Goal: Task Accomplishment & Management: Manage account settings

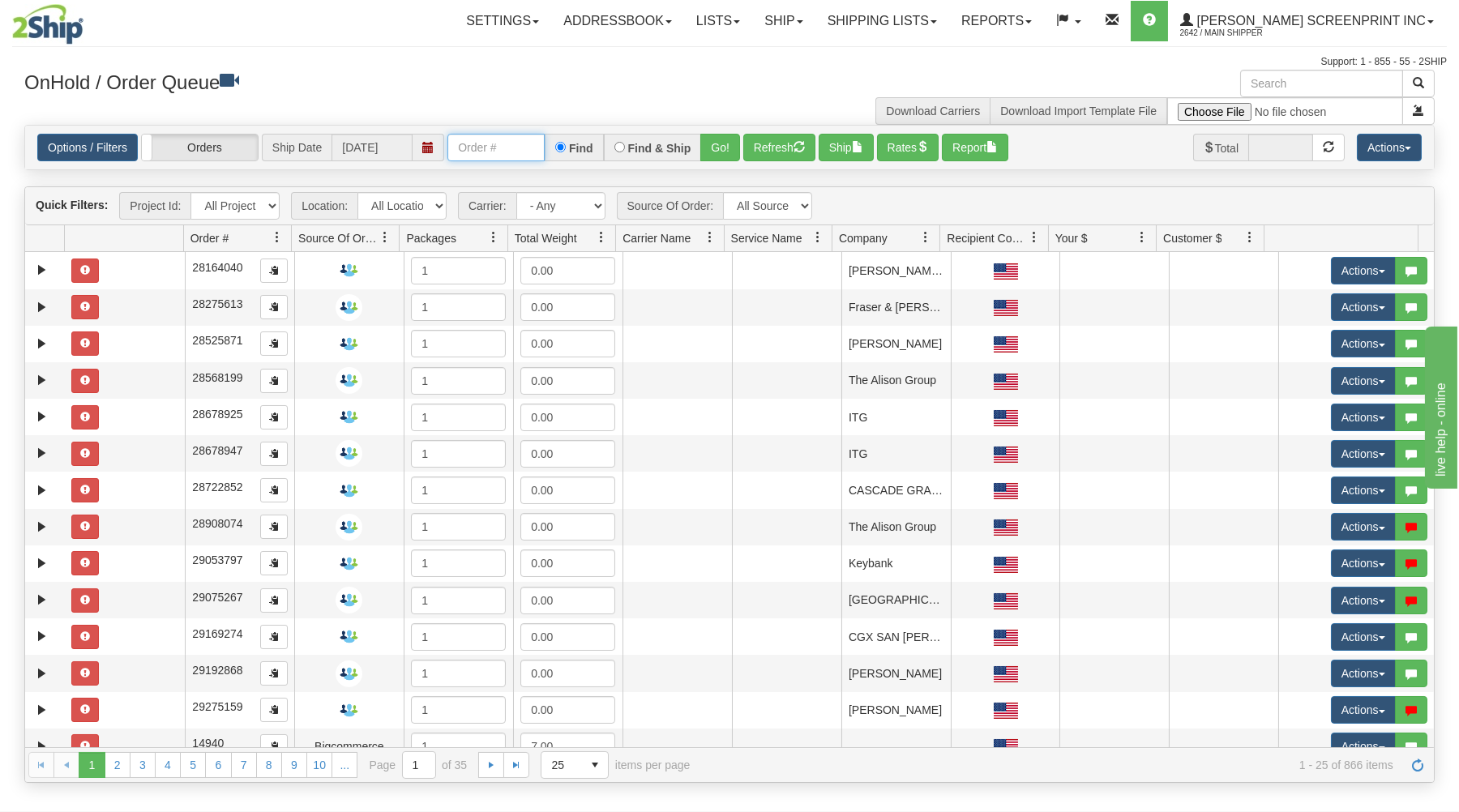
click at [480, 146] on input "text" at bounding box center [496, 147] width 97 height 27
type input "16981"
click at [727, 144] on button "Go!" at bounding box center [720, 147] width 39 height 27
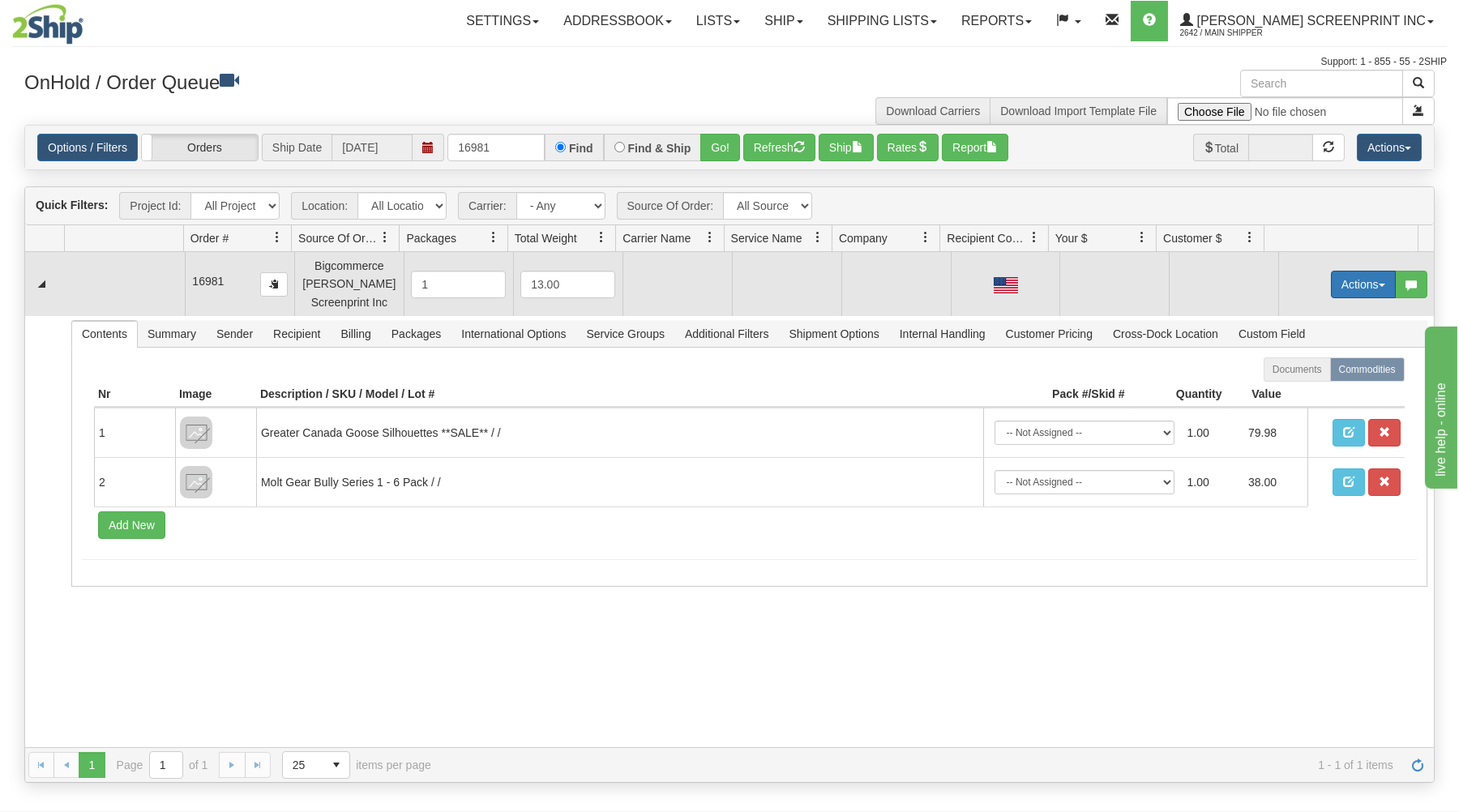
click at [1357, 278] on button "Actions" at bounding box center [1363, 285] width 65 height 27
click at [1301, 312] on span "Open" at bounding box center [1301, 314] width 39 height 13
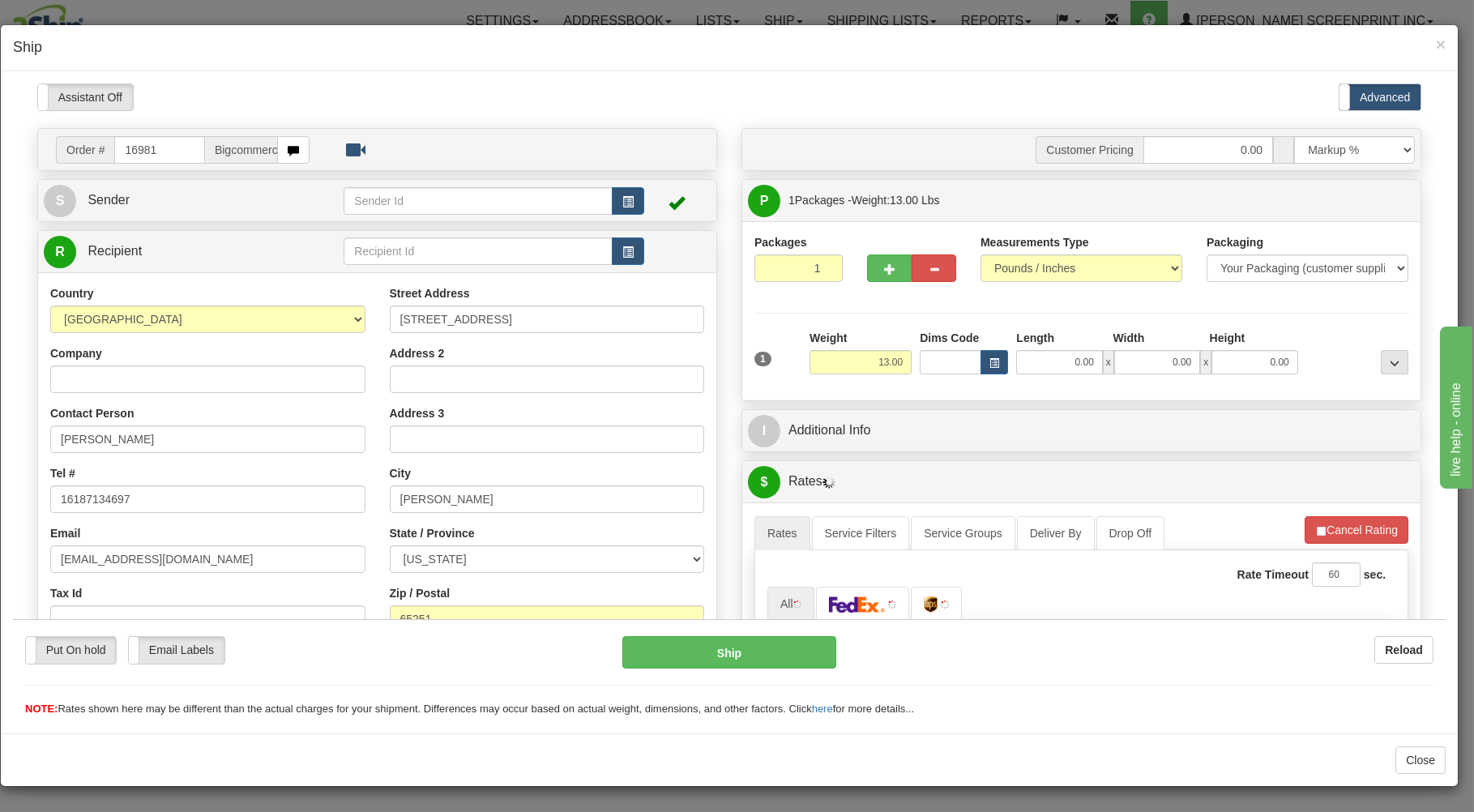
type input "9.90"
click at [1047, 363] on input "0.00" at bounding box center [1059, 361] width 85 height 25
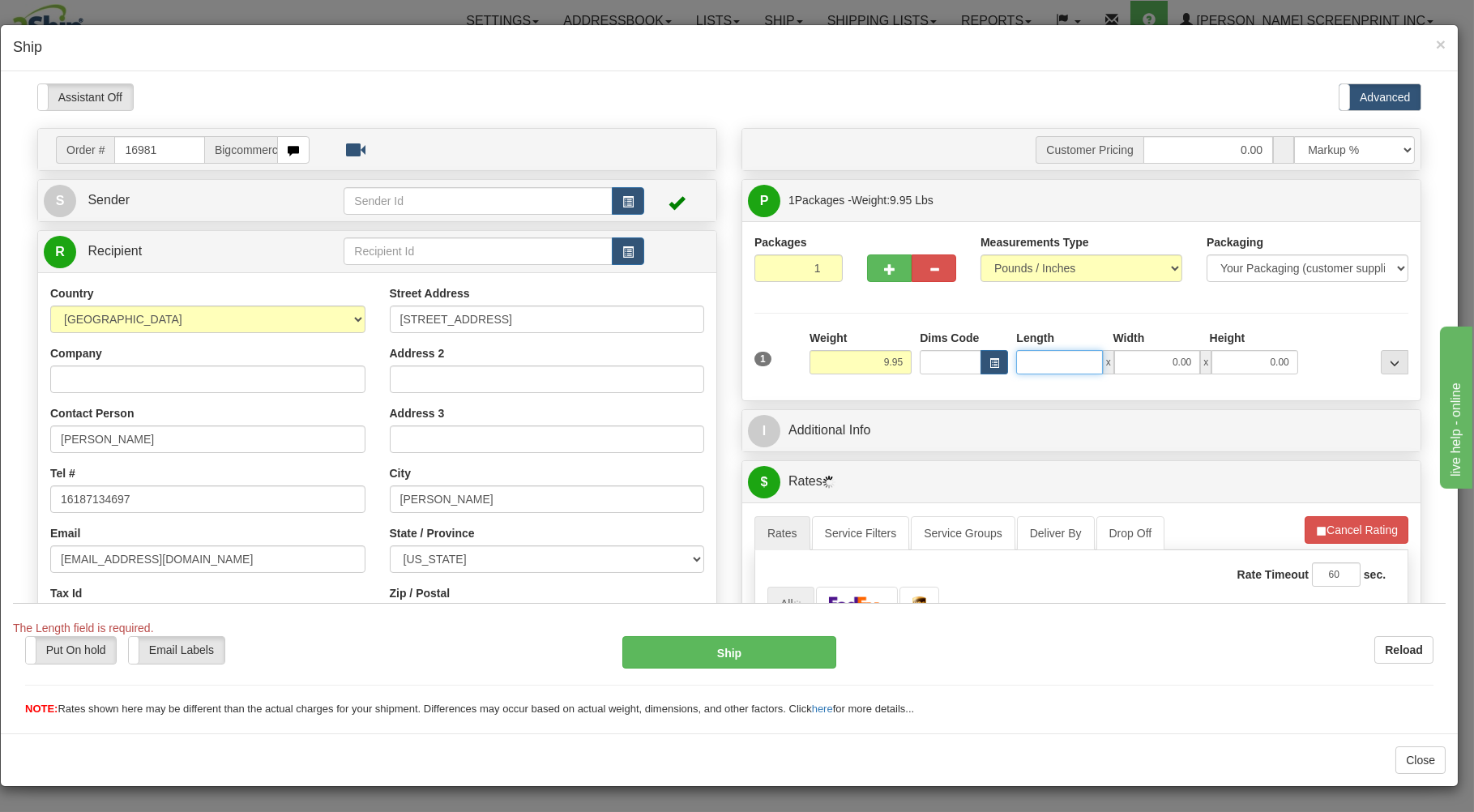
type input "9.90"
type input "37.00"
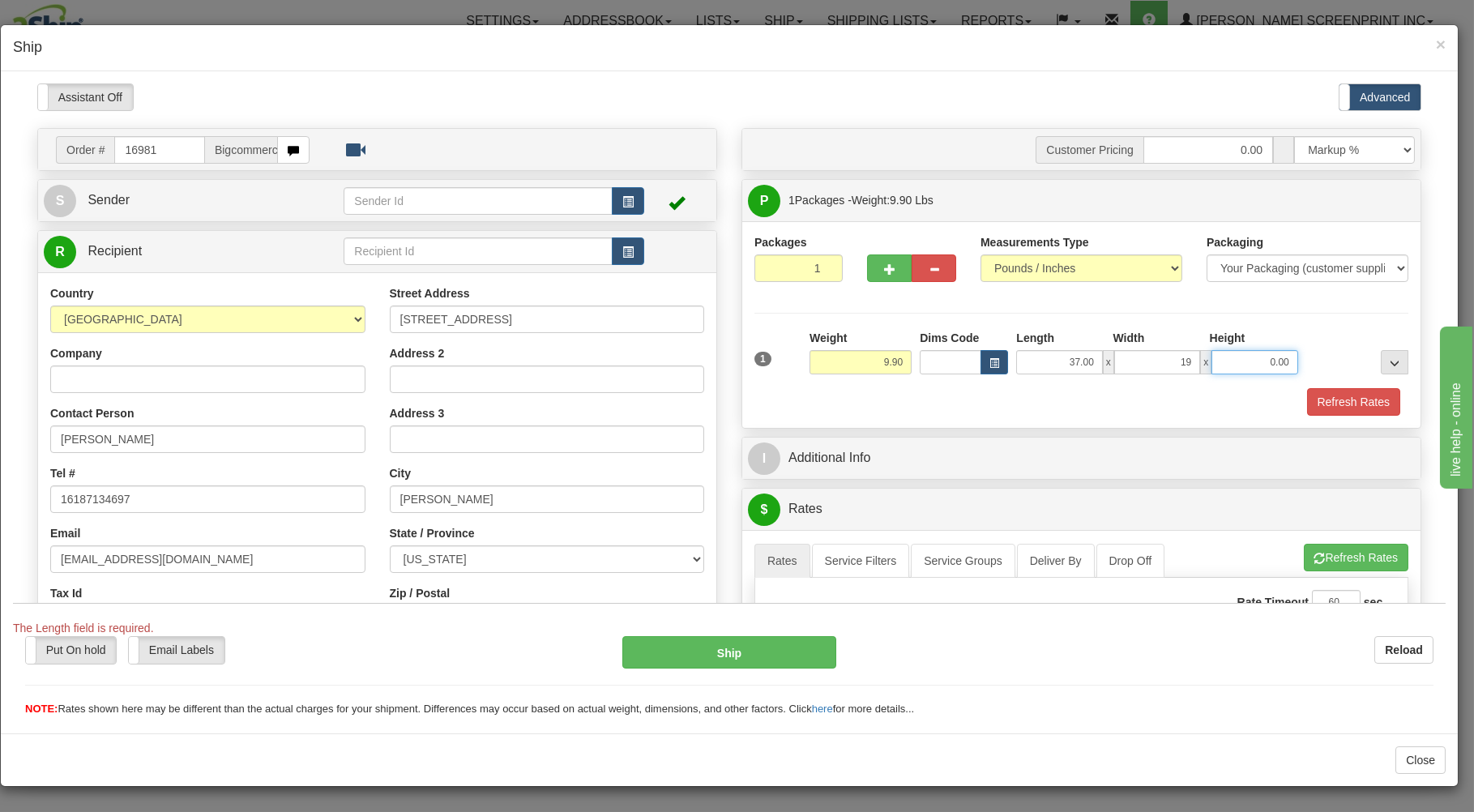
type input "19.00"
type input "9.90"
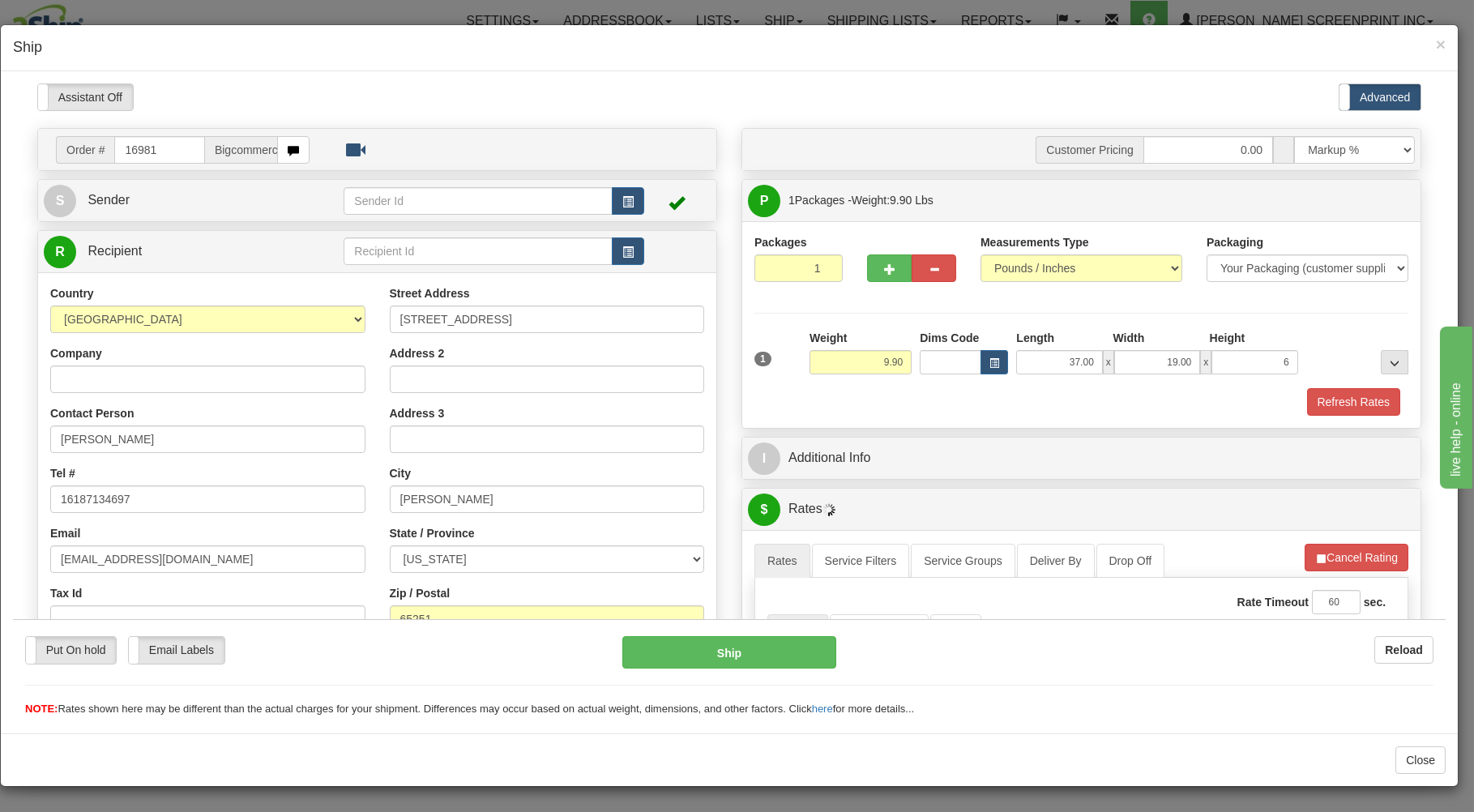
type input "6.00"
click at [938, 64] on div "× Ship" at bounding box center [730, 48] width 1457 height 46
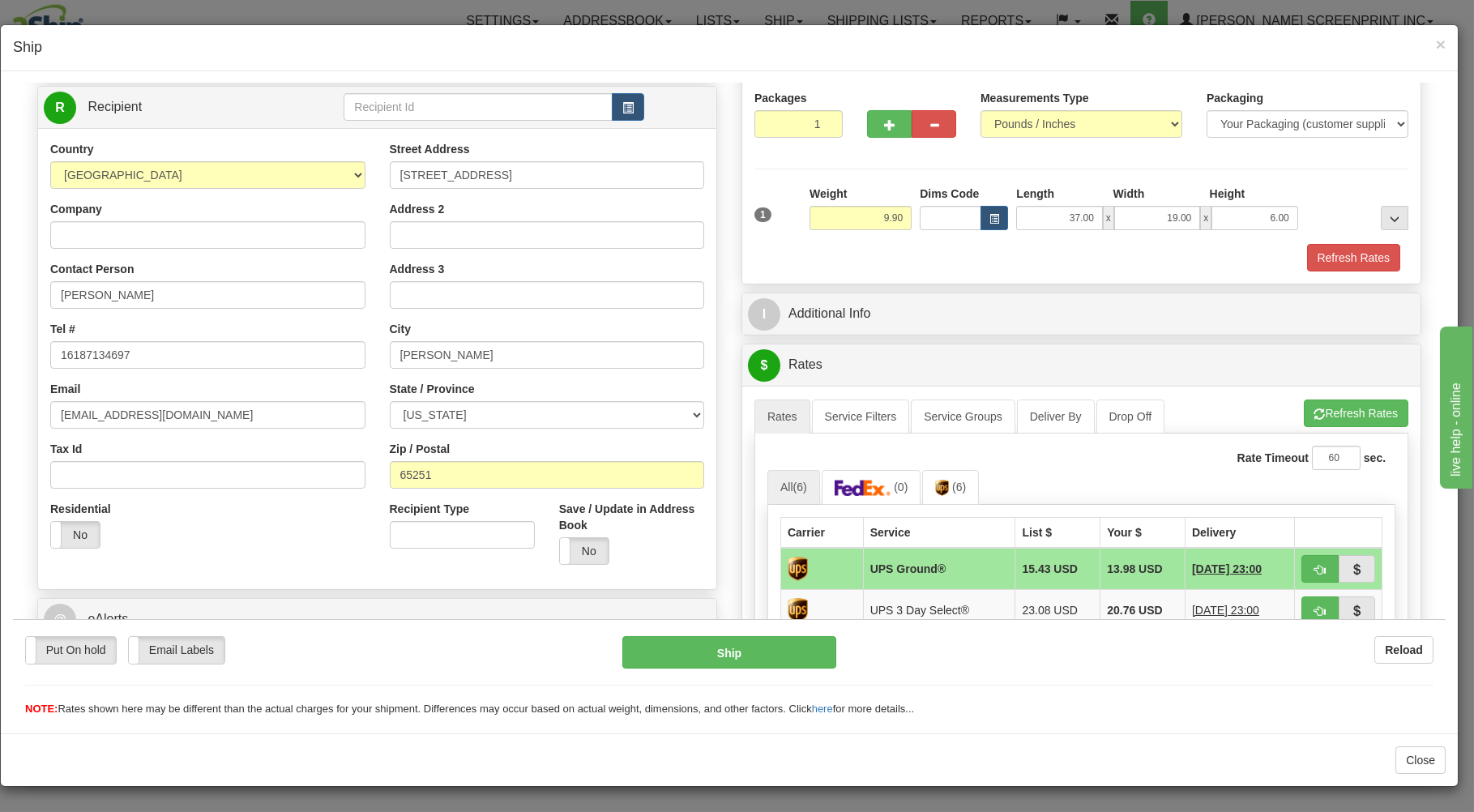
scroll to position [347, 0]
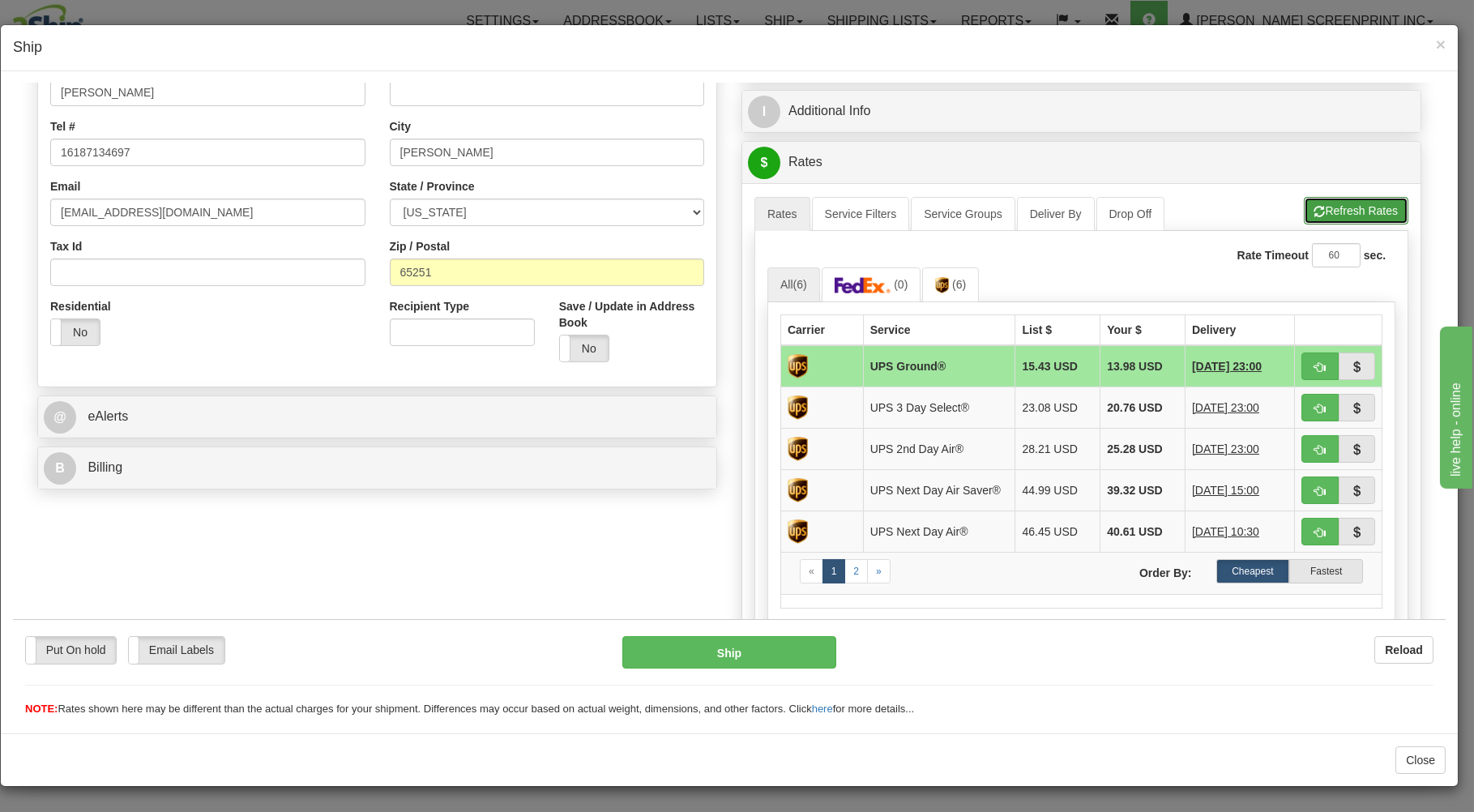
drag, startPoint x: 1325, startPoint y: 208, endPoint x: 1312, endPoint y: 203, distance: 13.9
click at [1325, 207] on button "Refresh Rates" at bounding box center [1356, 210] width 104 height 27
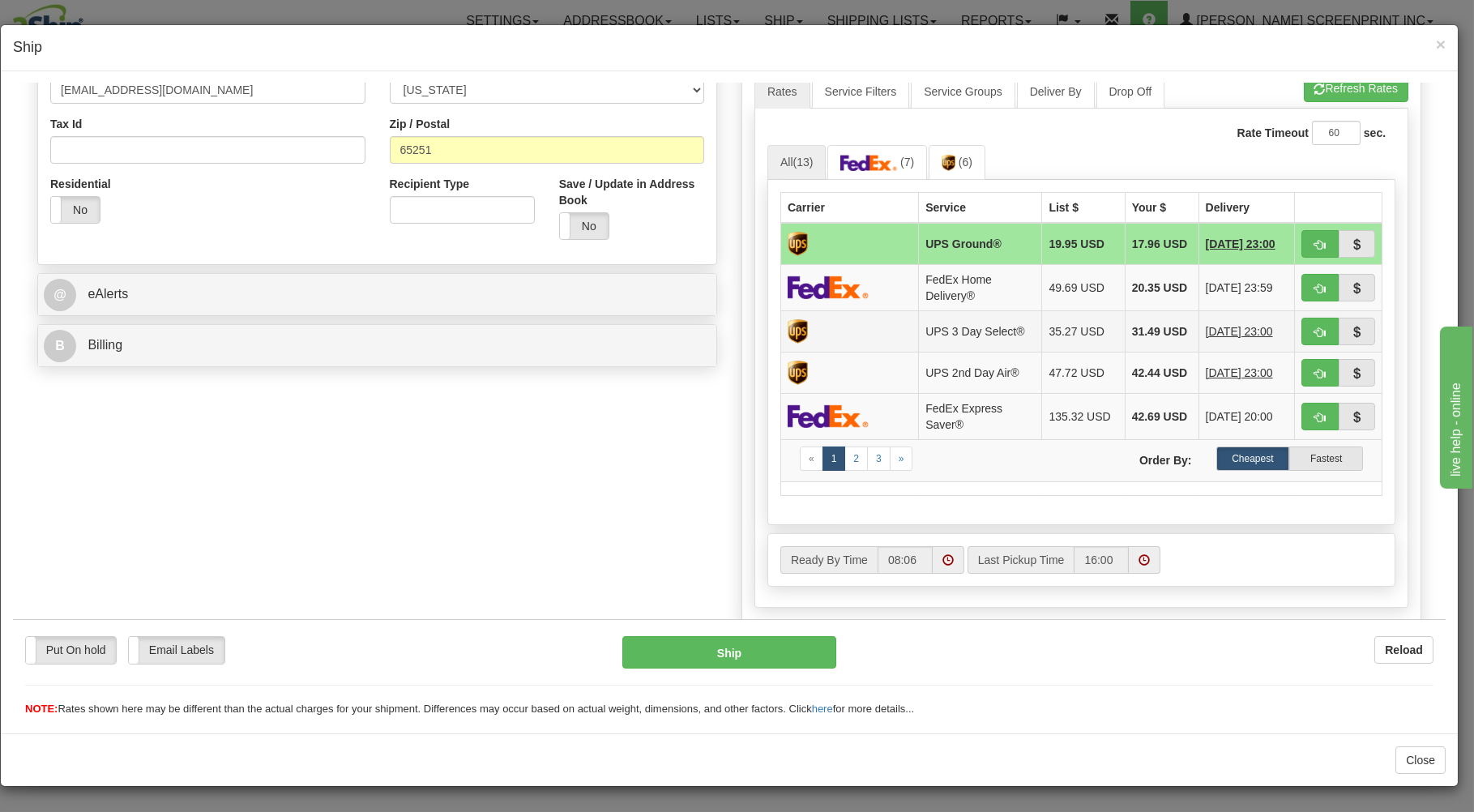
scroll to position [493, 0]
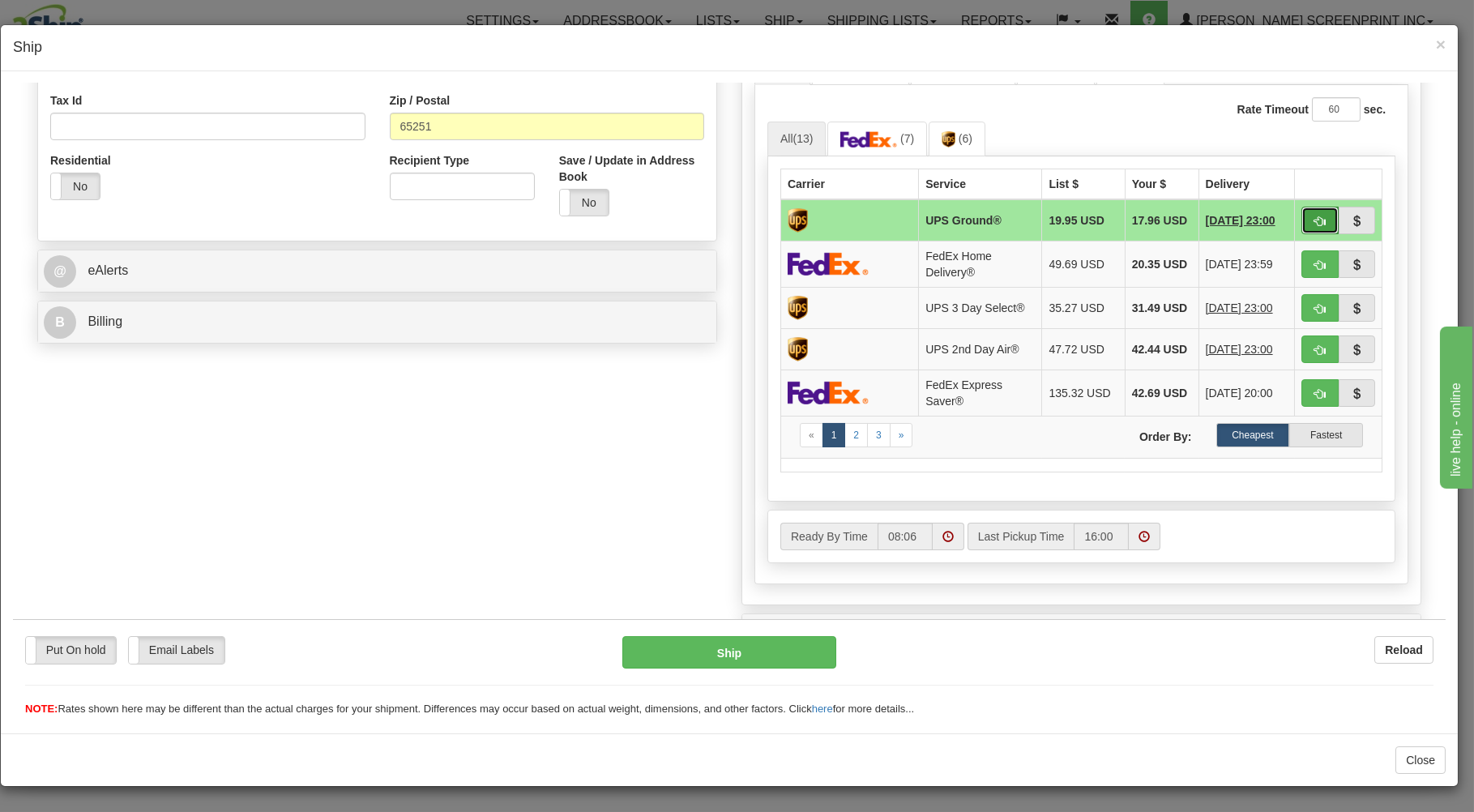
click at [1315, 216] on span "button" at bounding box center [1321, 221] width 12 height 11
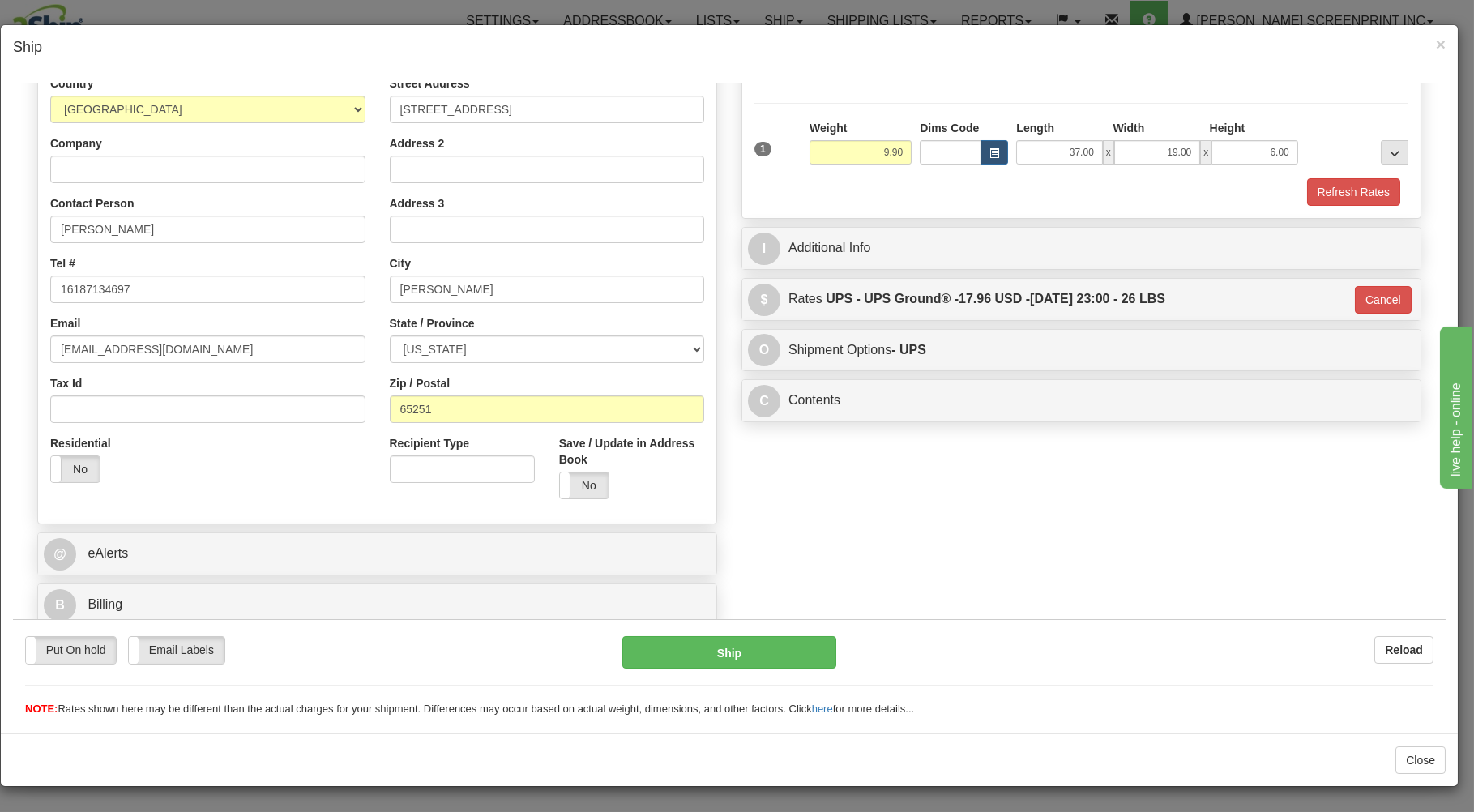
type input "03"
click at [656, 643] on button "Ship" at bounding box center [730, 651] width 215 height 32
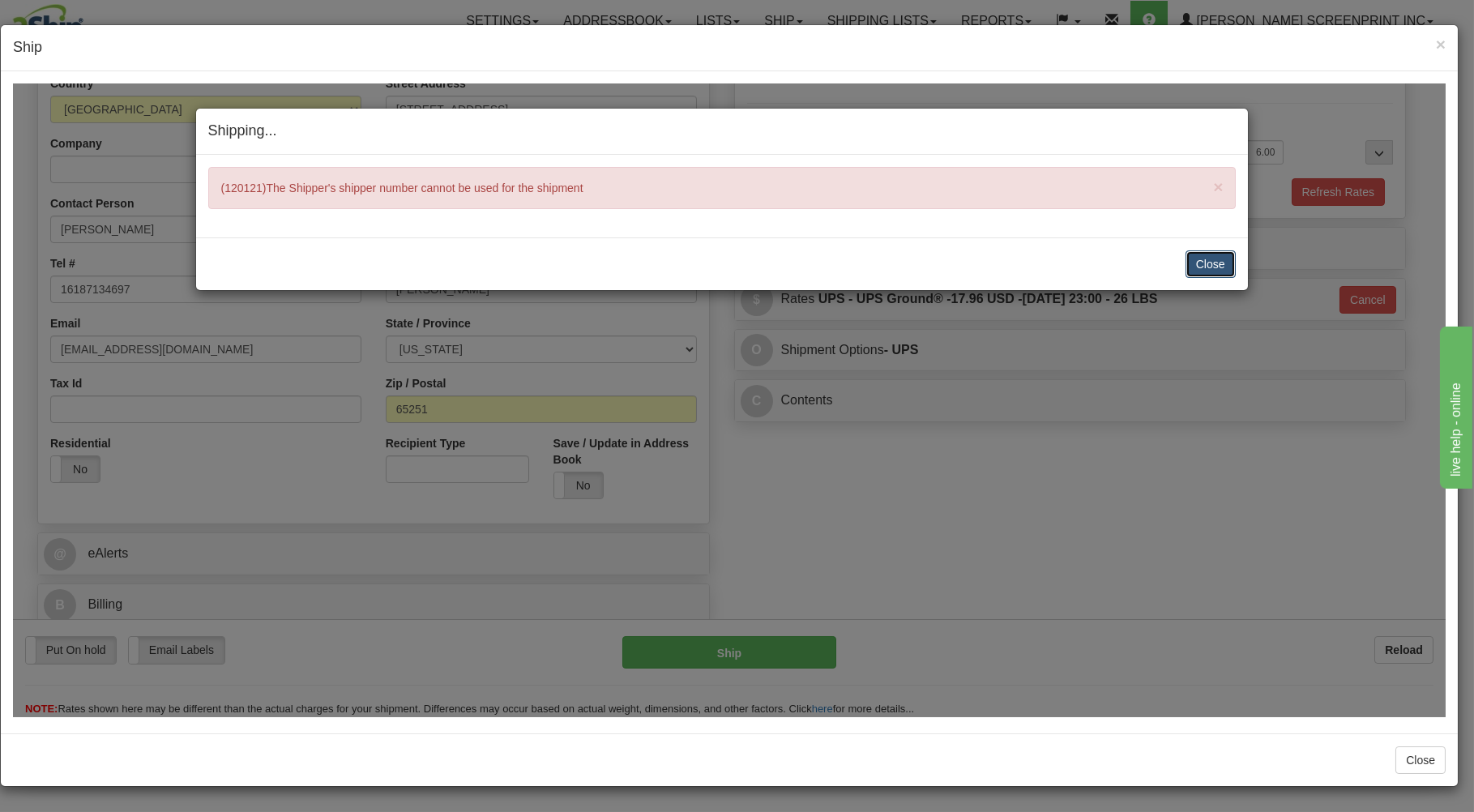
click at [1199, 260] on button "Close" at bounding box center [1211, 263] width 50 height 27
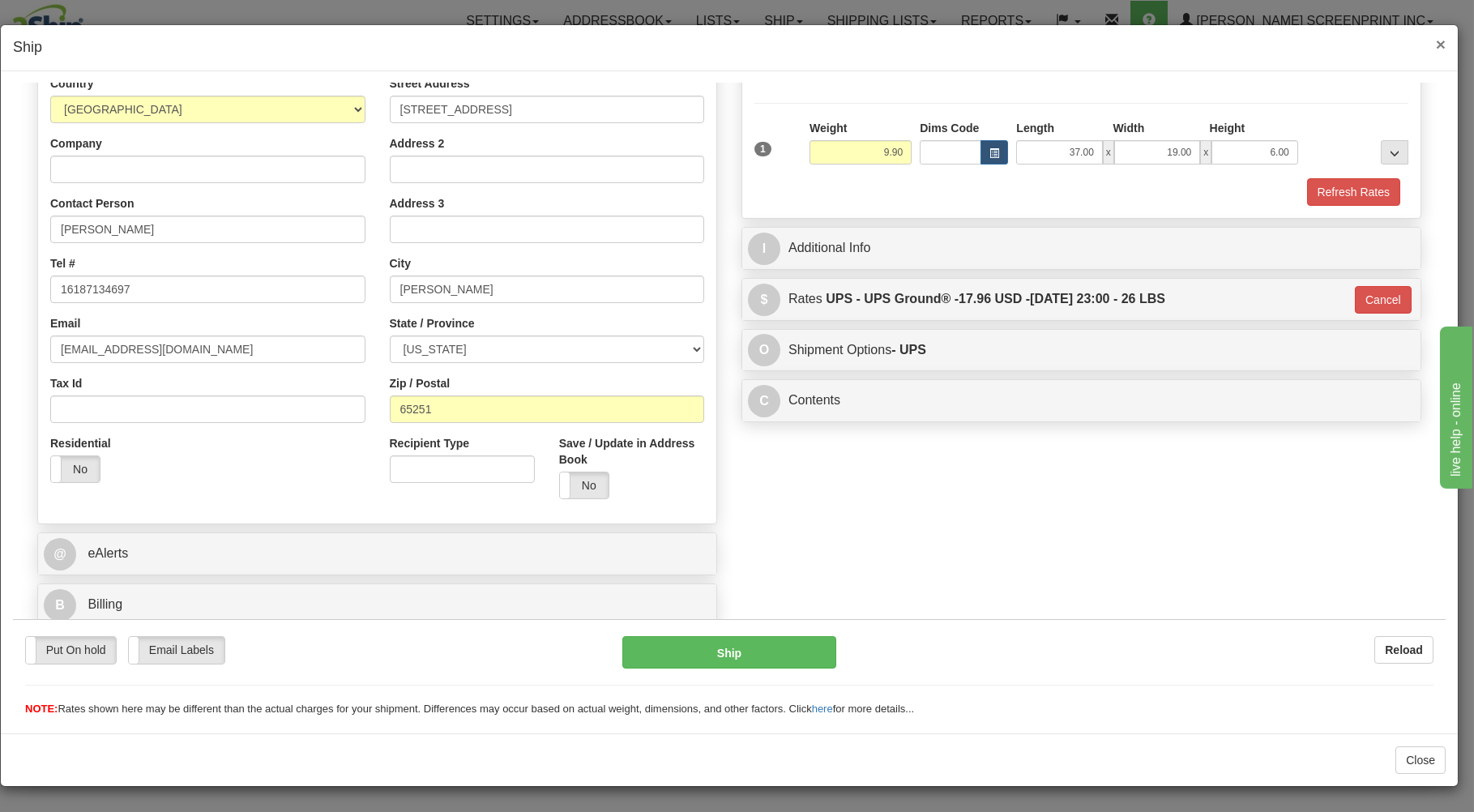
click at [1438, 39] on span "×" at bounding box center [1442, 43] width 10 height 19
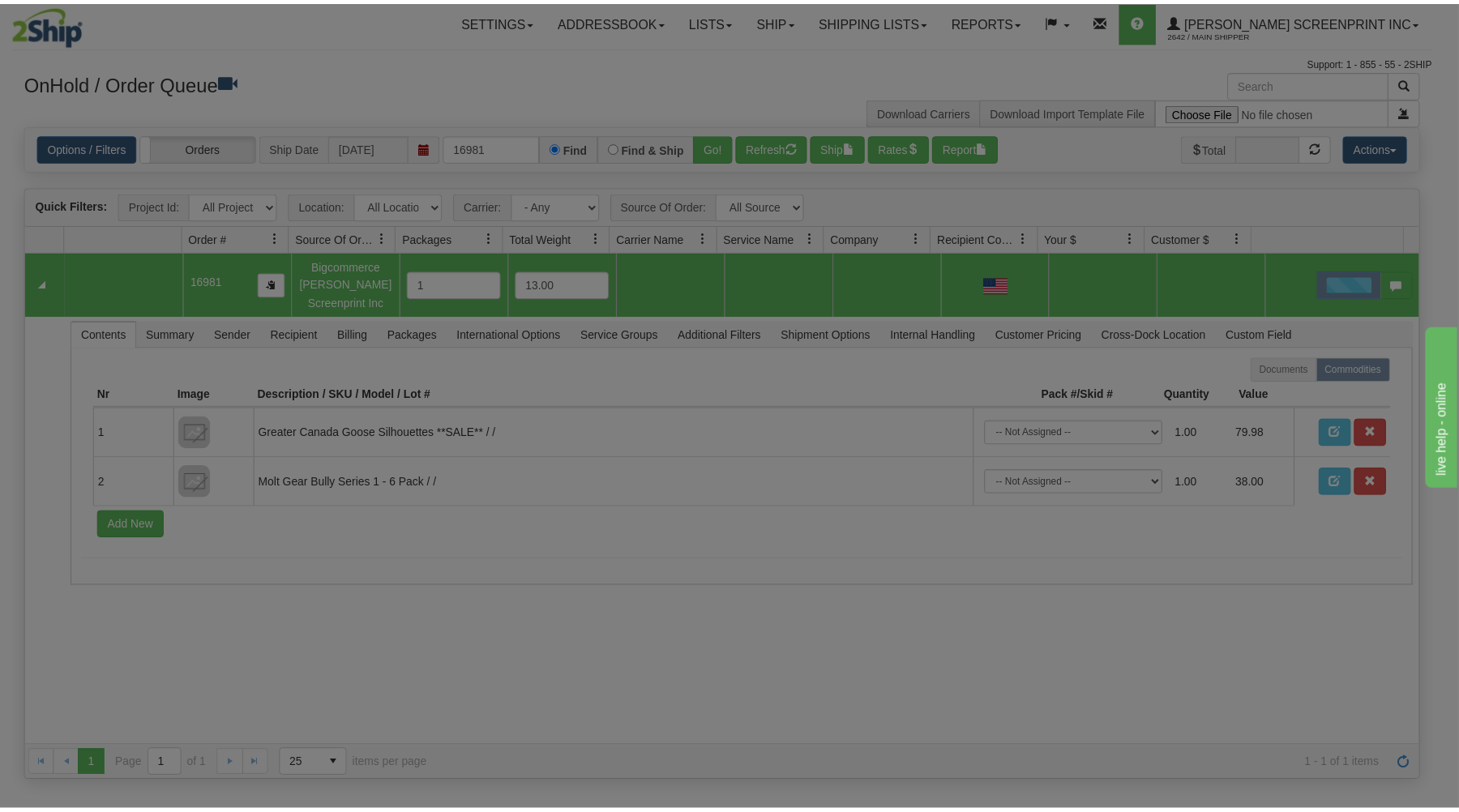
scroll to position [0, 0]
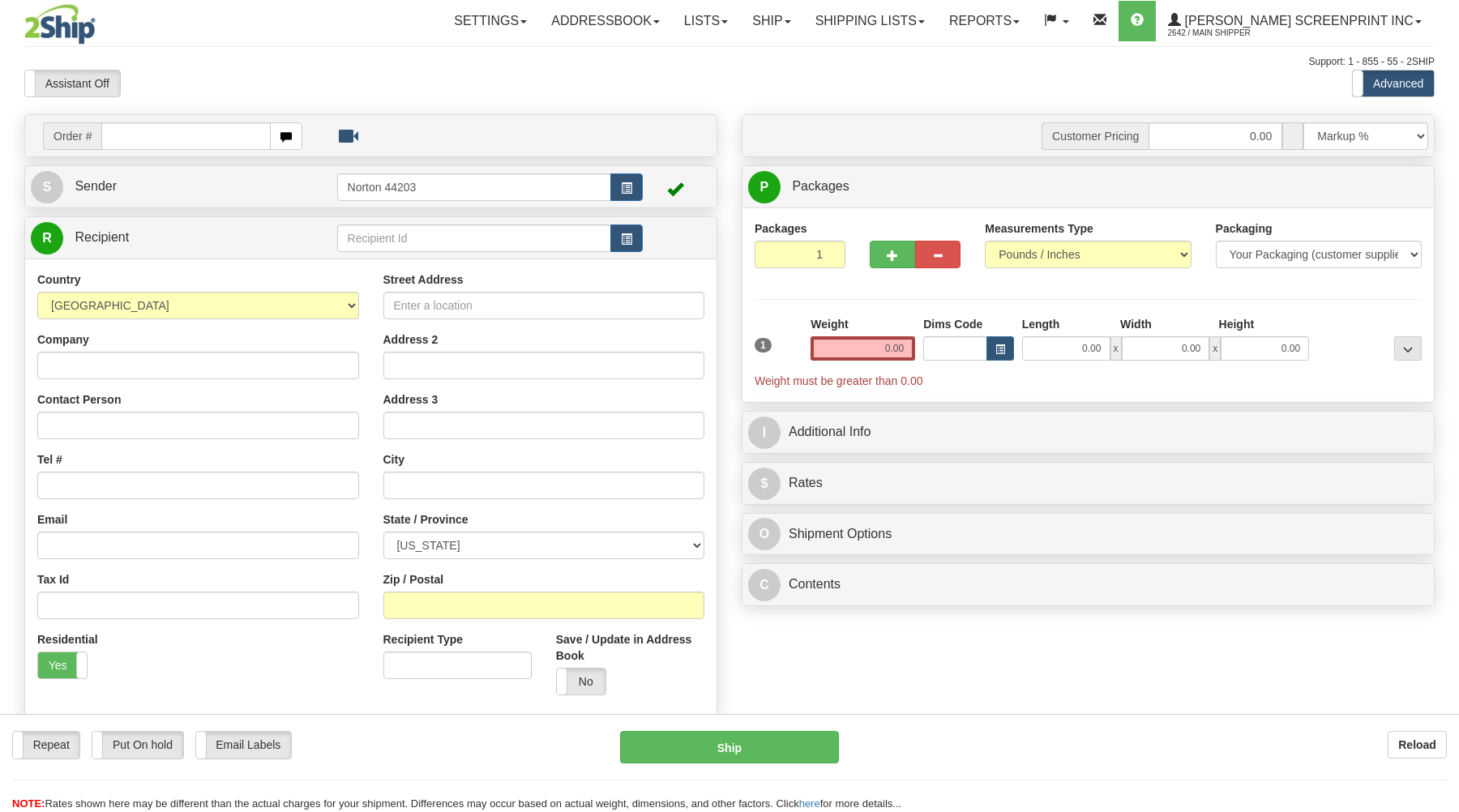
type input "9.90"
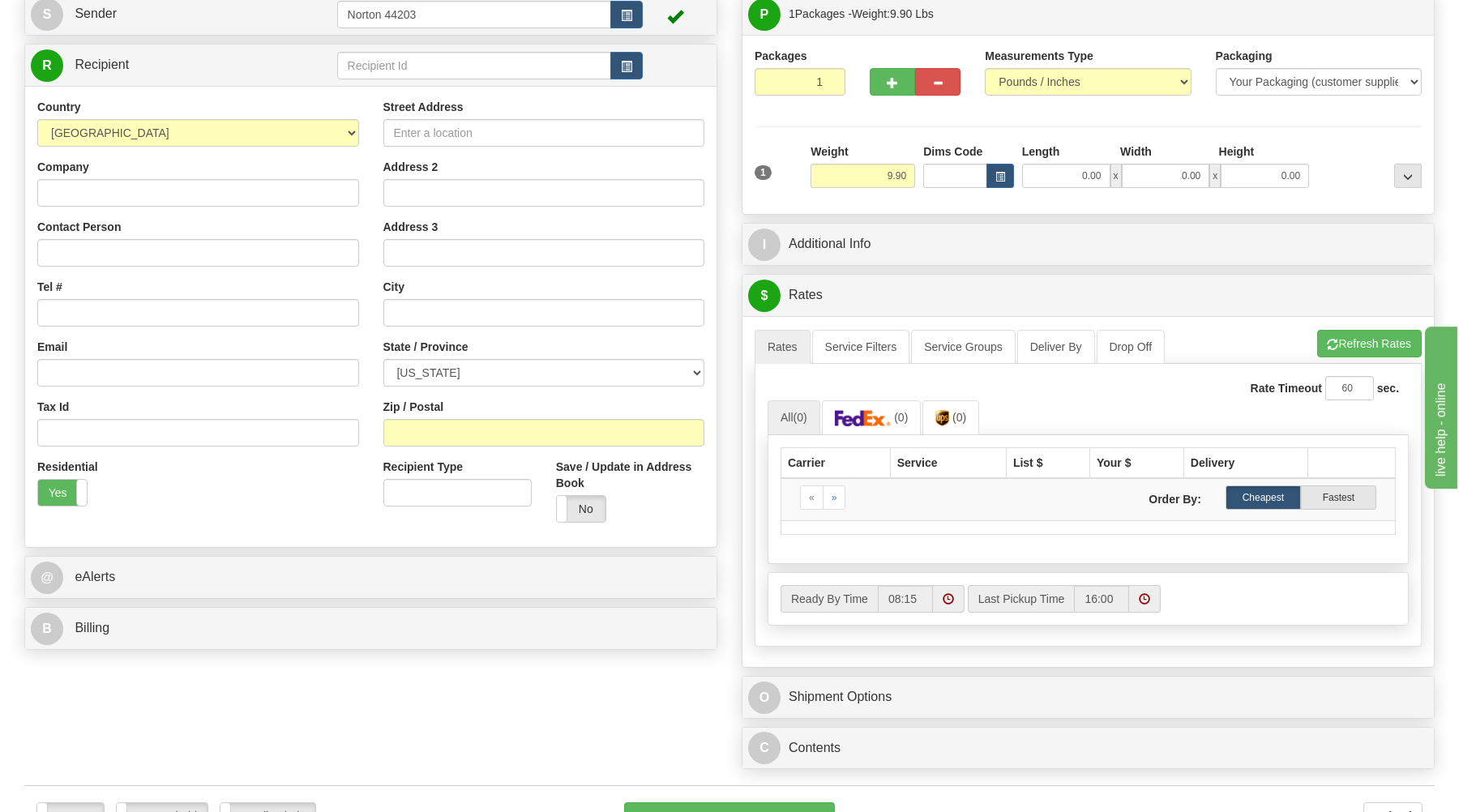
scroll to position [347, 0]
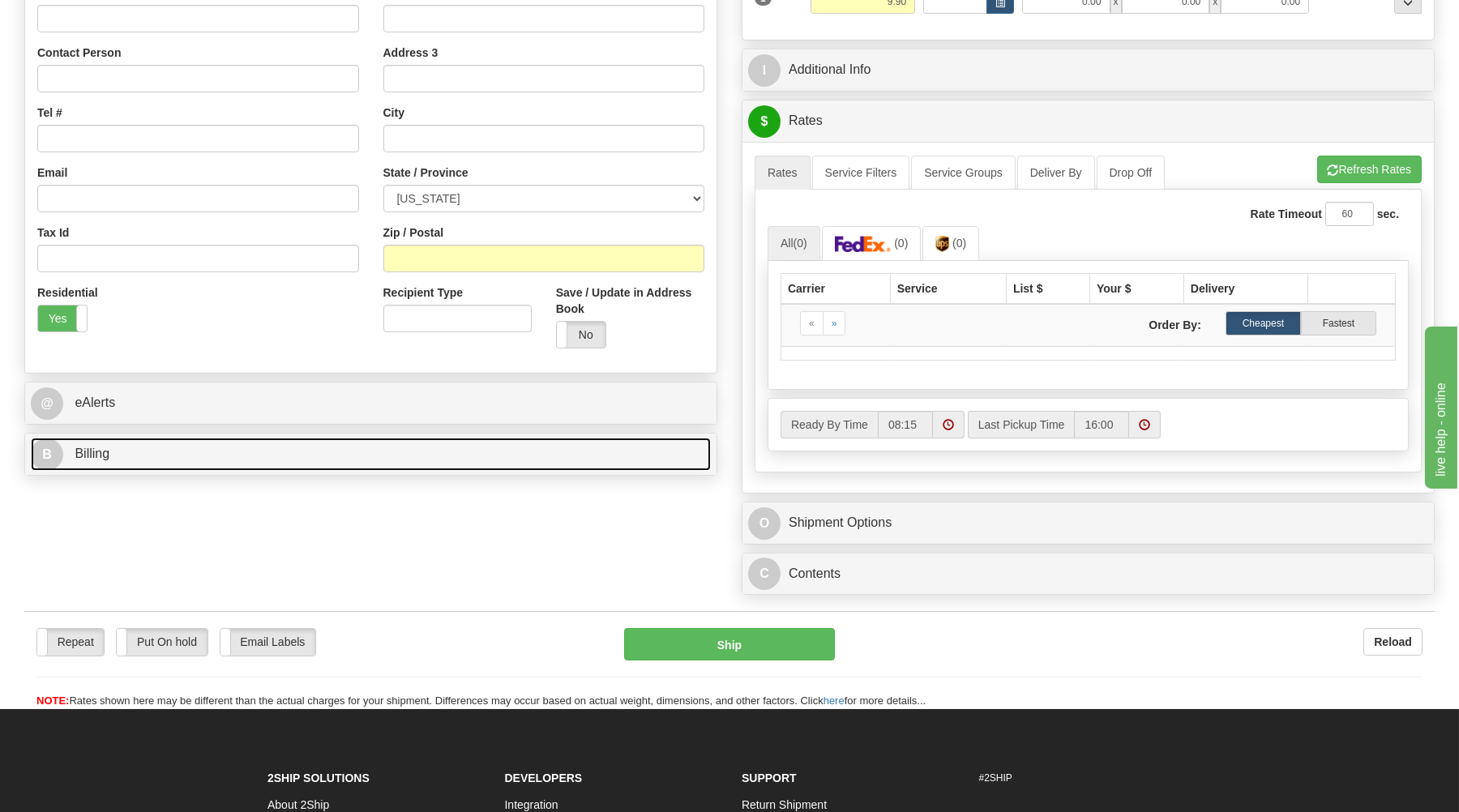
click at [191, 450] on link "B Billing" at bounding box center [370, 455] width 679 height 33
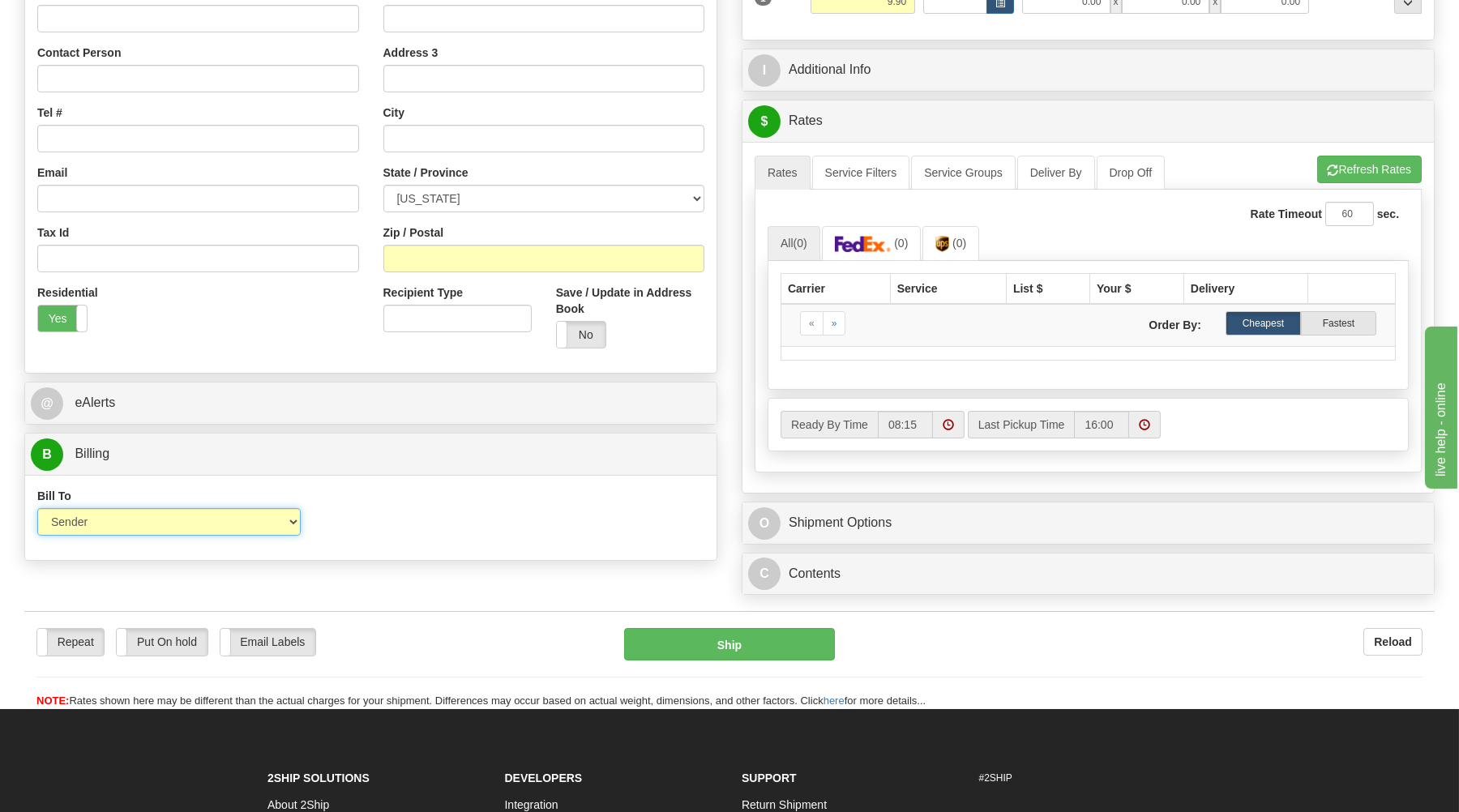
click at [37, 509] on select "Sender Recipient Third Party Collect" at bounding box center [169, 522] width 263 height 27
select select "3"
click option "Third Party" at bounding box center [0, 0] width 0 height 0
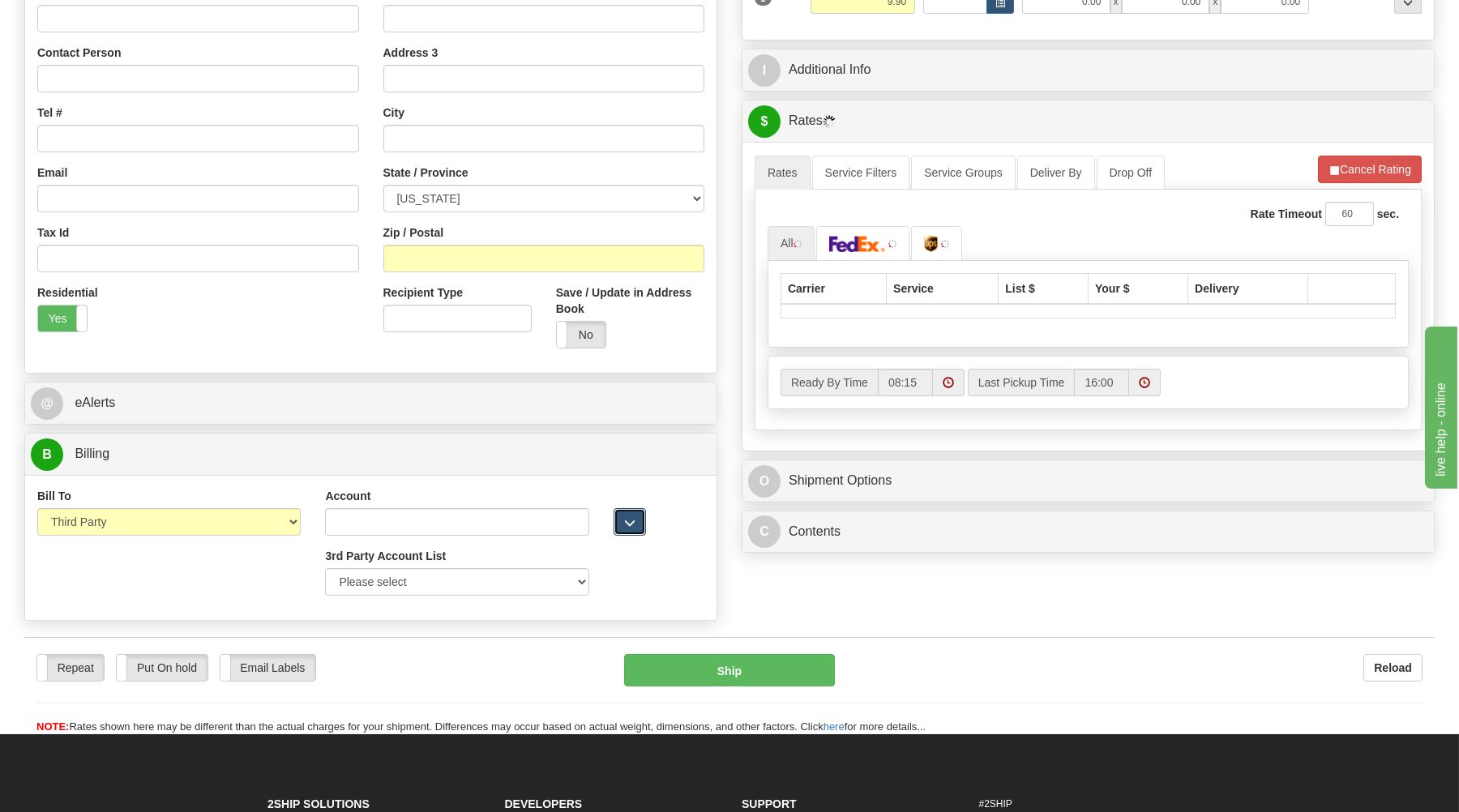
click at [628, 526] on span "button" at bounding box center [630, 522] width 12 height 11
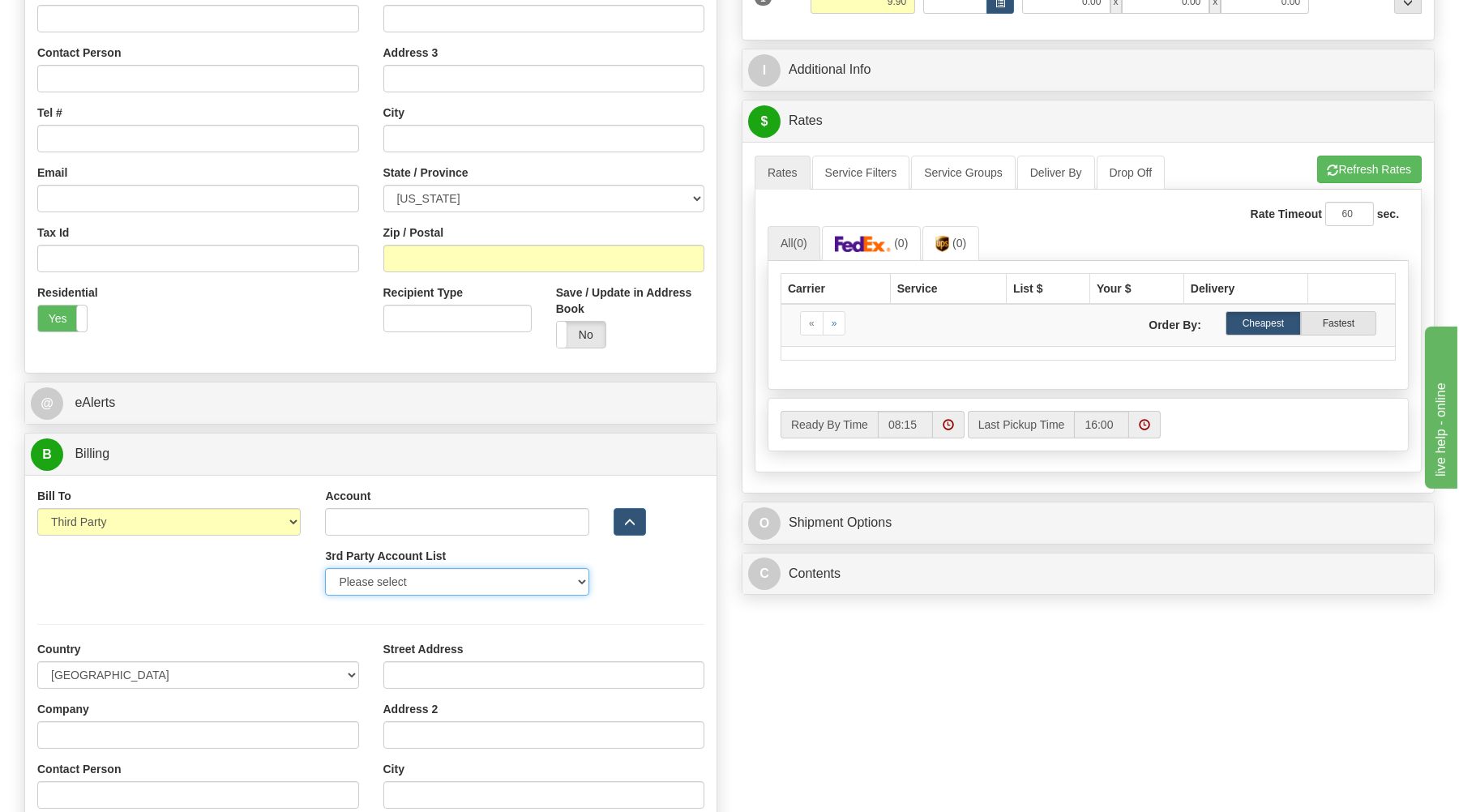
click at [325, 568] on select "Please select GITI-332021982-FedEx Express® CACHE-372964065-FedEx Express® LOWE…" at bounding box center [457, 582] width 263 height 27
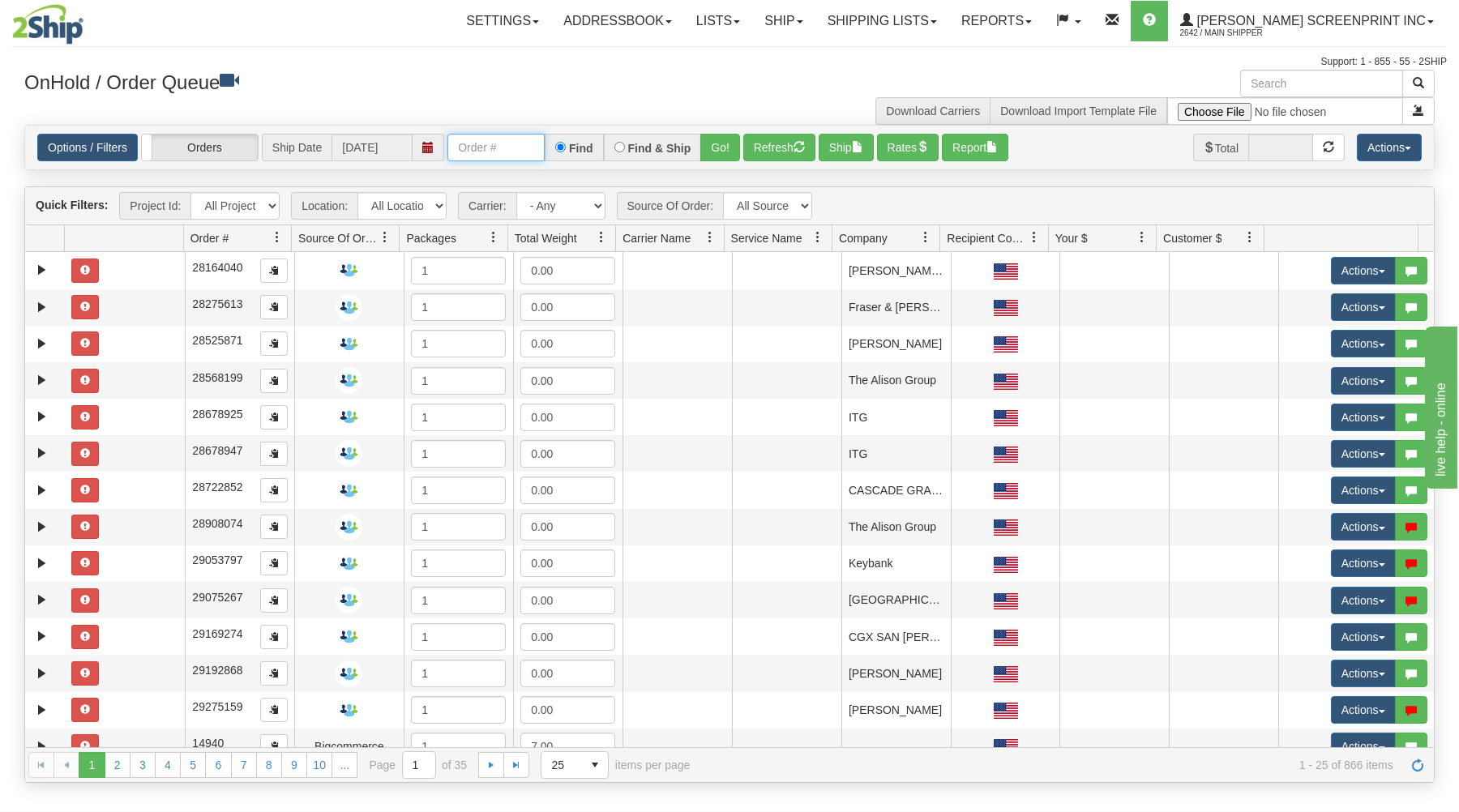
click at [491, 146] on input "text" at bounding box center [496, 147] width 97 height 27
type input "16987"
click at [714, 137] on button "Go!" at bounding box center [720, 147] width 39 height 27
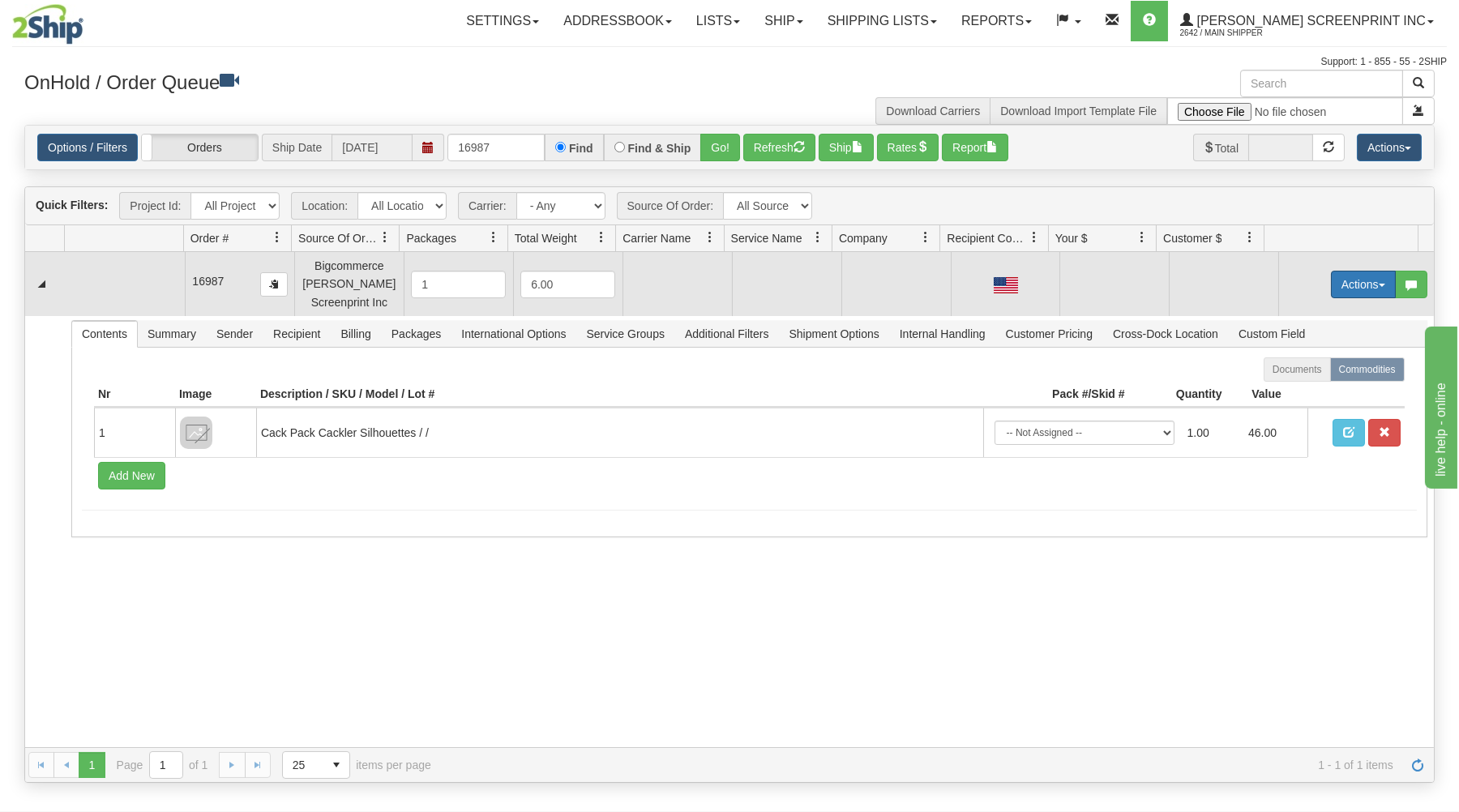
drag, startPoint x: 1353, startPoint y: 272, endPoint x: 1348, endPoint y: 280, distance: 9.4
click at [1354, 272] on button "Actions" at bounding box center [1363, 285] width 65 height 27
click at [1316, 318] on link "Open" at bounding box center [1329, 314] width 130 height 21
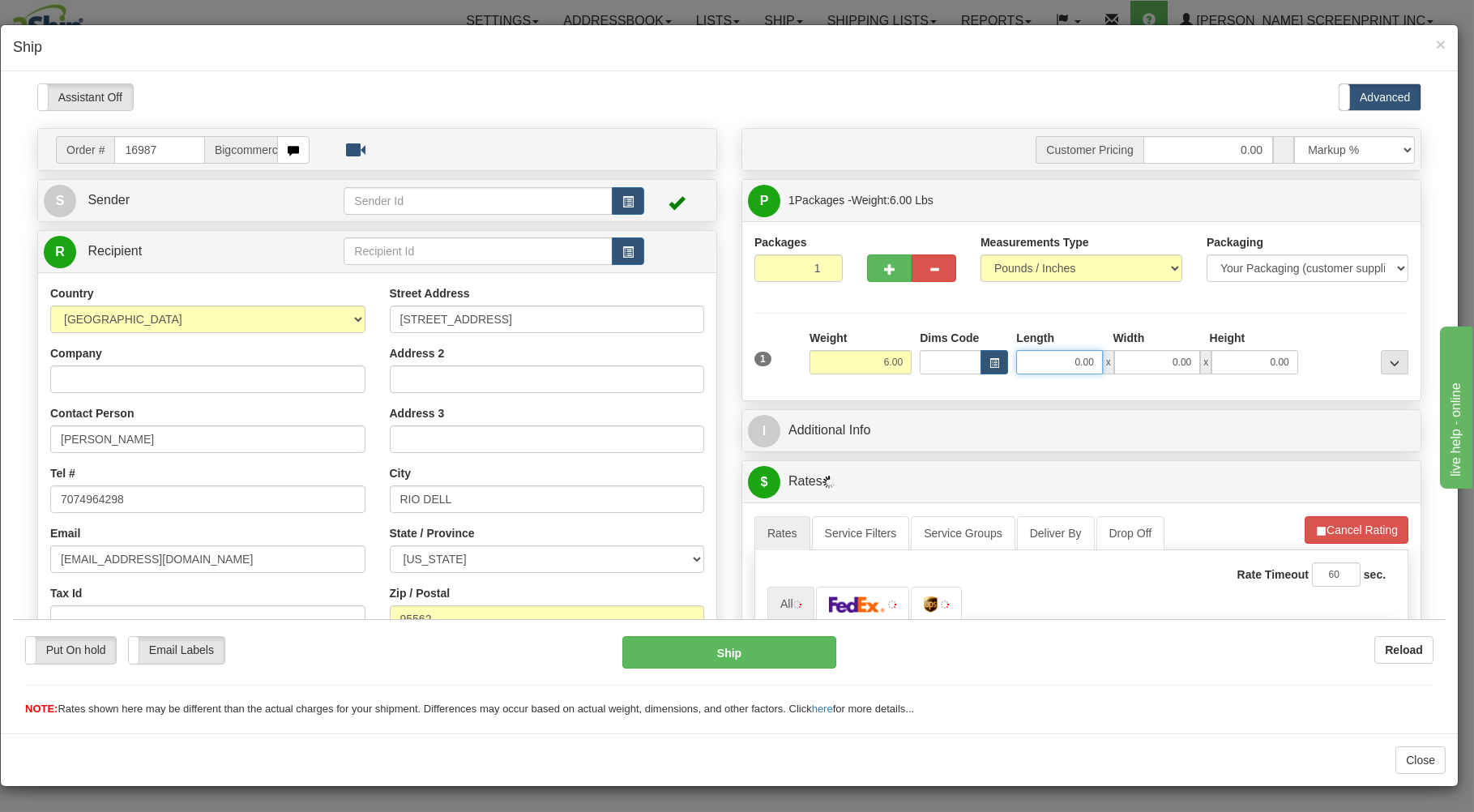
click at [1047, 362] on input "0.00" at bounding box center [1059, 361] width 85 height 25
type input "4.35"
type input "26.00"
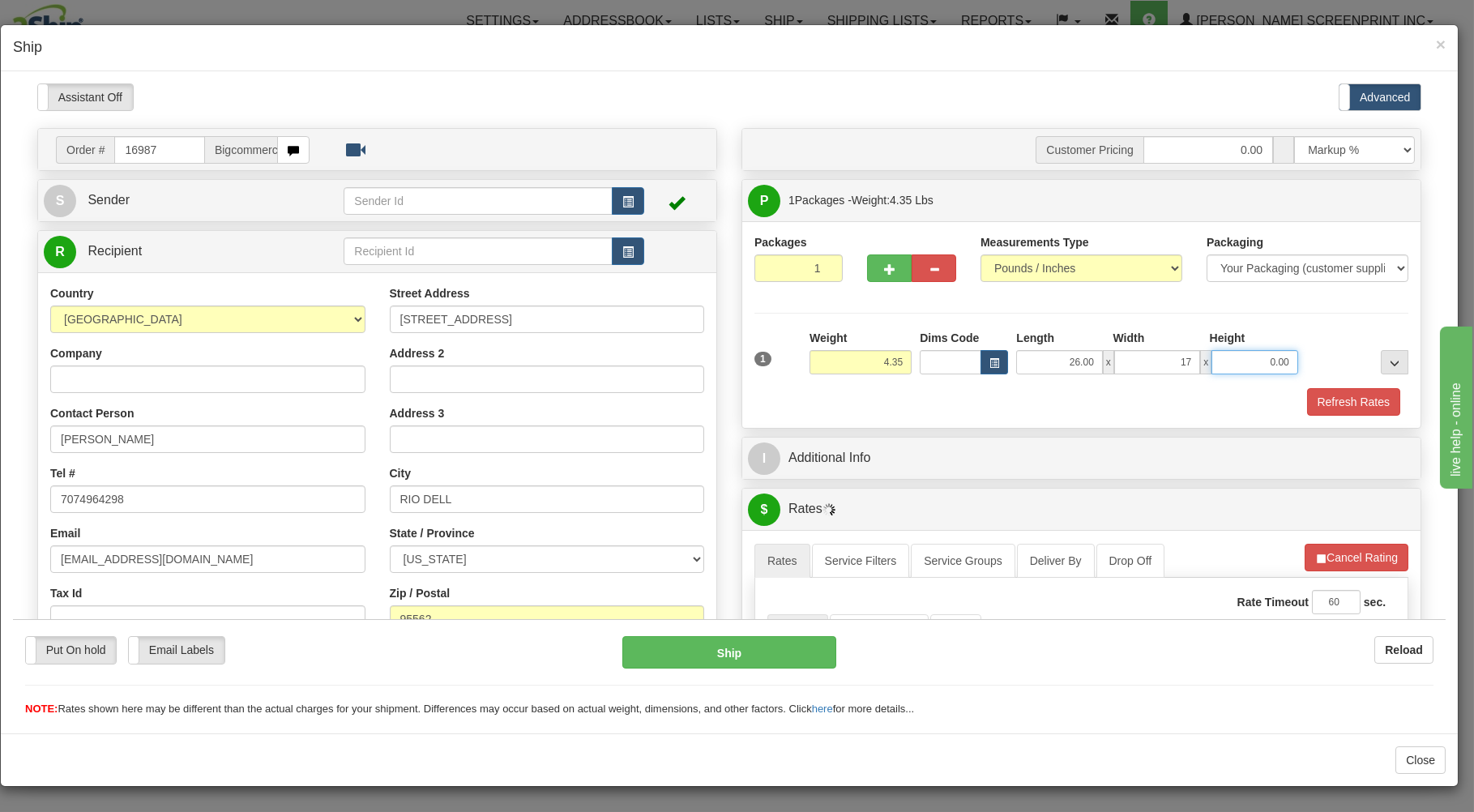
type input "17.00"
type input "4.00"
click at [972, 400] on div "Refresh Rates" at bounding box center [1081, 402] width 662 height 27
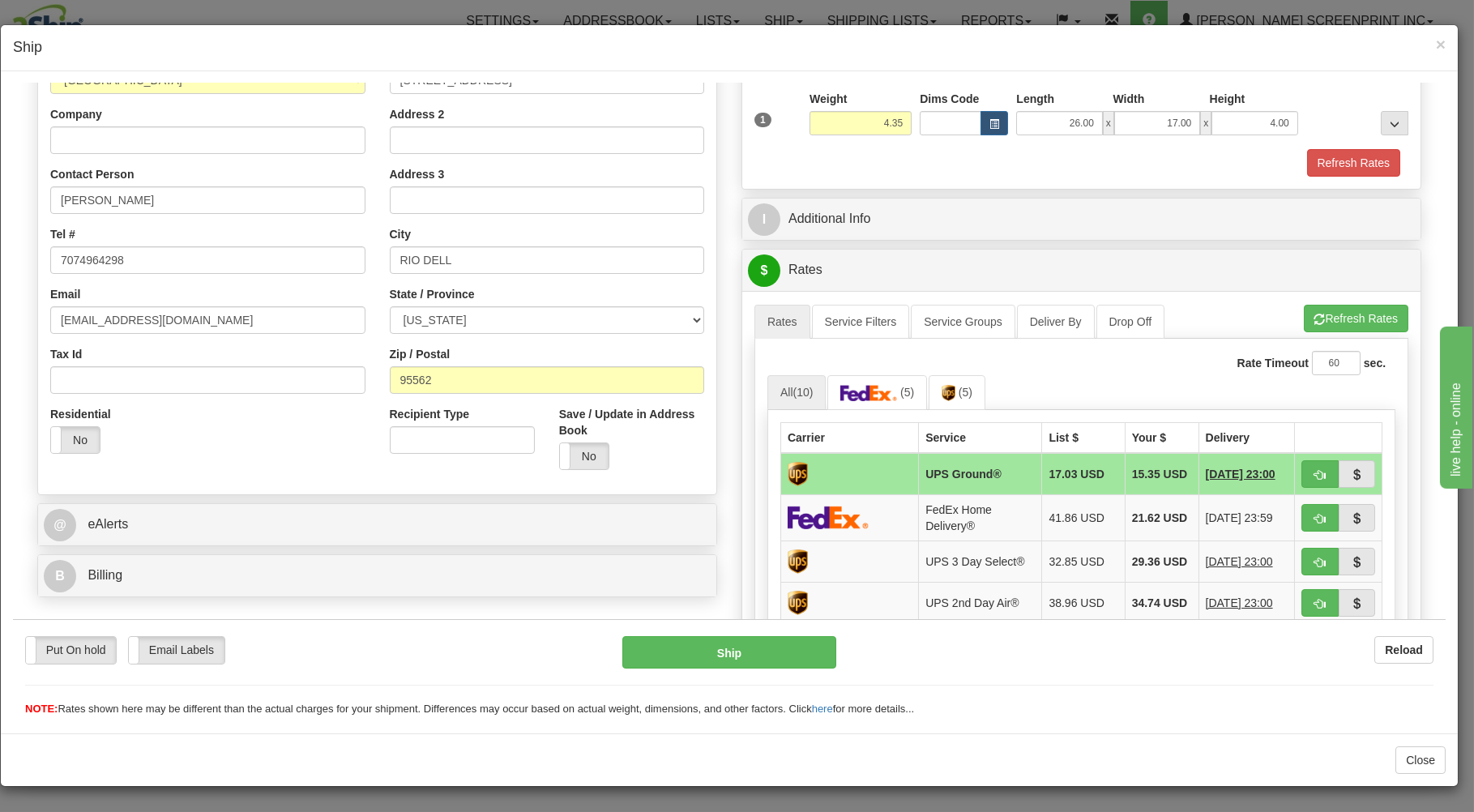
scroll to position [347, 0]
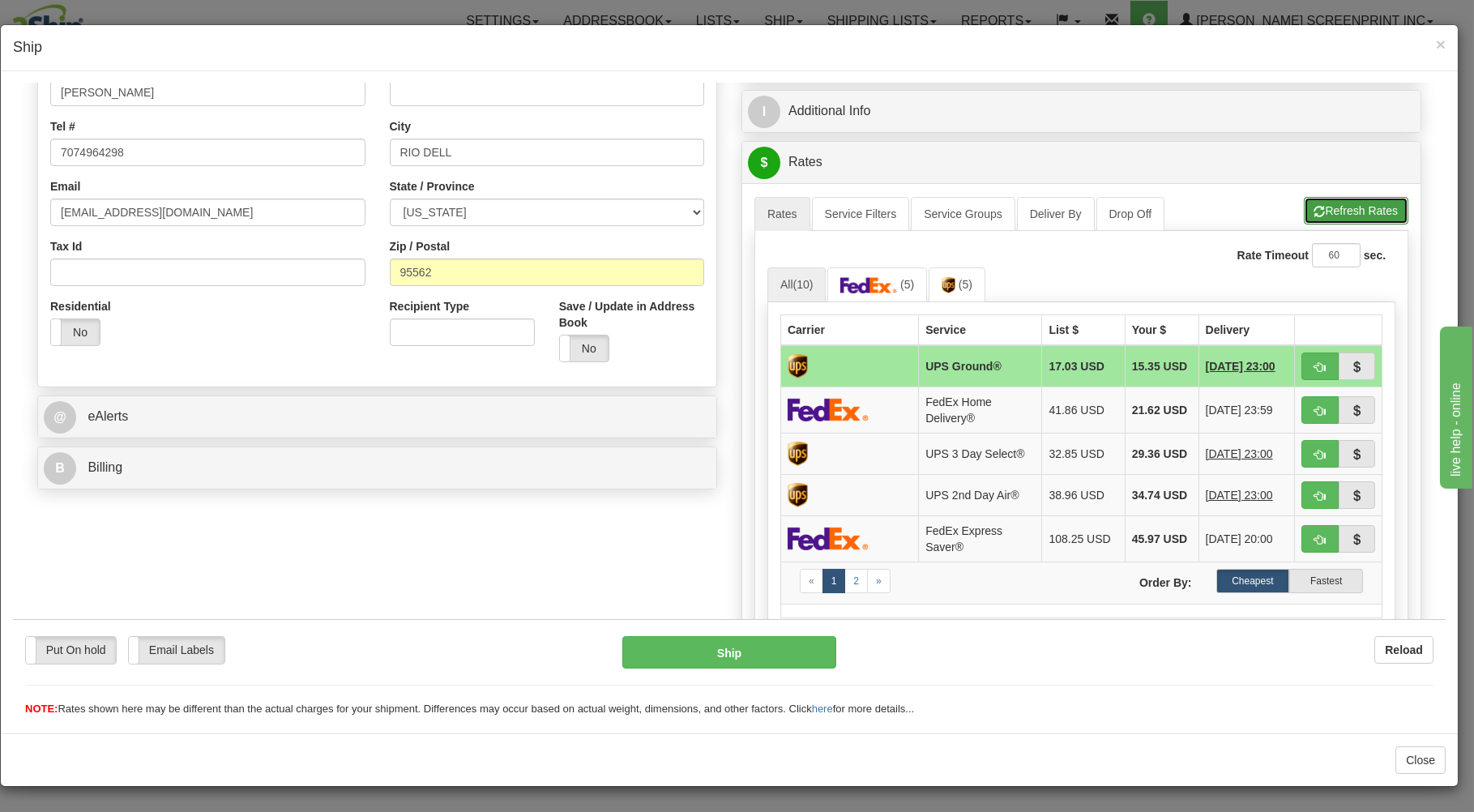
click at [1333, 211] on button "Refresh Rates" at bounding box center [1356, 210] width 104 height 27
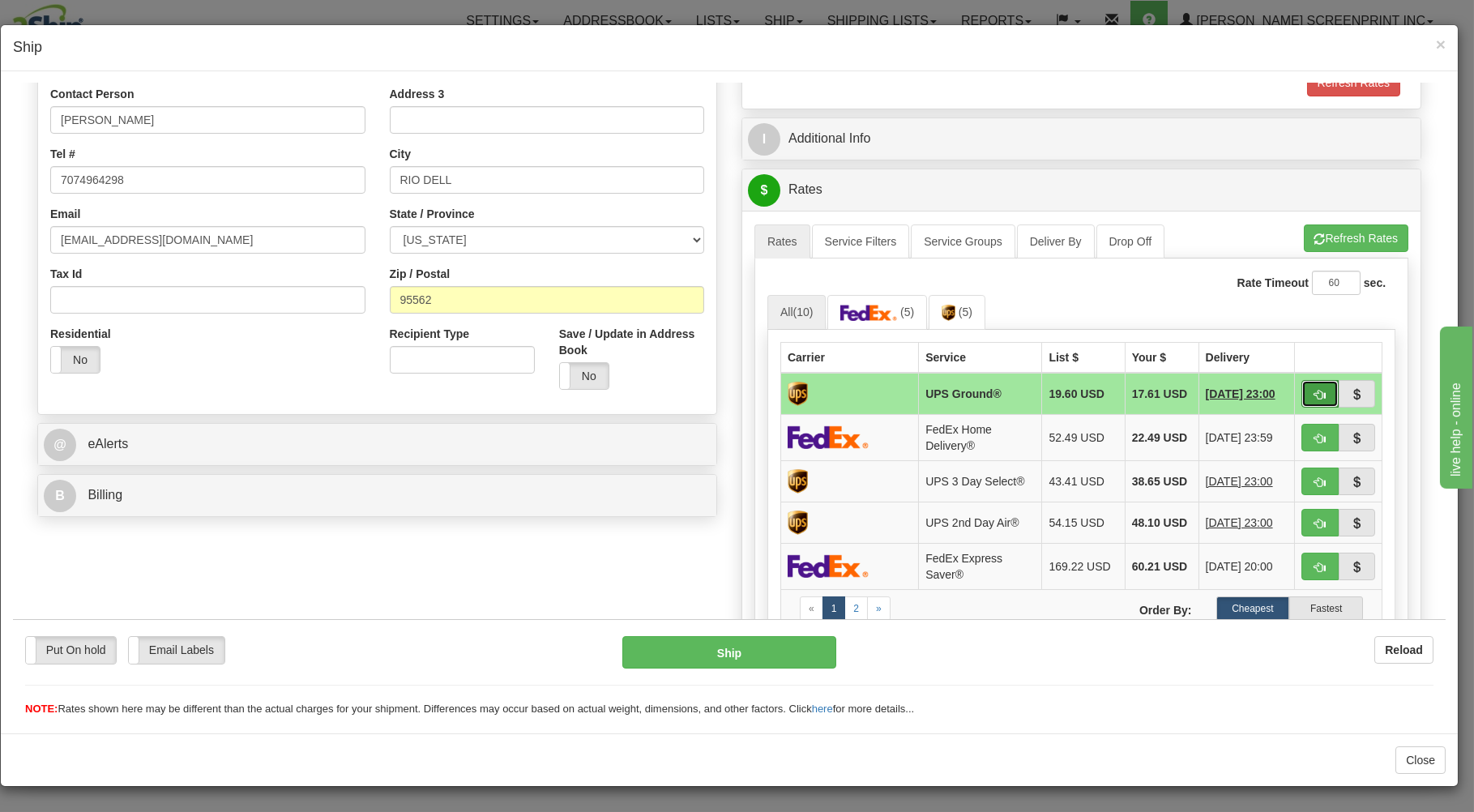
click at [1312, 386] on button "button" at bounding box center [1321, 393] width 37 height 27
type input "03"
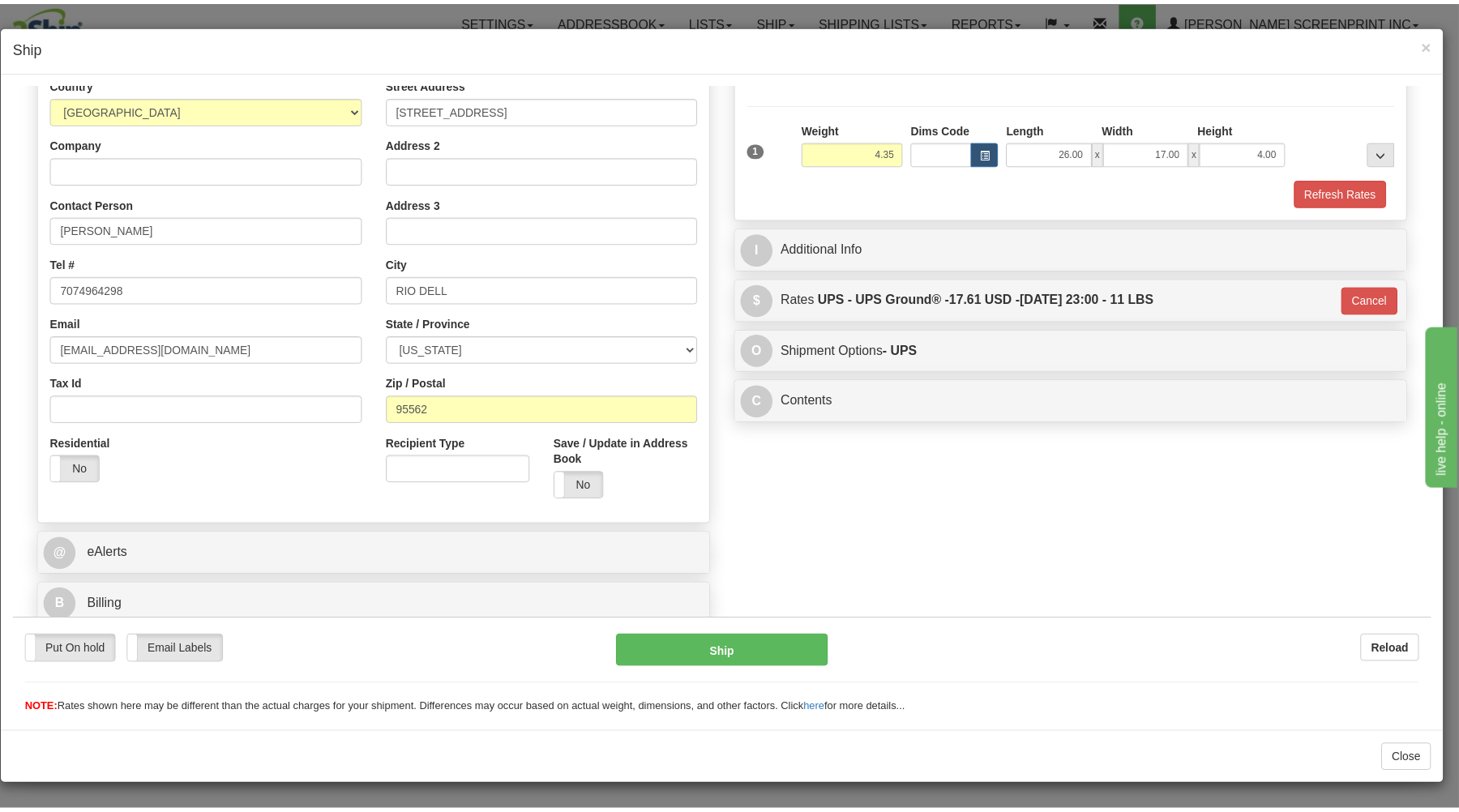
scroll to position [213, 0]
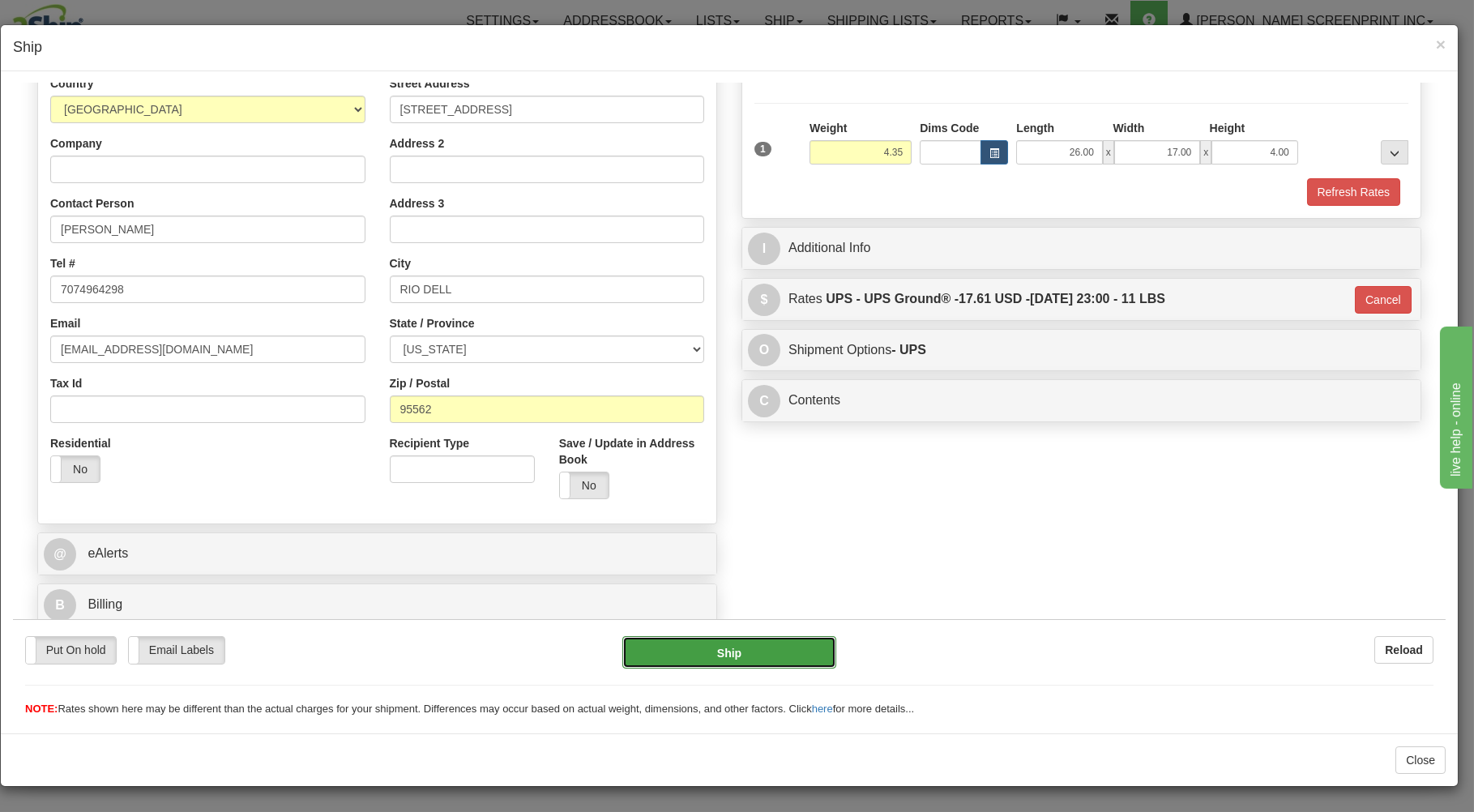
click at [701, 648] on button "Ship" at bounding box center [730, 651] width 215 height 32
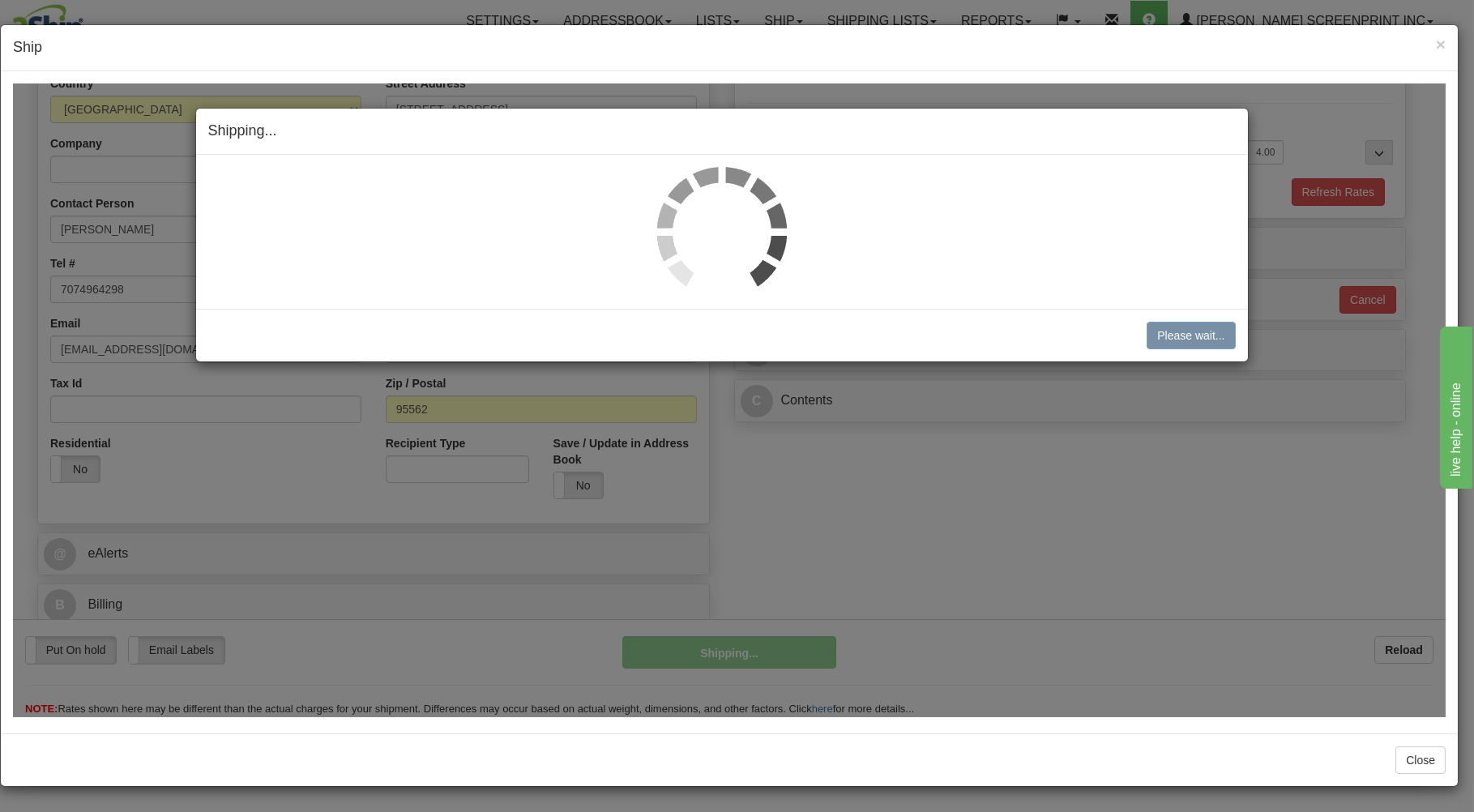
type input "4.40"
type input "03"
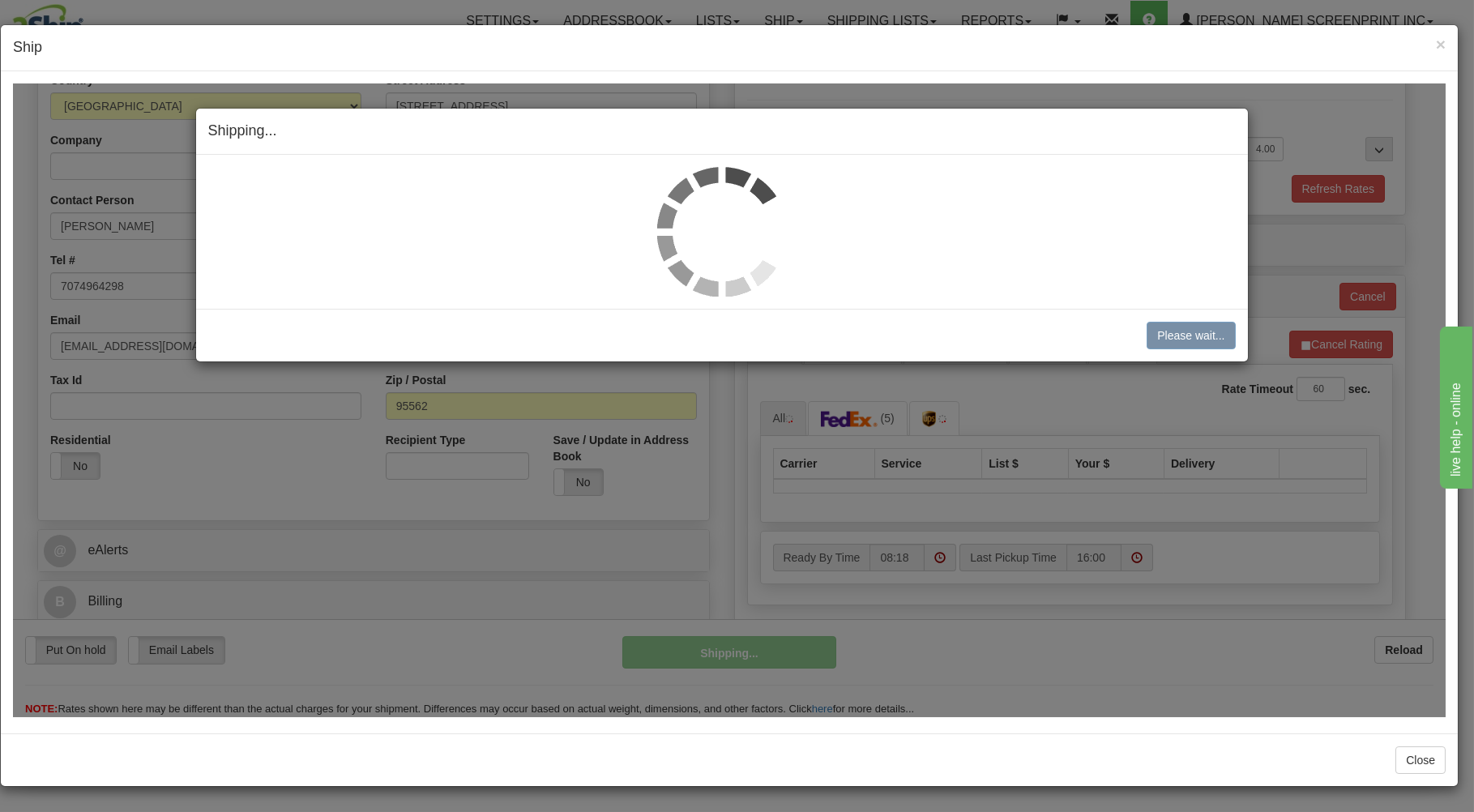
type input "4.35"
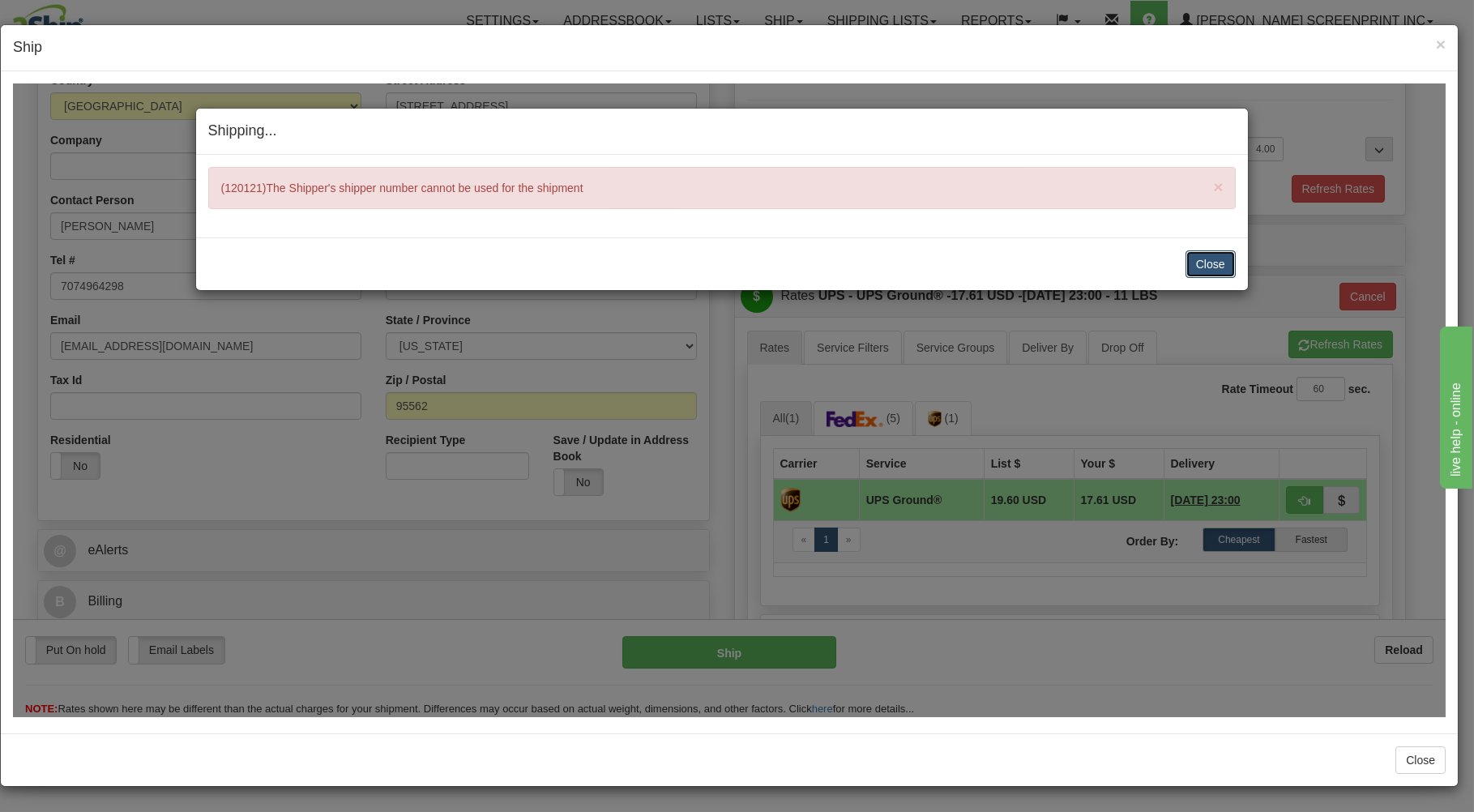
click at [1212, 259] on button "Close" at bounding box center [1211, 263] width 50 height 27
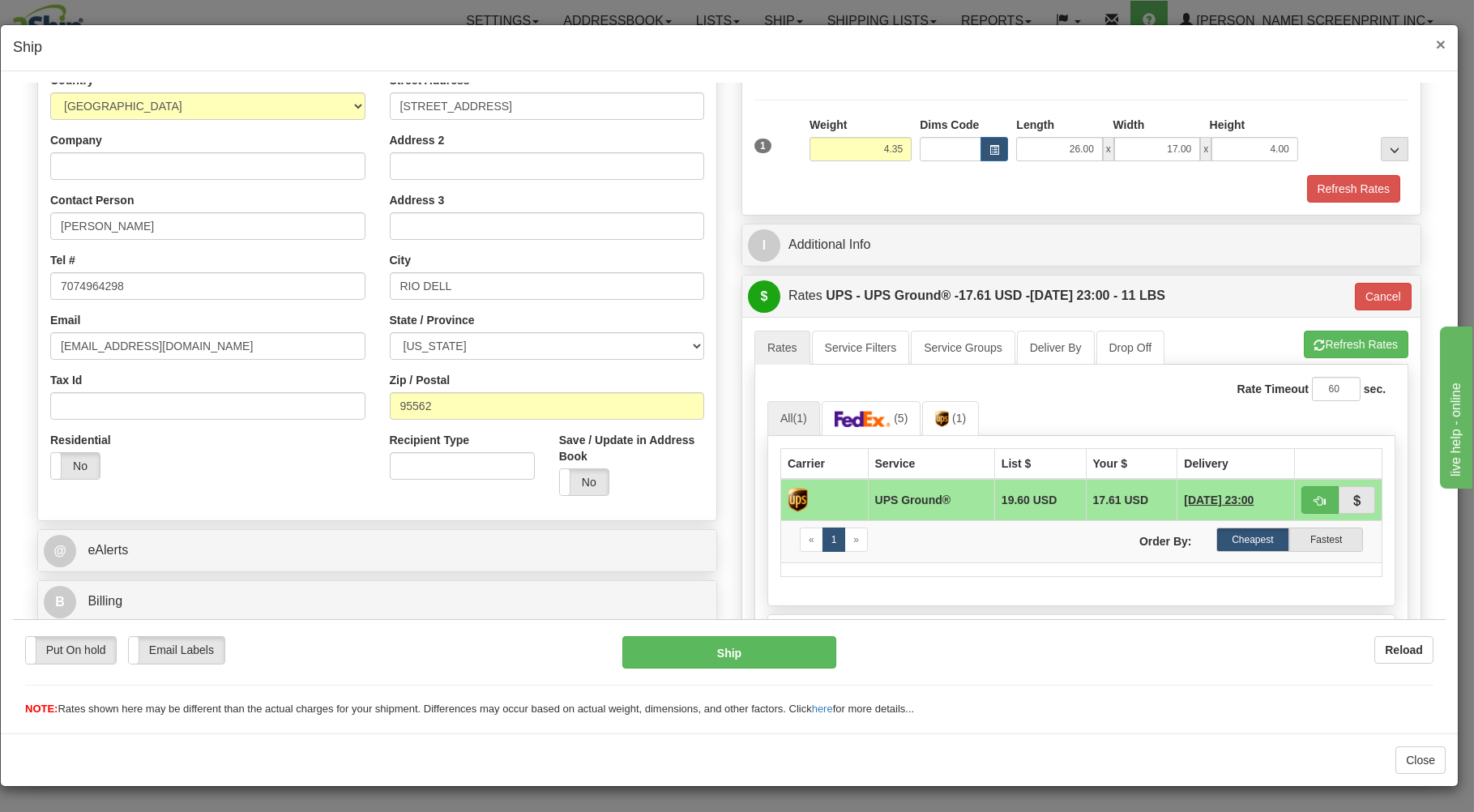
click at [1440, 41] on span "×" at bounding box center [1442, 43] width 10 height 19
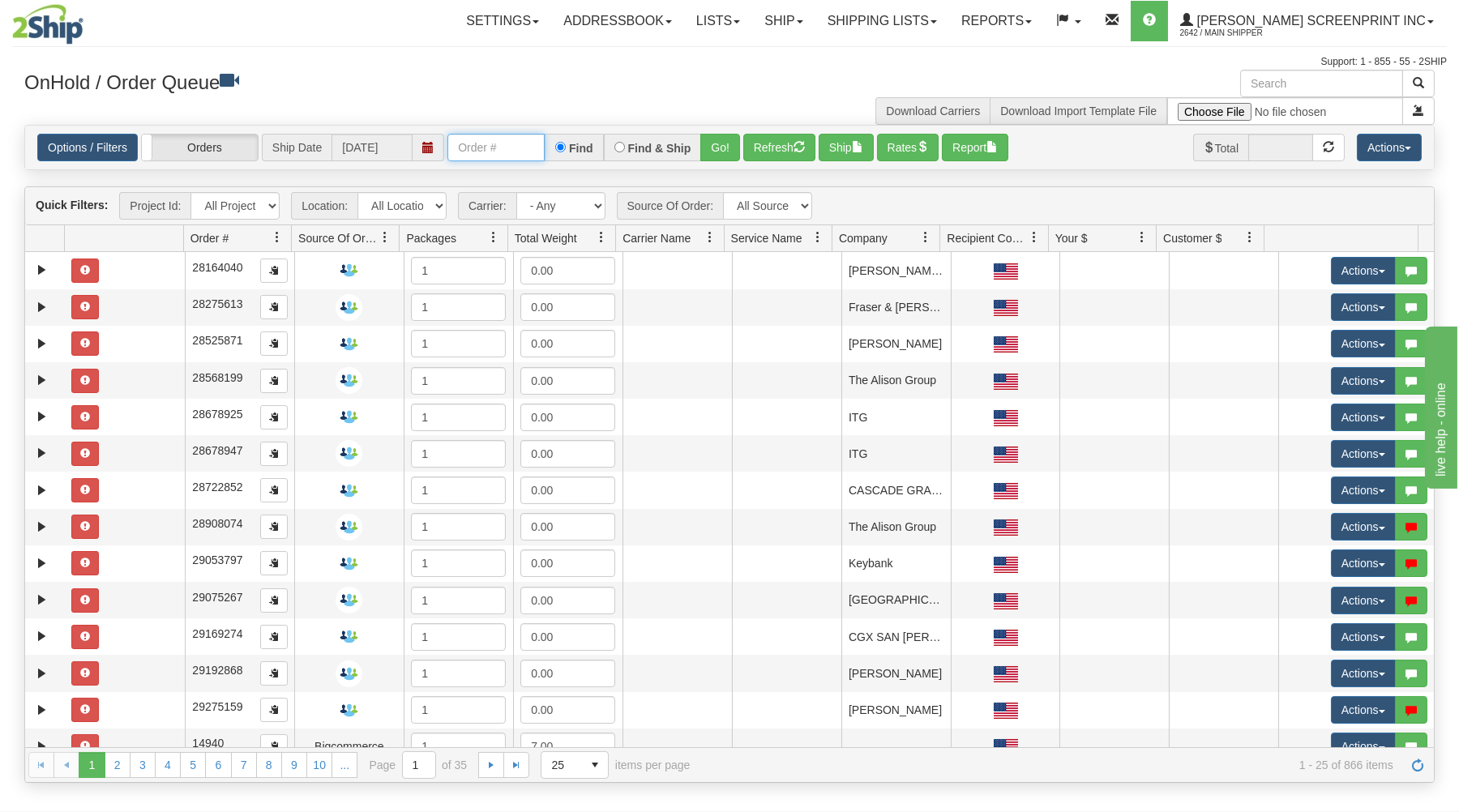
click at [464, 141] on input "text" at bounding box center [496, 147] width 97 height 27
type input "16987"
click at [714, 139] on button "Go!" at bounding box center [720, 147] width 39 height 27
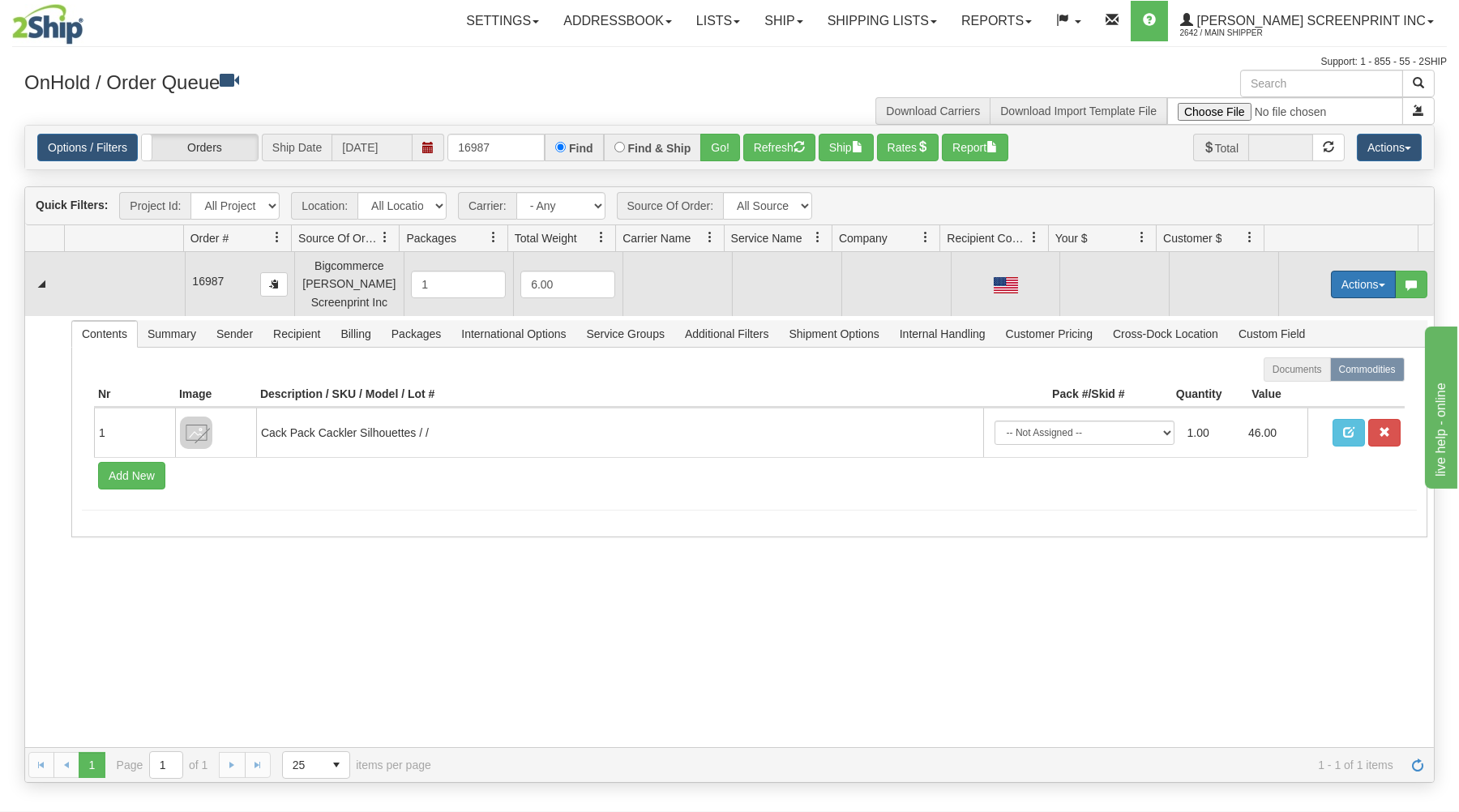
click at [1332, 282] on button "Actions" at bounding box center [1363, 285] width 65 height 27
click at [1309, 318] on link "Open" at bounding box center [1329, 314] width 130 height 21
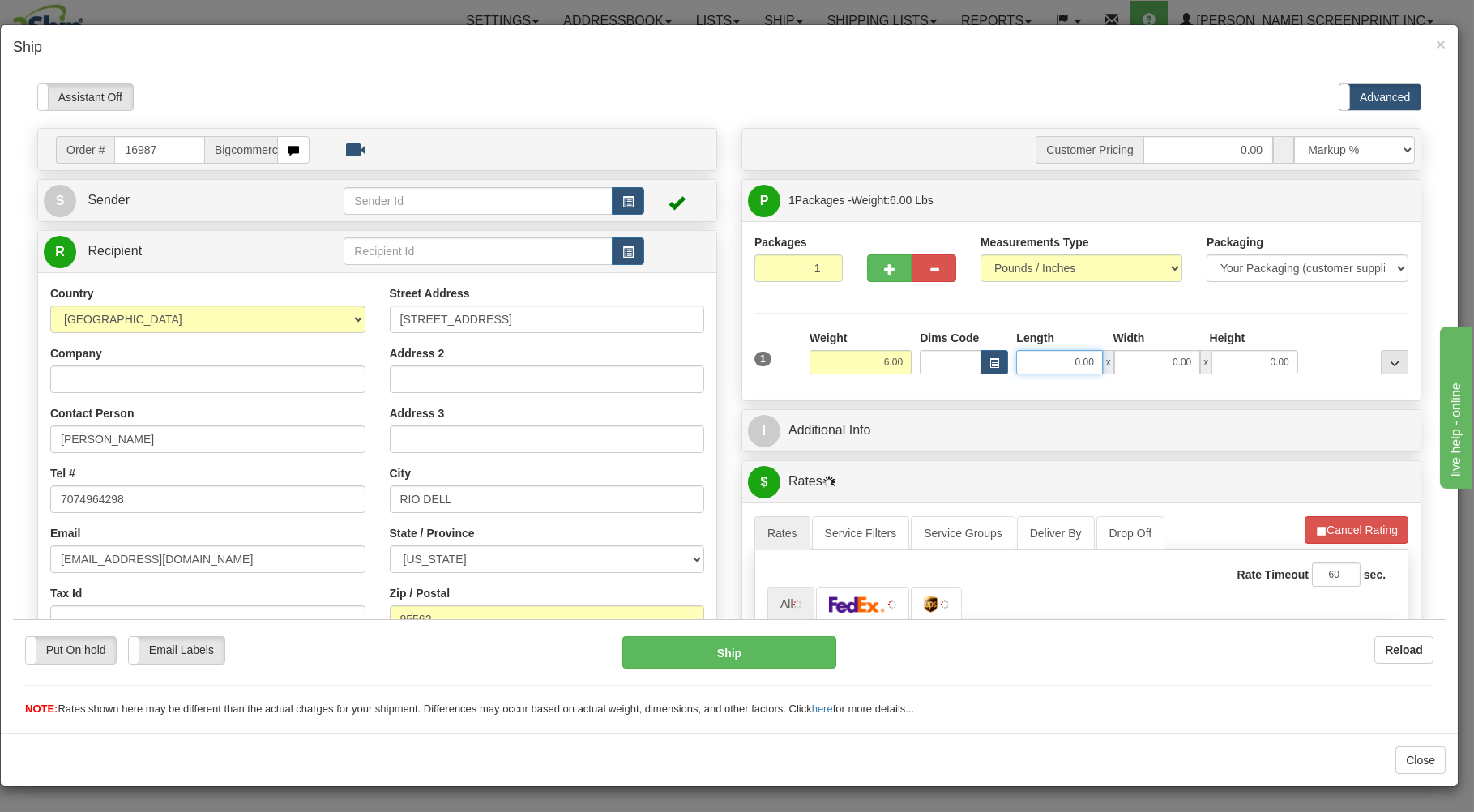
click at [1053, 363] on input "0.00" at bounding box center [1059, 361] width 85 height 25
type input "4.35"
type input "26.00"
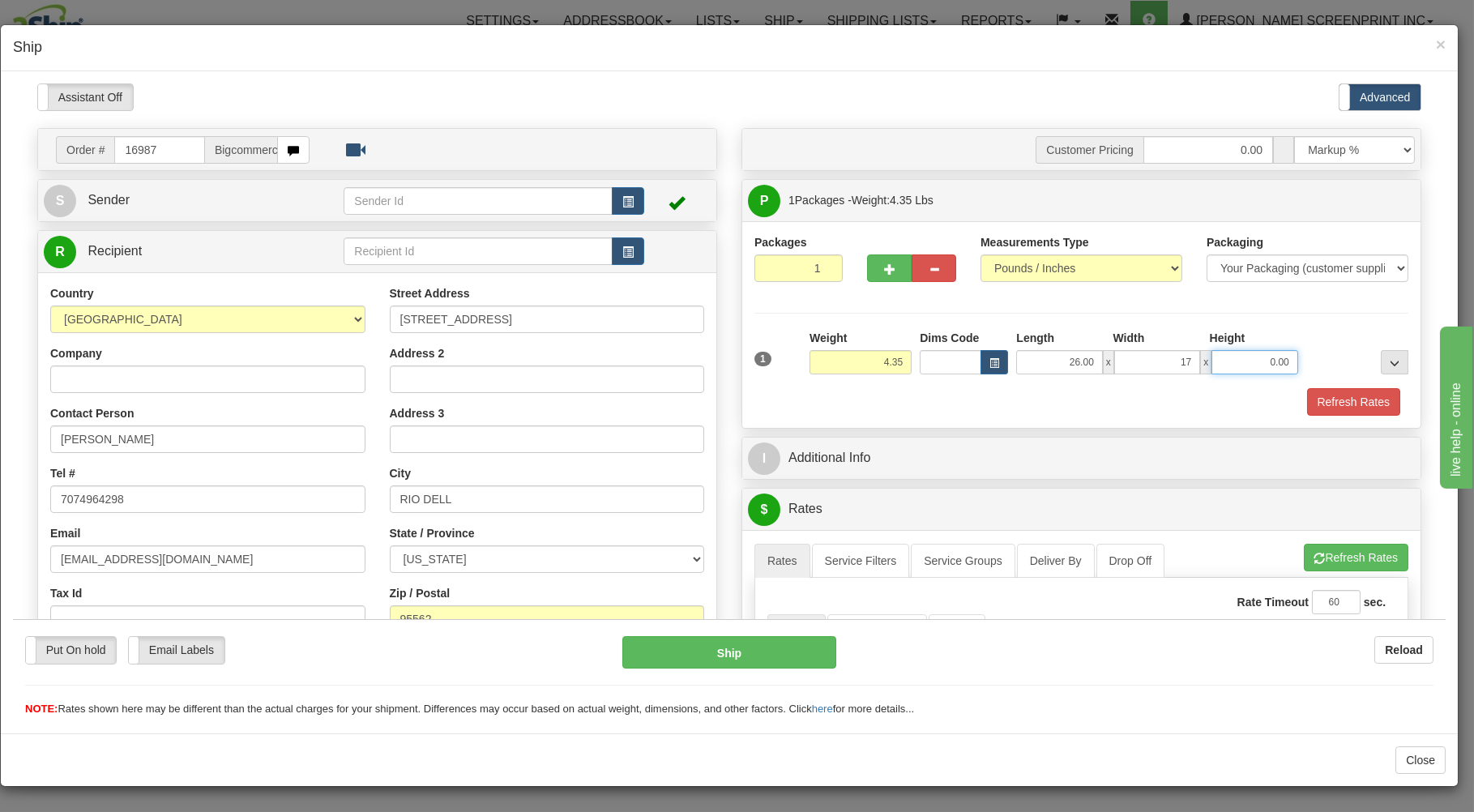
type input "17.00"
type input "4.00"
click at [1014, 403] on div "Refresh Rates" at bounding box center [1081, 402] width 662 height 27
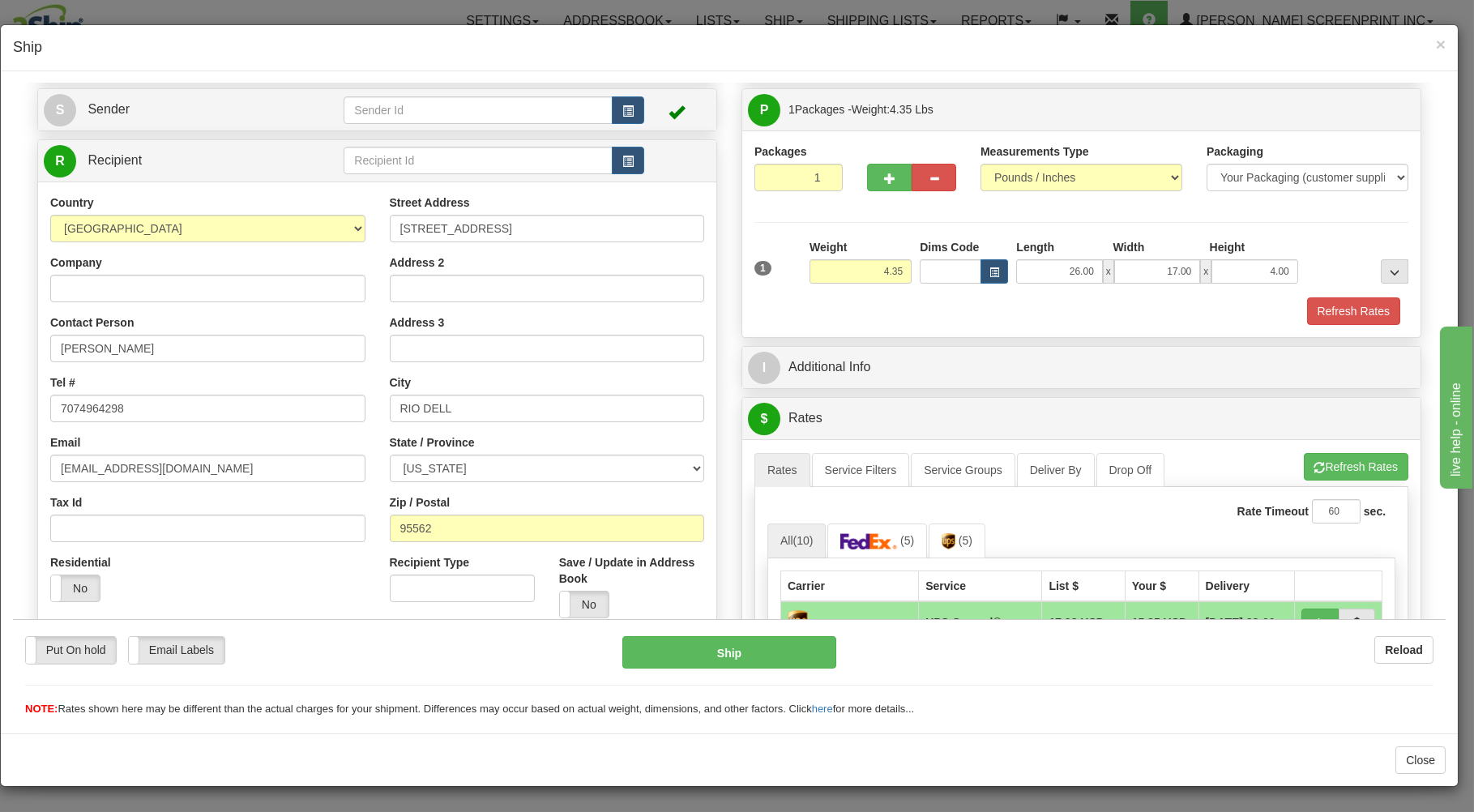
scroll to position [347, 0]
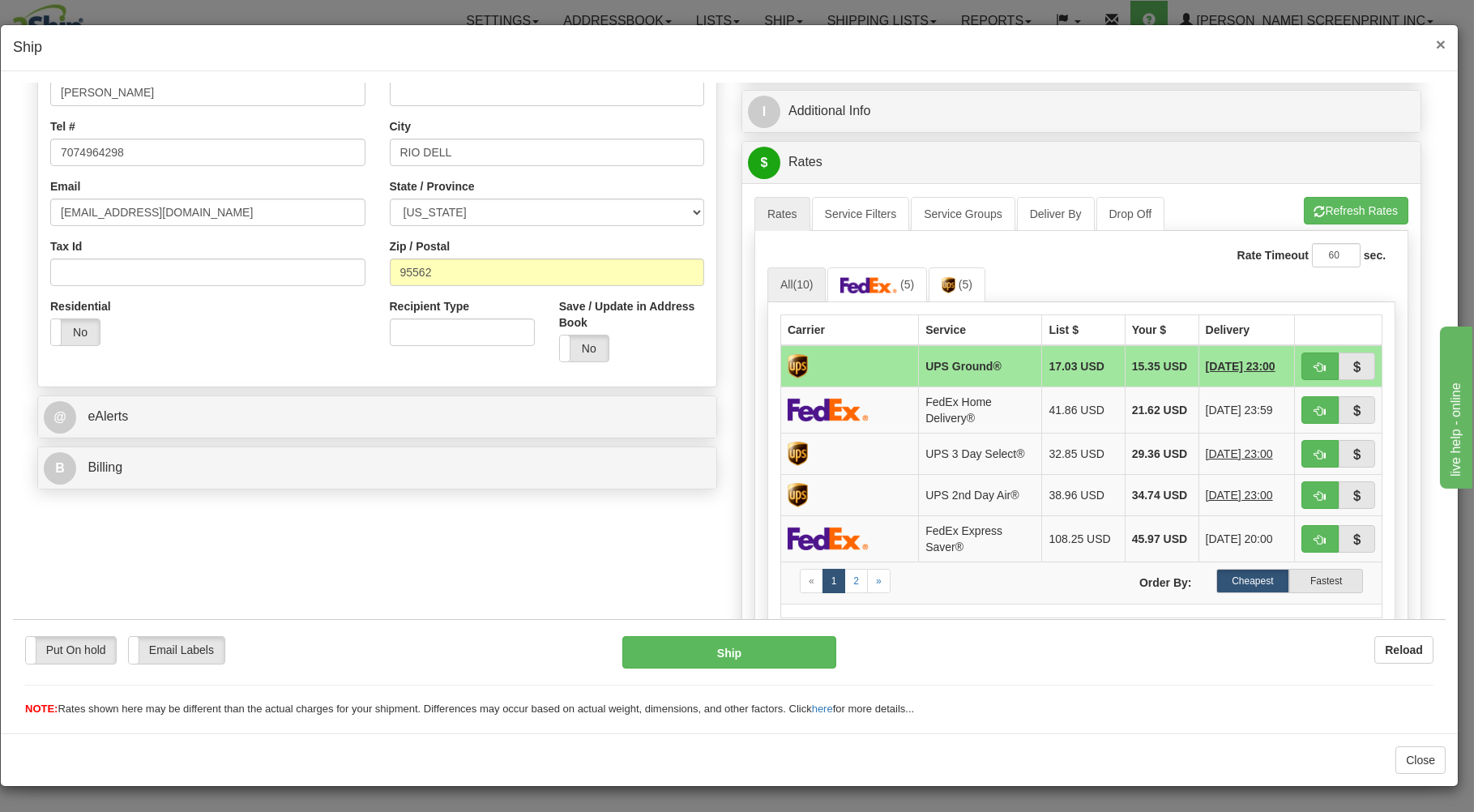
click at [1443, 40] on span "×" at bounding box center [1442, 43] width 10 height 19
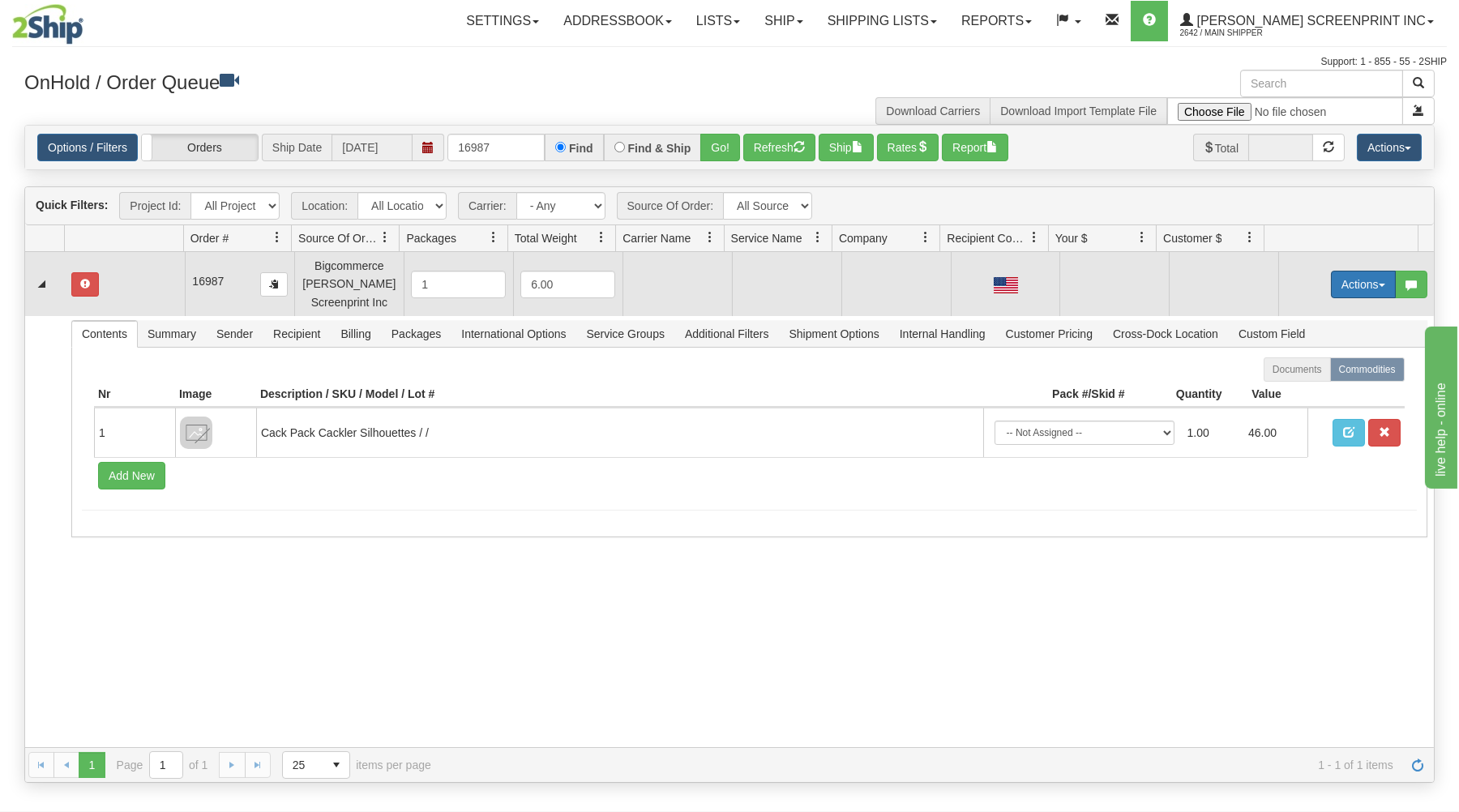
click at [1366, 285] on button "Actions" at bounding box center [1363, 285] width 65 height 27
click at [1329, 315] on link "Open" at bounding box center [1329, 314] width 130 height 21
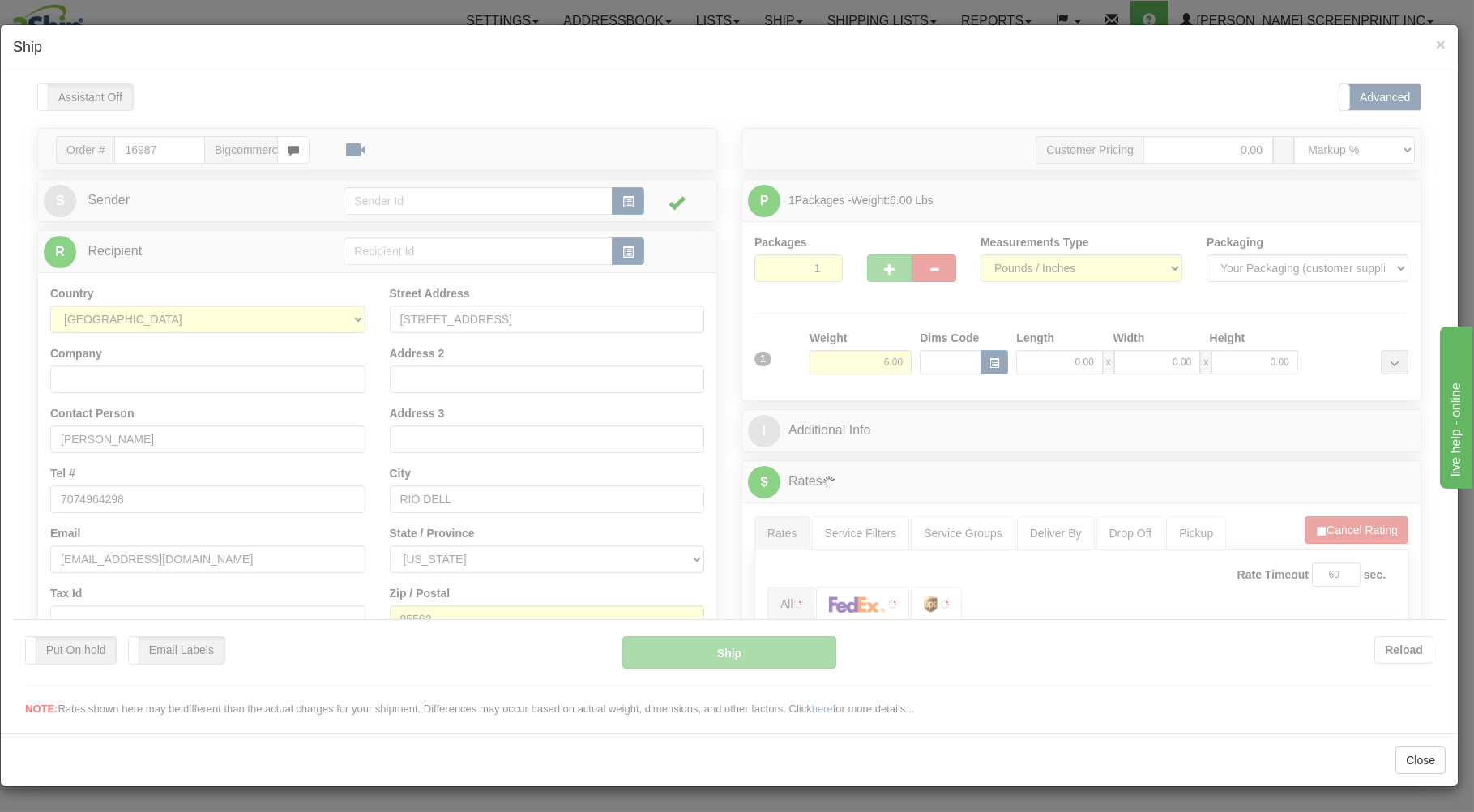
scroll to position [0, 0]
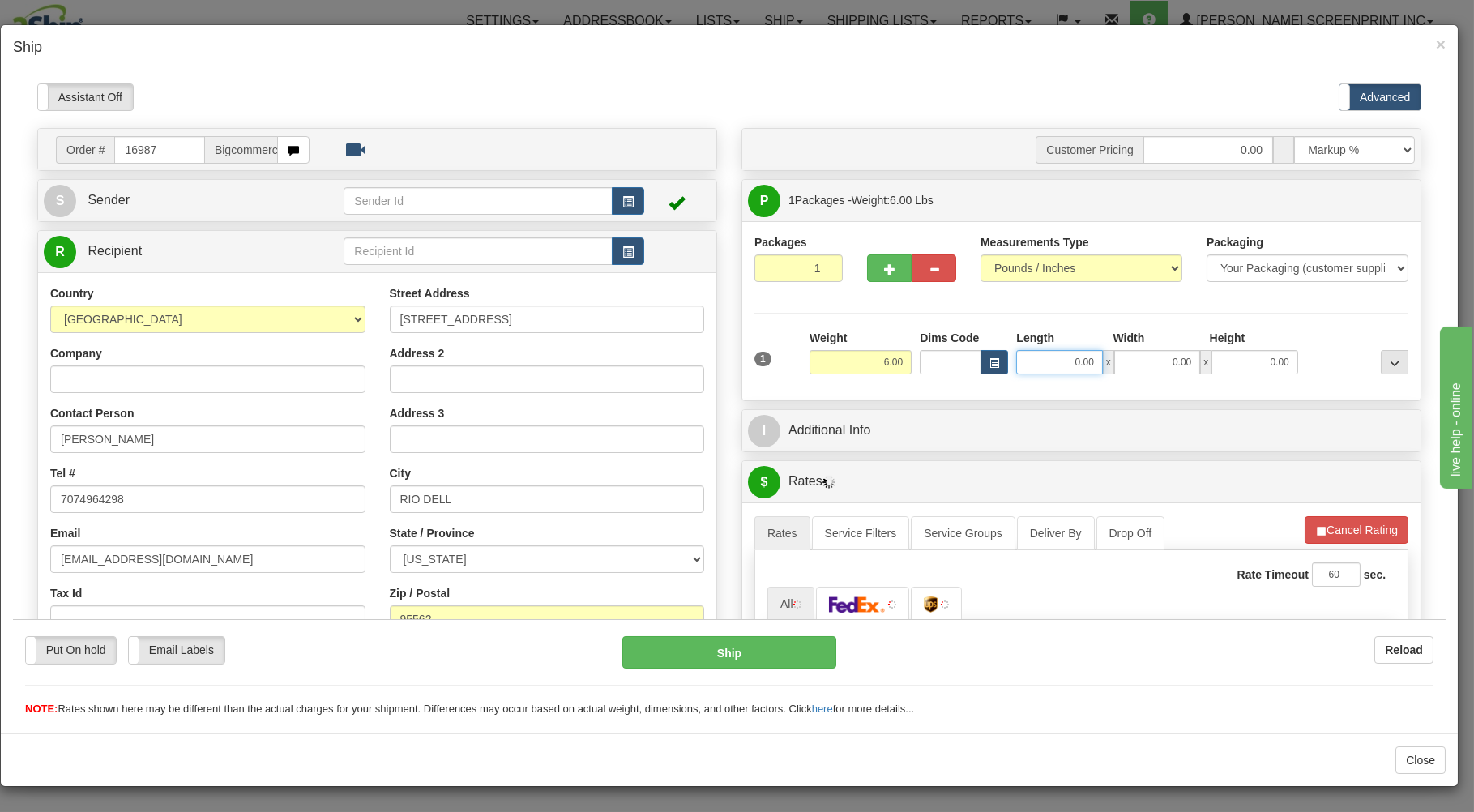
drag, startPoint x: 1045, startPoint y: 362, endPoint x: 1043, endPoint y: 342, distance: 20.1
click at [1045, 361] on input "0.00" at bounding box center [1059, 361] width 85 height 25
type input "26.00"
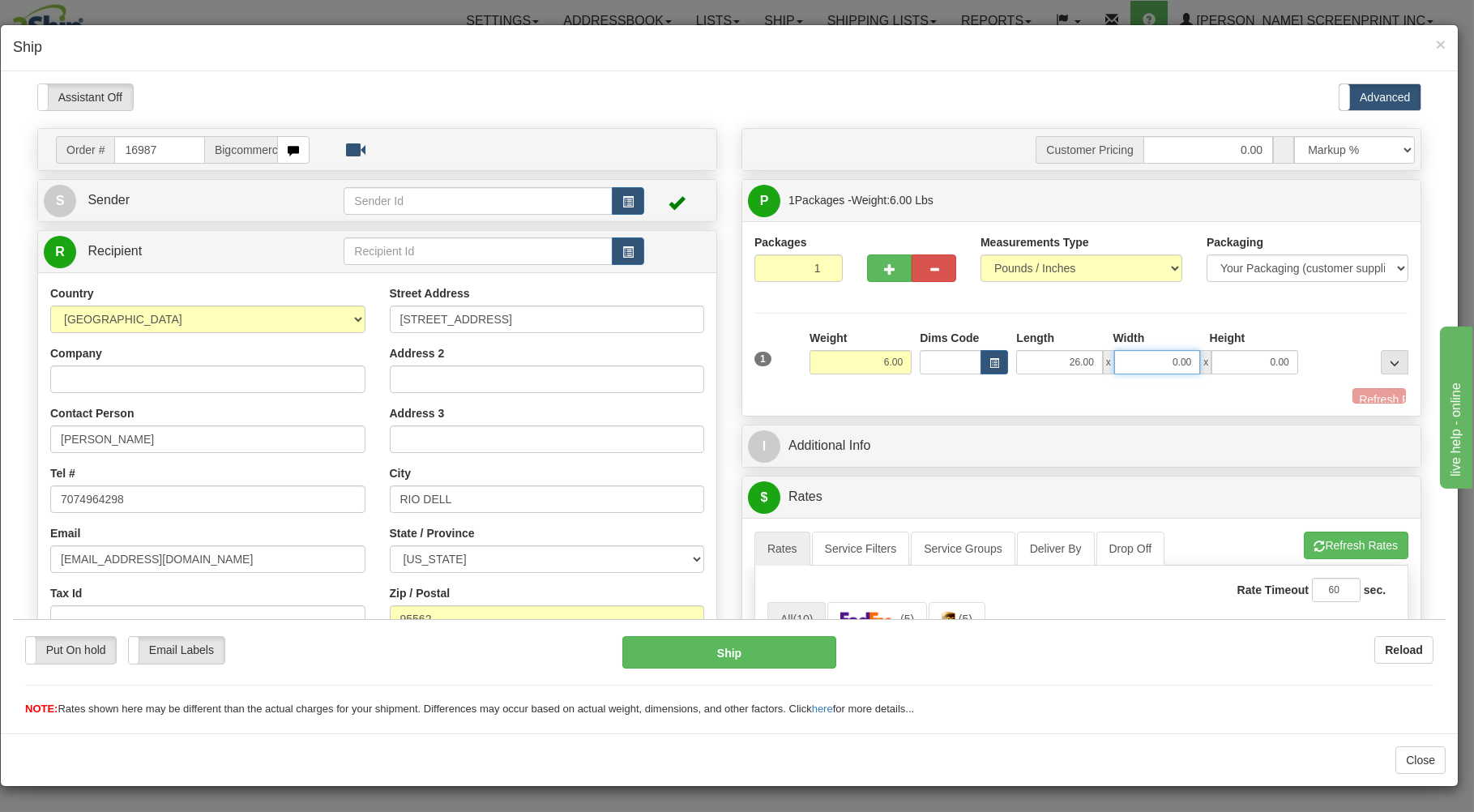
type input "4.35"
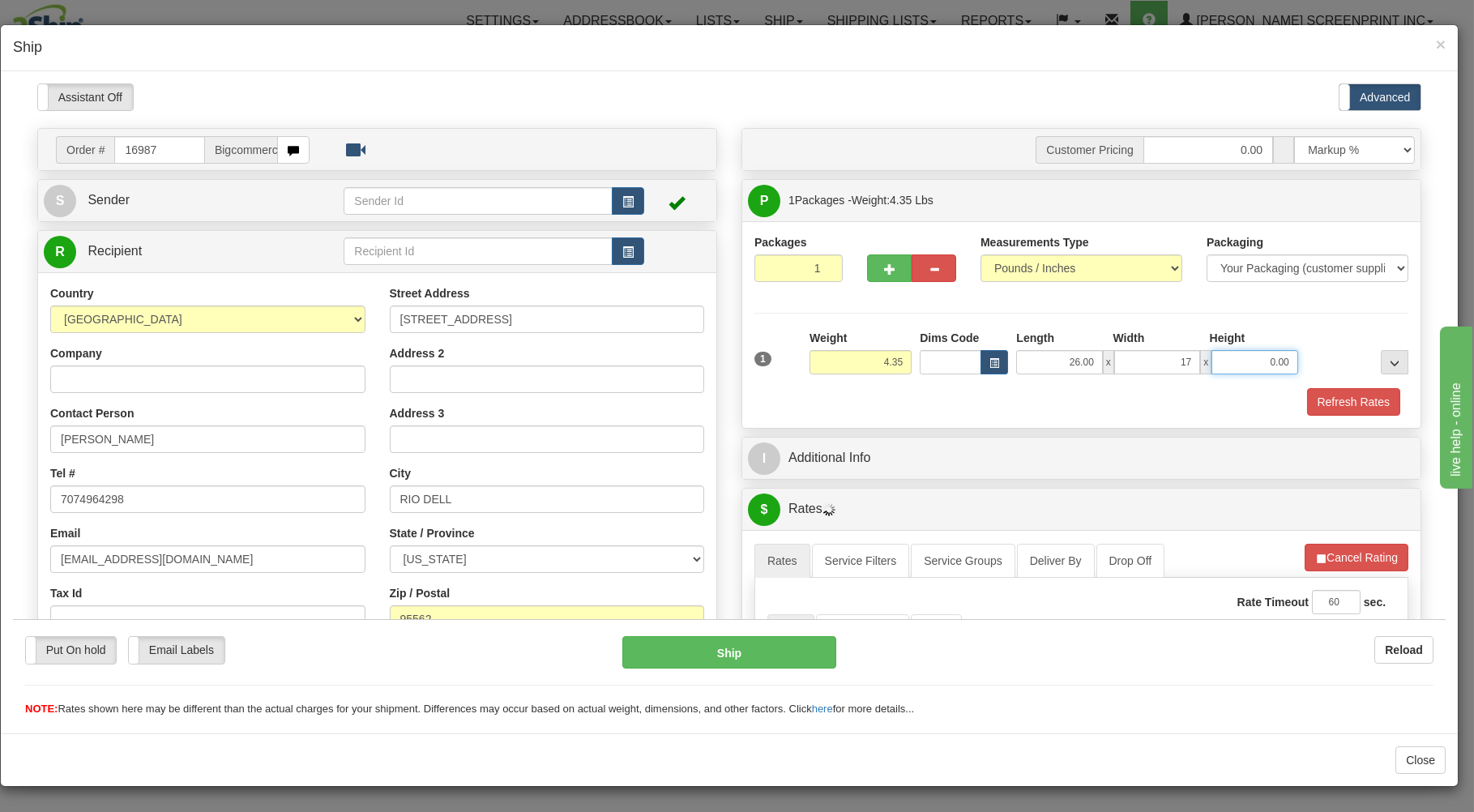
type input "17.00"
type input "4.00"
click at [1017, 393] on div "Refresh Rates" at bounding box center [1081, 402] width 662 height 27
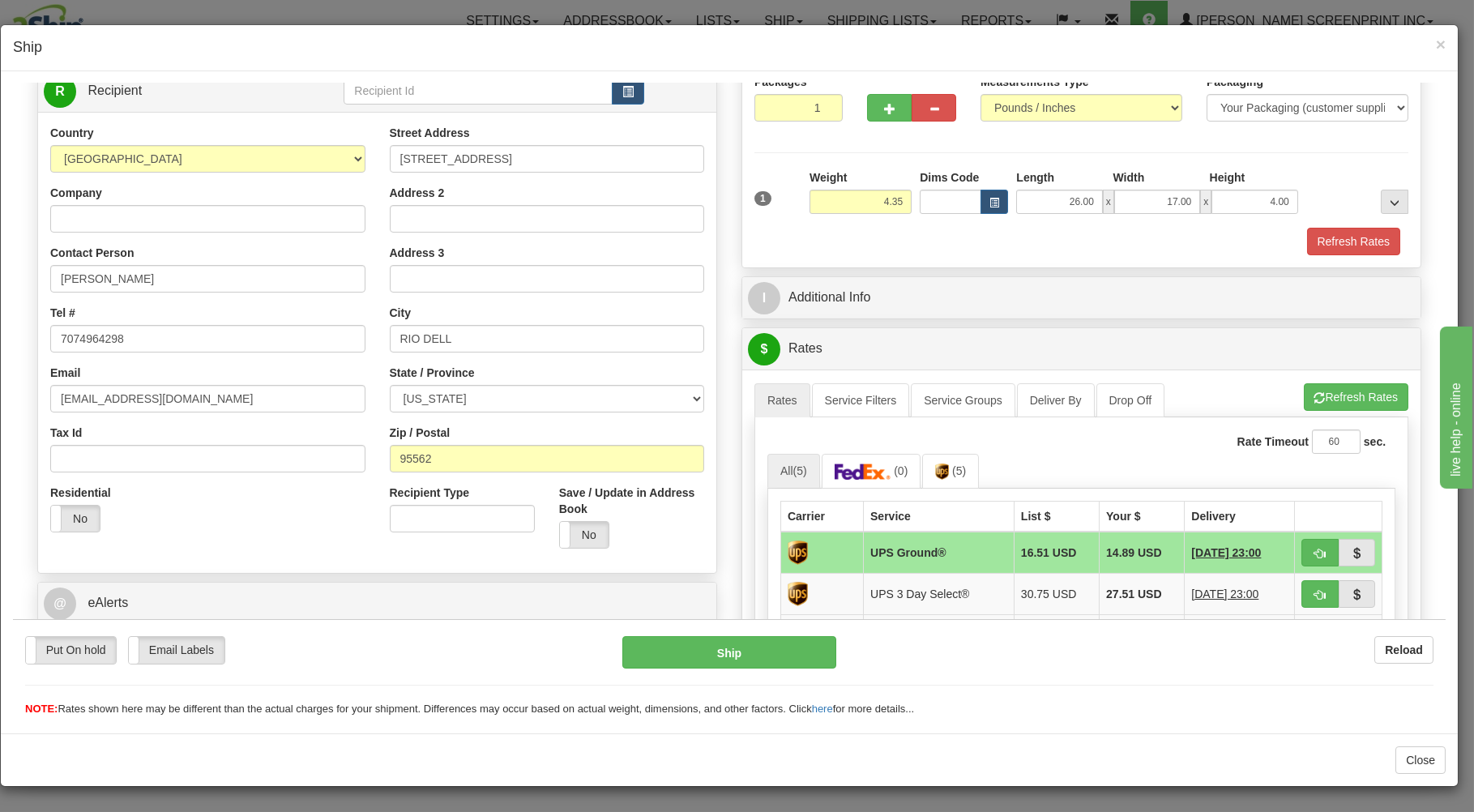
scroll to position [347, 0]
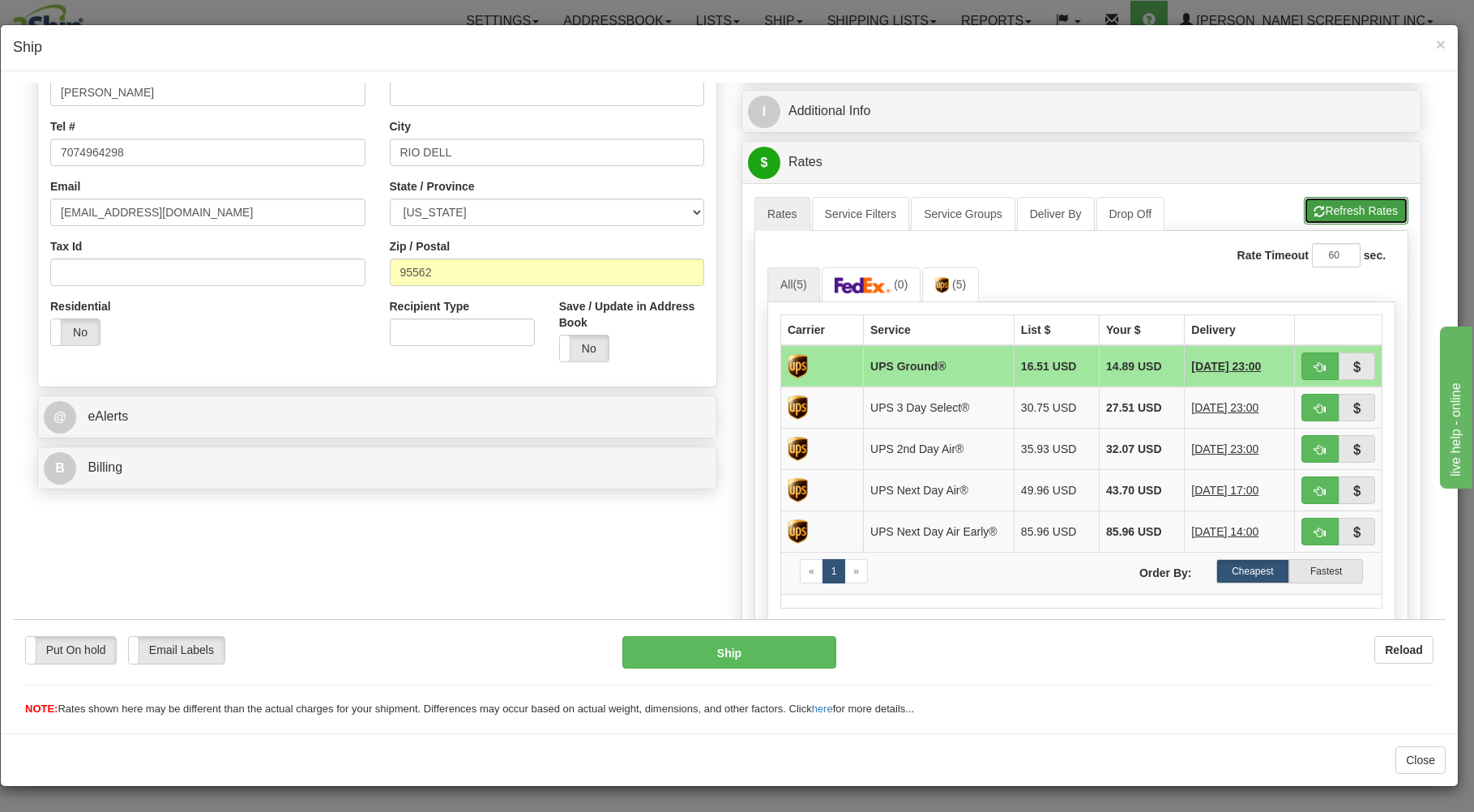
click at [1307, 209] on button "Refresh Rates" at bounding box center [1356, 210] width 104 height 27
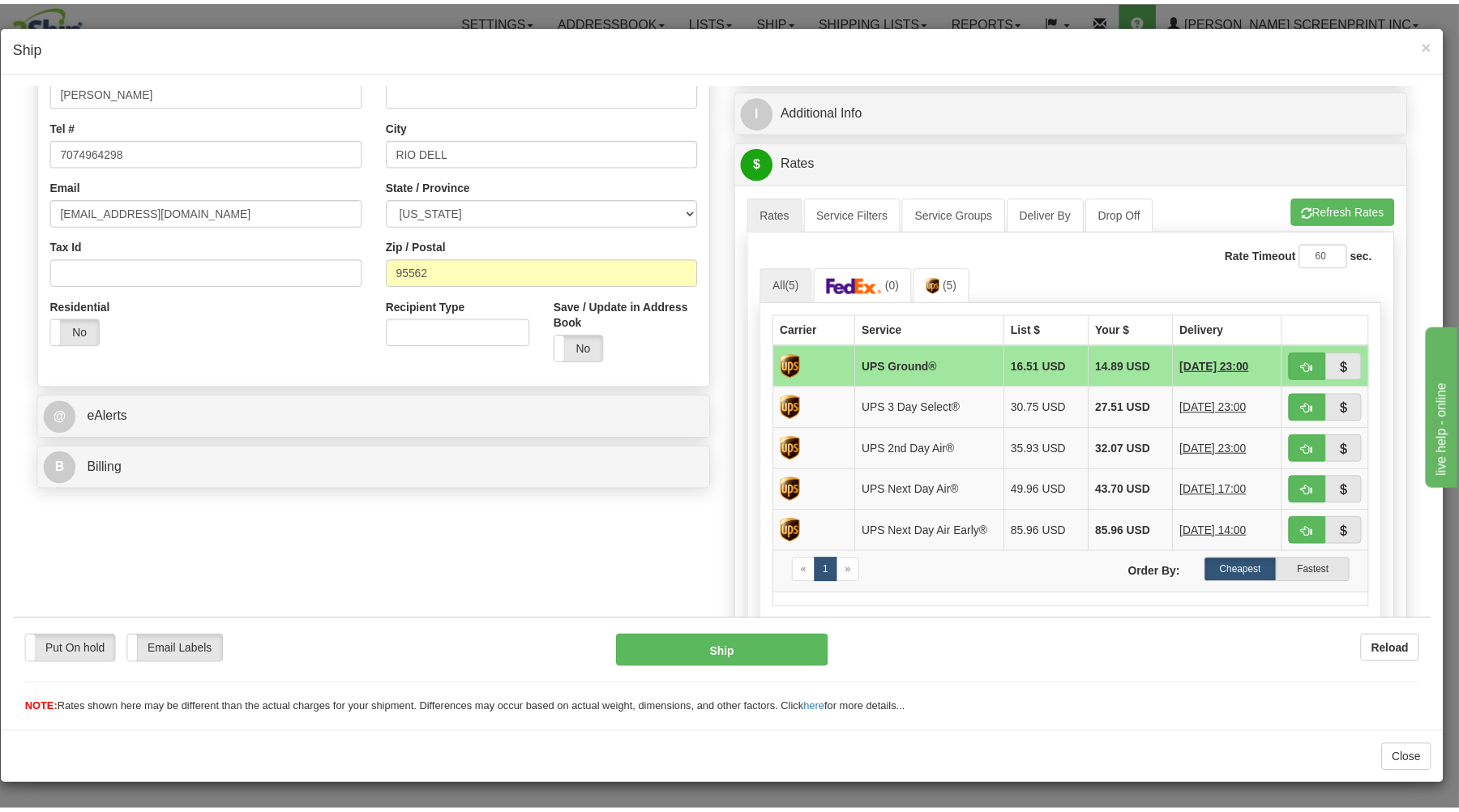
scroll to position [319, 0]
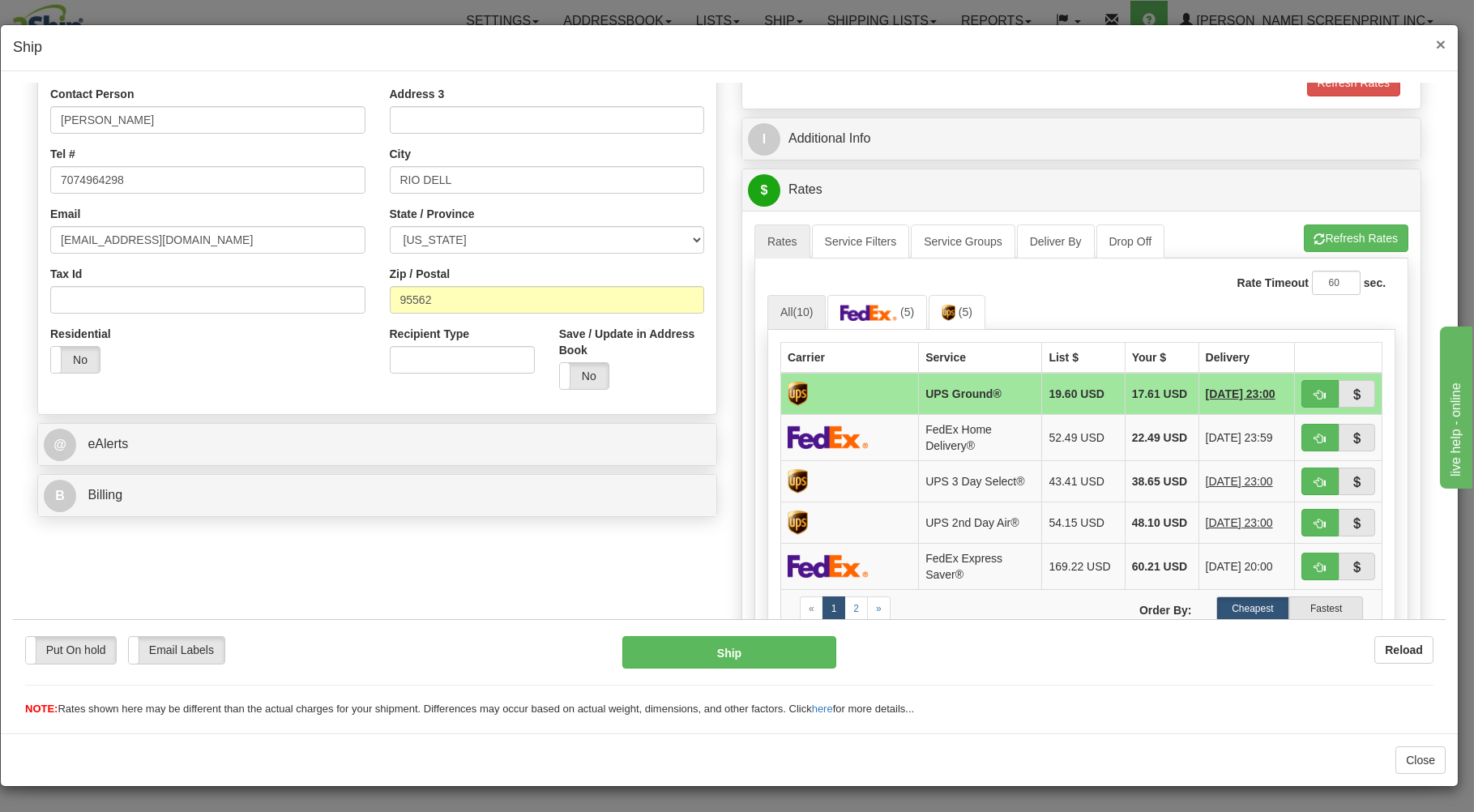
click at [1440, 42] on span "×" at bounding box center [1442, 43] width 10 height 19
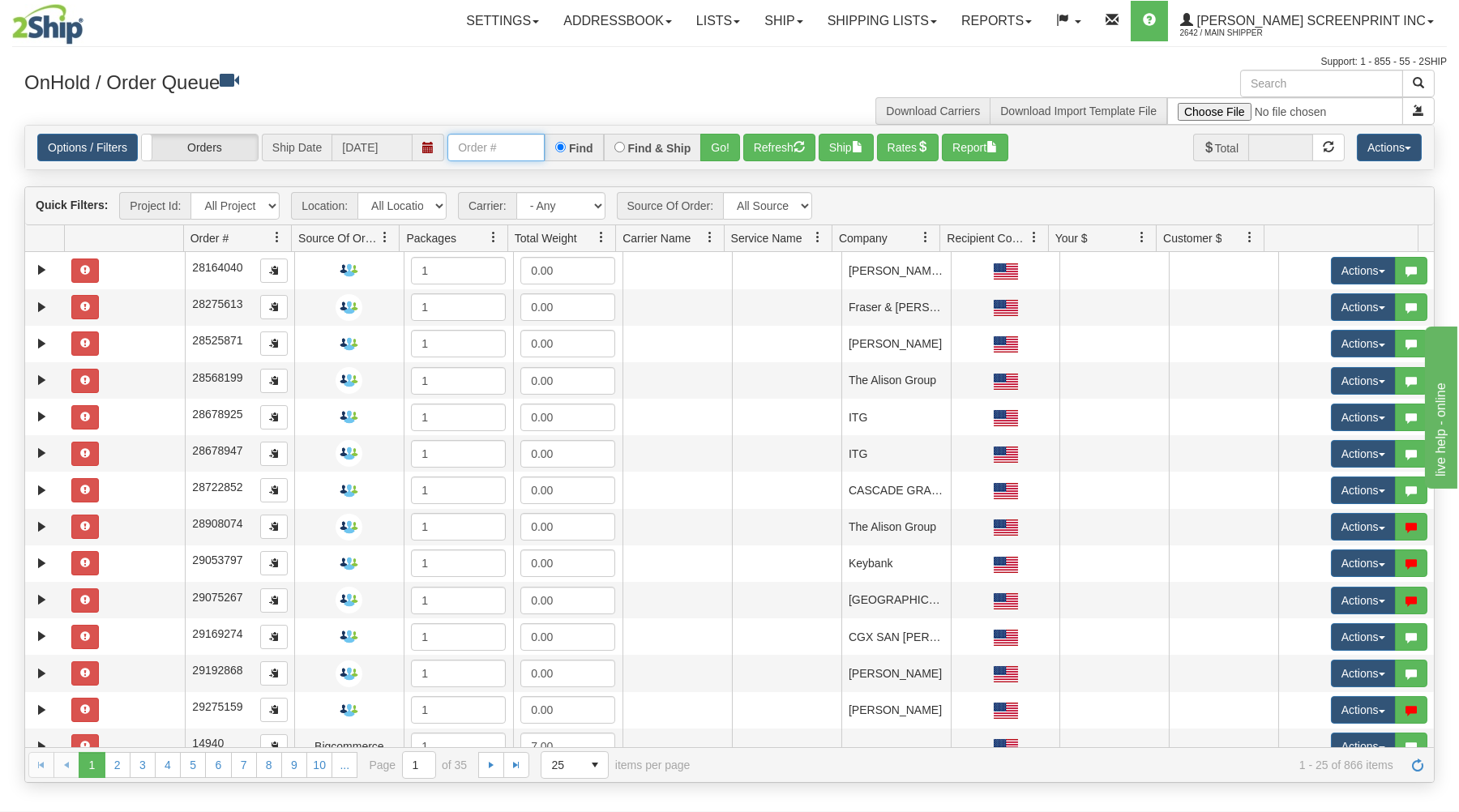
click at [481, 150] on input "text" at bounding box center [496, 147] width 97 height 27
type input "16987"
click at [712, 148] on button "Go!" at bounding box center [720, 147] width 39 height 27
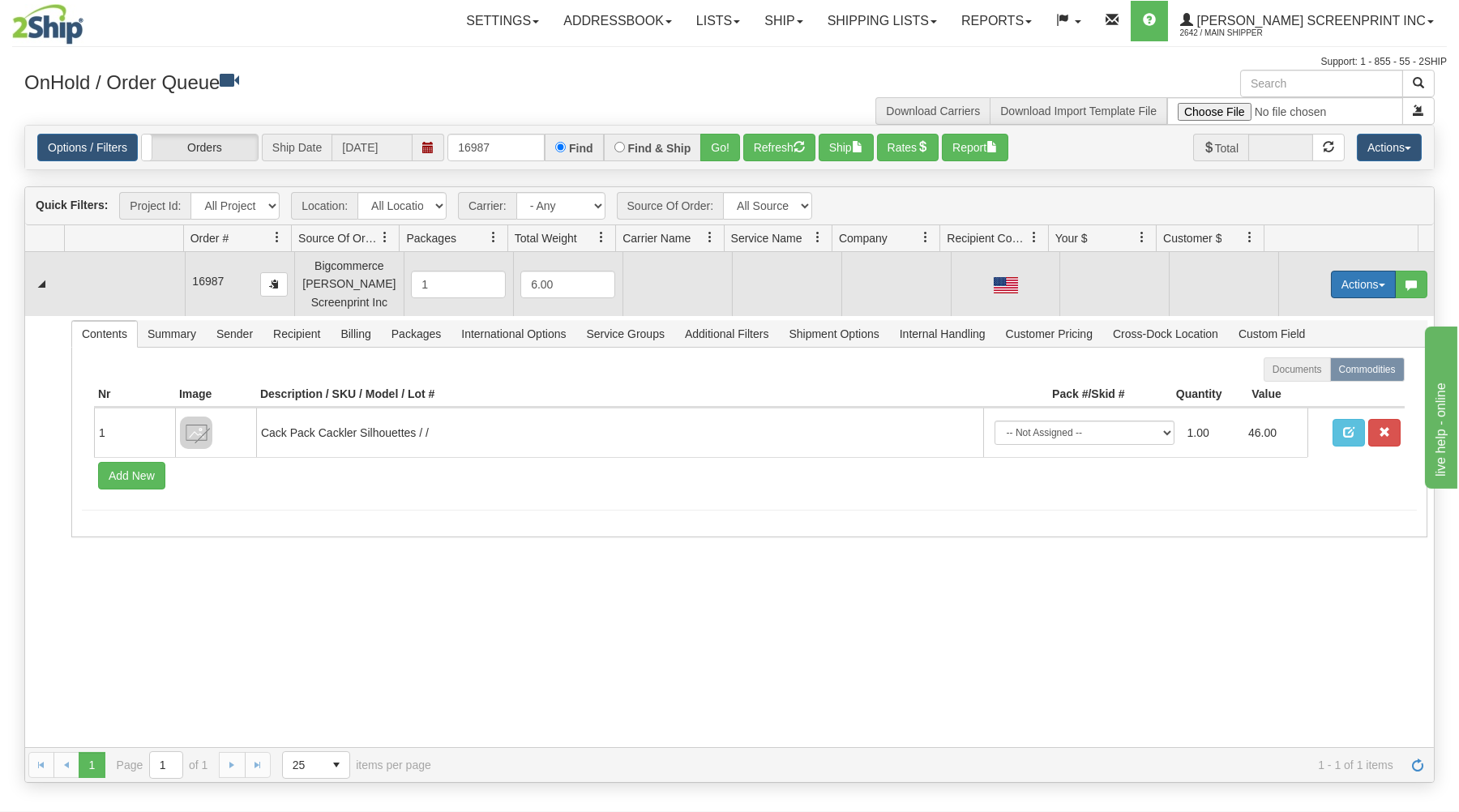
click at [1359, 281] on button "Actions" at bounding box center [1363, 285] width 65 height 27
click at [1329, 310] on link "Open" at bounding box center [1329, 314] width 130 height 21
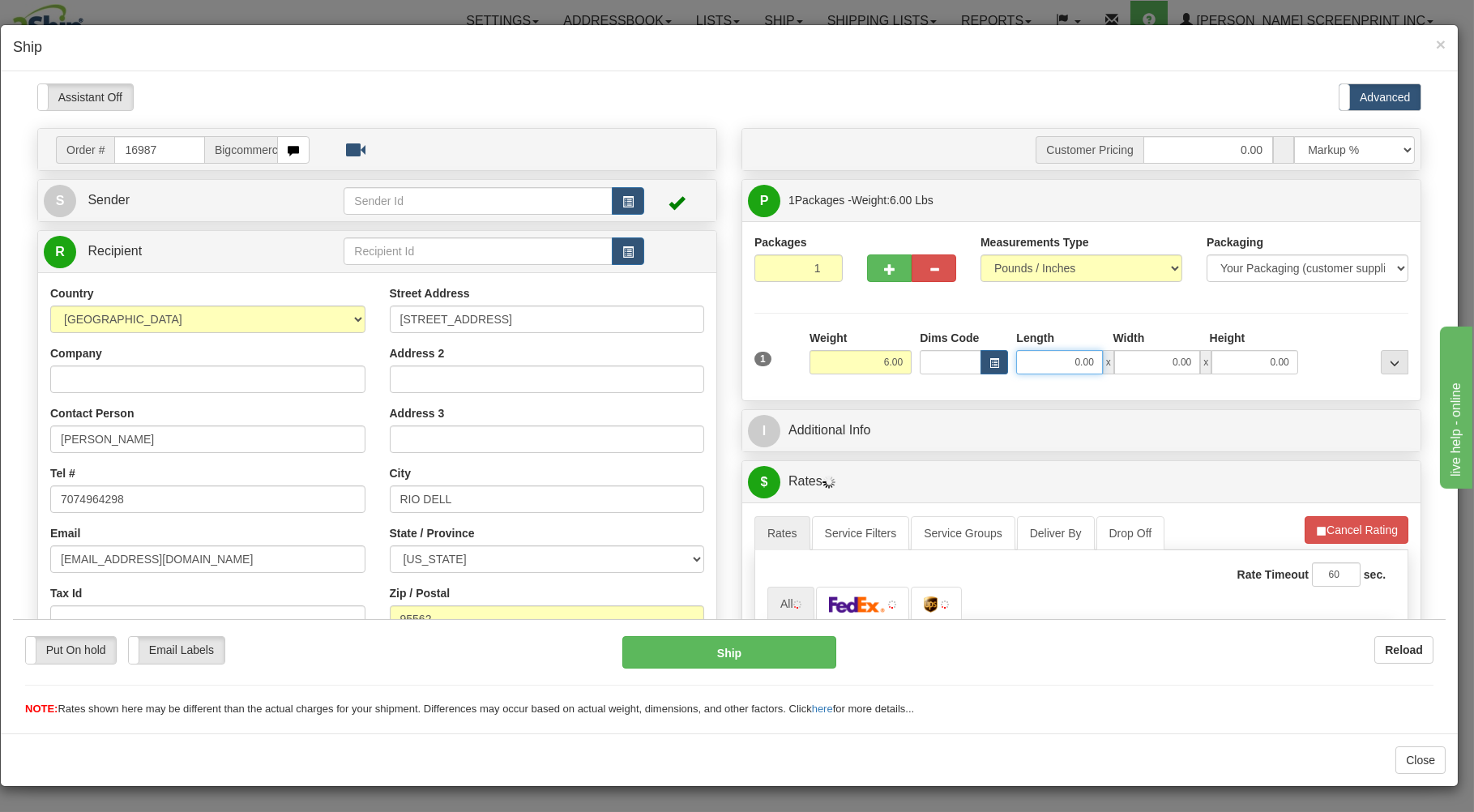
click at [1028, 370] on input "0.00" at bounding box center [1059, 361] width 85 height 25
type input "26"
type input "4.35"
type input "26.00"
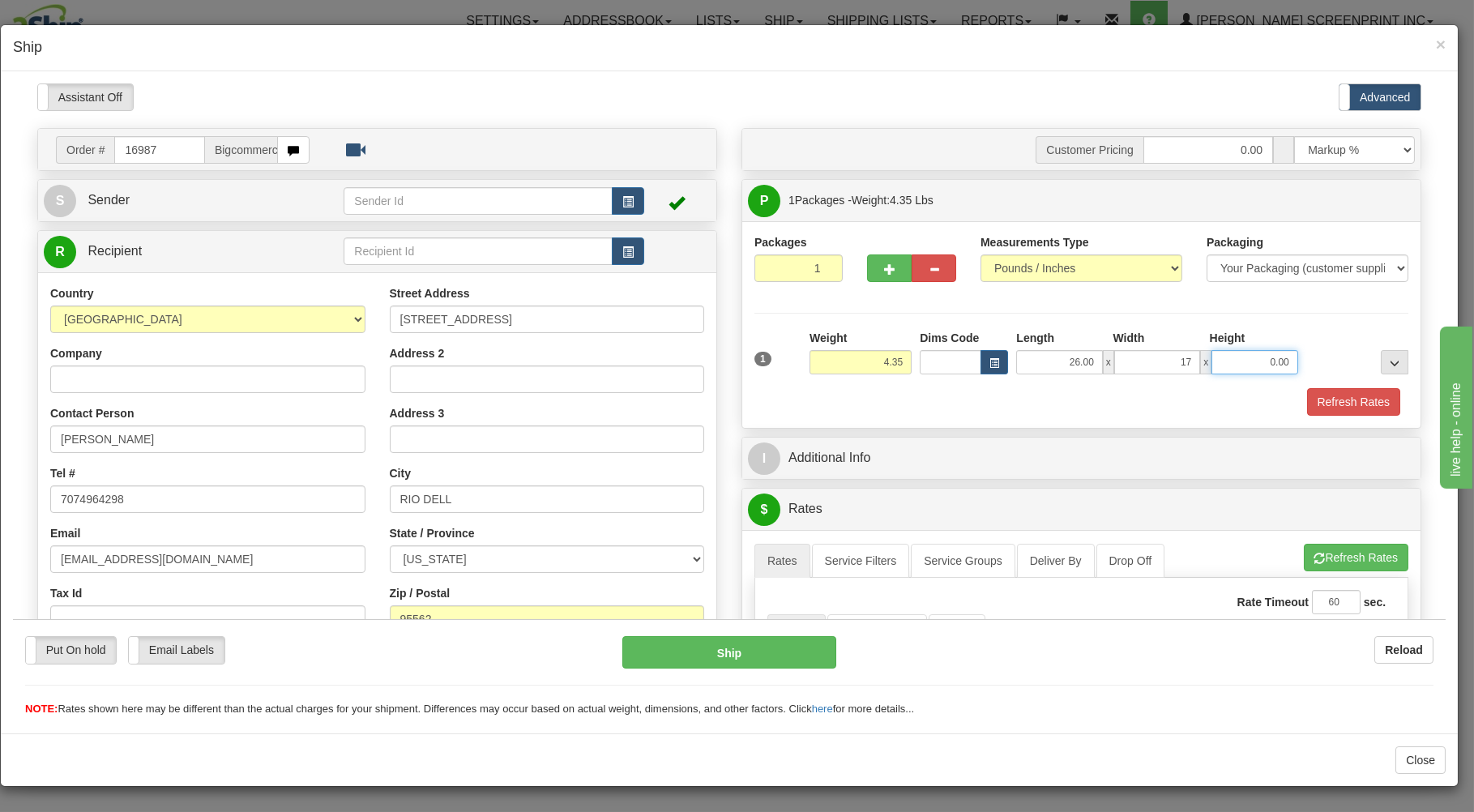
type input "17.00"
type input "4.00"
click at [994, 409] on div "Refresh Rates" at bounding box center [1081, 402] width 662 height 27
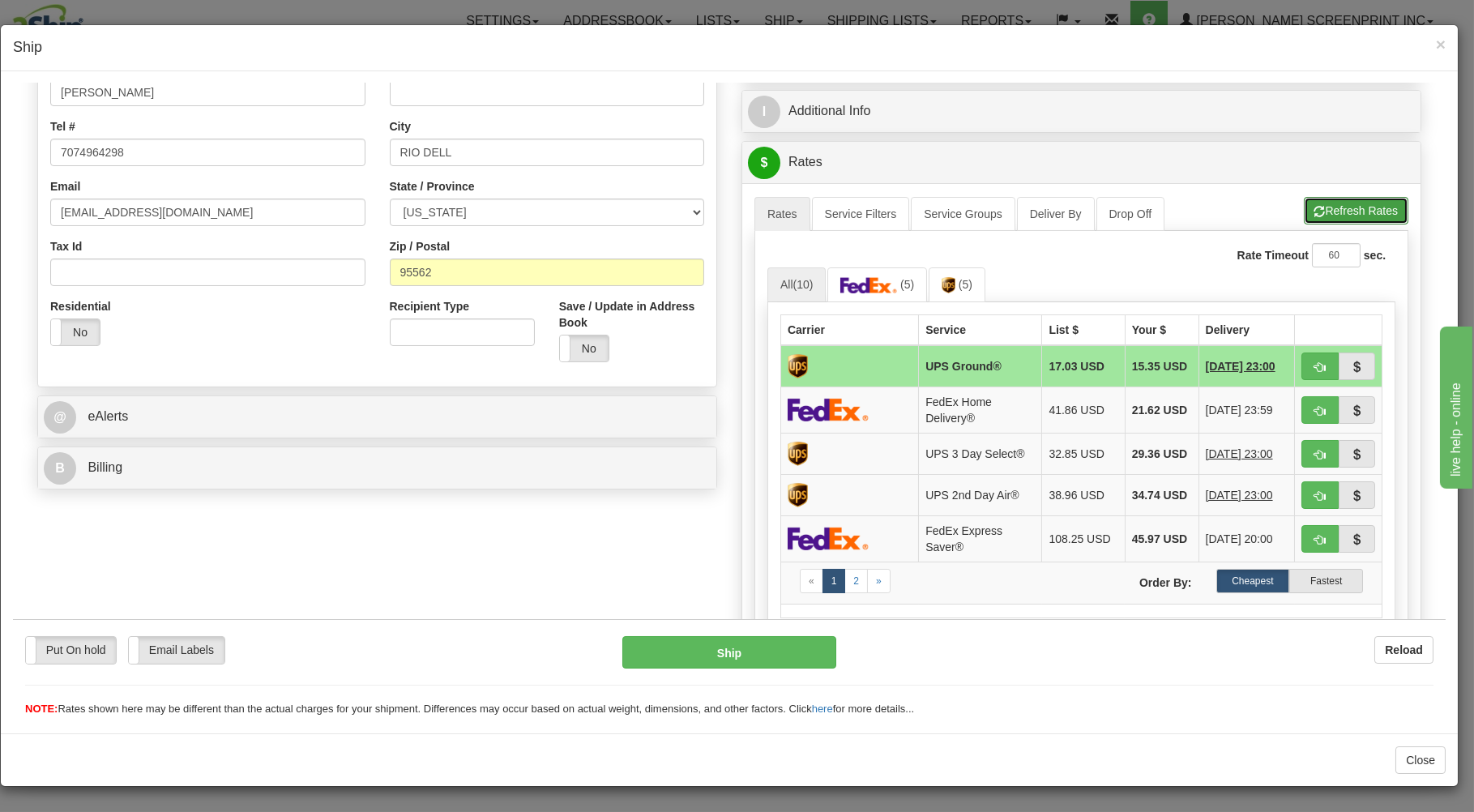
click at [1315, 209] on span "button" at bounding box center [1321, 211] width 12 height 11
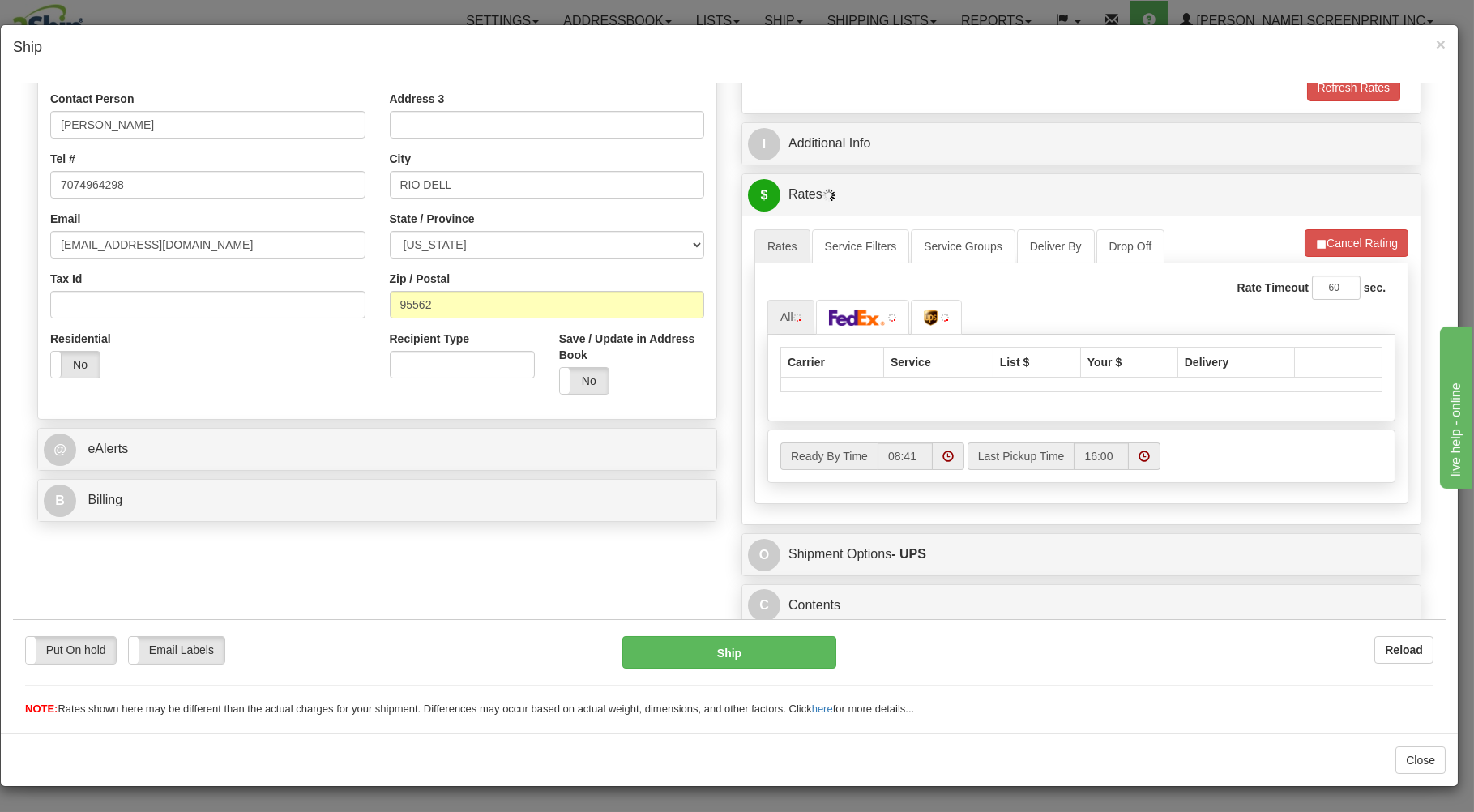
type input "4.35"
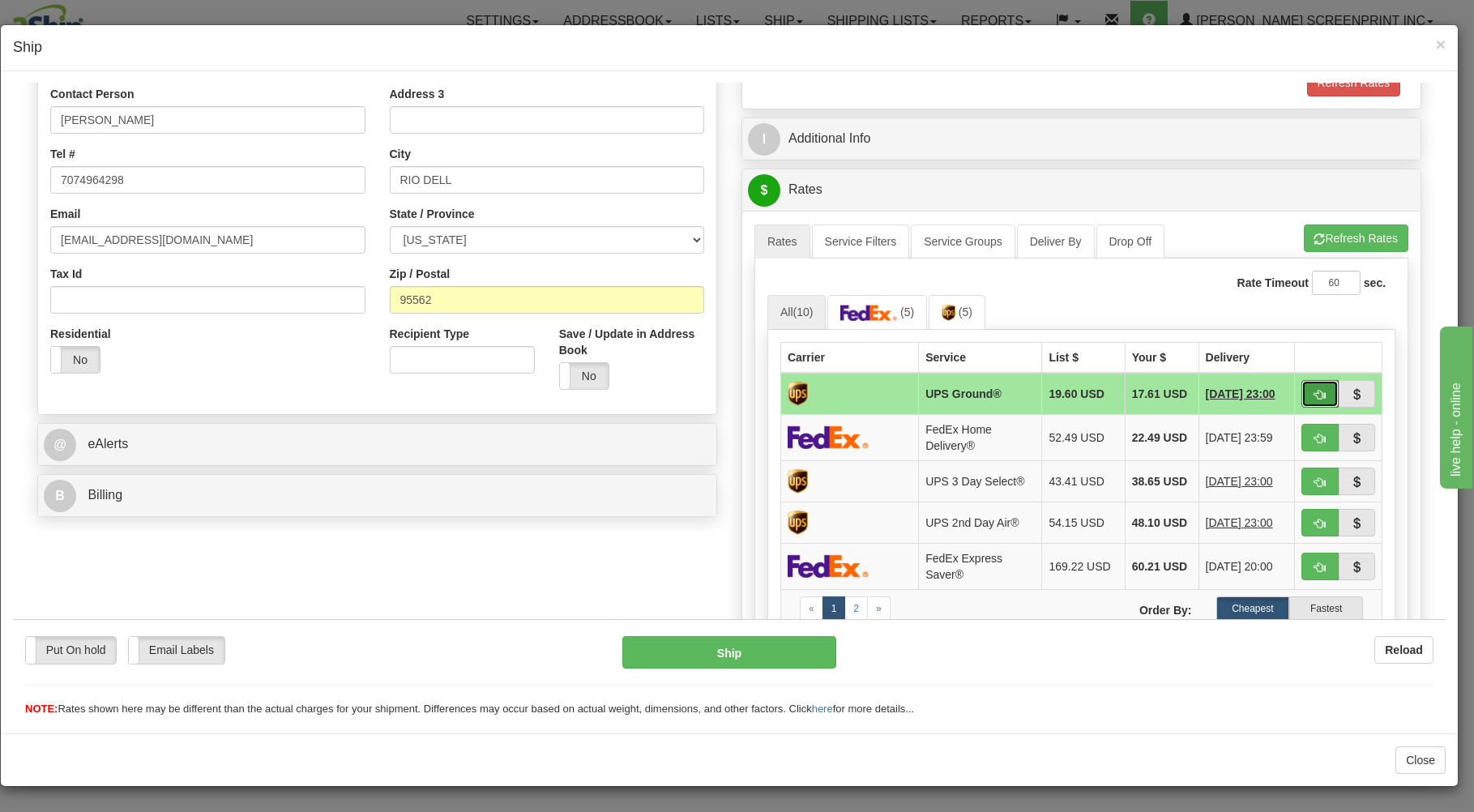
click at [1305, 388] on button "button" at bounding box center [1321, 393] width 37 height 27
type input "03"
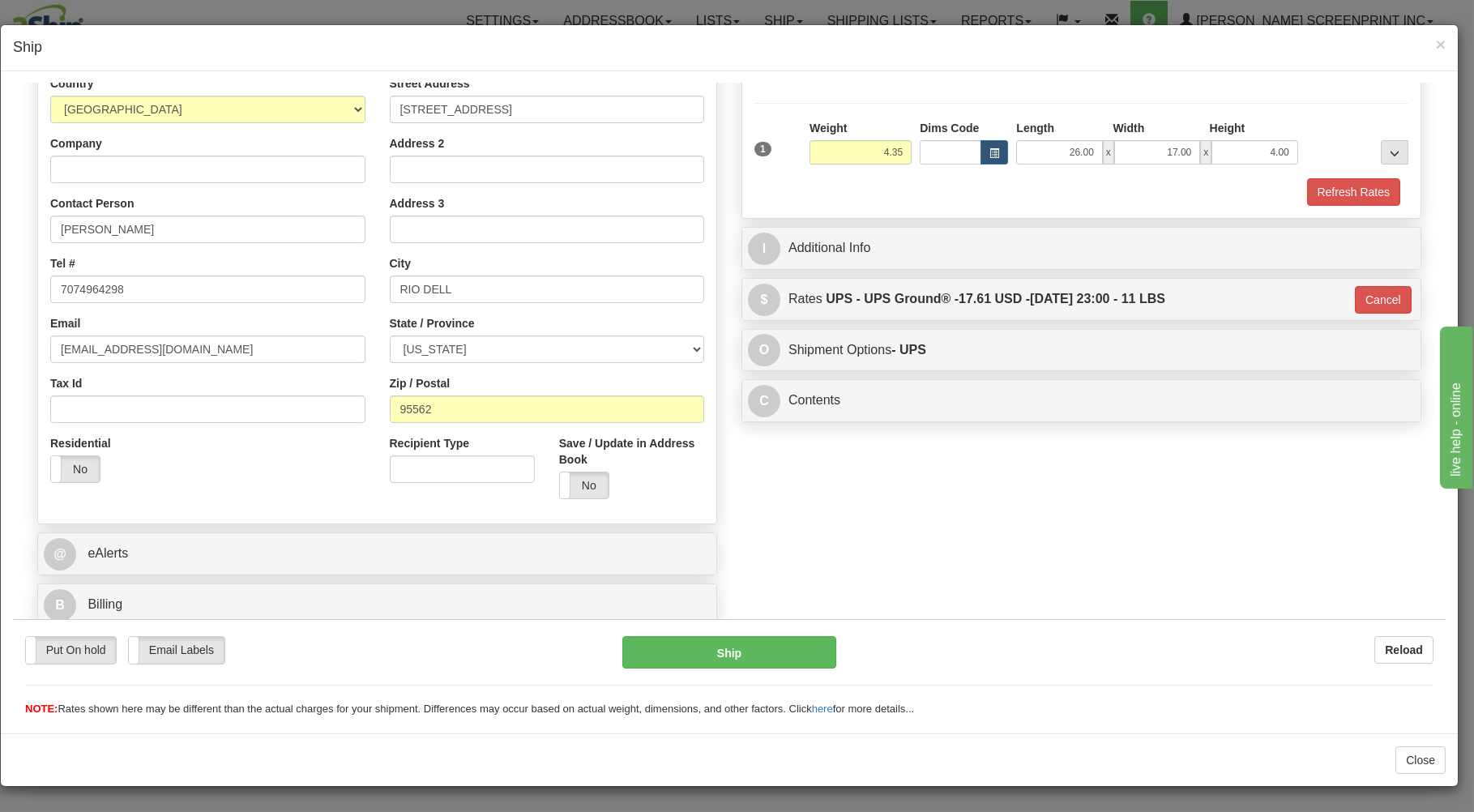
scroll to position [213, 0]
click at [764, 647] on button "Ship" at bounding box center [730, 651] width 215 height 32
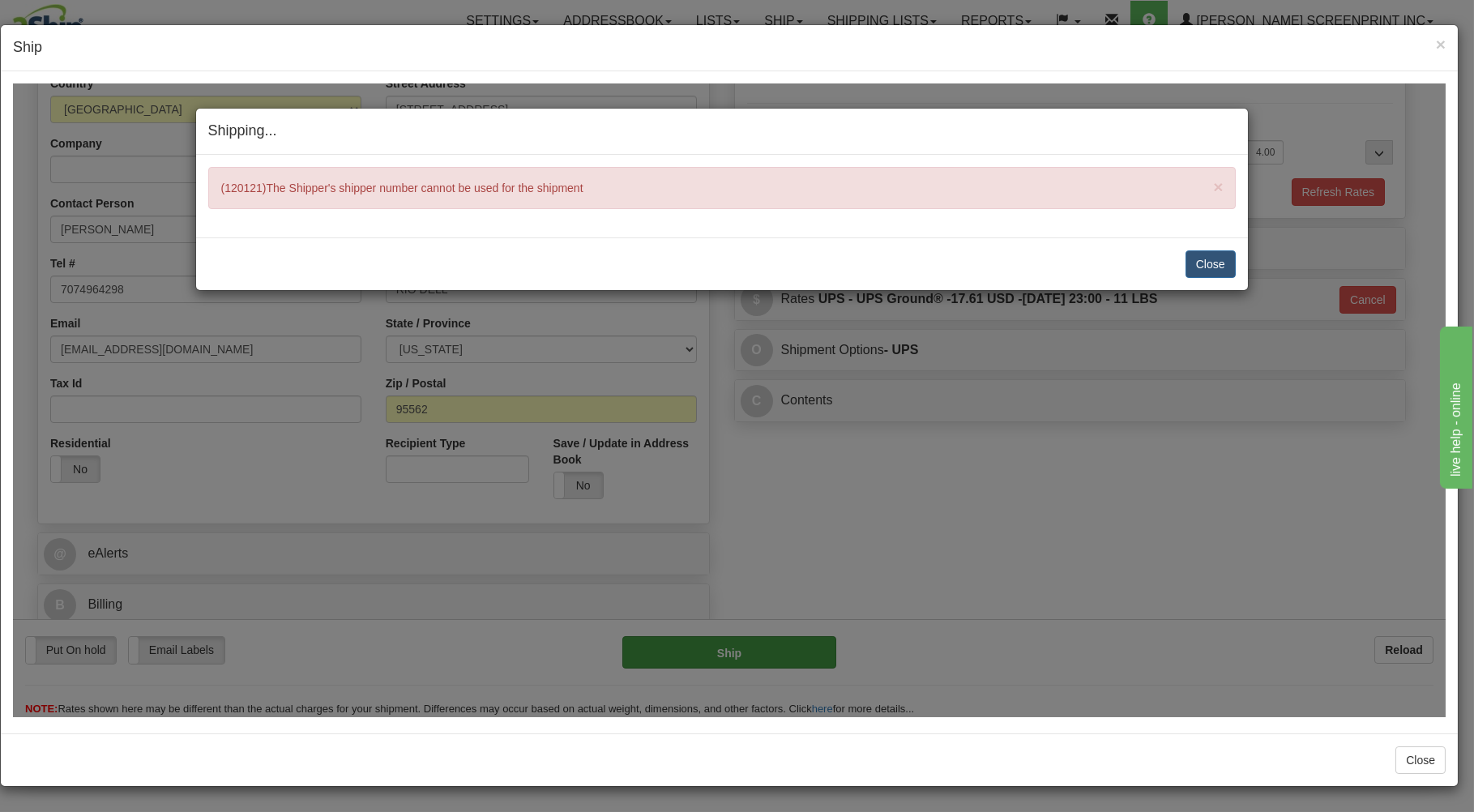
type input "4.40"
type input "03"
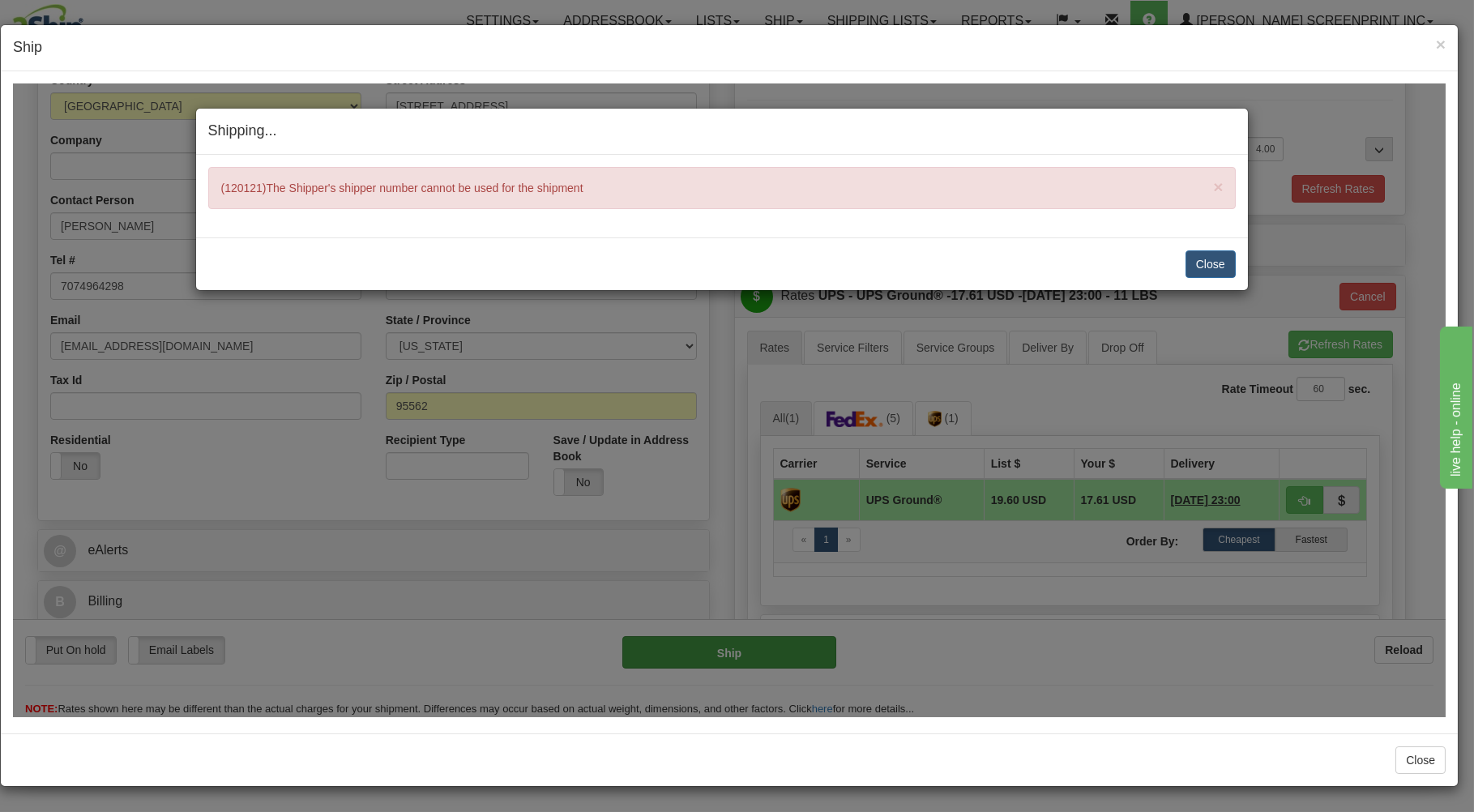
type input "4.40"
type input "03"
click at [1214, 263] on button "Close" at bounding box center [1211, 263] width 50 height 27
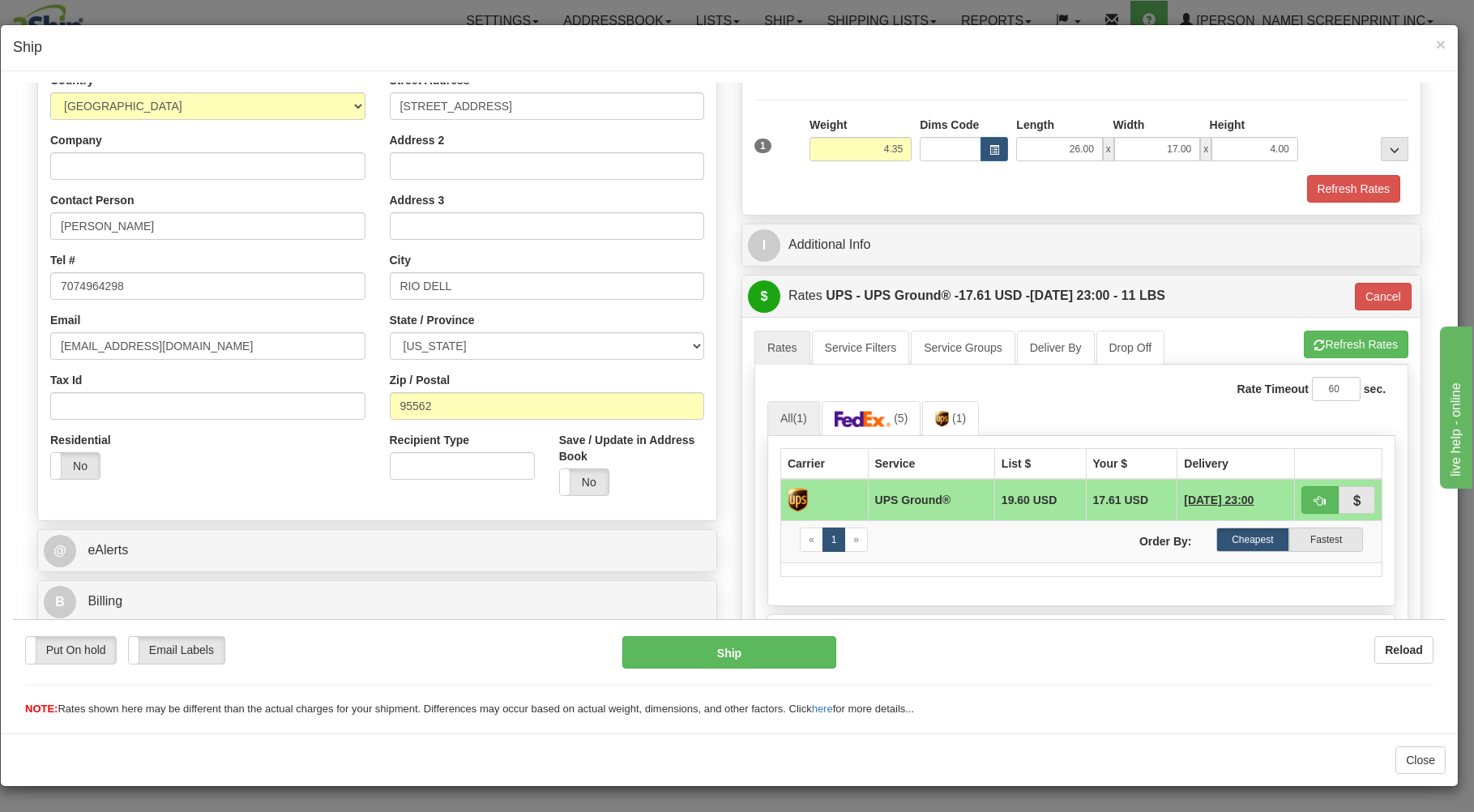
type input "4.40"
type input "03"
type input "4.40"
type input "03"
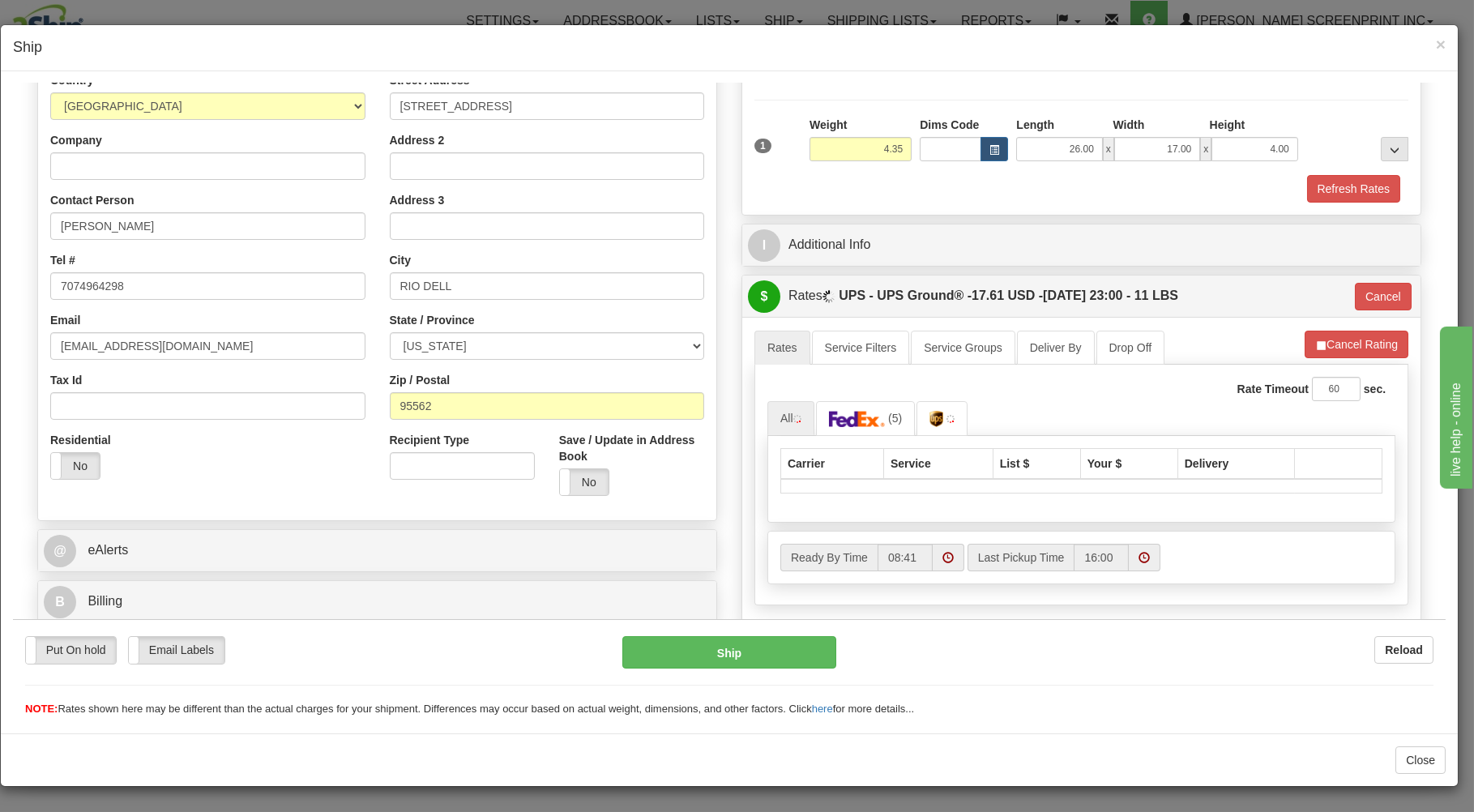
type input "4.40"
type input "03"
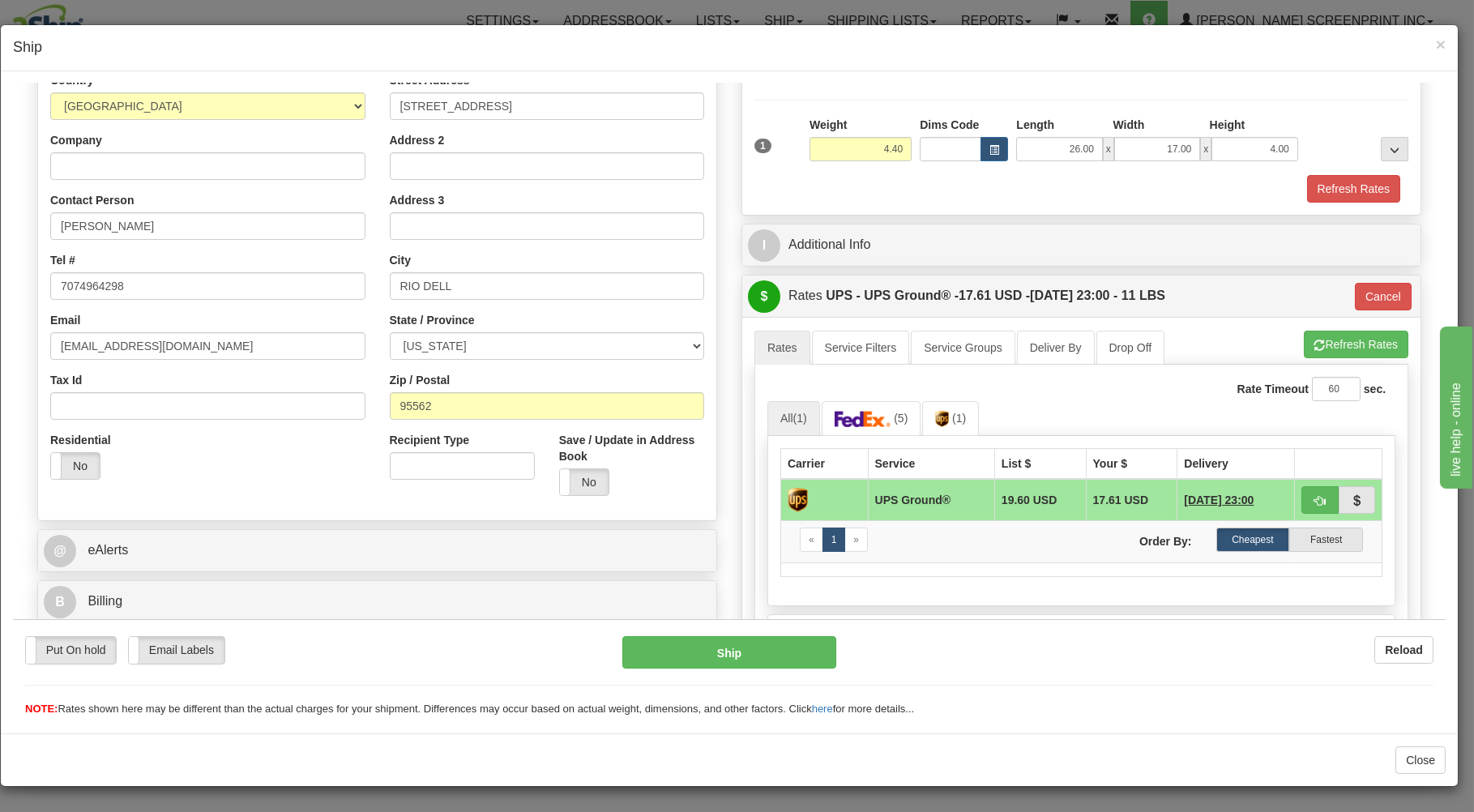
type input "4.35"
type input "03"
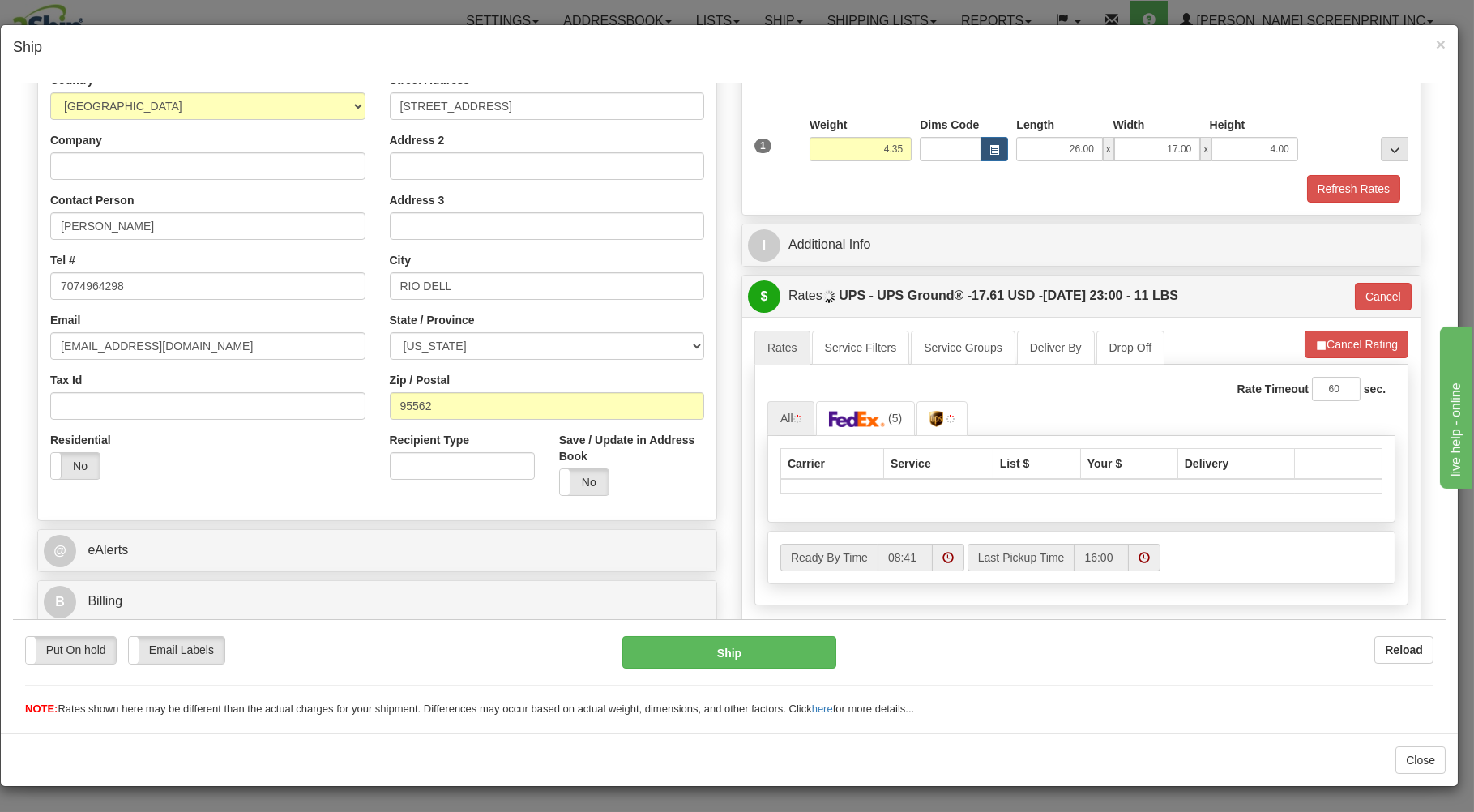
type input "4.40"
type input "03"
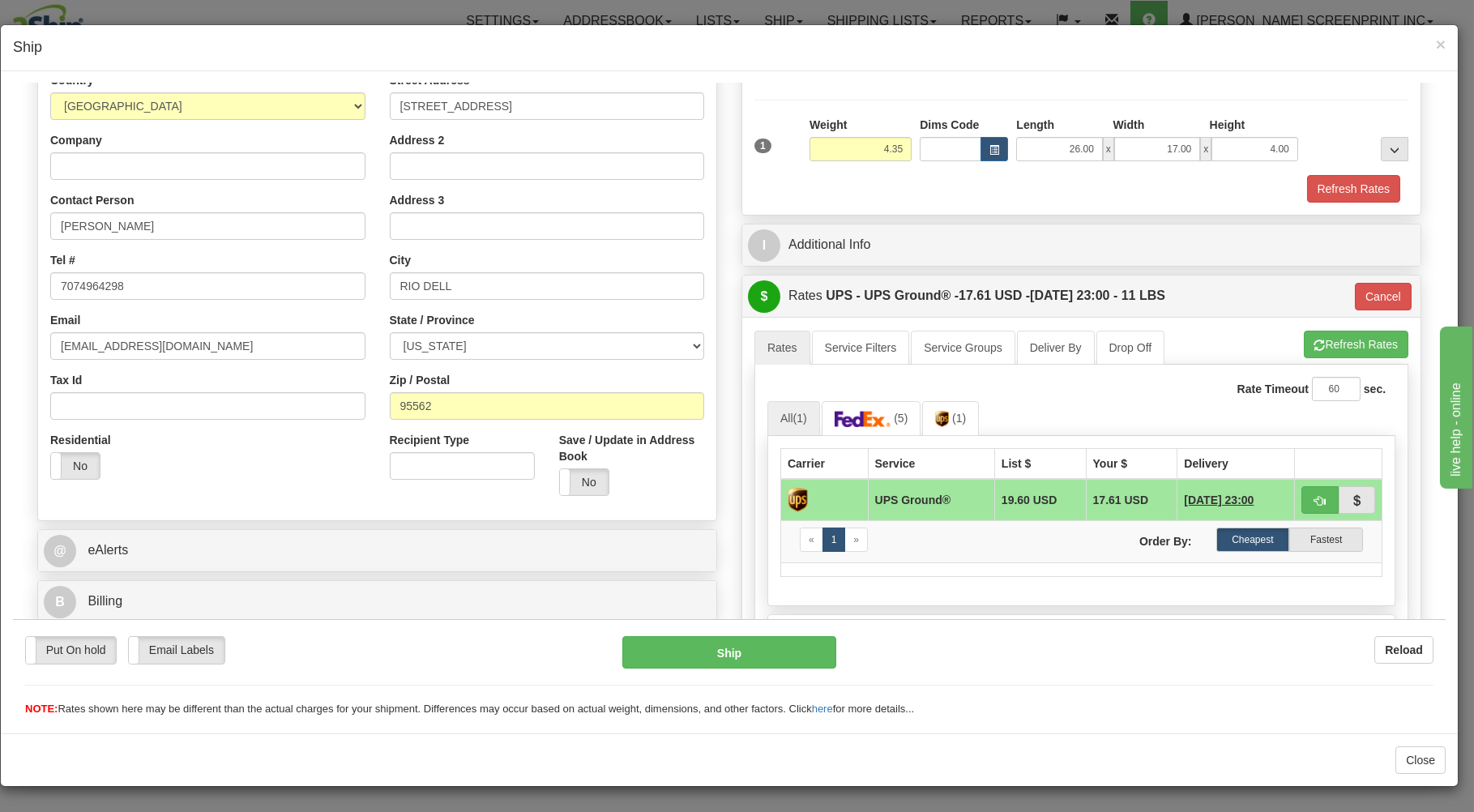
type input "4.40"
type input "03"
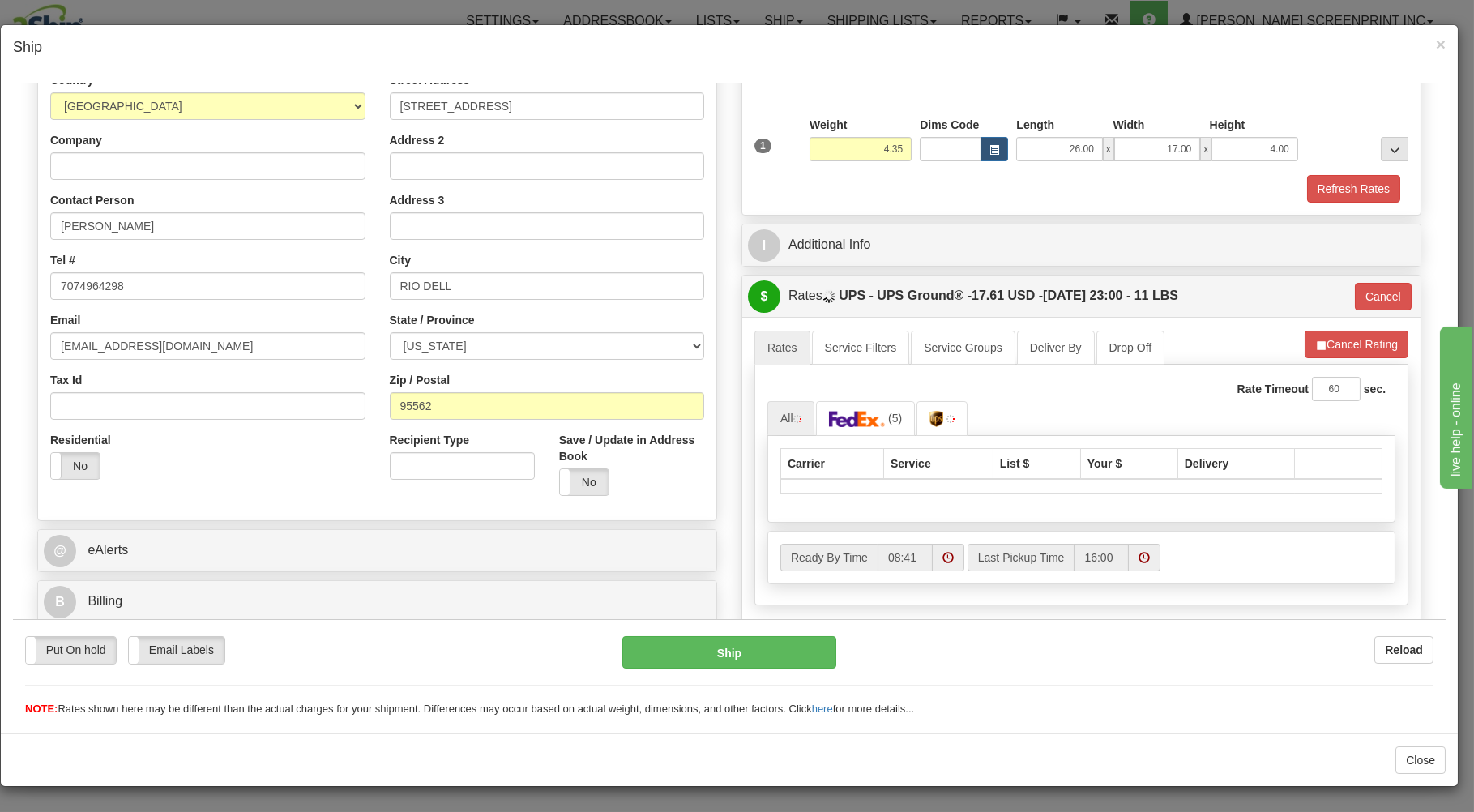
type input "4.40"
type input "03"
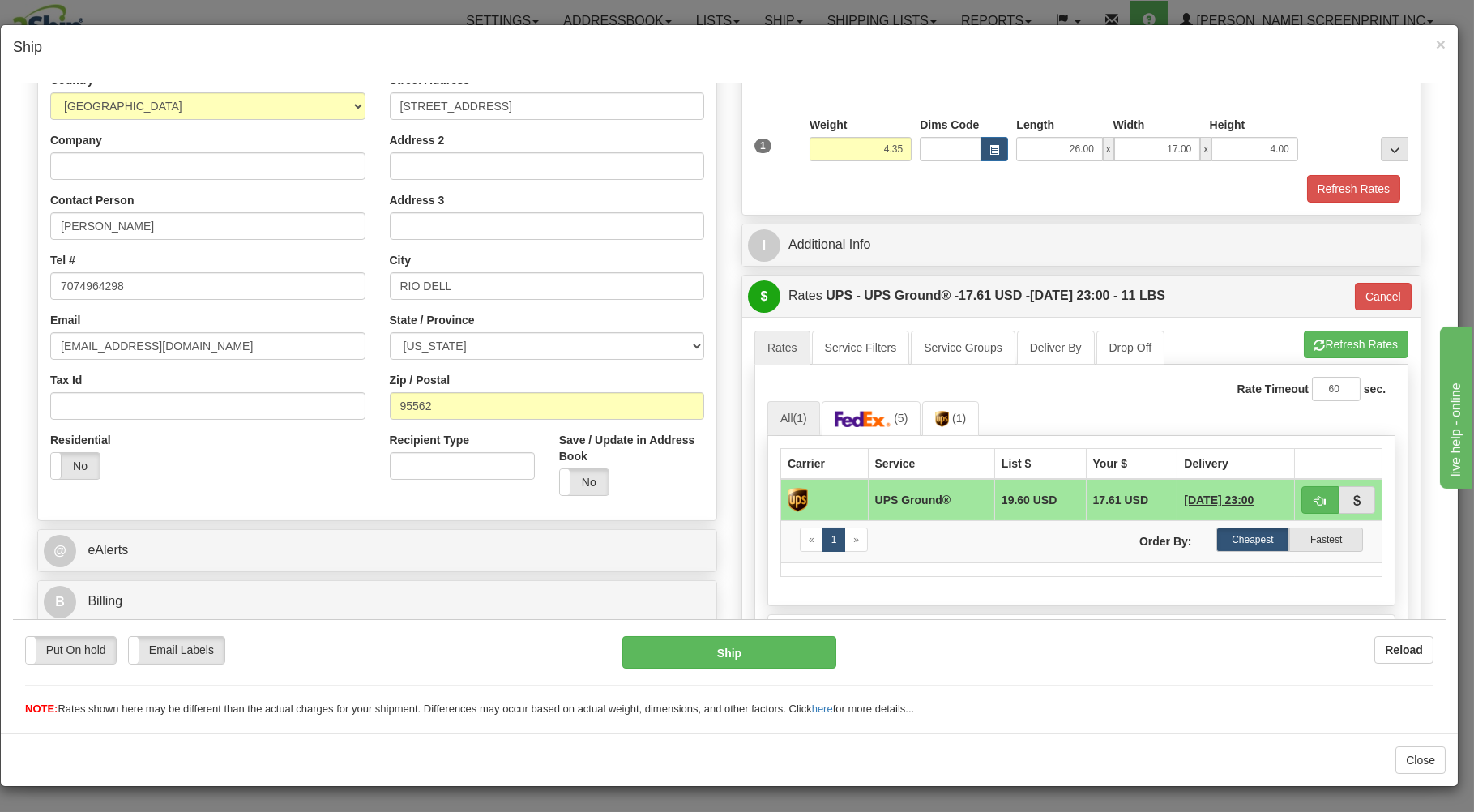
type input "4.40"
type input "03"
type input "4.40"
type input "03"
type input "4.40"
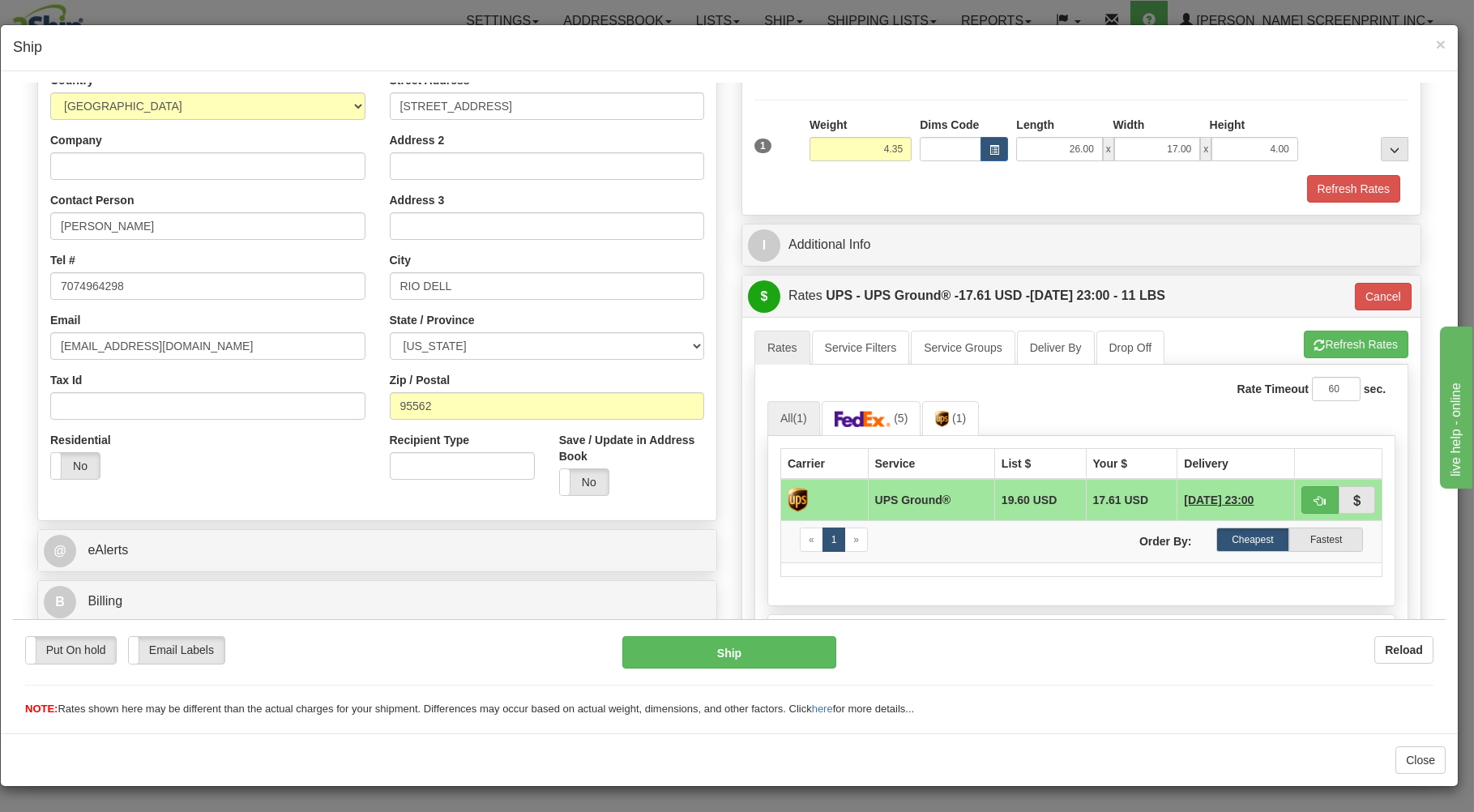
type input "03"
type input "4.40"
type input "03"
type input "4.40"
type input "03"
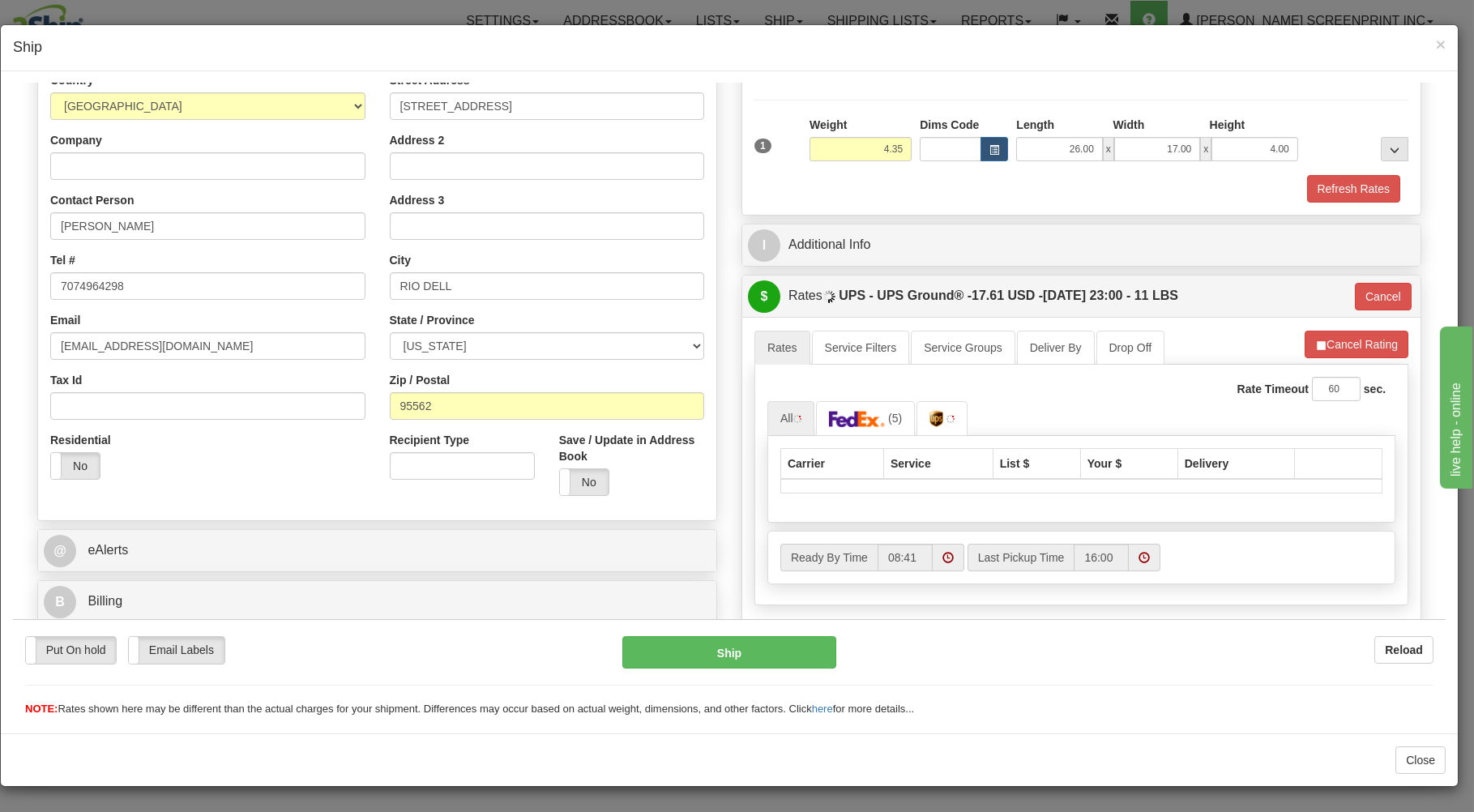
type input "4.40"
type input "03"
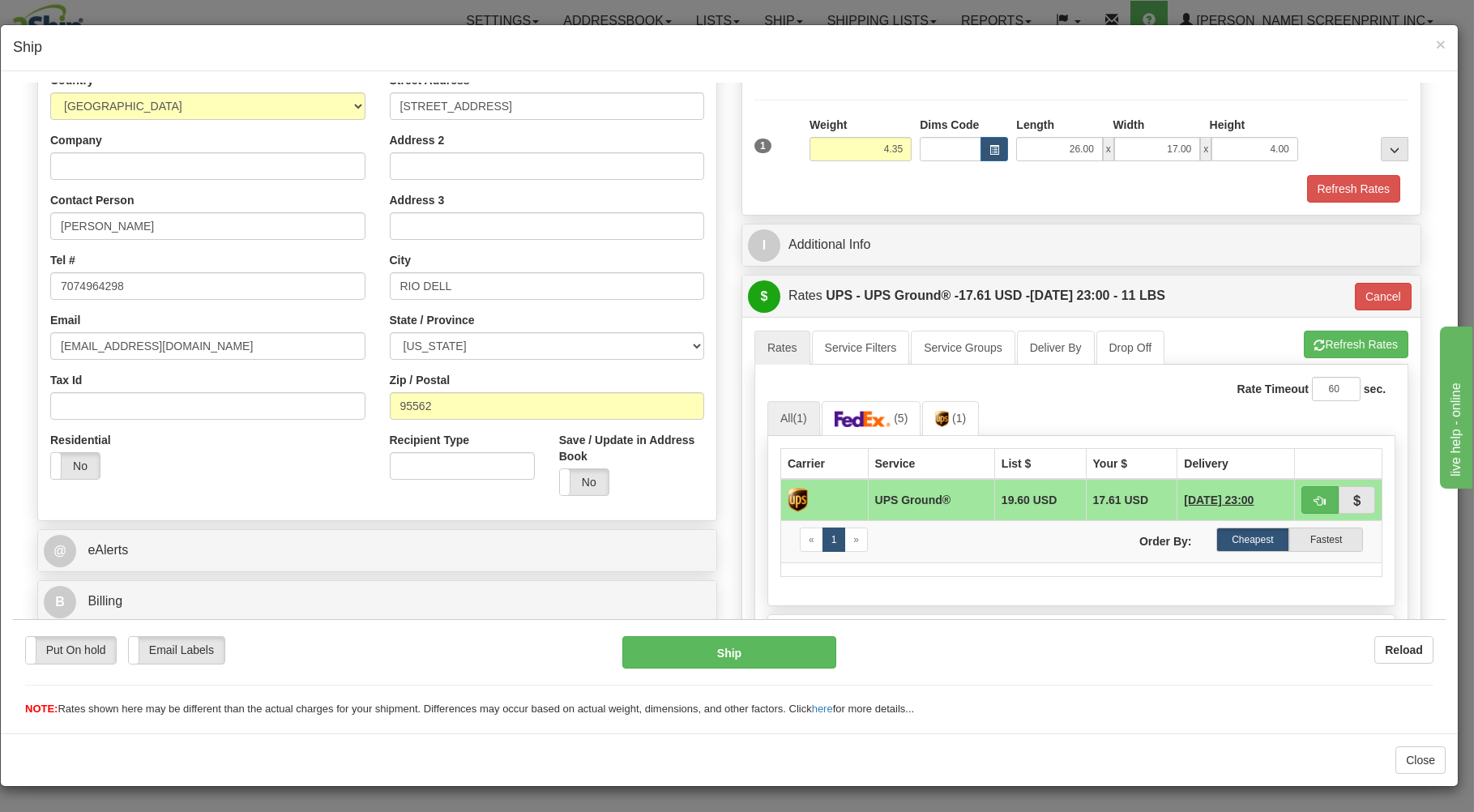
type input "4.40"
type input "03"
type input "4.40"
type input "03"
type input "4.40"
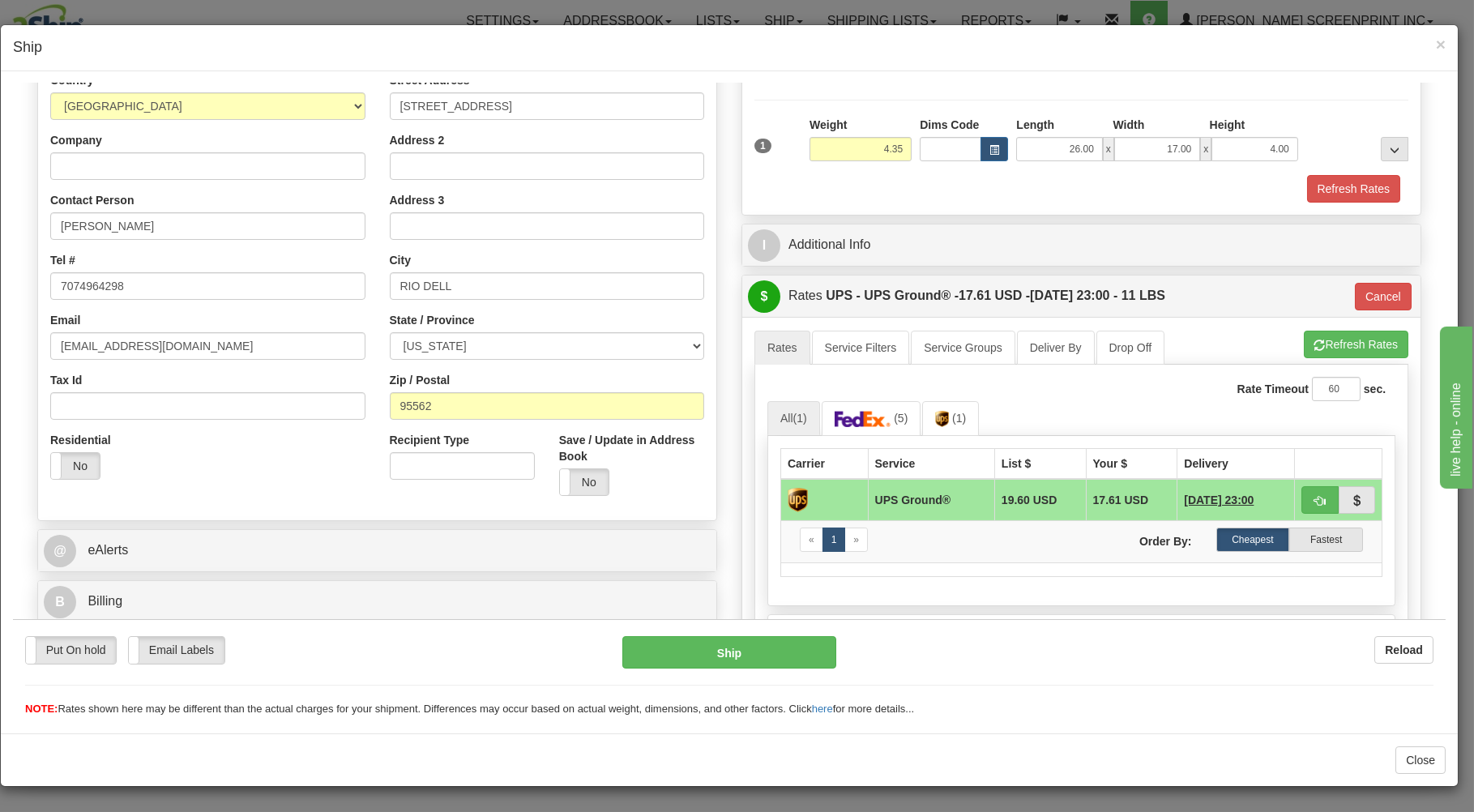
type input "03"
type input "4.40"
type input "03"
type input "4.40"
type input "03"
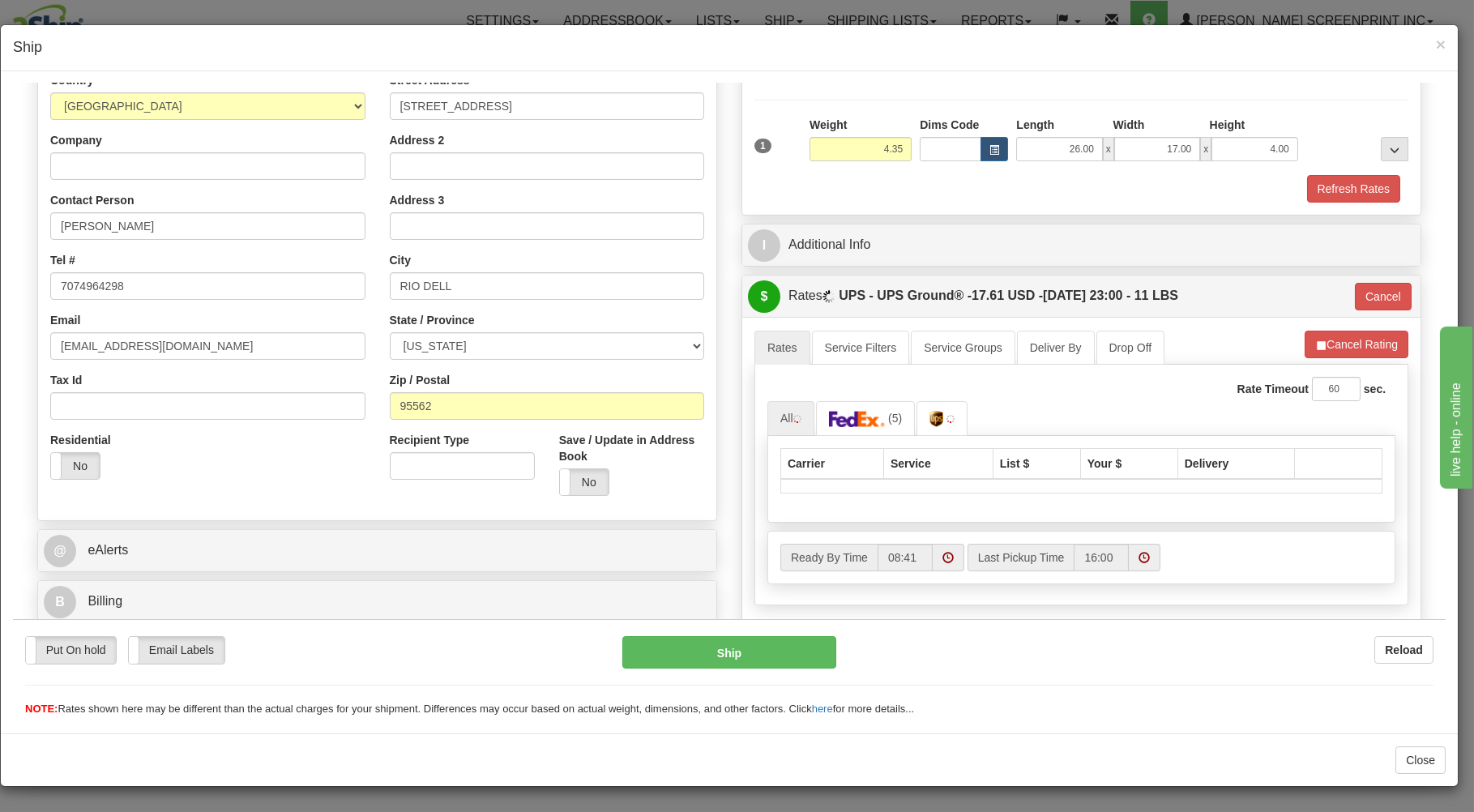
type input "4.40"
type input "03"
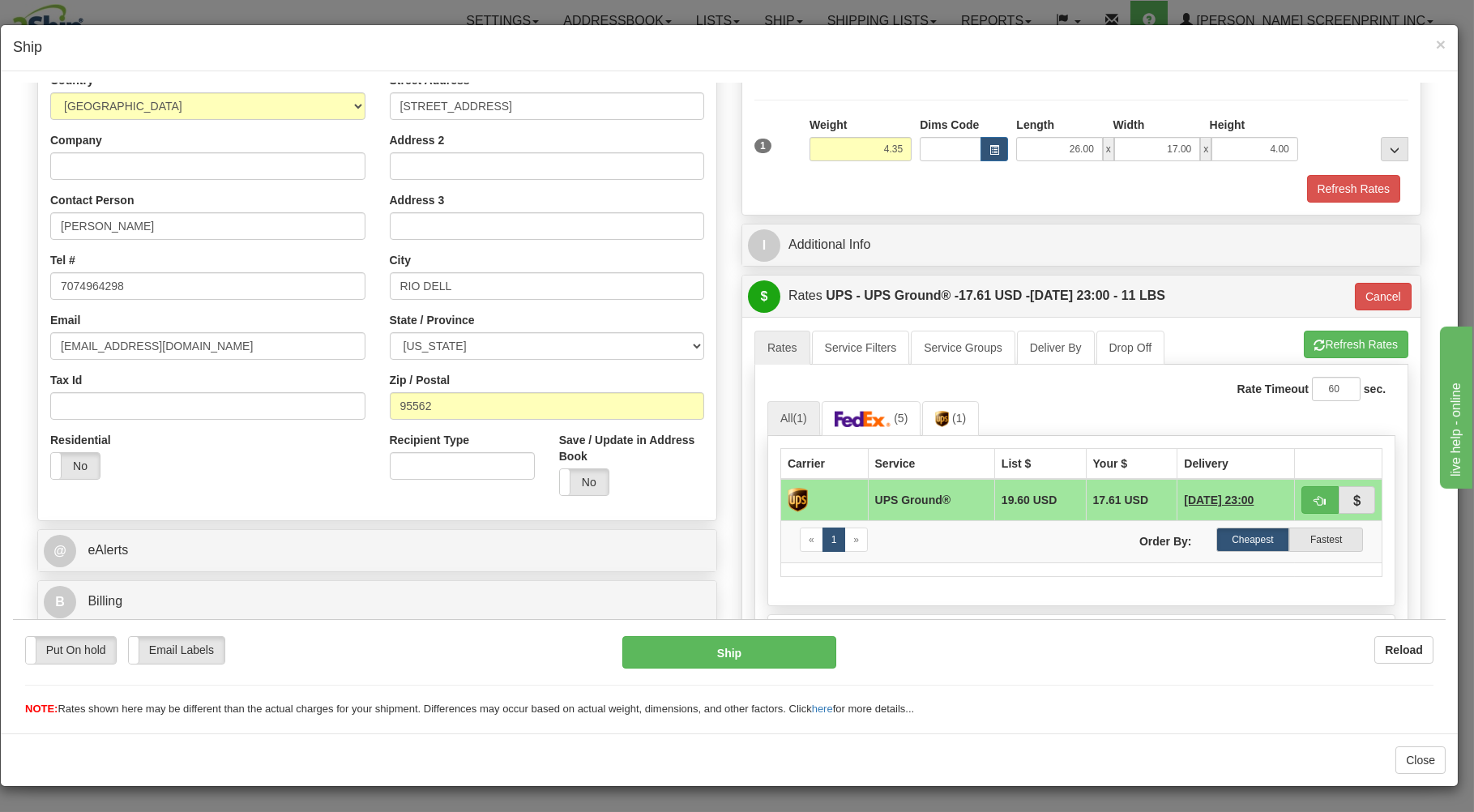
type input "4.40"
type input "03"
type input "4.40"
type input "03"
type input "4.40"
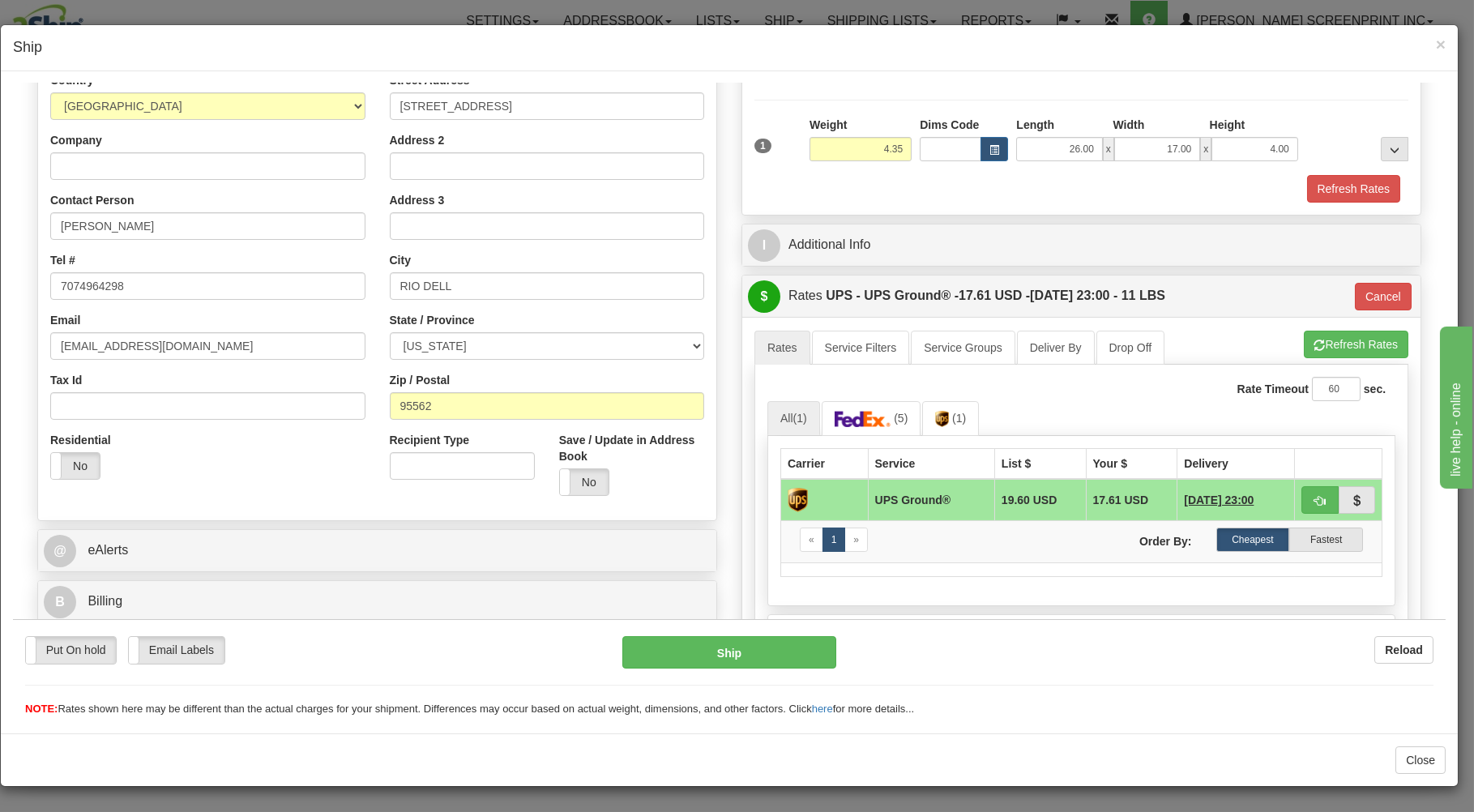
type input "03"
type input "4.40"
type input "03"
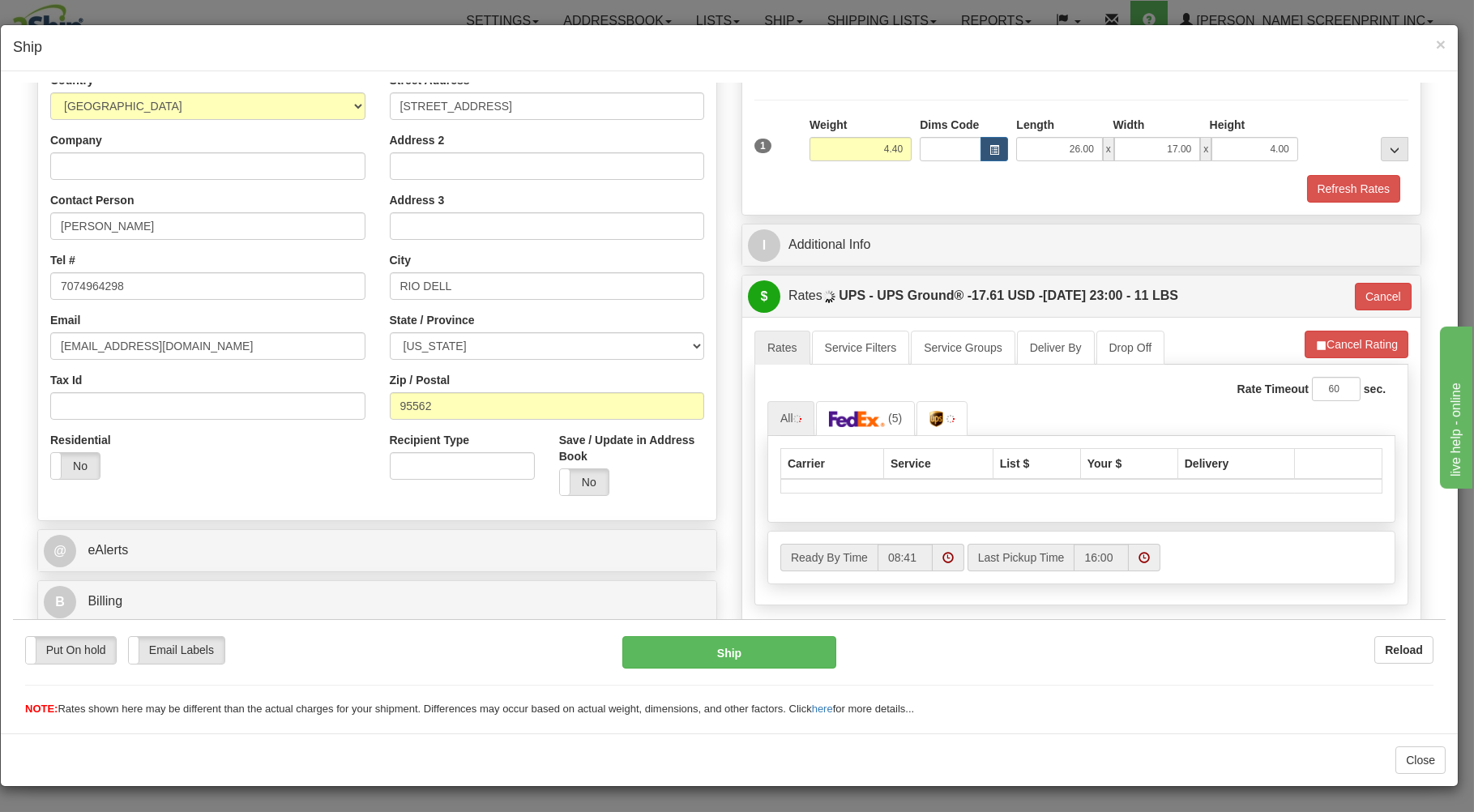
type input "4.35"
type input "03"
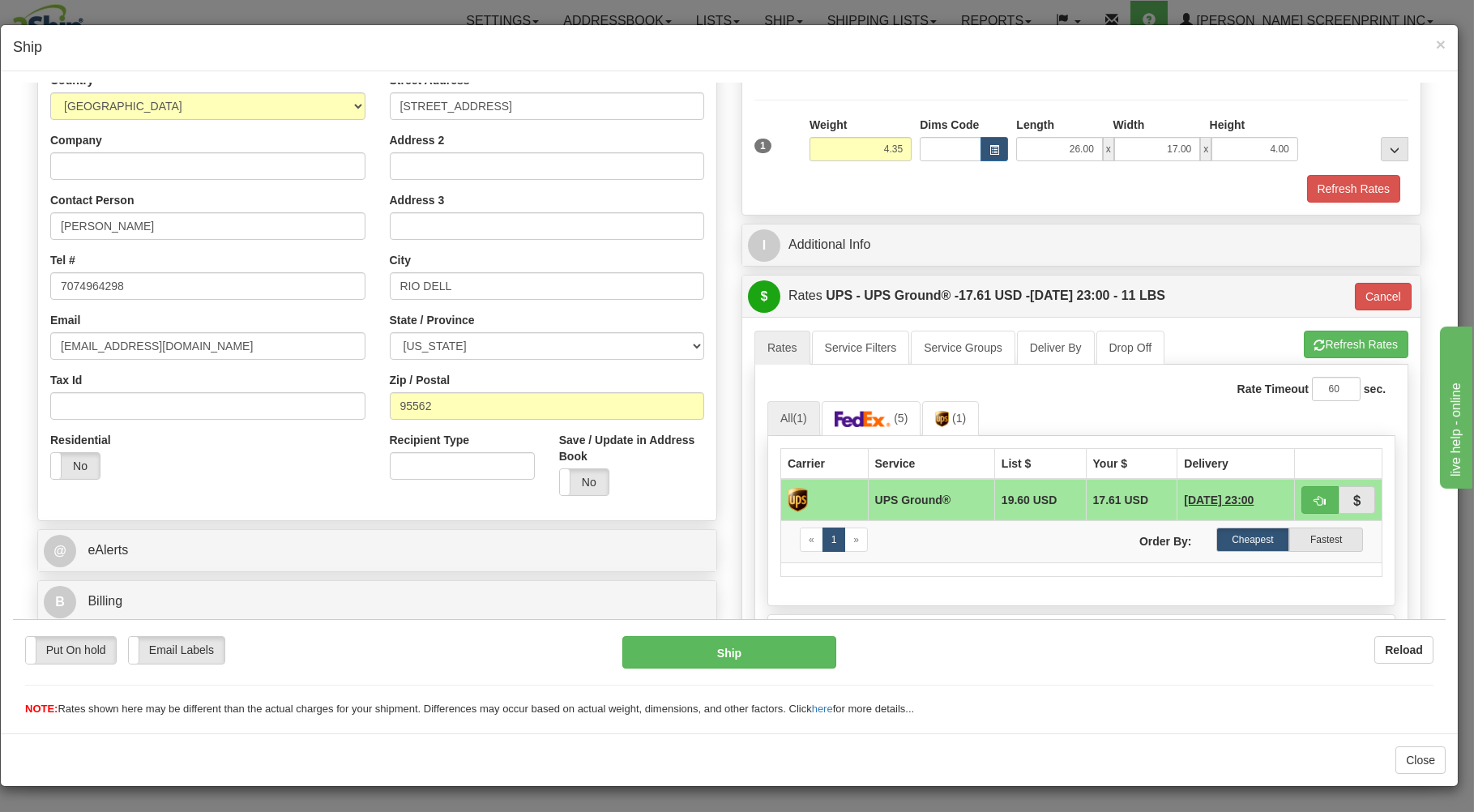
type input "4.40"
type input "03"
type input "4.40"
type input "03"
type input "4.40"
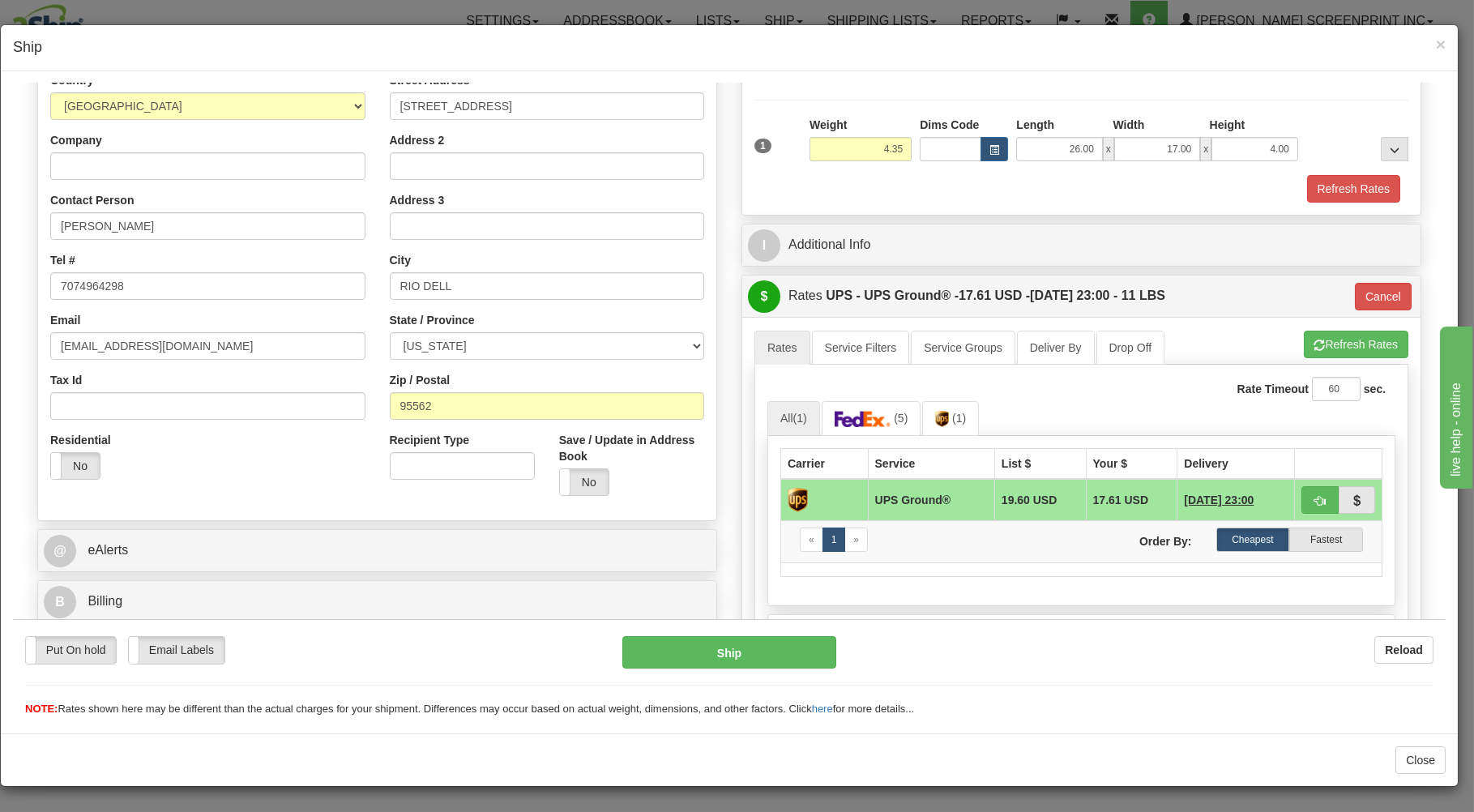
type input "03"
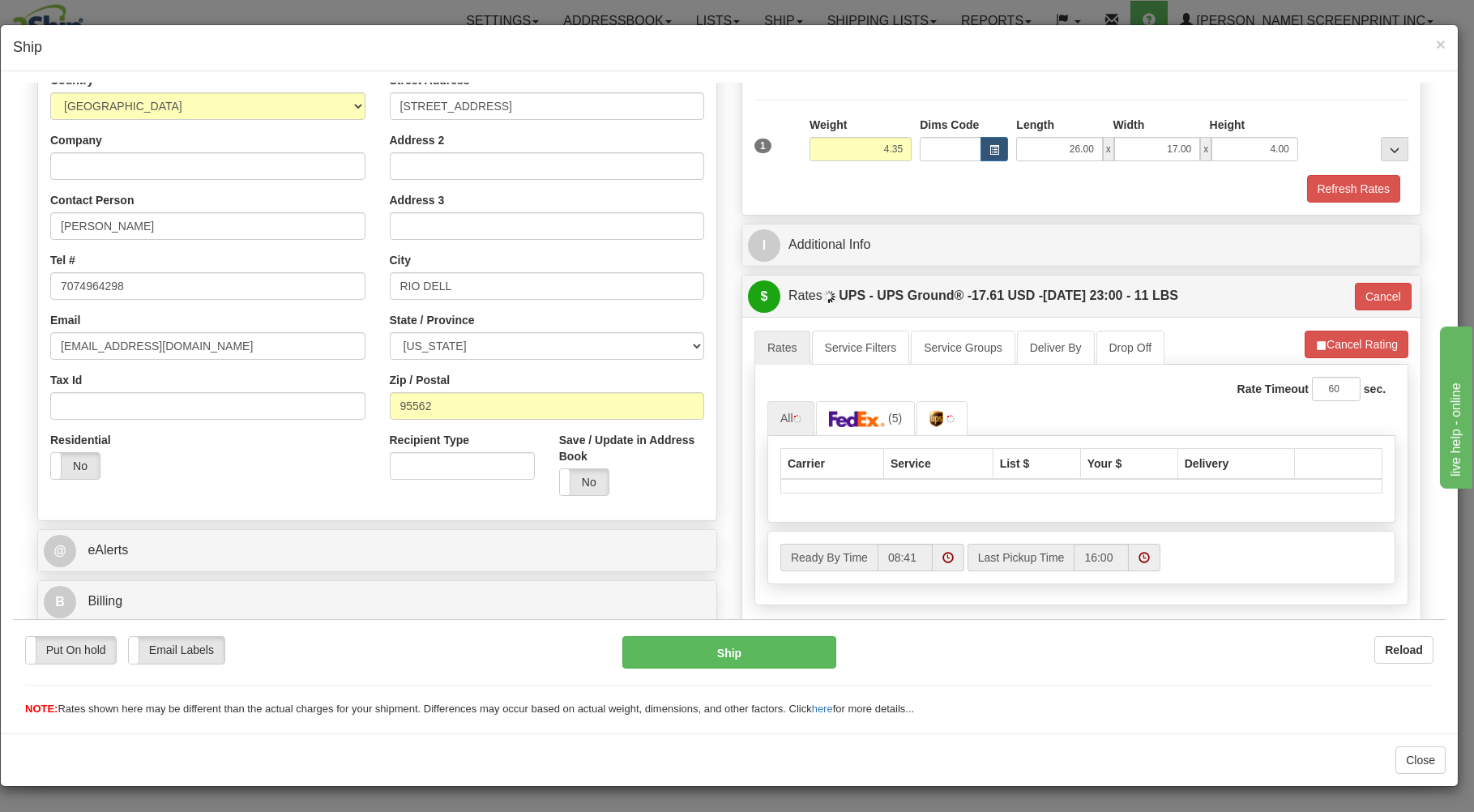
type input "4.40"
type input "03"
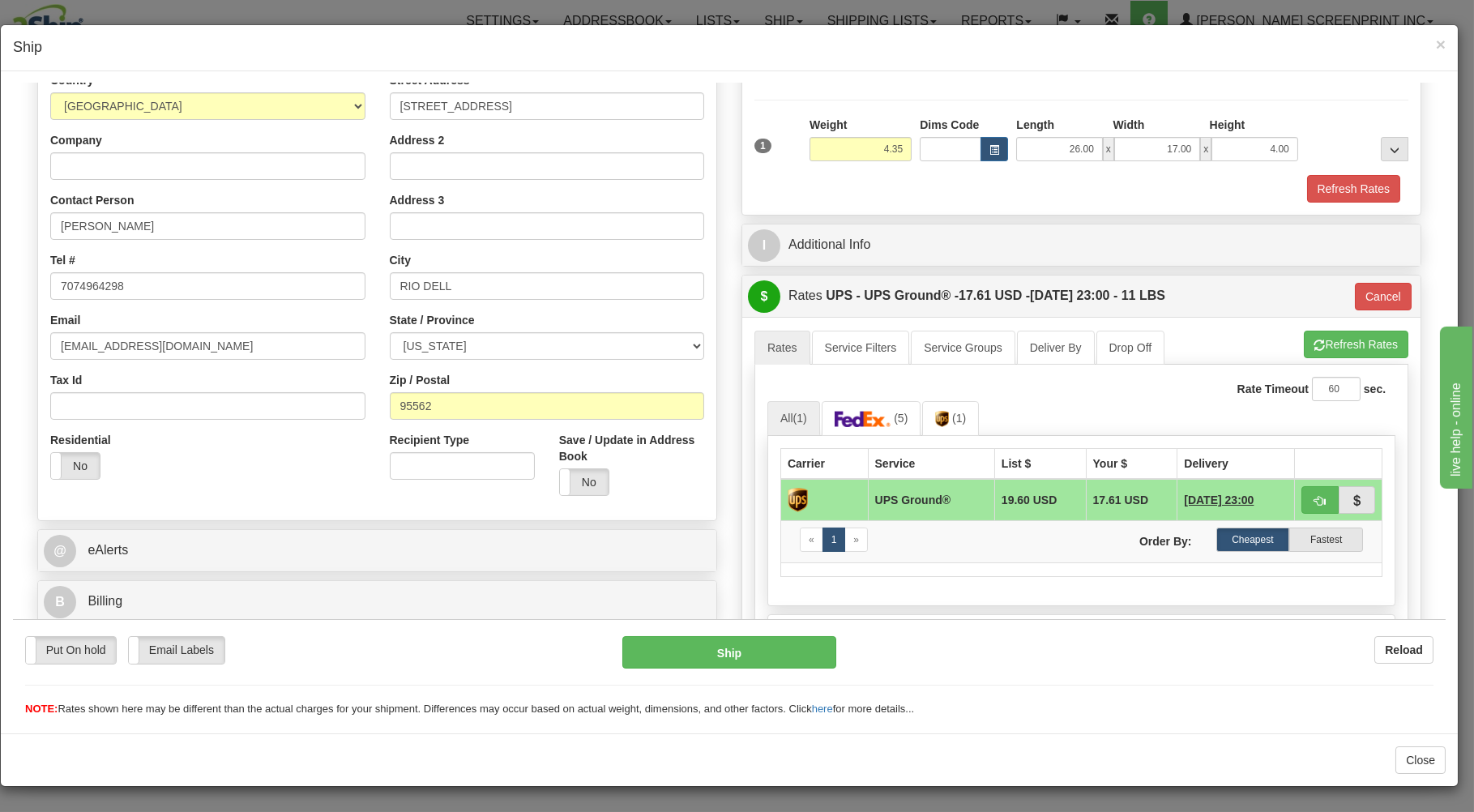
type input "4.40"
type input "03"
type input "4.40"
type input "03"
type input "4.40"
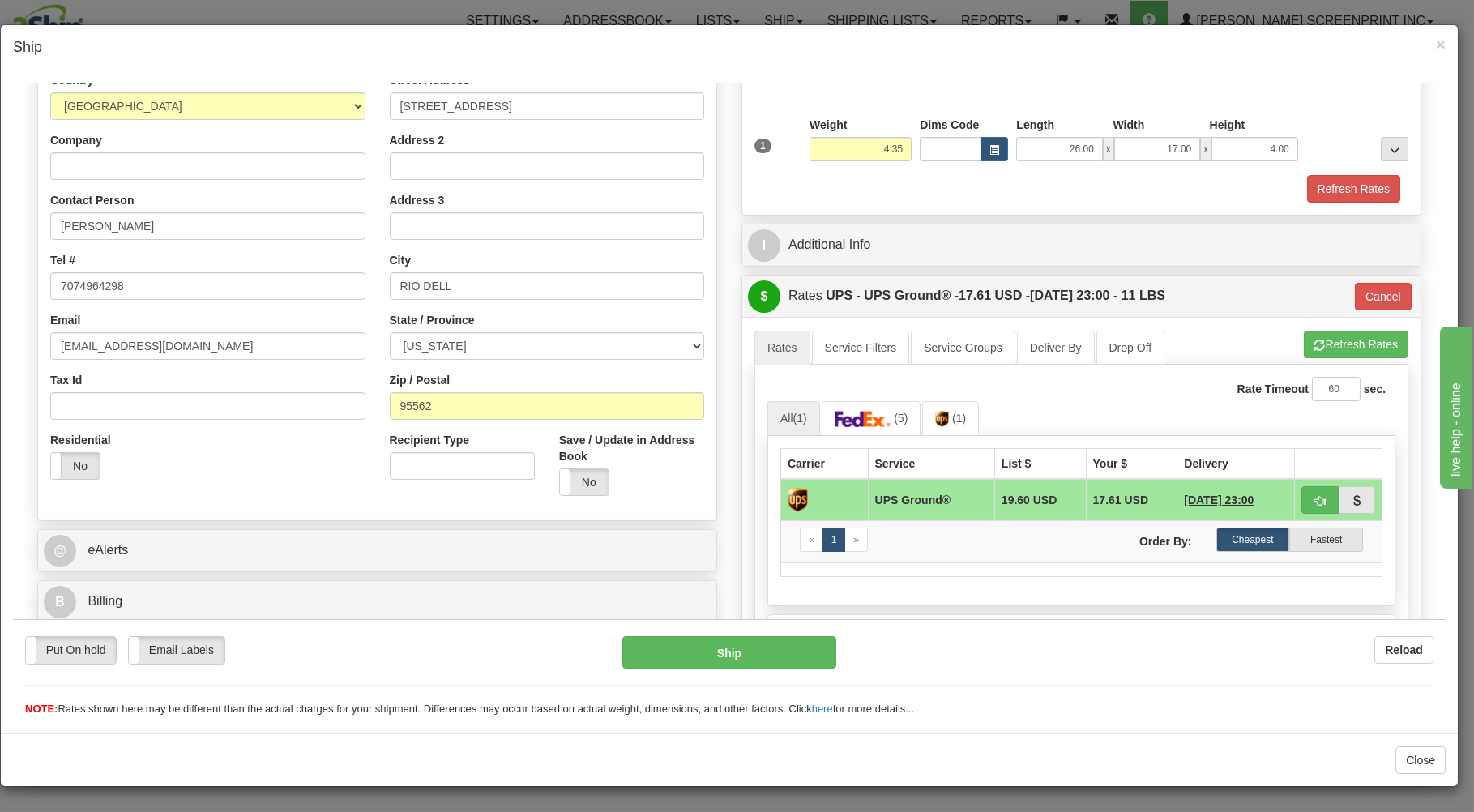
type input "03"
type input "4.40"
type input "03"
type input "4.40"
type input "03"
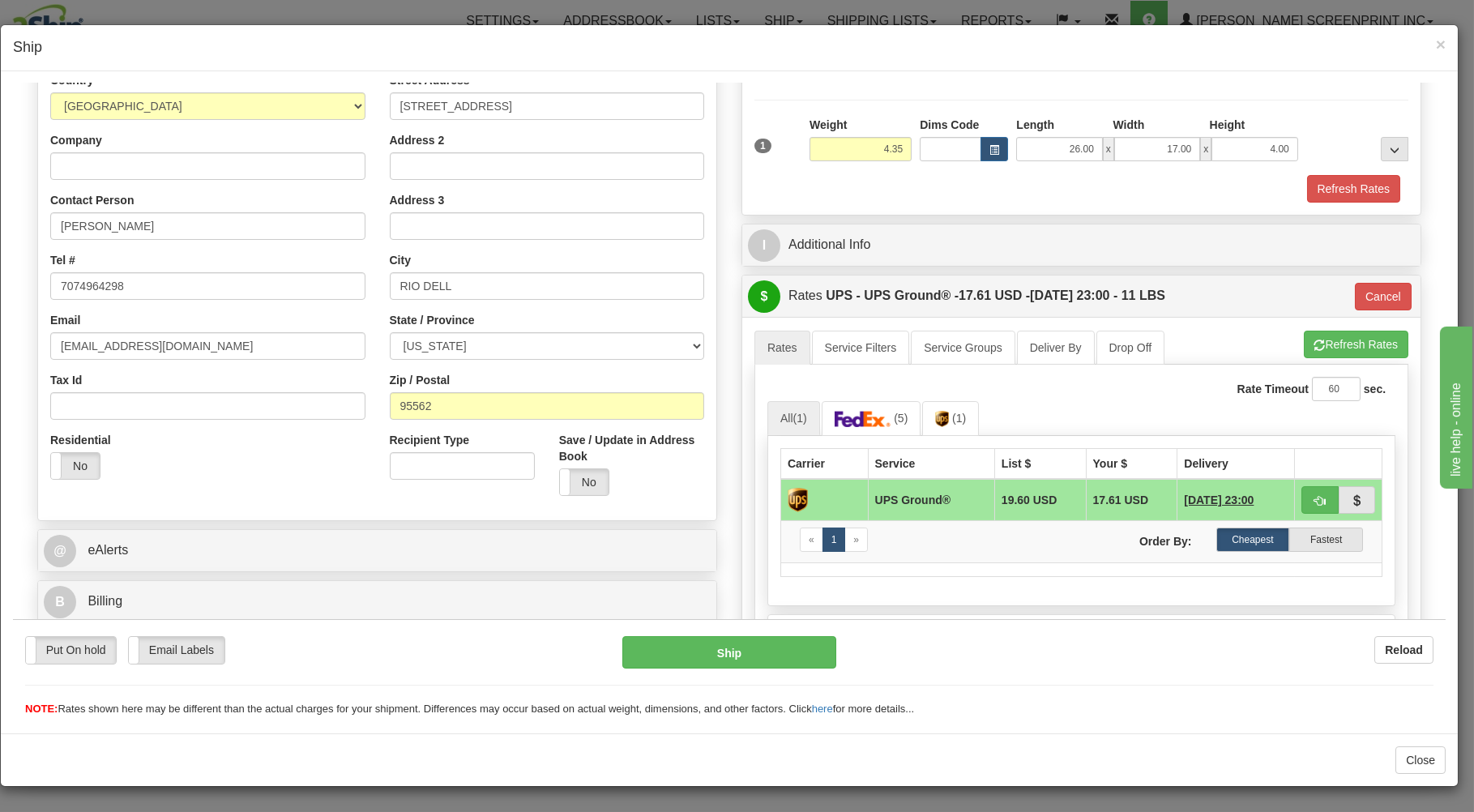
type input "4.40"
type input "03"
type input "4.40"
type input "03"
type input "4.40"
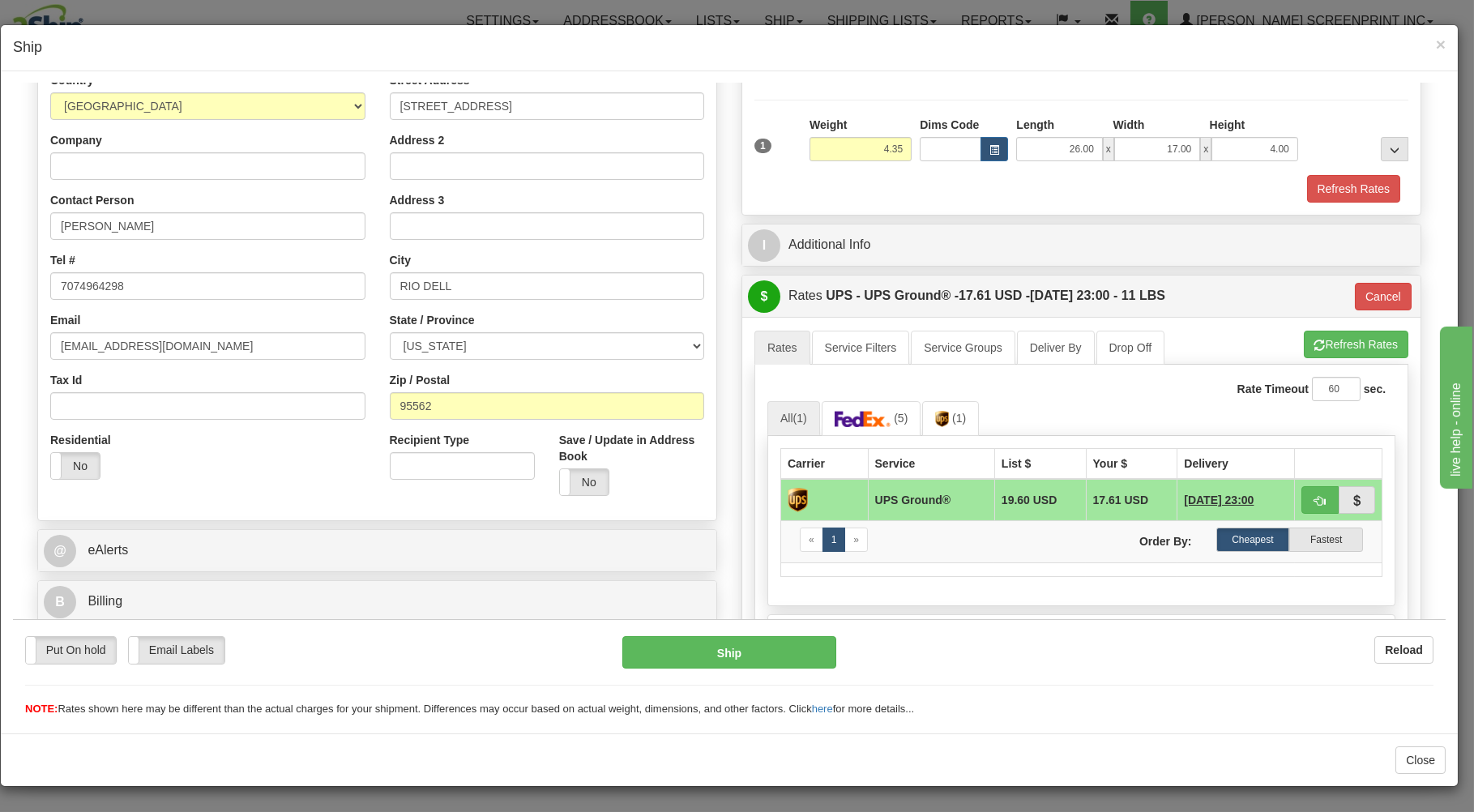
type input "03"
type input "4.40"
type input "03"
type input "4.40"
type input "03"
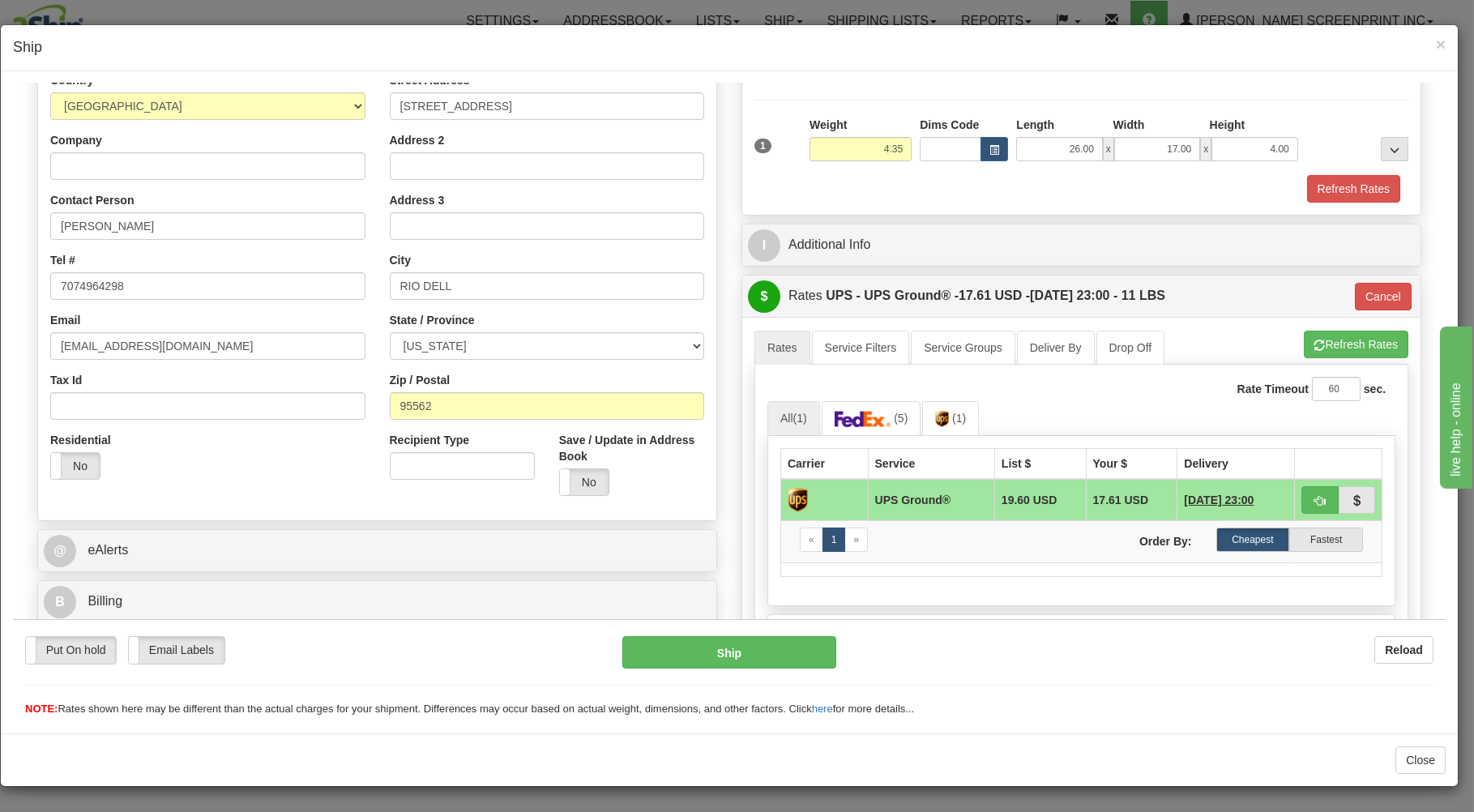
type input "4.40"
type input "03"
type input "4.40"
type input "03"
type input "4.40"
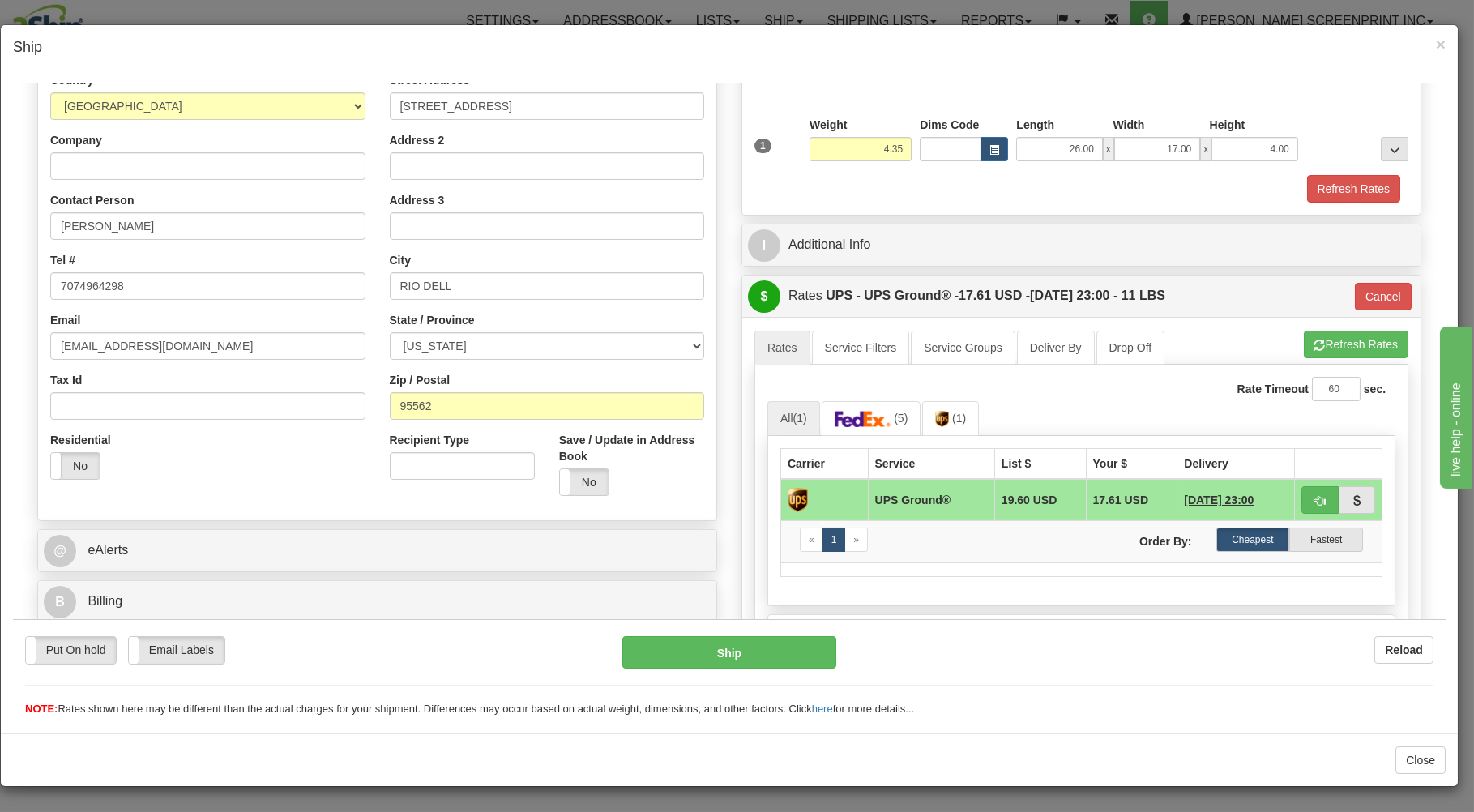
type input "03"
type input "4.40"
type input "03"
type input "4.40"
type input "03"
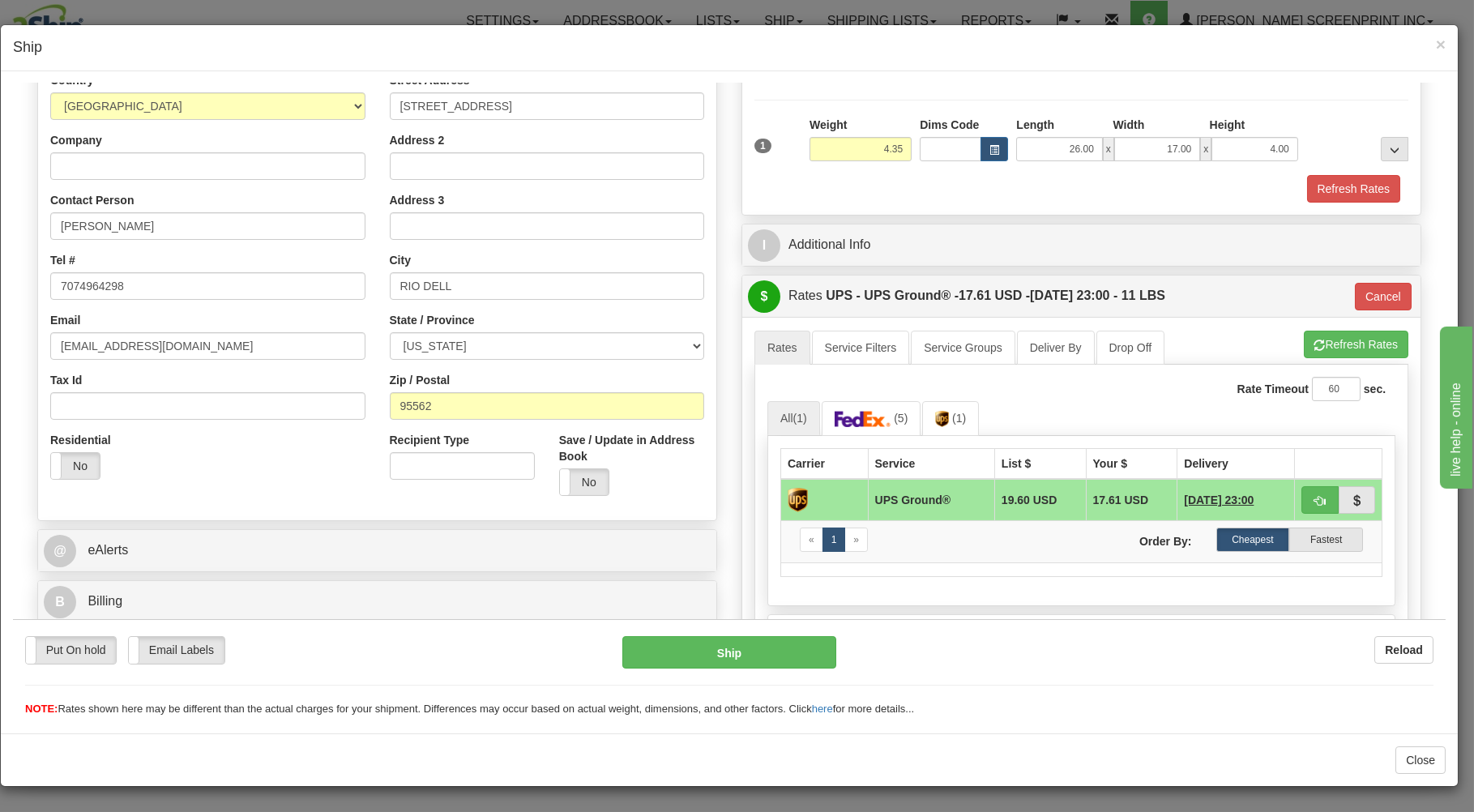
type input "4.40"
type input "03"
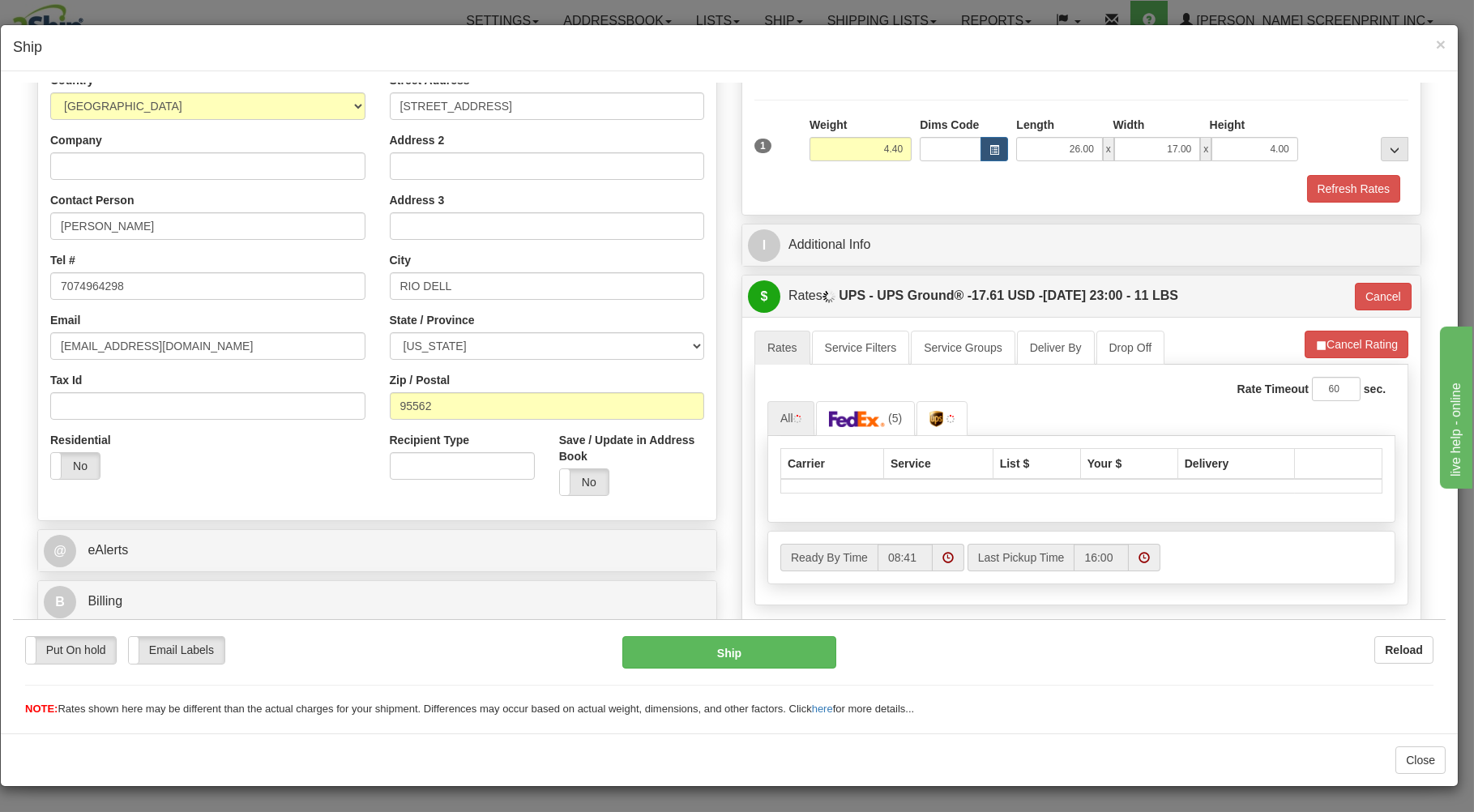
type input "4.35"
type input "03"
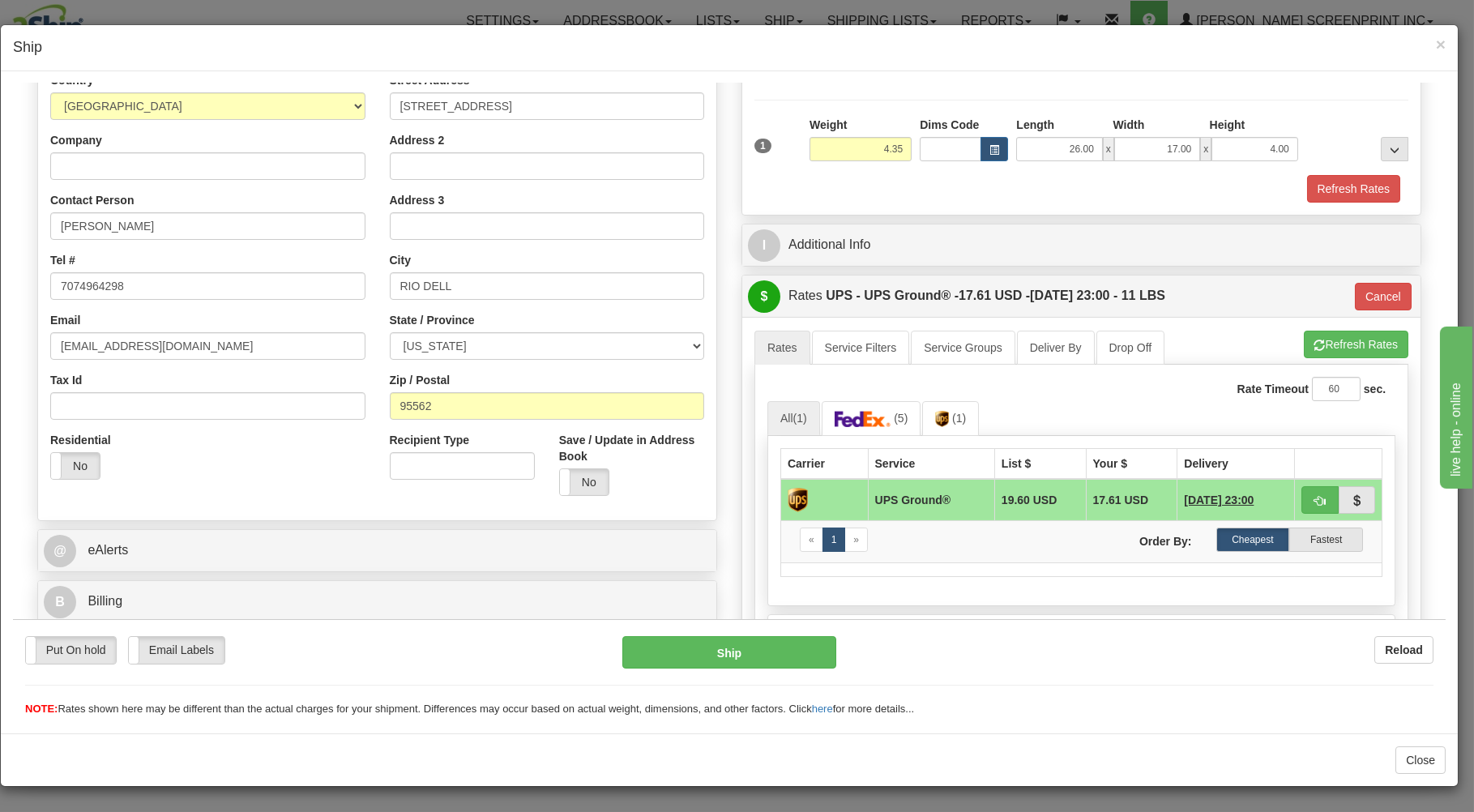
type input "4.40"
type input "03"
type input "4.40"
type input "03"
type input "4.40"
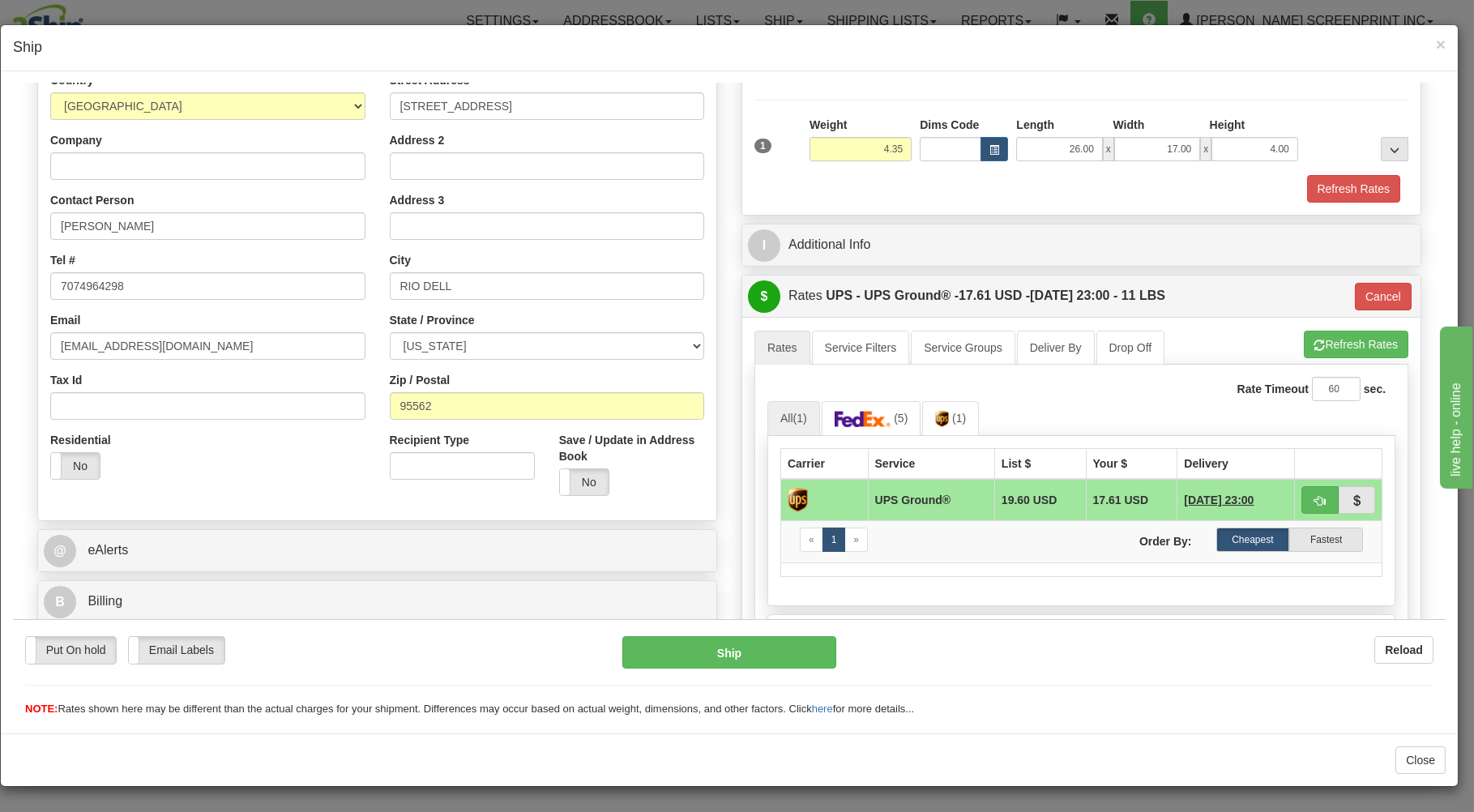
type input "03"
type input "4.40"
type input "03"
type input "4.35"
type input "03"
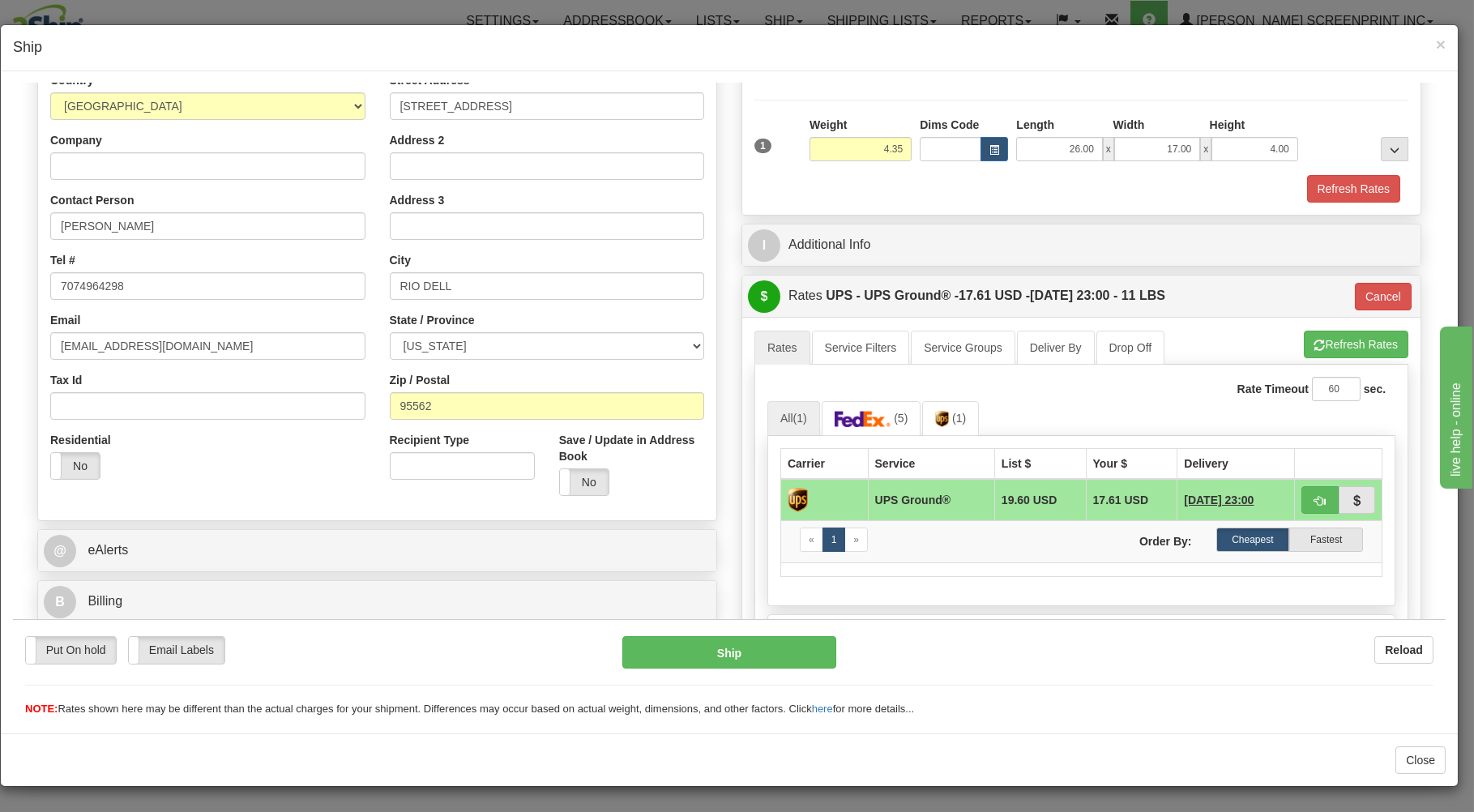
type input "4.40"
type input "03"
type input "4.40"
type input "03"
type input "4.35"
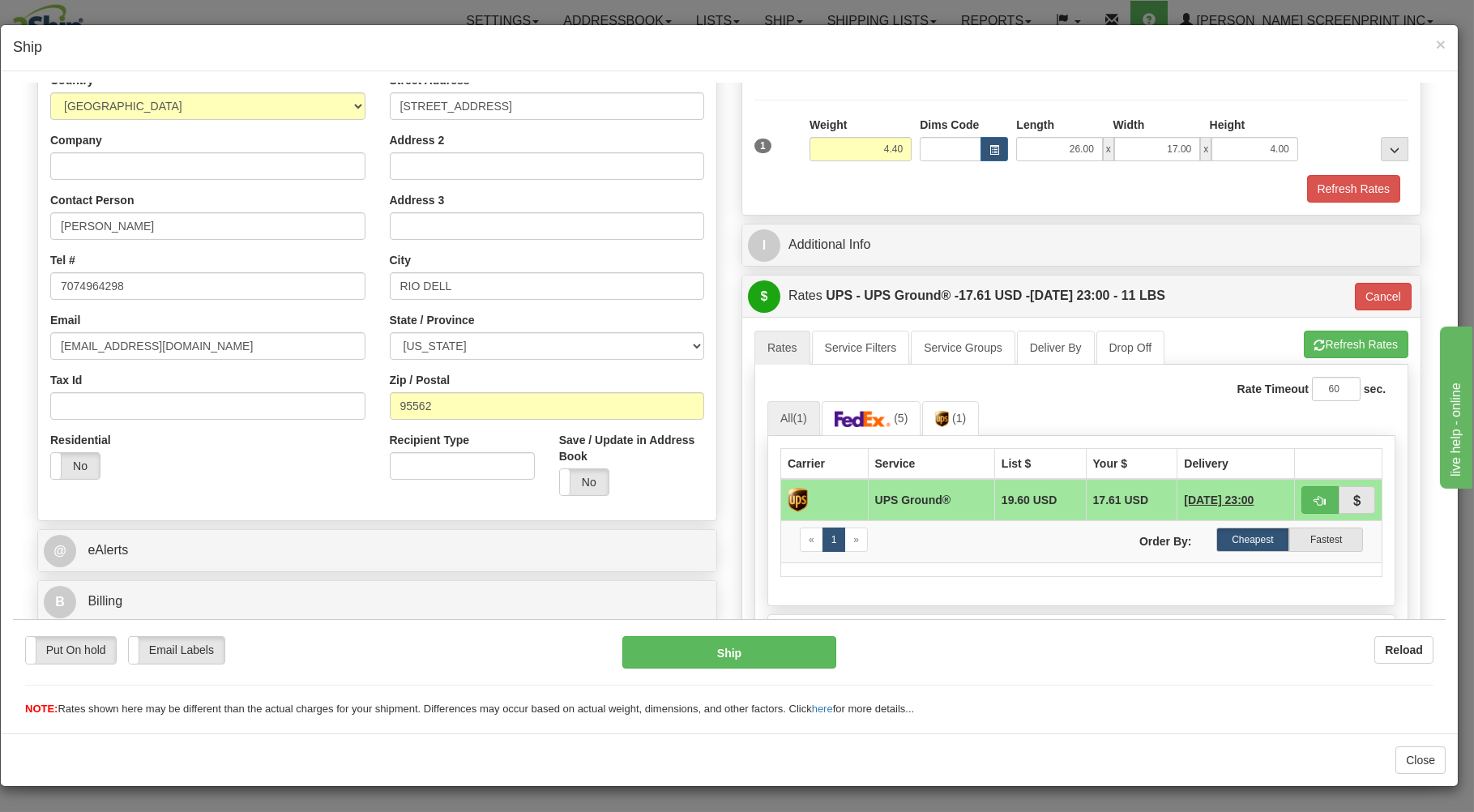
type input "03"
type input "4.35"
type input "03"
type input "4.40"
type input "03"
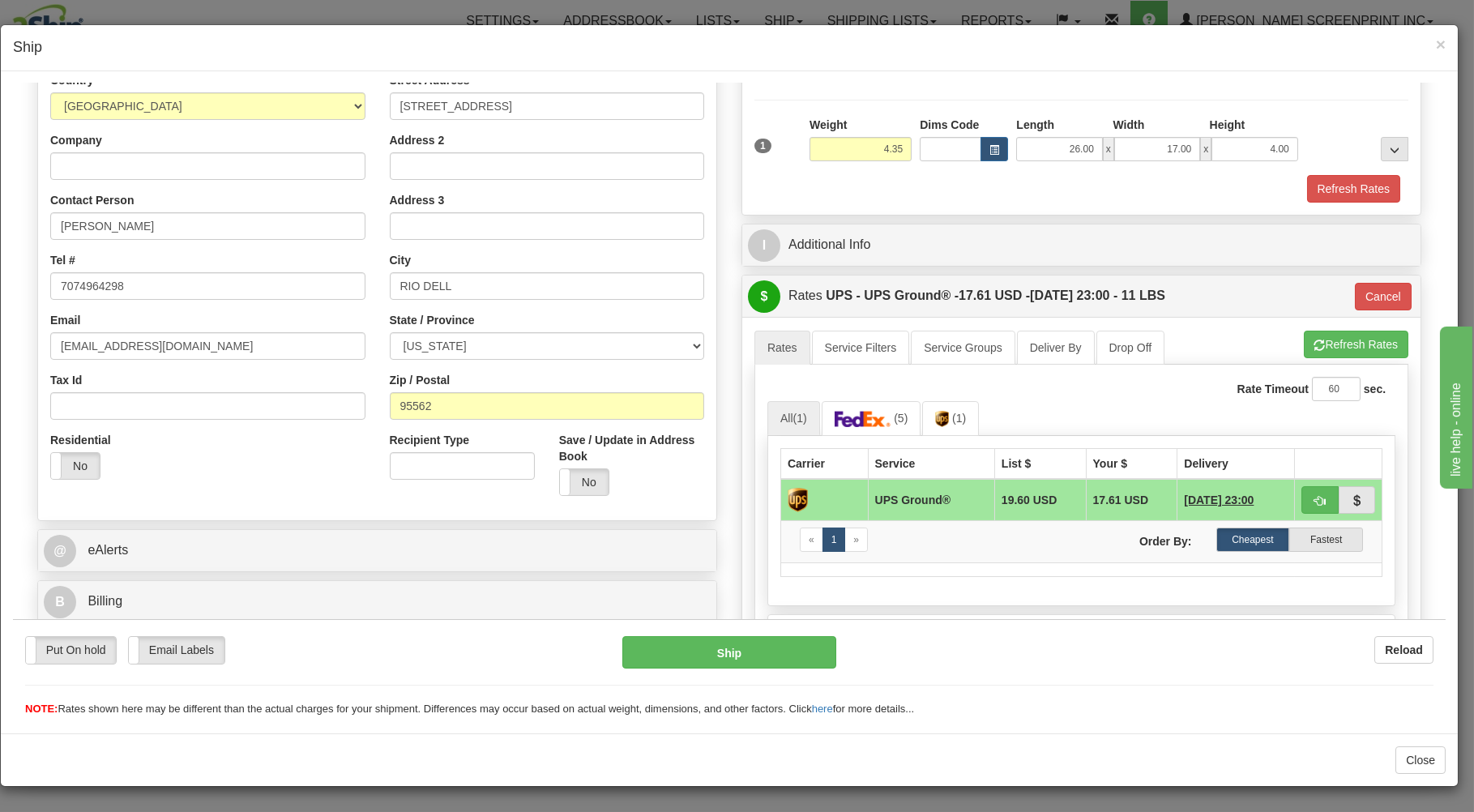
type input "4.40"
type input "03"
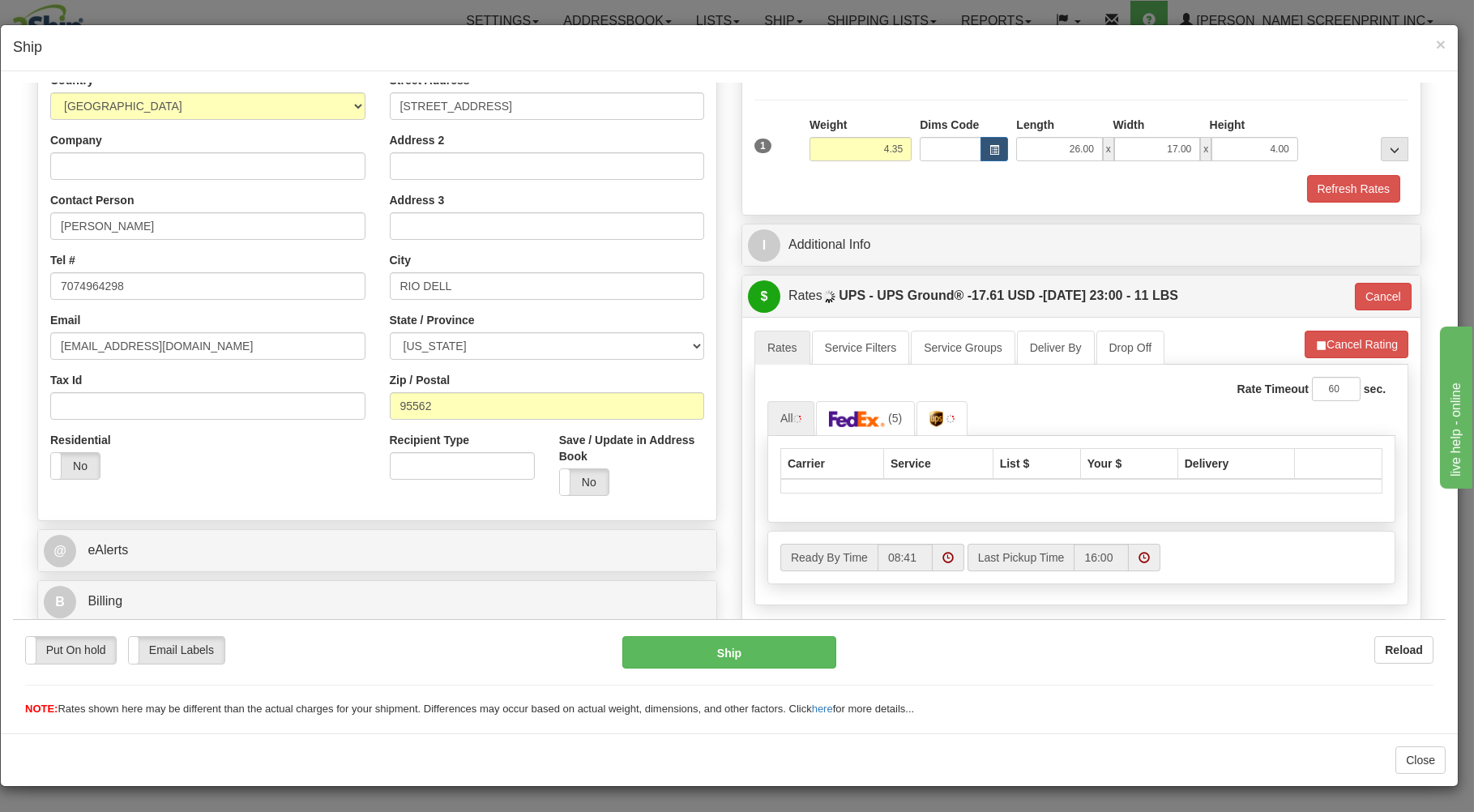
type input "4.40"
type input "03"
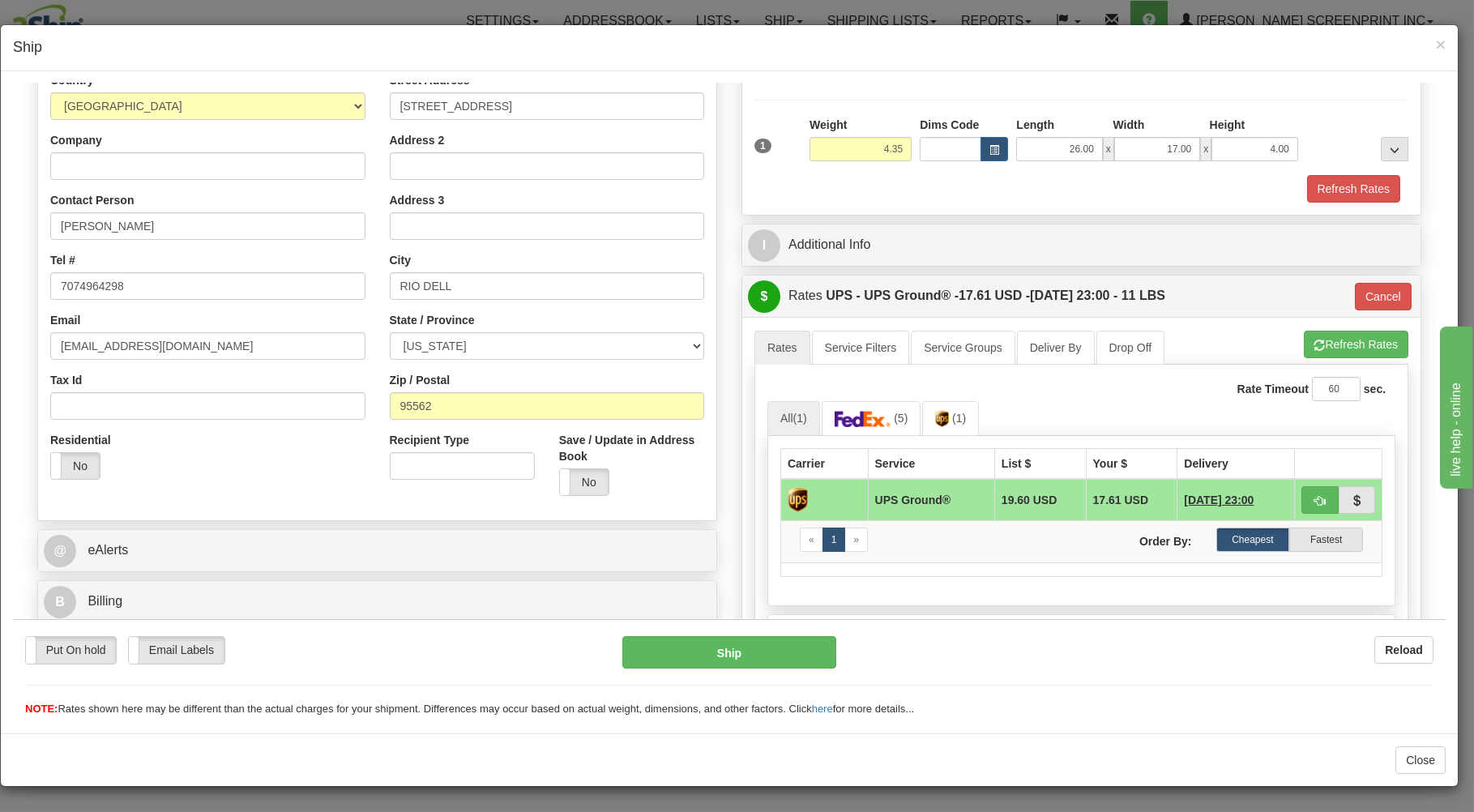
type input "4.40"
type input "03"
type input "4.40"
type input "03"
type input "4.40"
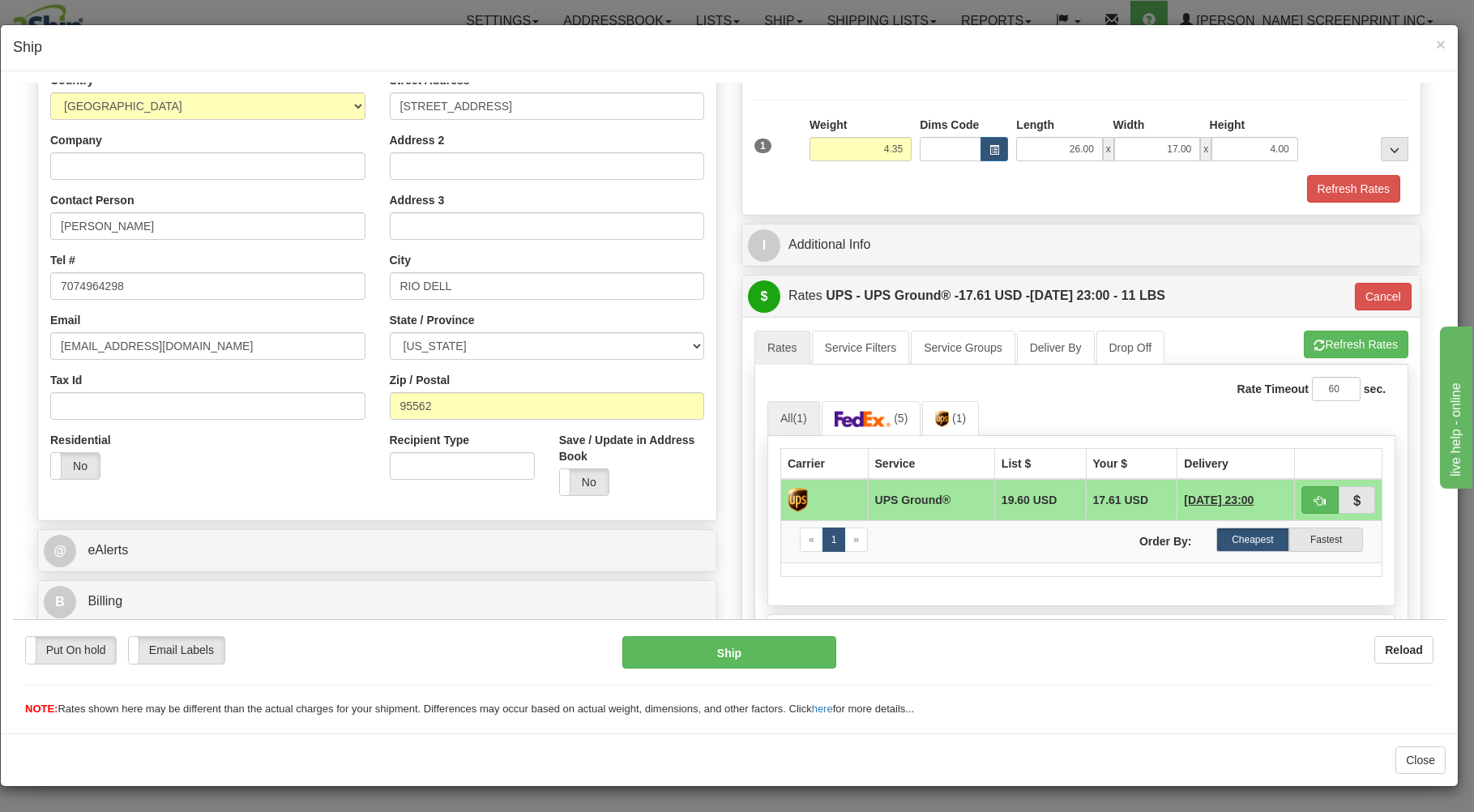
type input "03"
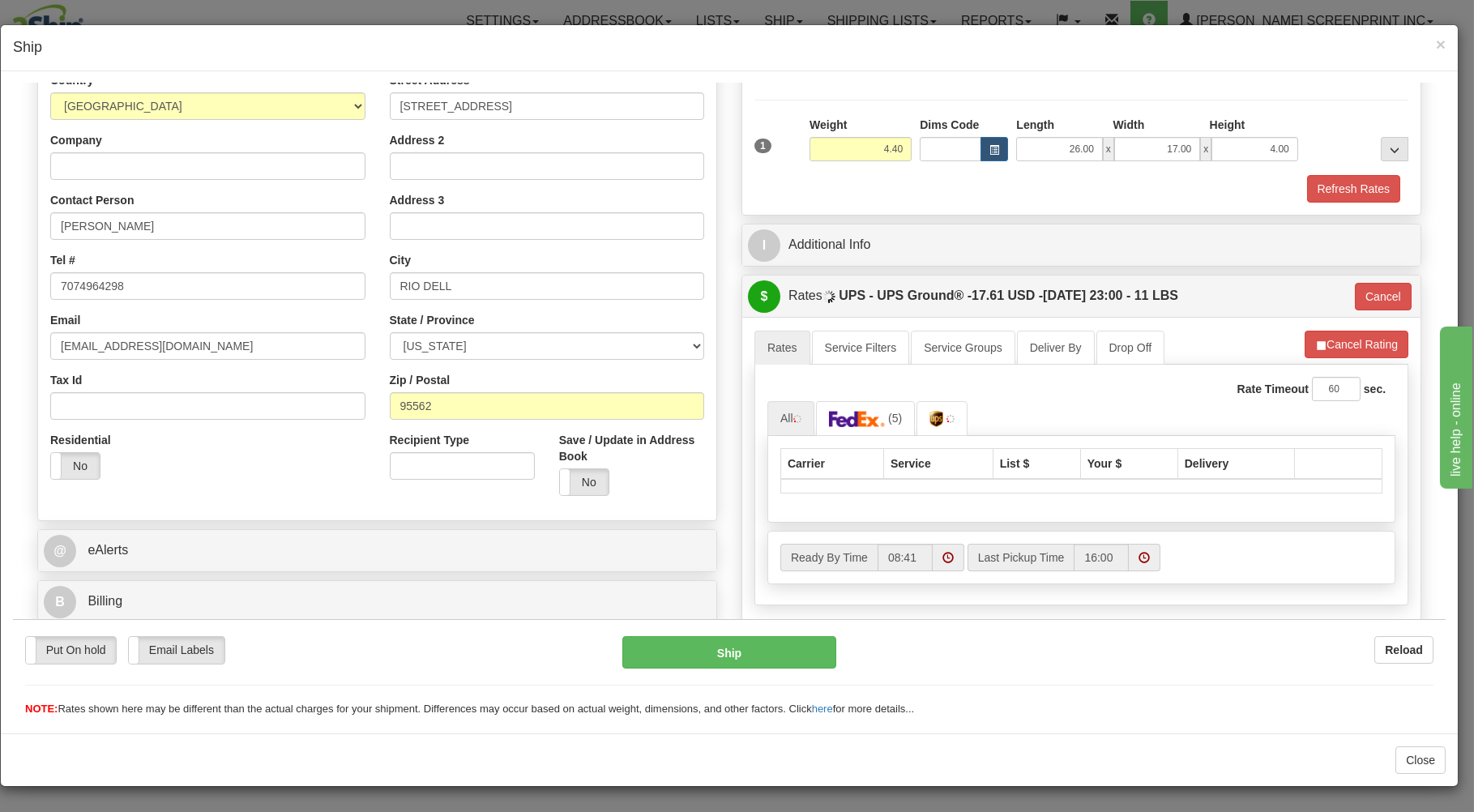
type input "4.35"
type input "03"
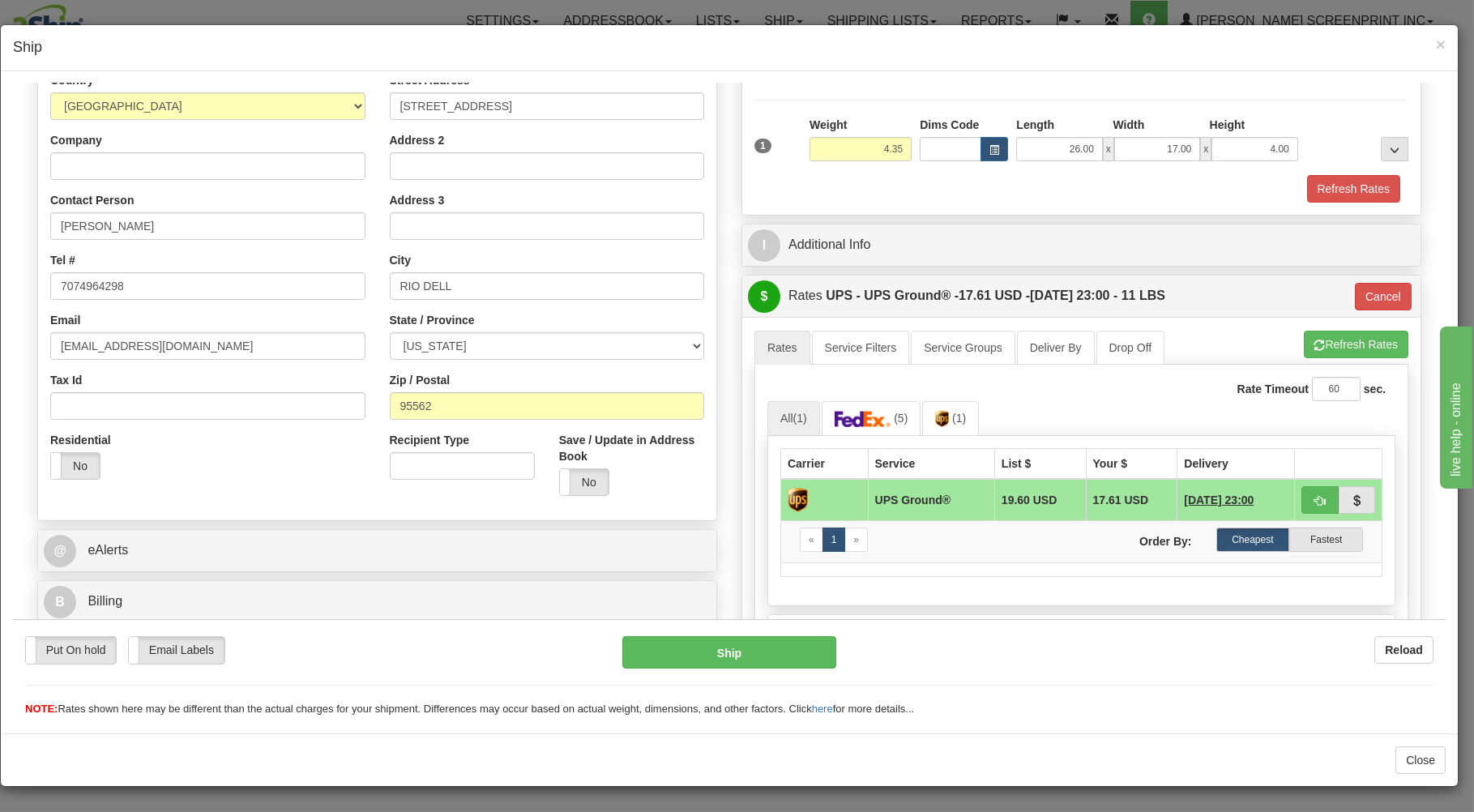
type input "4.40"
type input "03"
type input "4.40"
type input "03"
type input "4.40"
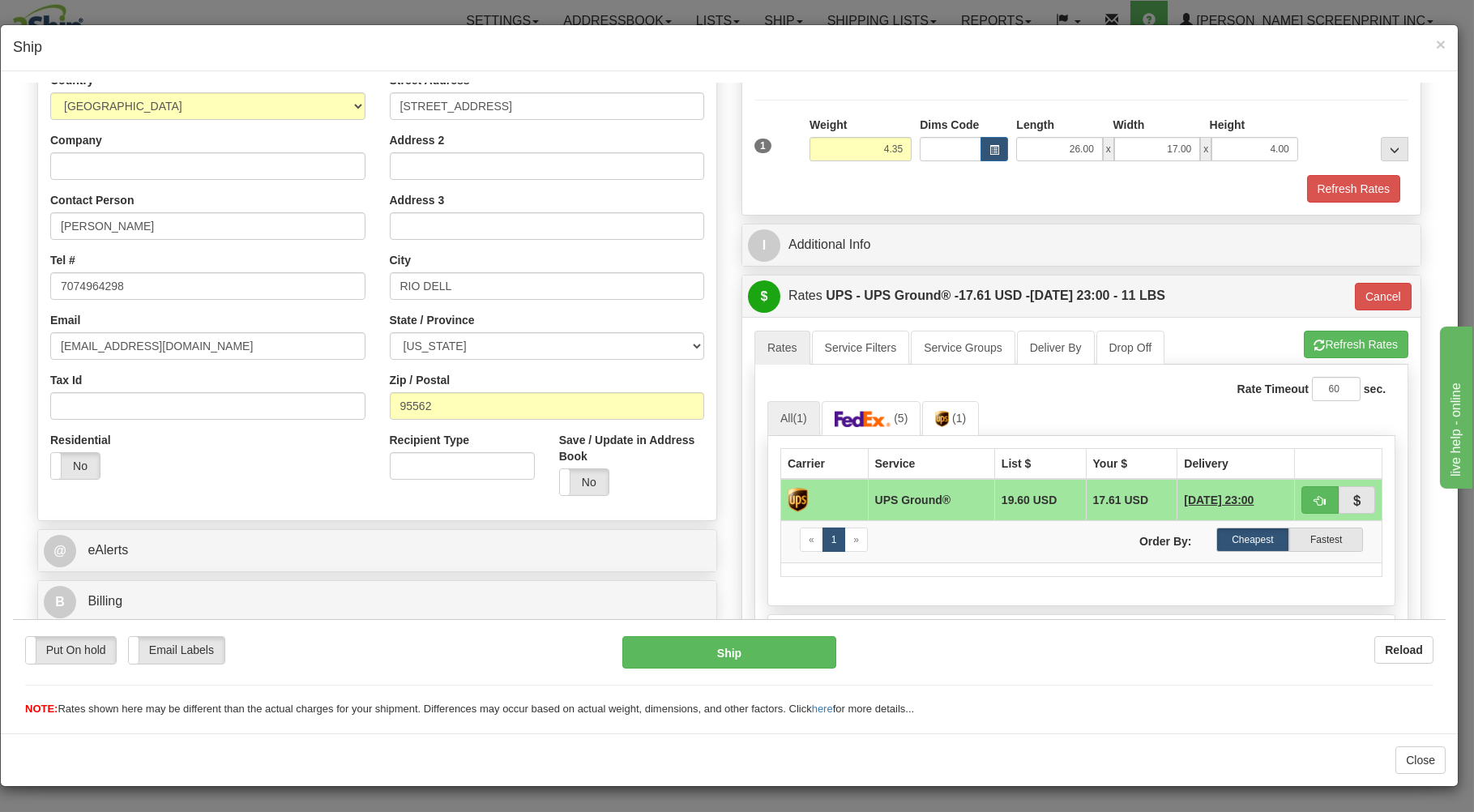
type input "03"
type input "4.40"
type input "03"
type input "4.40"
type input "03"
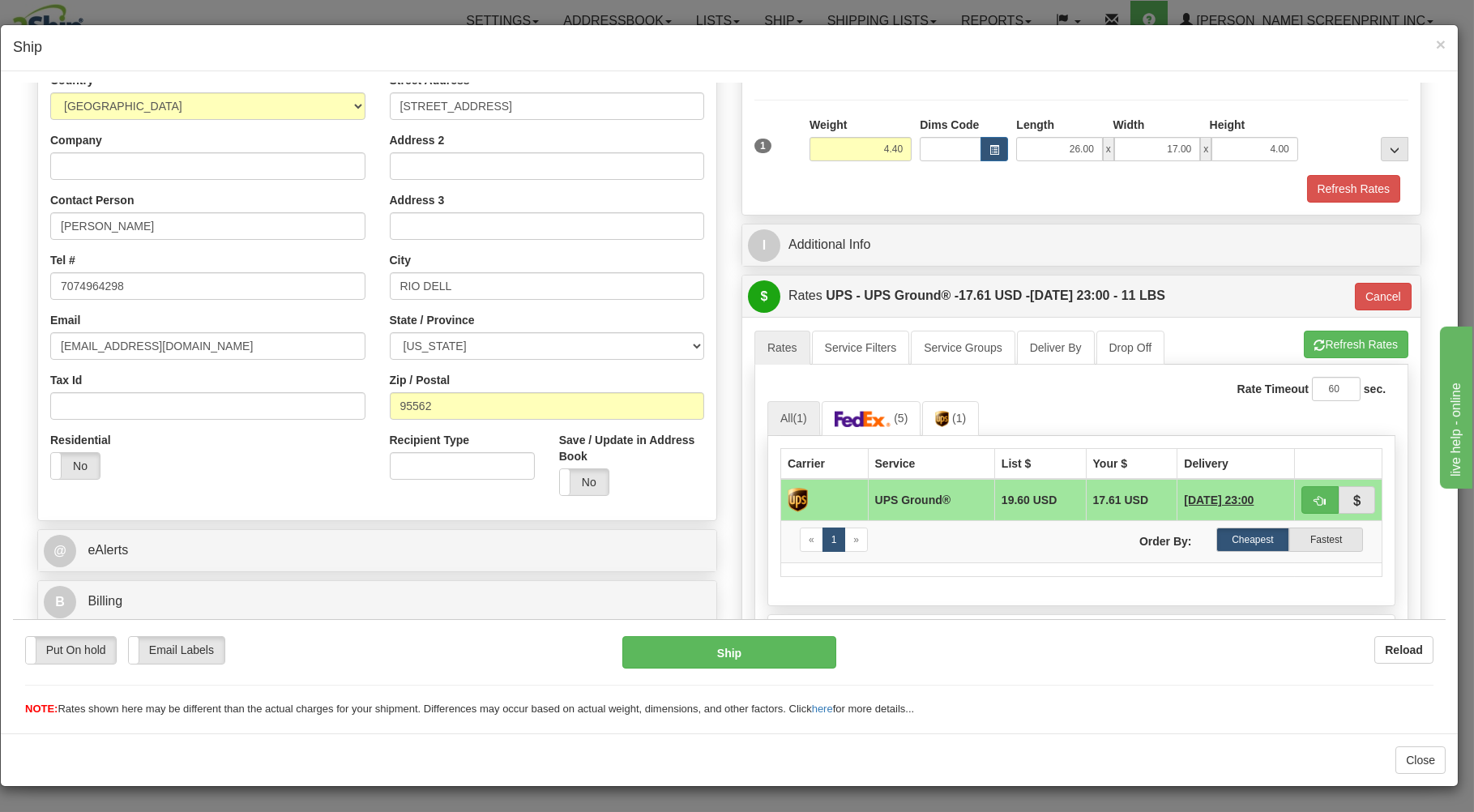
type input "4.35"
type input "03"
type input "4.40"
type input "03"
type input "4.40"
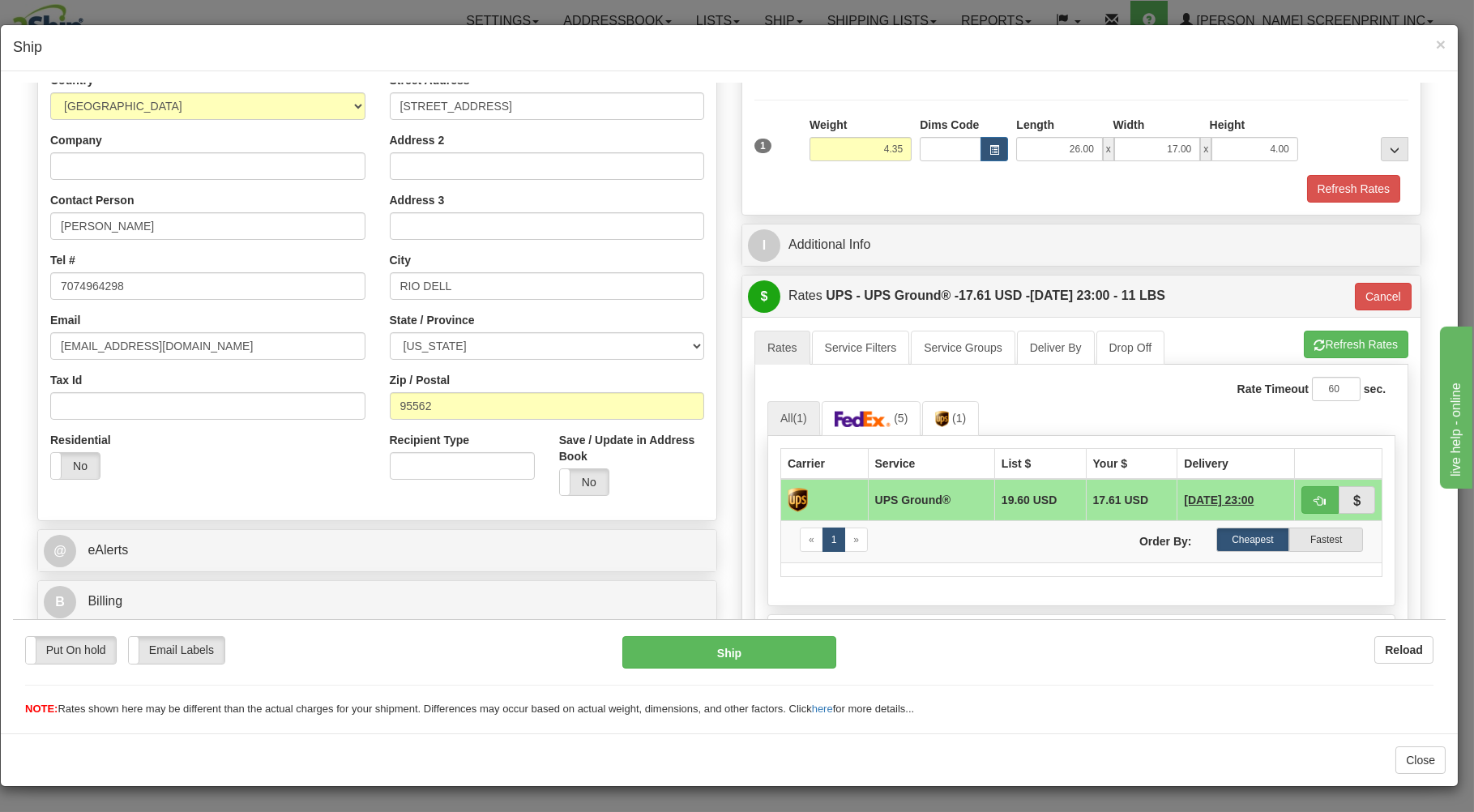
type input "03"
type input "4.35"
type input "03"
type input "4.40"
type input "03"
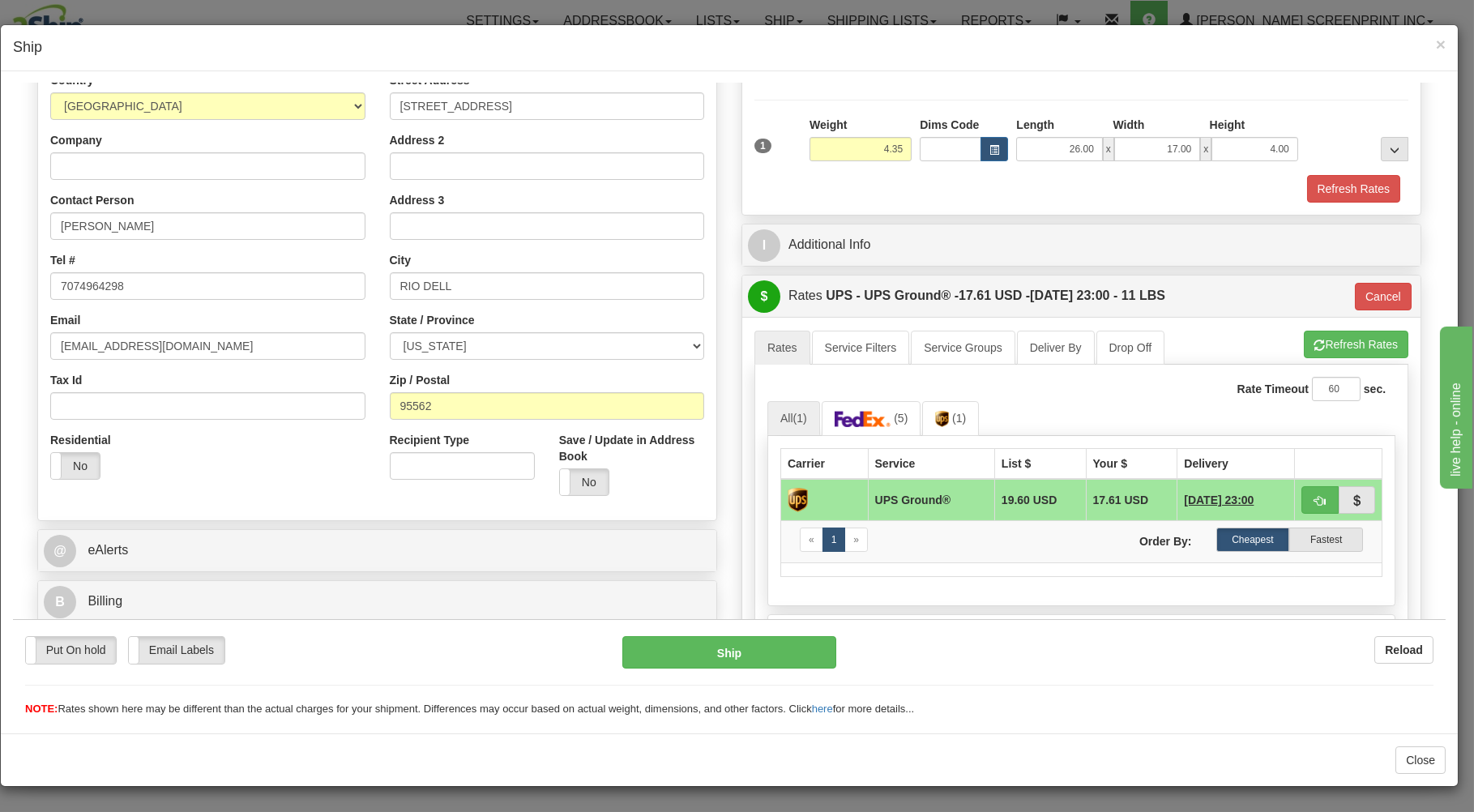
type input "4.40"
type input "03"
type input "4.40"
type input "03"
type input "4.40"
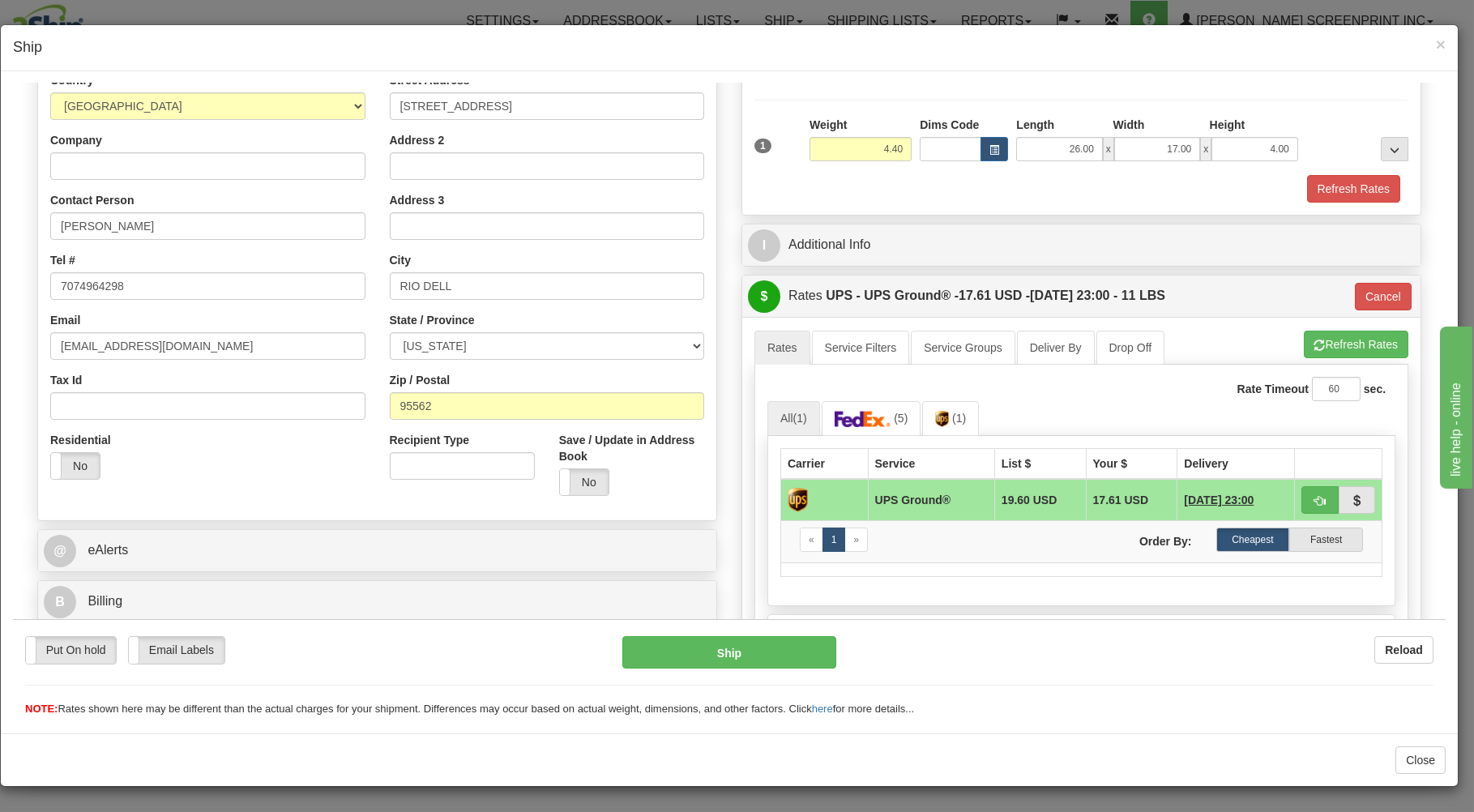
type input "03"
type input "4.35"
type input "03"
type input "4.40"
type input "03"
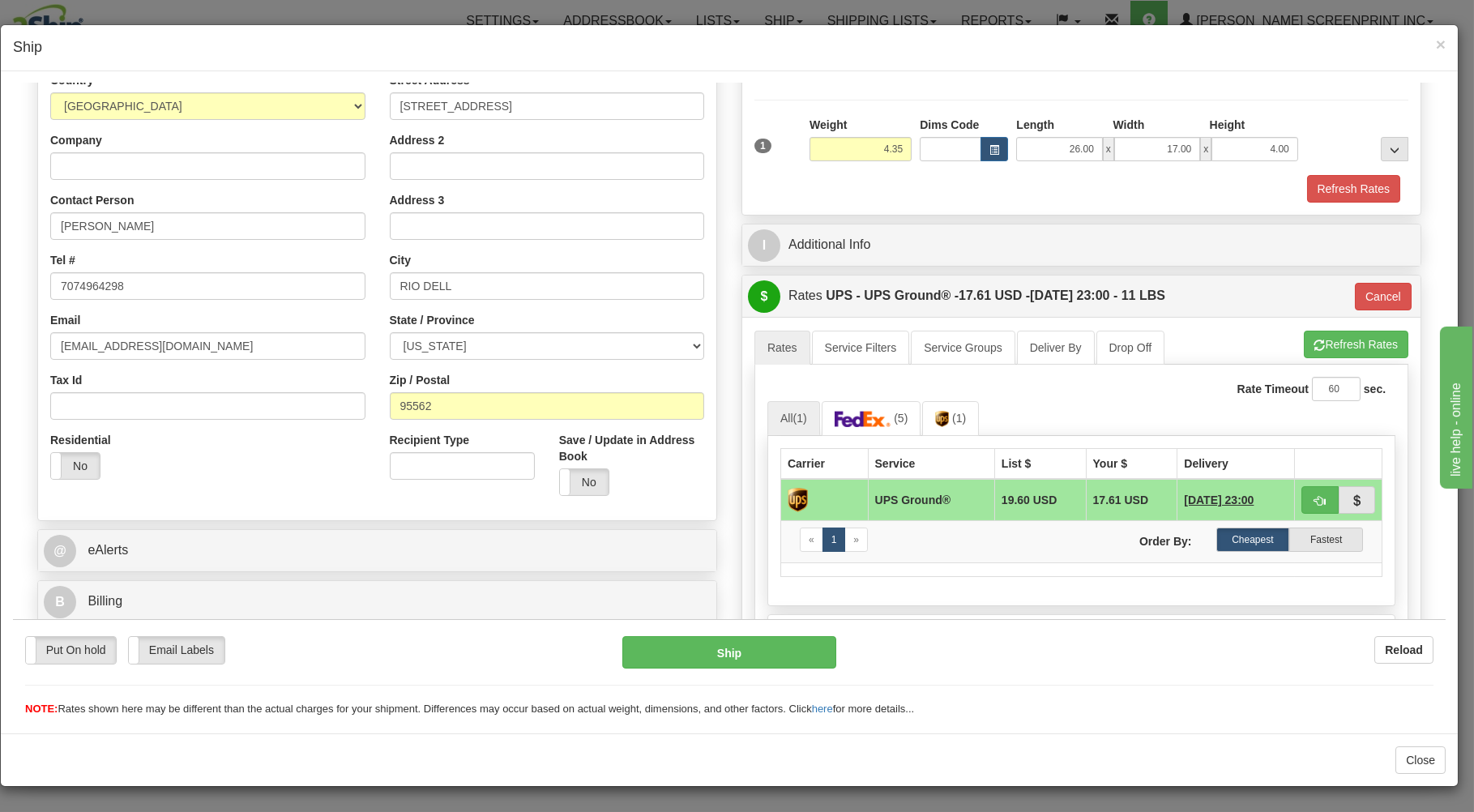
type input "4.40"
type input "03"
type input "4.40"
type input "03"
type input "4.40"
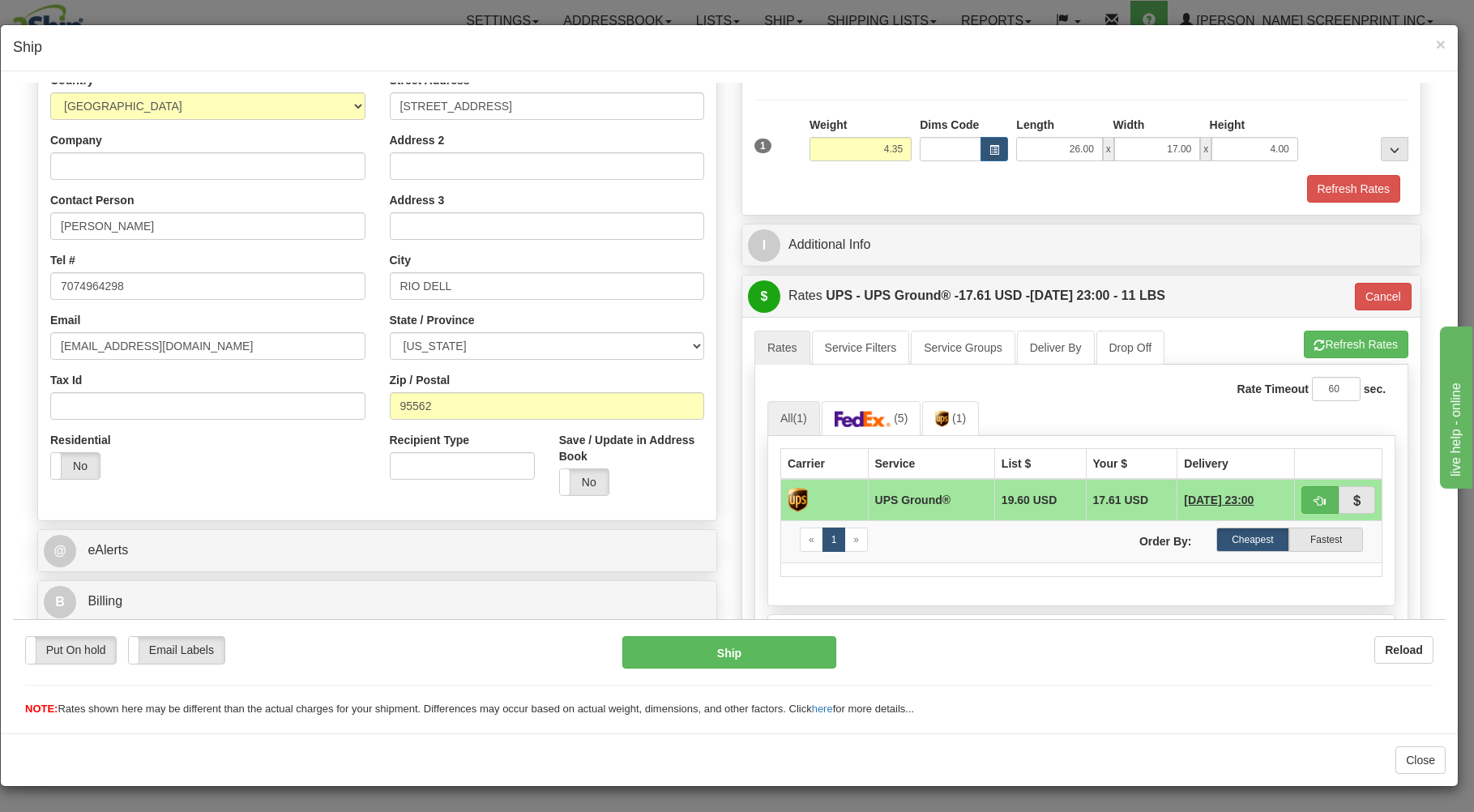
type input "03"
type input "4.40"
type input "03"
type input "4.40"
type input "03"
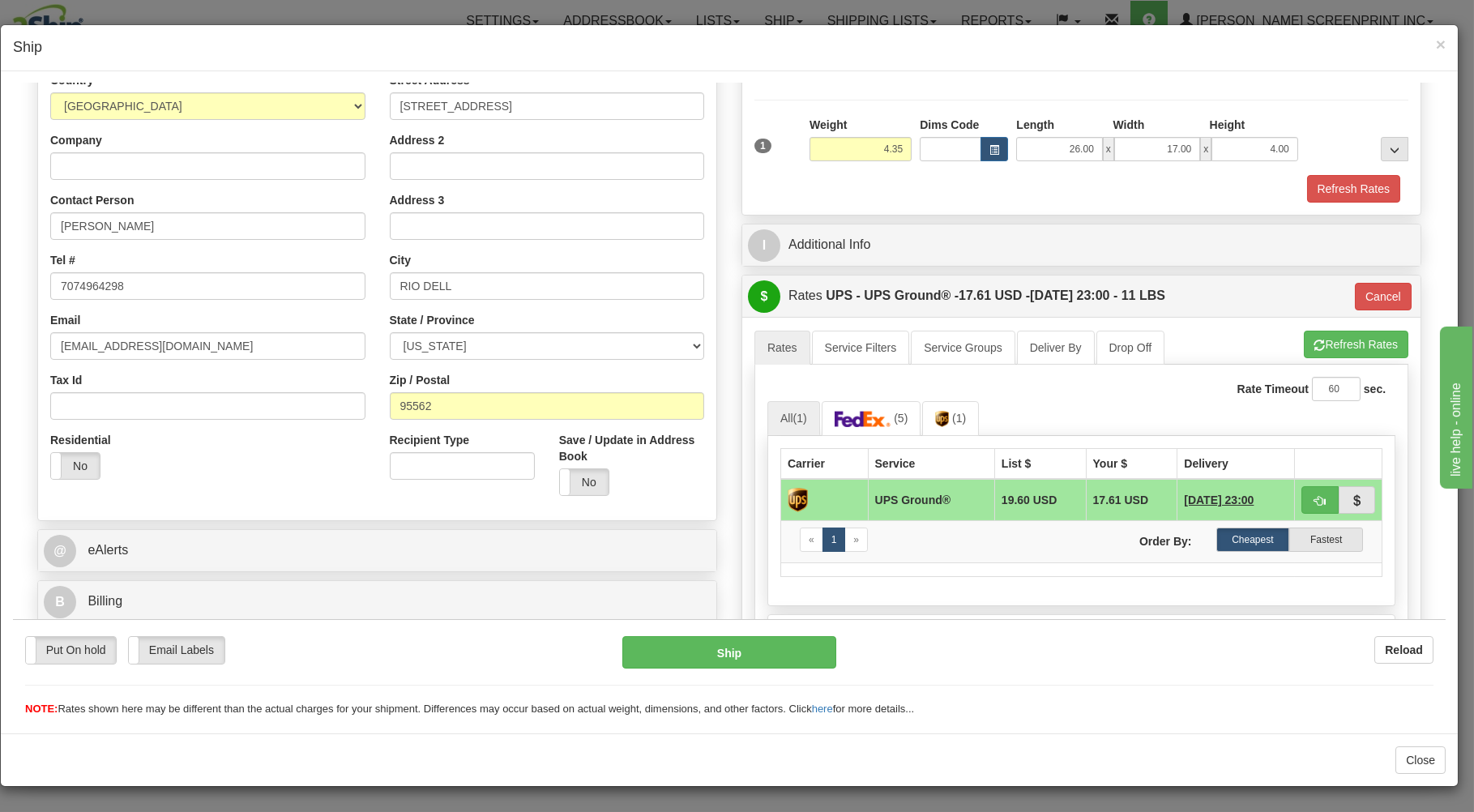
type input "4.40"
type input "03"
type input "4.40"
type input "03"
type input "4.40"
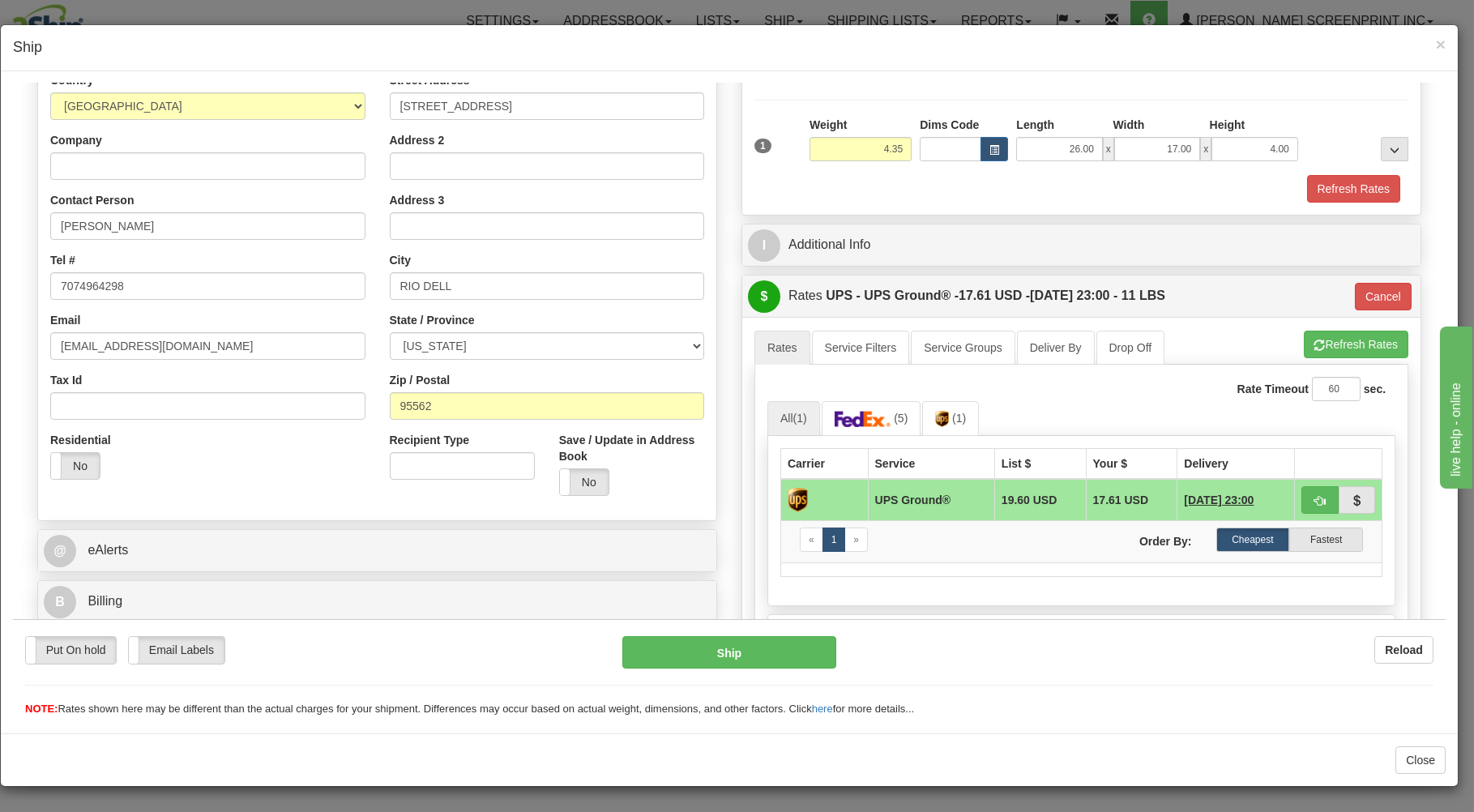
type input "03"
type input "4.40"
type input "03"
type input "4.40"
type input "03"
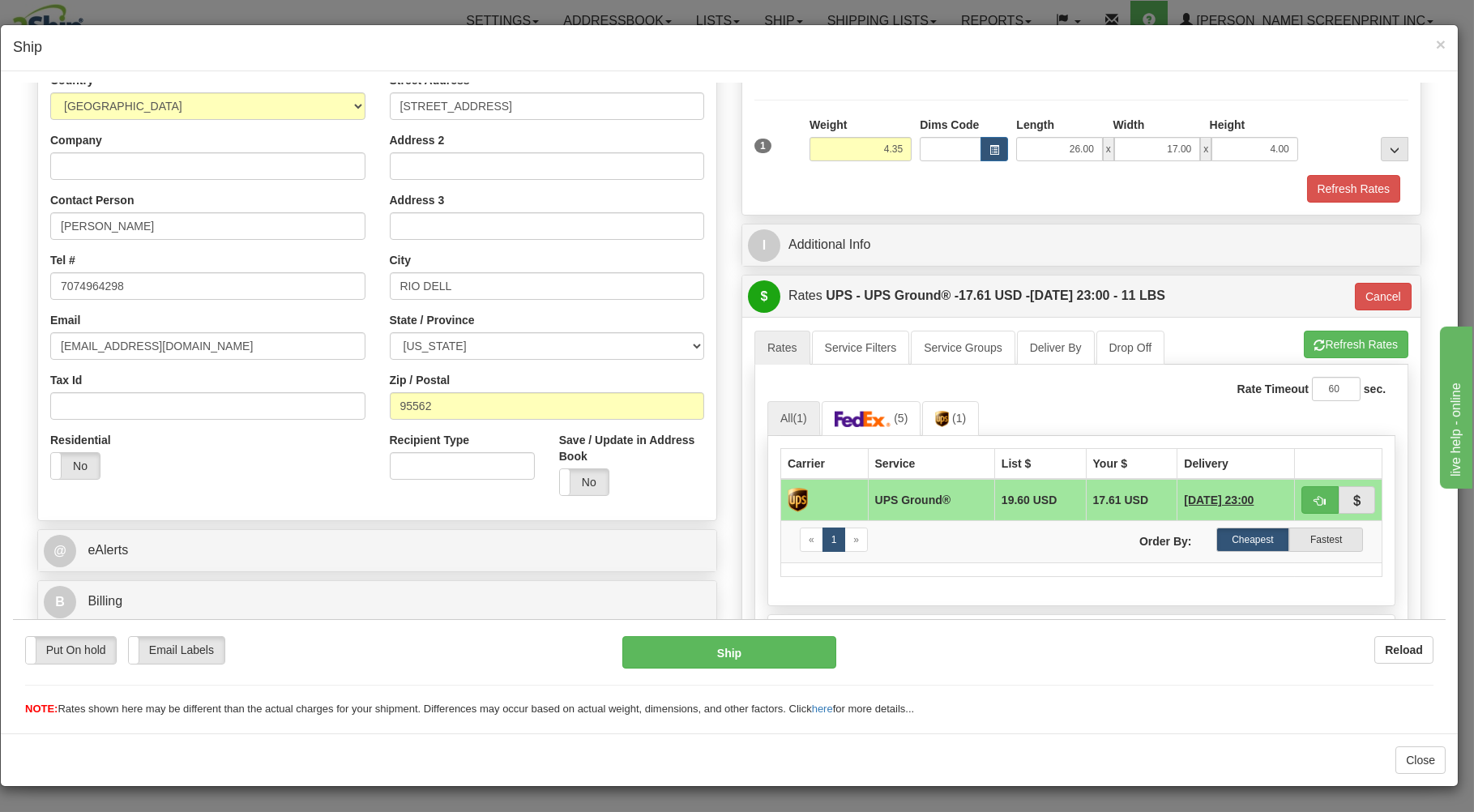
type input "4.40"
type input "03"
type input "4.40"
type input "03"
type input "4.40"
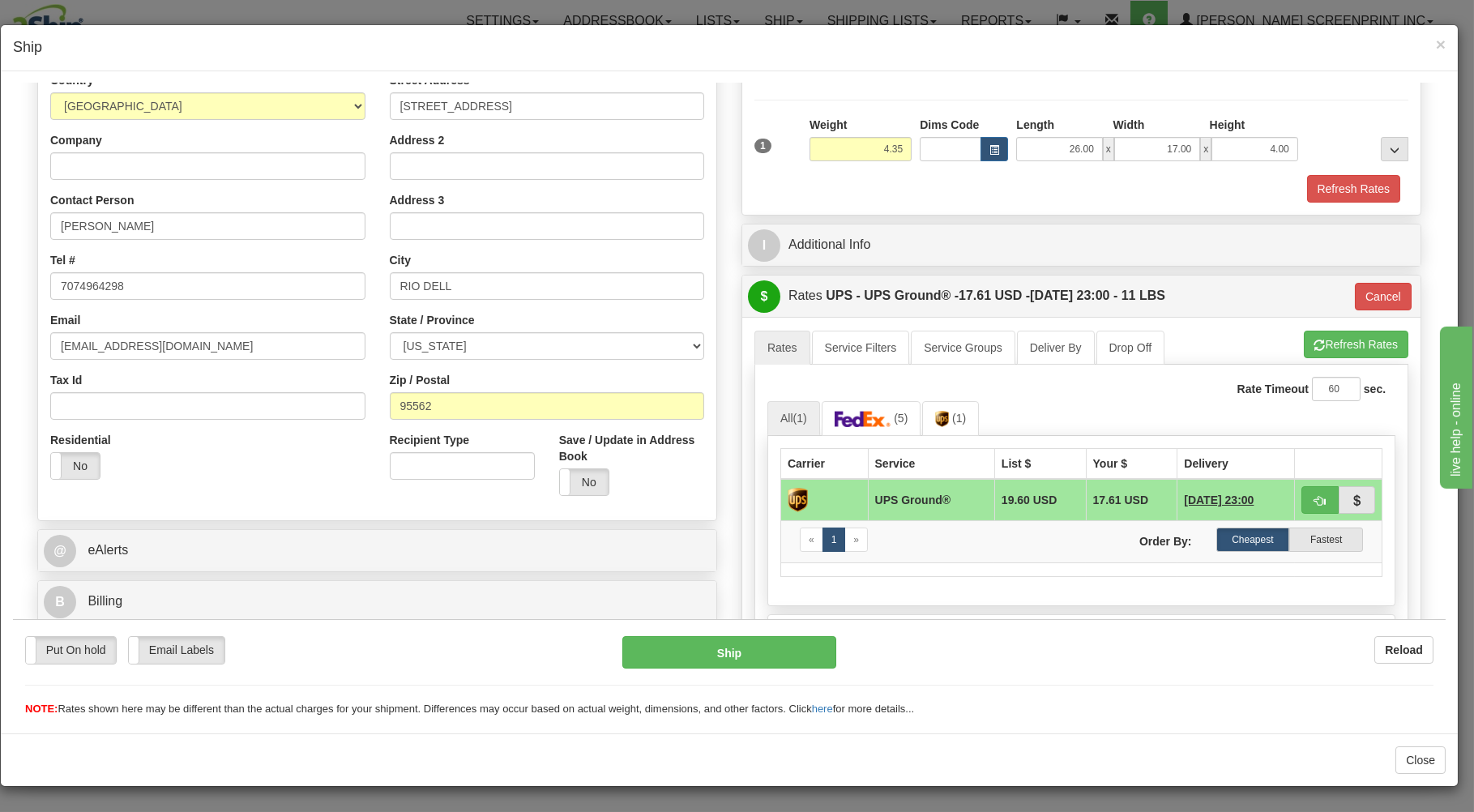
type input "03"
type input "4.40"
type input "03"
type input "4.40"
type input "03"
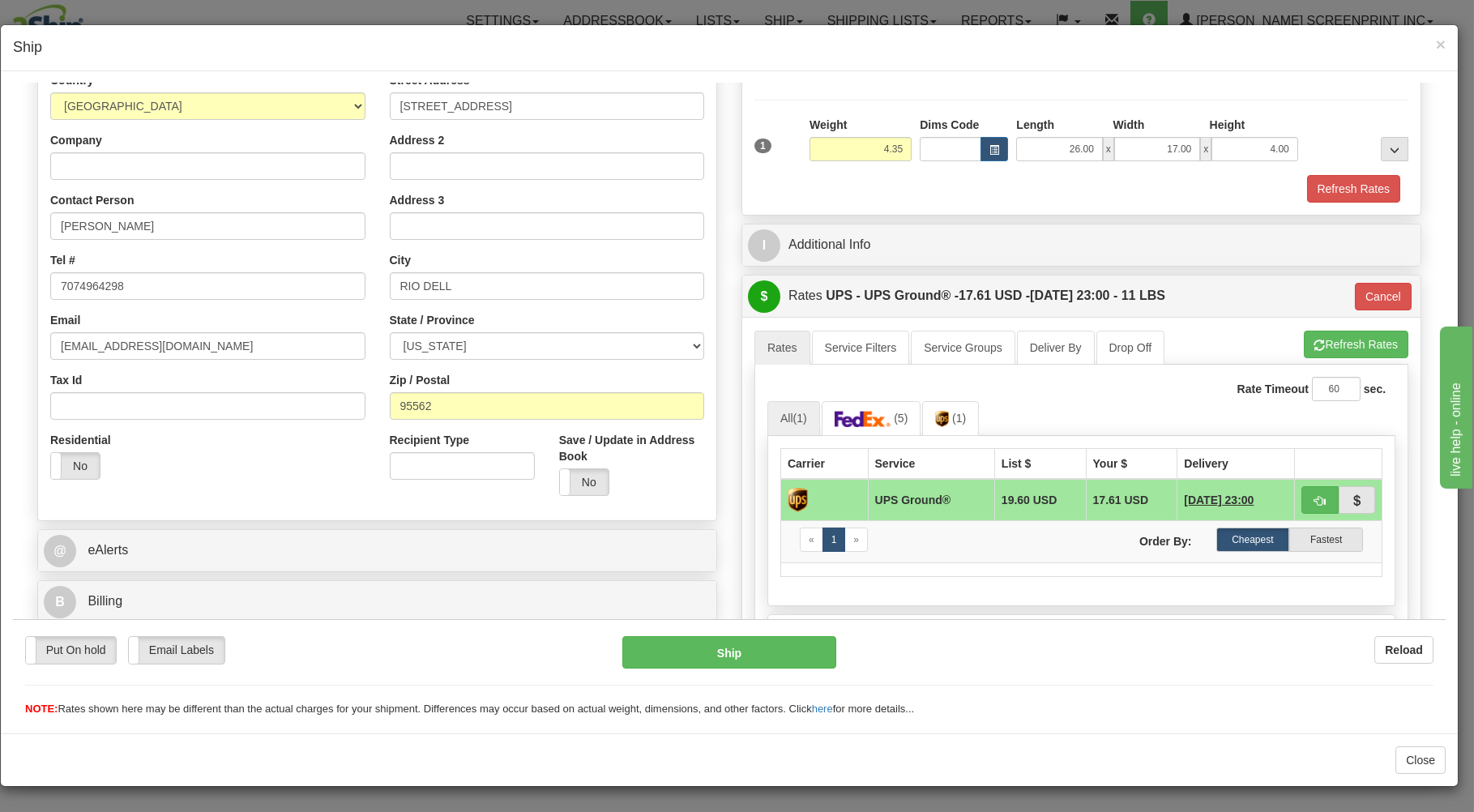
type input "4.40"
type input "03"
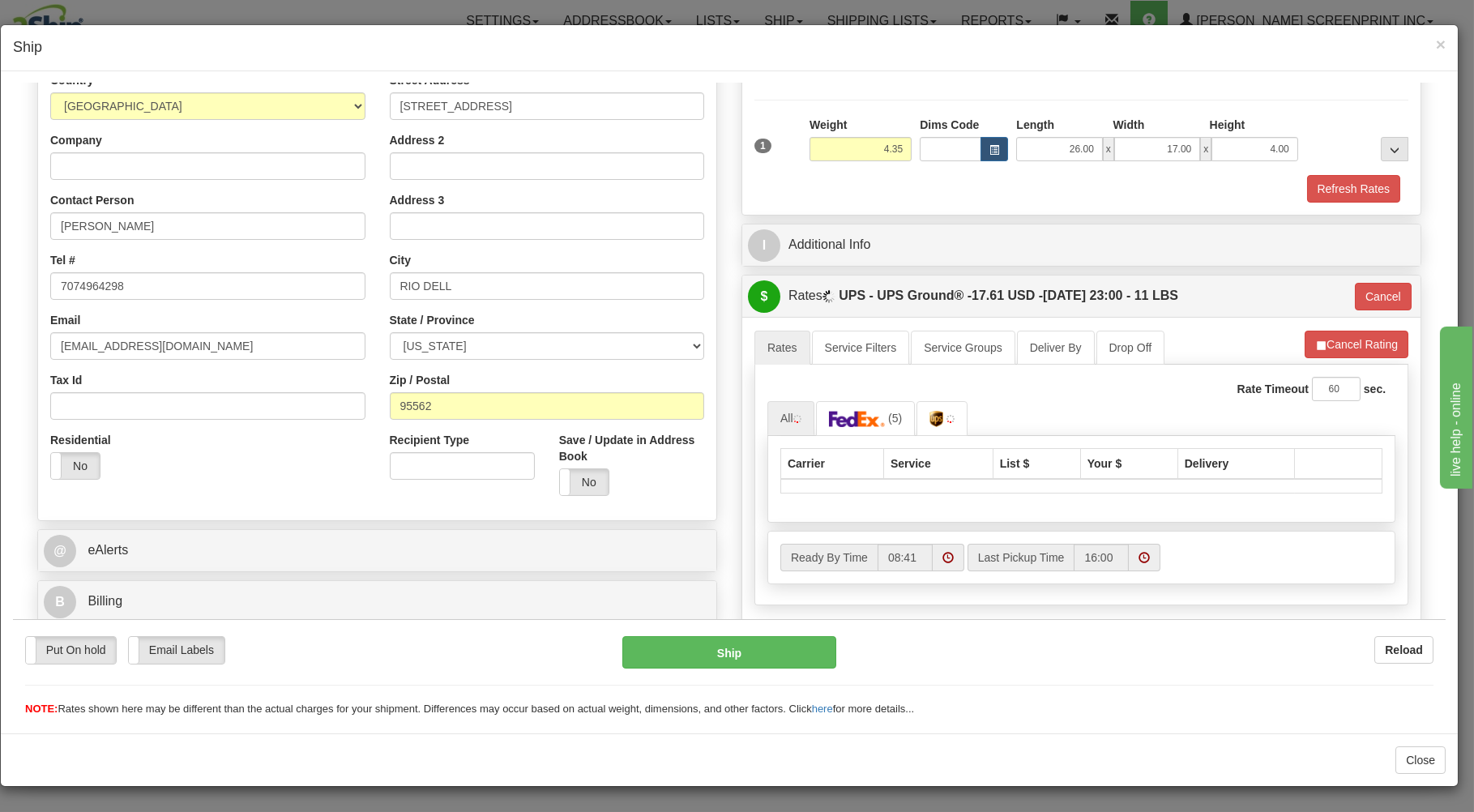
type input "4.40"
type input "03"
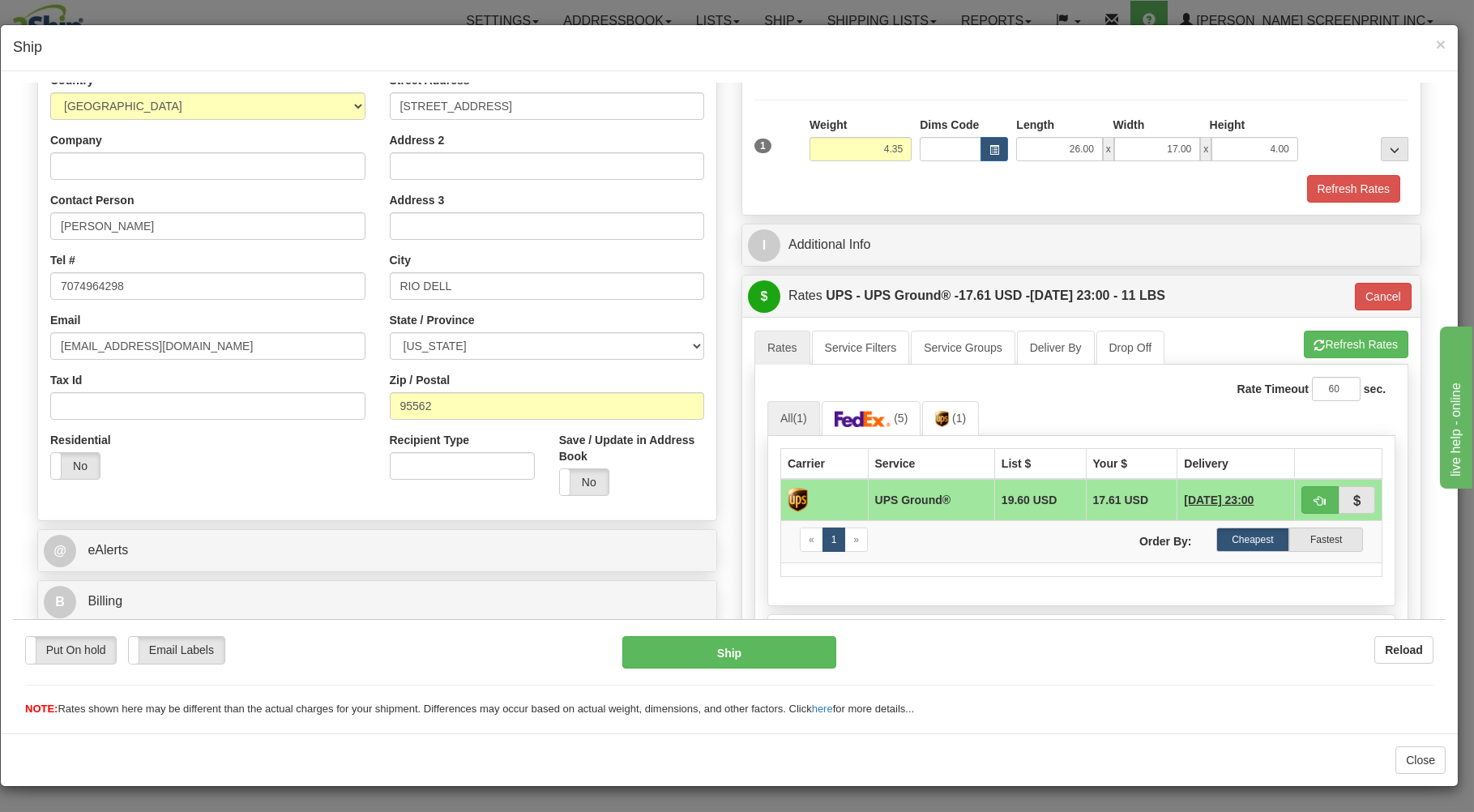
type input "4.40"
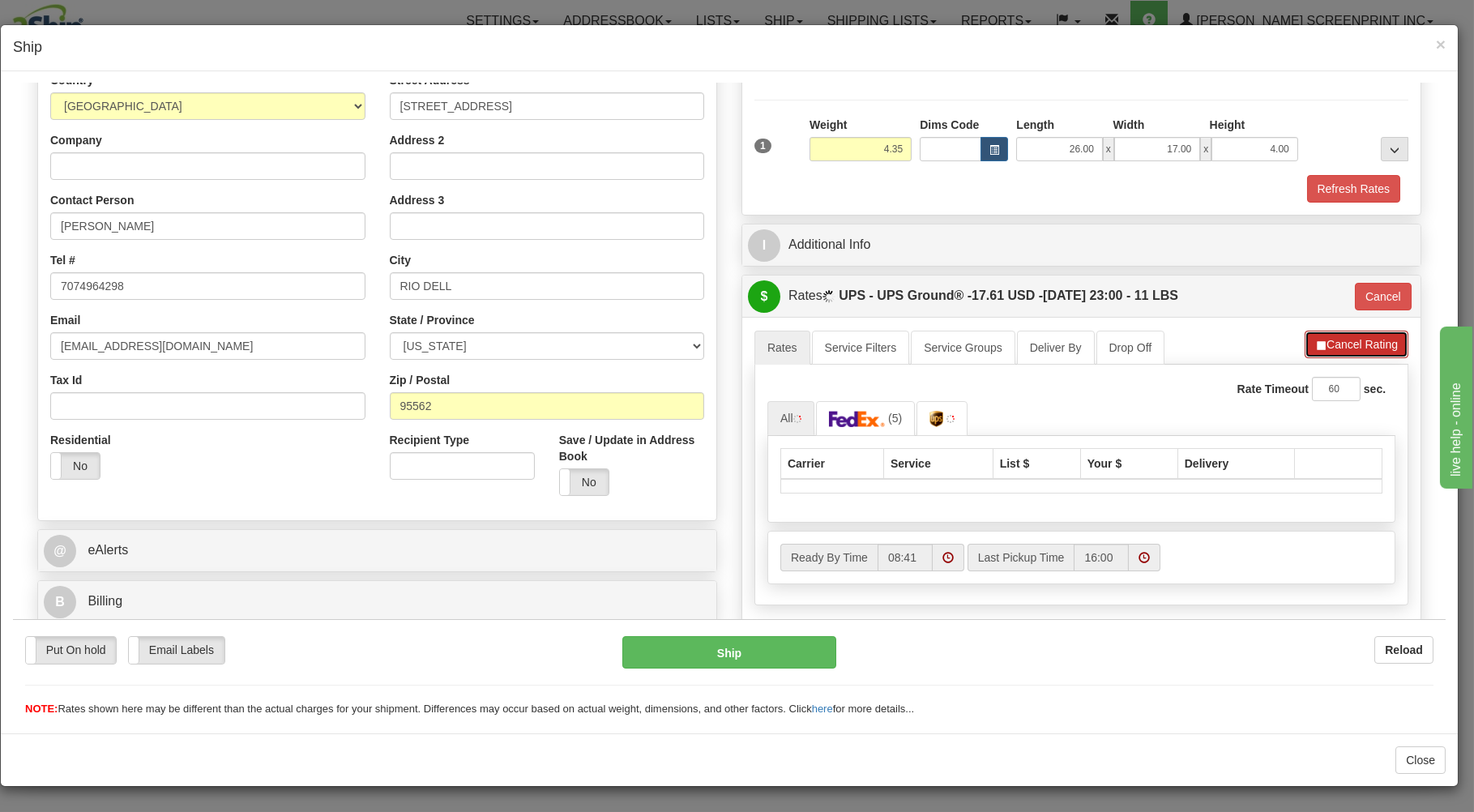
click at [1332, 338] on button "Cancel Rating" at bounding box center [1357, 344] width 104 height 27
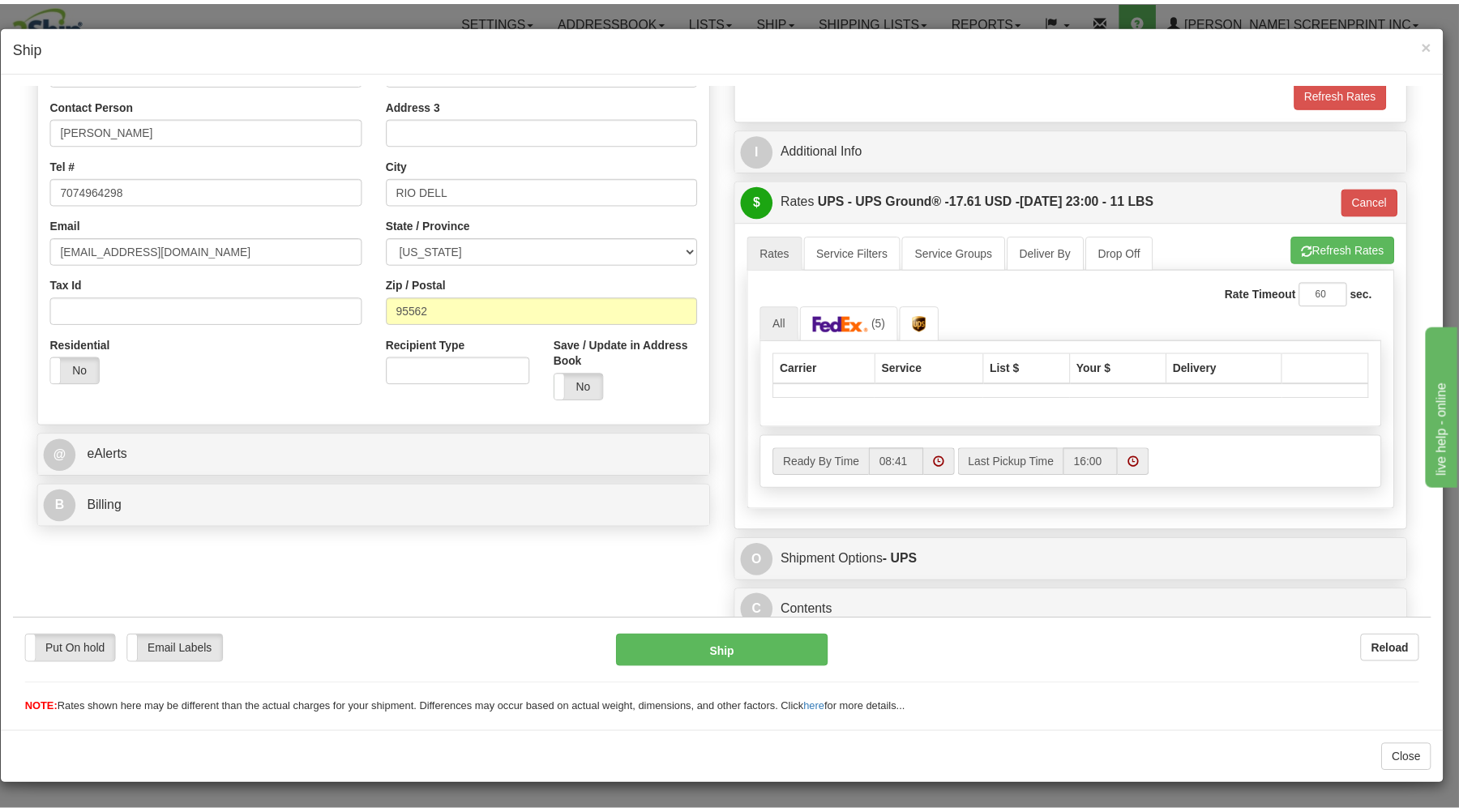
scroll to position [319, 0]
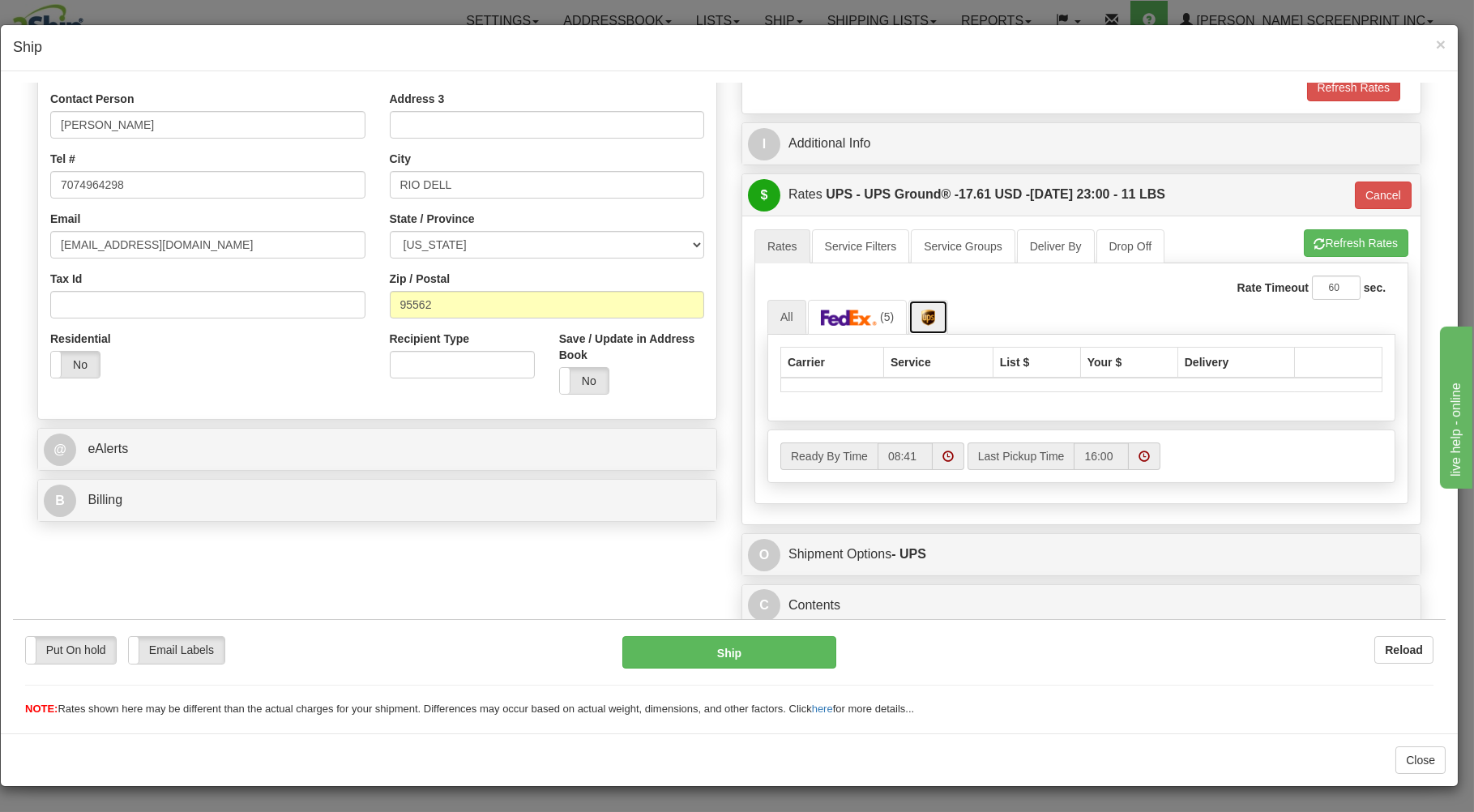
click at [913, 314] on link at bounding box center [928, 316] width 39 height 34
drag, startPoint x: 777, startPoint y: 313, endPoint x: 848, endPoint y: 315, distance: 71.0
click at [778, 313] on link "All" at bounding box center [788, 316] width 39 height 34
click at [1325, 233] on button "Refresh Rates" at bounding box center [1356, 243] width 104 height 27
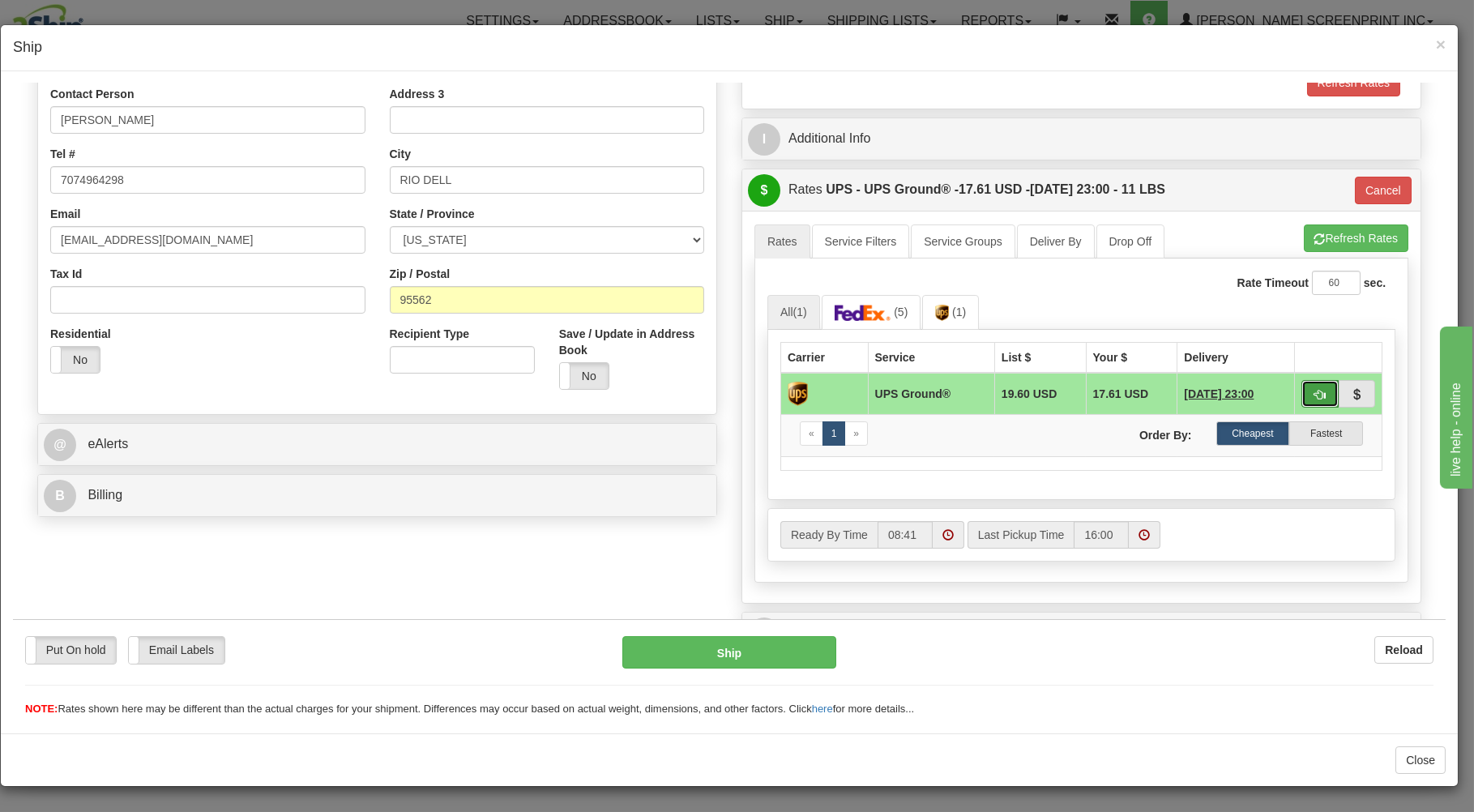
click at [1304, 388] on button "button" at bounding box center [1321, 393] width 37 height 27
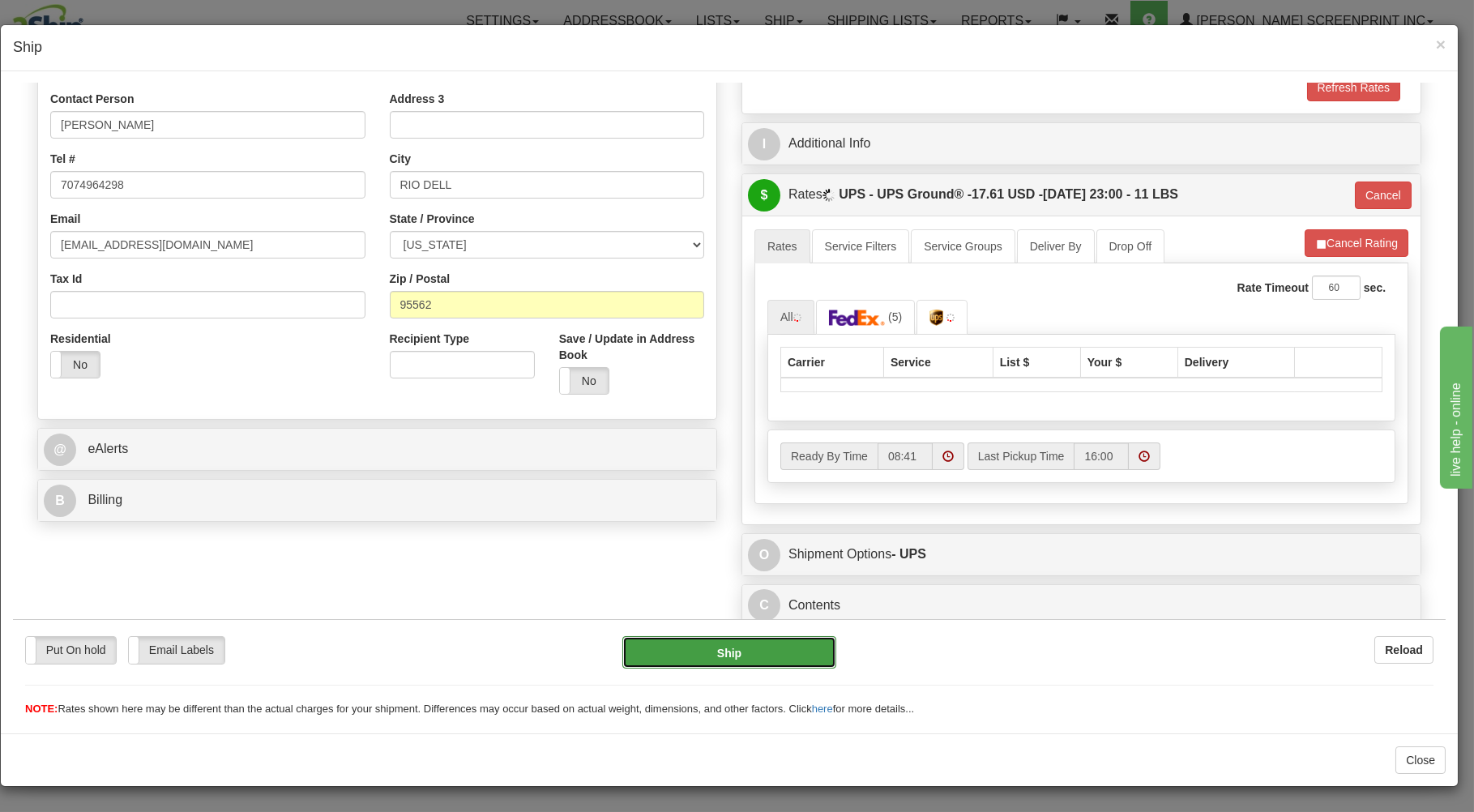
click at [778, 643] on button "Ship" at bounding box center [730, 651] width 215 height 32
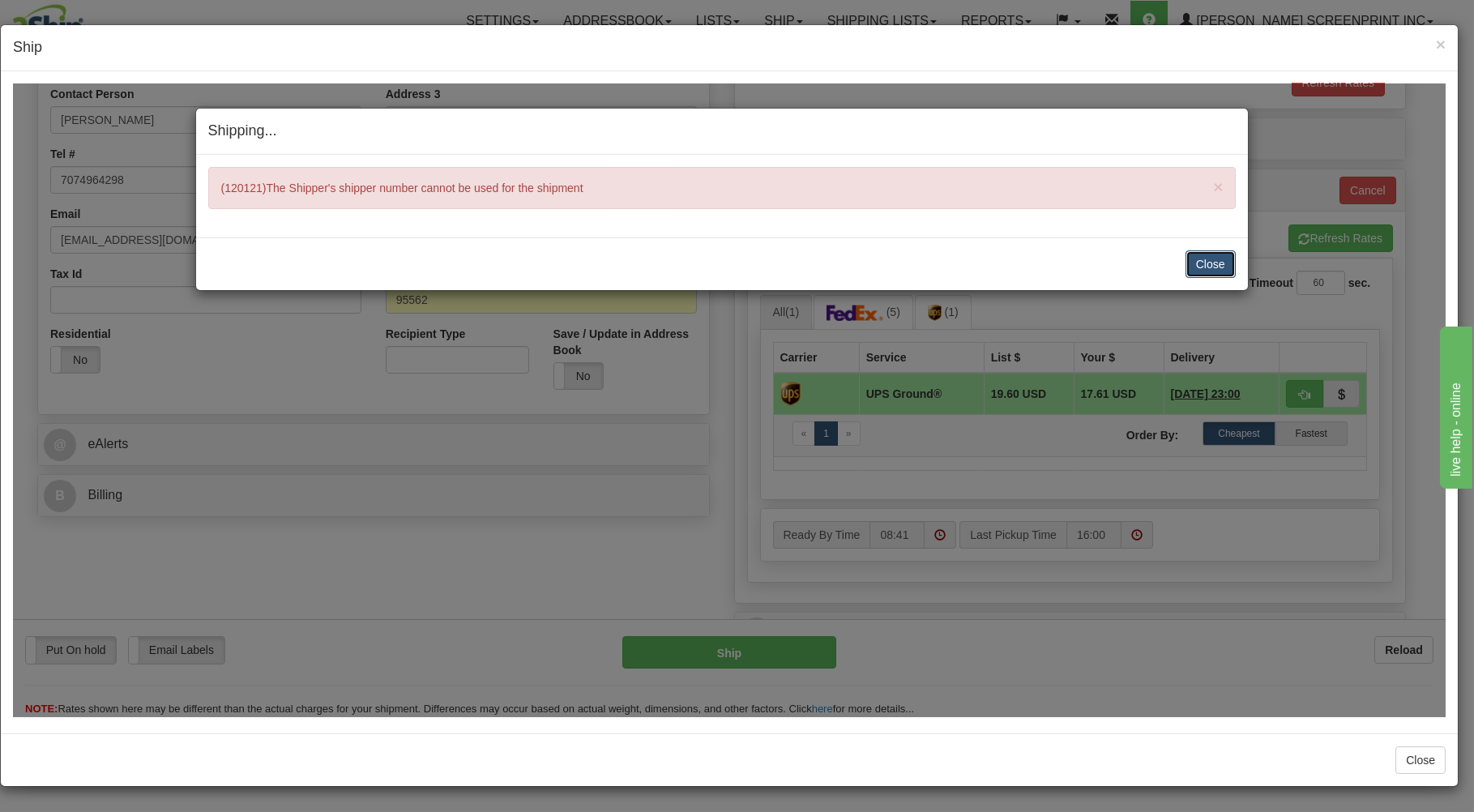
click at [1219, 259] on button "Close" at bounding box center [1211, 263] width 50 height 27
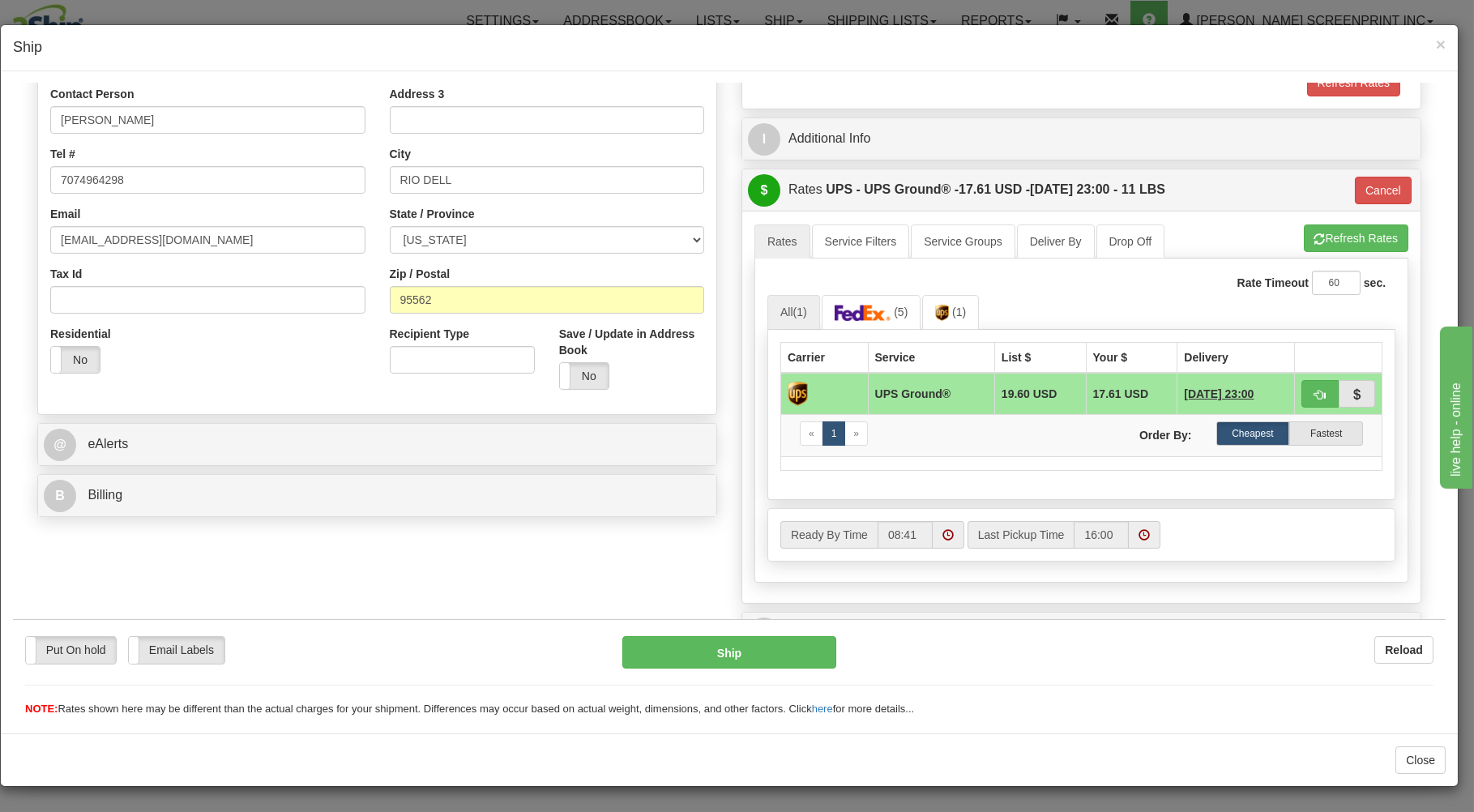
click at [1435, 41] on h4 "Ship" at bounding box center [729, 47] width 1433 height 21
click at [1435, 37] on div "× Ship" at bounding box center [730, 48] width 1457 height 46
click at [1443, 44] on span "×" at bounding box center [1442, 43] width 10 height 19
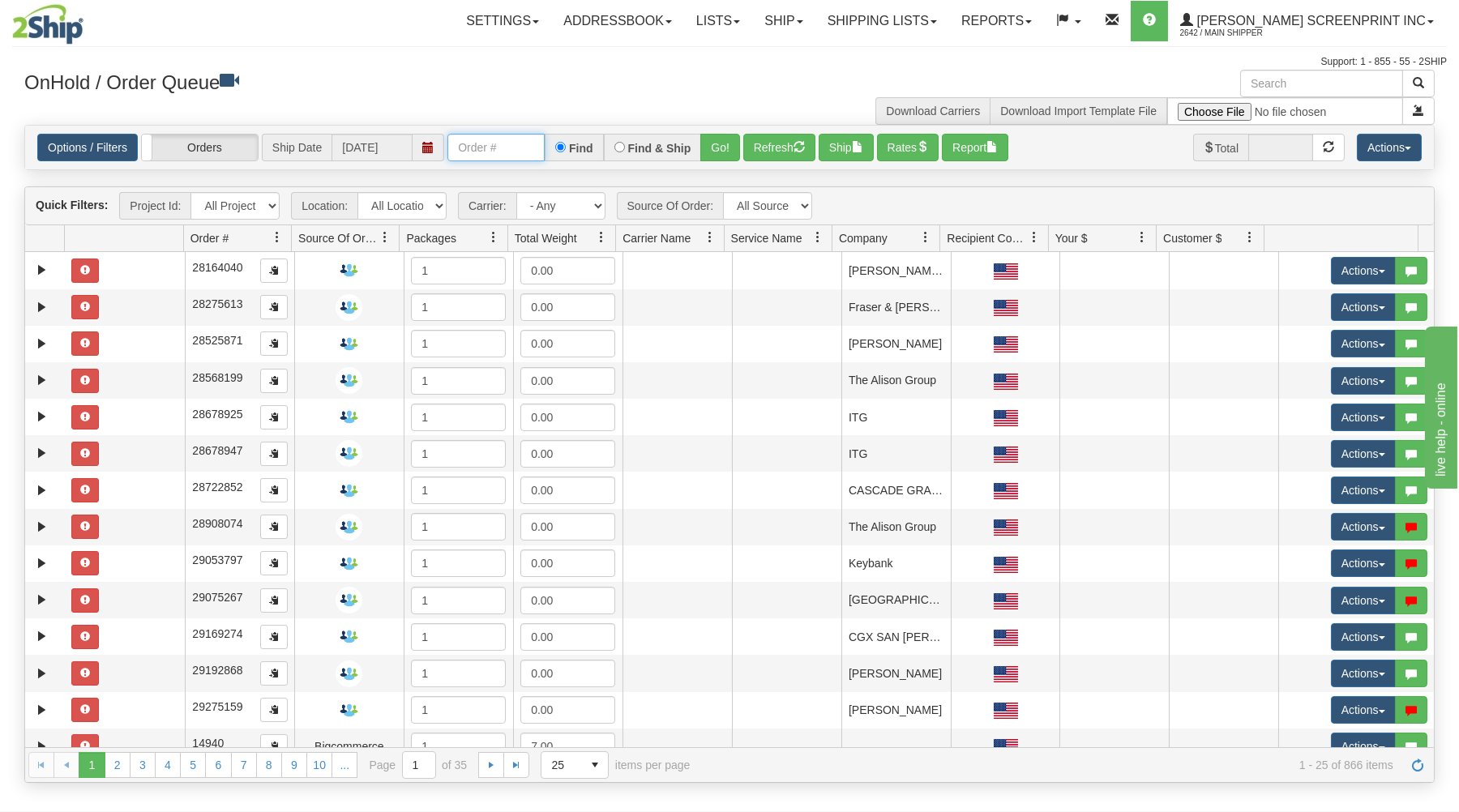
drag, startPoint x: 501, startPoint y: 153, endPoint x: 502, endPoint y: 141, distance: 12.0
click at [501, 151] on input "text" at bounding box center [496, 147] width 97 height 27
type input "16987"
click at [733, 137] on button "Go!" at bounding box center [720, 147] width 39 height 27
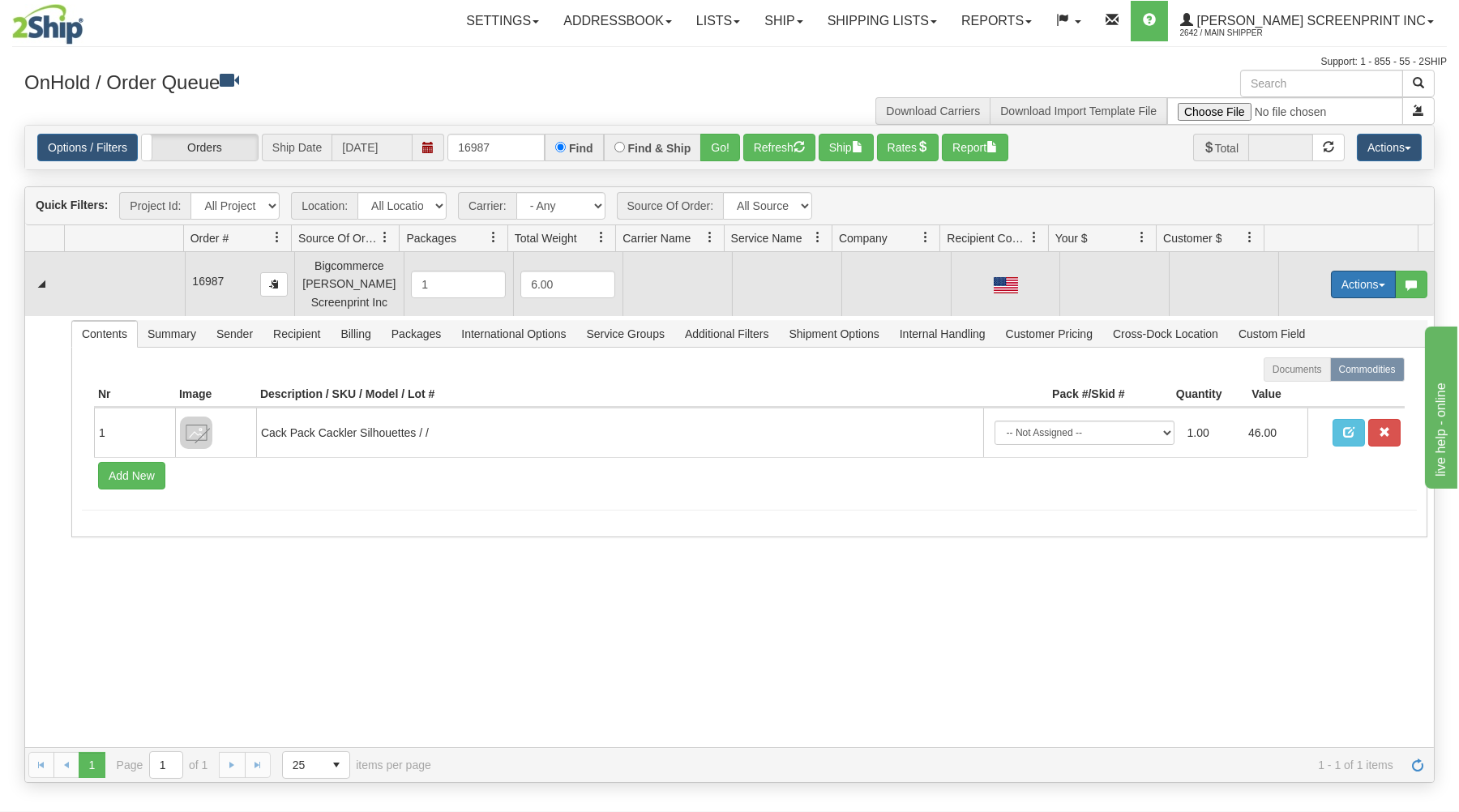
click at [1333, 276] on button "Actions" at bounding box center [1363, 285] width 65 height 27
click at [1310, 310] on link "Open" at bounding box center [1329, 314] width 130 height 21
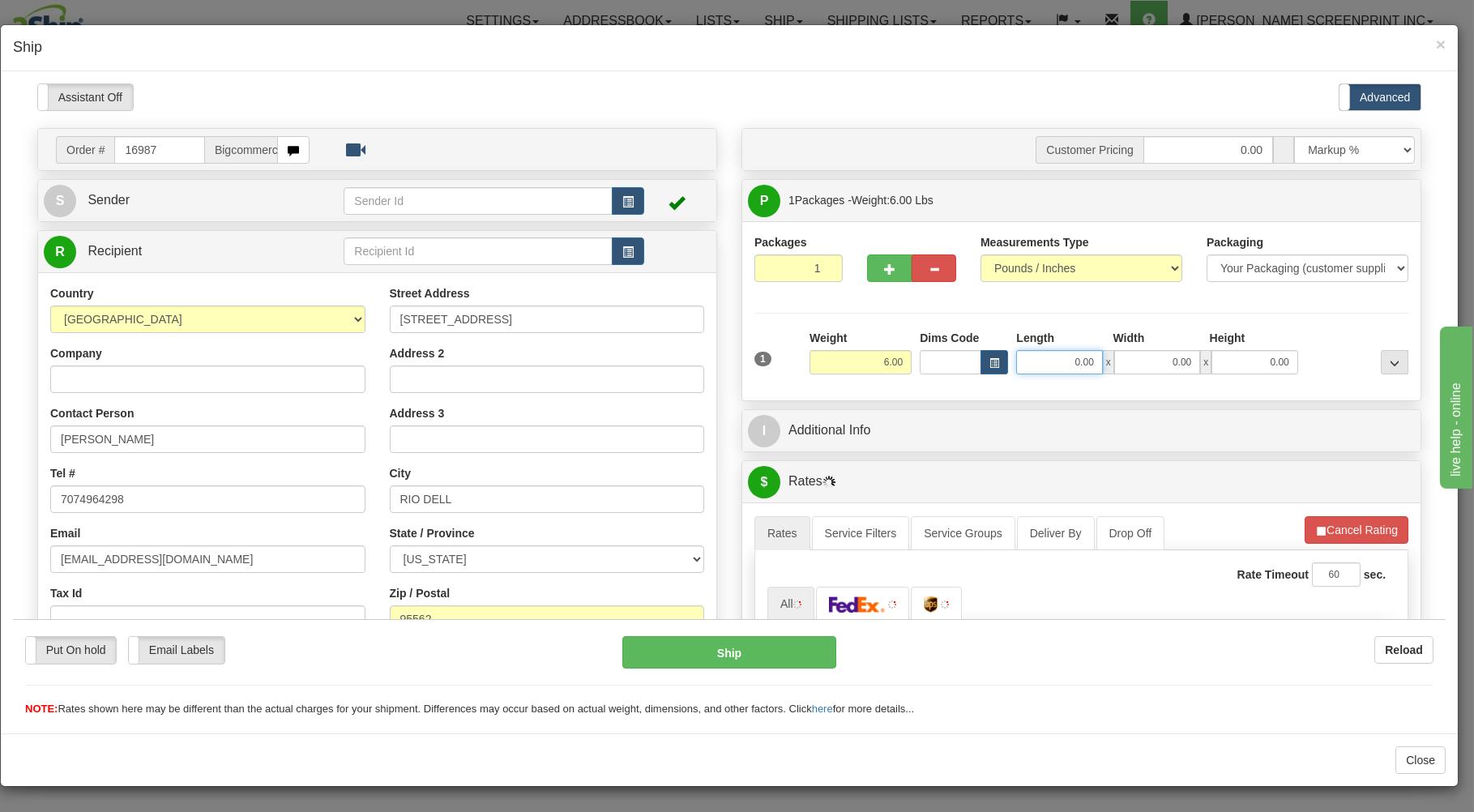
click at [1049, 361] on input "0.00" at bounding box center [1059, 361] width 85 height 25
type input "26"
type input "4.35"
type input "26.00"
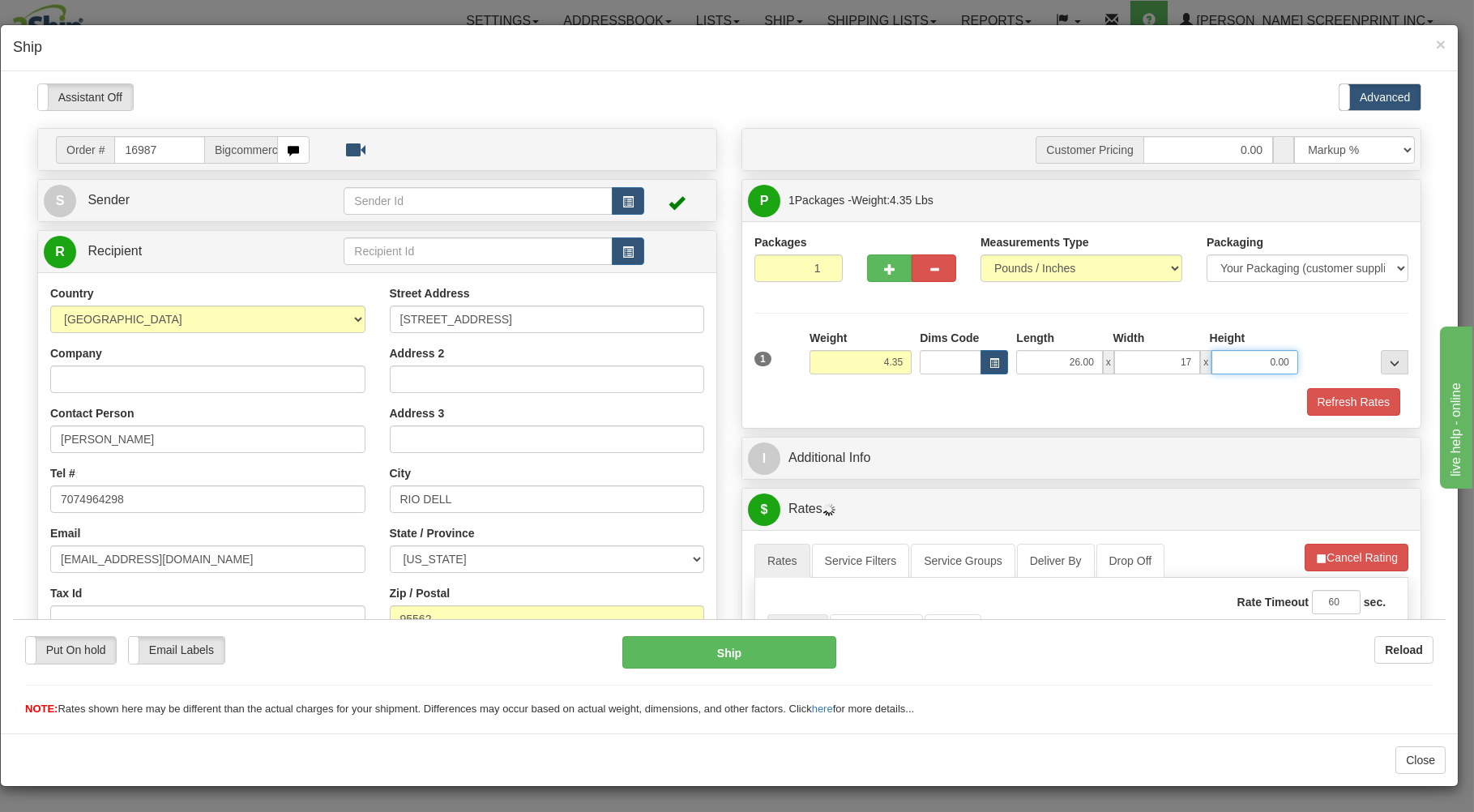
type input "17.00"
type input "4.00"
click at [1002, 410] on div "Refresh Rates" at bounding box center [1081, 402] width 662 height 27
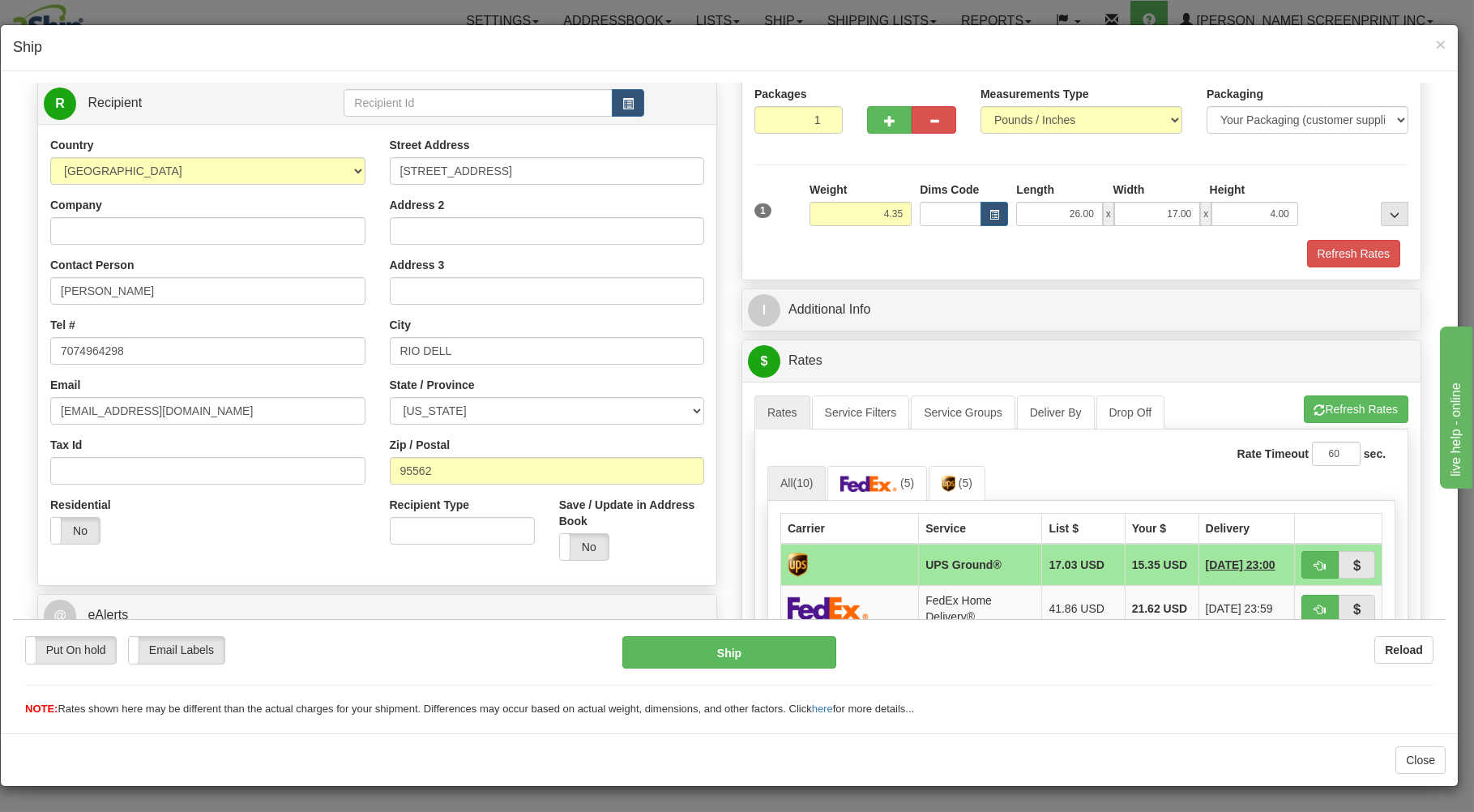
scroll to position [347, 0]
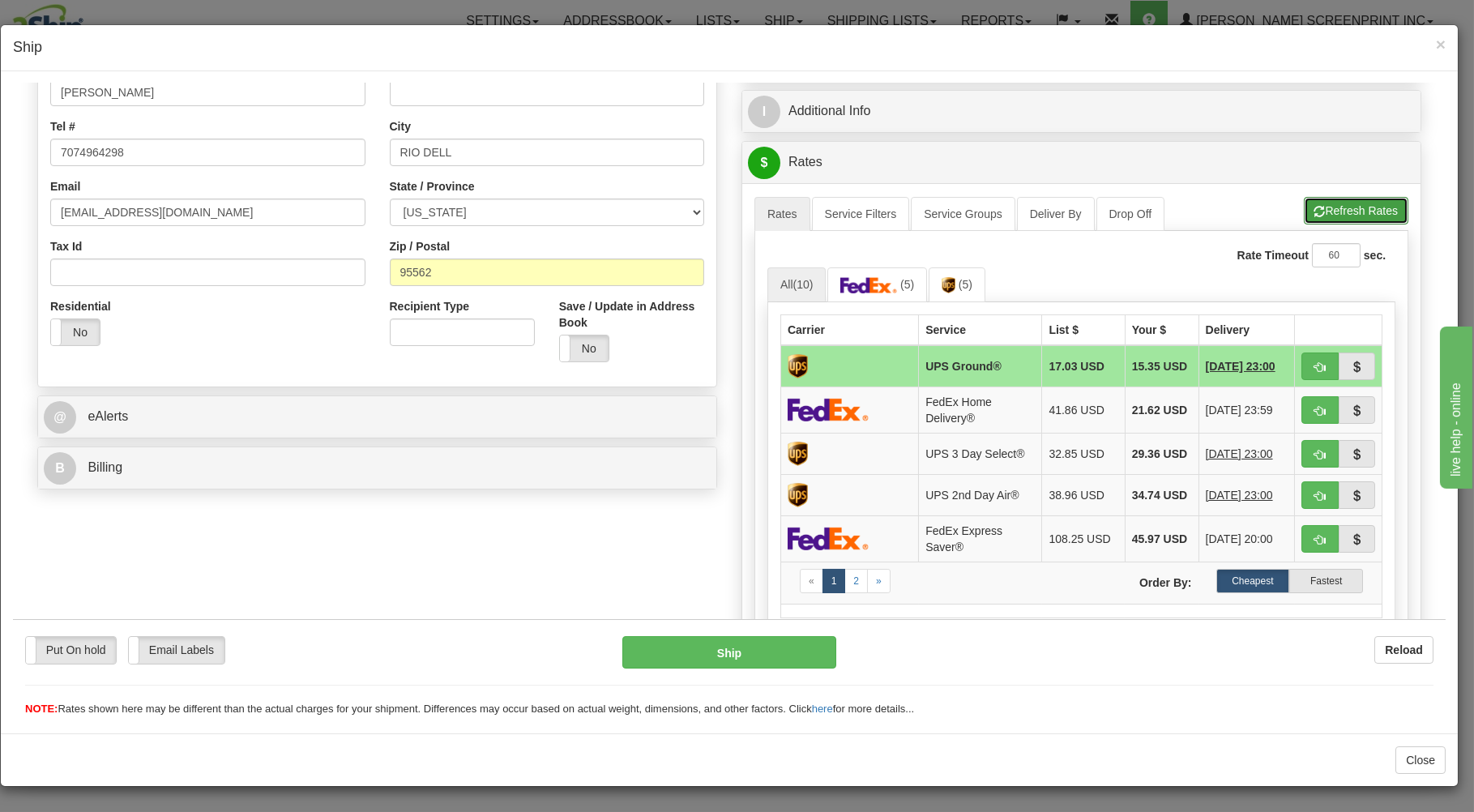
click at [1321, 206] on button "Refresh Rates" at bounding box center [1356, 210] width 104 height 27
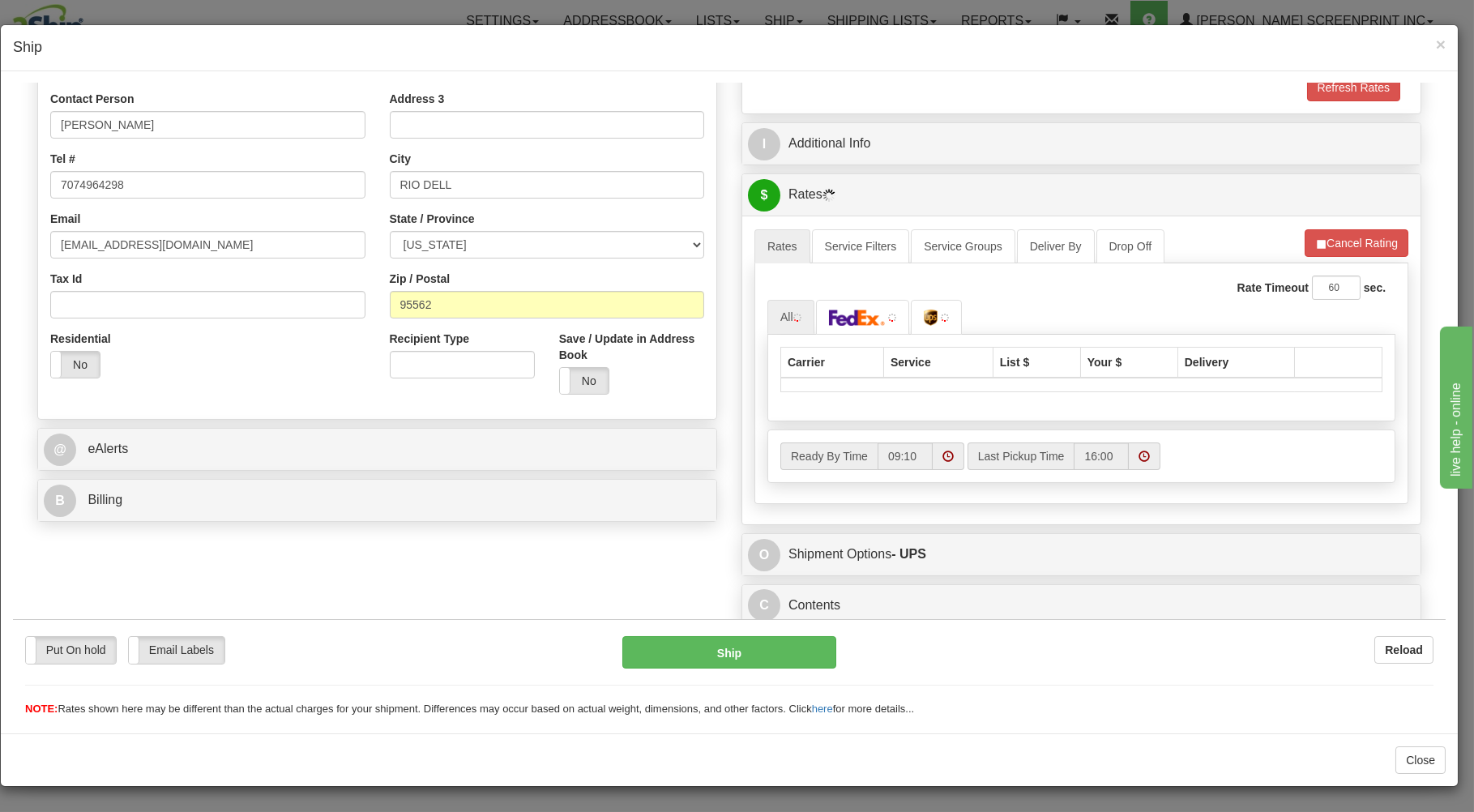
scroll to position [319, 0]
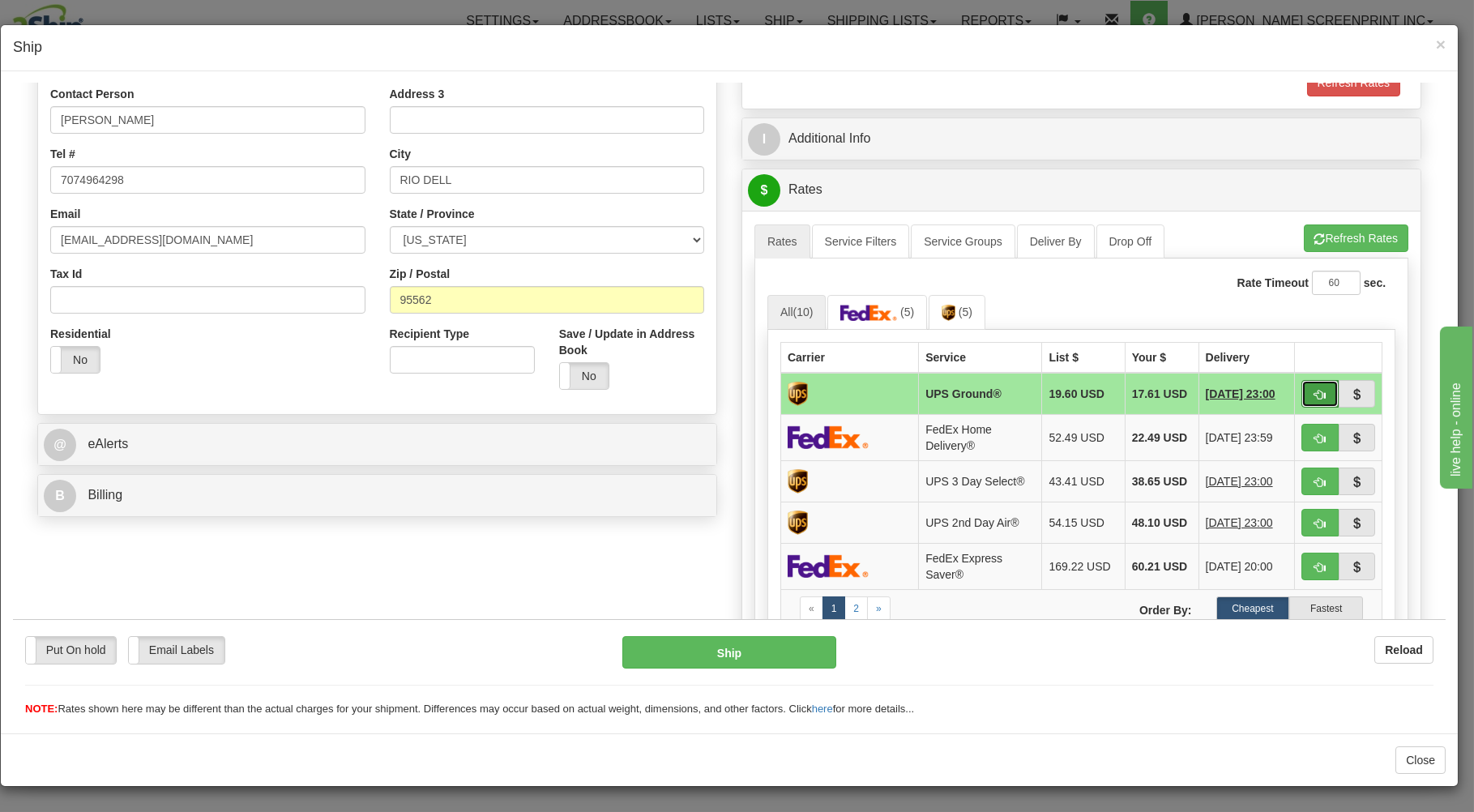
click at [1315, 390] on span "button" at bounding box center [1321, 394] width 12 height 11
type input "03"
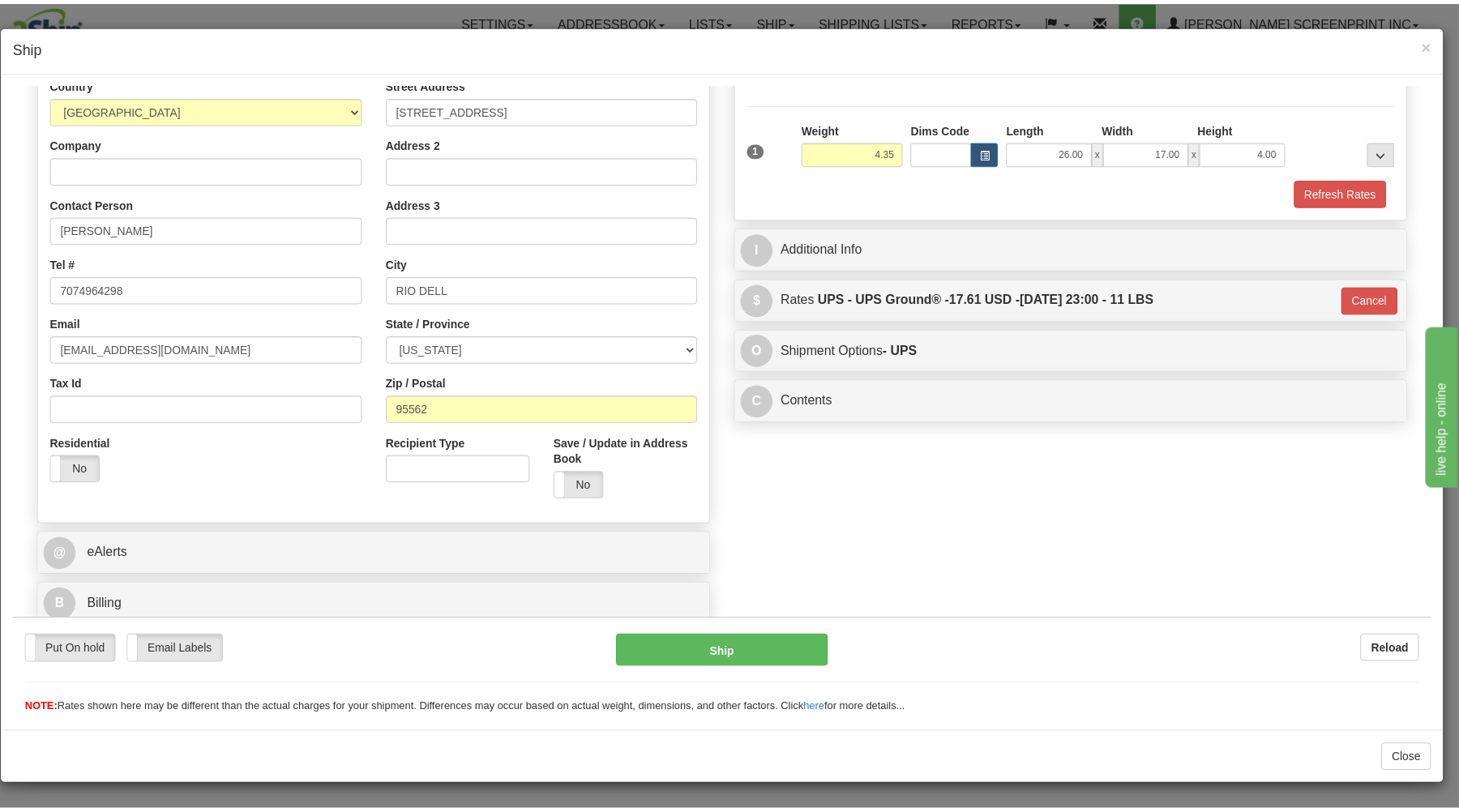
scroll to position [213, 0]
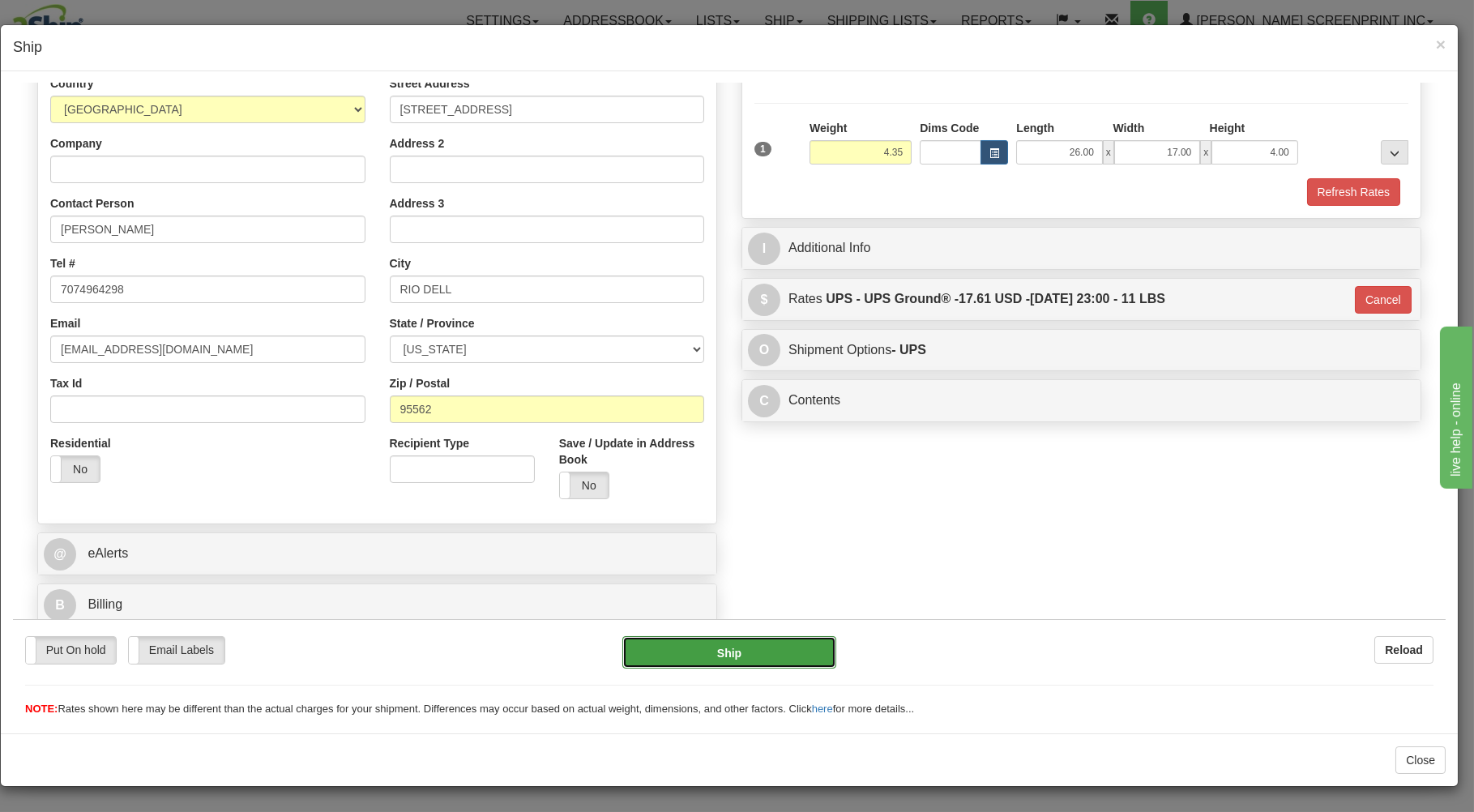
click at [800, 646] on button "Ship" at bounding box center [730, 651] width 215 height 32
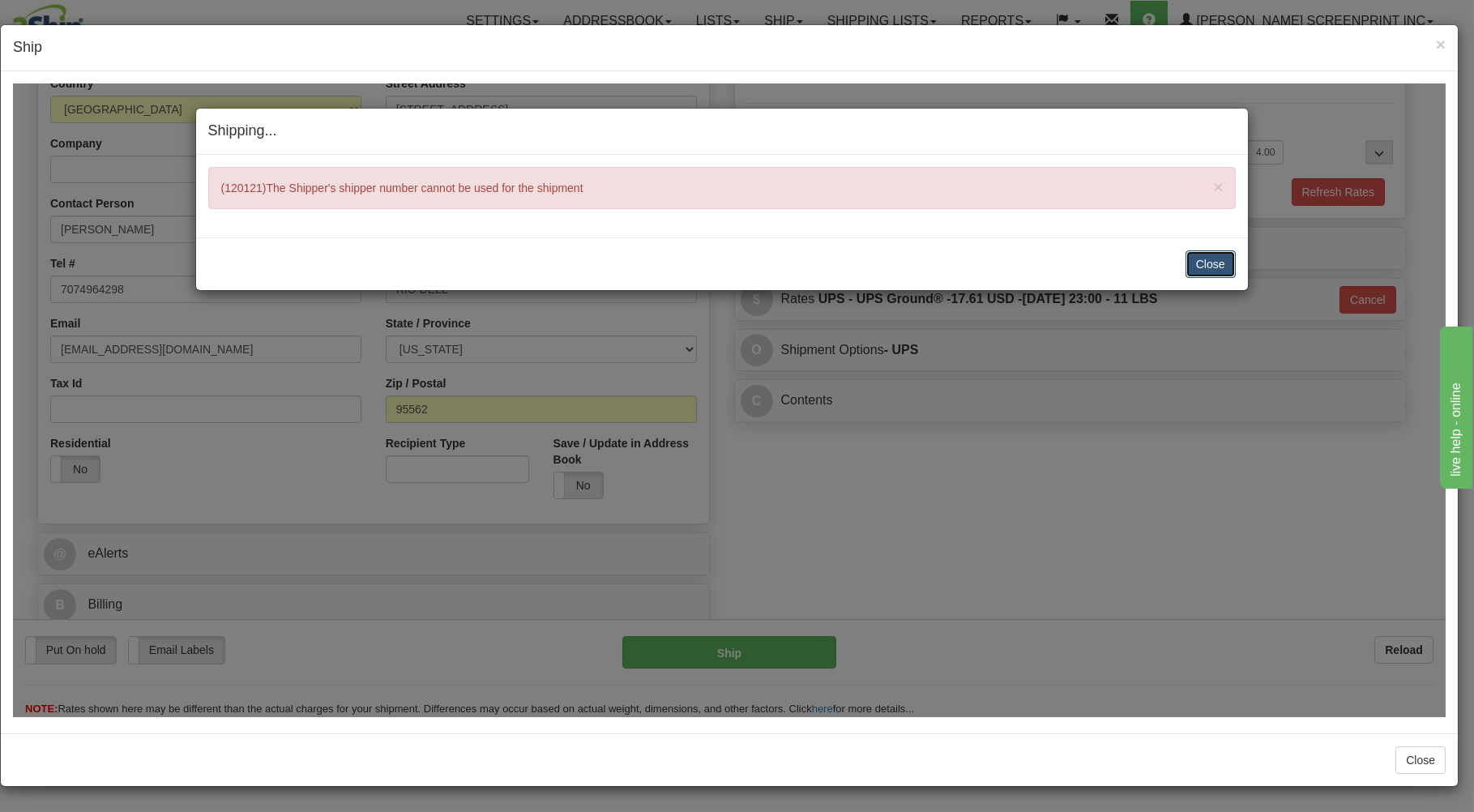
click at [1214, 263] on button "Close" at bounding box center [1211, 263] width 50 height 27
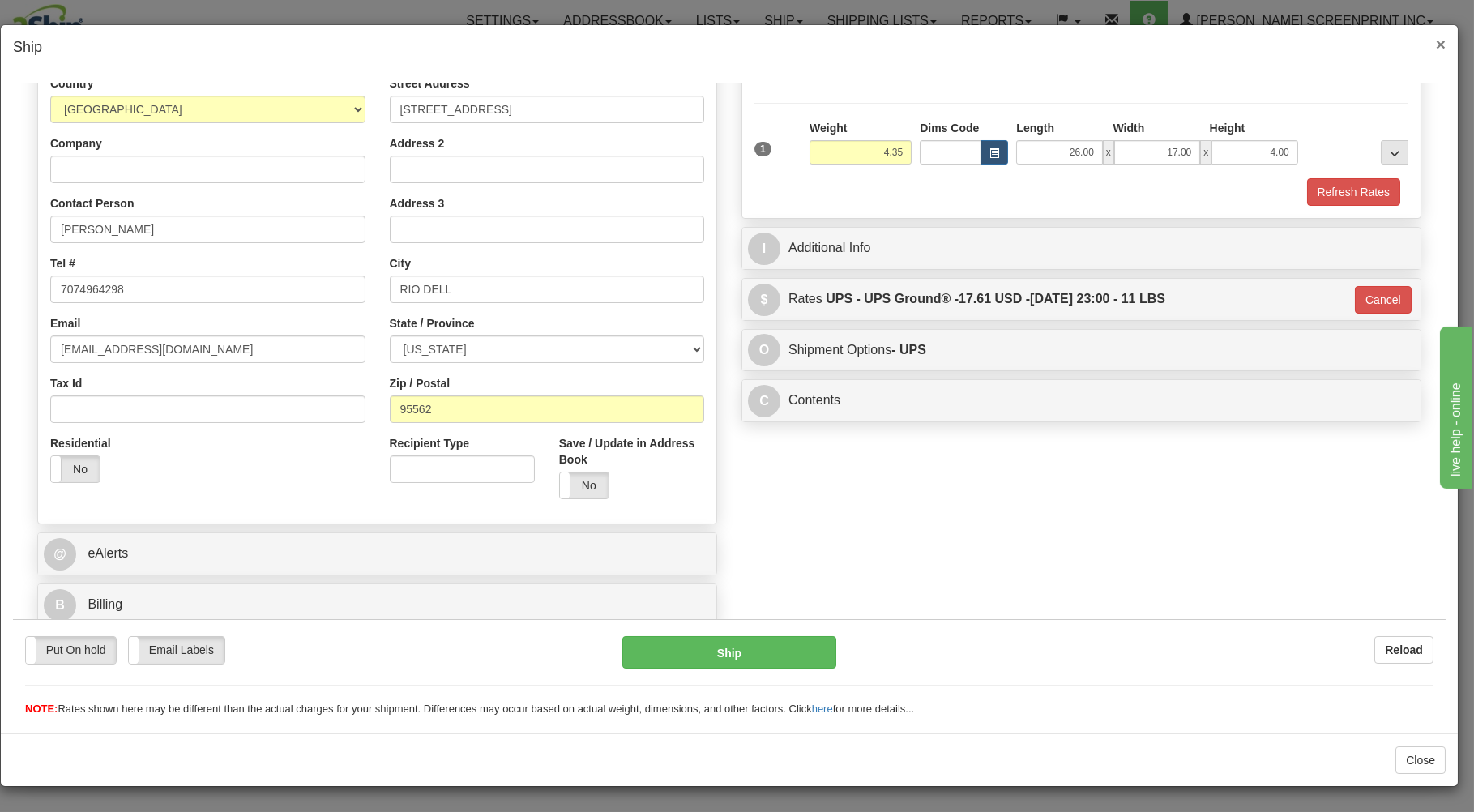
click at [1437, 40] on span "×" at bounding box center [1442, 43] width 10 height 19
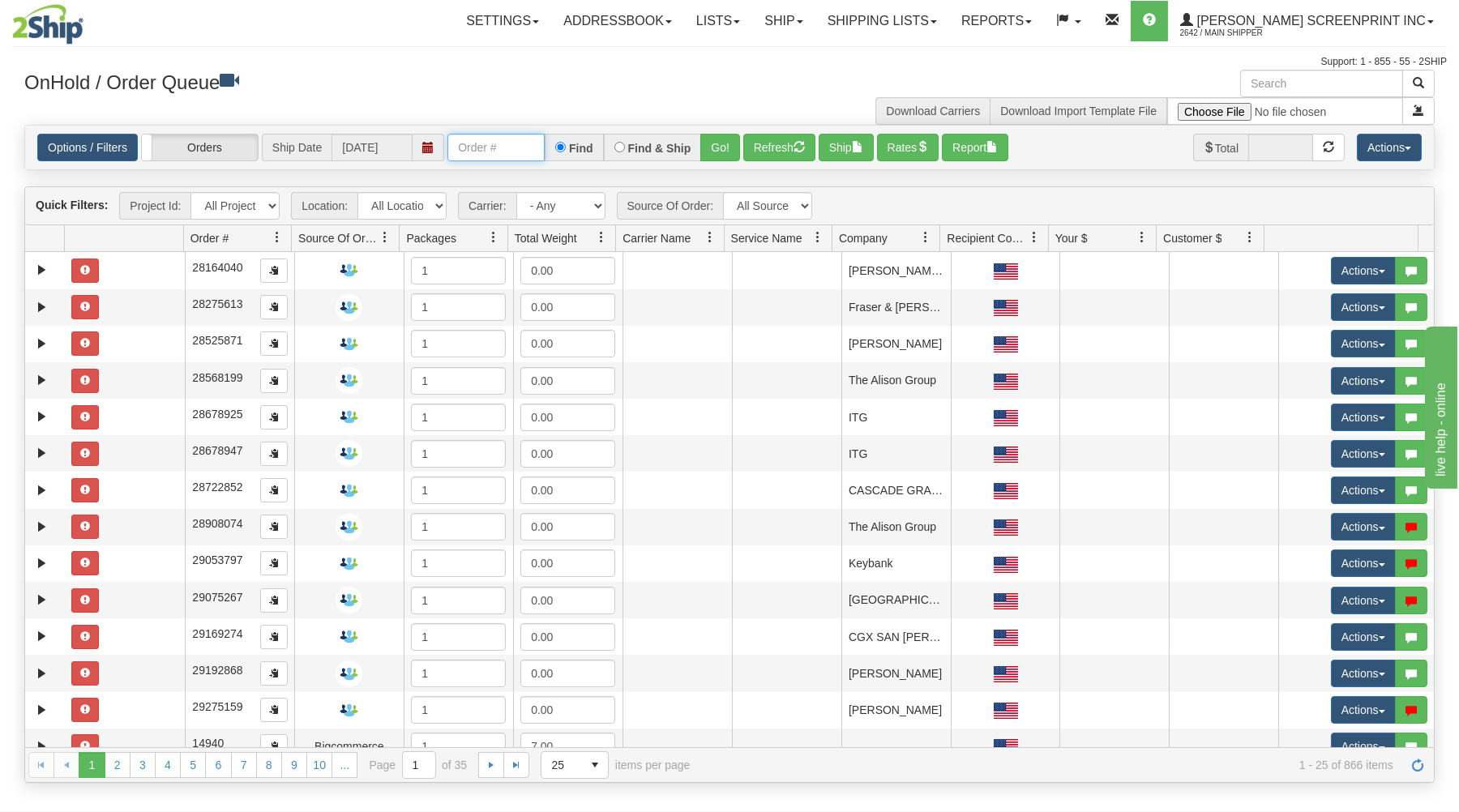
click at [460, 141] on input "text" at bounding box center [496, 147] width 97 height 27
type input "16987"
click at [723, 144] on button "Go!" at bounding box center [720, 147] width 39 height 27
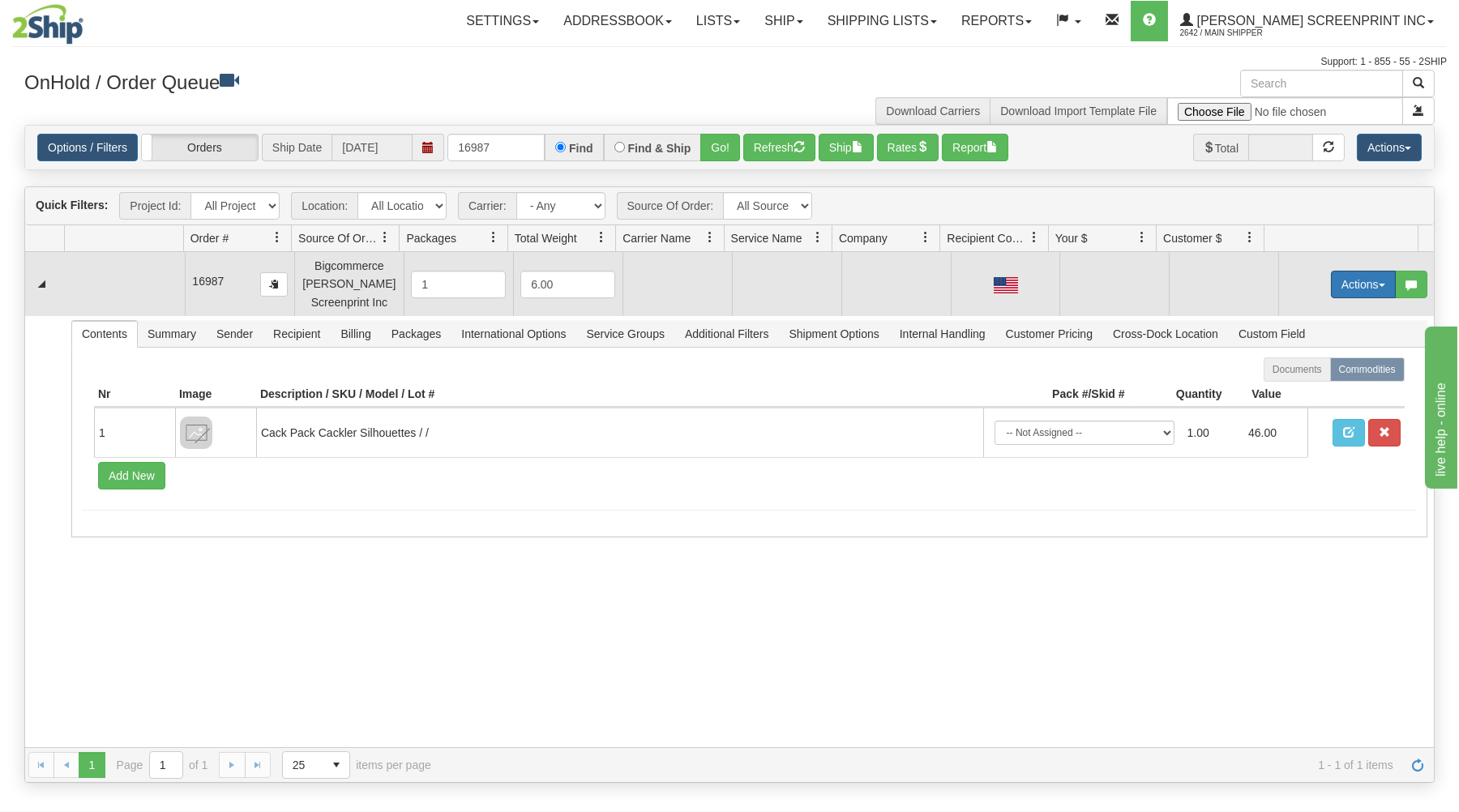
click at [1330, 278] on button "Actions" at bounding box center [1363, 285] width 65 height 27
click at [1303, 316] on link "Open" at bounding box center [1329, 314] width 130 height 21
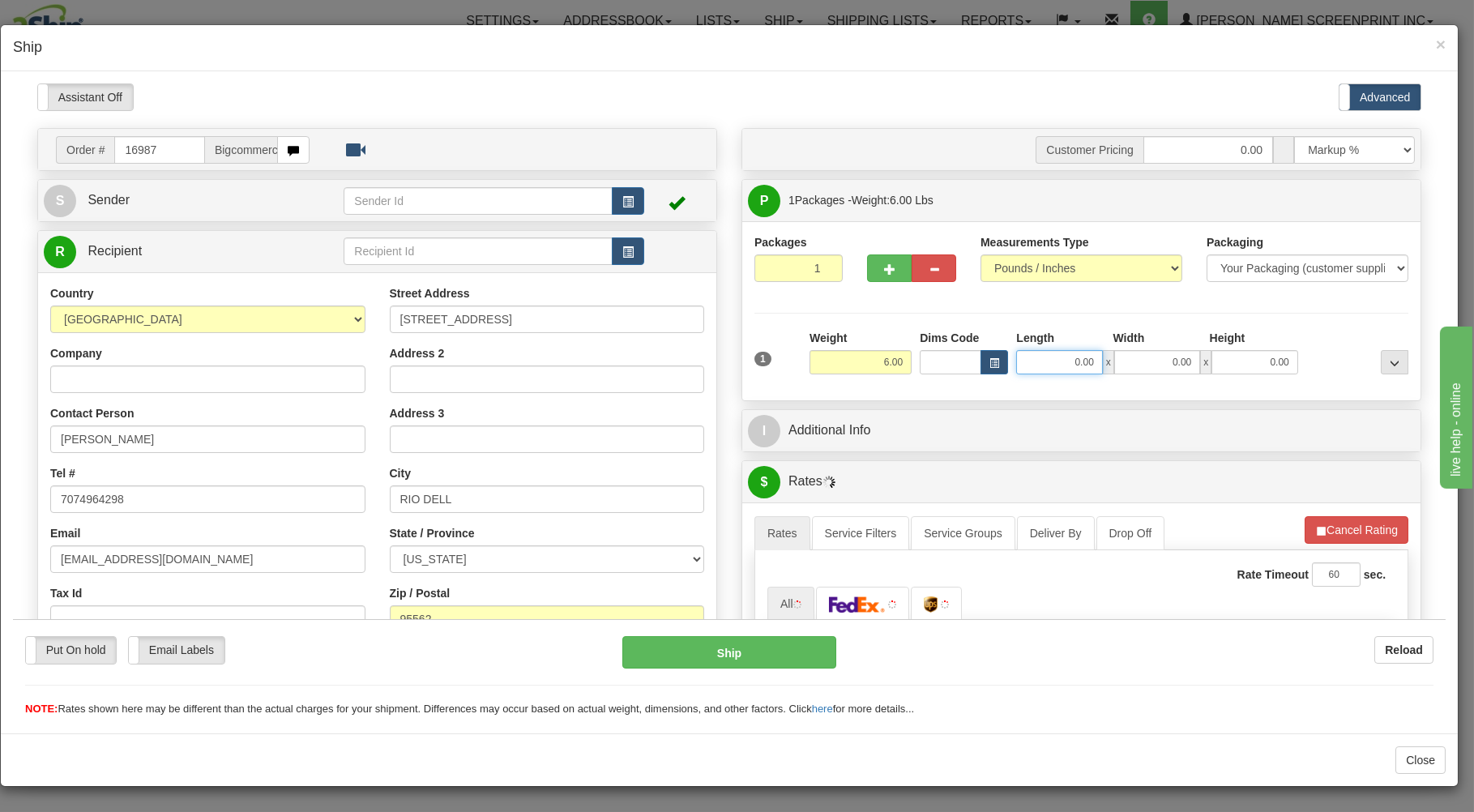
click at [1038, 363] on input "0.00" at bounding box center [1059, 361] width 85 height 25
type input "26.00"
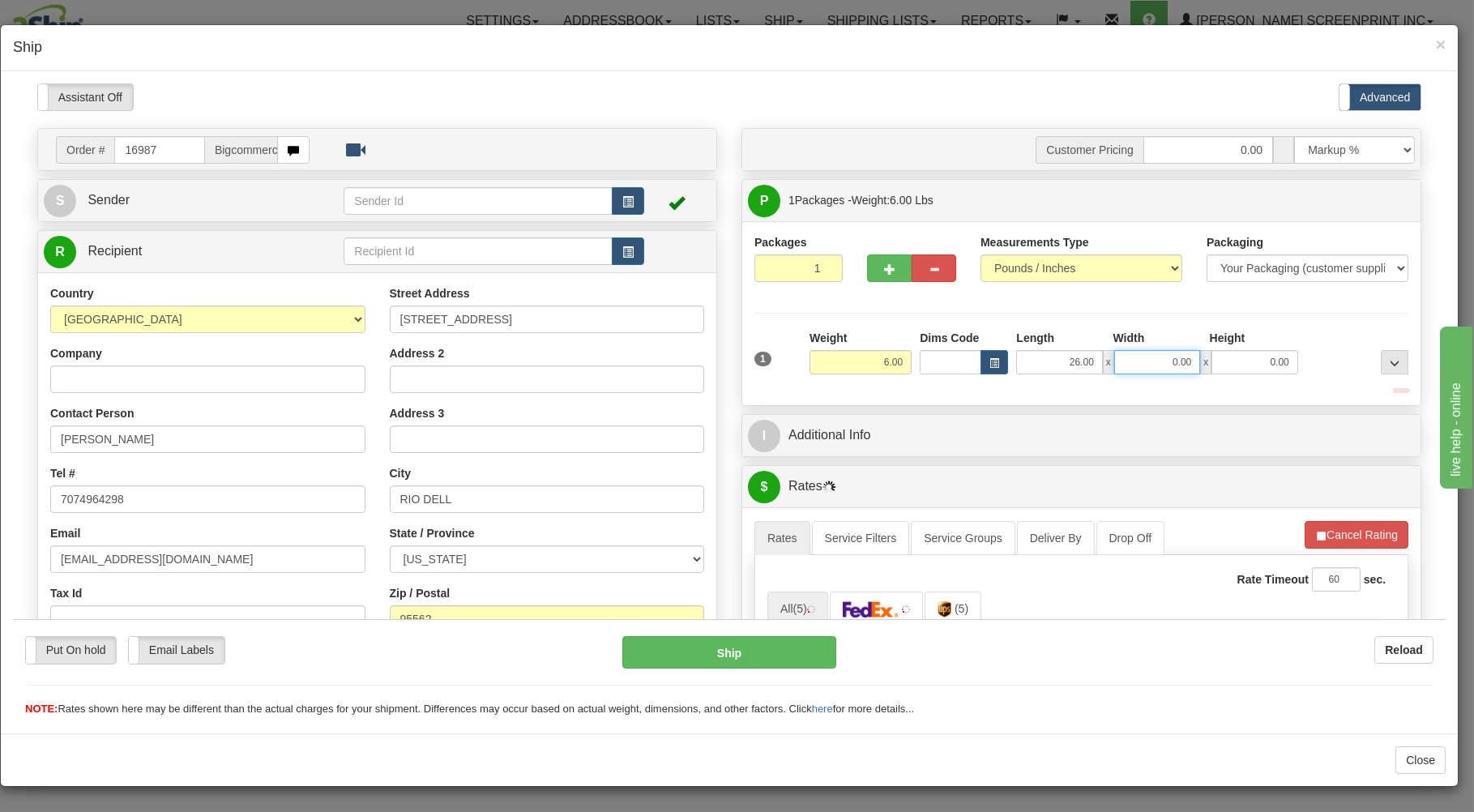
type input "4.35"
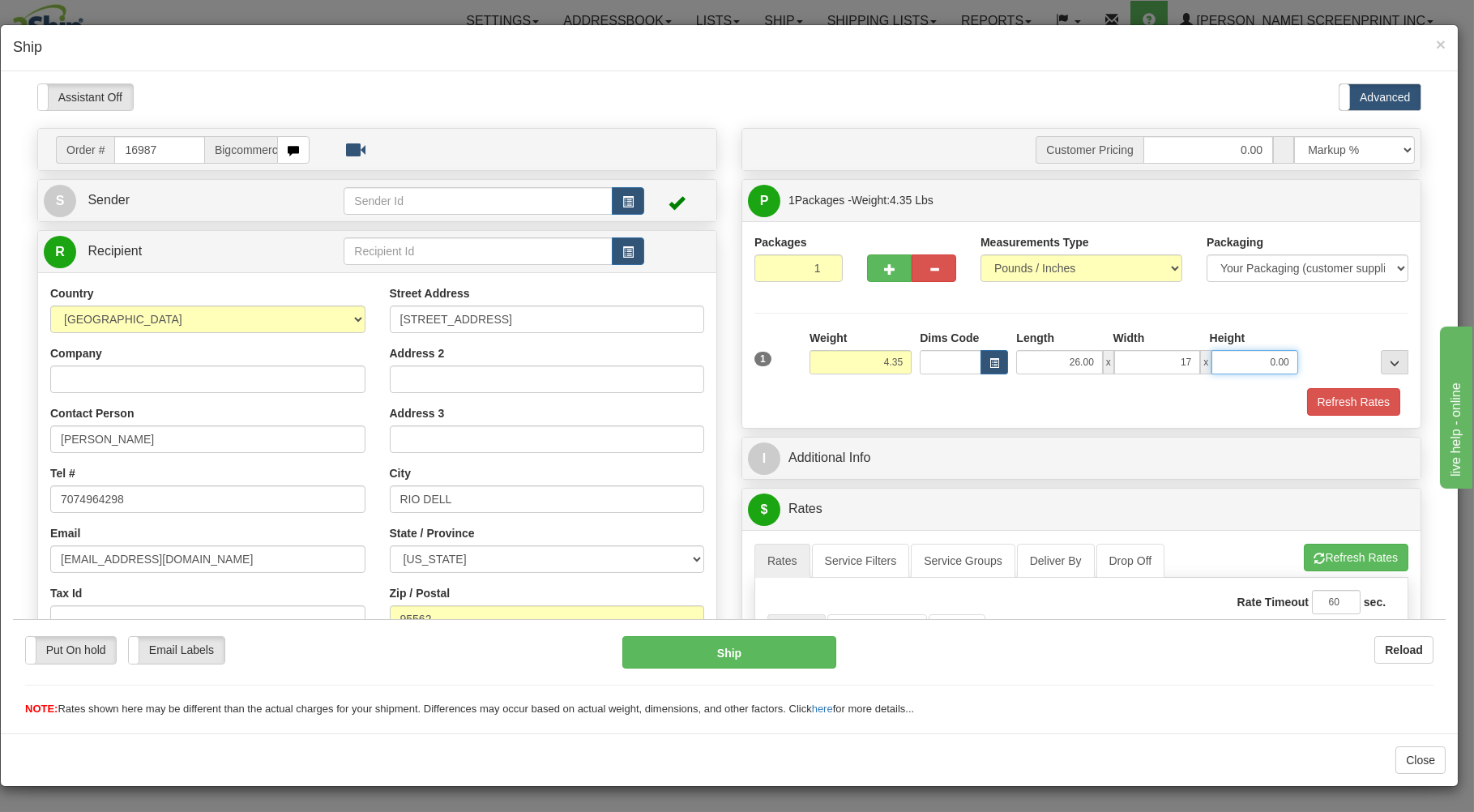
type input "17.00"
type input "4.00"
click at [1009, 387] on div at bounding box center [1081, 386] width 662 height 1
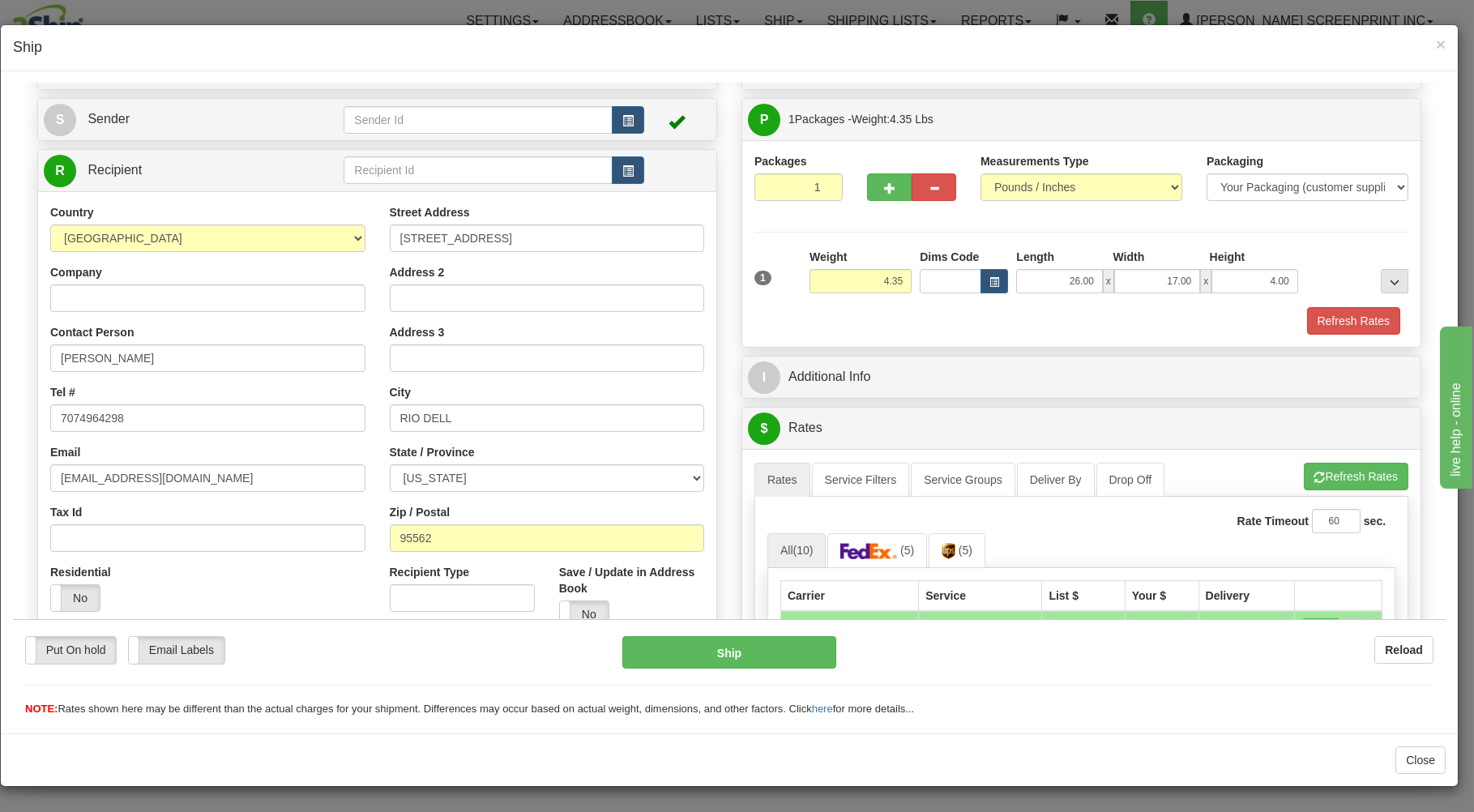
scroll to position [260, 0]
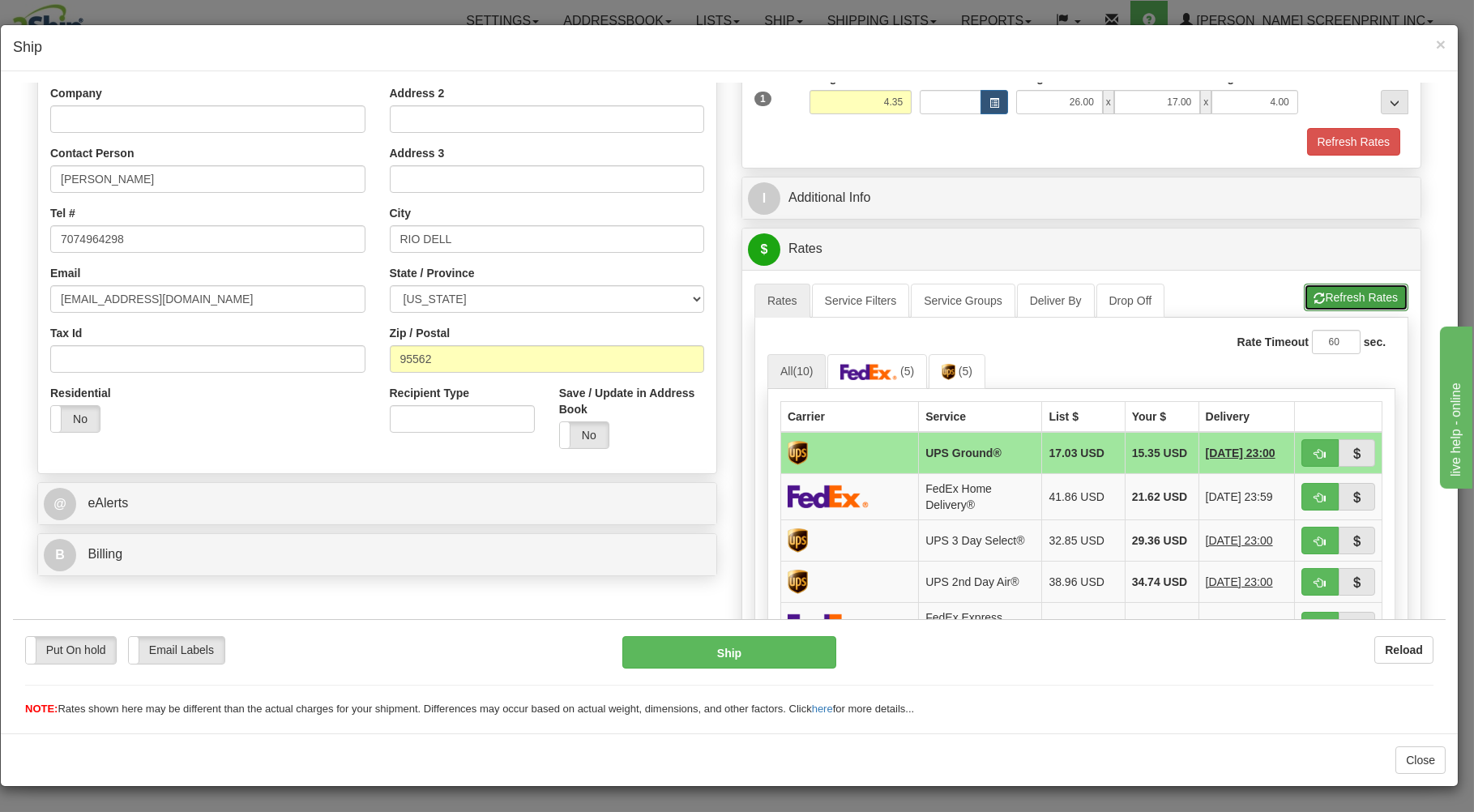
click at [1314, 297] on button "Refresh Rates" at bounding box center [1356, 297] width 104 height 27
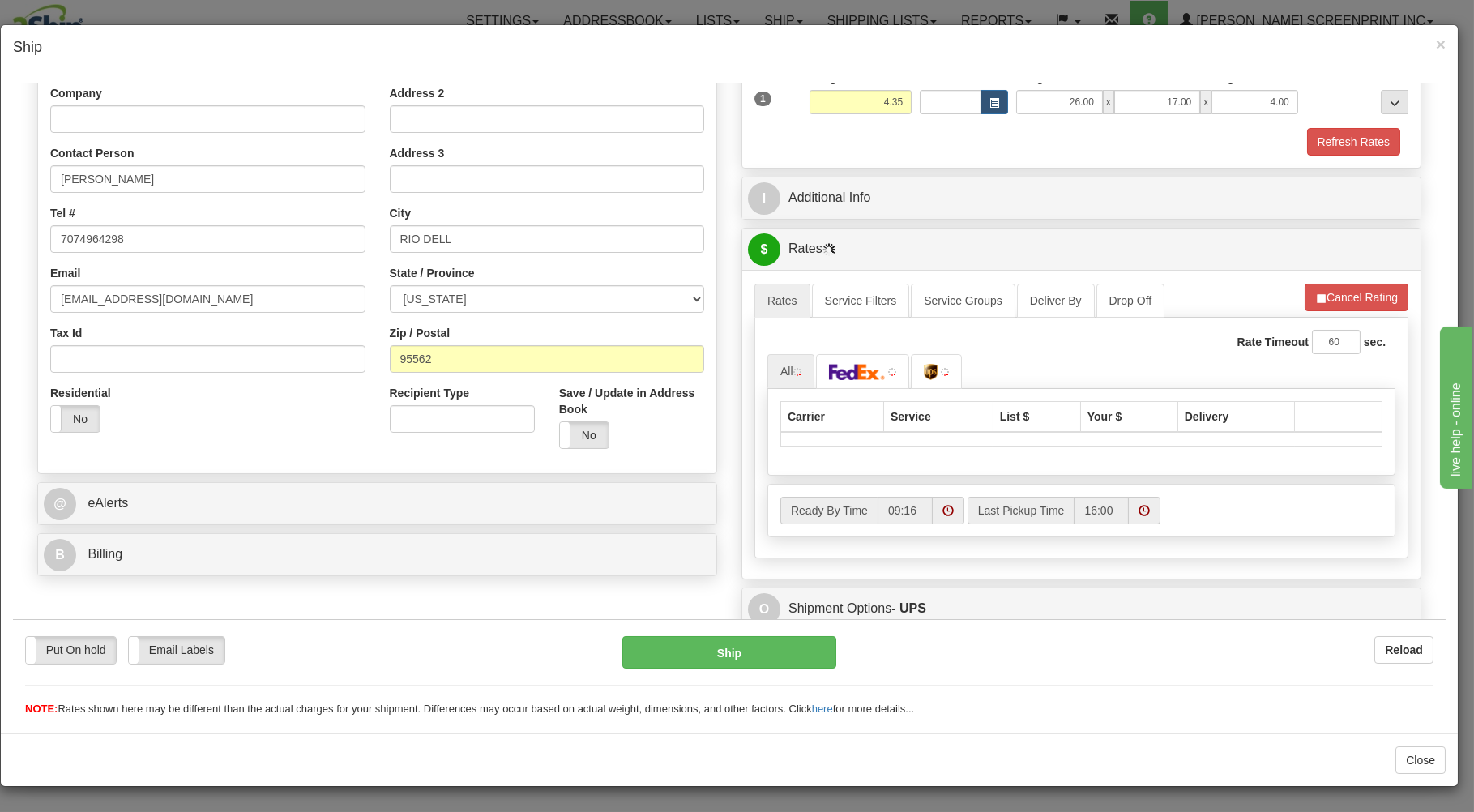
scroll to position [319, 0]
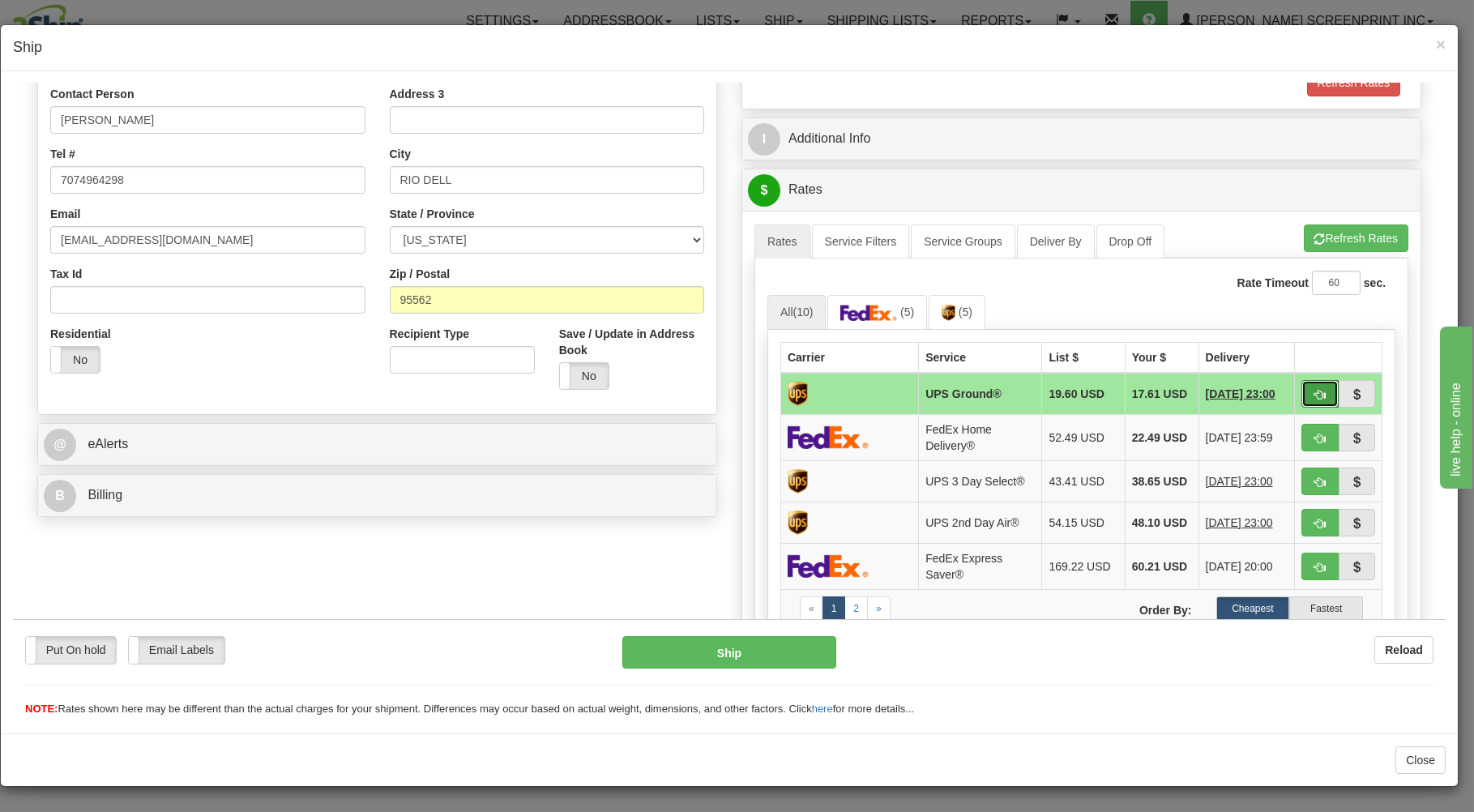
click at [1315, 392] on span "button" at bounding box center [1321, 394] width 12 height 11
type input "03"
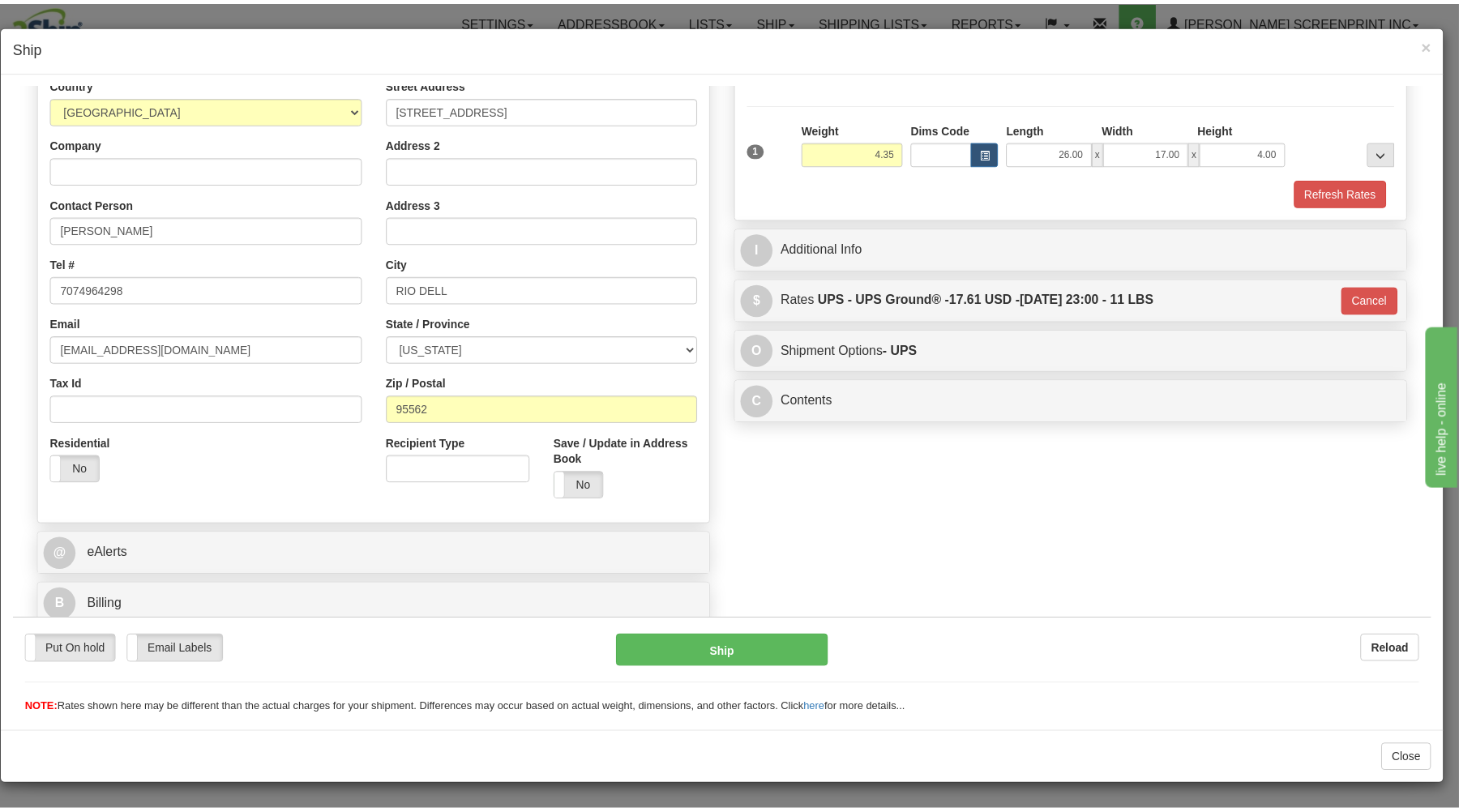
scroll to position [213, 0]
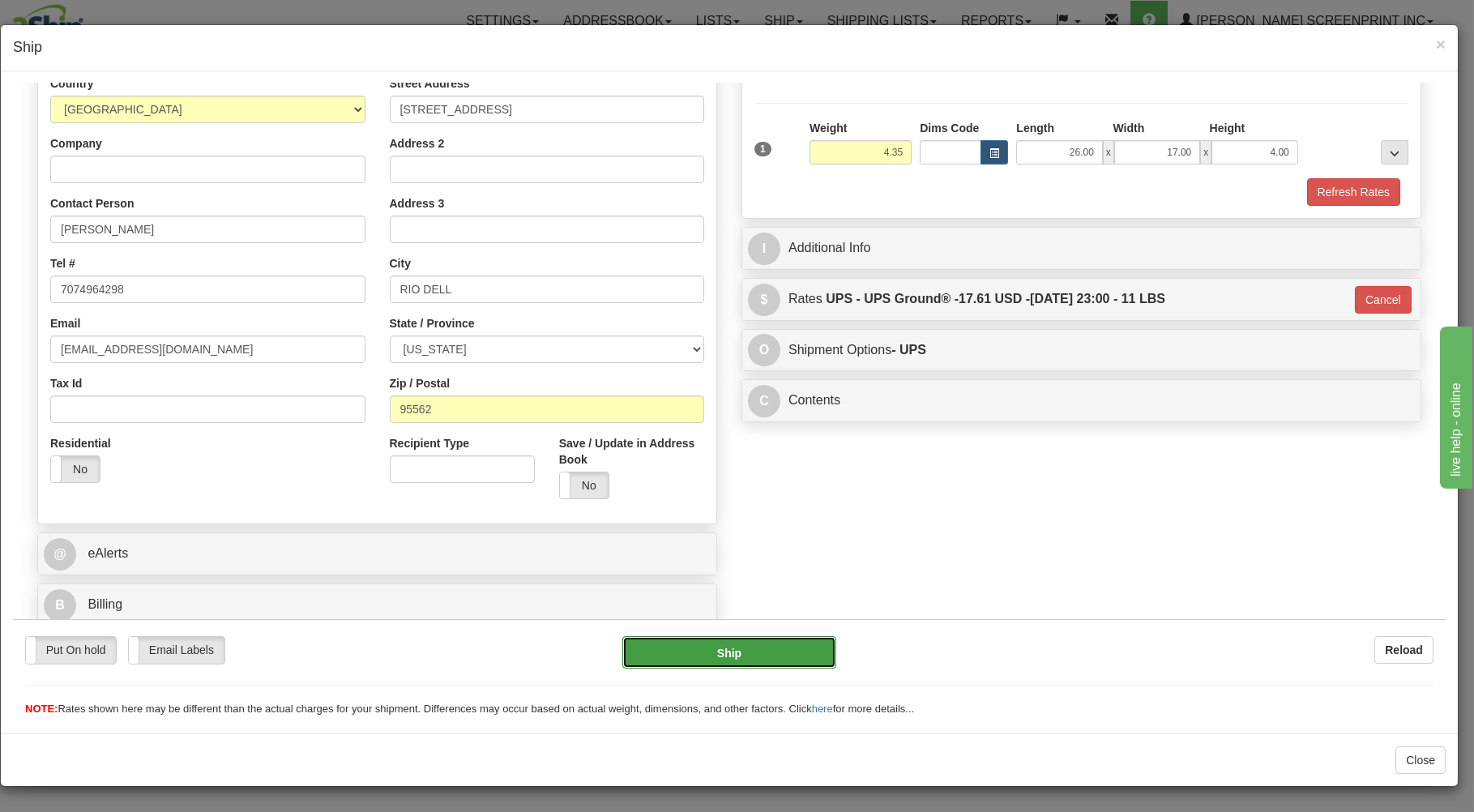
click at [766, 641] on button "Ship" at bounding box center [730, 651] width 215 height 32
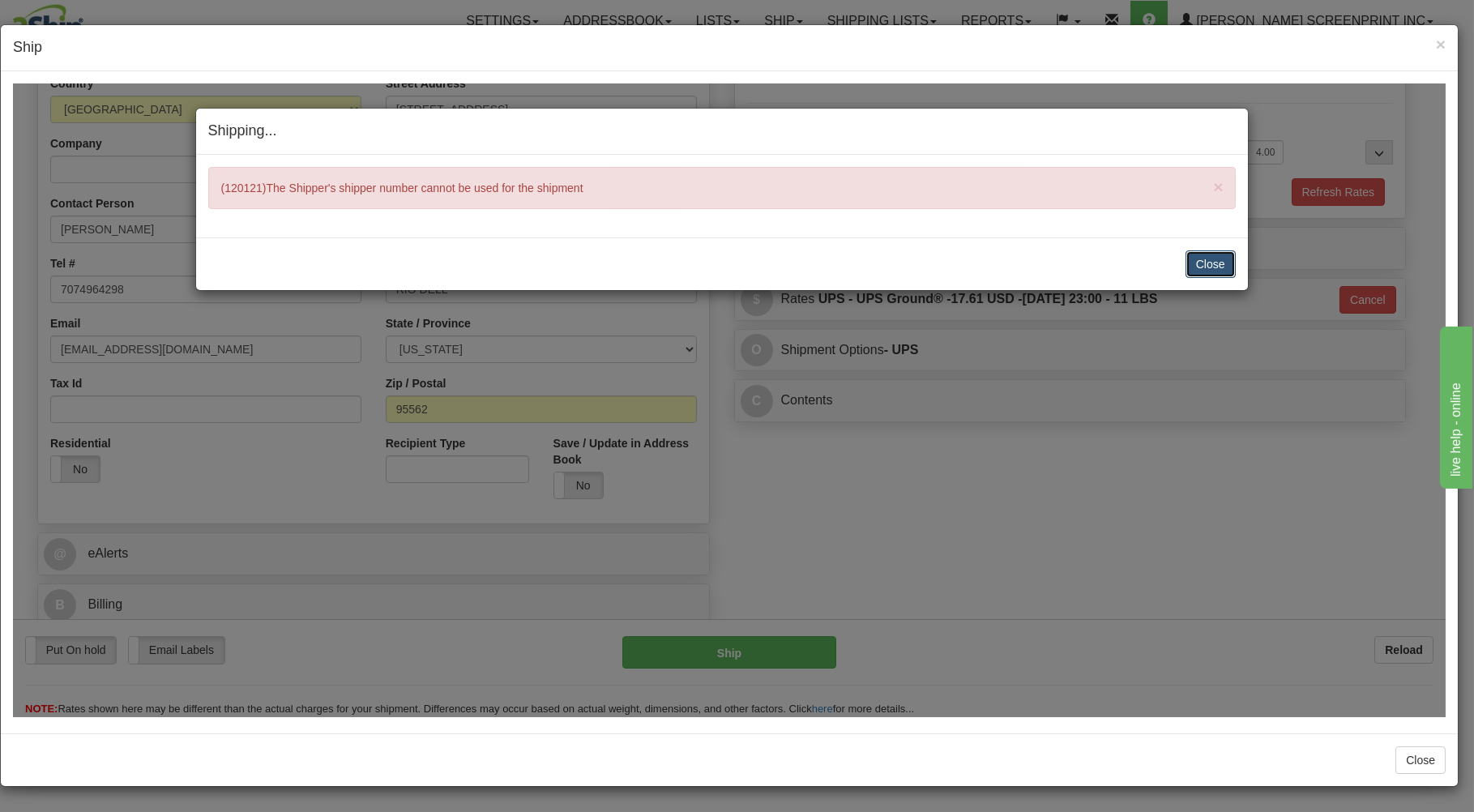
click at [1206, 260] on button "Close" at bounding box center [1211, 263] width 50 height 27
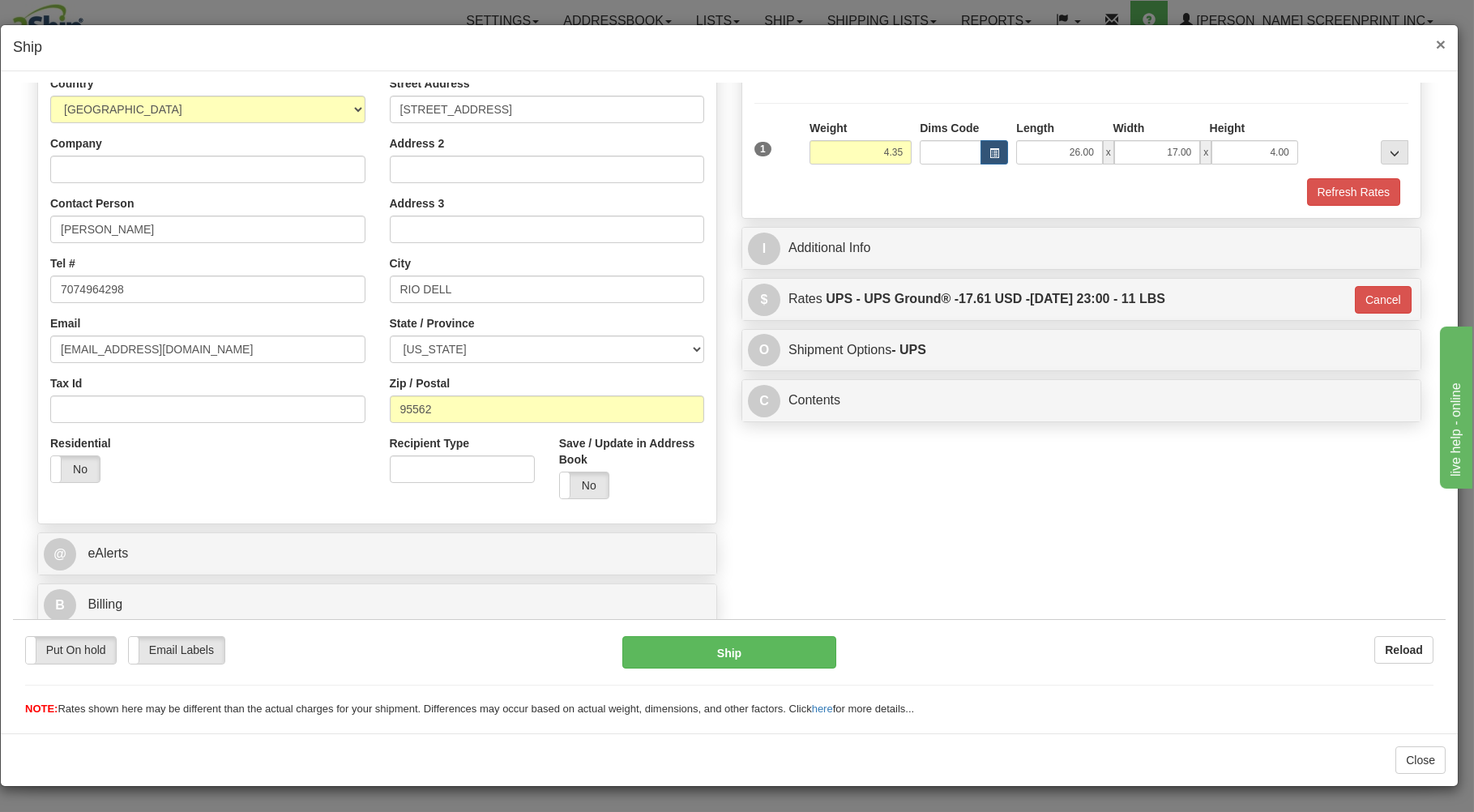
click at [1442, 44] on span "×" at bounding box center [1442, 43] width 10 height 19
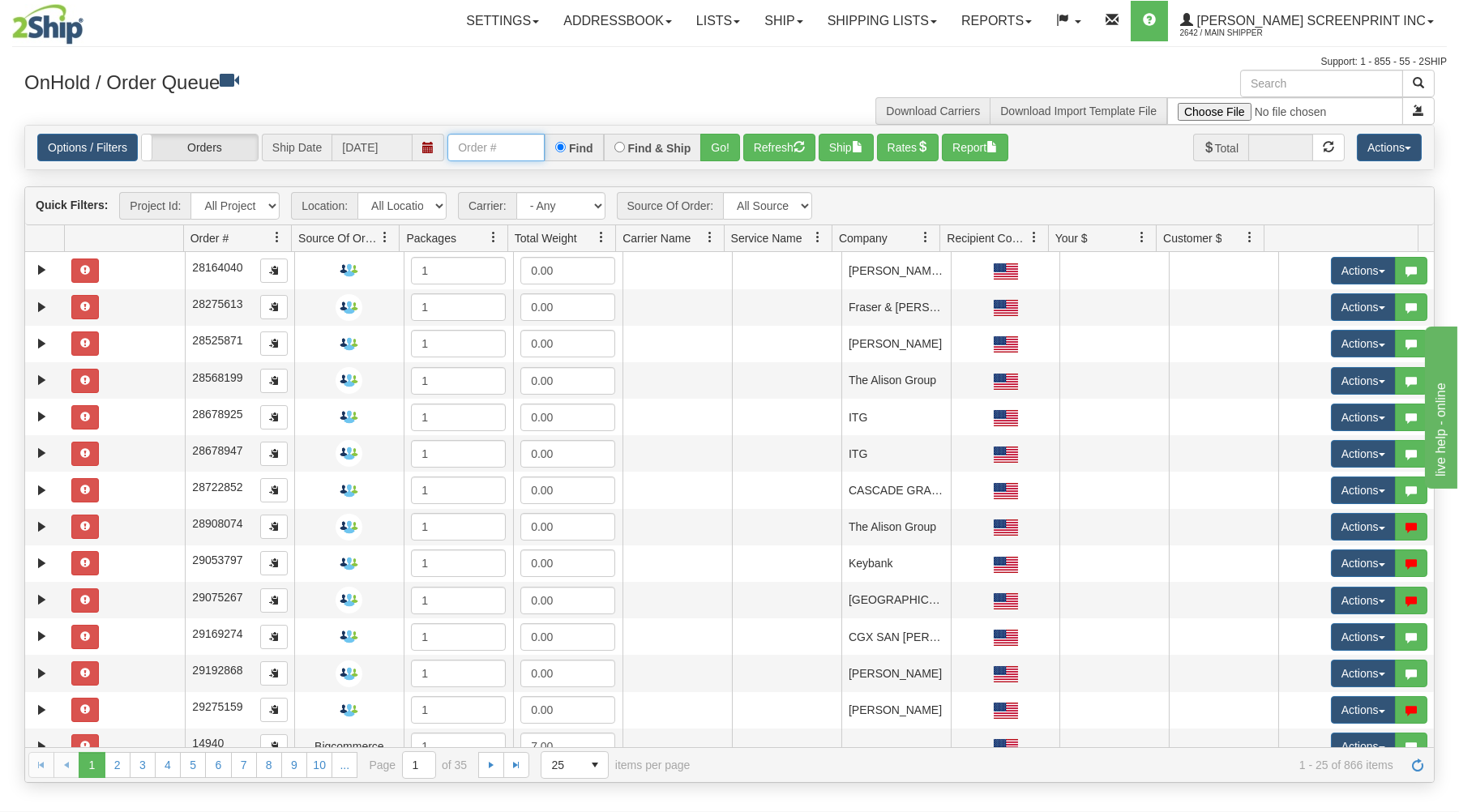
click at [480, 145] on input "text" at bounding box center [496, 147] width 97 height 27
type input "16987"
click at [720, 139] on button "Go!" at bounding box center [720, 147] width 39 height 27
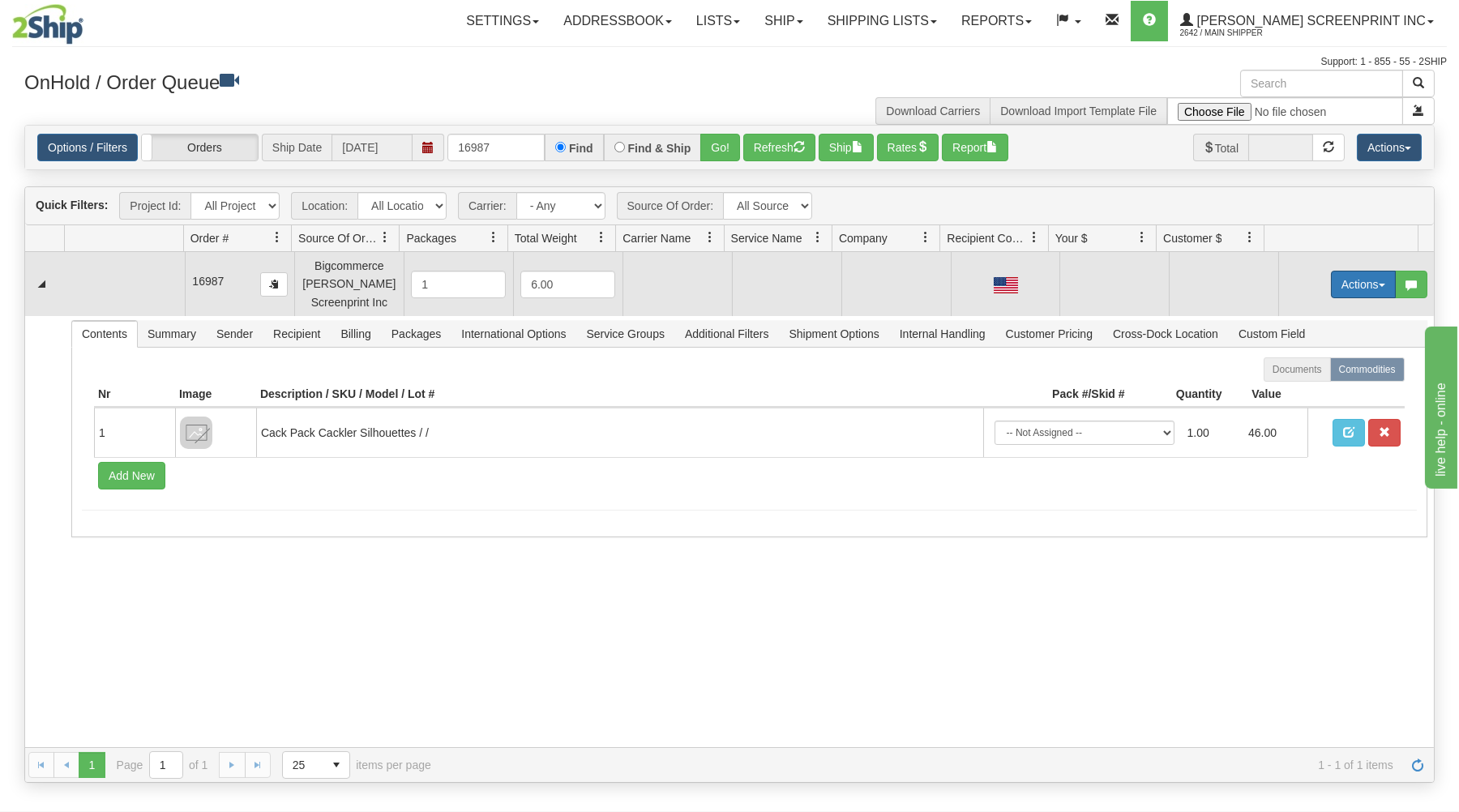
click at [1345, 278] on button "Actions" at bounding box center [1363, 285] width 65 height 27
click at [1310, 312] on link "Open" at bounding box center [1329, 314] width 130 height 21
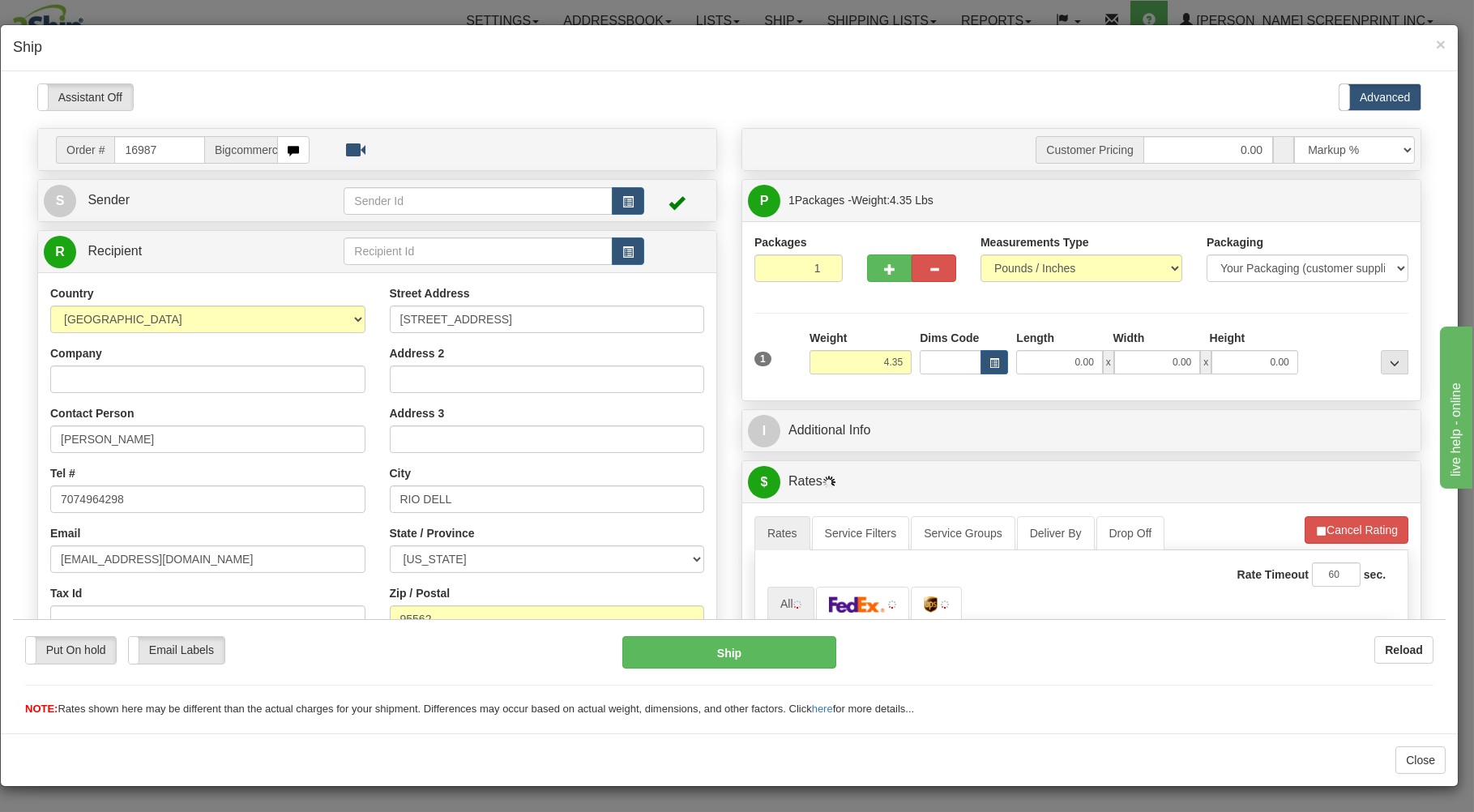
type input "4.40"
click at [1020, 361] on input "0.00" at bounding box center [1059, 361] width 85 height 25
type input "4.40"
type input "26.00"
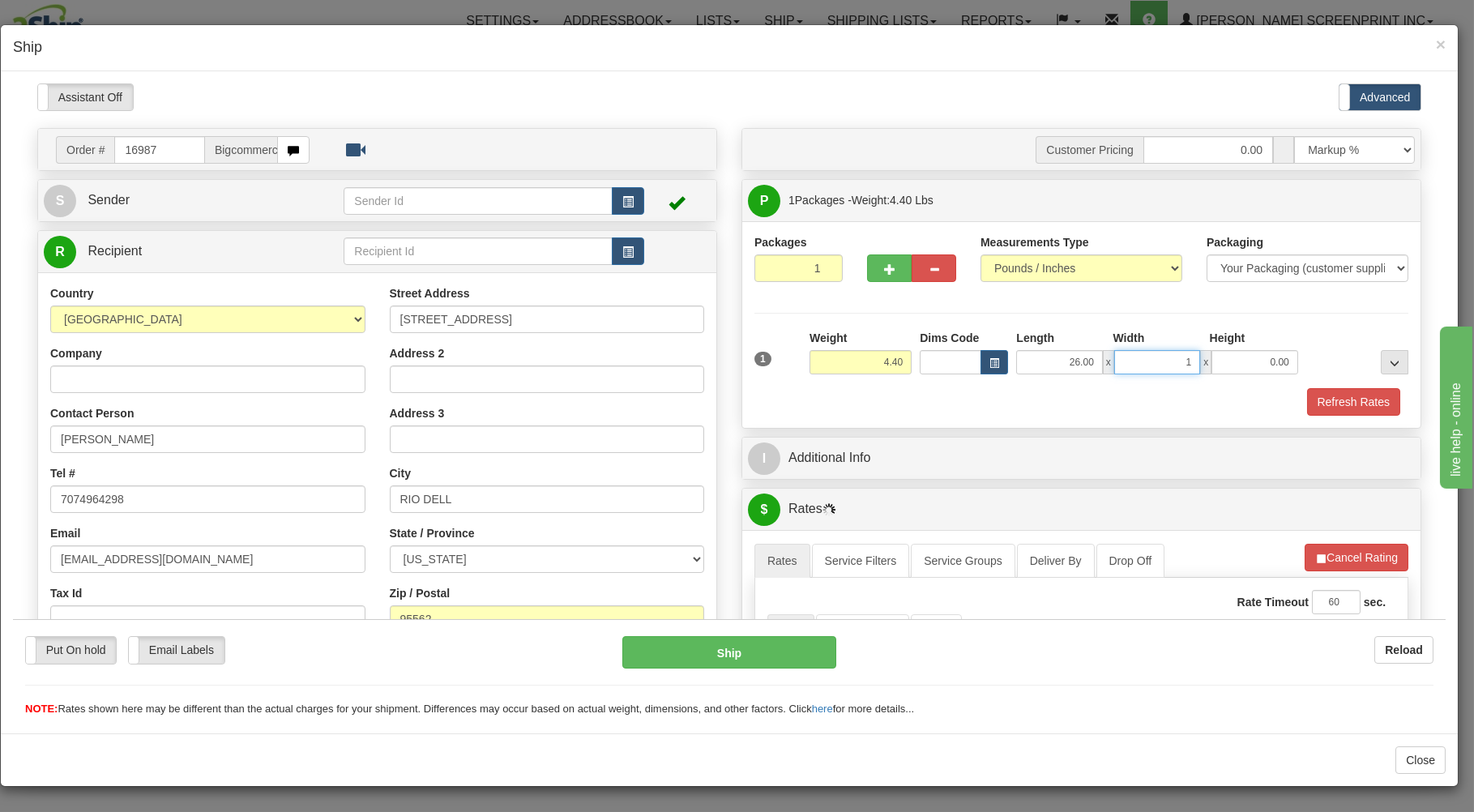
type input "17"
type input "4.35"
type input "17.00"
type input "4.00"
click at [973, 406] on div "Refresh Rates" at bounding box center [1081, 402] width 662 height 27
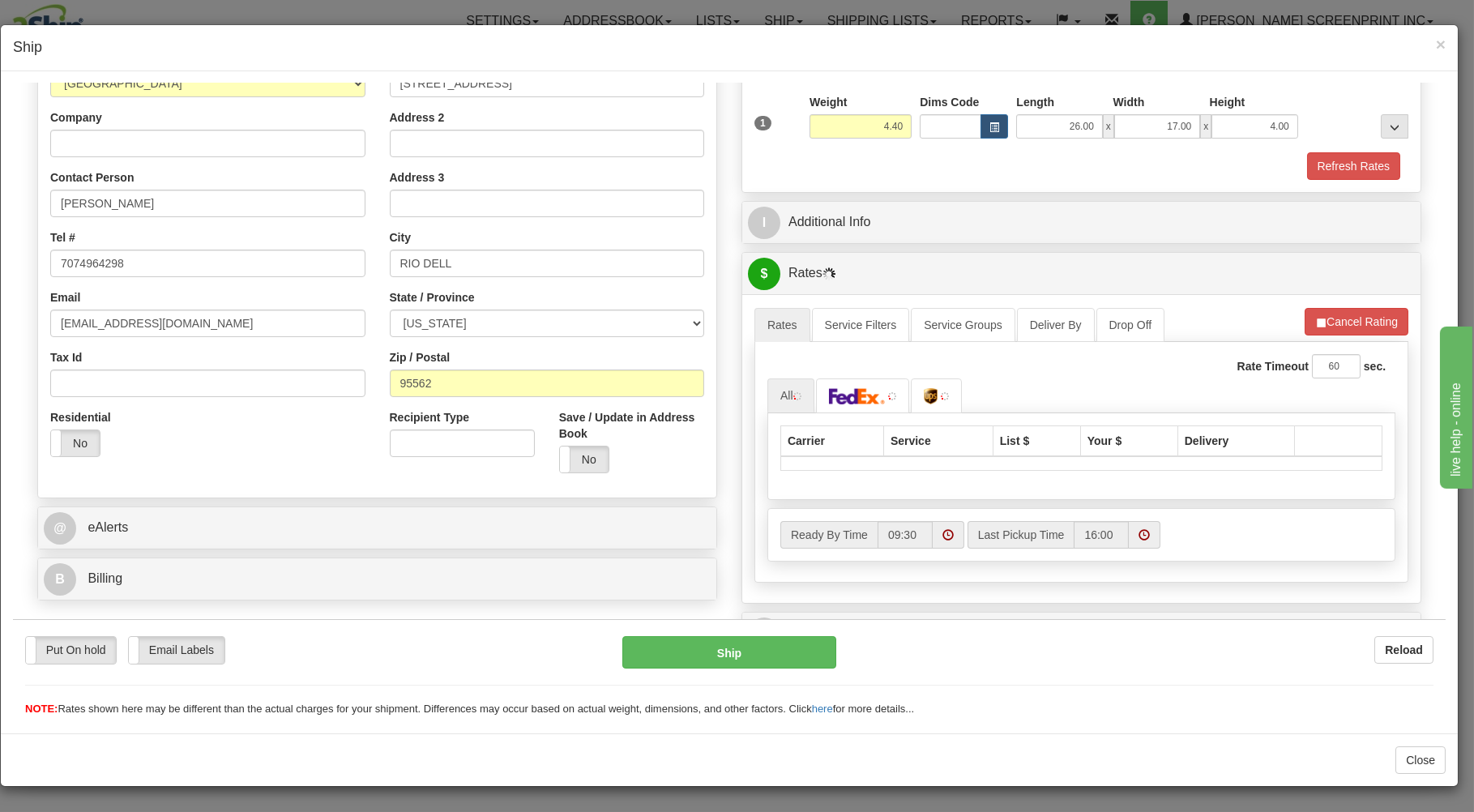
scroll to position [260, 0]
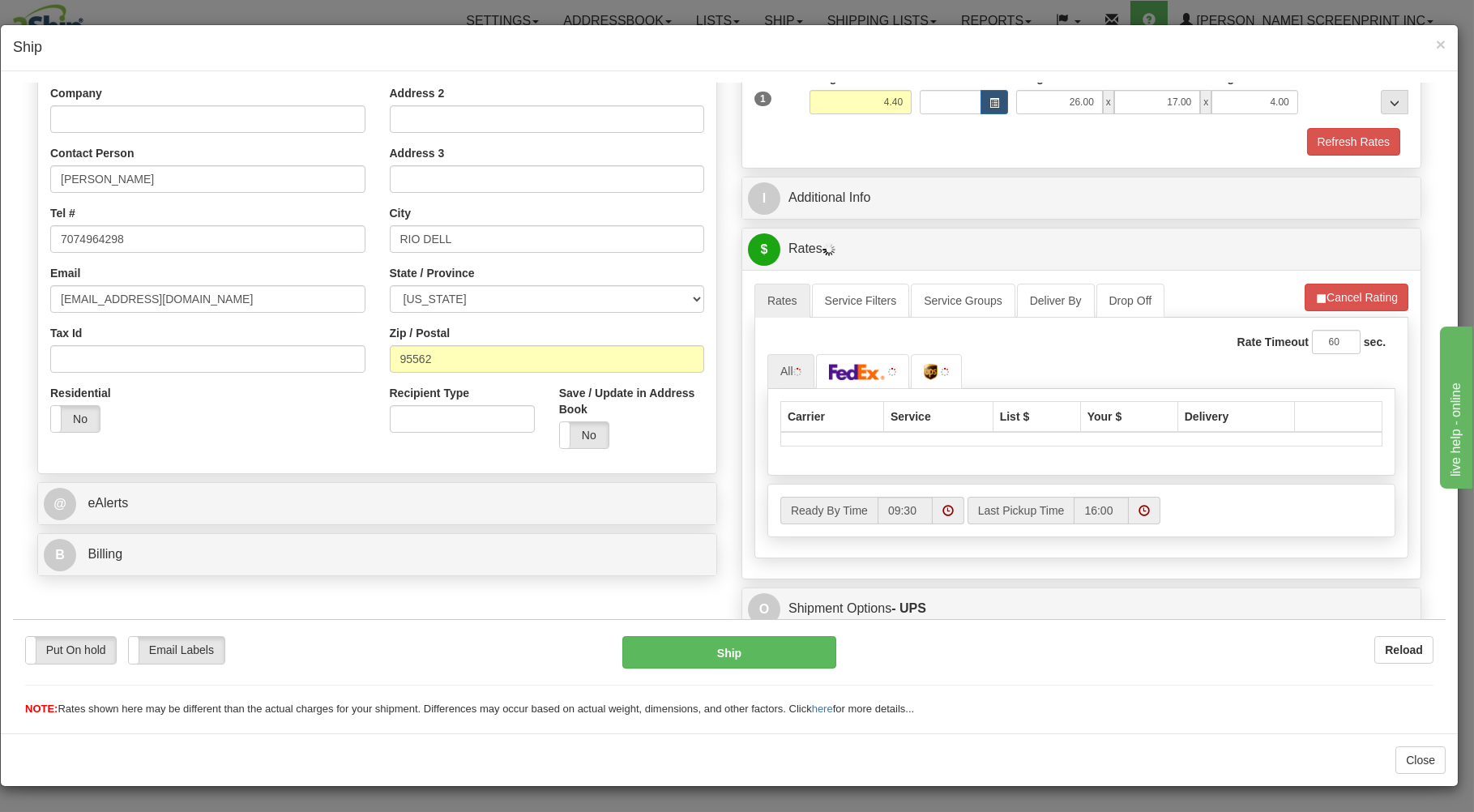
type input "4.35"
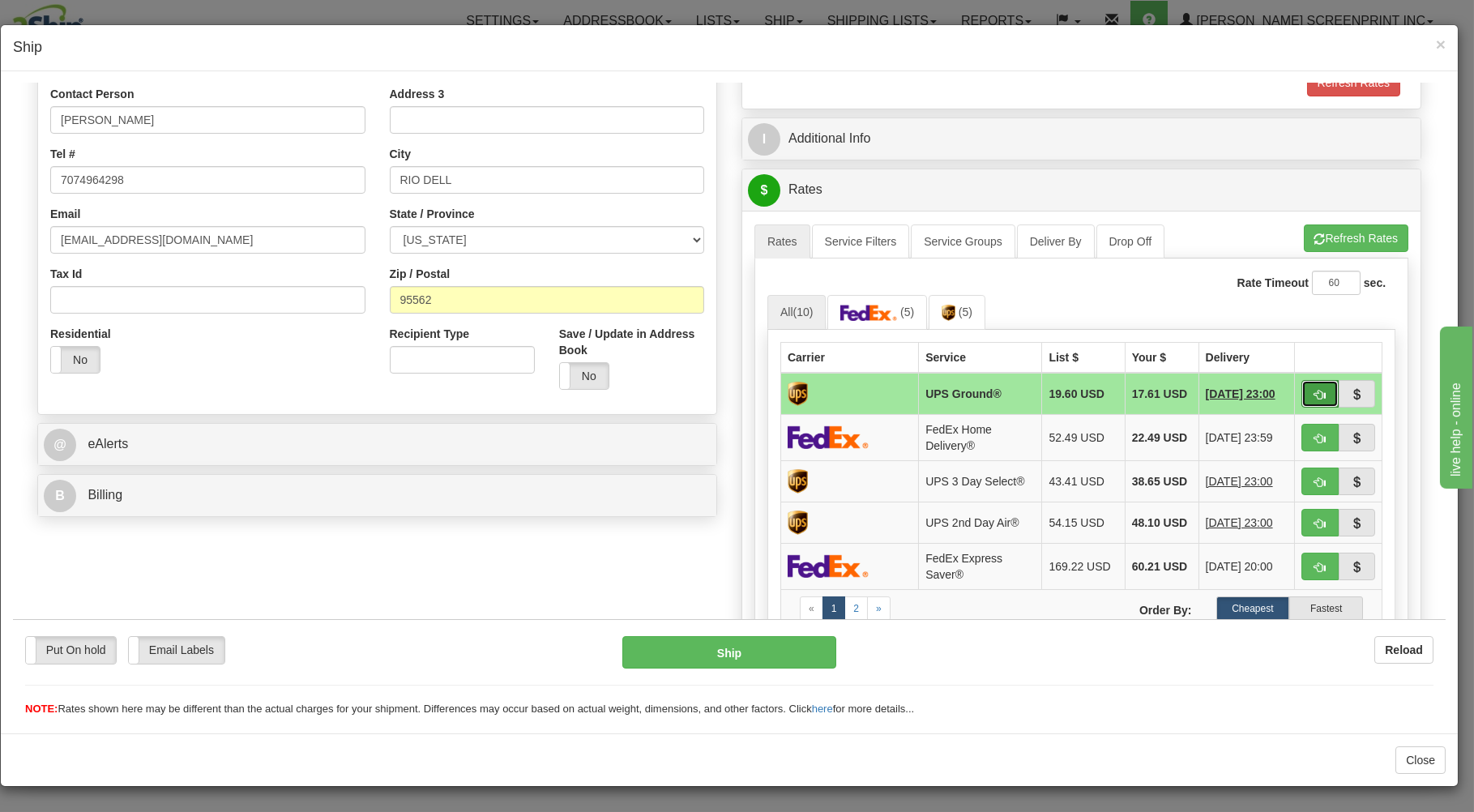
click at [1302, 387] on button "button" at bounding box center [1321, 393] width 37 height 27
type input "03"
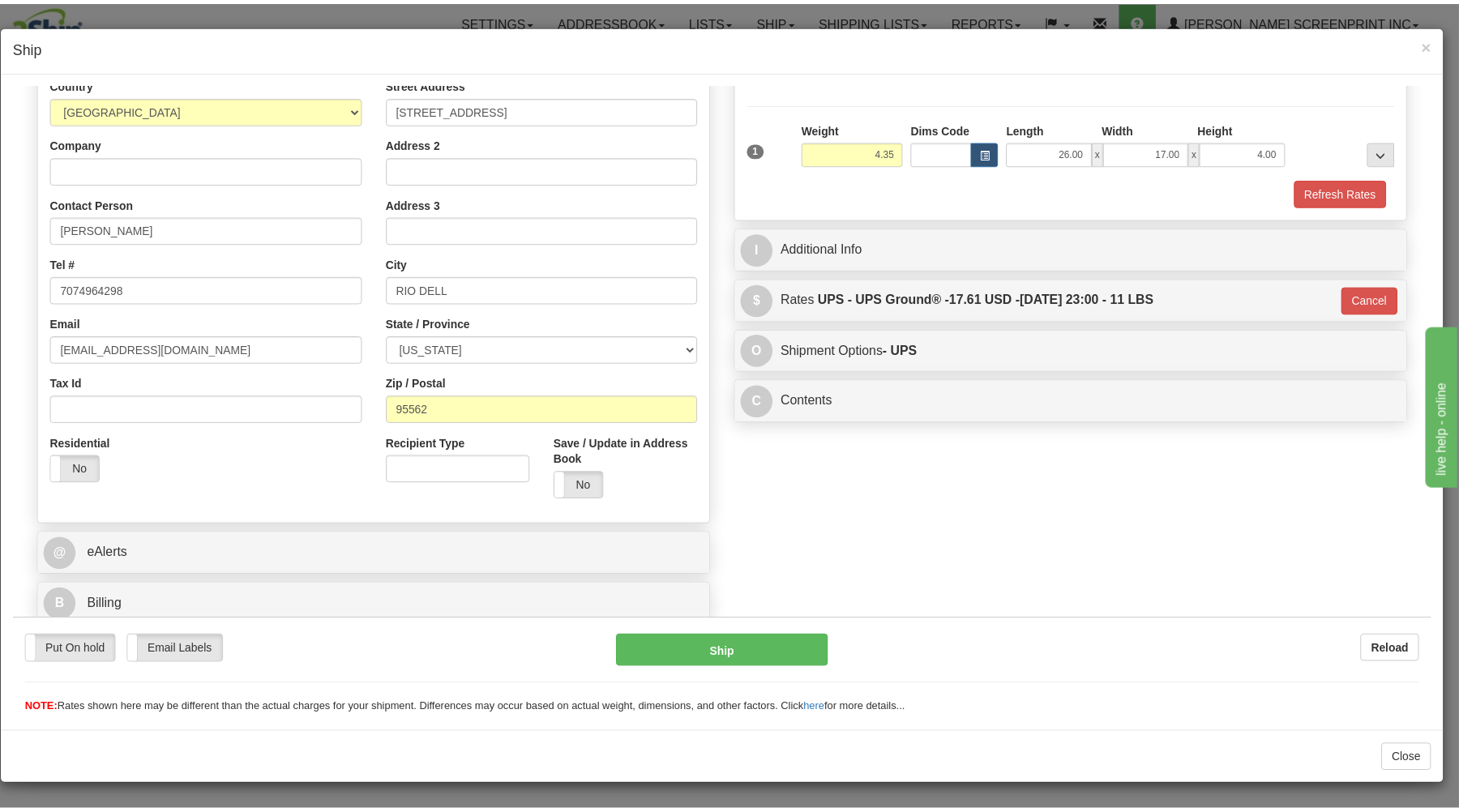
scroll to position [213, 0]
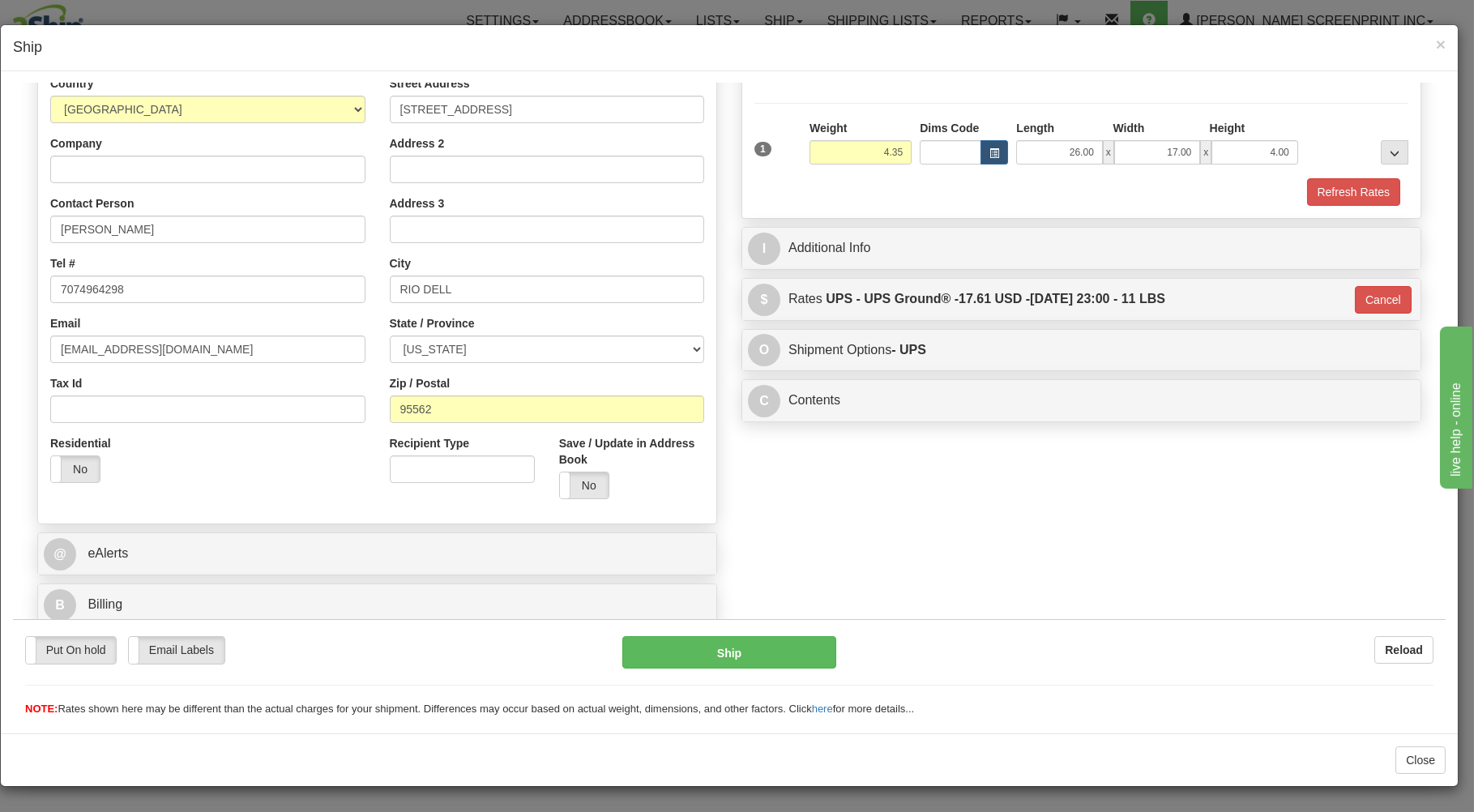
type input "4.40"
type input "03"
type input "4.35"
click at [792, 646] on button "Ship" at bounding box center [730, 651] width 215 height 32
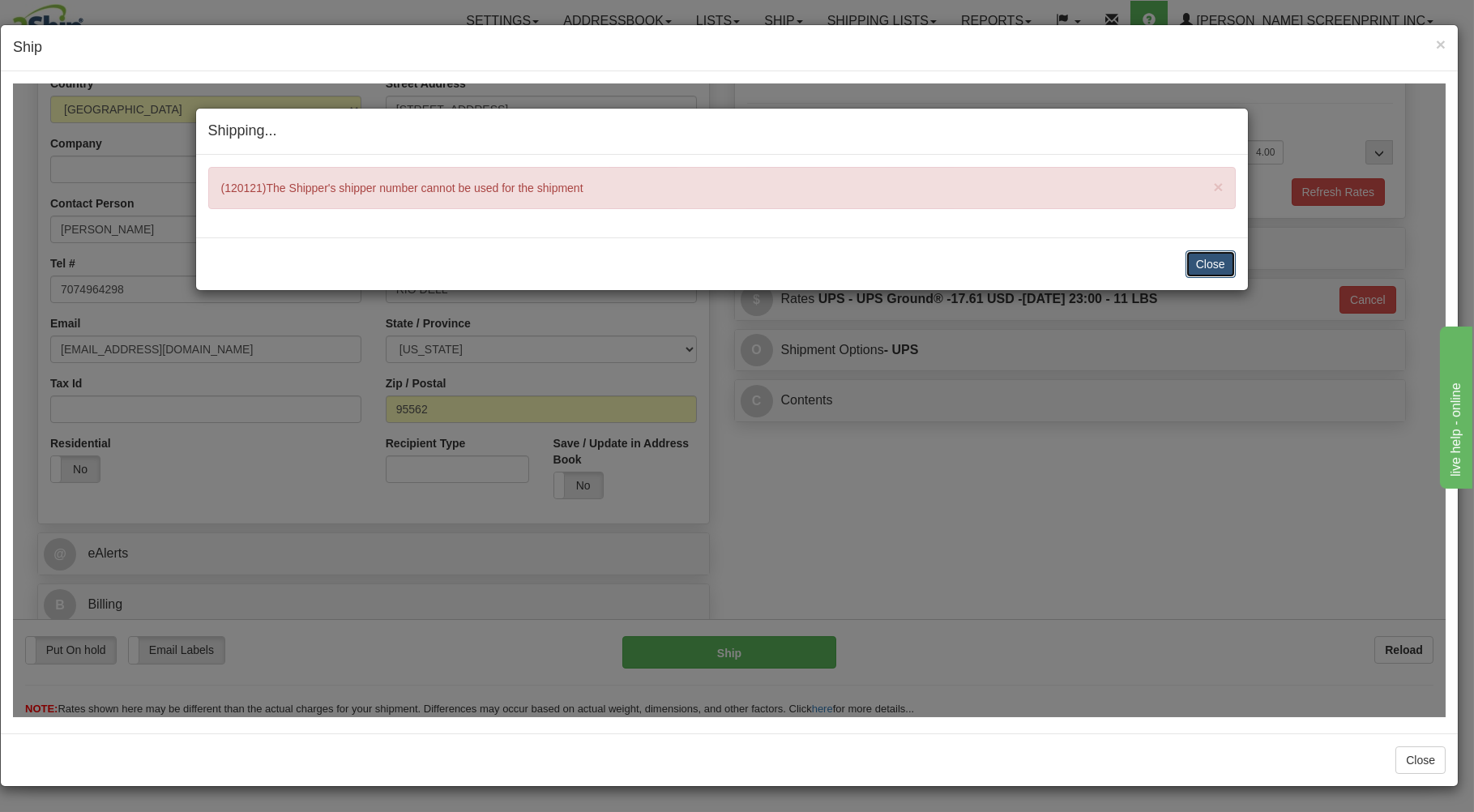
click at [1204, 263] on button "Close" at bounding box center [1211, 263] width 50 height 27
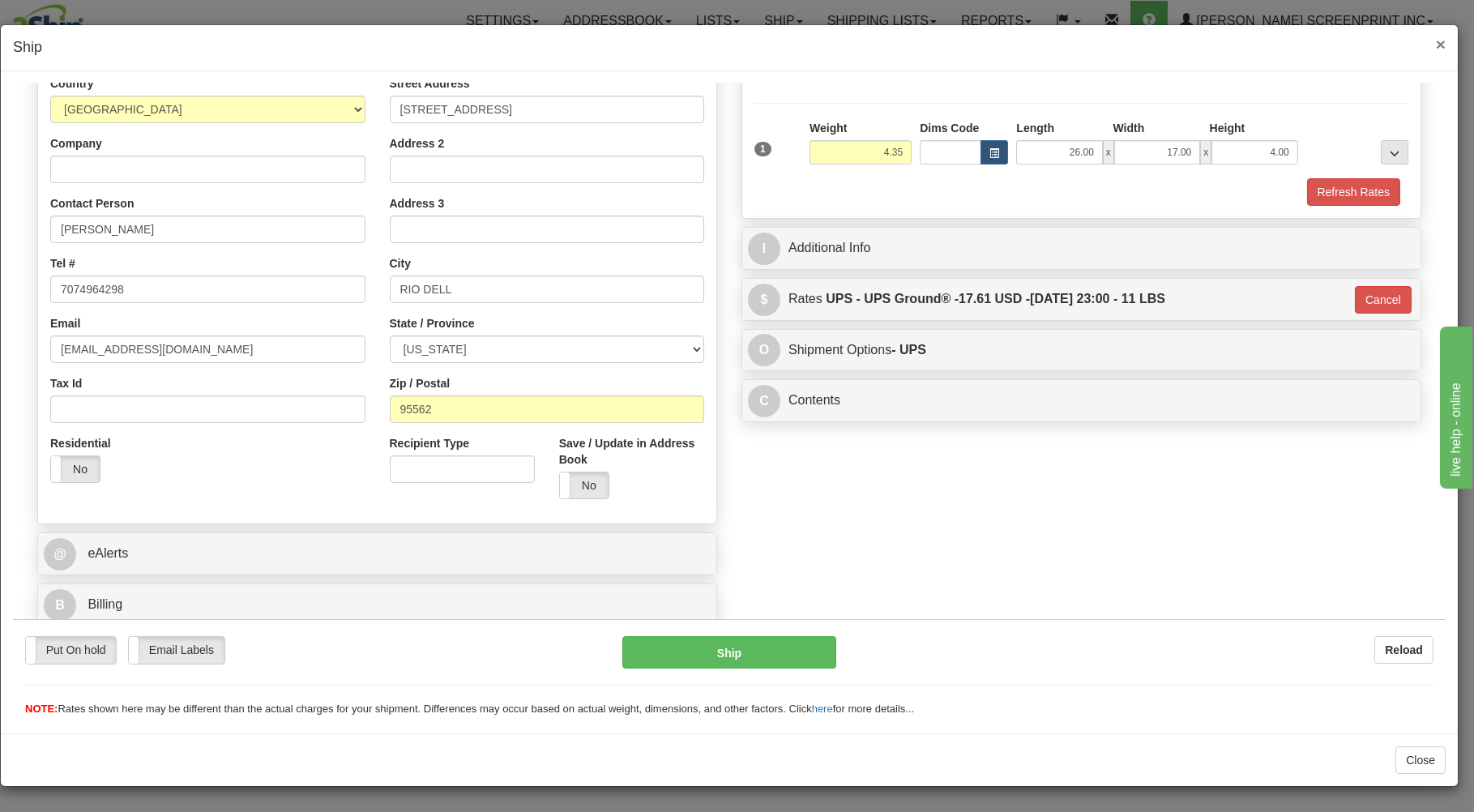
click at [1440, 42] on span "×" at bounding box center [1442, 43] width 10 height 19
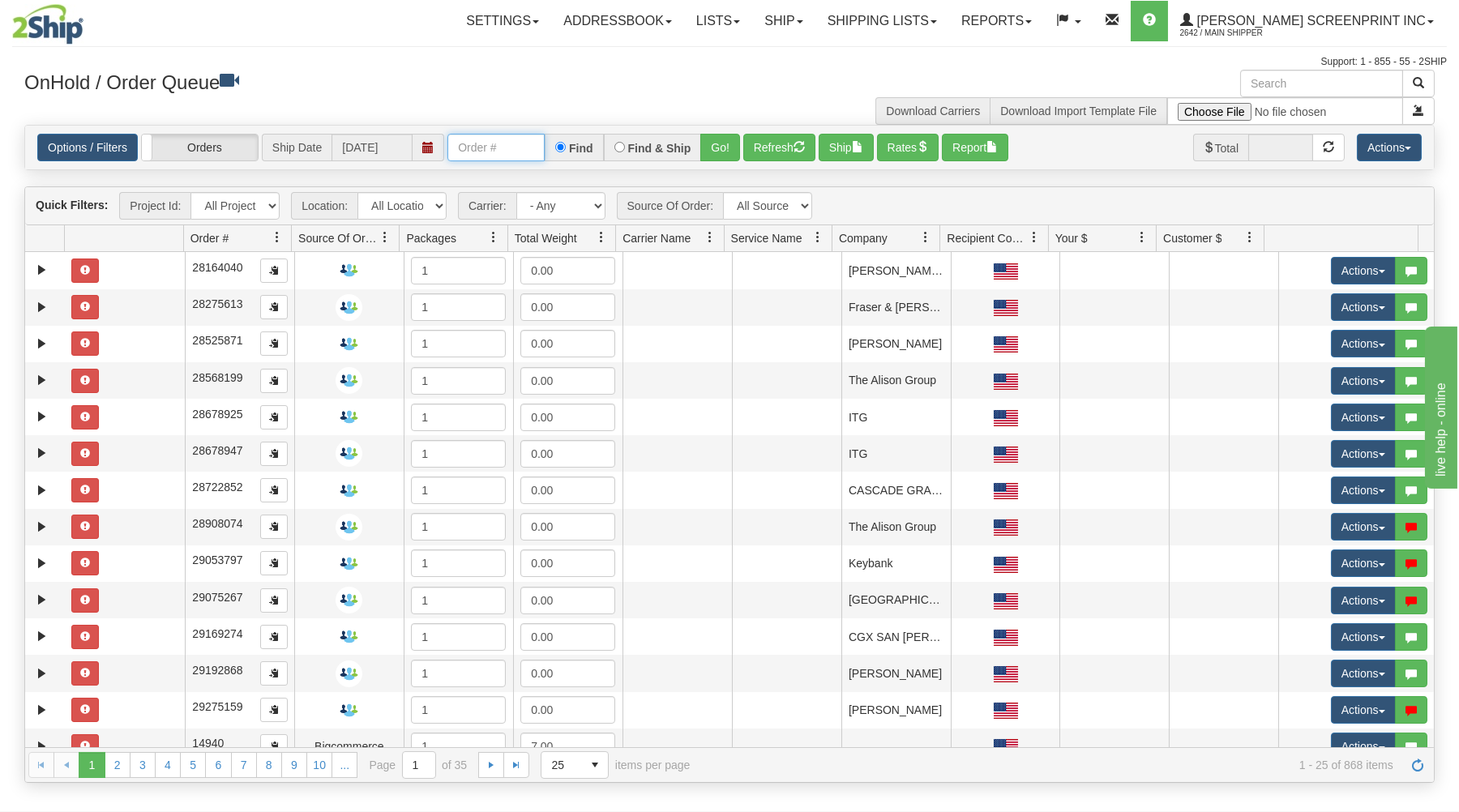
click at [478, 154] on input "text" at bounding box center [496, 147] width 97 height 27
type input "16987"
drag, startPoint x: 725, startPoint y: 141, endPoint x: 718, endPoint y: 171, distance: 30.8
click at [724, 144] on button "Go!" at bounding box center [720, 147] width 39 height 27
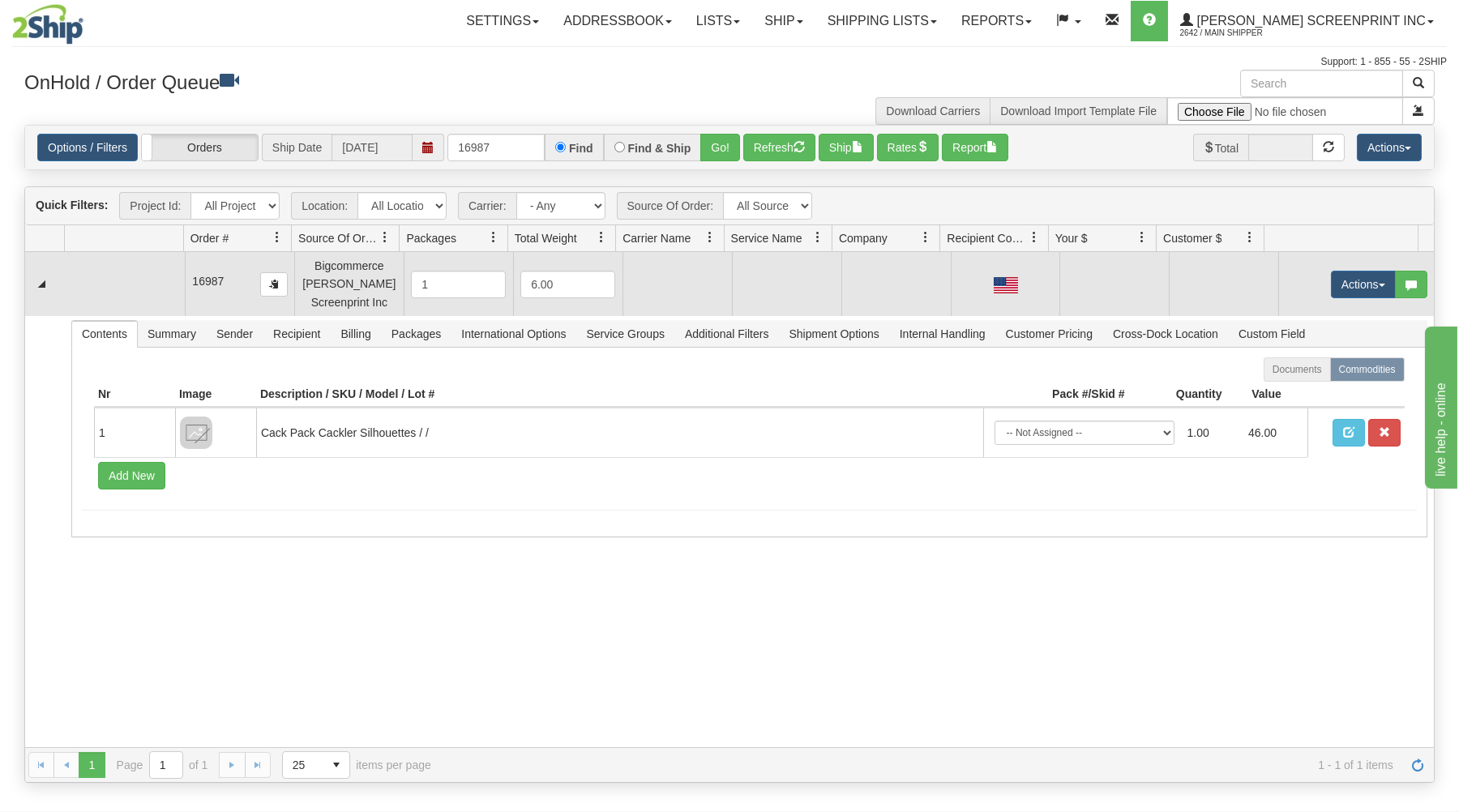
click at [1359, 271] on td "Actions Open Refresh Rates Rate All Services Ship Delete Edit Items" at bounding box center [1356, 284] width 155 height 63
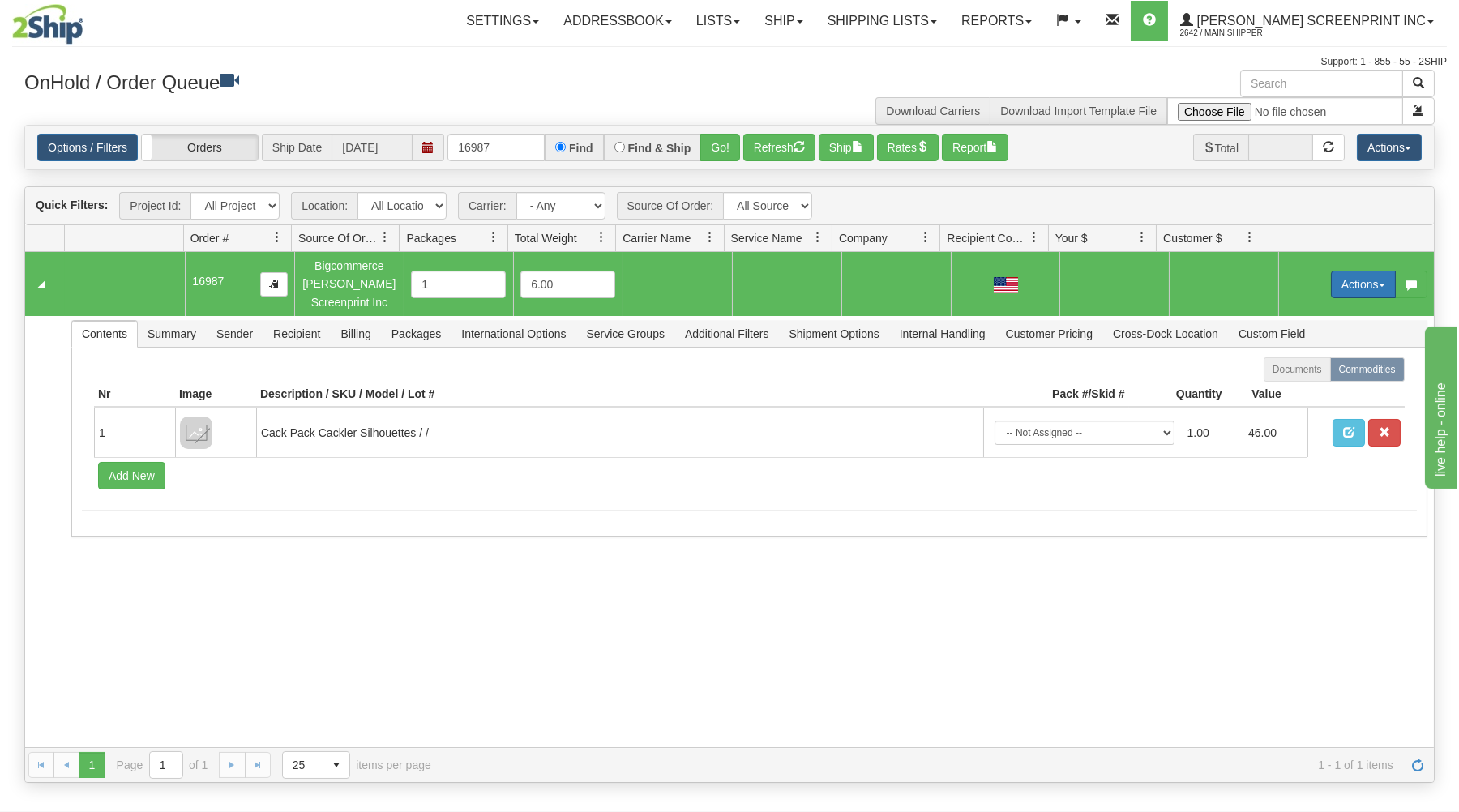
click at [1353, 281] on button "Actions" at bounding box center [1363, 285] width 65 height 27
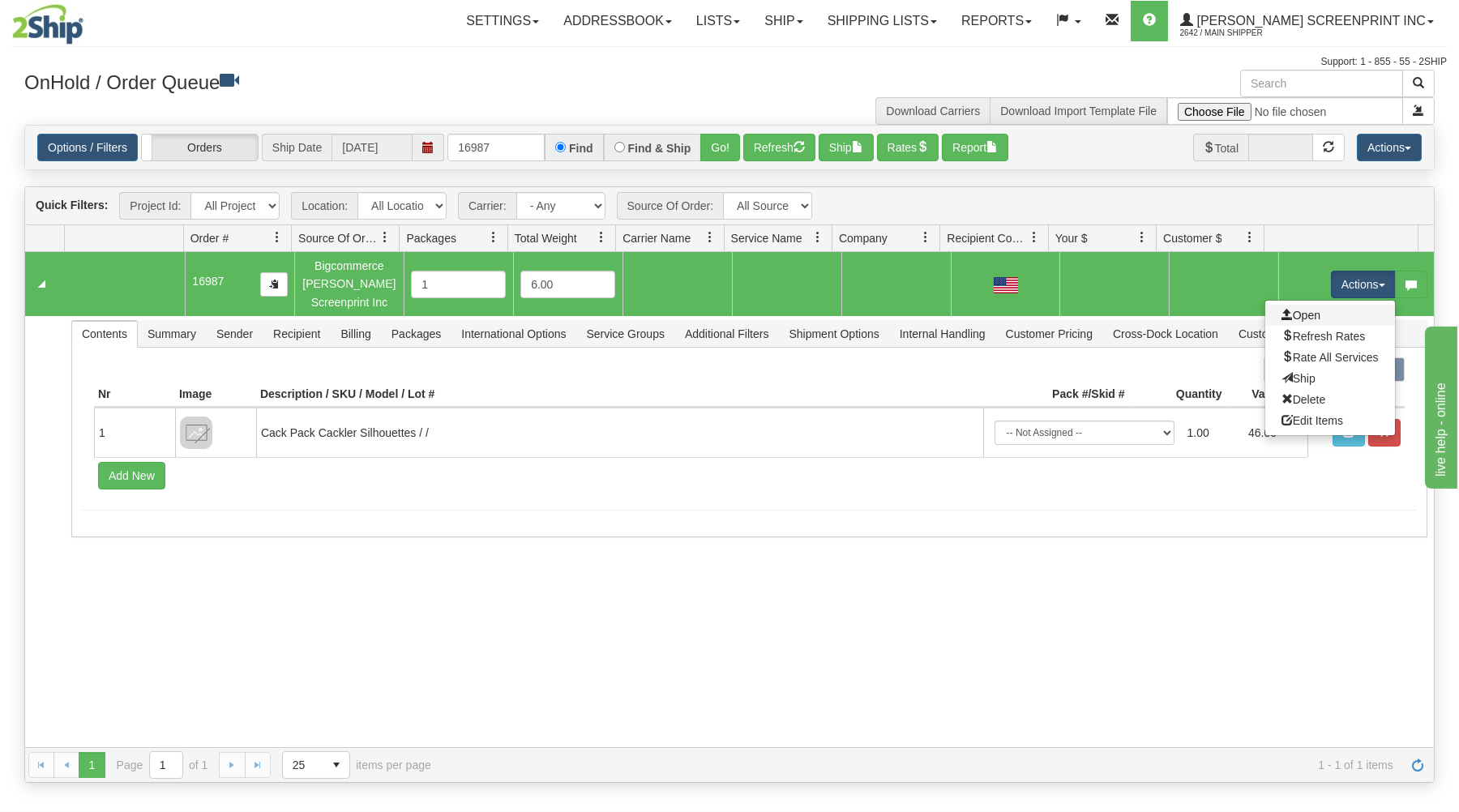
click at [1317, 308] on link "Open" at bounding box center [1329, 314] width 130 height 21
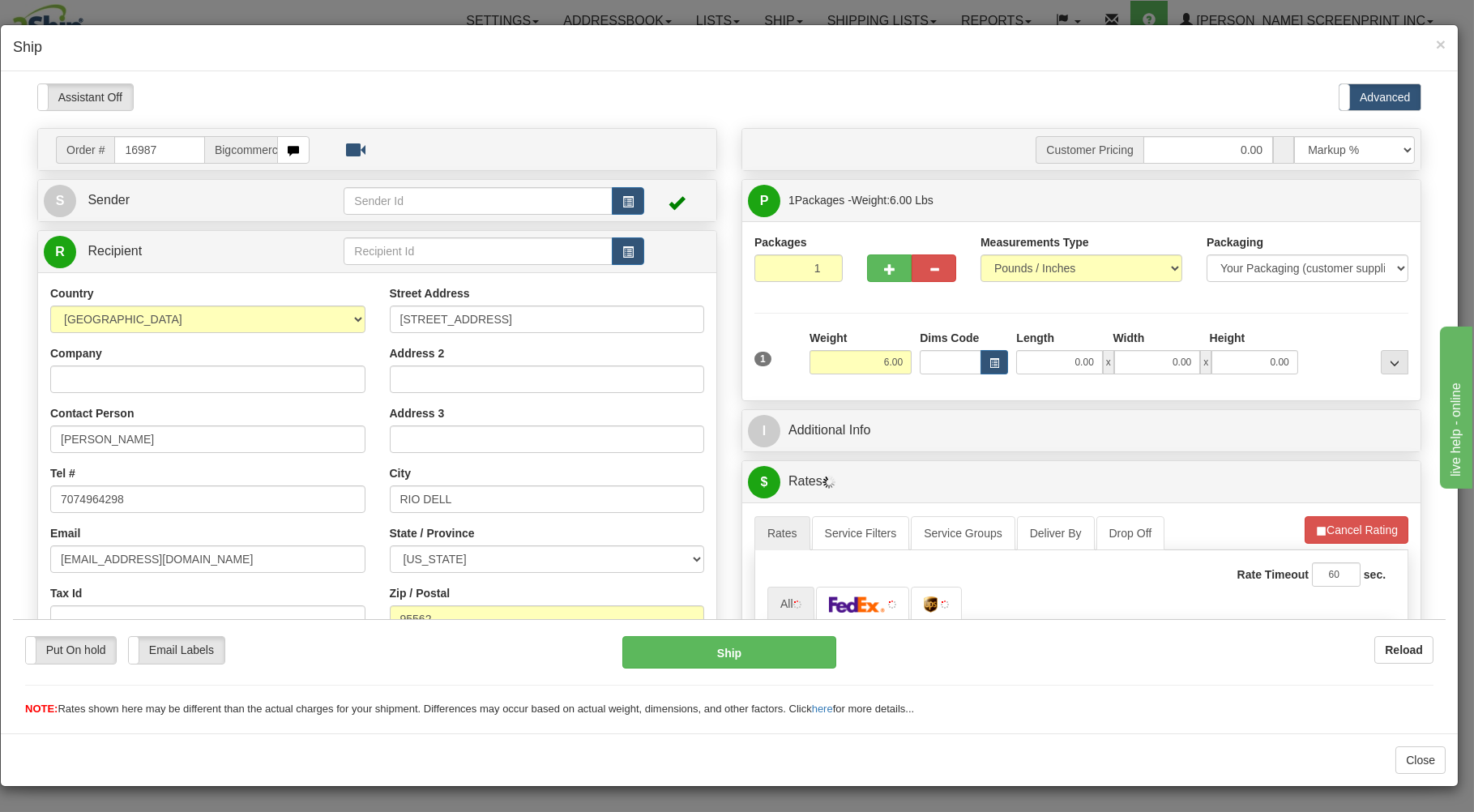
type input "4.35"
click at [1043, 368] on input "0.00" at bounding box center [1059, 361] width 85 height 25
type input "26"
type input "4.40"
type input "26.00"
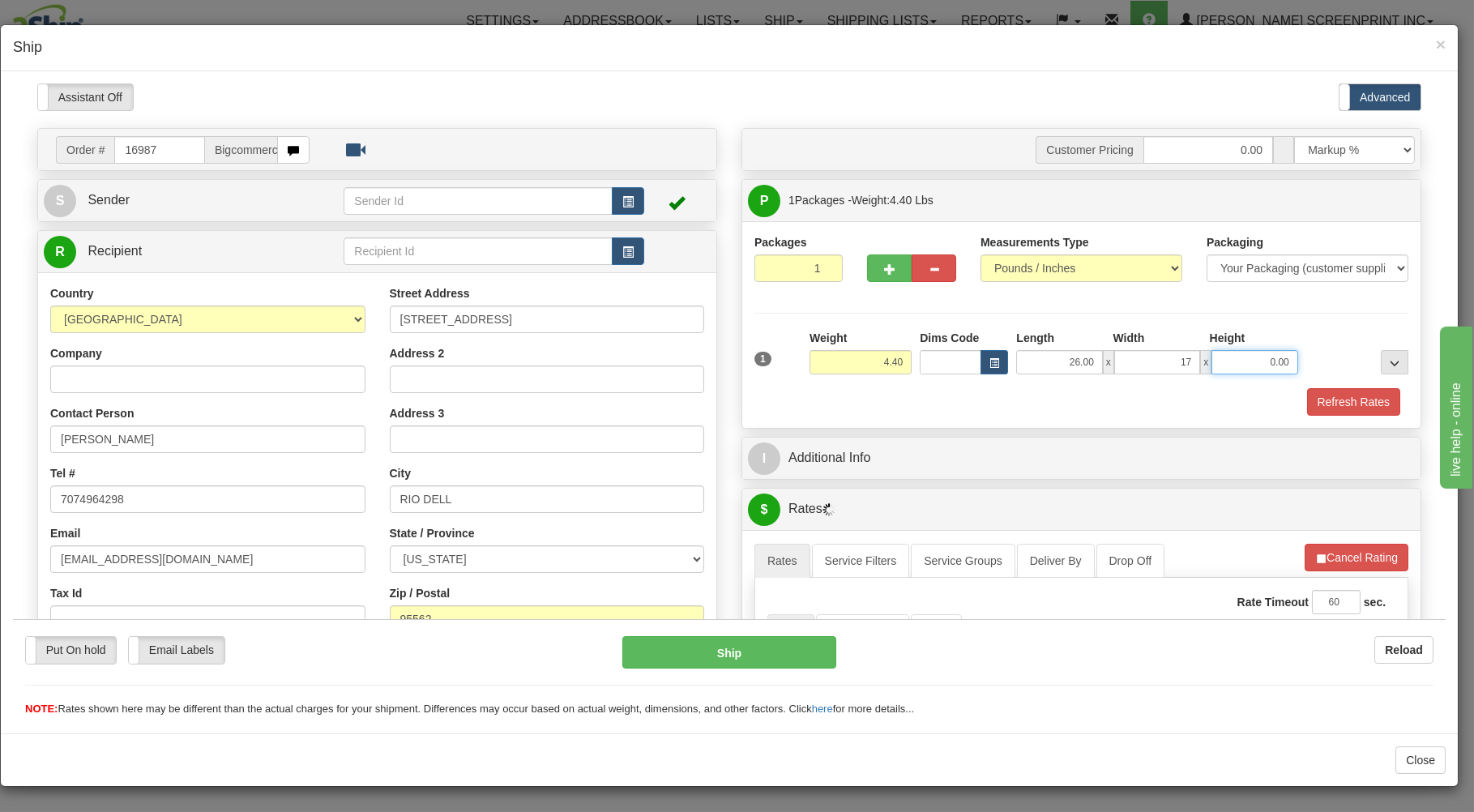
type input "17.00"
type input "4.00"
click at [1026, 385] on div "1 Weight 4.40 Dims Code x x" at bounding box center [1081, 357] width 662 height 58
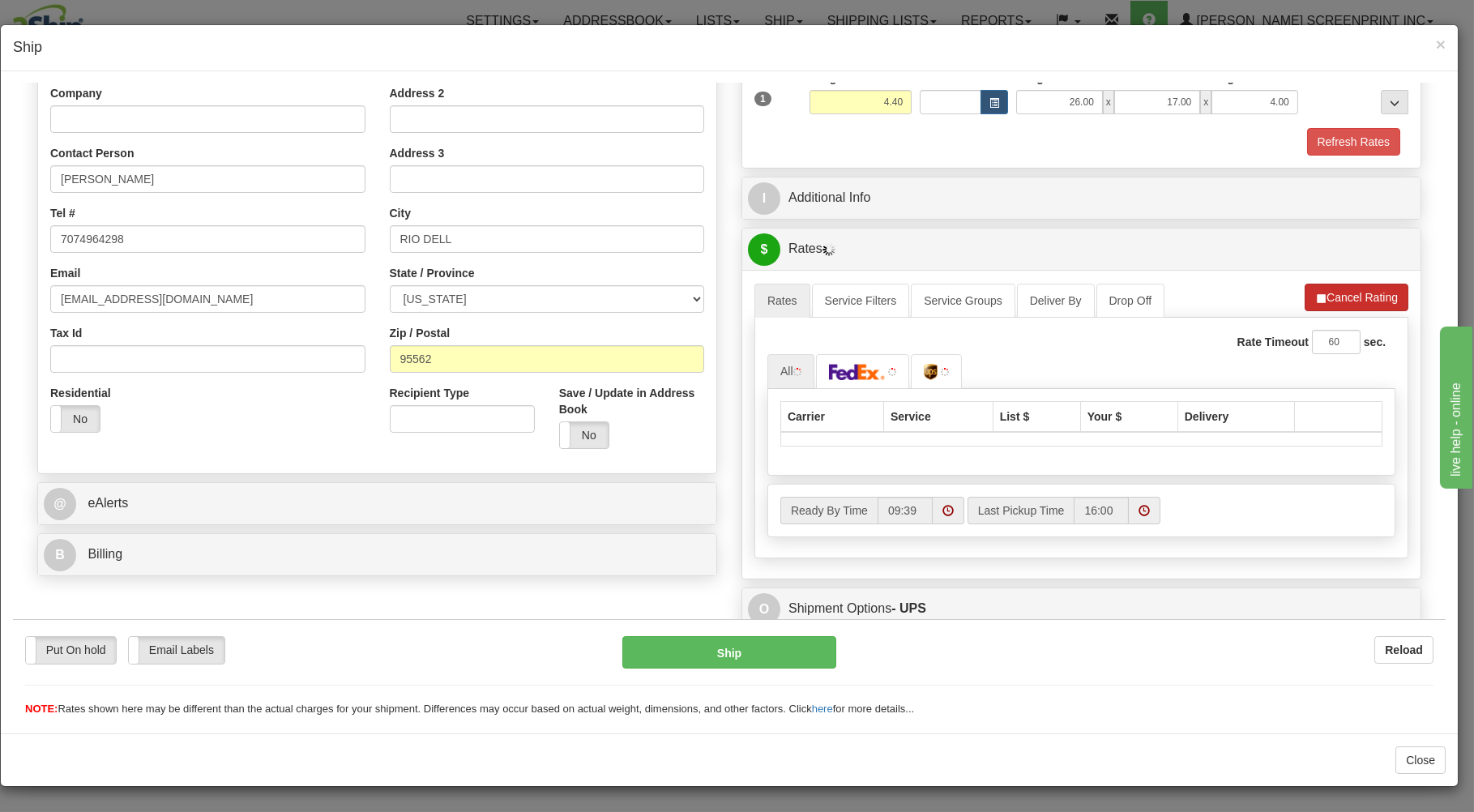
type input "4.35"
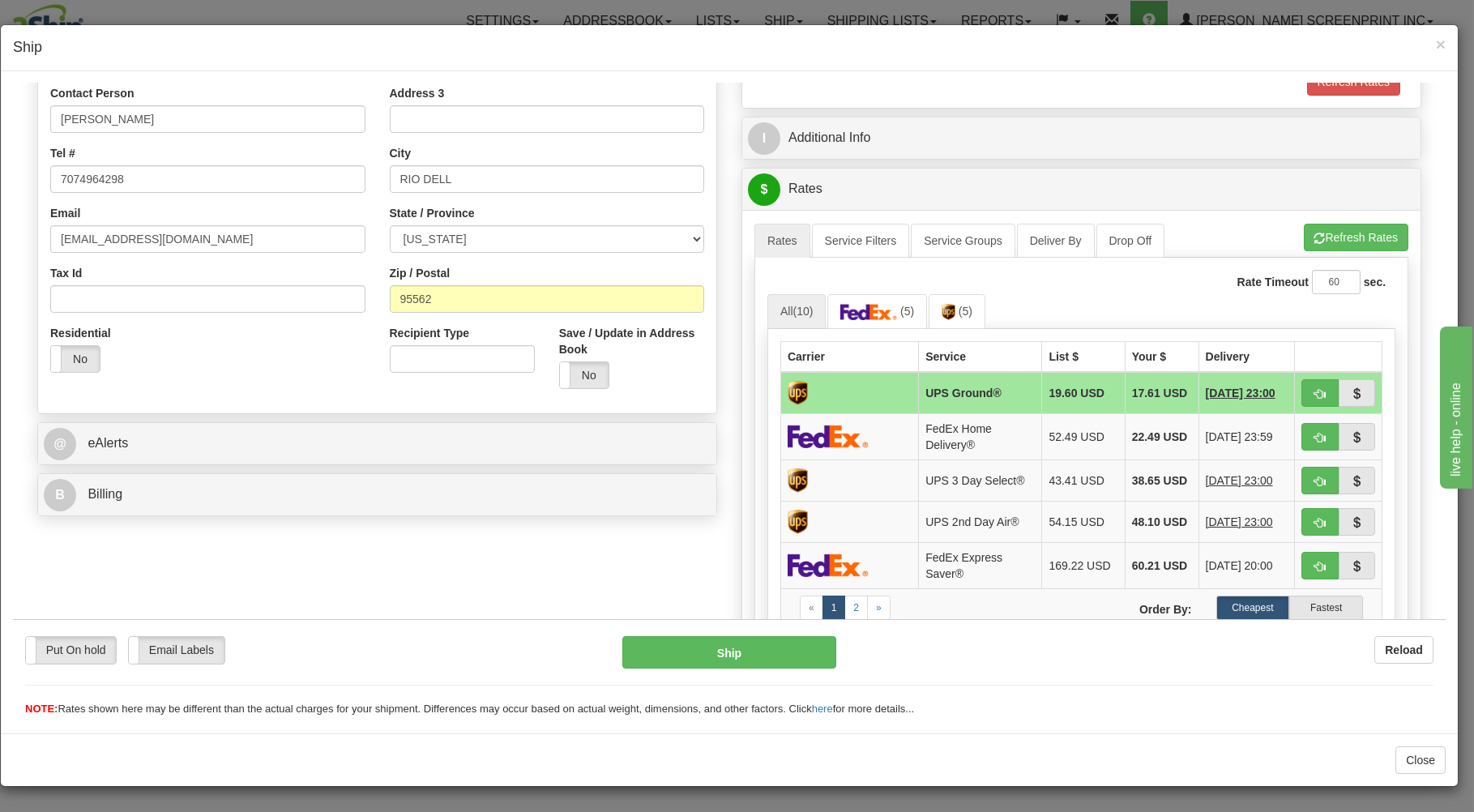
scroll to position [347, 0]
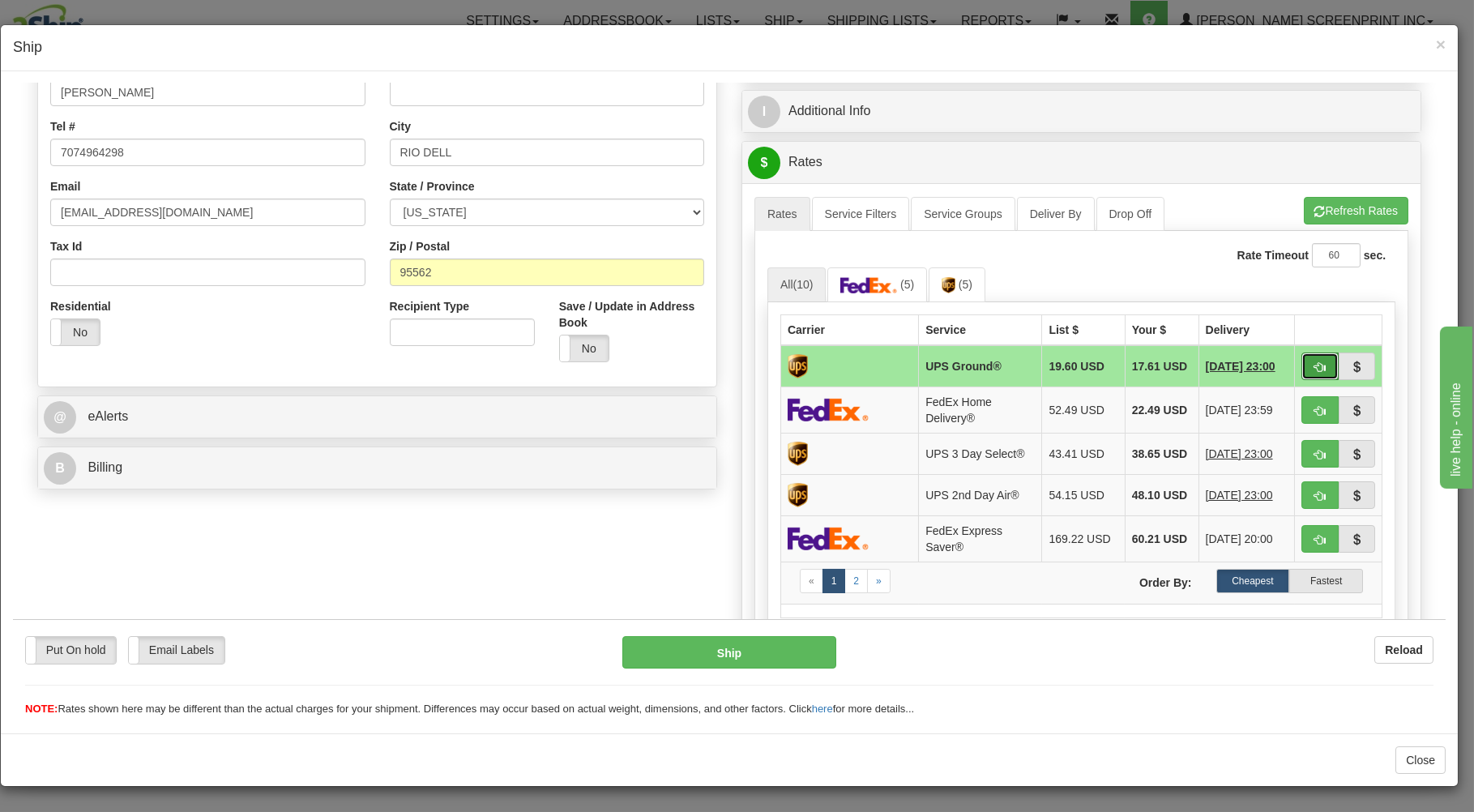
click at [1315, 364] on span "button" at bounding box center [1321, 366] width 12 height 11
type input "03"
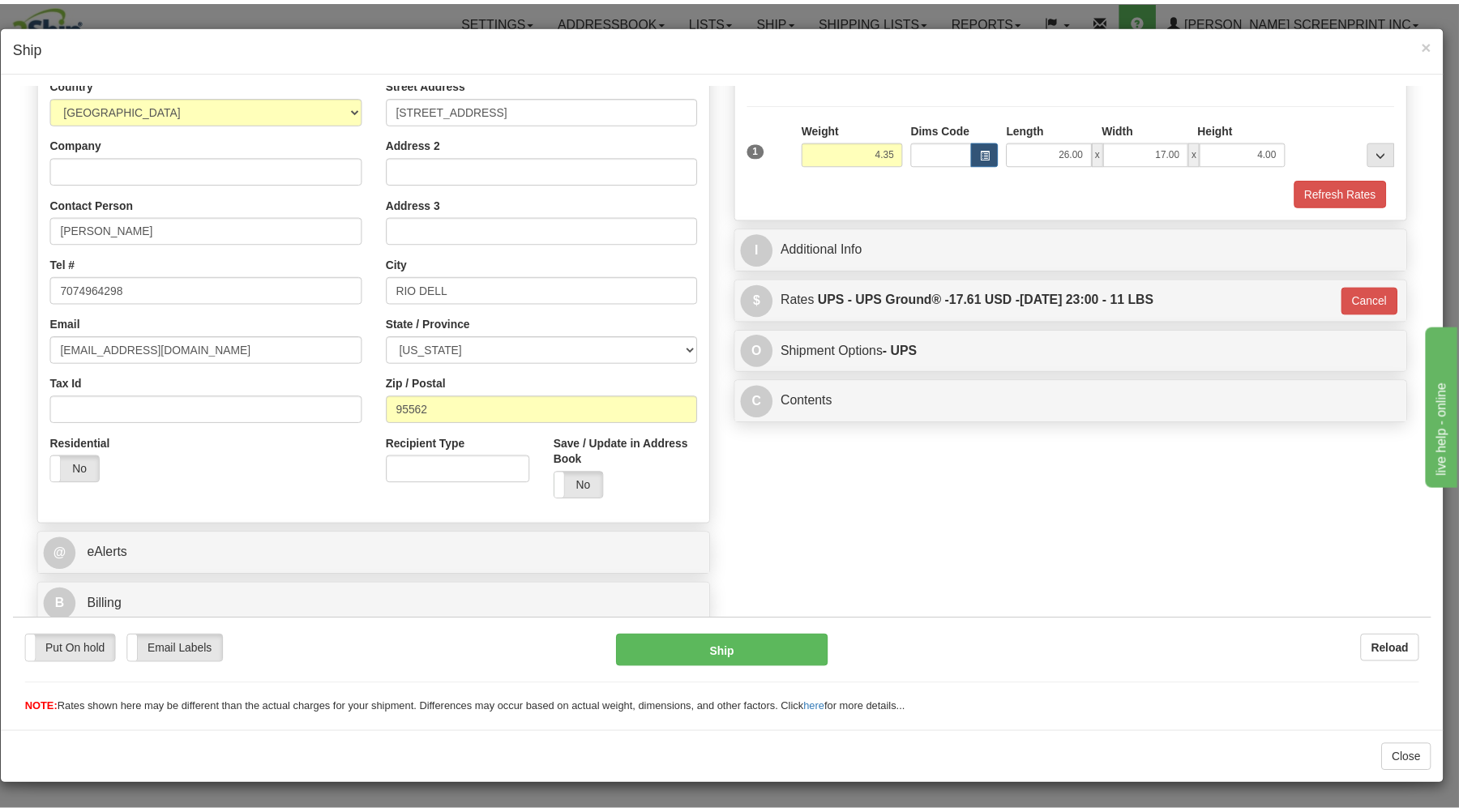
scroll to position [213, 0]
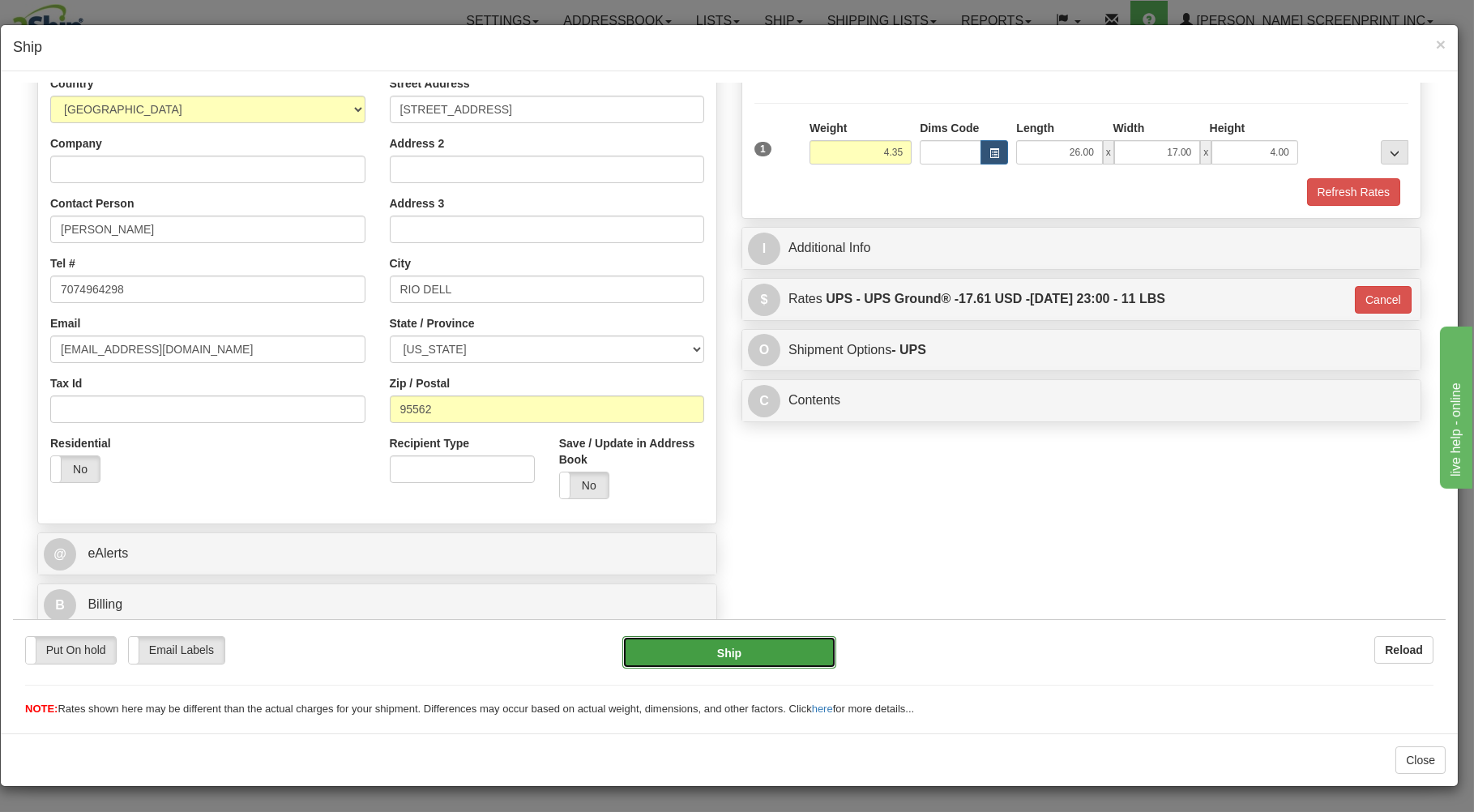
click at [787, 641] on button "Ship" at bounding box center [730, 651] width 215 height 32
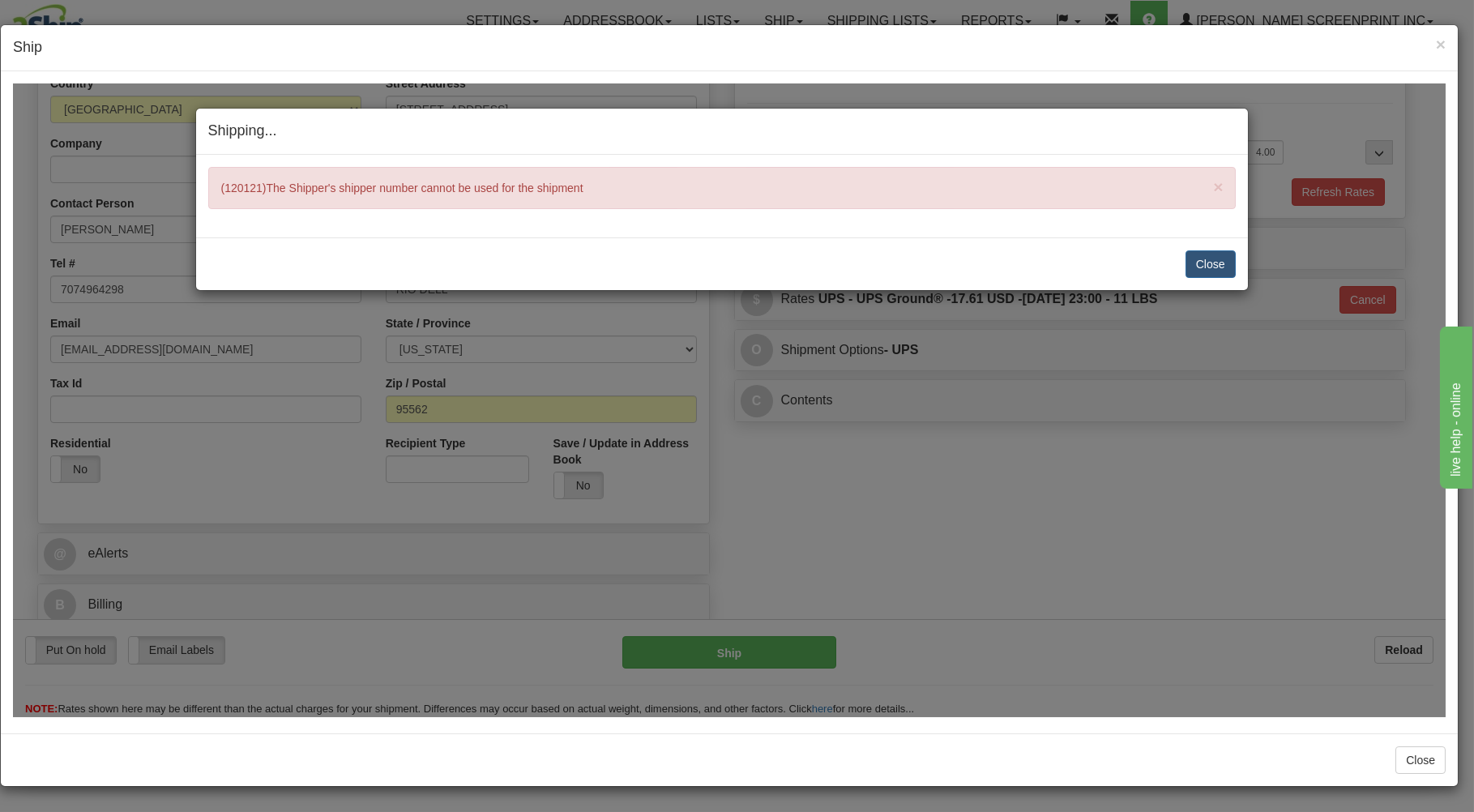
type input "4.40"
type input "03"
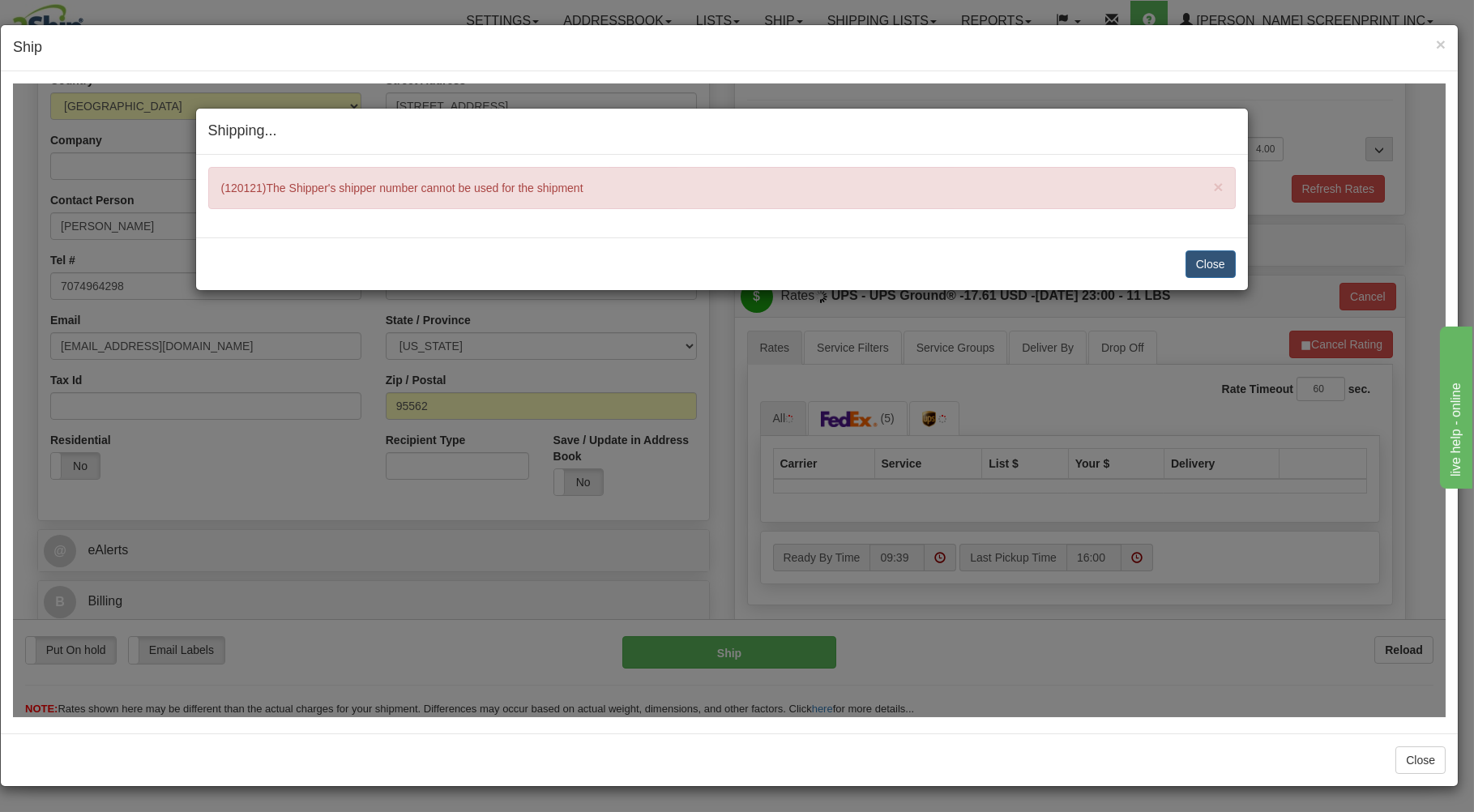
type input "4.35"
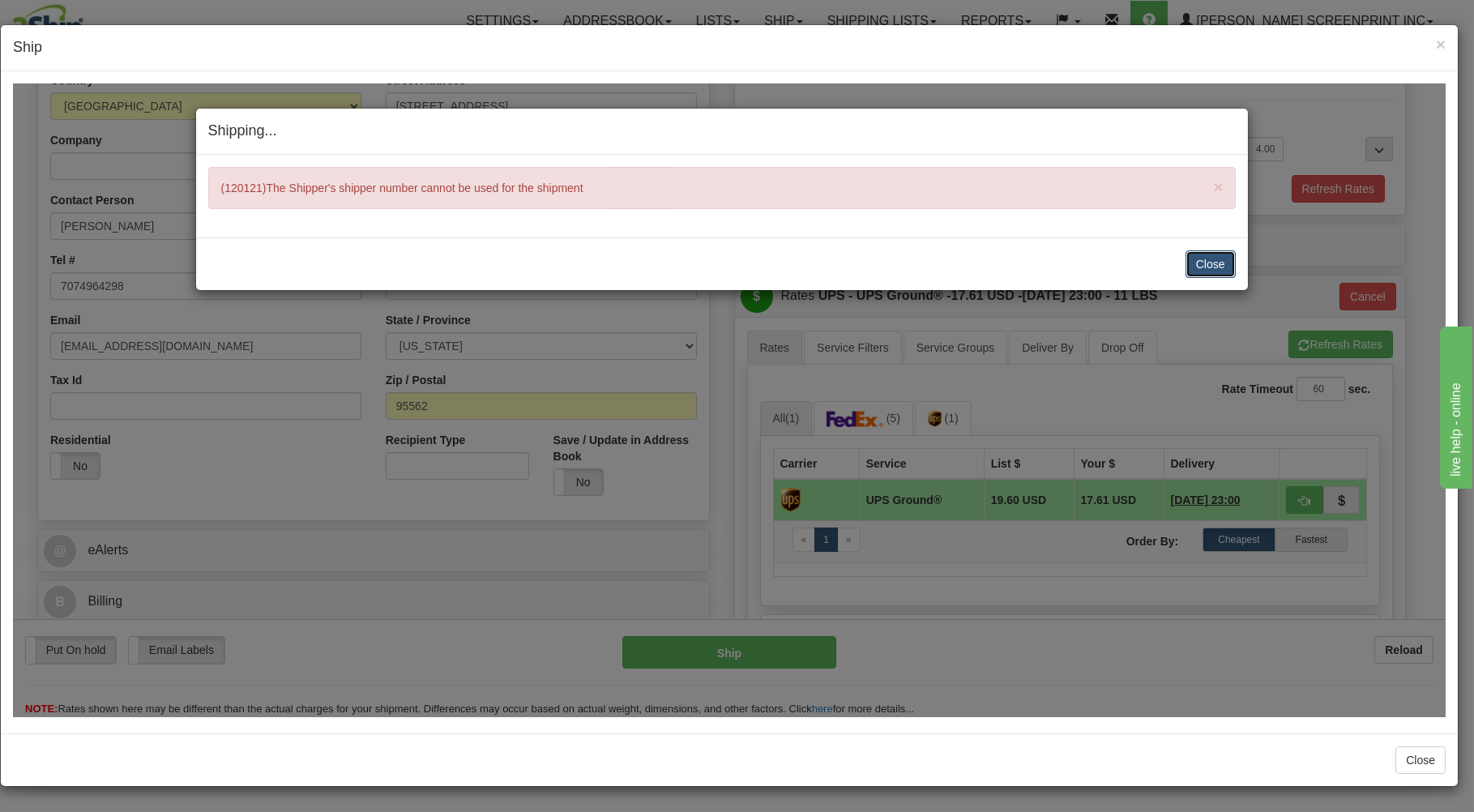
click at [1226, 262] on button "Close" at bounding box center [1211, 263] width 50 height 27
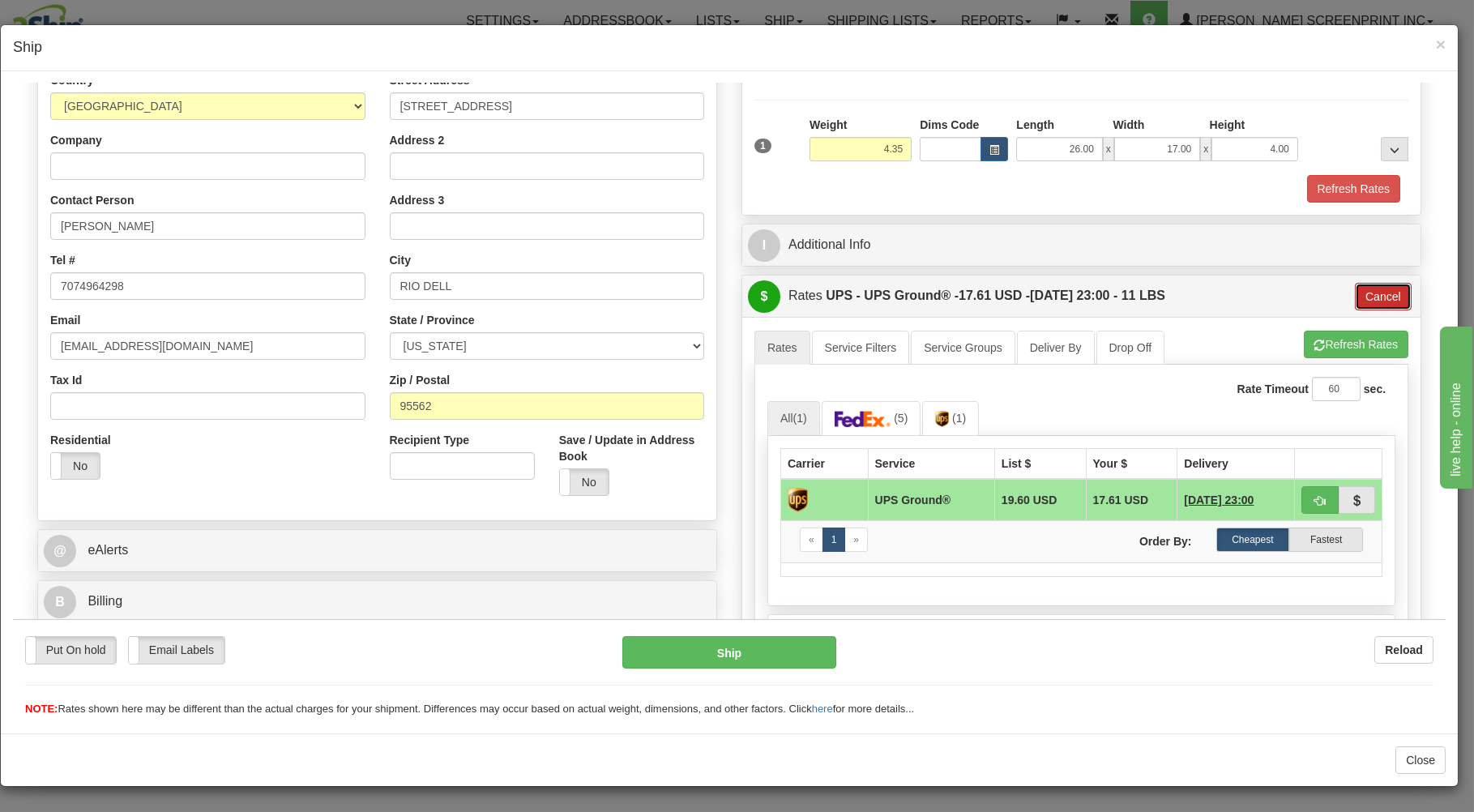
click at [1355, 296] on button "Cancel" at bounding box center [1384, 296] width 57 height 27
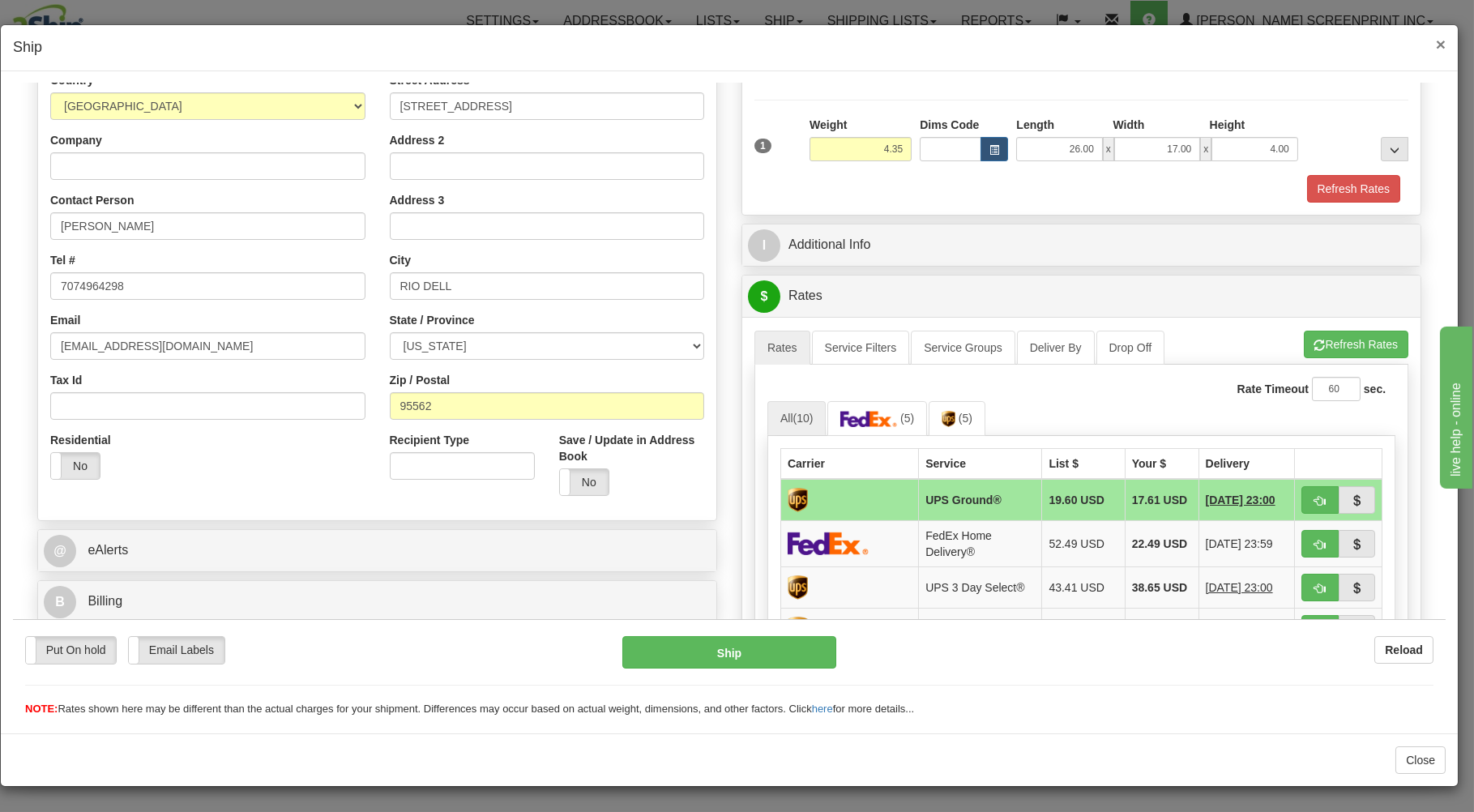
click at [1443, 39] on span "×" at bounding box center [1442, 43] width 10 height 19
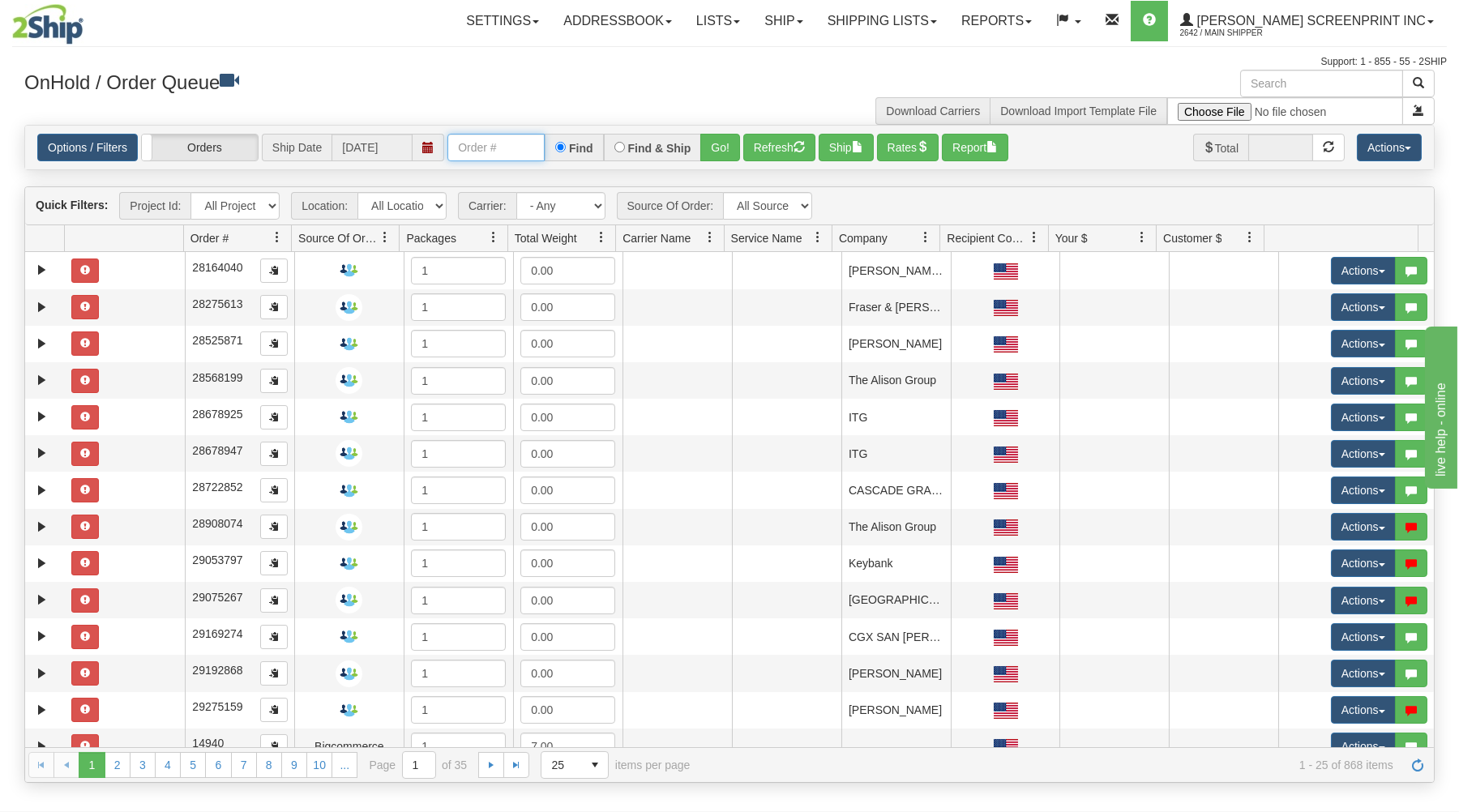
click at [475, 147] on input "text" at bounding box center [496, 147] width 97 height 27
type input "16987"
click at [712, 141] on button "Go!" at bounding box center [720, 147] width 39 height 27
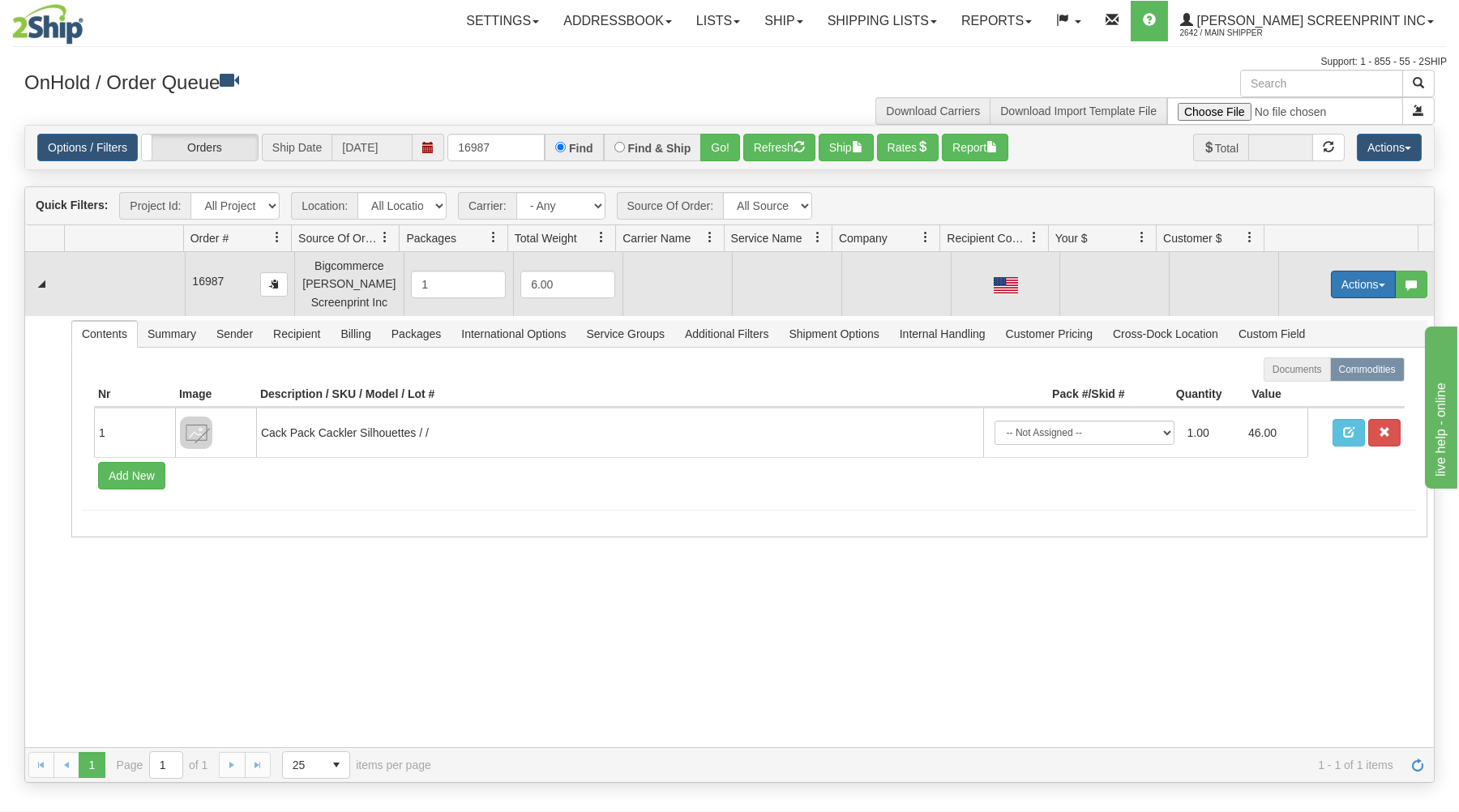
click at [1342, 286] on button "Actions" at bounding box center [1363, 285] width 65 height 27
click at [1307, 316] on link "Open" at bounding box center [1329, 314] width 130 height 21
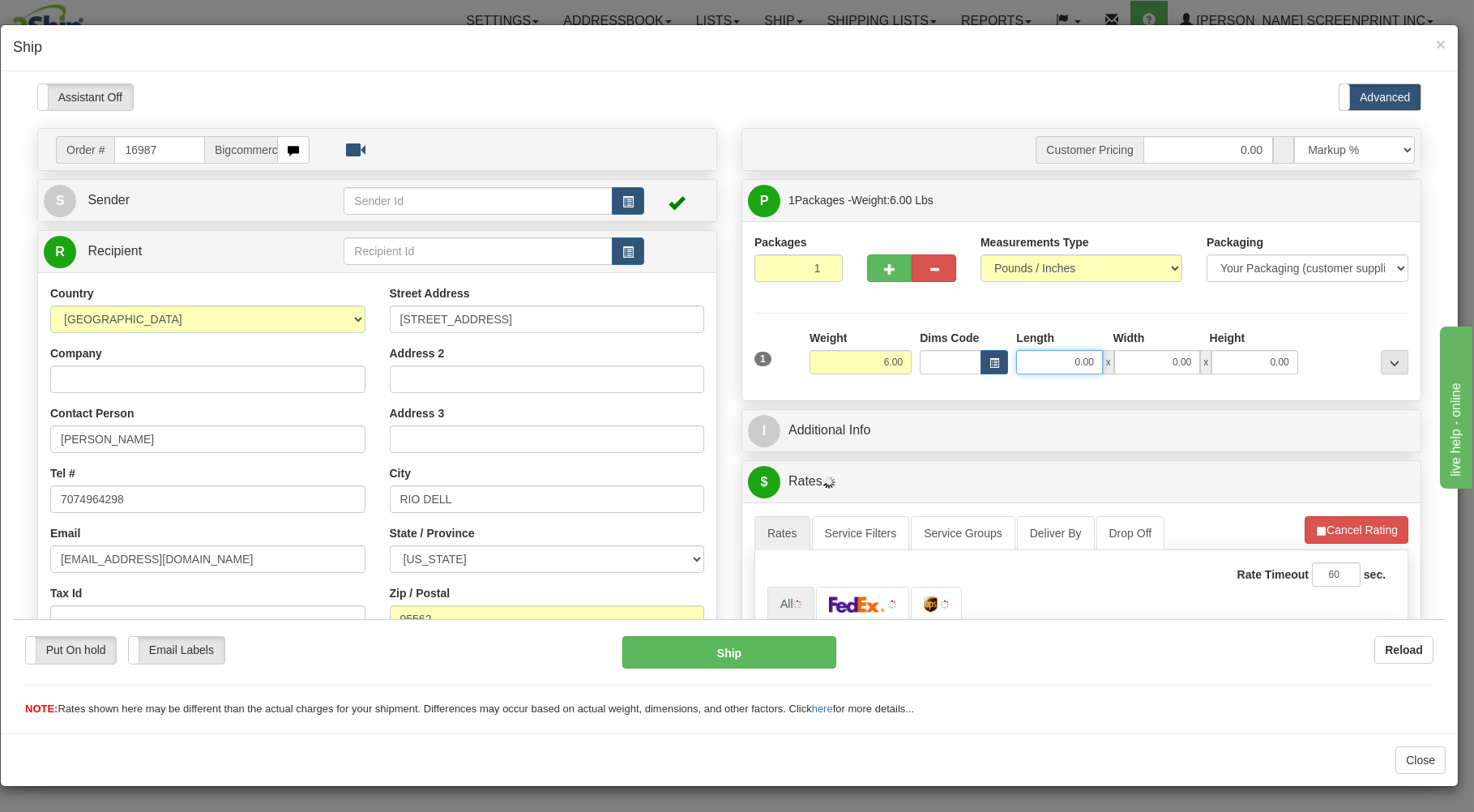
drag, startPoint x: 1233, startPoint y: 437, endPoint x: 1050, endPoint y: 357, distance: 199.7
click at [1048, 364] on input "0.00" at bounding box center [1059, 361] width 85 height 25
type input "4.40"
type input "26.00"
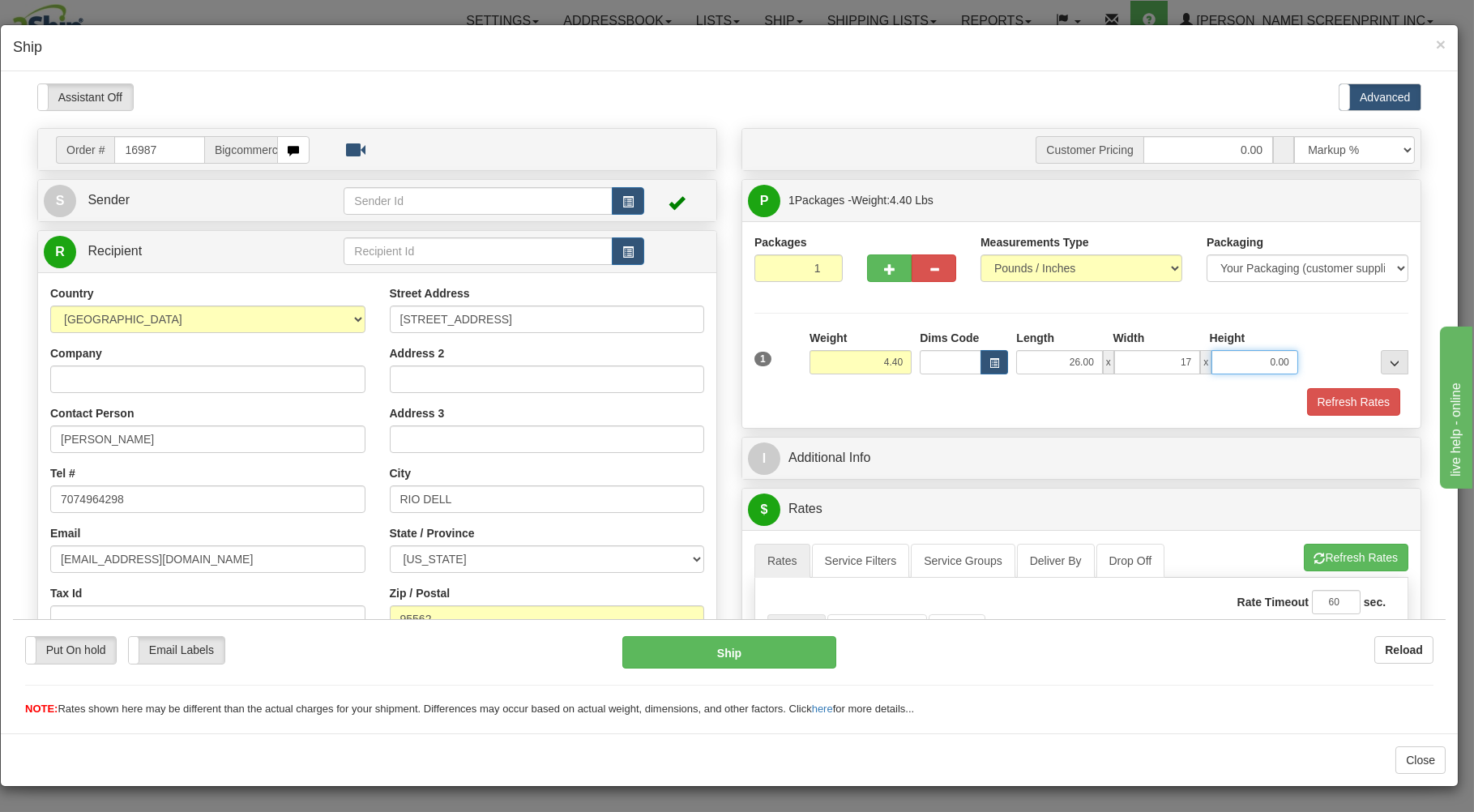
type input "17.00"
type input "4"
type input "4.35"
type input "4.00"
click at [992, 397] on div "Refresh Rates" at bounding box center [1081, 402] width 662 height 27
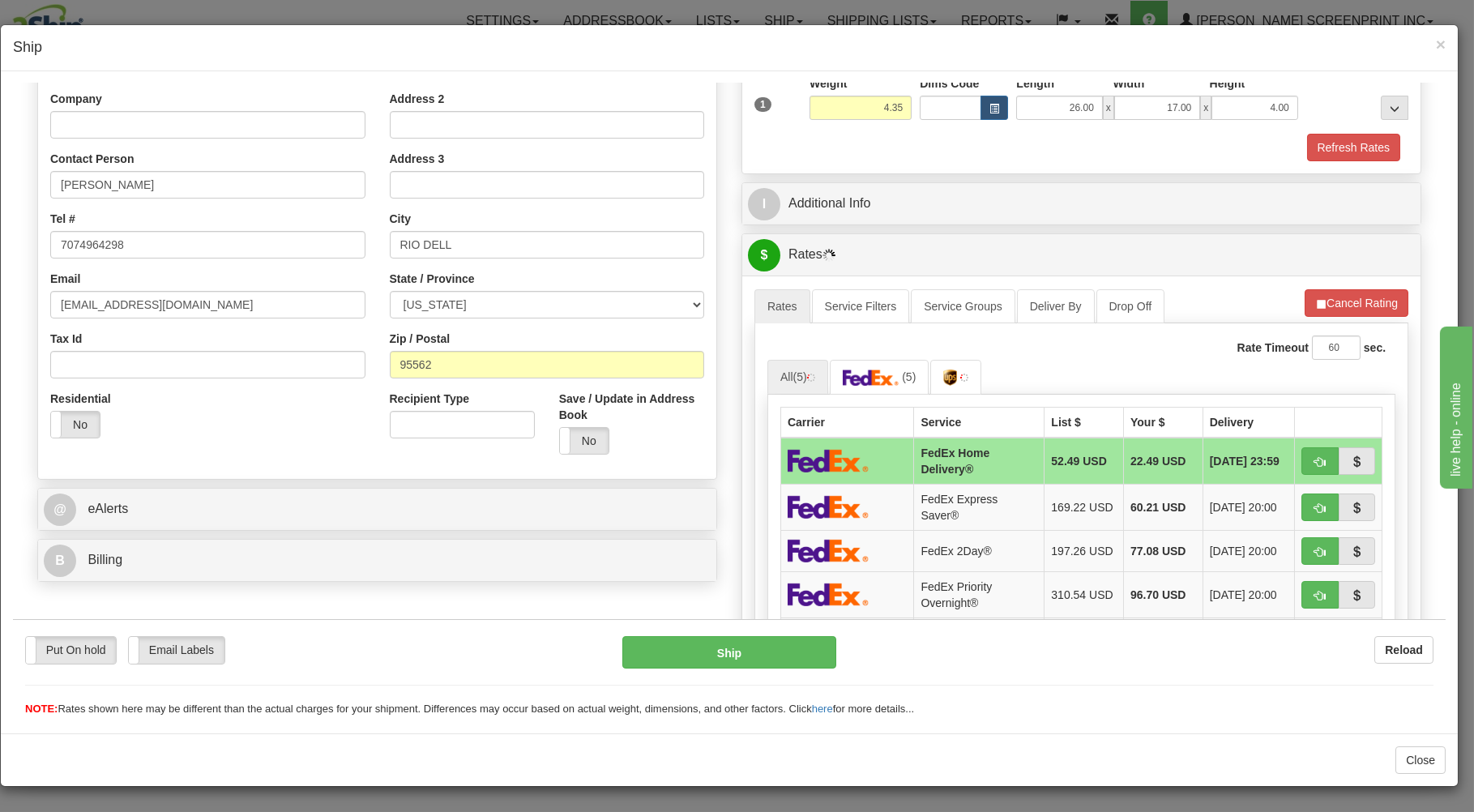
scroll to position [260, 0]
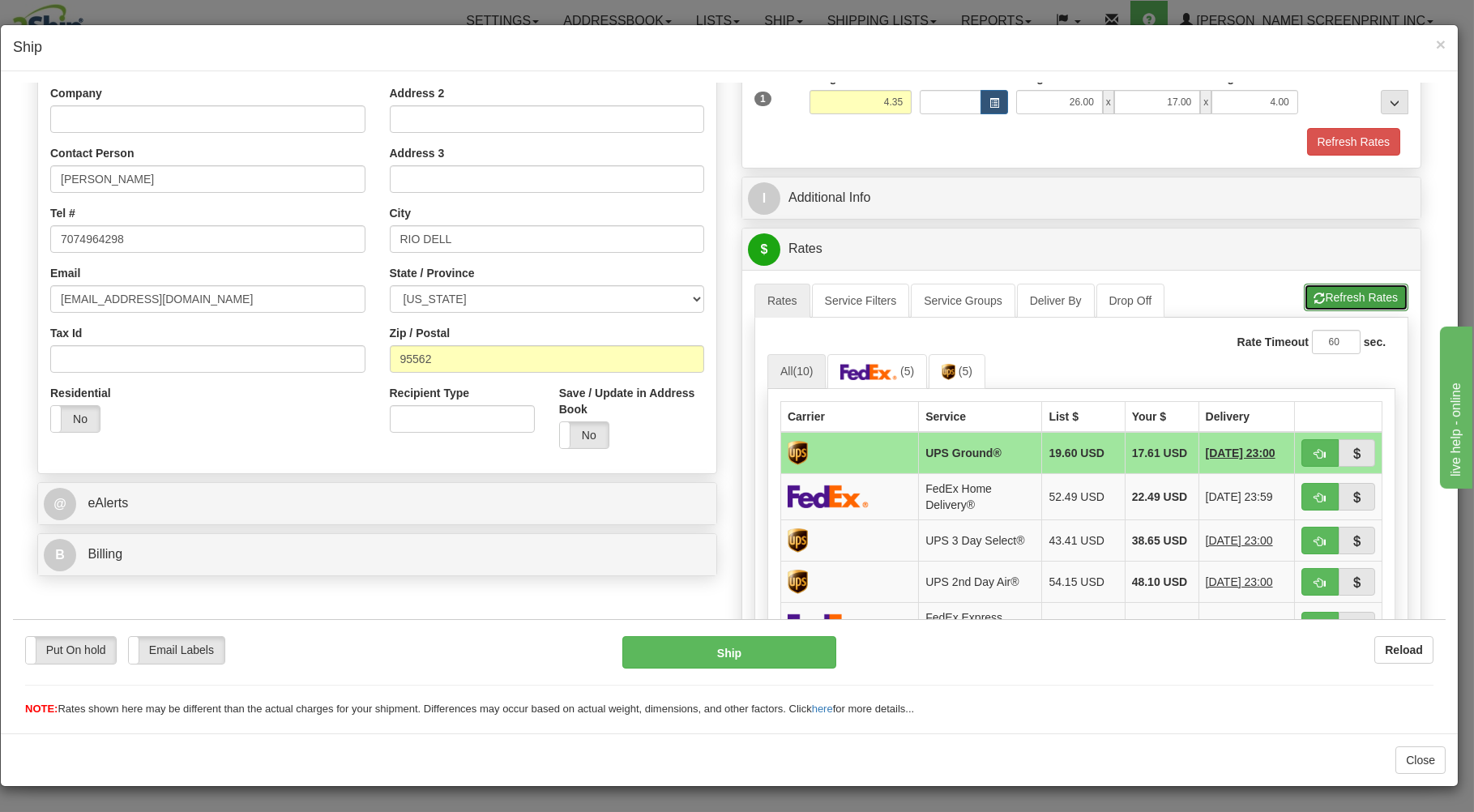
click at [1304, 286] on button "Refresh Rates" at bounding box center [1356, 297] width 104 height 27
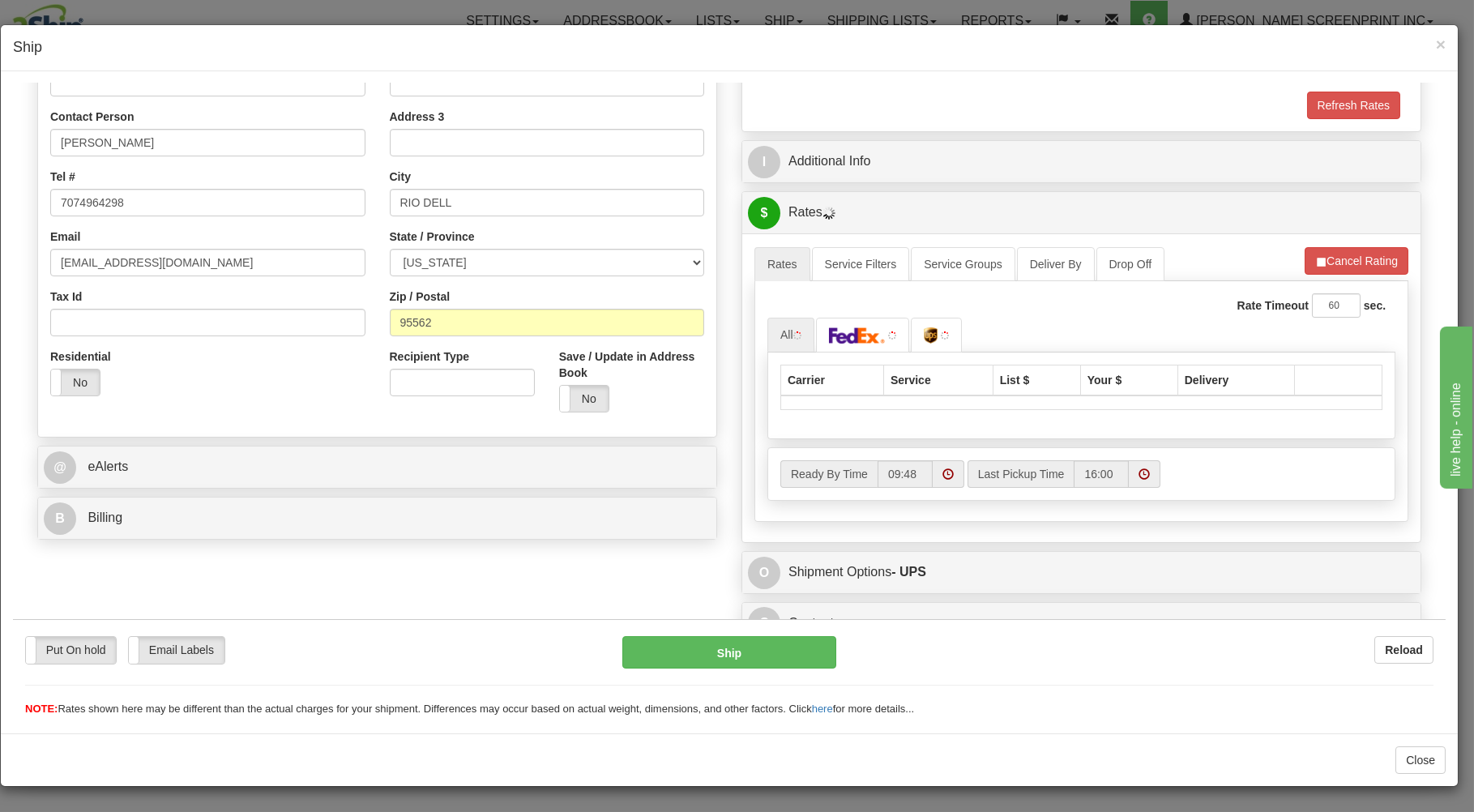
scroll to position [319, 0]
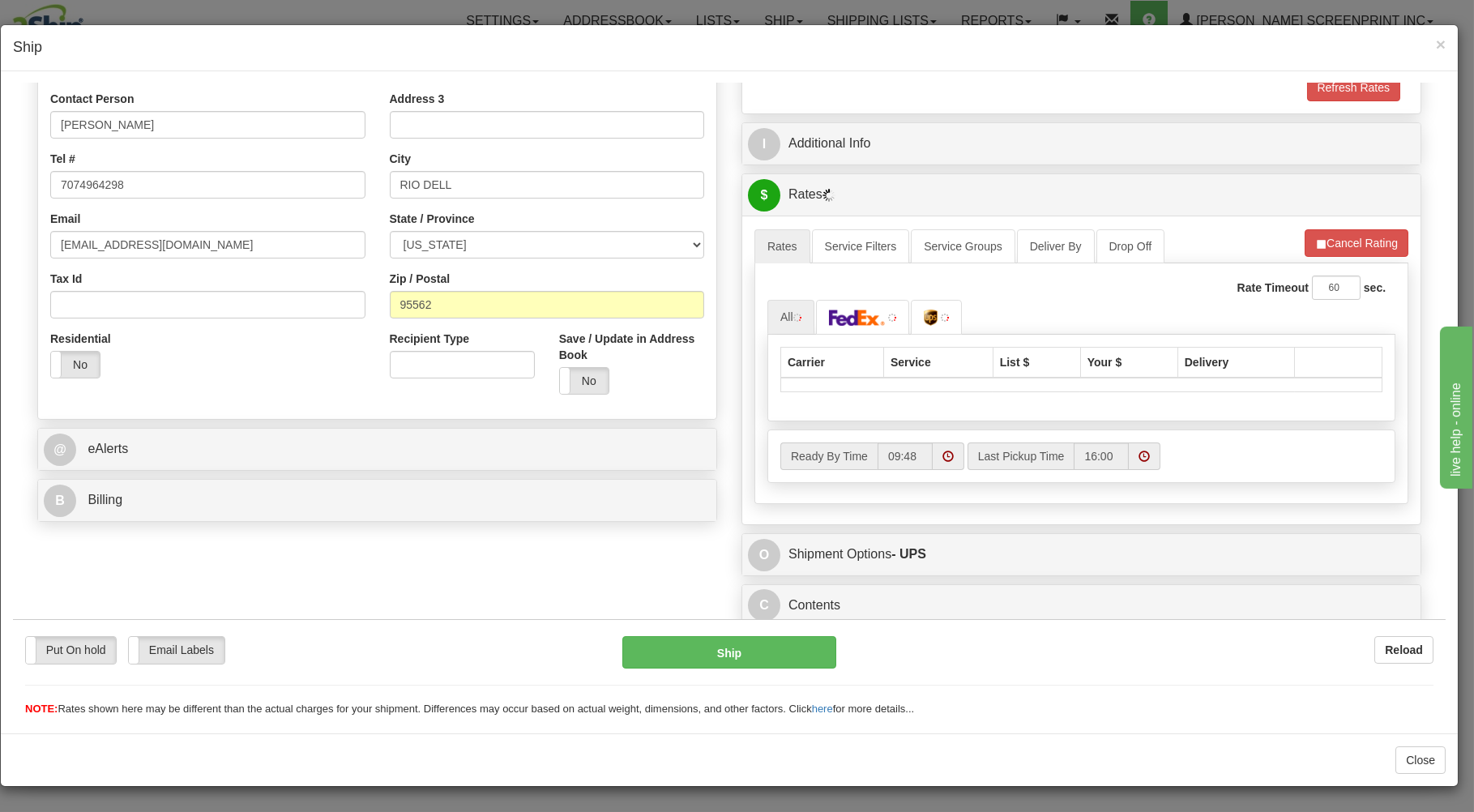
type input "4.35"
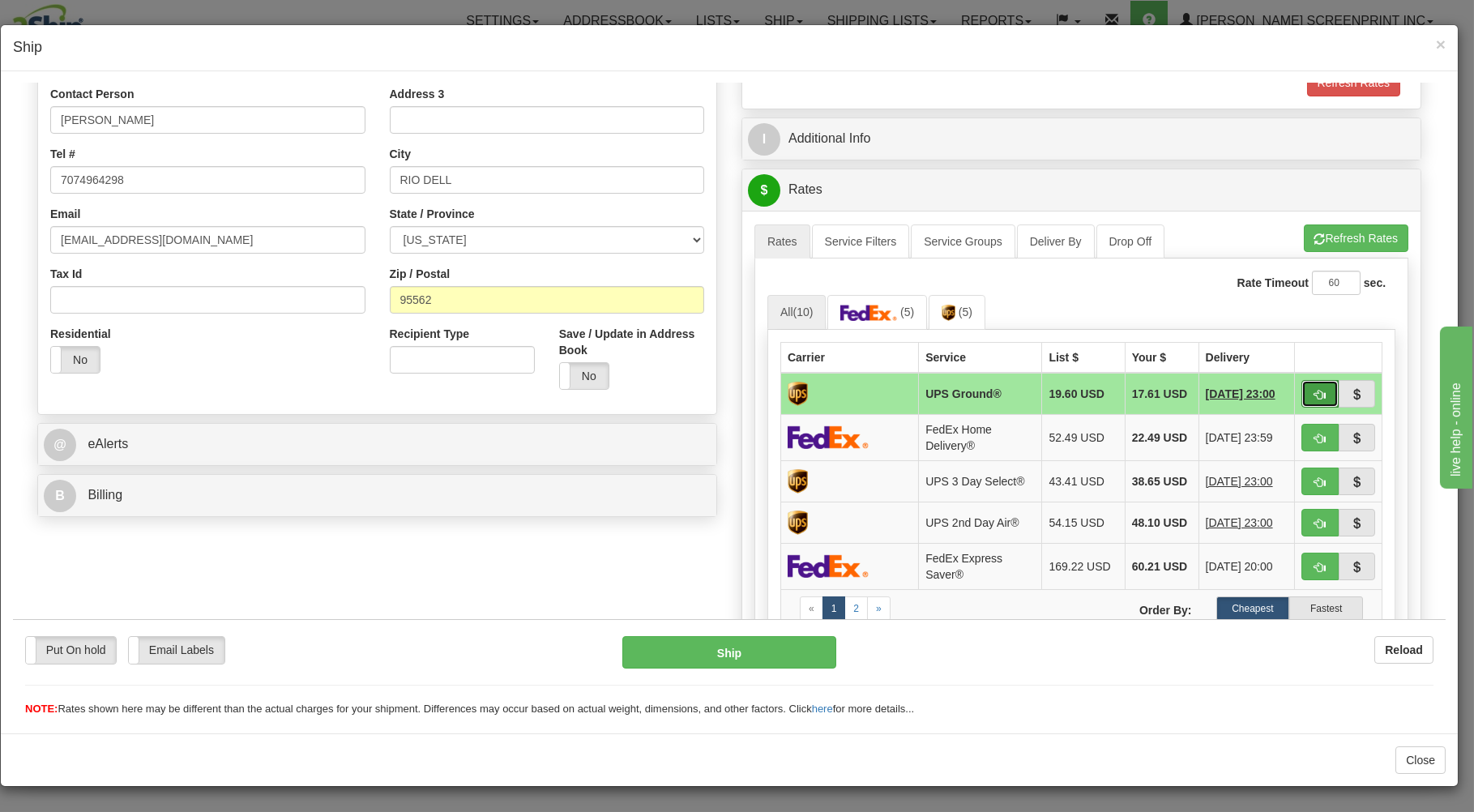
click at [1315, 390] on span "button" at bounding box center [1321, 394] width 12 height 11
type input "03"
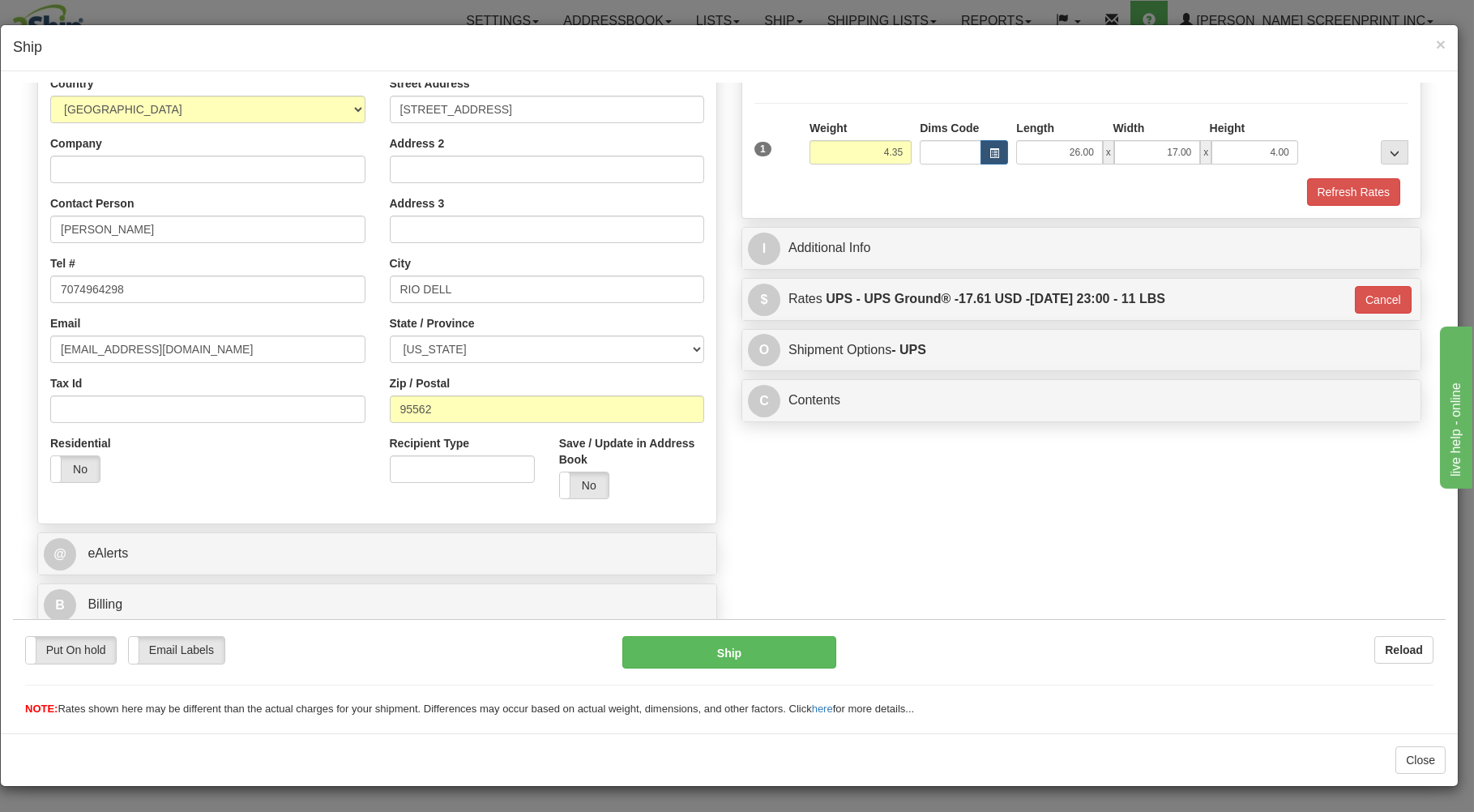
scroll to position [213, 0]
click at [733, 650] on button "Ship" at bounding box center [730, 651] width 215 height 32
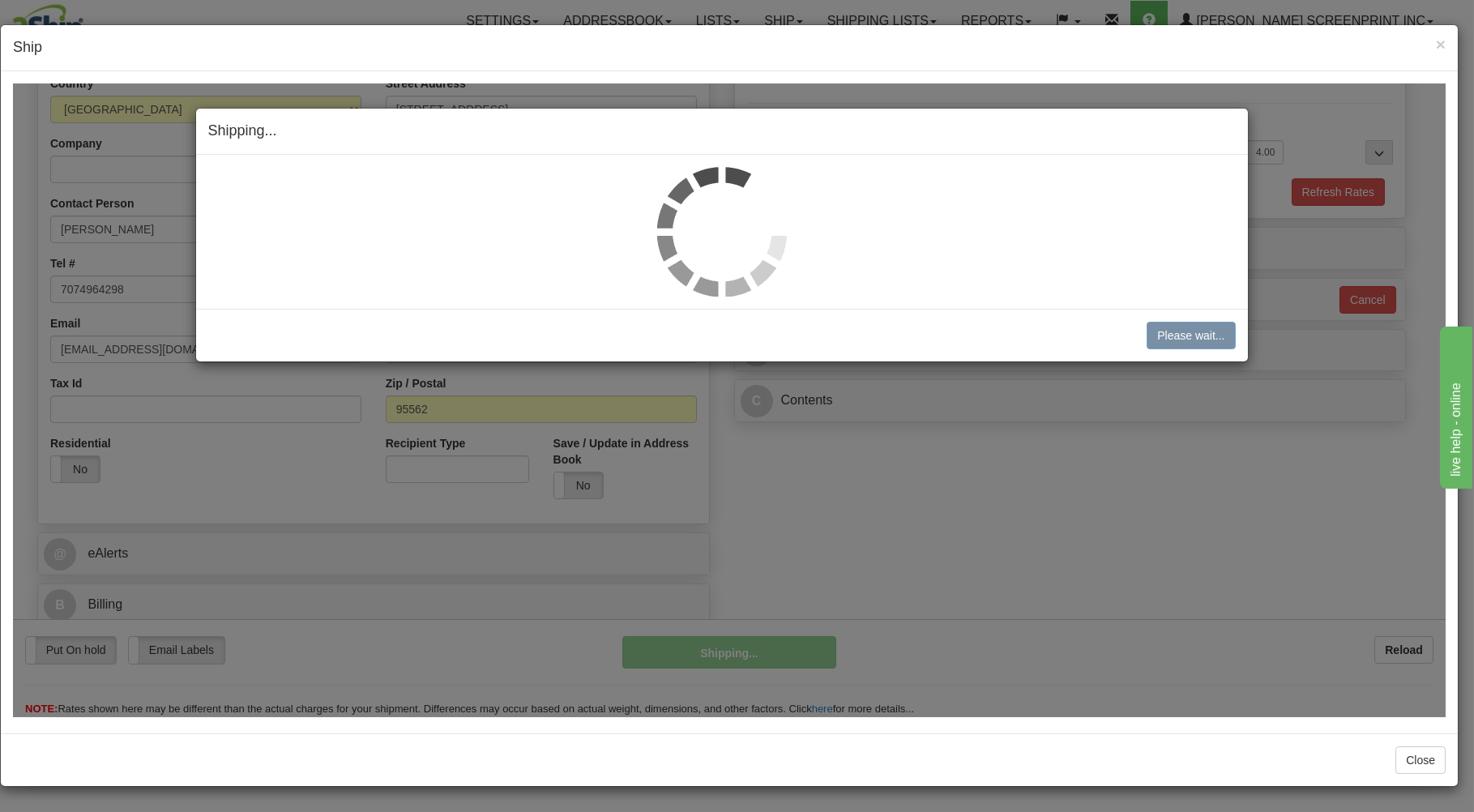
type input "4.40"
type input "03"
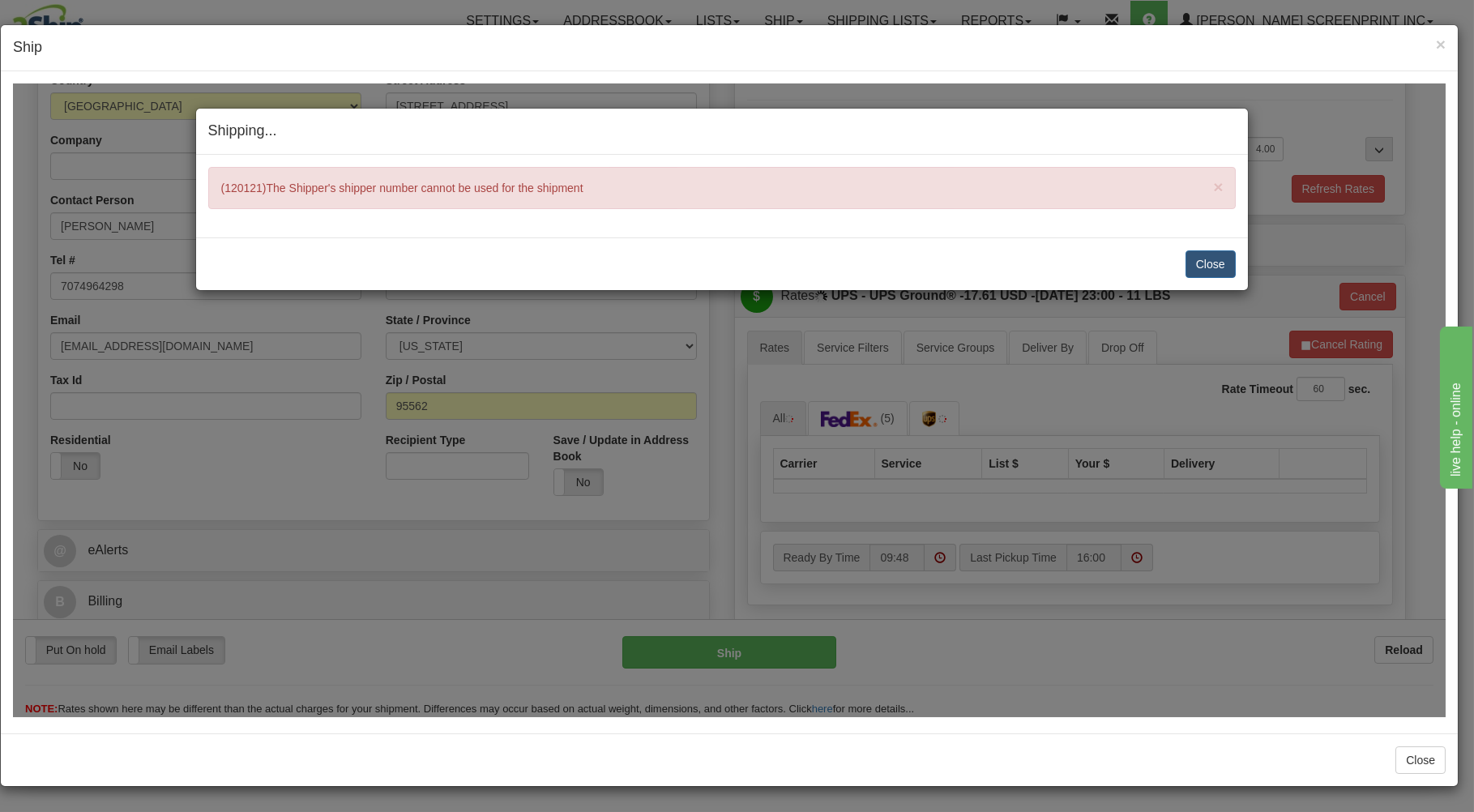
type input "4.35"
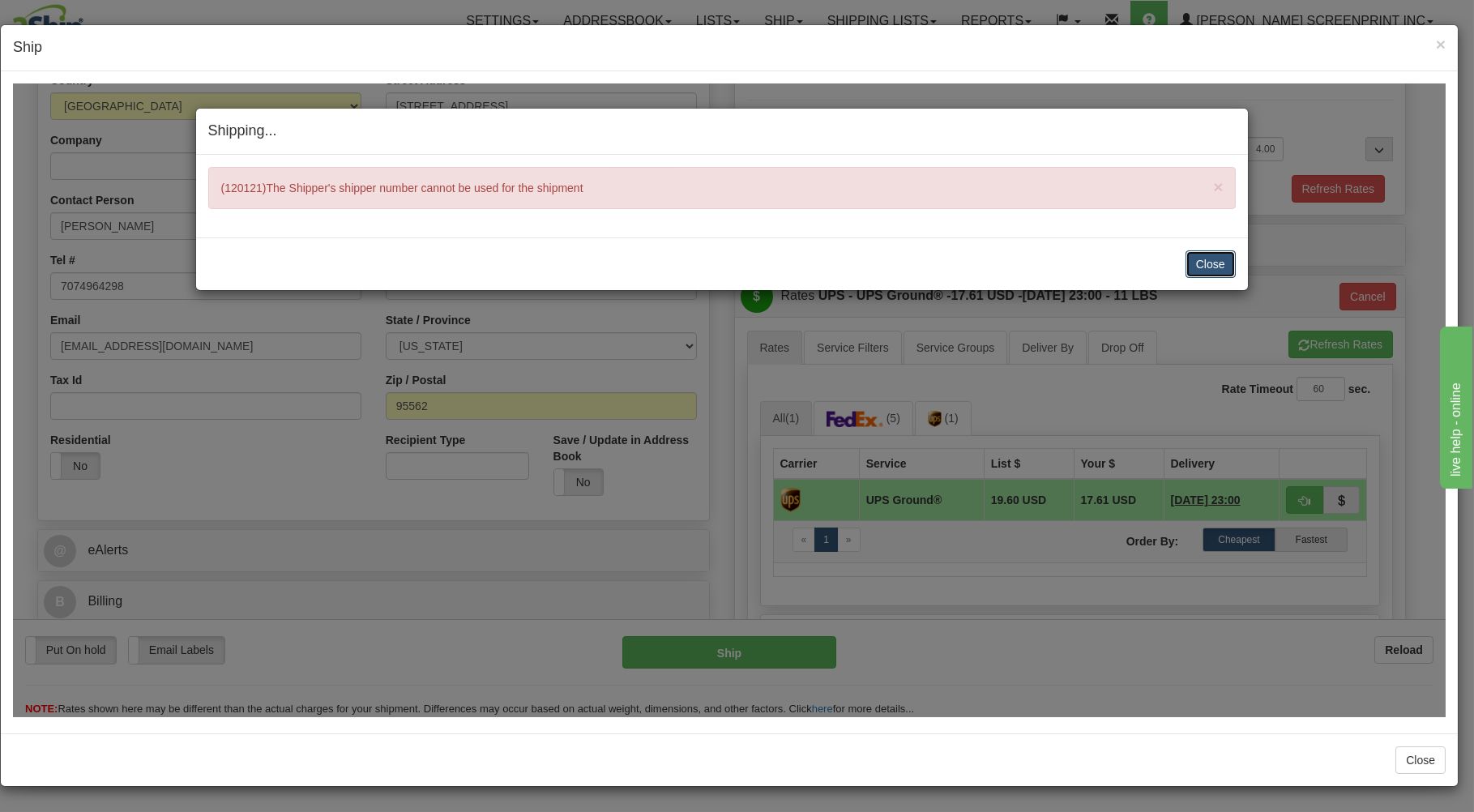
click at [1226, 263] on button "Close" at bounding box center [1211, 263] width 50 height 27
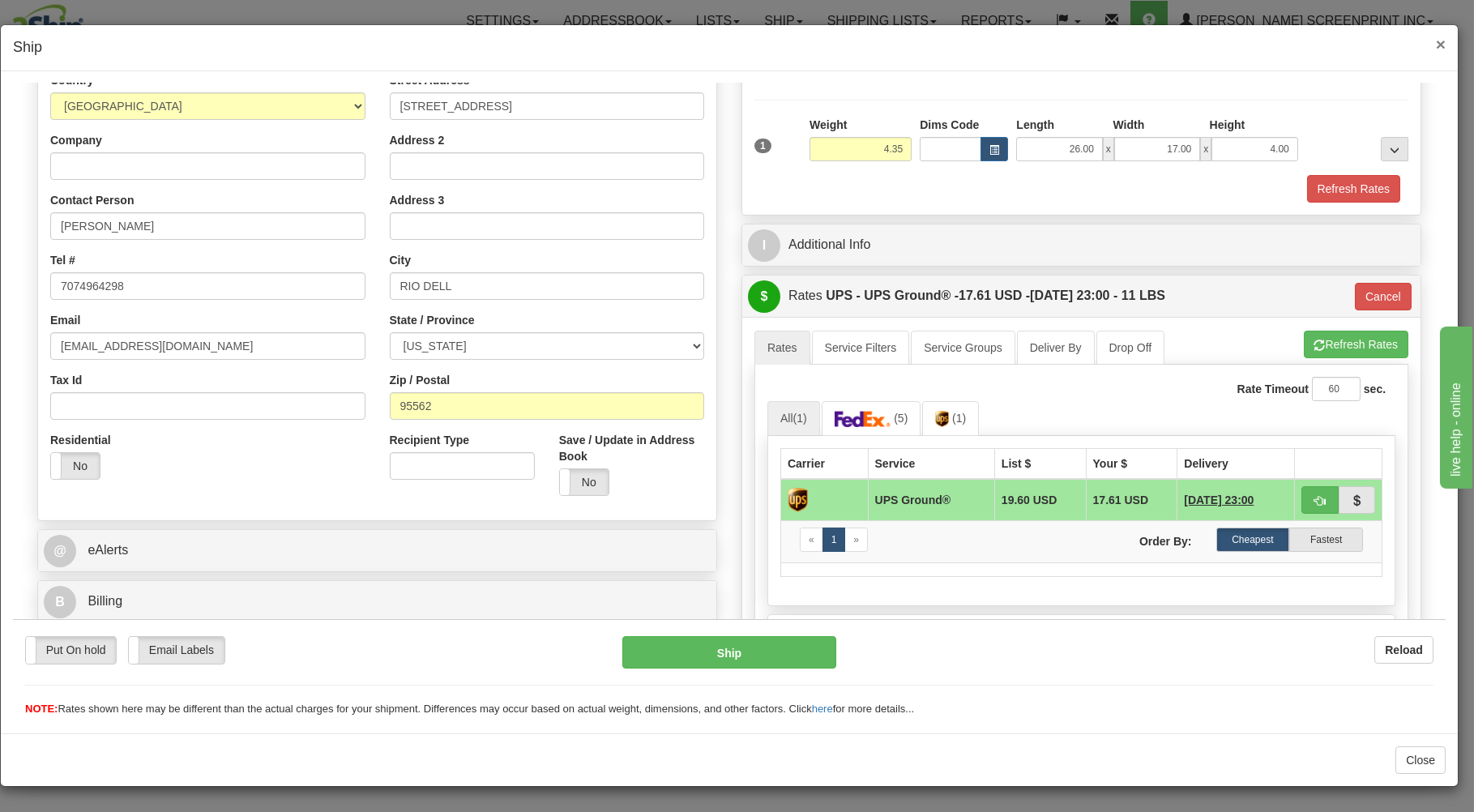
click at [1438, 39] on span "×" at bounding box center [1442, 43] width 10 height 19
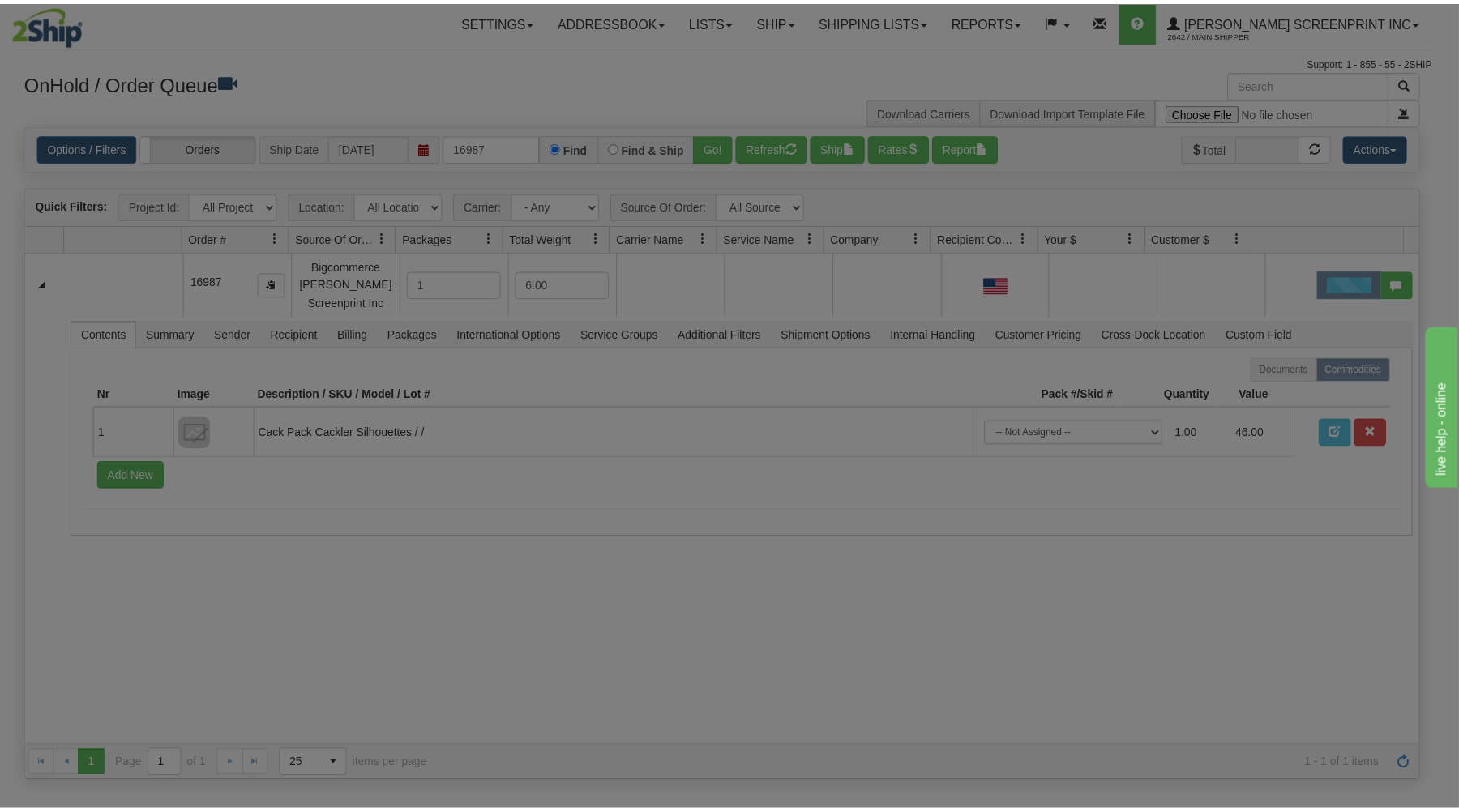
scroll to position [0, 0]
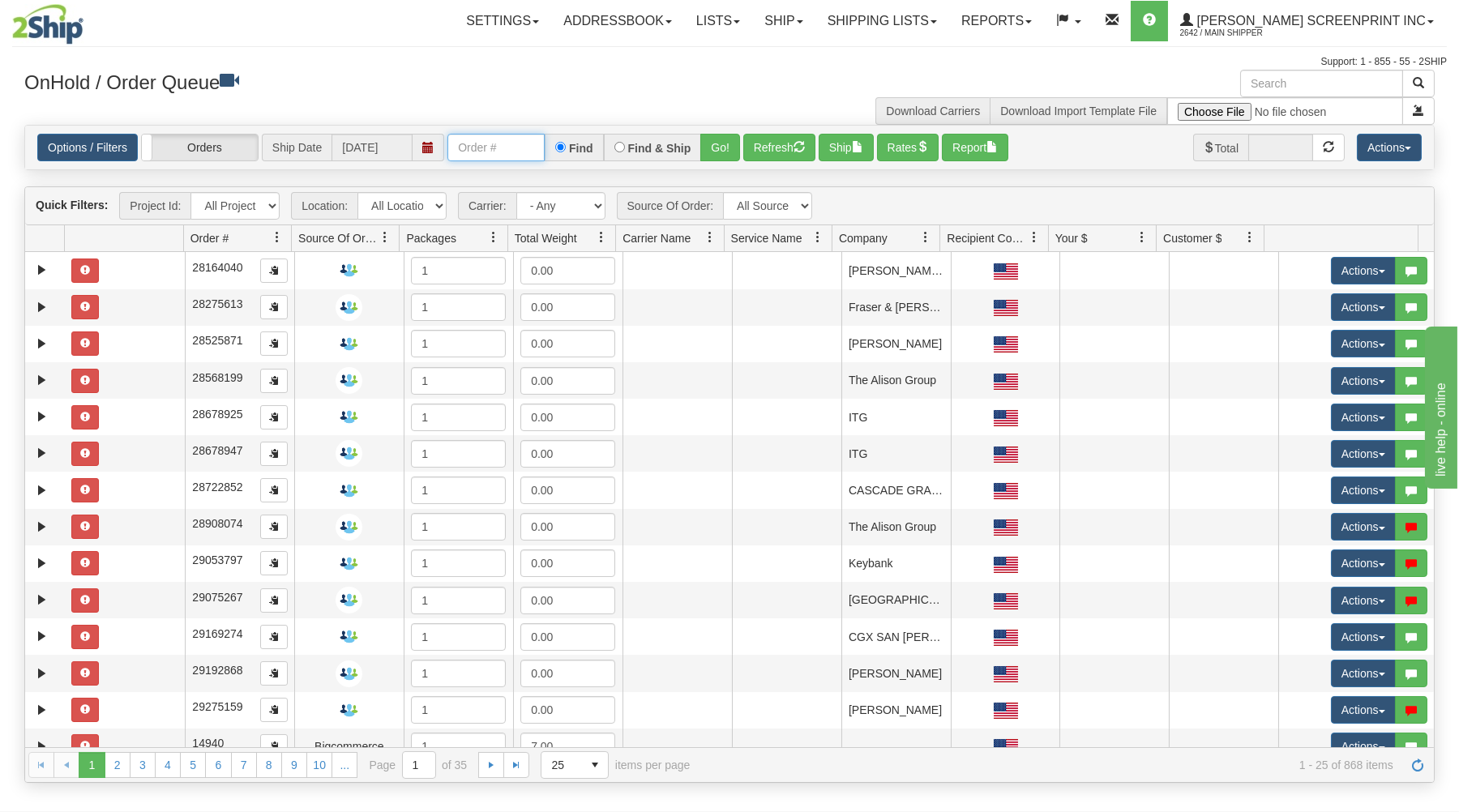
click at [492, 151] on input "text" at bounding box center [496, 147] width 97 height 27
type input "16987"
click at [733, 144] on button "Go!" at bounding box center [720, 147] width 39 height 27
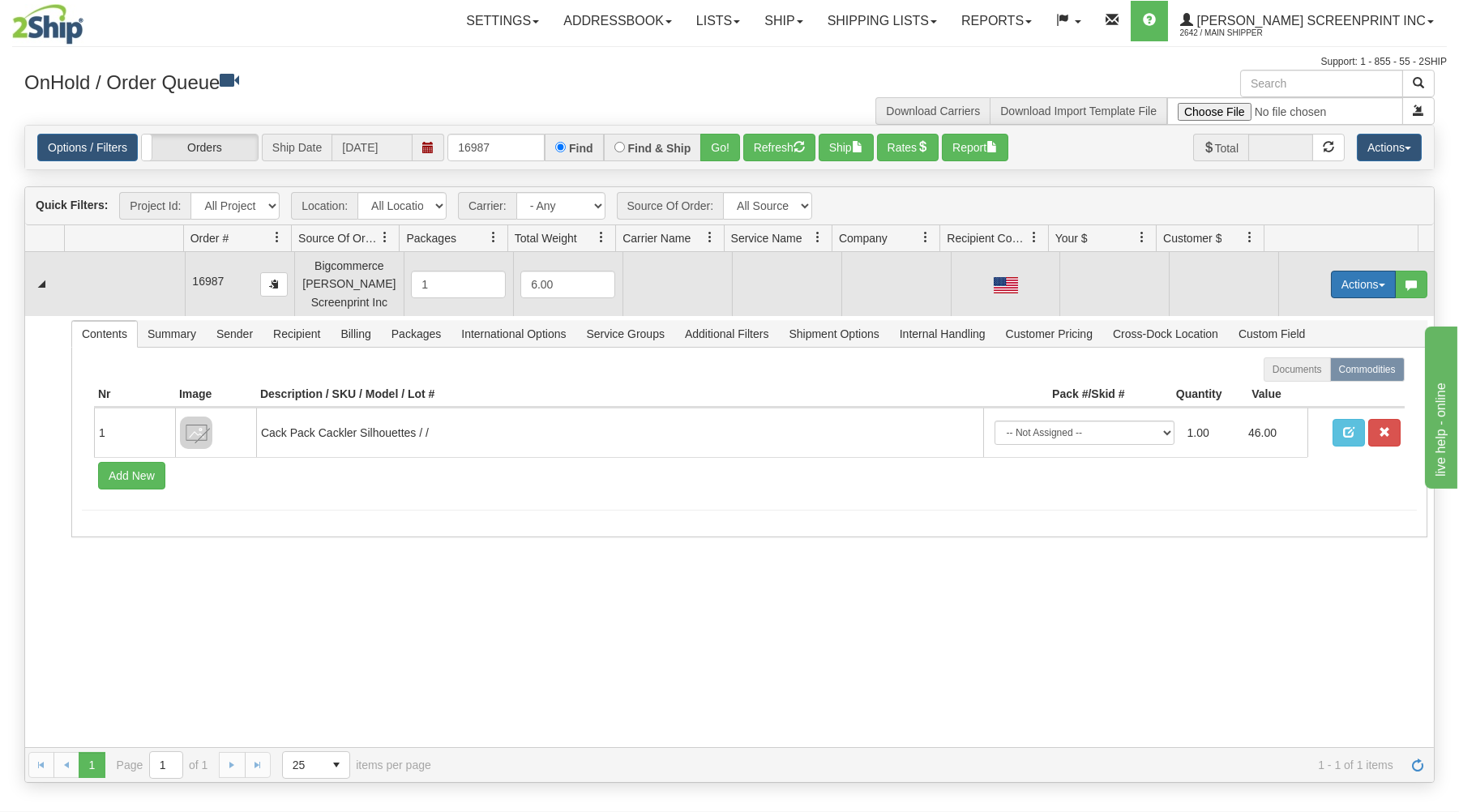
click at [1341, 285] on button "Actions" at bounding box center [1363, 285] width 65 height 27
click at [1324, 313] on link "Open" at bounding box center [1329, 314] width 130 height 21
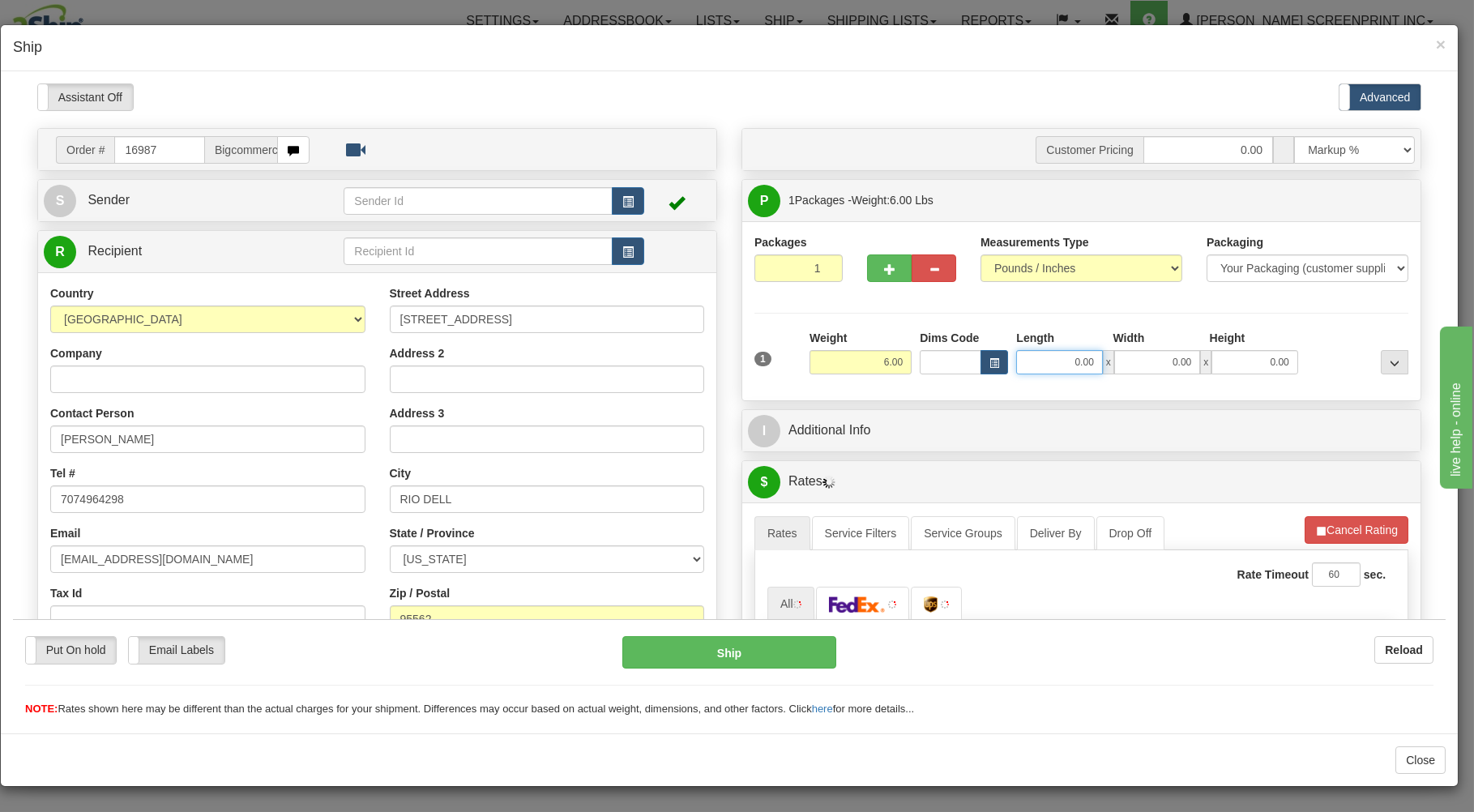
click at [1039, 366] on input "0.00" at bounding box center [1059, 361] width 85 height 25
type input "26.00"
type input "4.35"
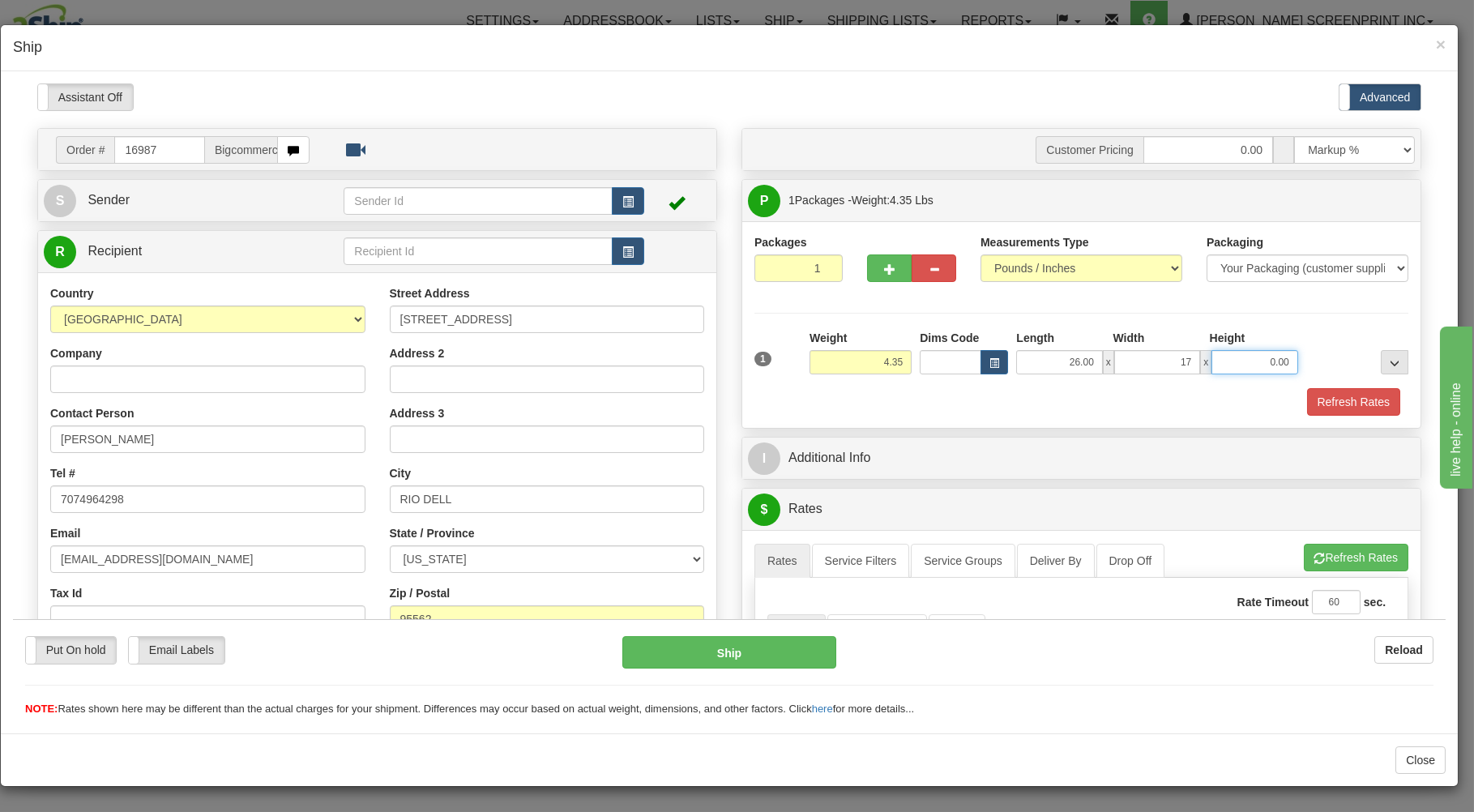
type input "17.00"
type input "4.00"
drag, startPoint x: 1010, startPoint y: 420, endPoint x: 1002, endPoint y: 409, distance: 13.6
click at [1010, 416] on div "Packages 1 1 Measurements Type" at bounding box center [1081, 324] width 679 height 206
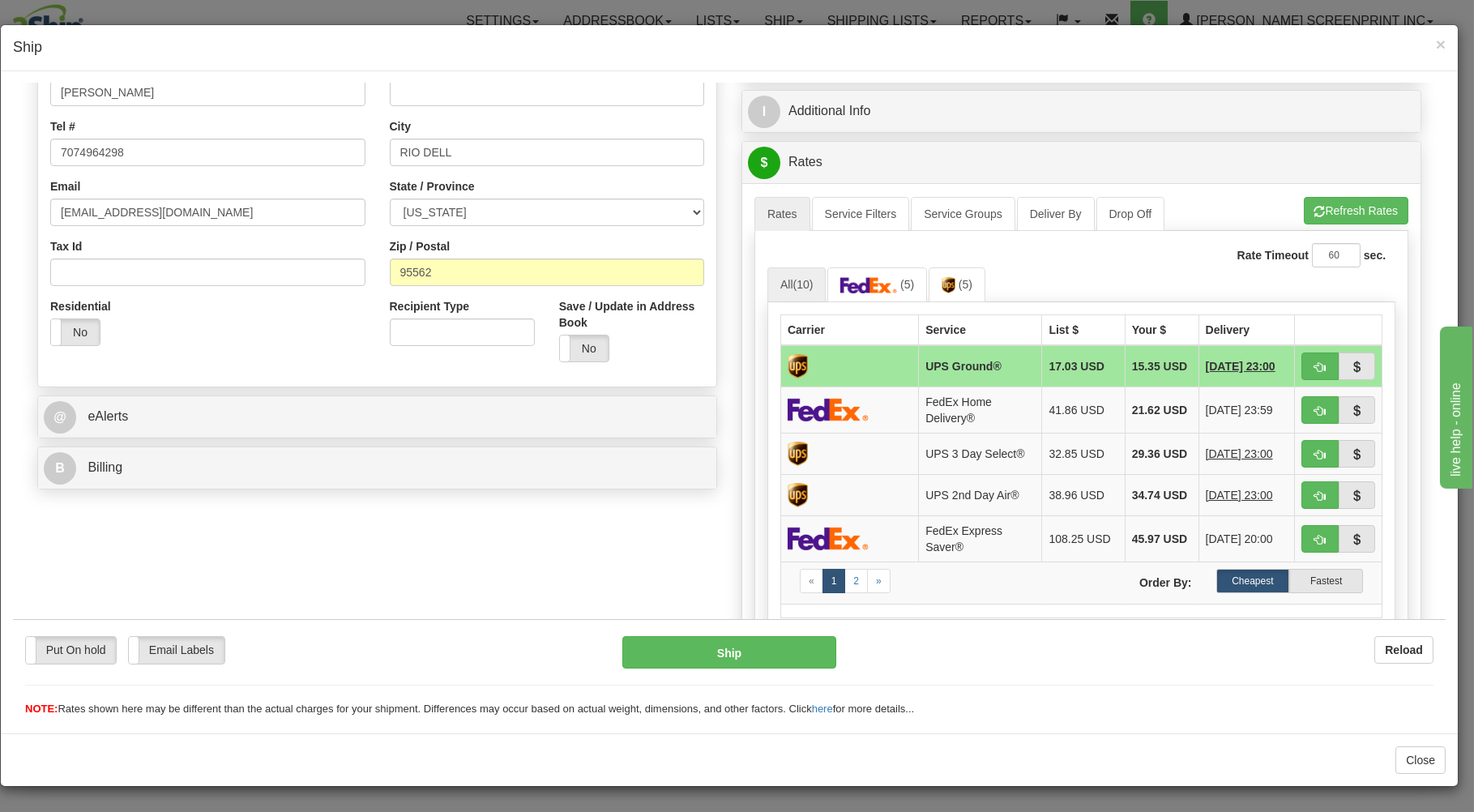
scroll to position [319, 0]
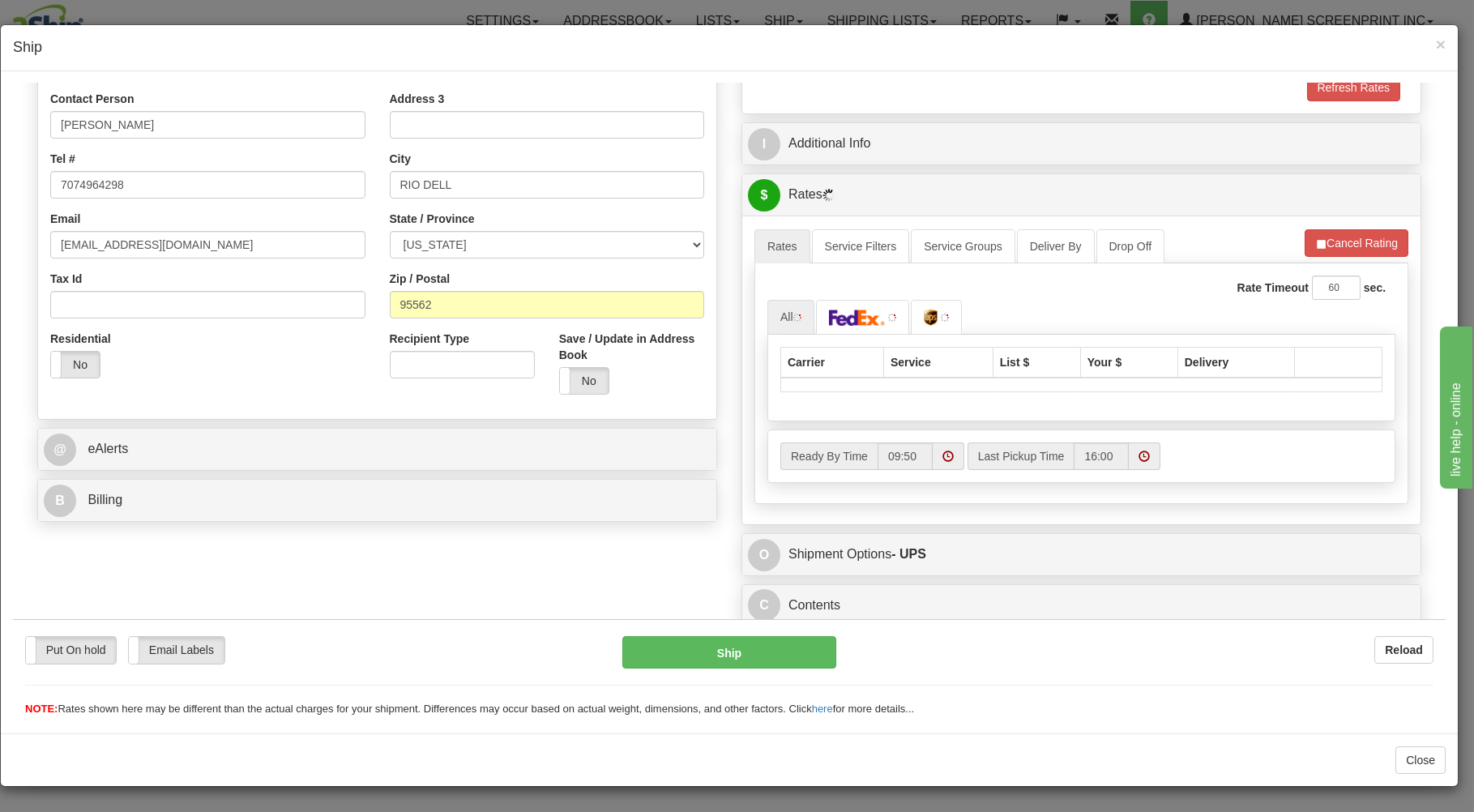
type input "4.35"
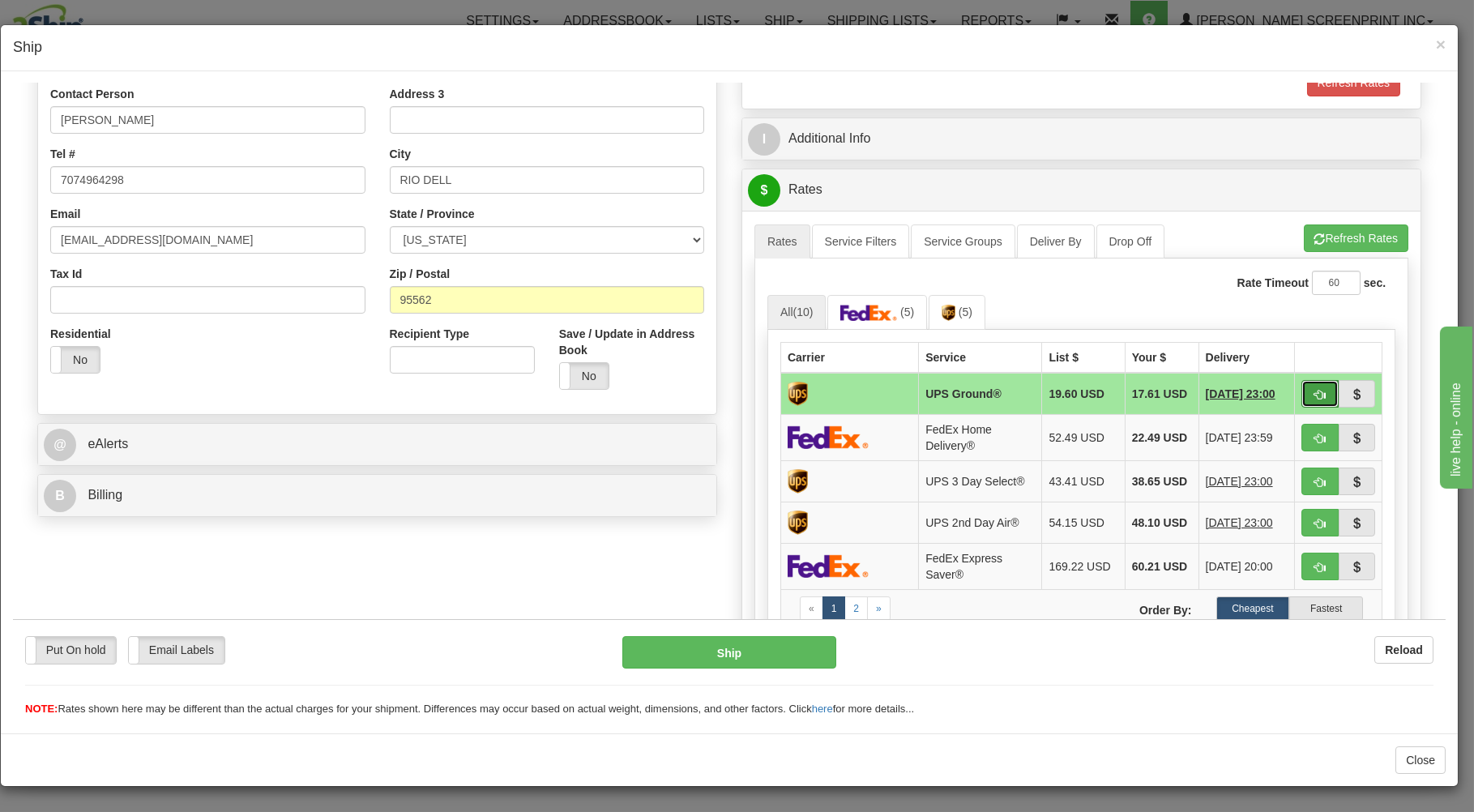
click at [1315, 392] on span "button" at bounding box center [1321, 394] width 12 height 11
type input "03"
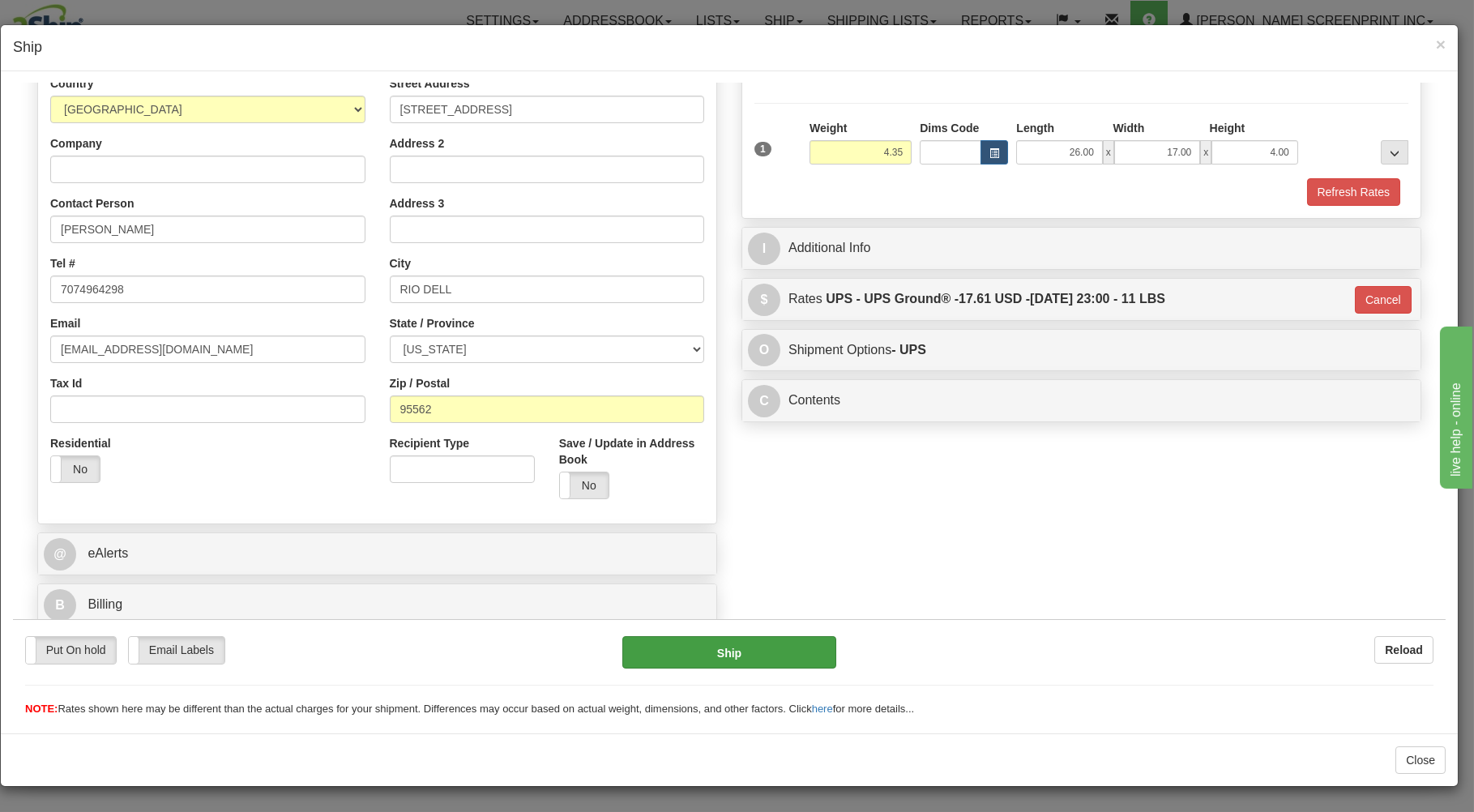
scroll to position [213, 0]
click at [682, 652] on button "Ship" at bounding box center [730, 651] width 215 height 32
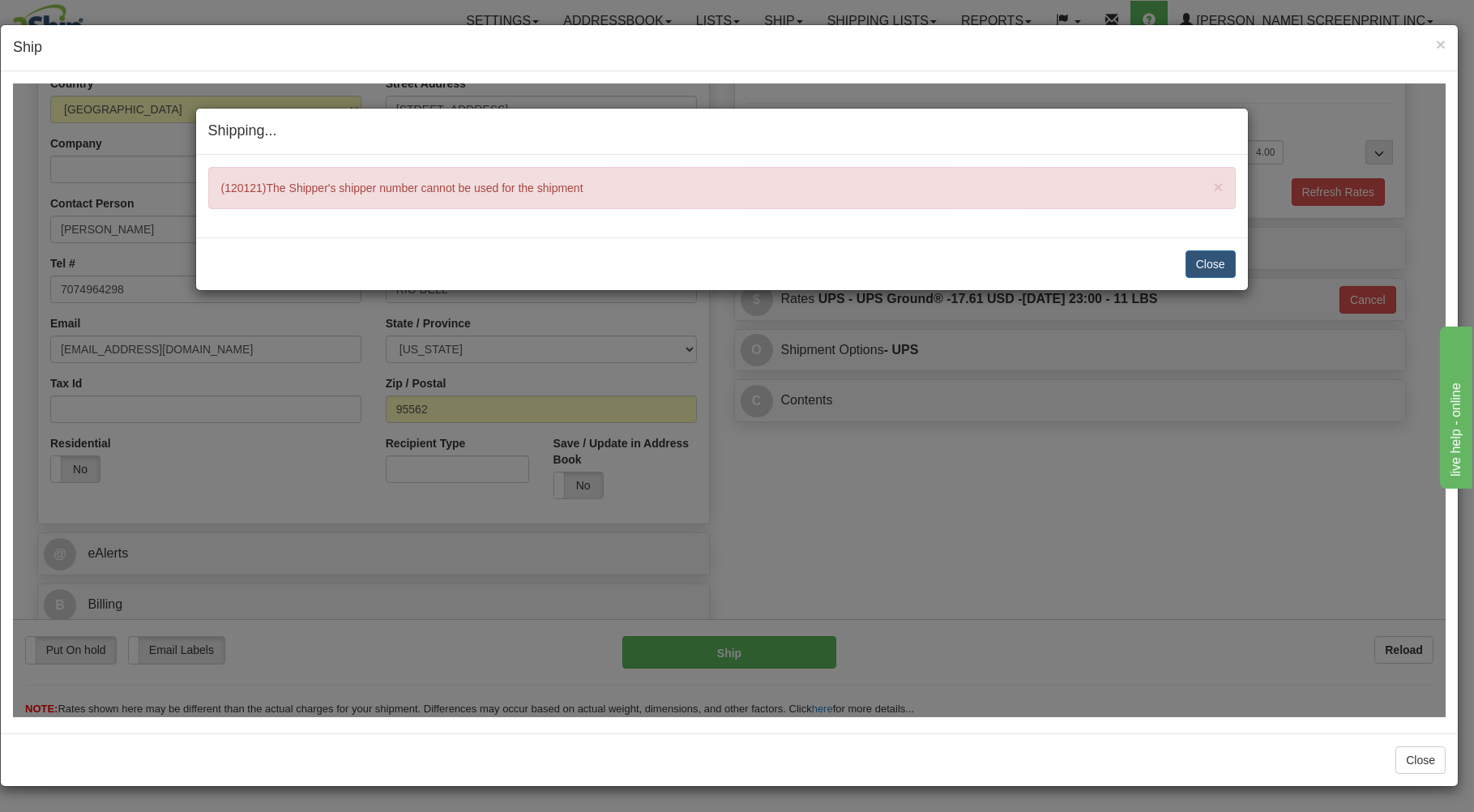
type input "4.40"
type input "03"
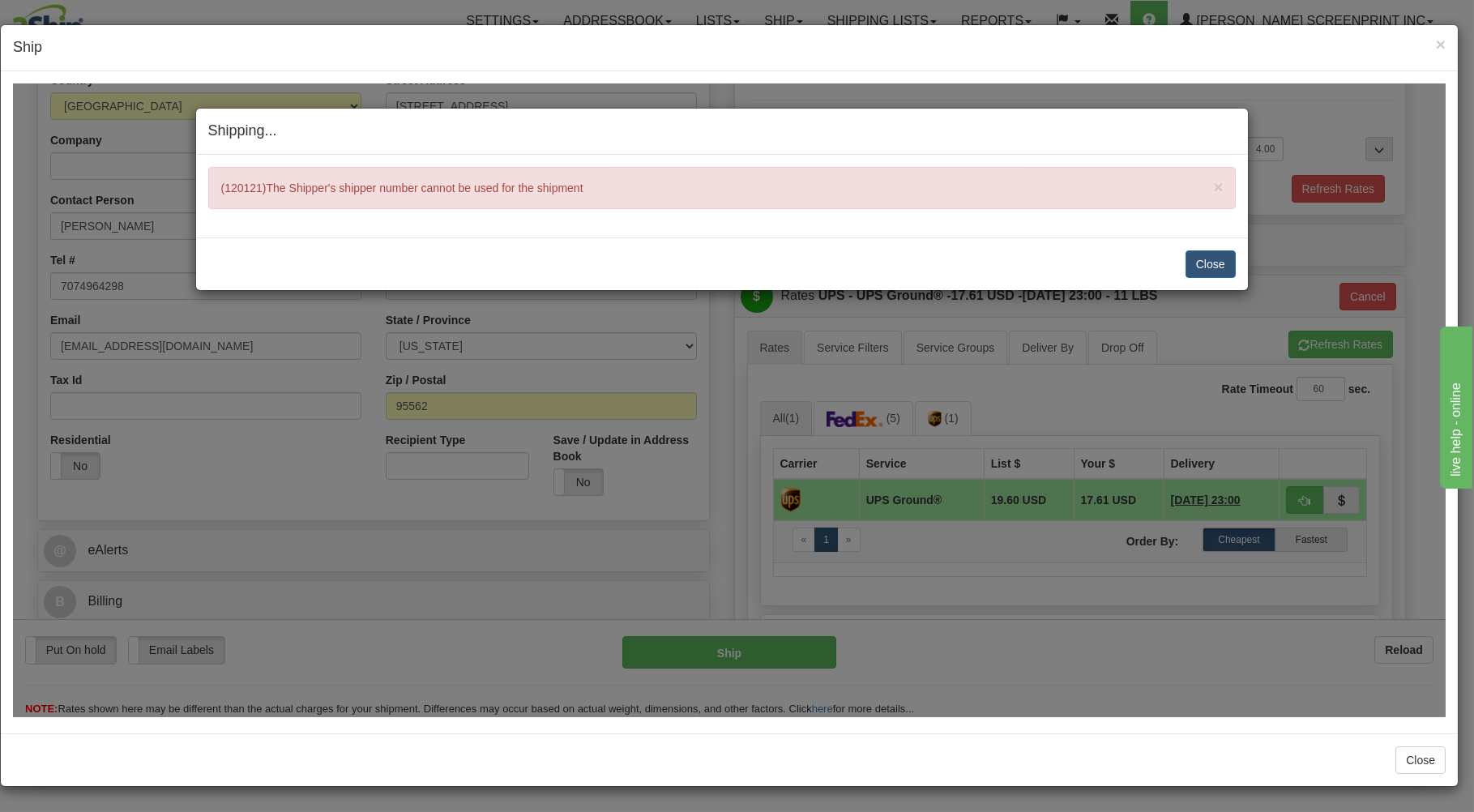
type input "4.35"
type input "03"
type input "4.40"
type input "03"
type input "4.40"
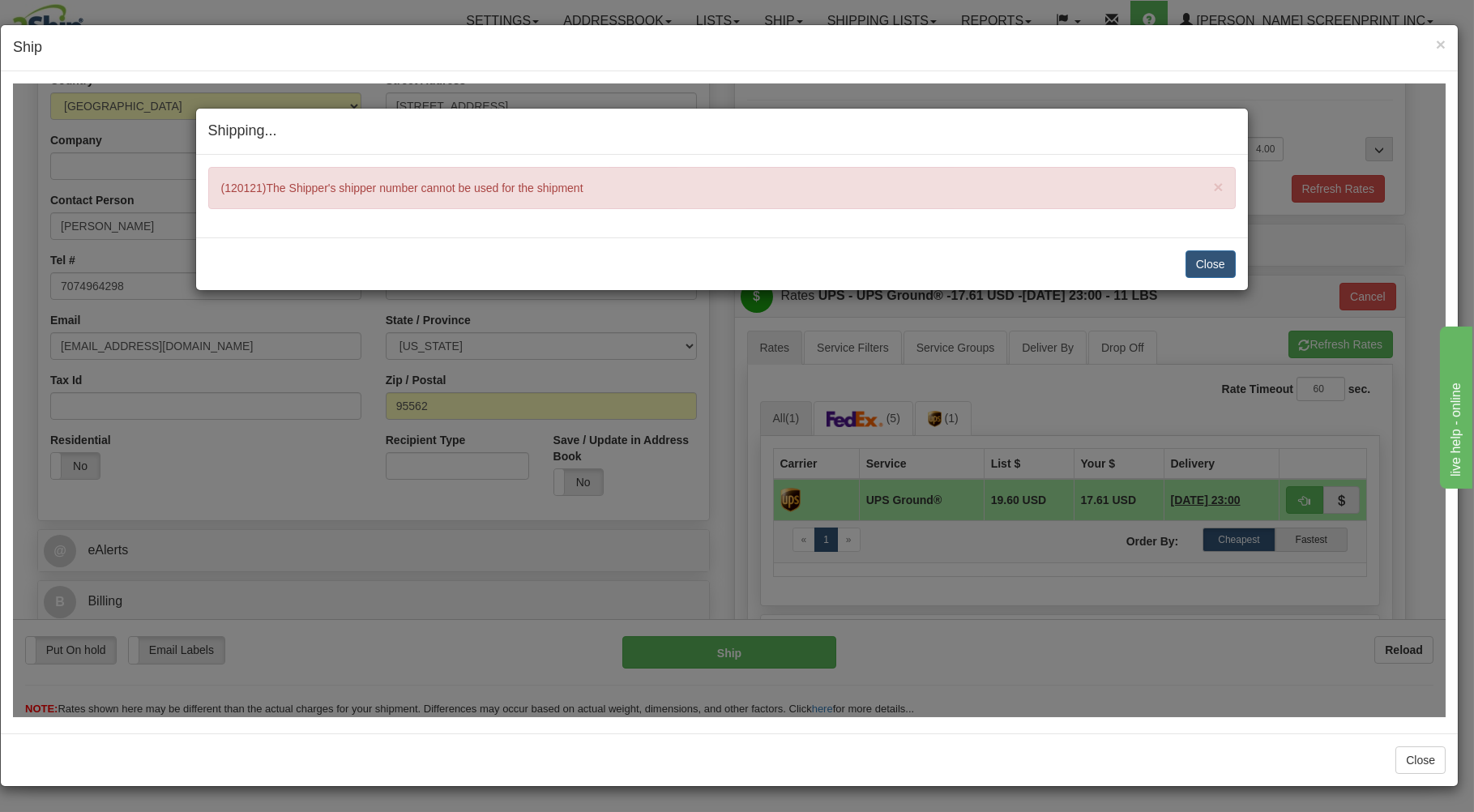
type input "03"
type input "4.40"
type input "03"
type input "4.40"
type input "03"
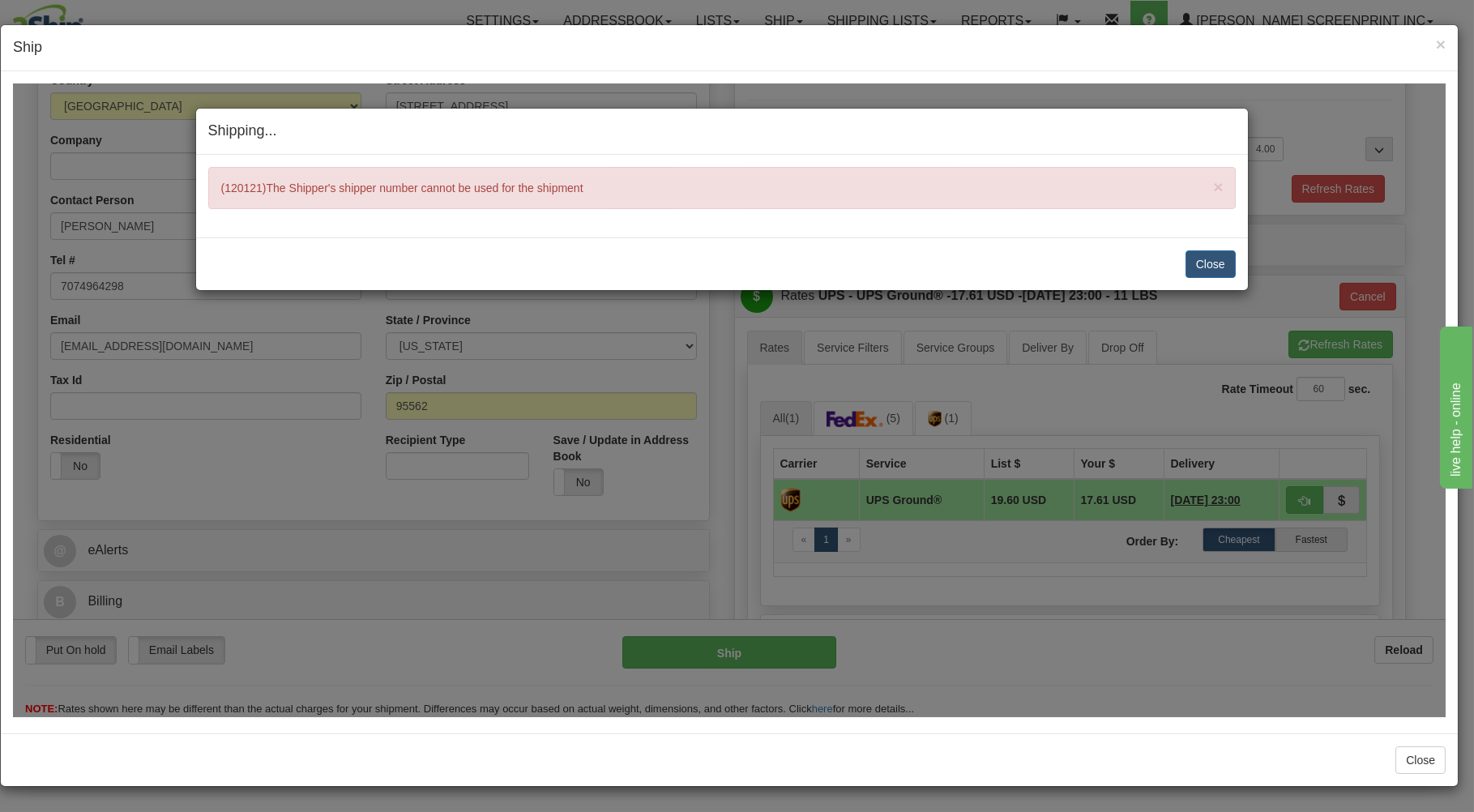
type input "4.40"
type input "03"
type input "4.40"
type input "03"
type input "4.40"
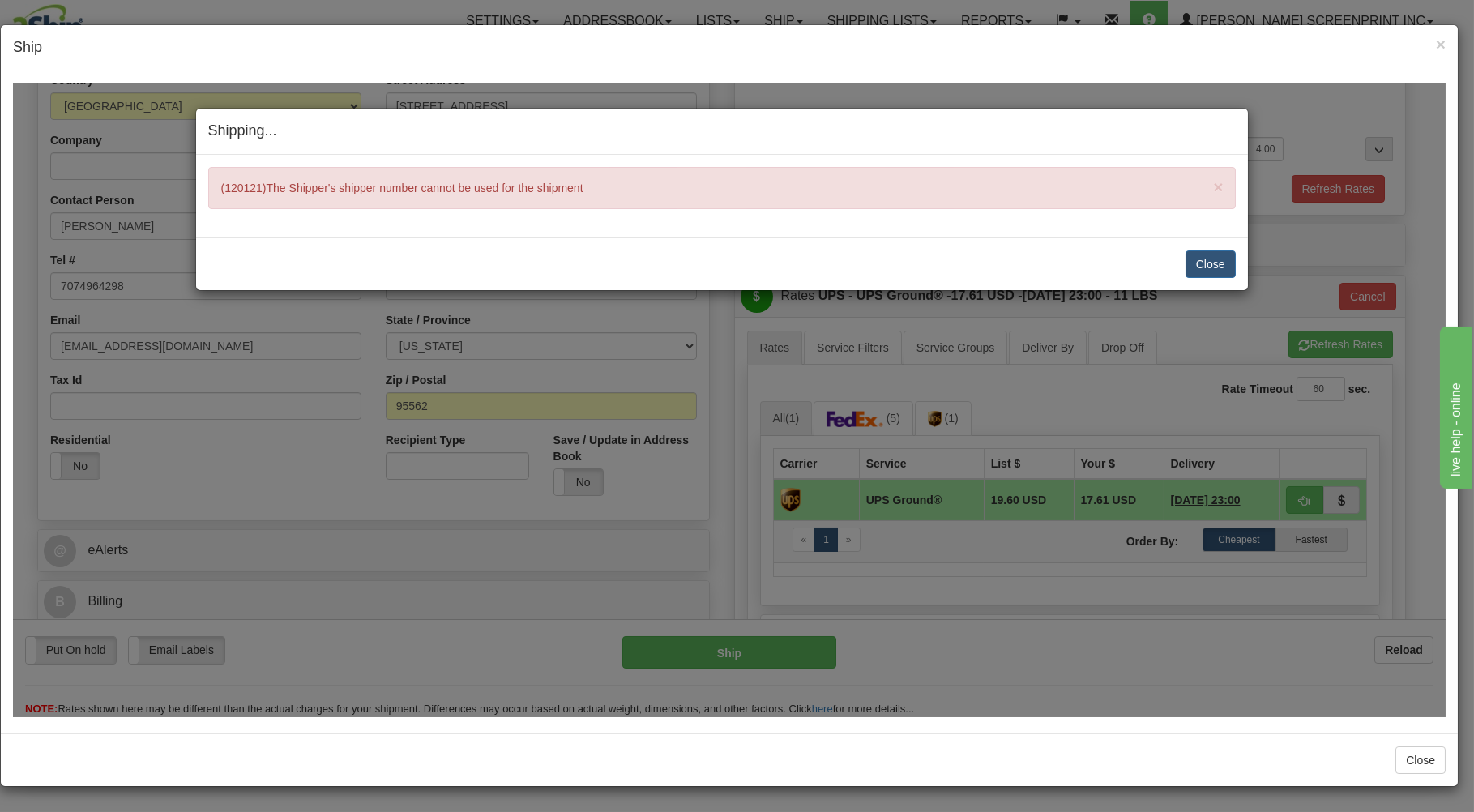
type input "03"
type input "4.40"
type input "03"
type input "4.35"
type input "03"
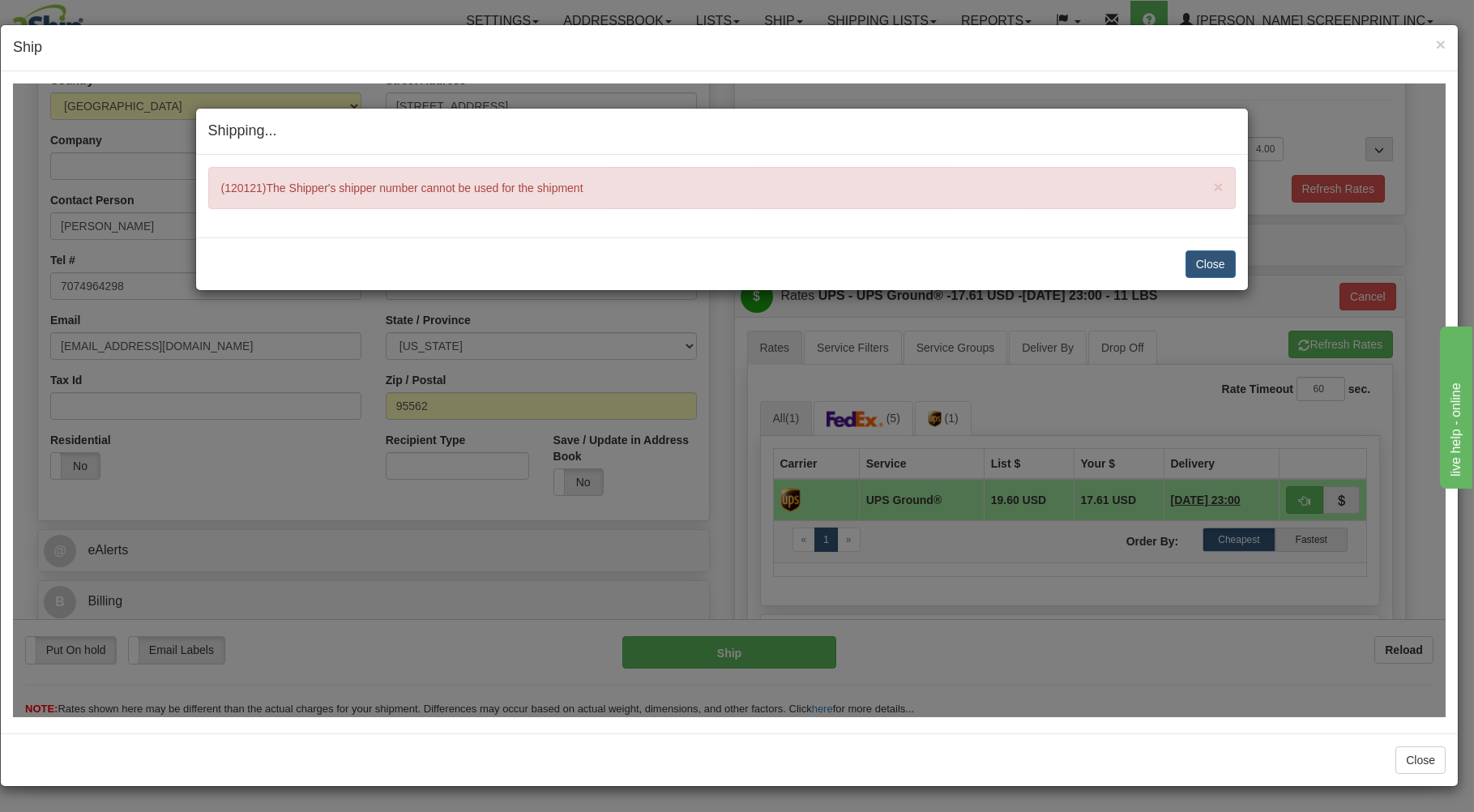
type input "4.40"
type input "03"
type input "4.40"
type input "03"
type input "4.40"
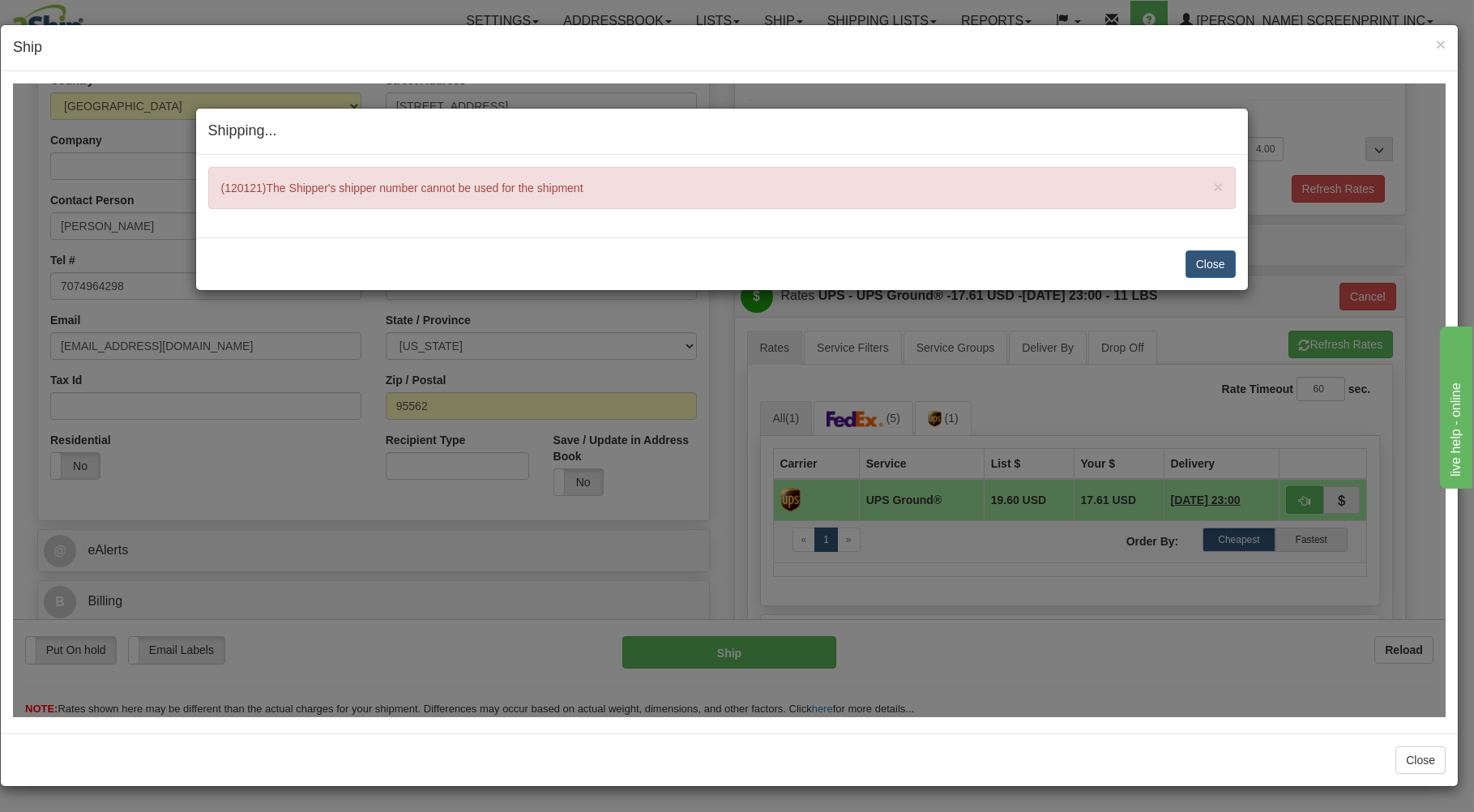
type input "03"
type input "4.40"
type input "03"
type input "4.40"
type input "03"
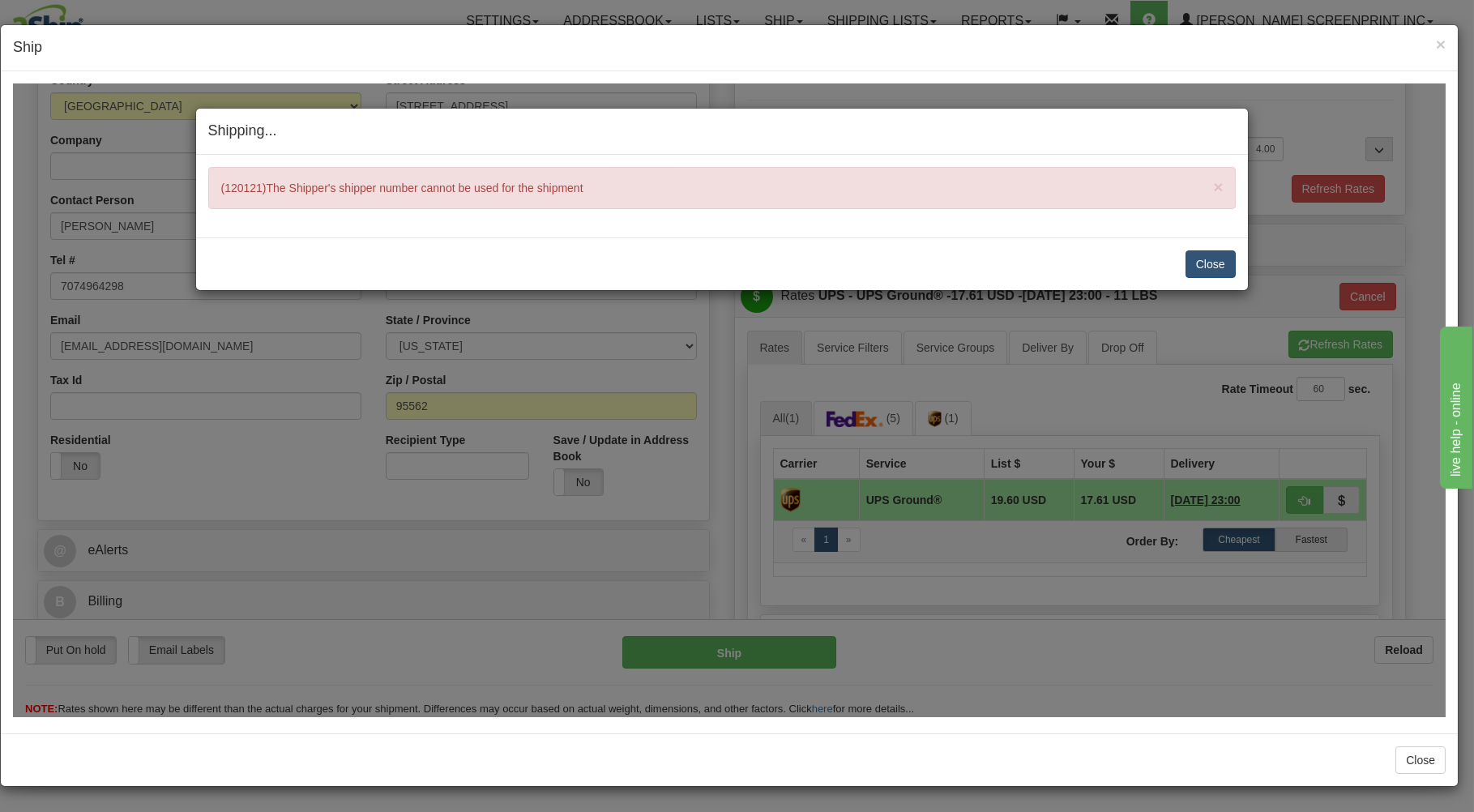
type input "4.40"
type input "03"
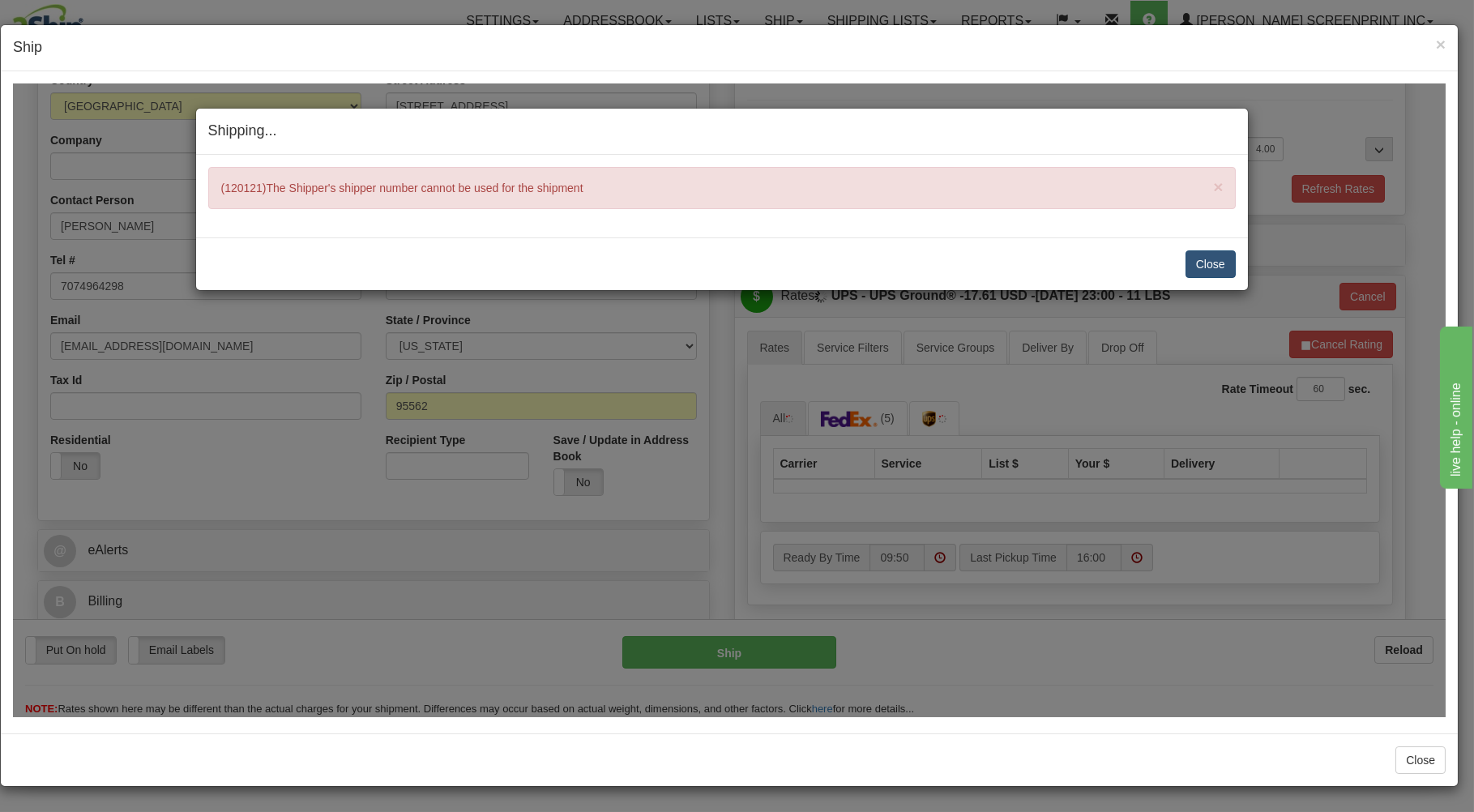
type input "4.35"
click at [1209, 256] on button "Close" at bounding box center [1211, 263] width 50 height 27
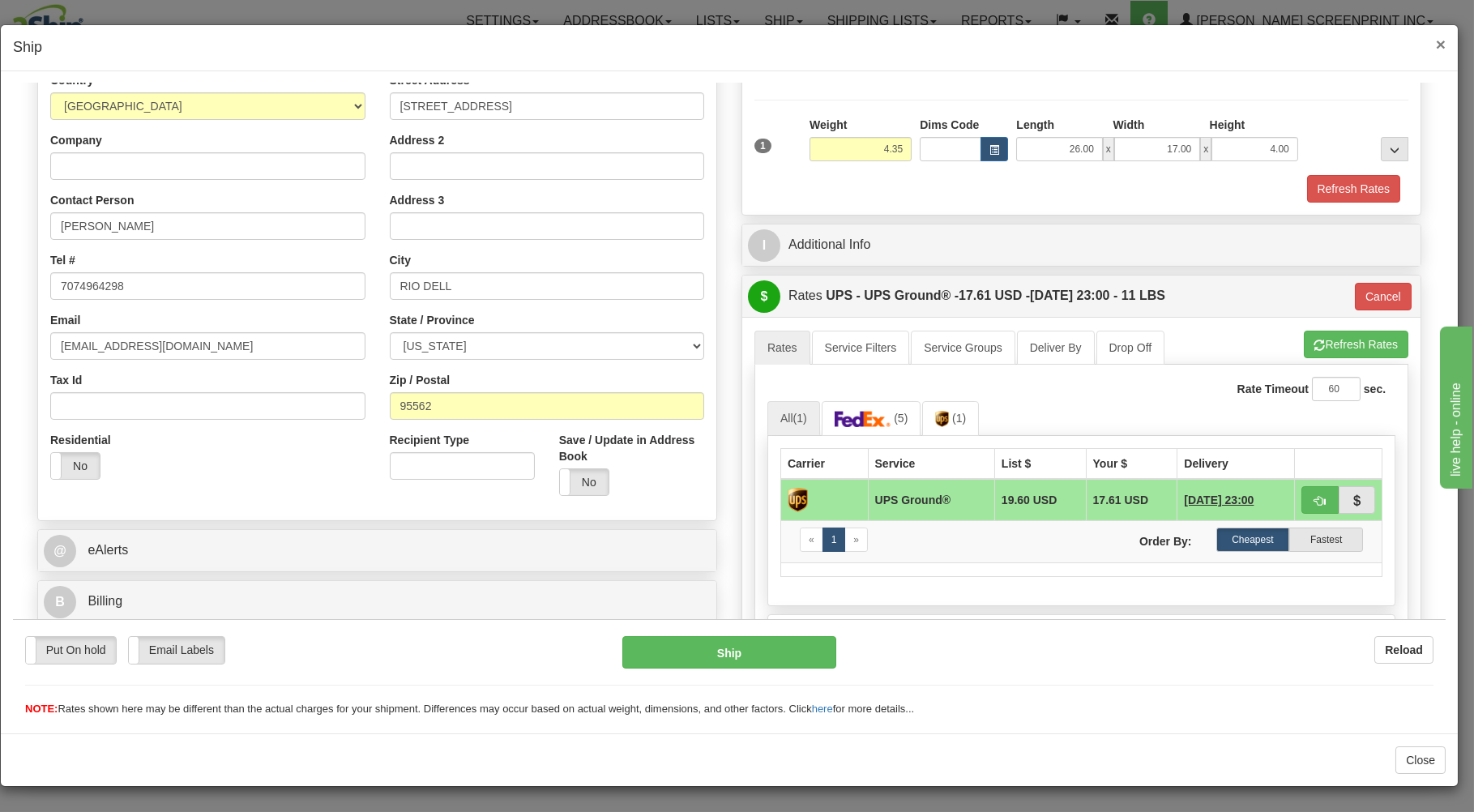
click at [1440, 37] on span "×" at bounding box center [1442, 43] width 10 height 19
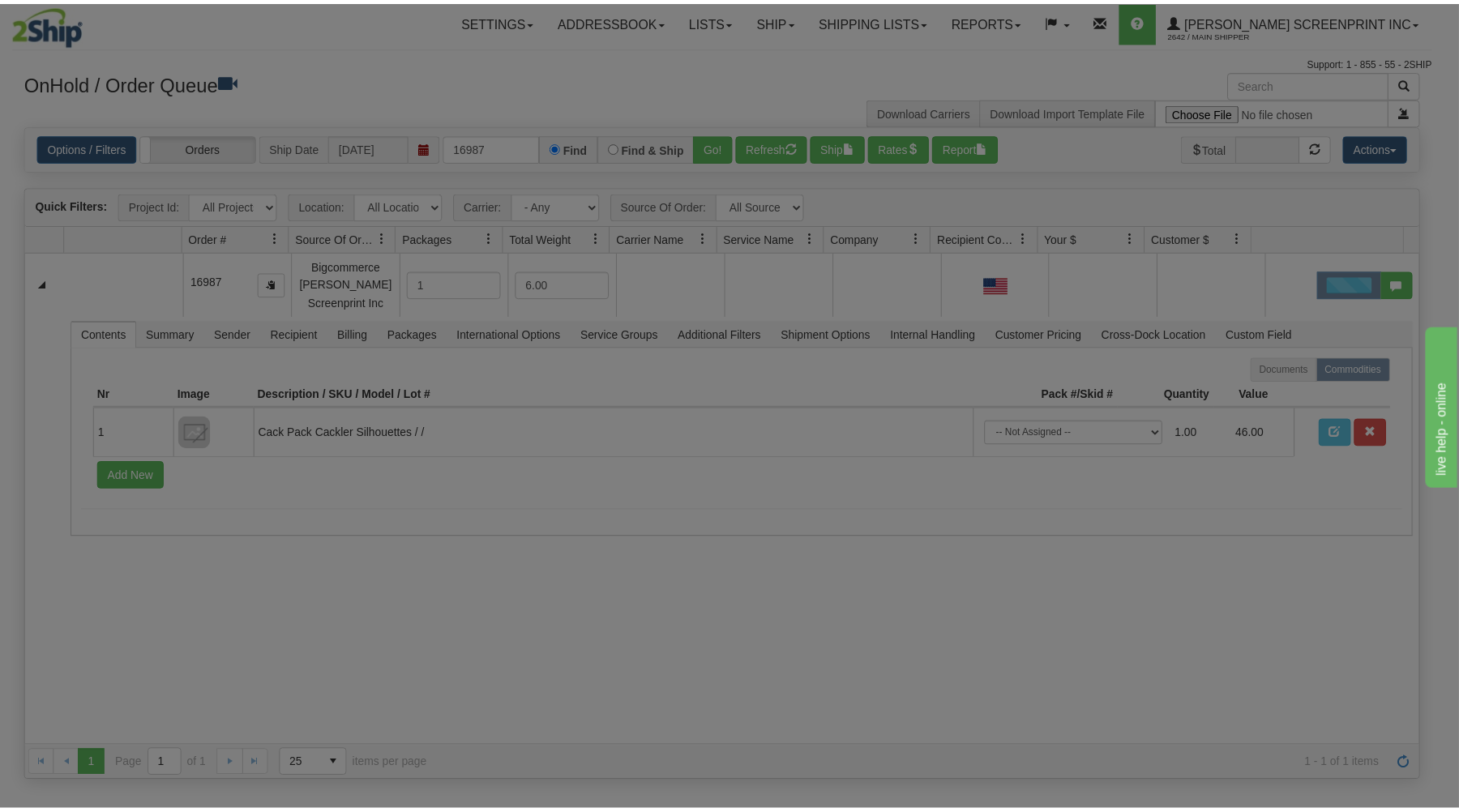
scroll to position [0, 0]
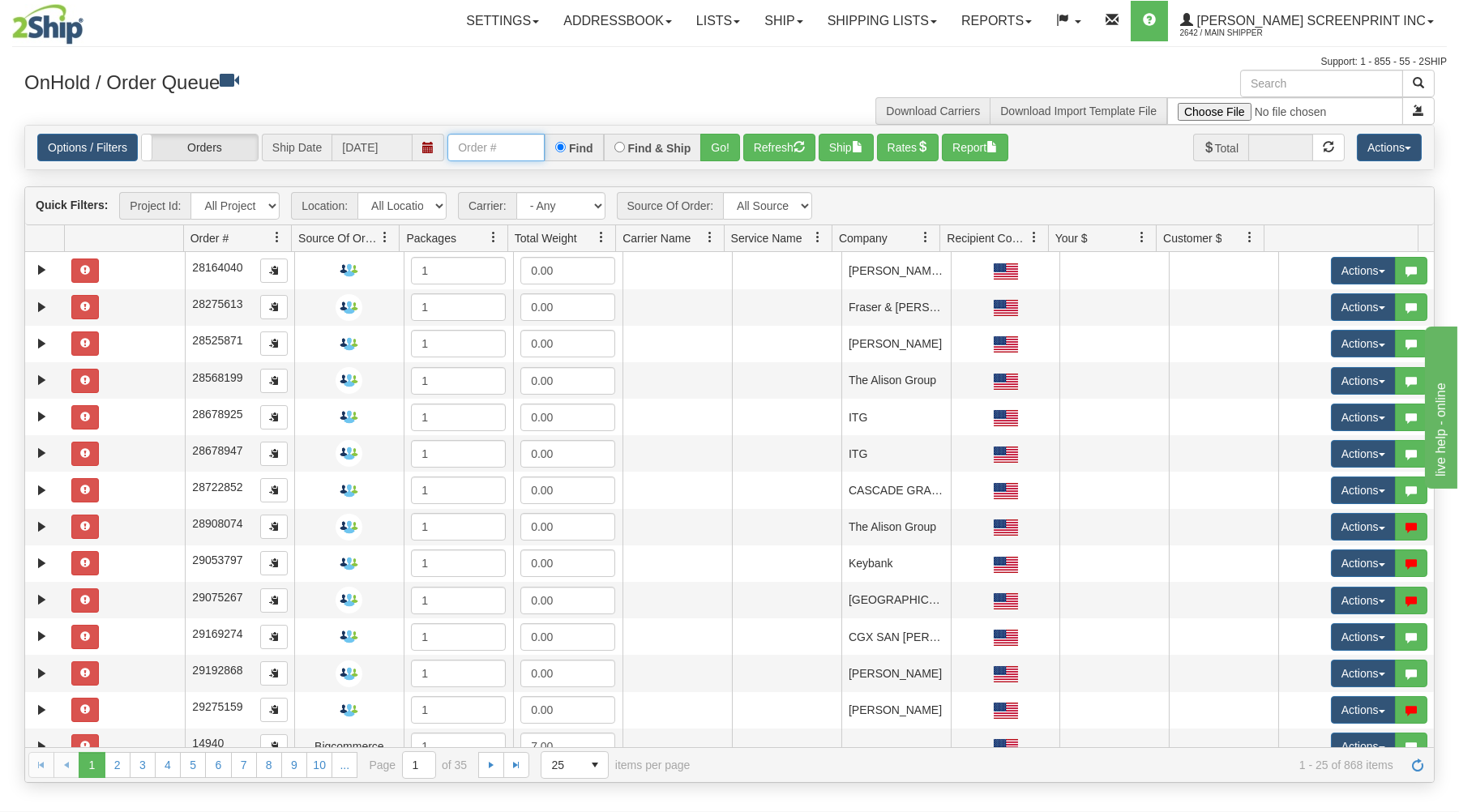
click at [489, 149] on input "text" at bounding box center [496, 147] width 97 height 27
type input "16987"
click at [719, 139] on button "Go!" at bounding box center [720, 147] width 39 height 27
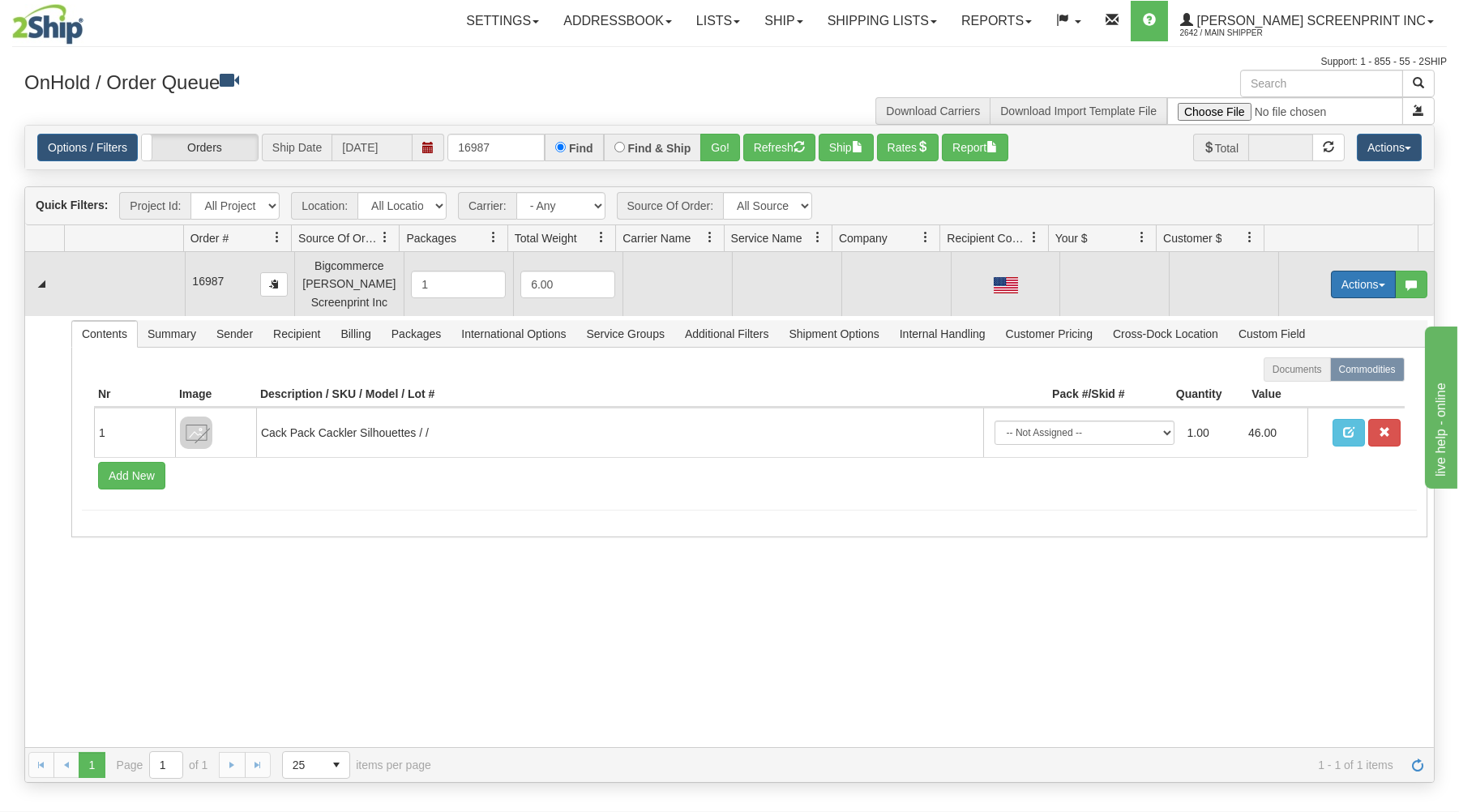
click at [1368, 279] on button "Actions" at bounding box center [1363, 285] width 65 height 27
click at [1310, 316] on link "Open" at bounding box center [1329, 314] width 130 height 21
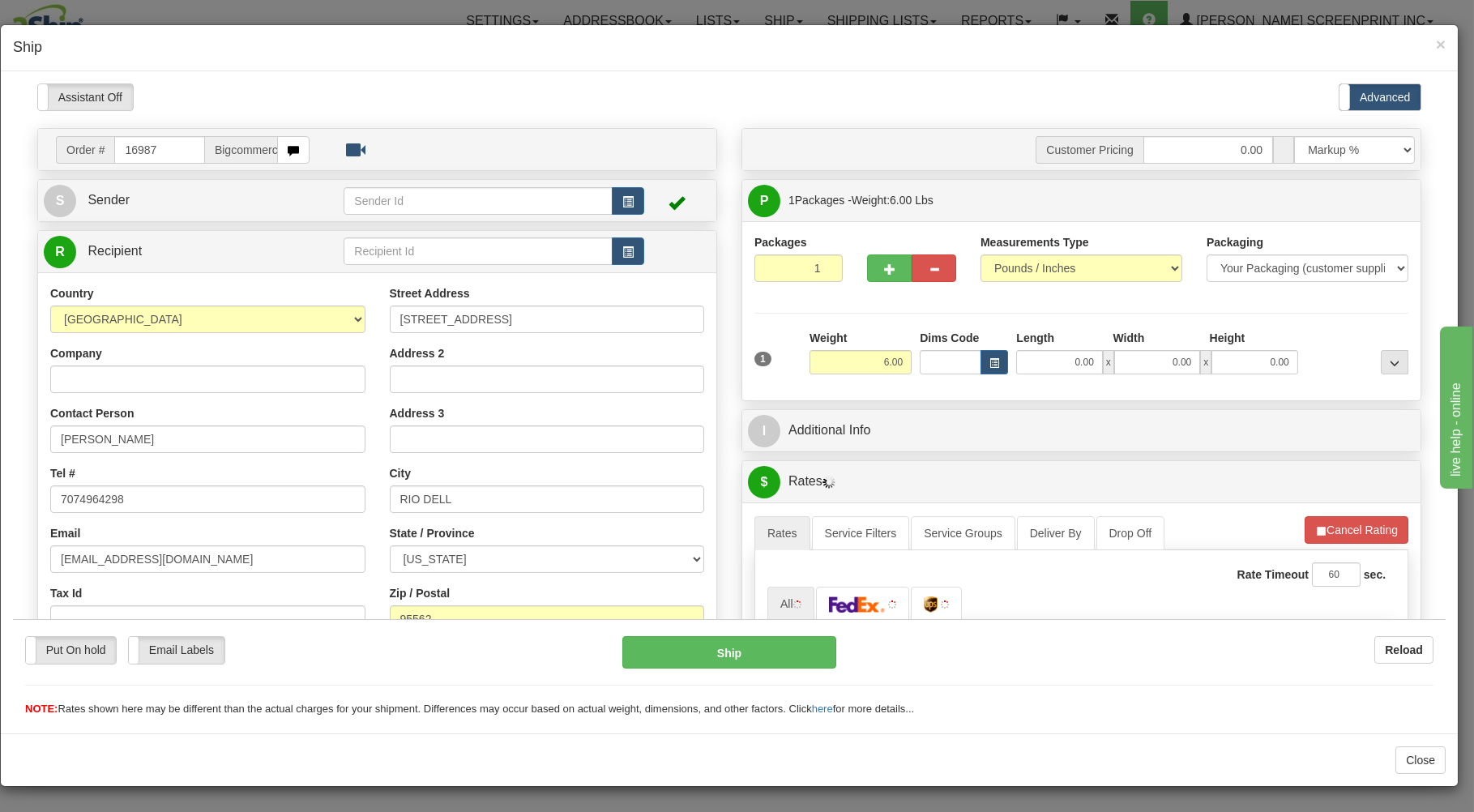
type input "4.35"
click at [1034, 364] on input "0.00" at bounding box center [1059, 361] width 85 height 25
type input "26.00"
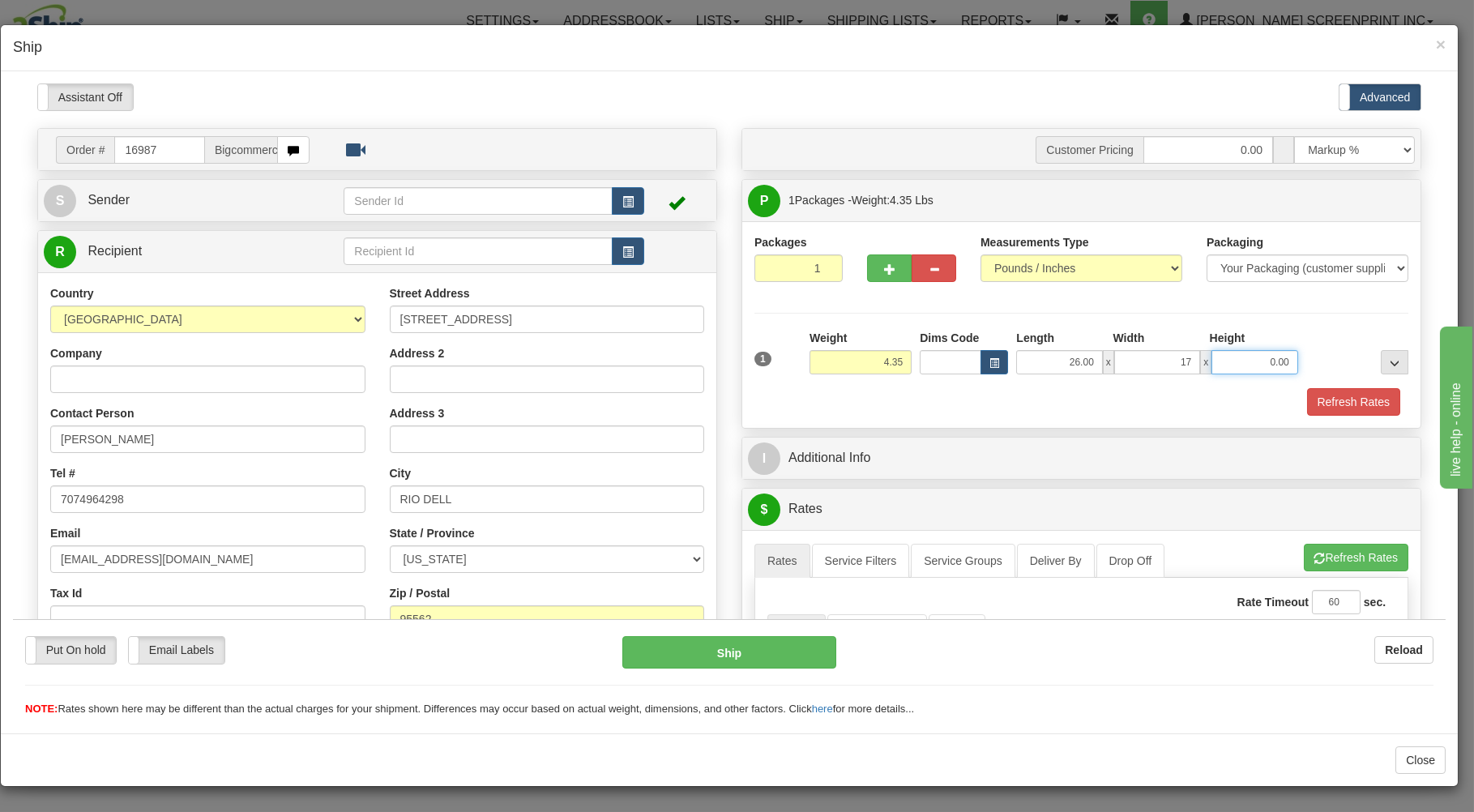
type input "17.00"
type input "4.00"
drag, startPoint x: 939, startPoint y: 393, endPoint x: 938, endPoint y: 385, distance: 8.1
click at [939, 389] on div "Refresh Rates" at bounding box center [1081, 402] width 662 height 27
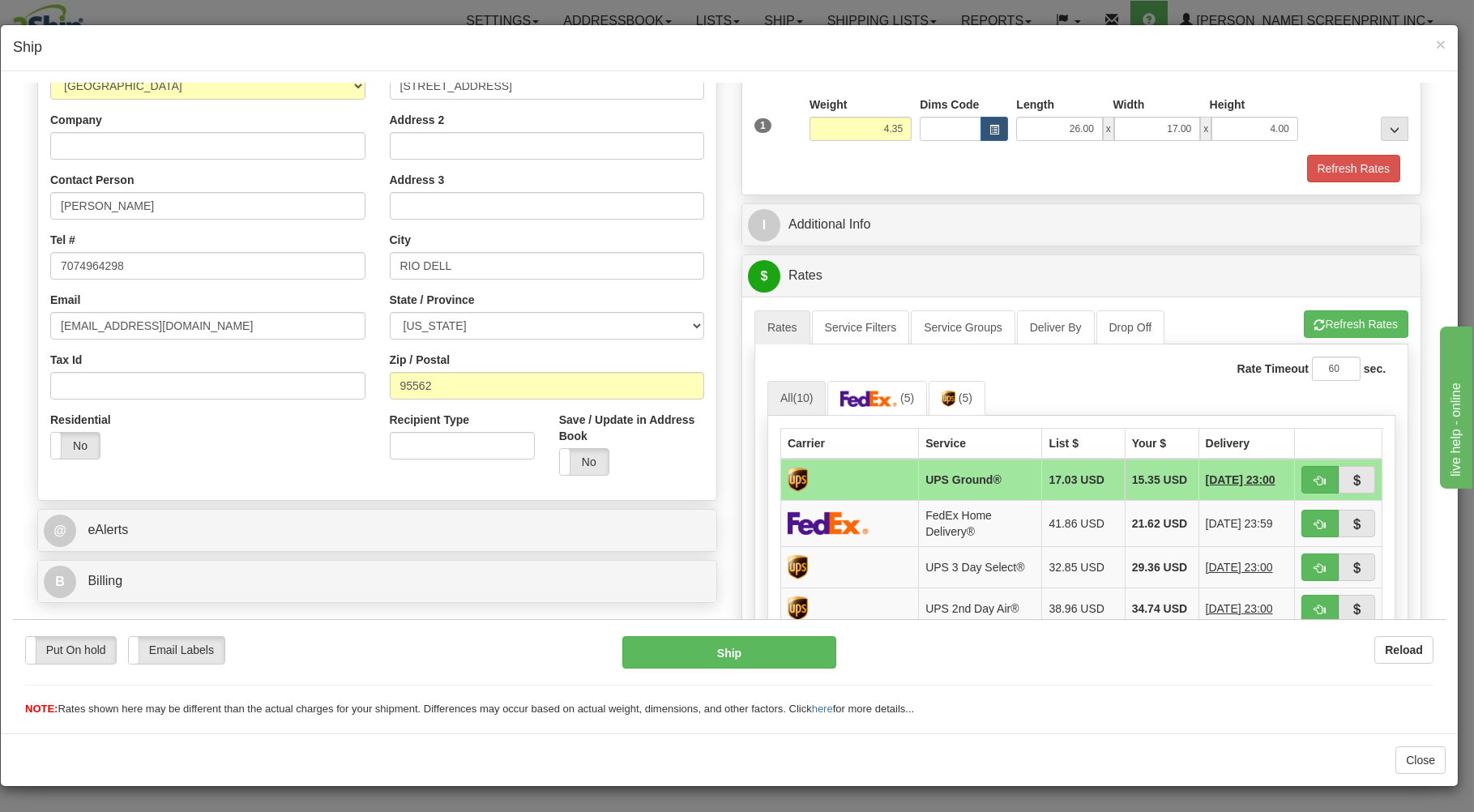
scroll to position [260, 0]
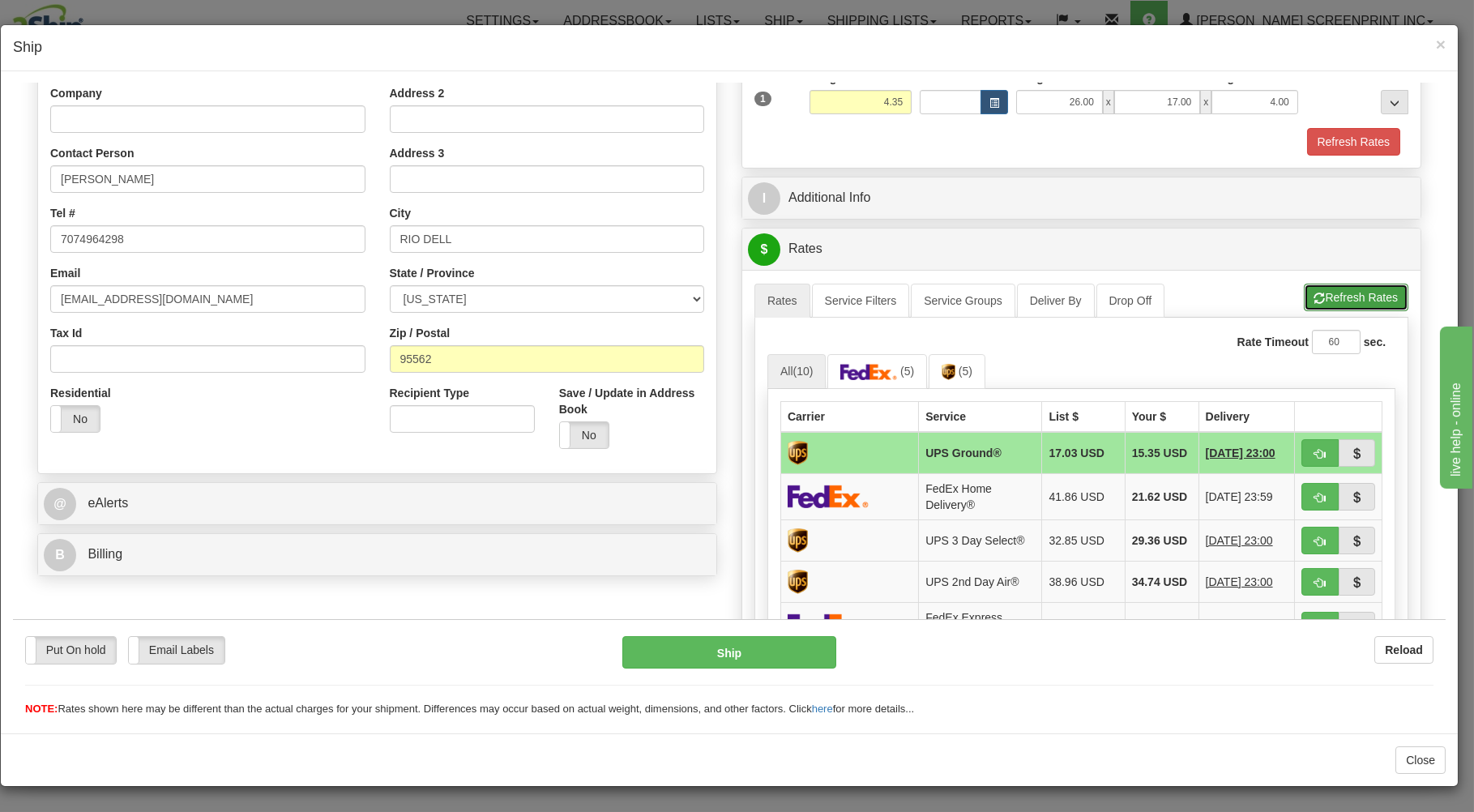
click at [1323, 298] on button "Refresh Rates" at bounding box center [1356, 297] width 104 height 27
click at [1315, 450] on span "button" at bounding box center [1321, 453] width 12 height 11
type input "03"
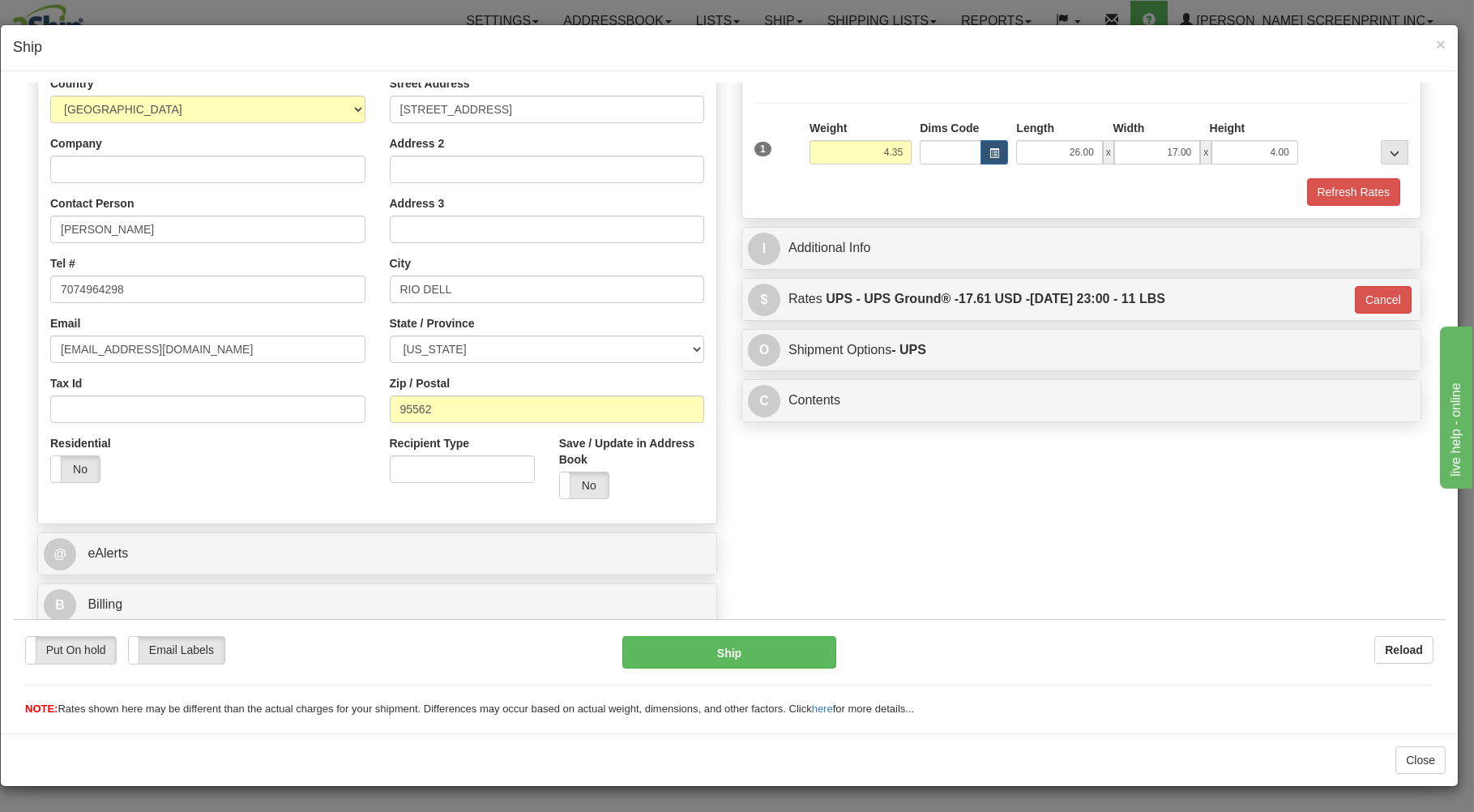
scroll to position [213, 0]
click at [746, 646] on button "Ship" at bounding box center [730, 651] width 215 height 32
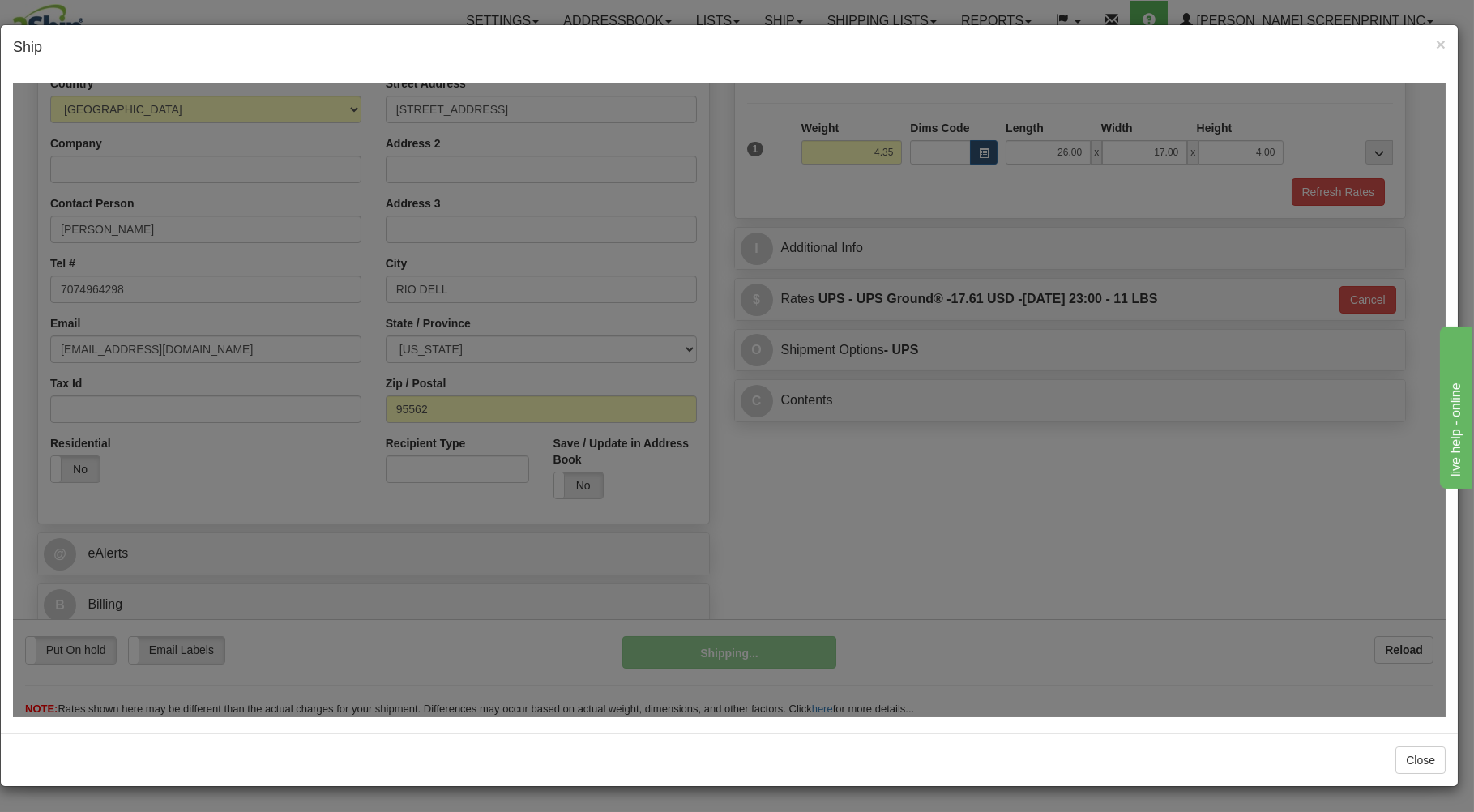
type input "4.40"
type input "03"
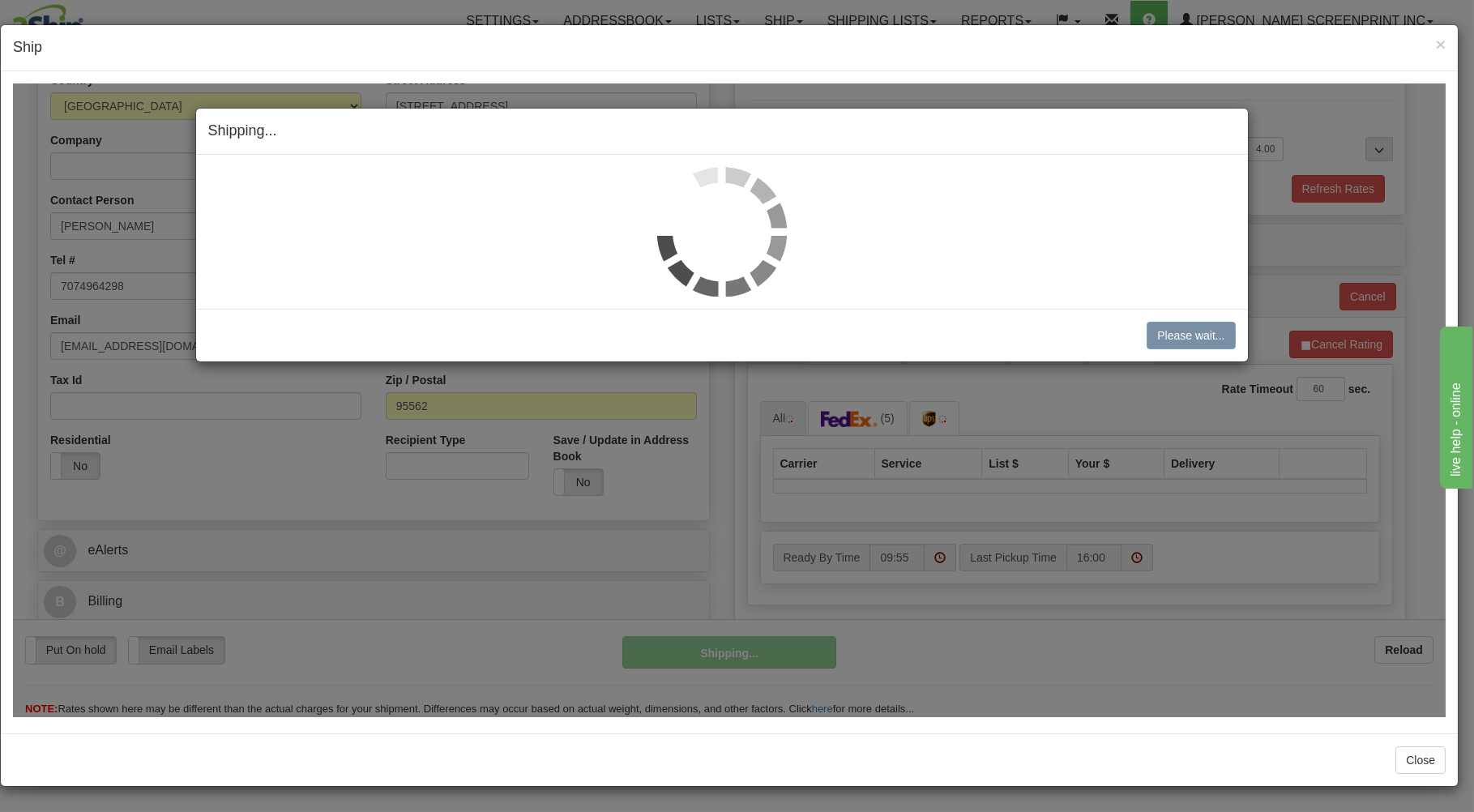
type input "4.35"
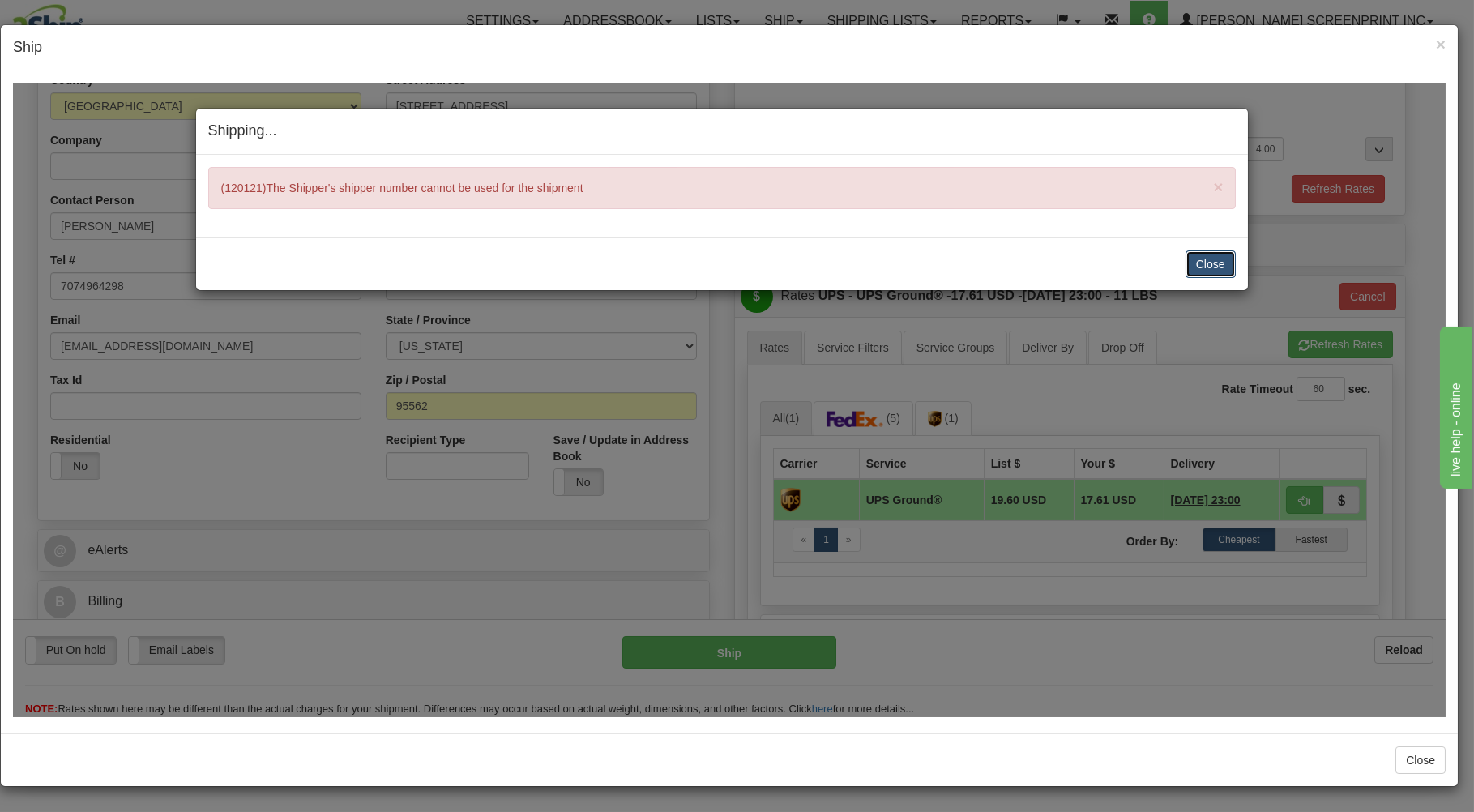
click at [1201, 256] on button "Close" at bounding box center [1211, 263] width 50 height 27
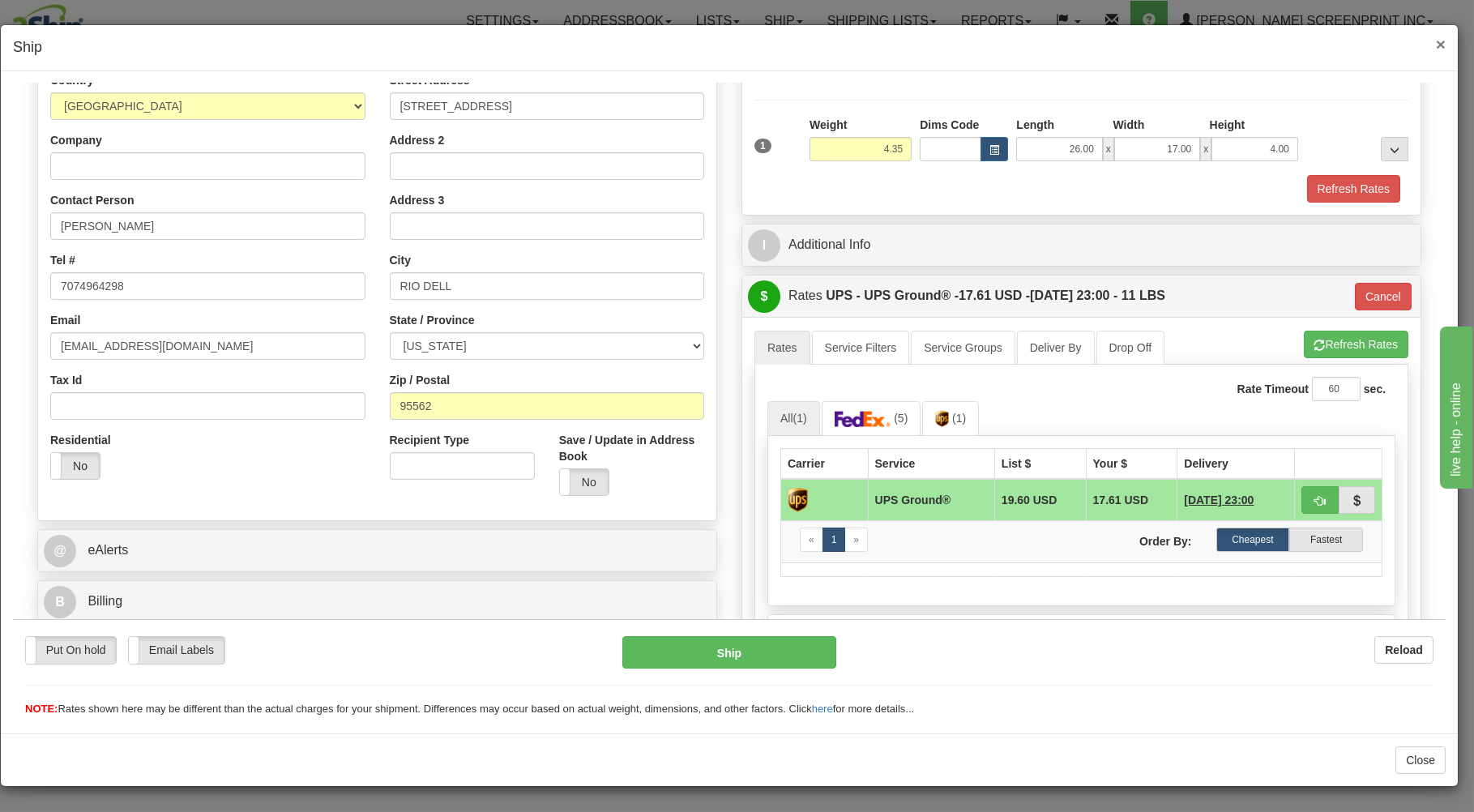
click at [1440, 39] on span "×" at bounding box center [1442, 43] width 10 height 19
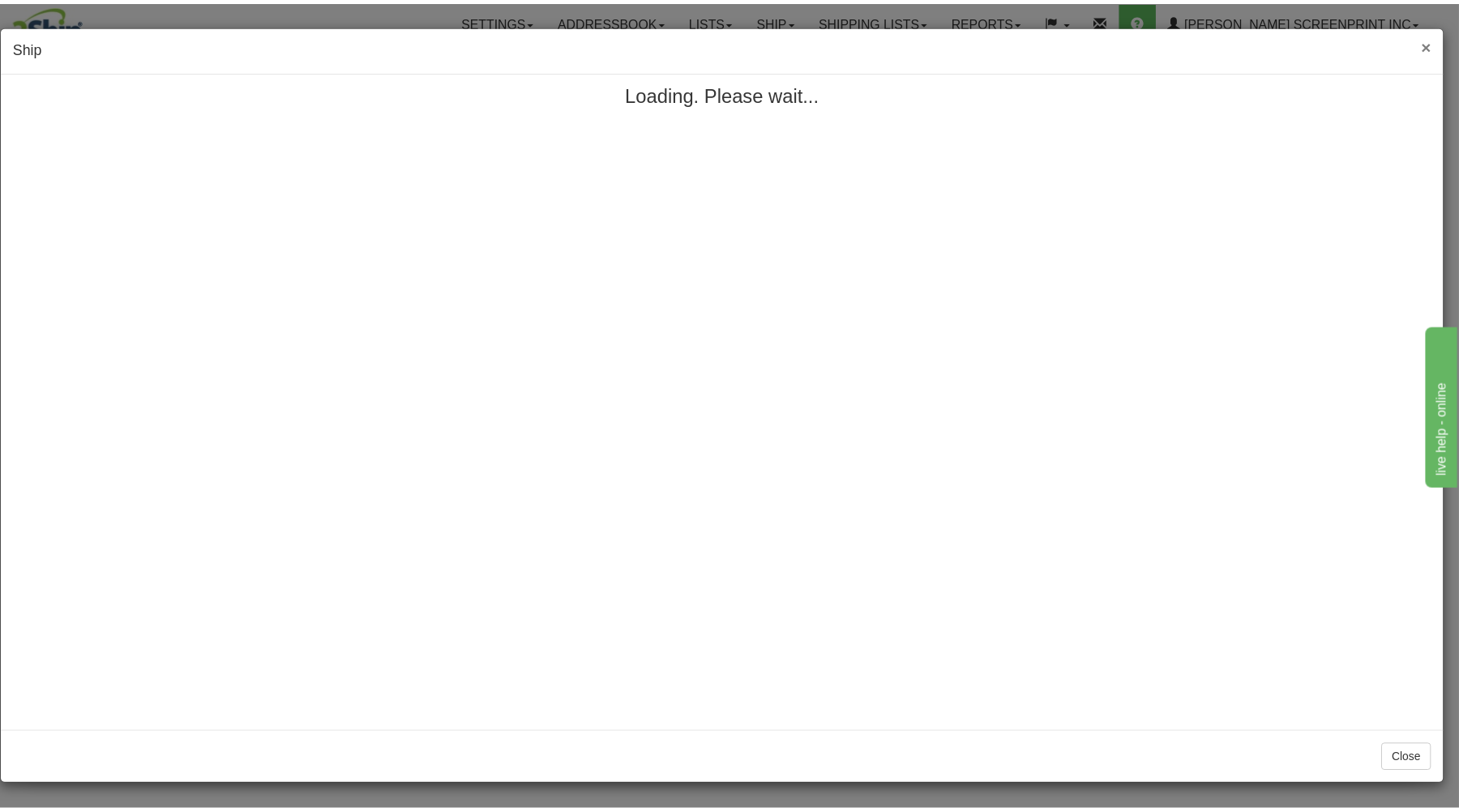
scroll to position [0, 0]
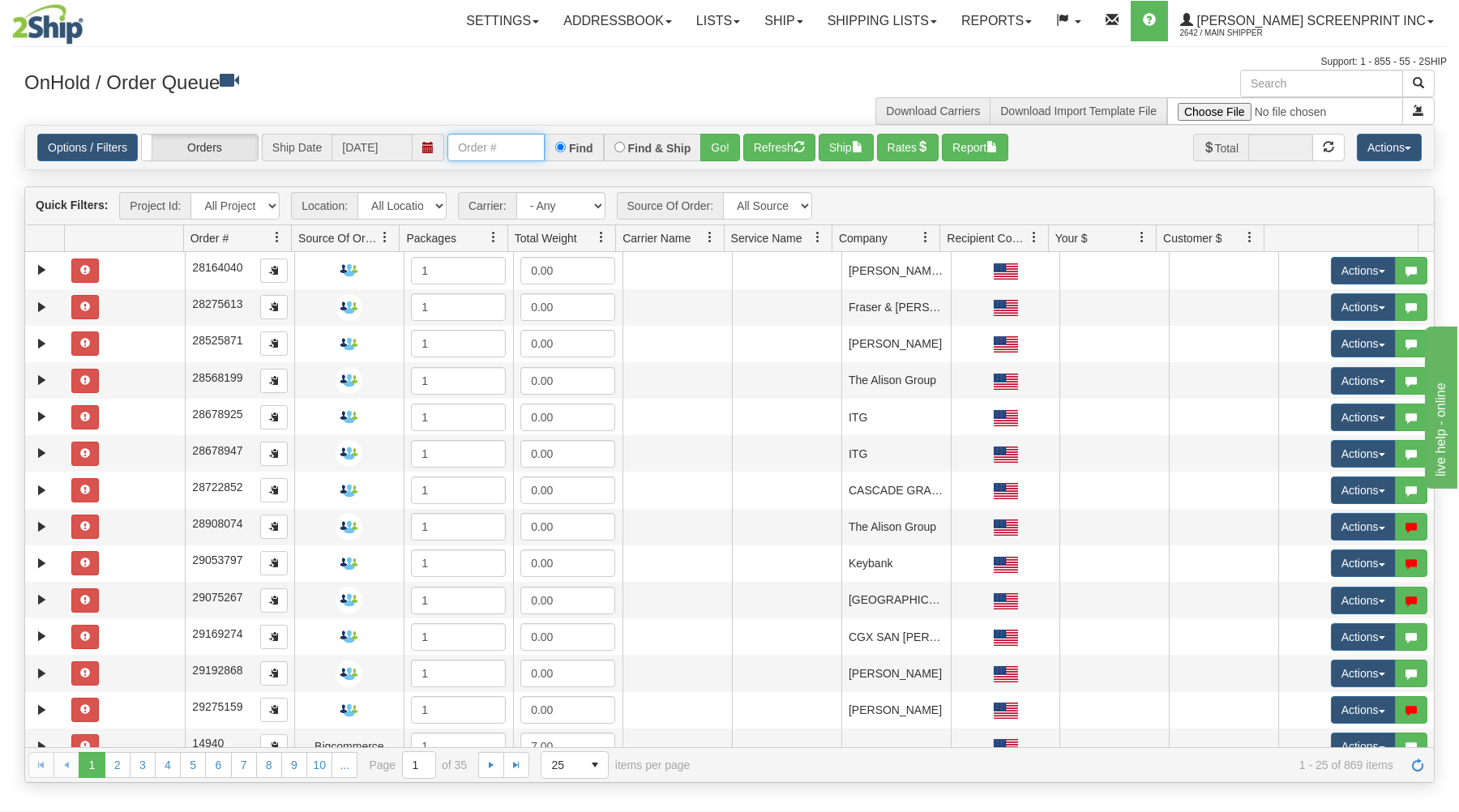
click at [494, 146] on input "text" at bounding box center [496, 147] width 97 height 27
type input "16987"
click at [728, 142] on button "Go!" at bounding box center [720, 147] width 39 height 27
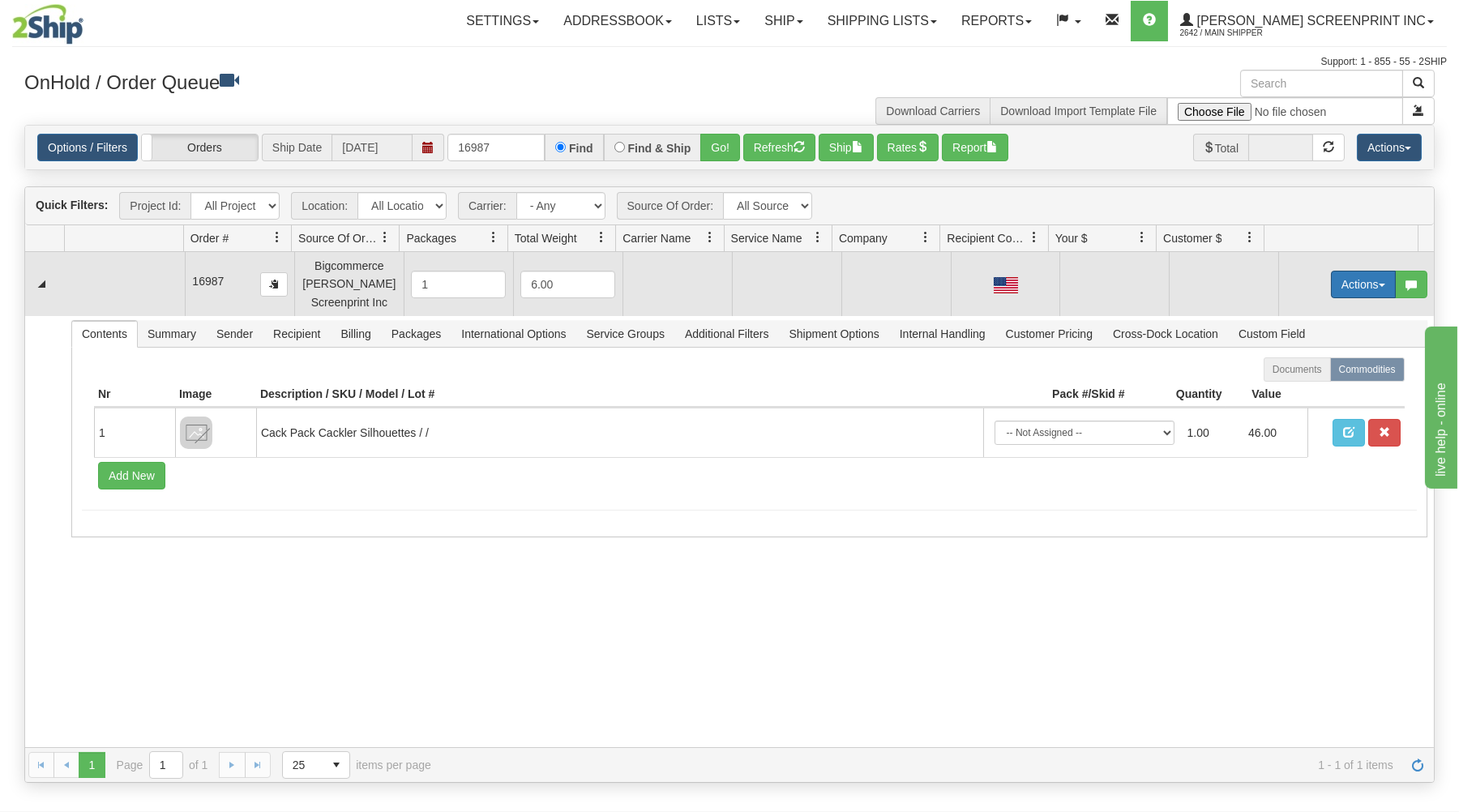
click at [1341, 286] on button "Actions" at bounding box center [1363, 285] width 65 height 27
click at [1316, 311] on link "Open" at bounding box center [1329, 314] width 130 height 21
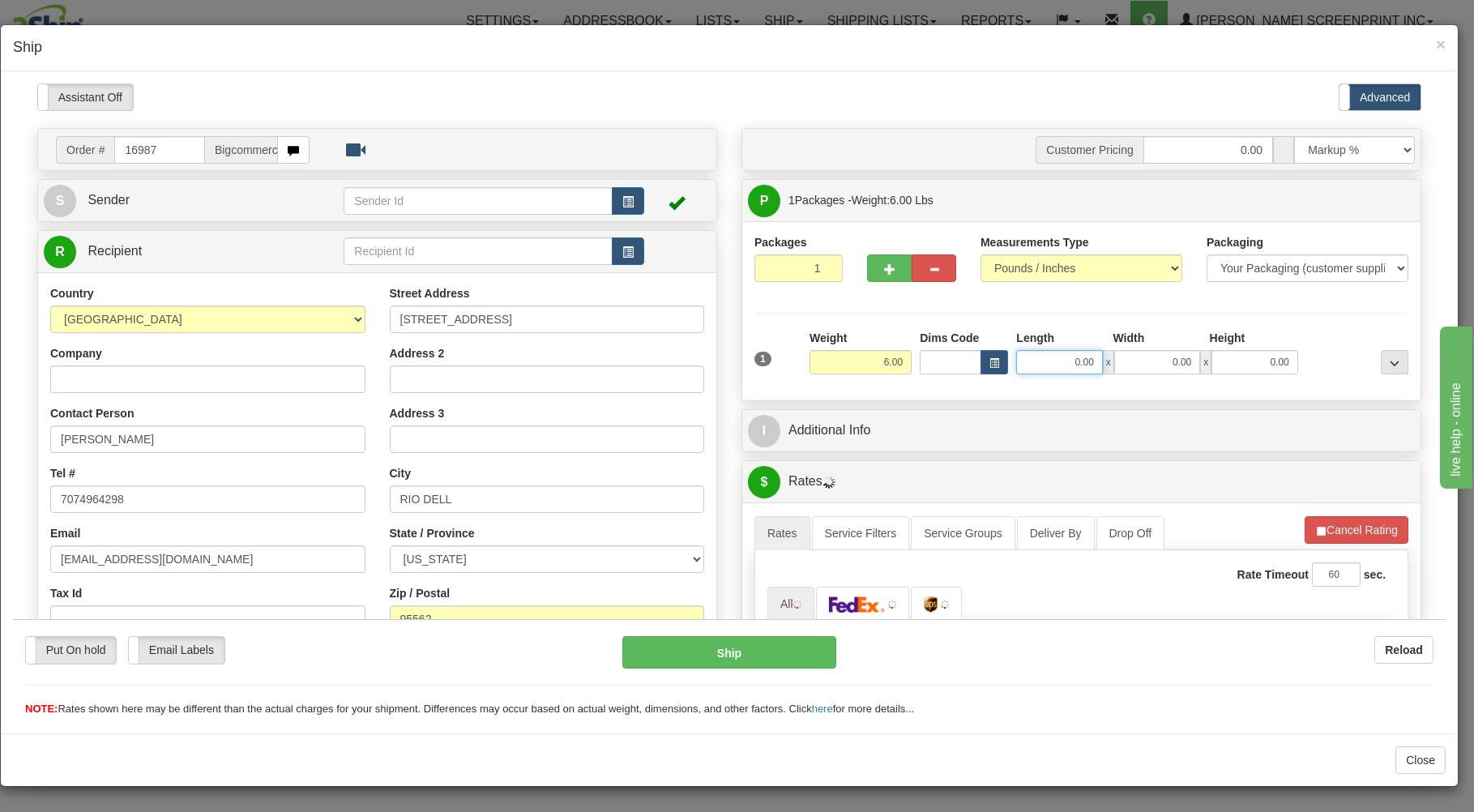
click at [1033, 364] on input "0.00" at bounding box center [1059, 361] width 85 height 25
type input "26.00"
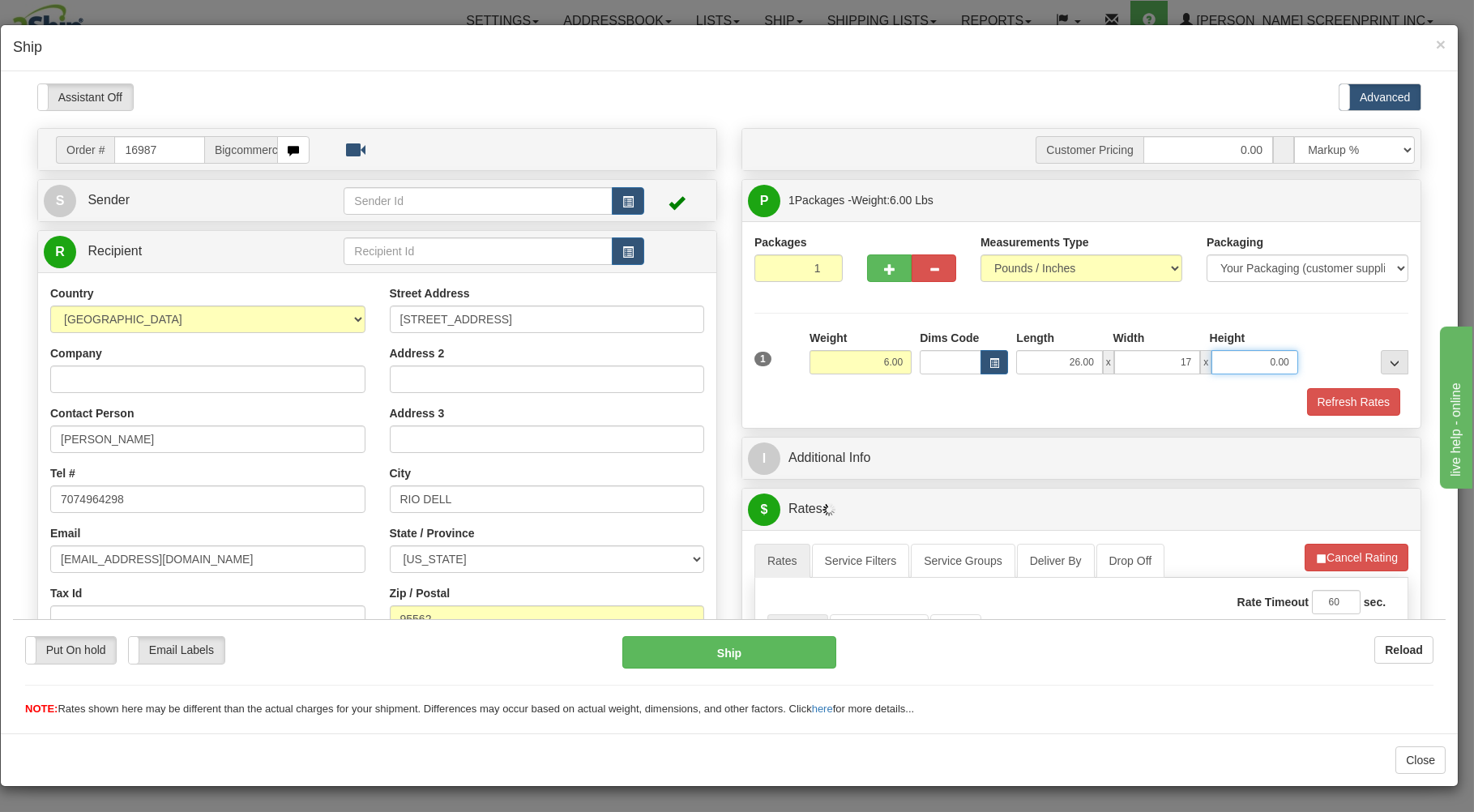
type input "17.00"
type input "4.35"
type input "4.00"
click at [959, 394] on div "Refresh Rates" at bounding box center [1081, 402] width 662 height 27
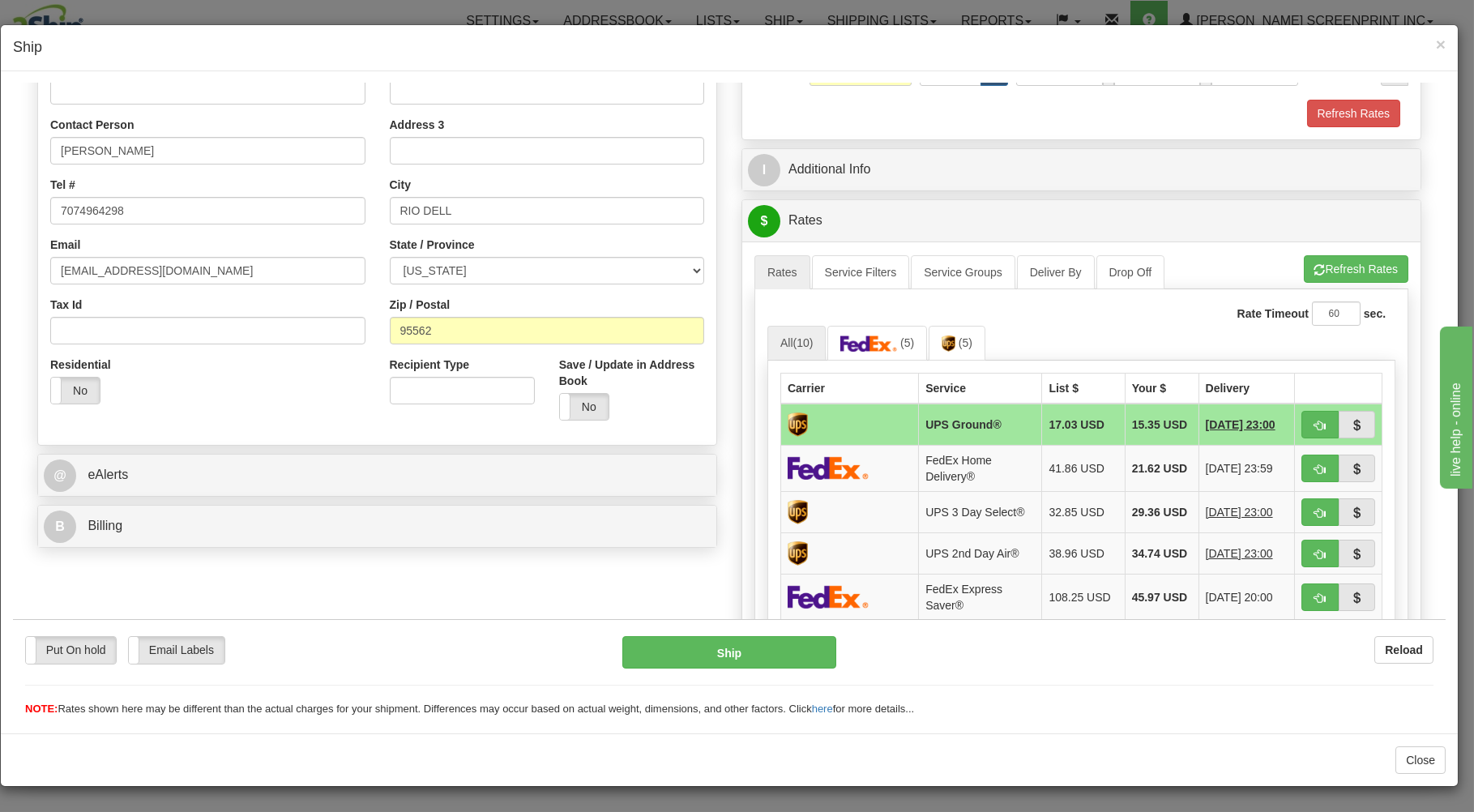
scroll to position [347, 0]
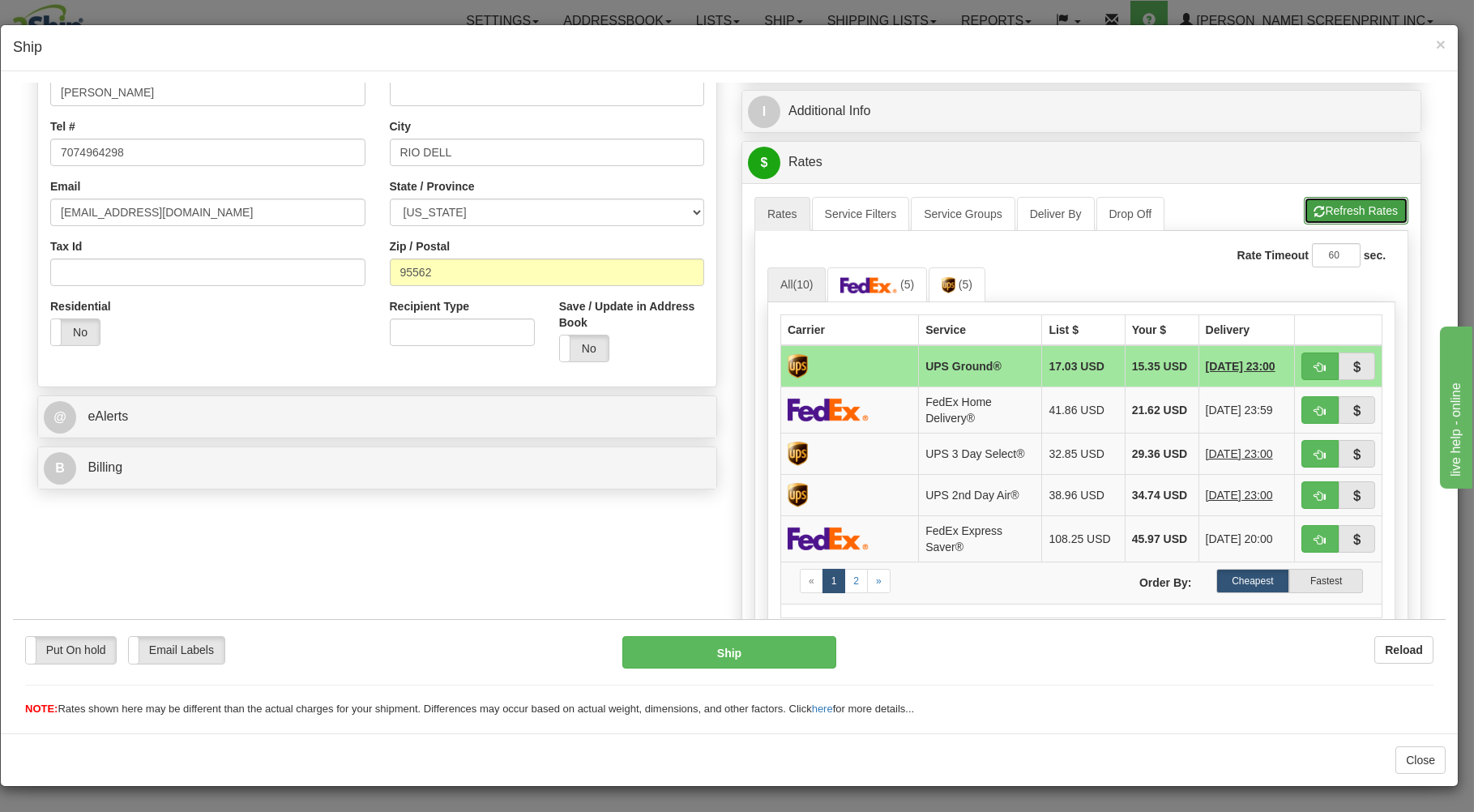
click at [1315, 213] on span "button" at bounding box center [1321, 211] width 12 height 11
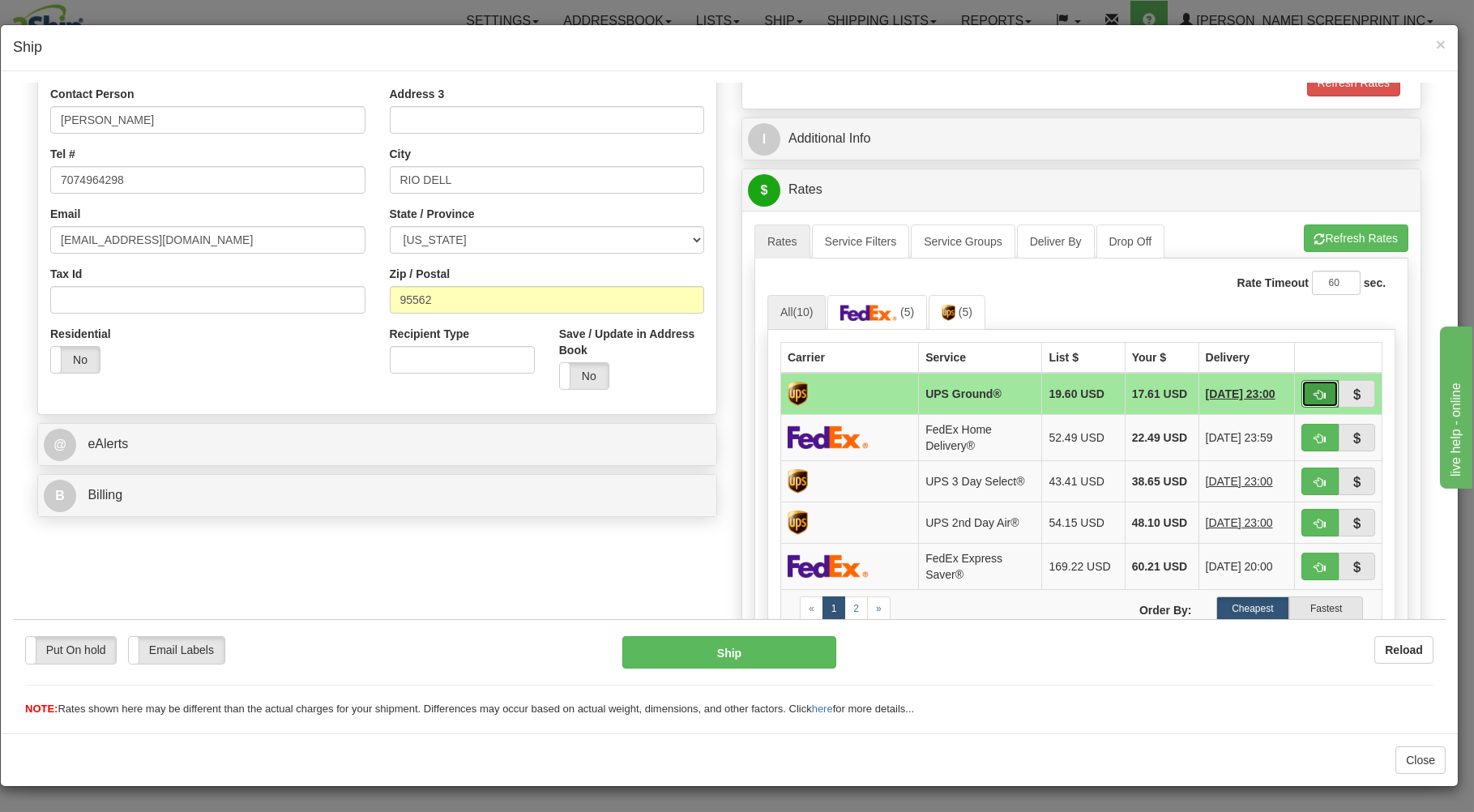
click at [1302, 388] on button "button" at bounding box center [1321, 393] width 37 height 27
type input "03"
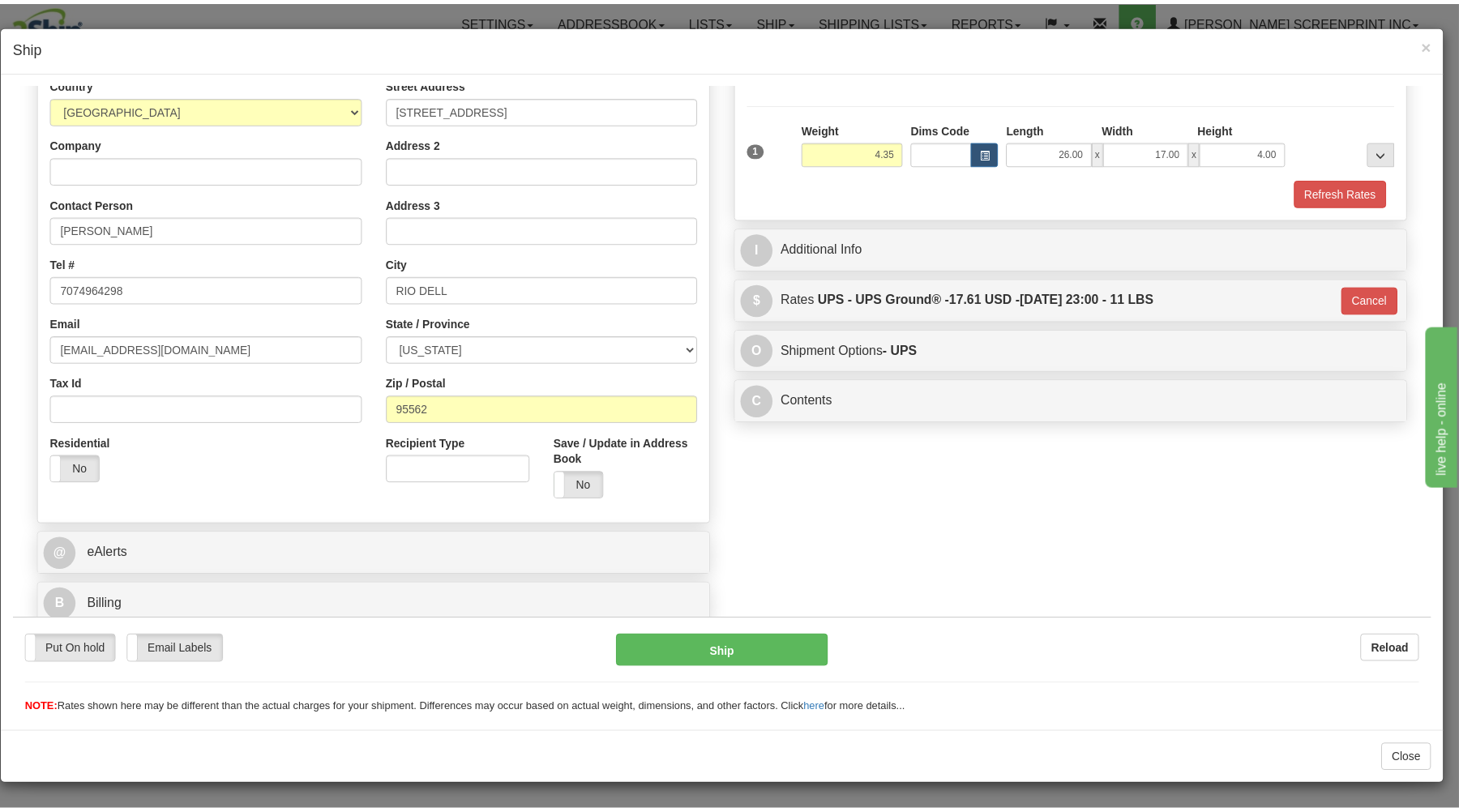
scroll to position [213, 0]
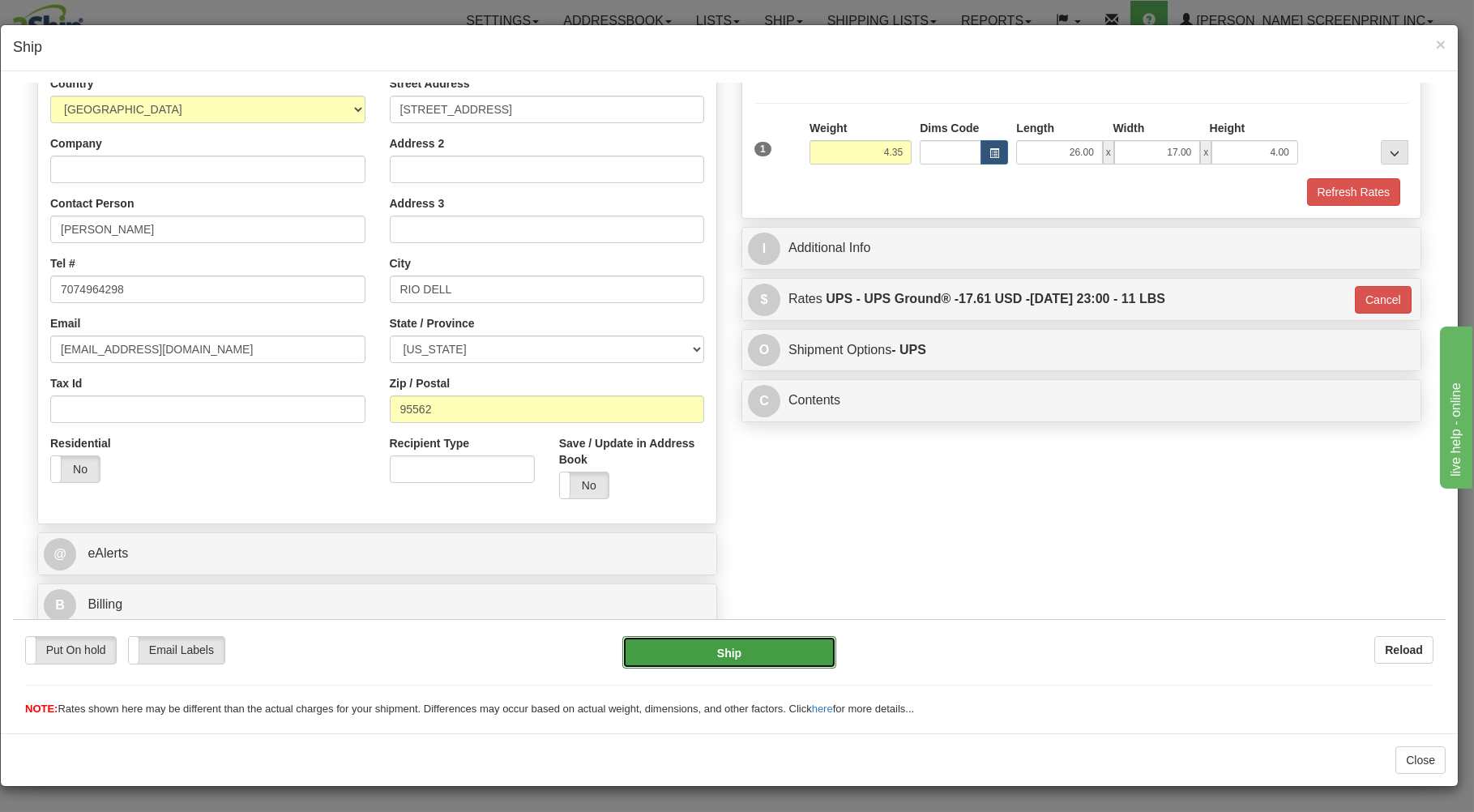
click at [798, 648] on button "Ship" at bounding box center [730, 651] width 215 height 32
type input "4.40"
type input "03"
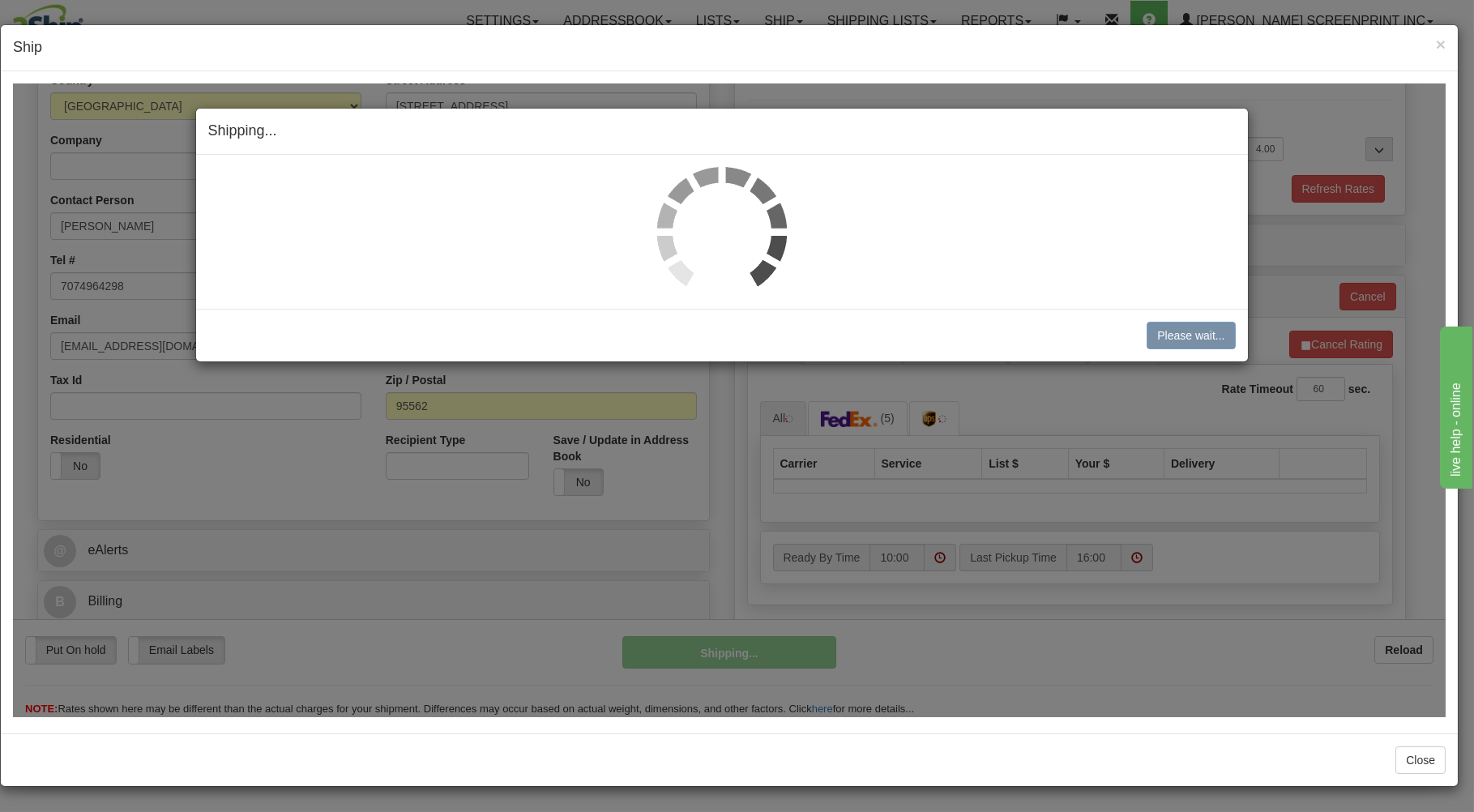
type input "4.35"
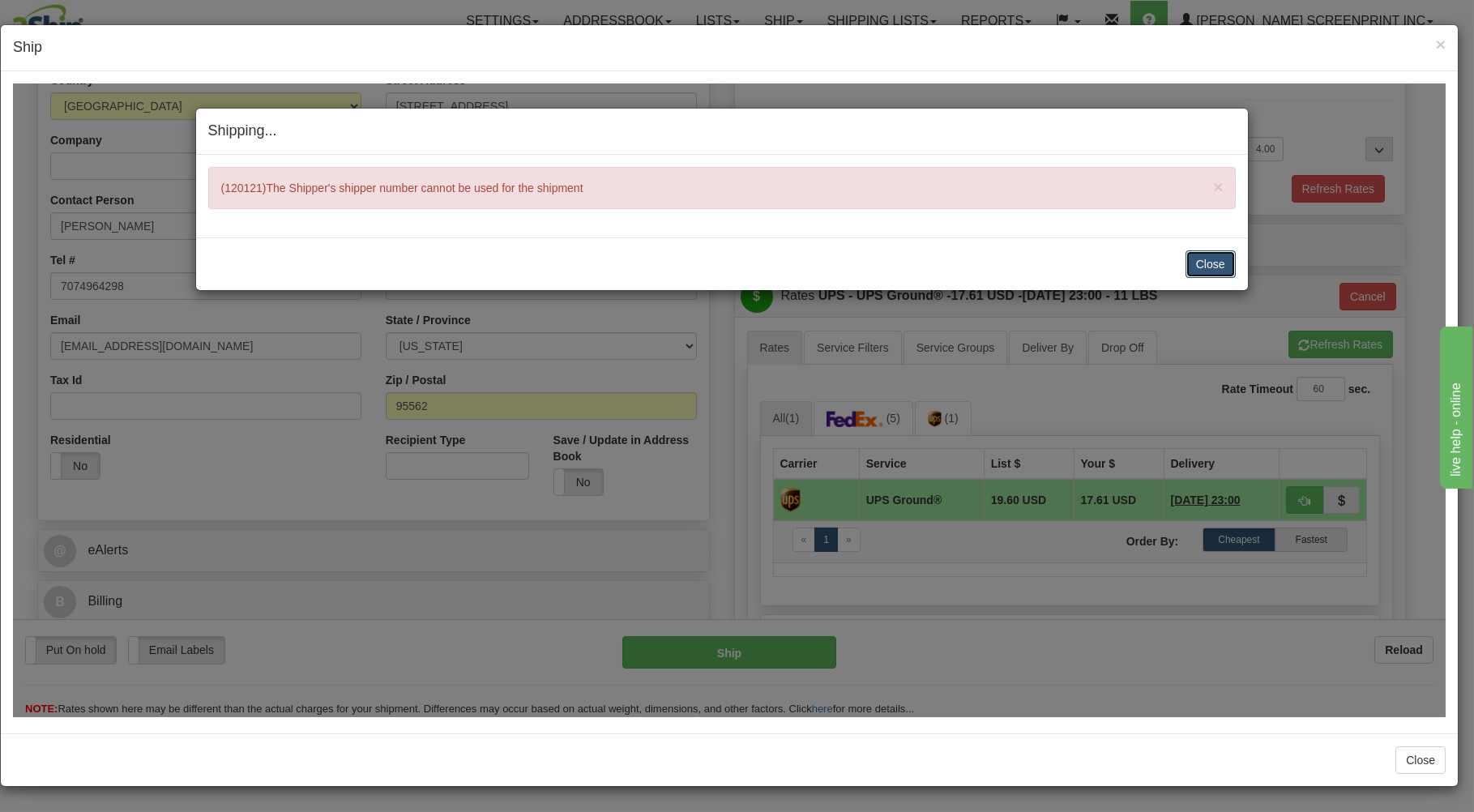
click at [1218, 261] on button "Close" at bounding box center [1211, 263] width 50 height 27
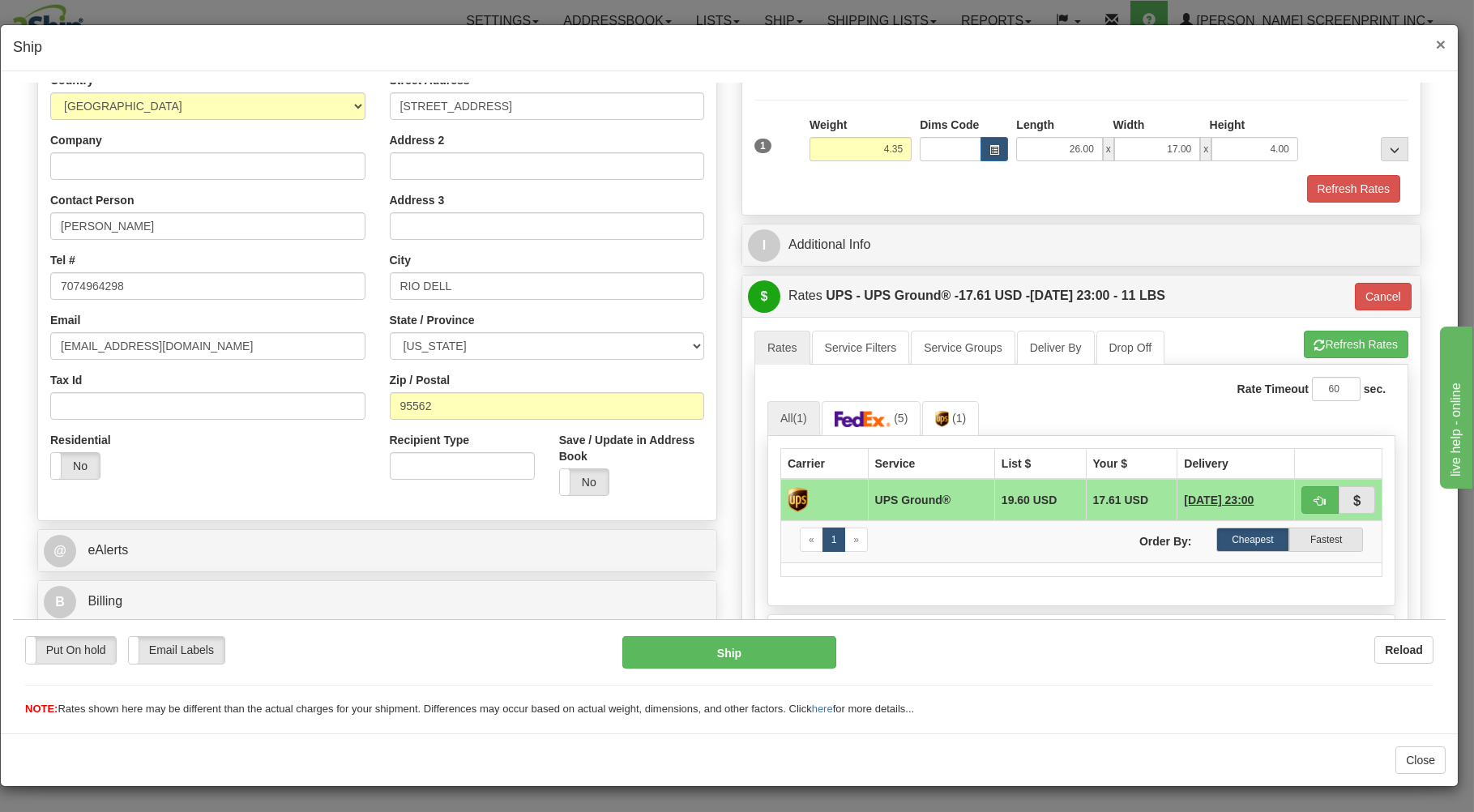
click at [1441, 40] on span "×" at bounding box center [1442, 43] width 10 height 19
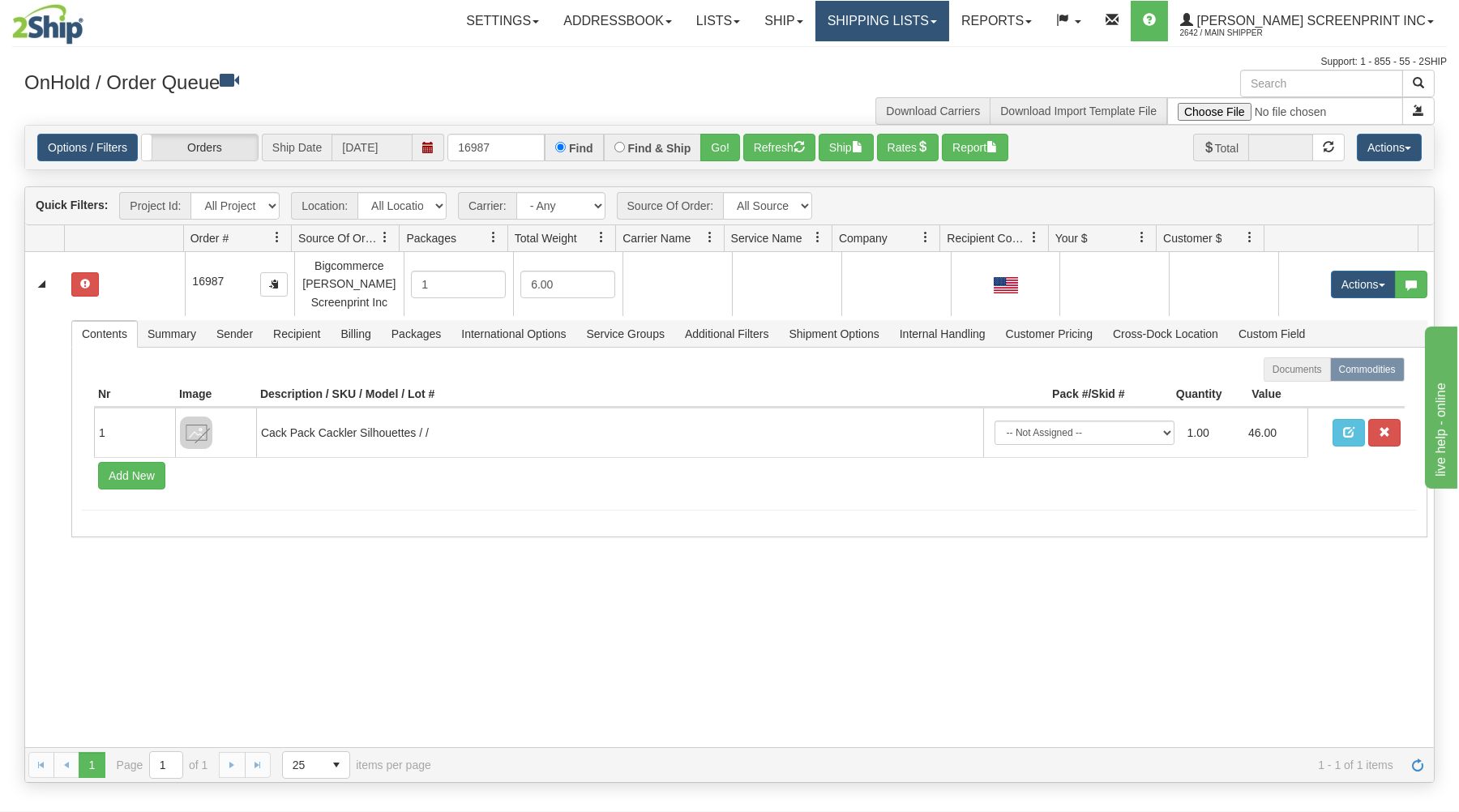
click at [926, 9] on link "Shipping lists" at bounding box center [882, 21] width 134 height 40
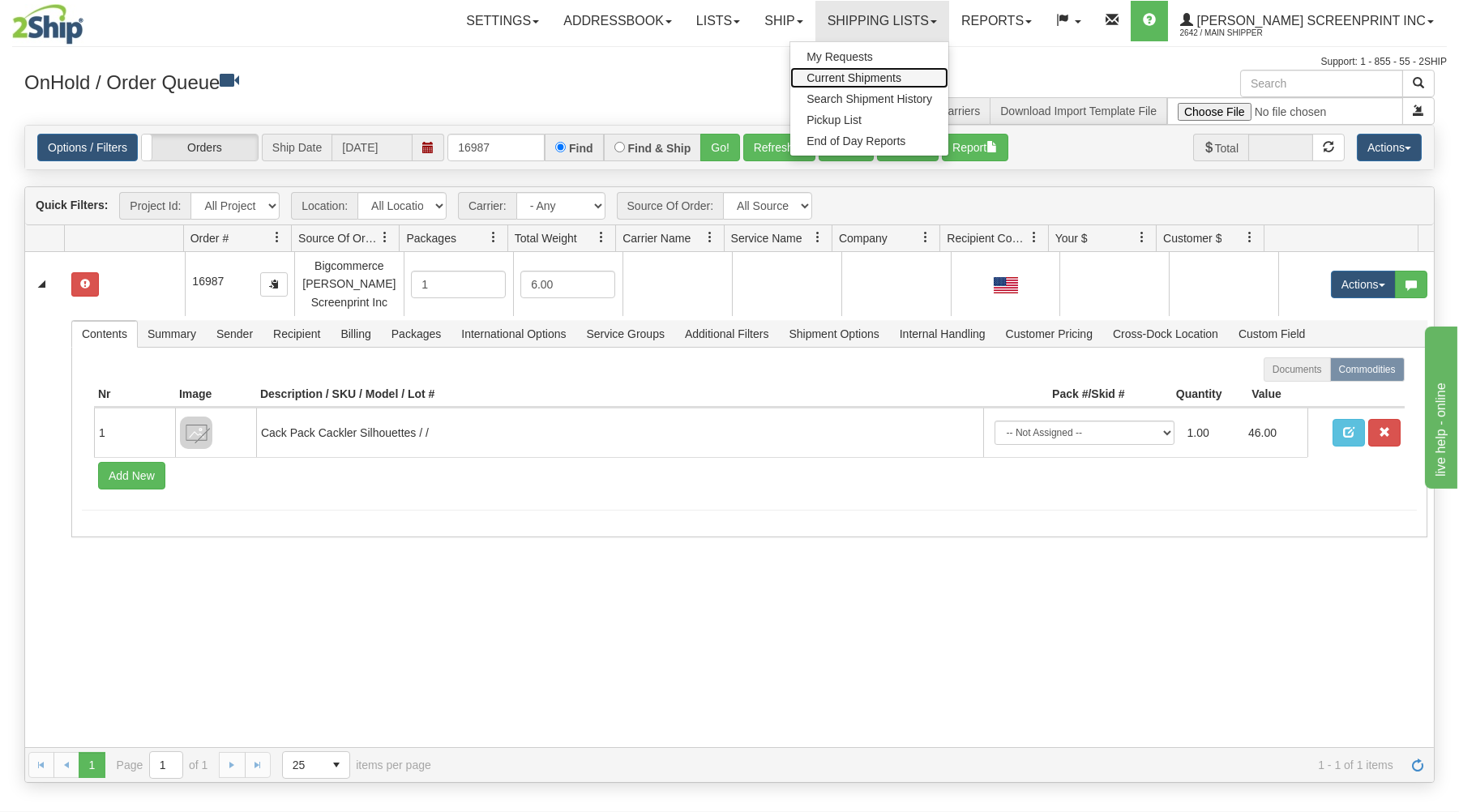
click at [920, 69] on link "Current Shipments" at bounding box center [869, 78] width 158 height 21
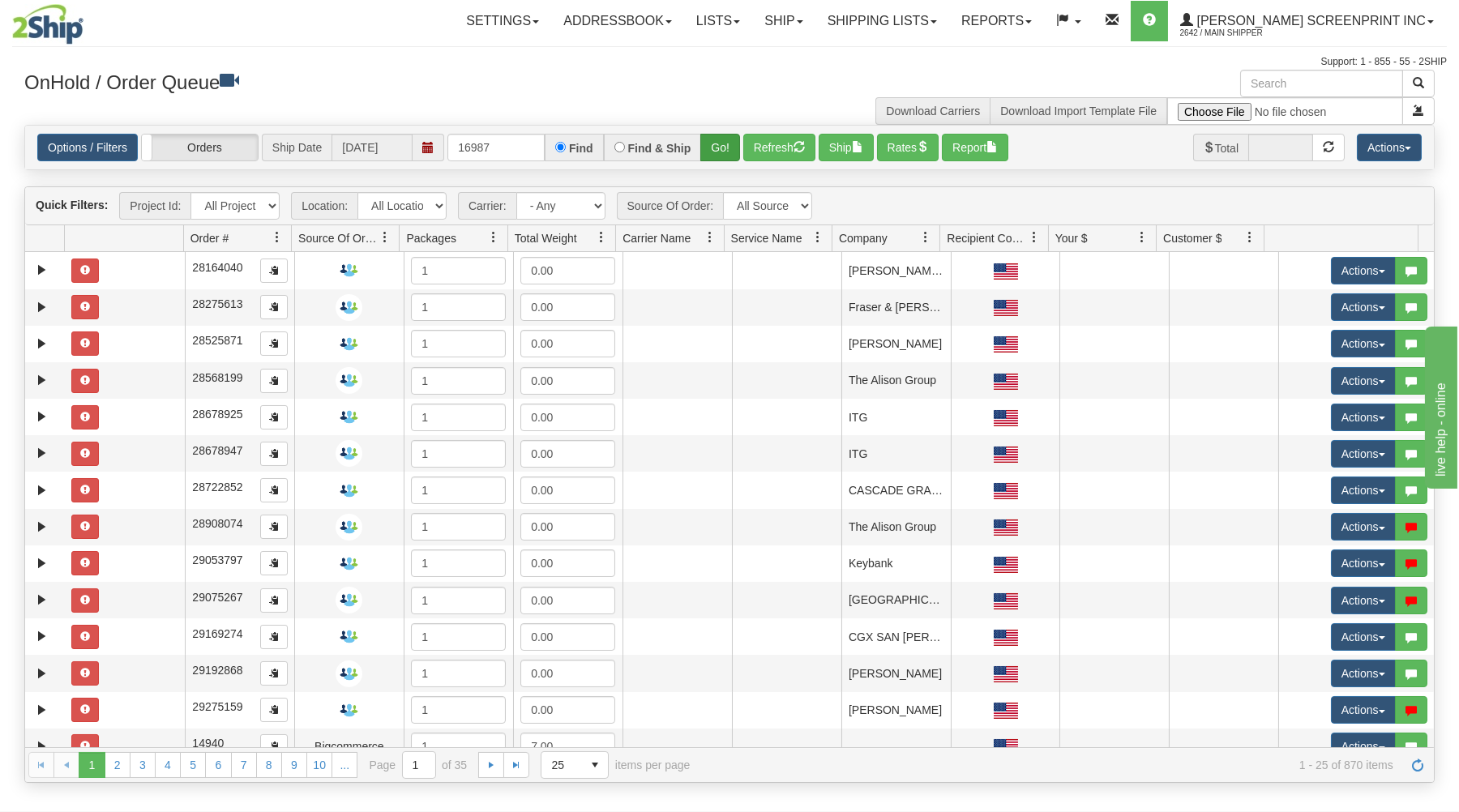
type input "16987"
click at [717, 142] on button "Go!" at bounding box center [720, 147] width 39 height 27
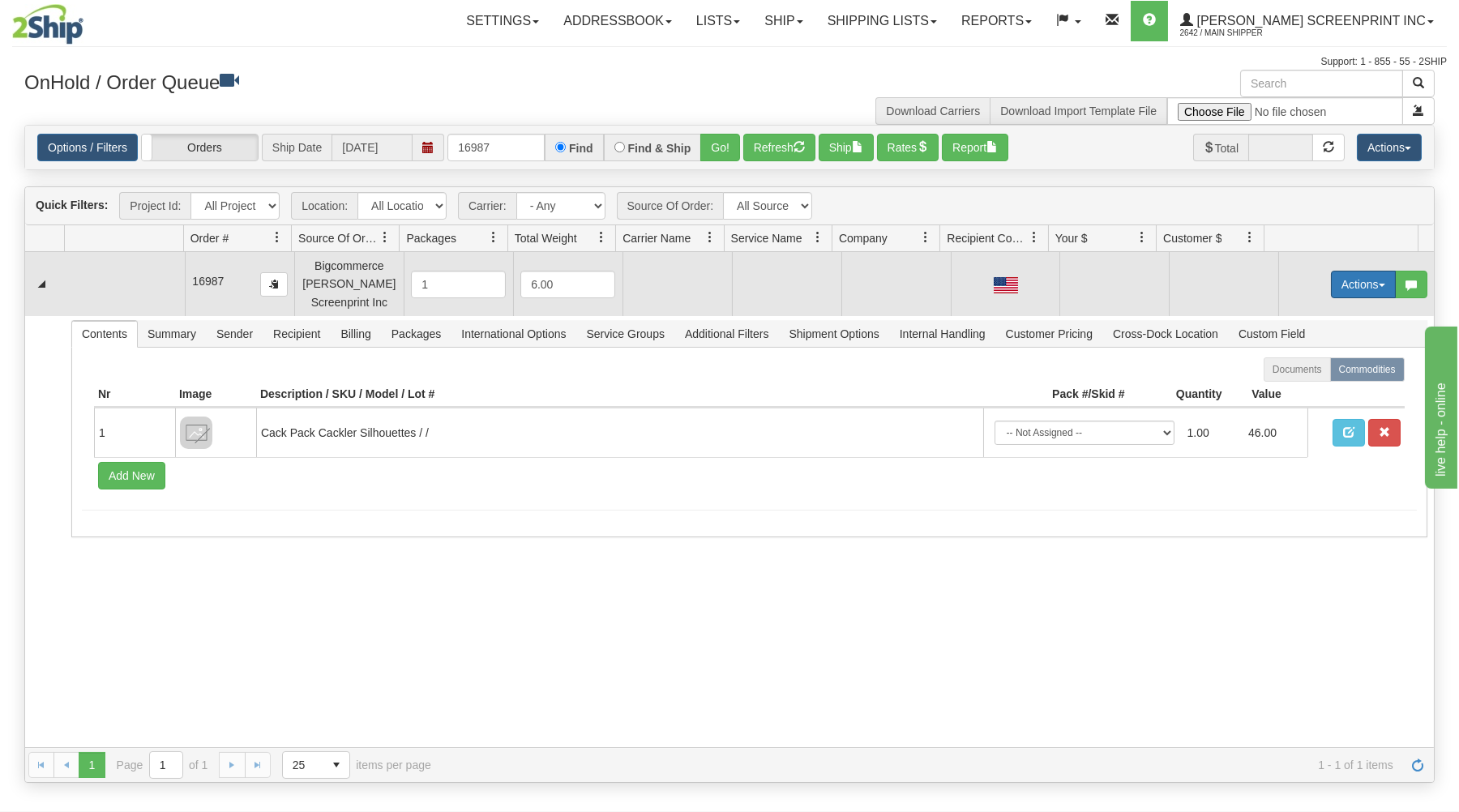
click at [1364, 282] on button "Actions" at bounding box center [1363, 285] width 65 height 27
click at [1306, 312] on link "Open" at bounding box center [1329, 314] width 130 height 21
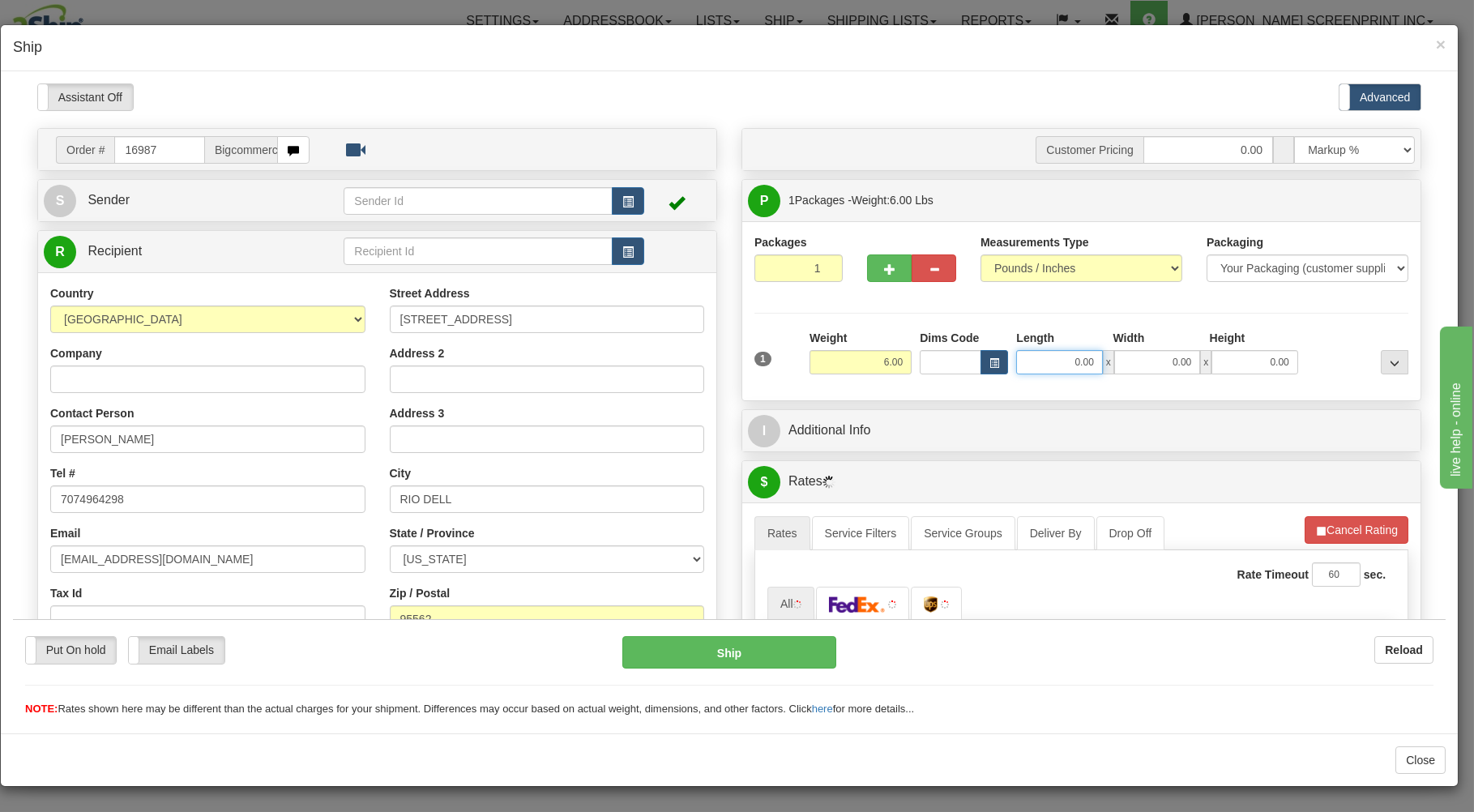
click at [1038, 360] on input "0.00" at bounding box center [1059, 361] width 85 height 25
type input "26.00"
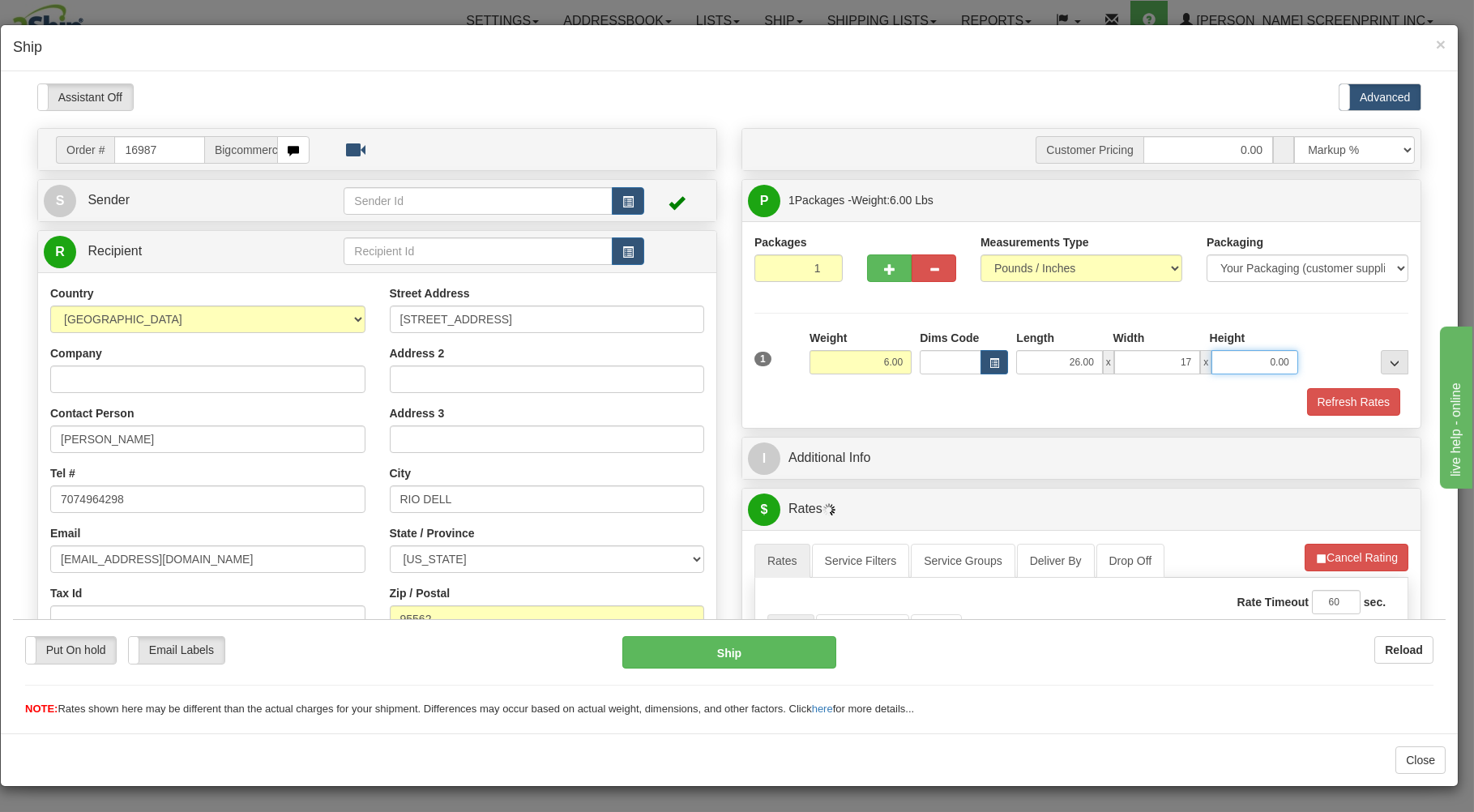
type input "17.00"
type input "4.00"
click at [880, 412] on div "Packages 1 1 Measurements Type" at bounding box center [1081, 324] width 679 height 206
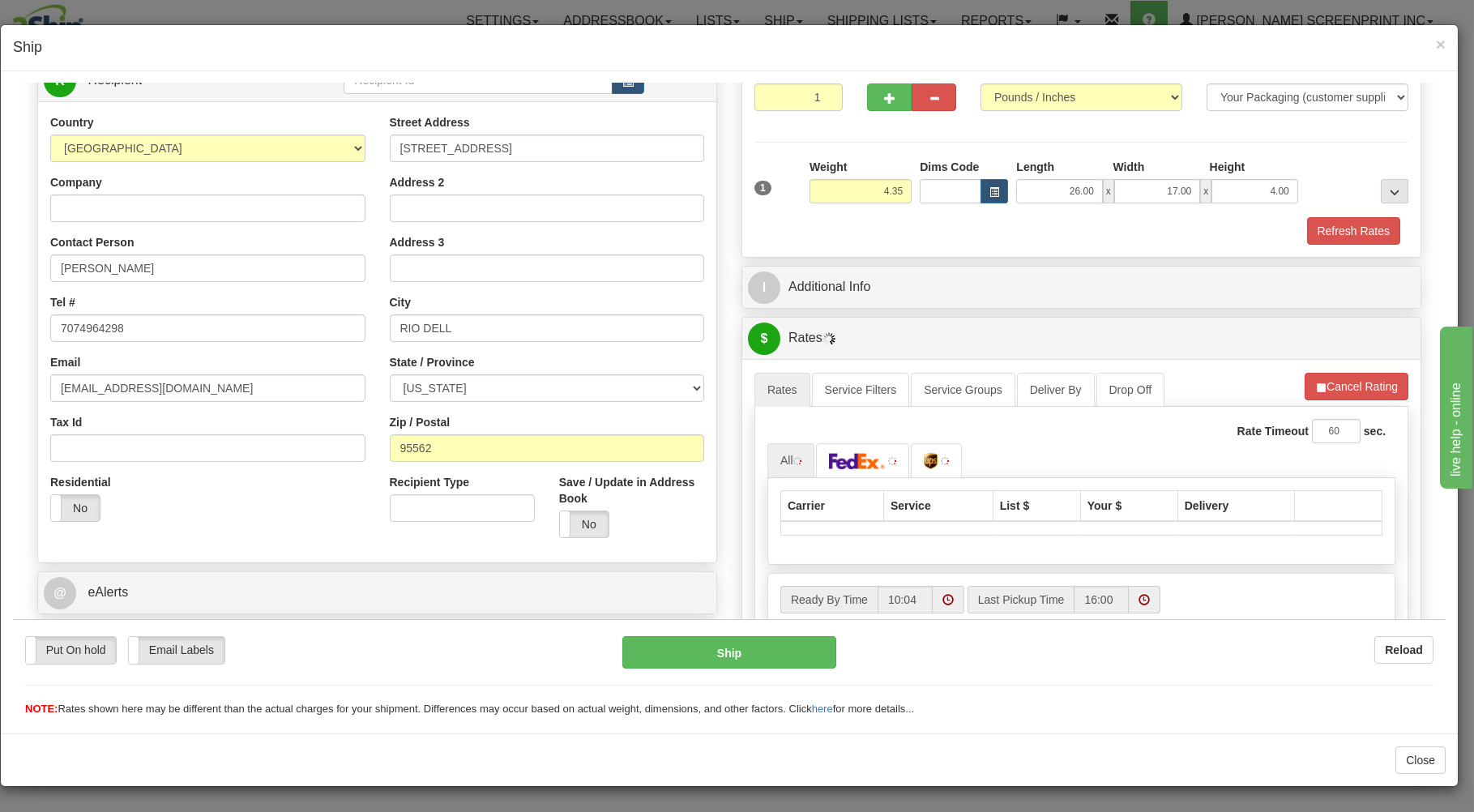
scroll to position [319, 0]
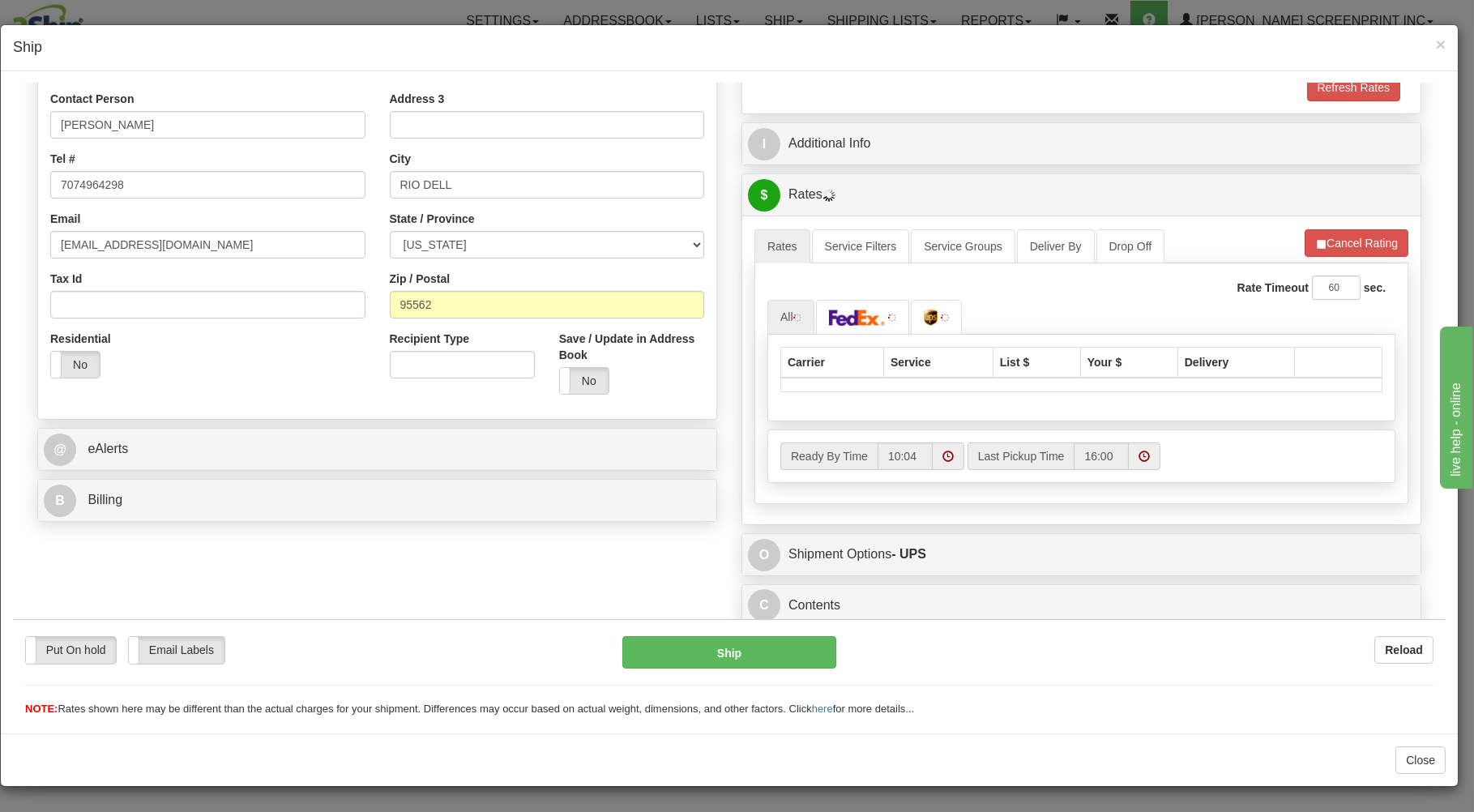
type input "4.35"
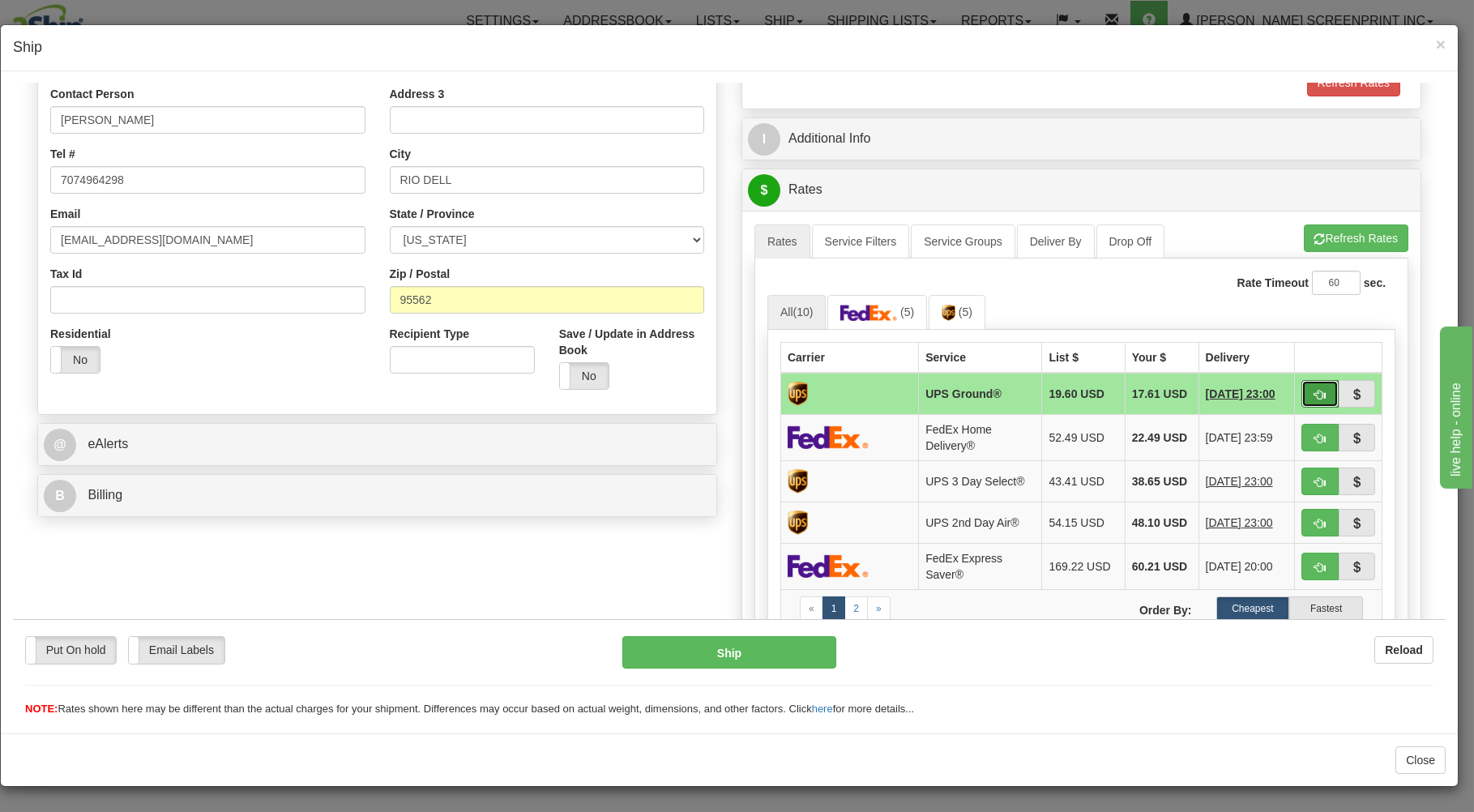
click at [1315, 389] on span "button" at bounding box center [1321, 394] width 12 height 11
type input "03"
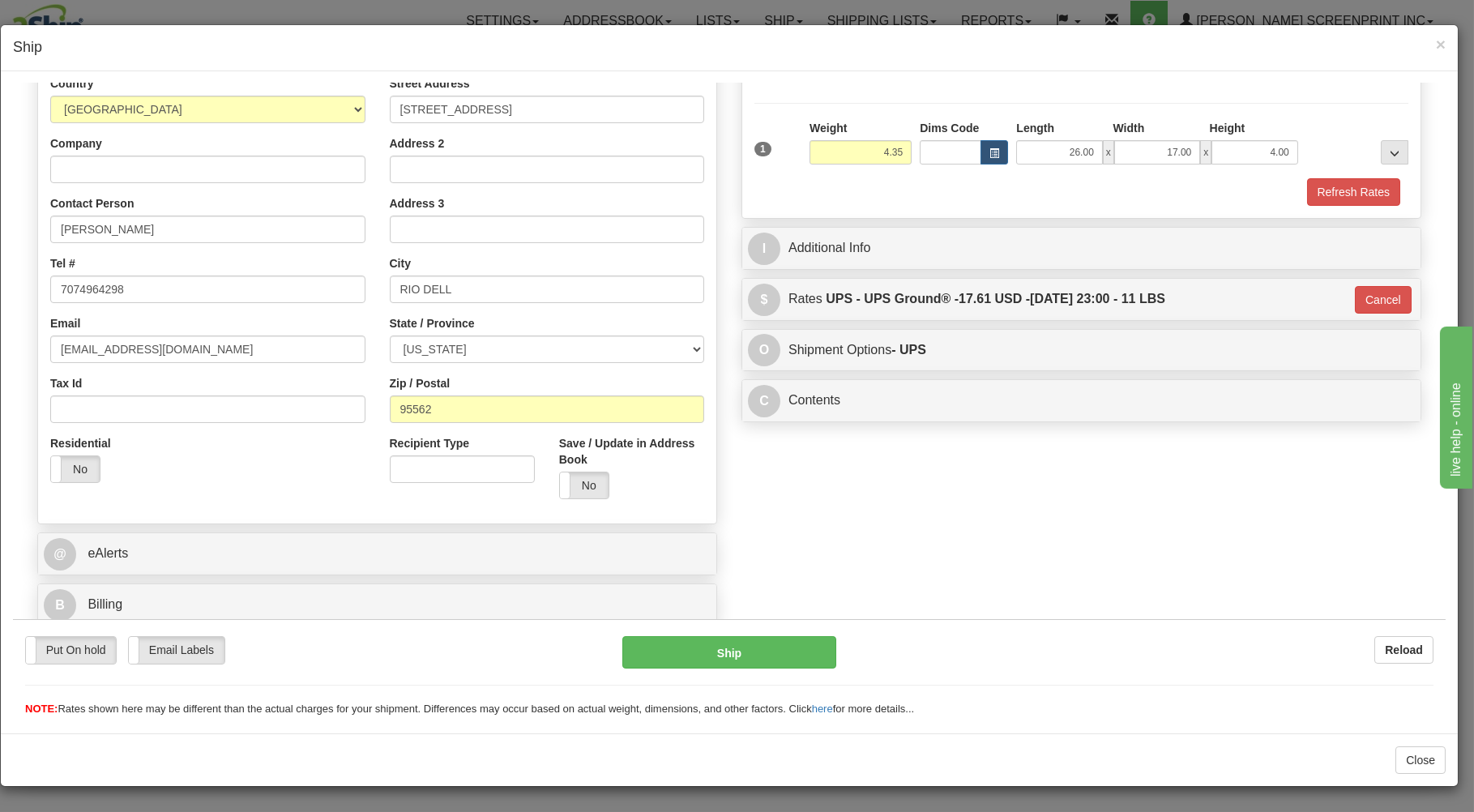
type input "4.40"
type input "03"
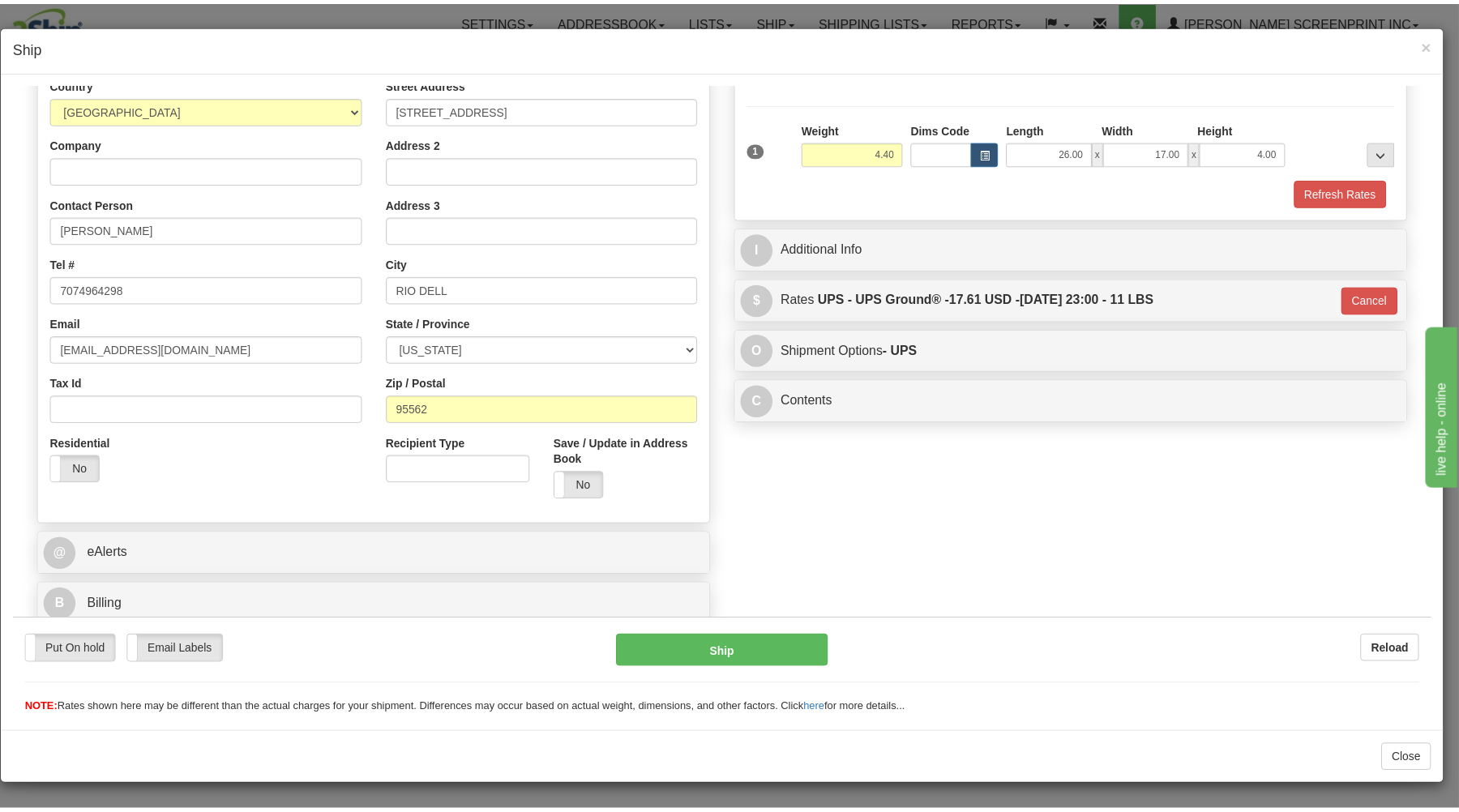
scroll to position [213, 0]
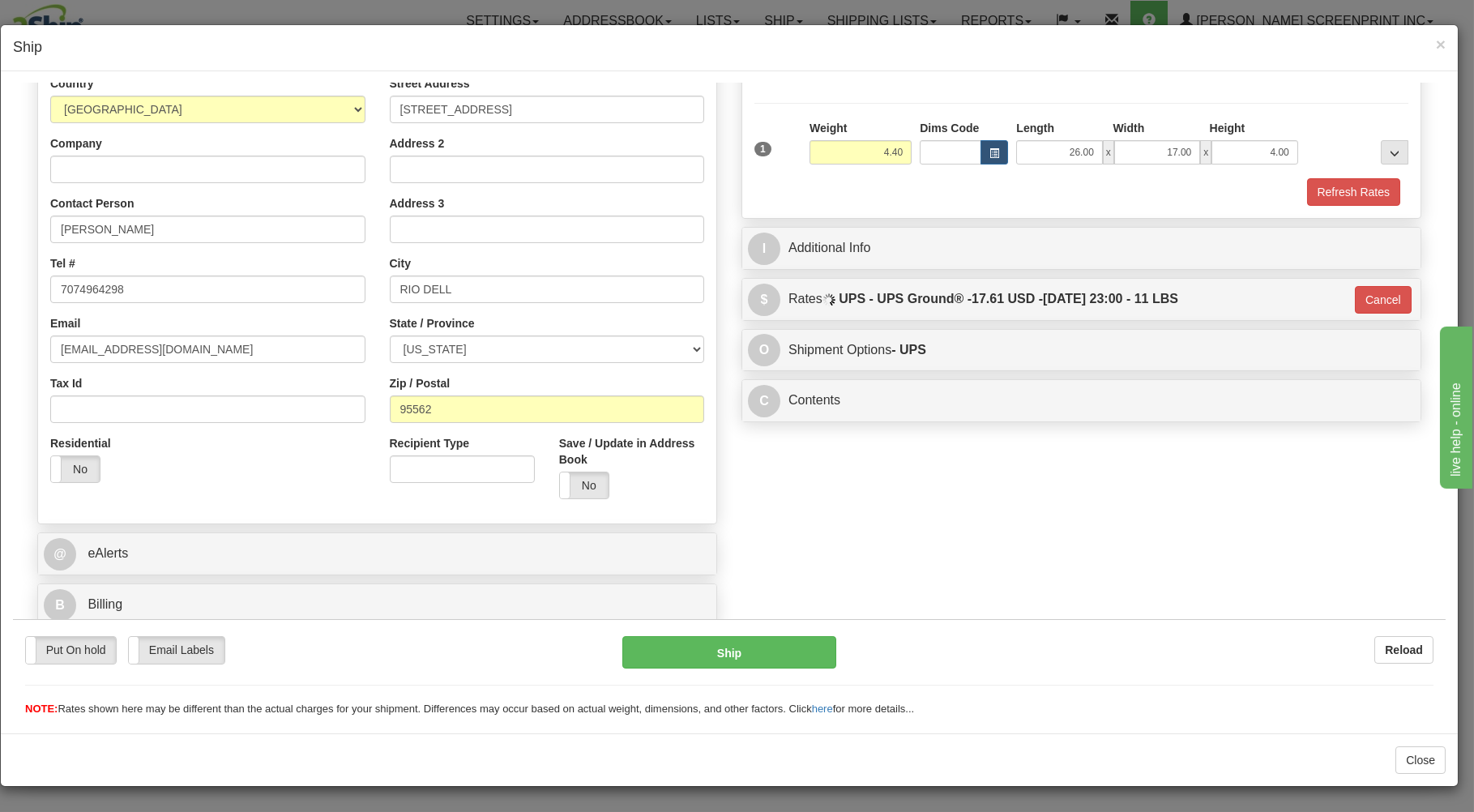
type input "4.35"
click at [729, 648] on button "Ship" at bounding box center [730, 651] width 215 height 32
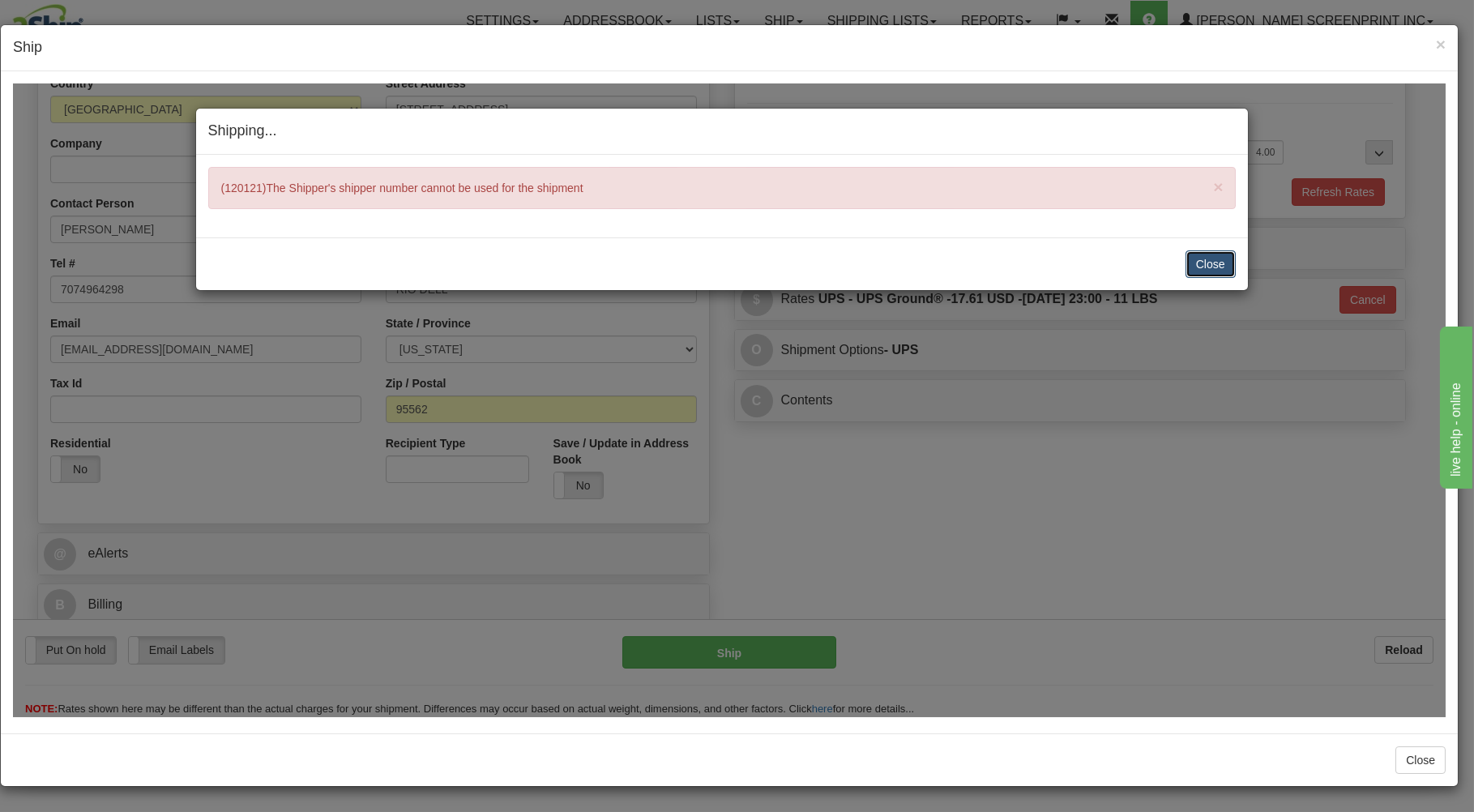
click at [1200, 262] on button "Close" at bounding box center [1211, 263] width 50 height 27
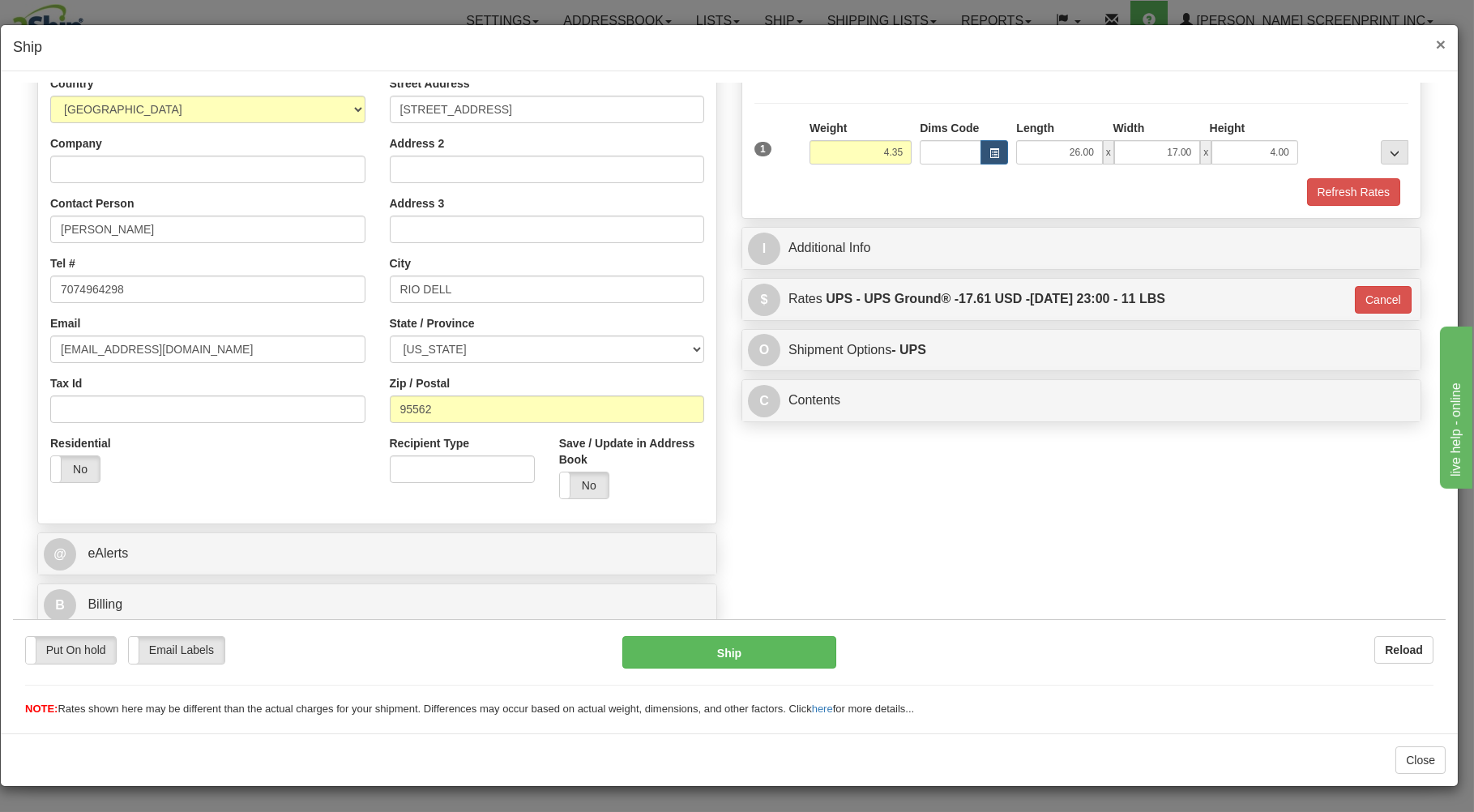
click at [1440, 39] on span "×" at bounding box center [1442, 43] width 10 height 19
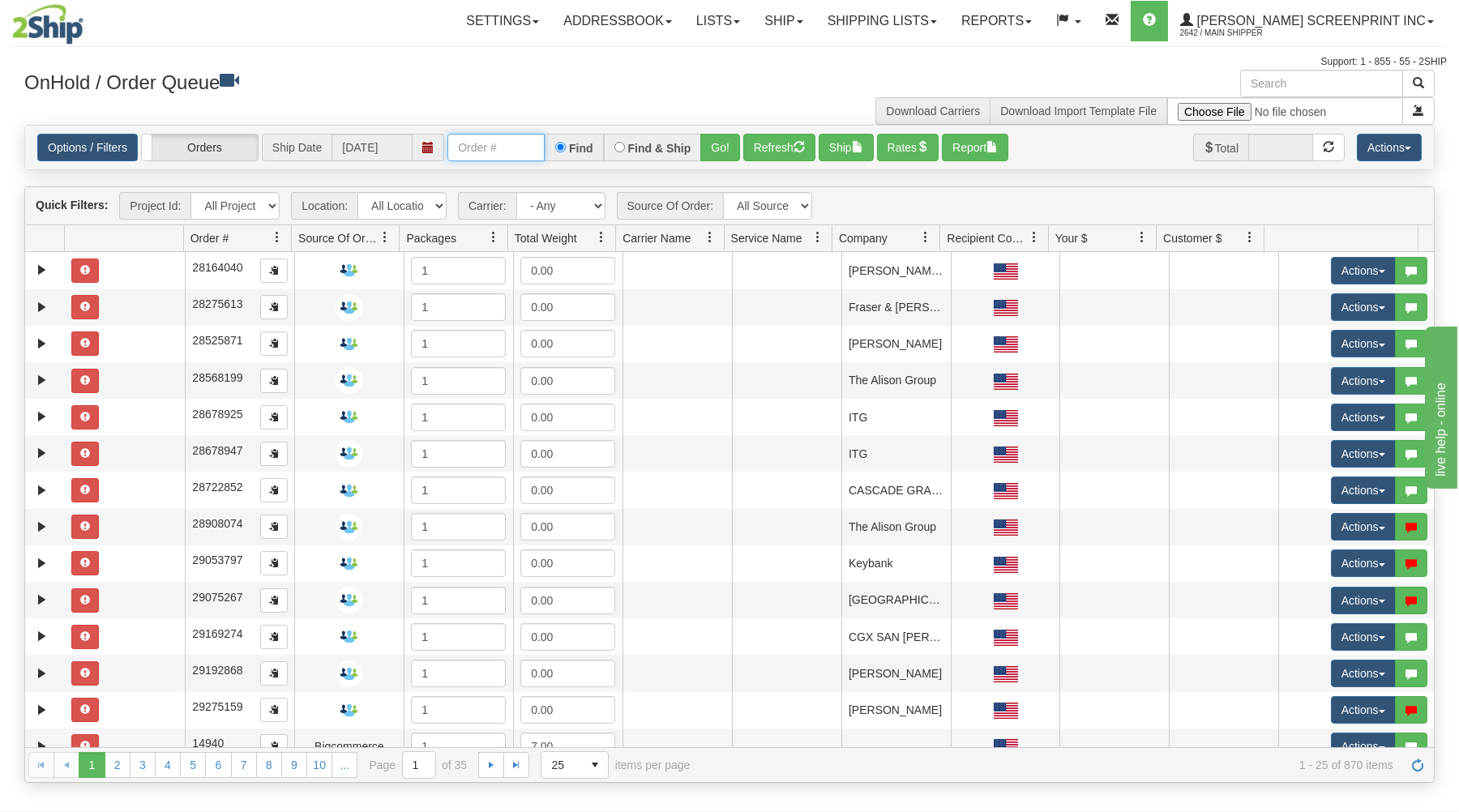
click at [468, 149] on input "text" at bounding box center [496, 147] width 97 height 27
type input "16987"
click at [722, 141] on button "Go!" at bounding box center [720, 147] width 39 height 27
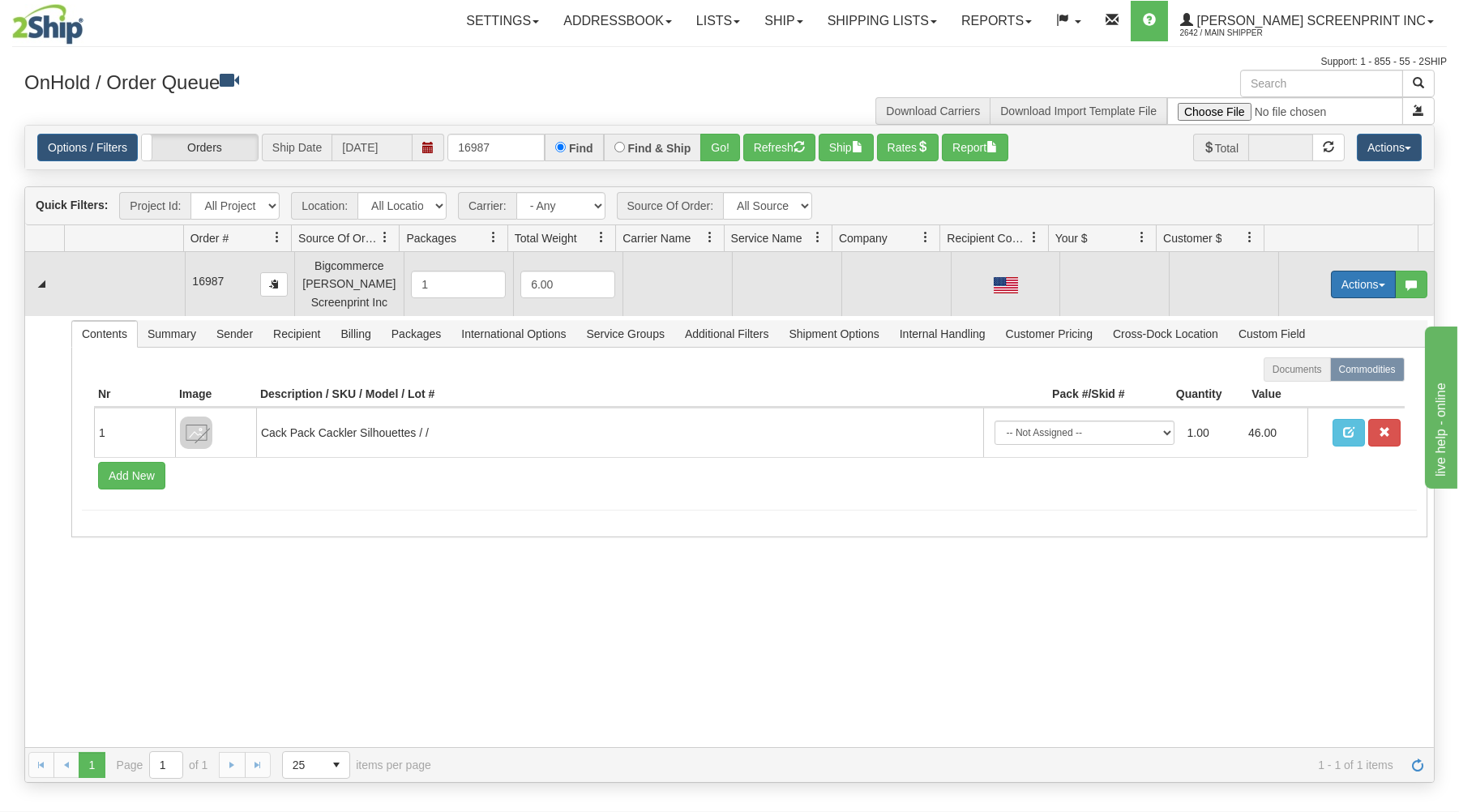
click at [1350, 281] on button "Actions" at bounding box center [1363, 285] width 65 height 27
click at [1327, 310] on link "Open" at bounding box center [1329, 314] width 130 height 21
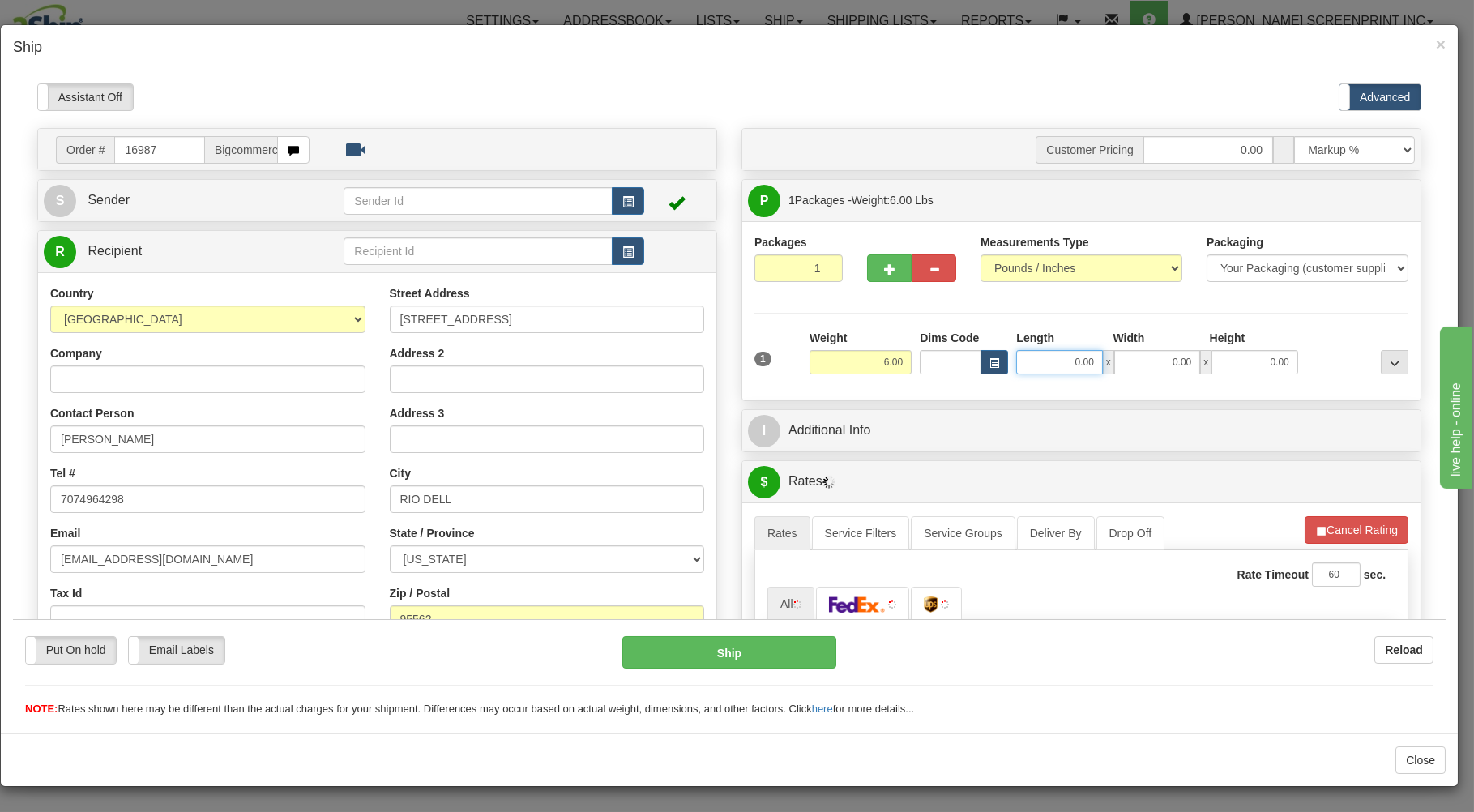
click at [1027, 356] on input "0.00" at bounding box center [1059, 361] width 85 height 25
type input "26.00"
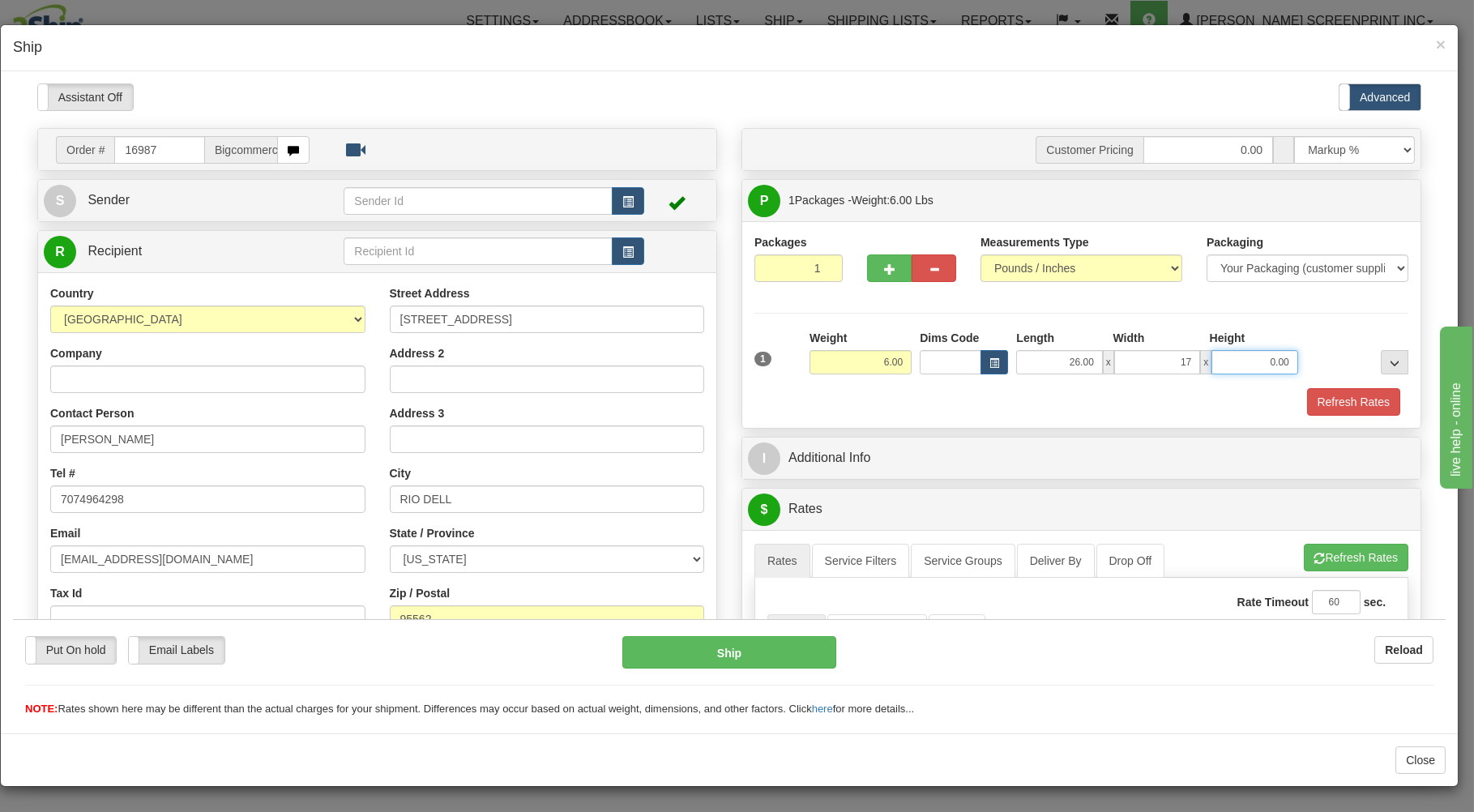
type input "17.00"
type input "4"
type input "4.35"
type input "4.00"
click at [943, 399] on div "Refresh Rates" at bounding box center [1081, 402] width 662 height 27
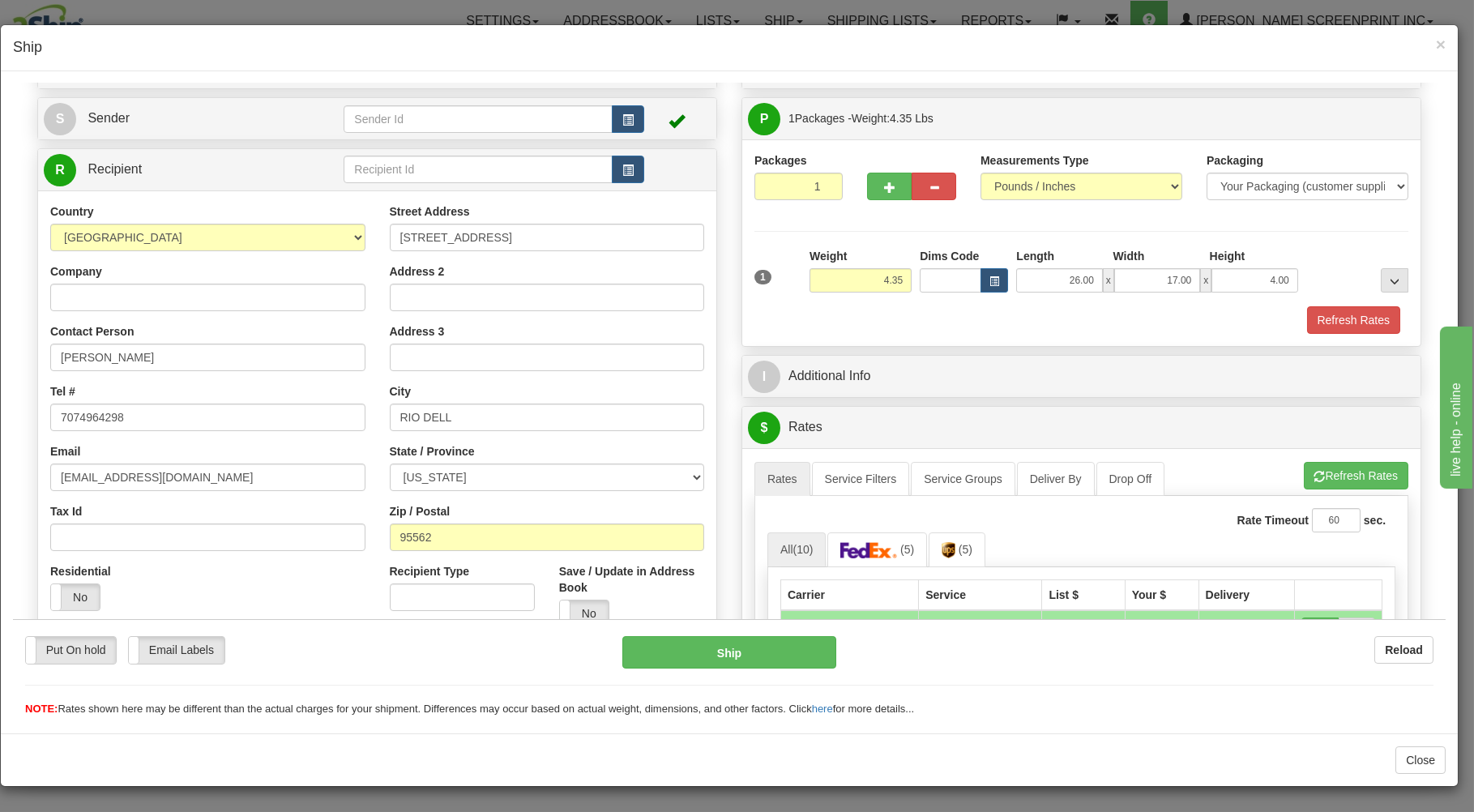
scroll to position [347, 0]
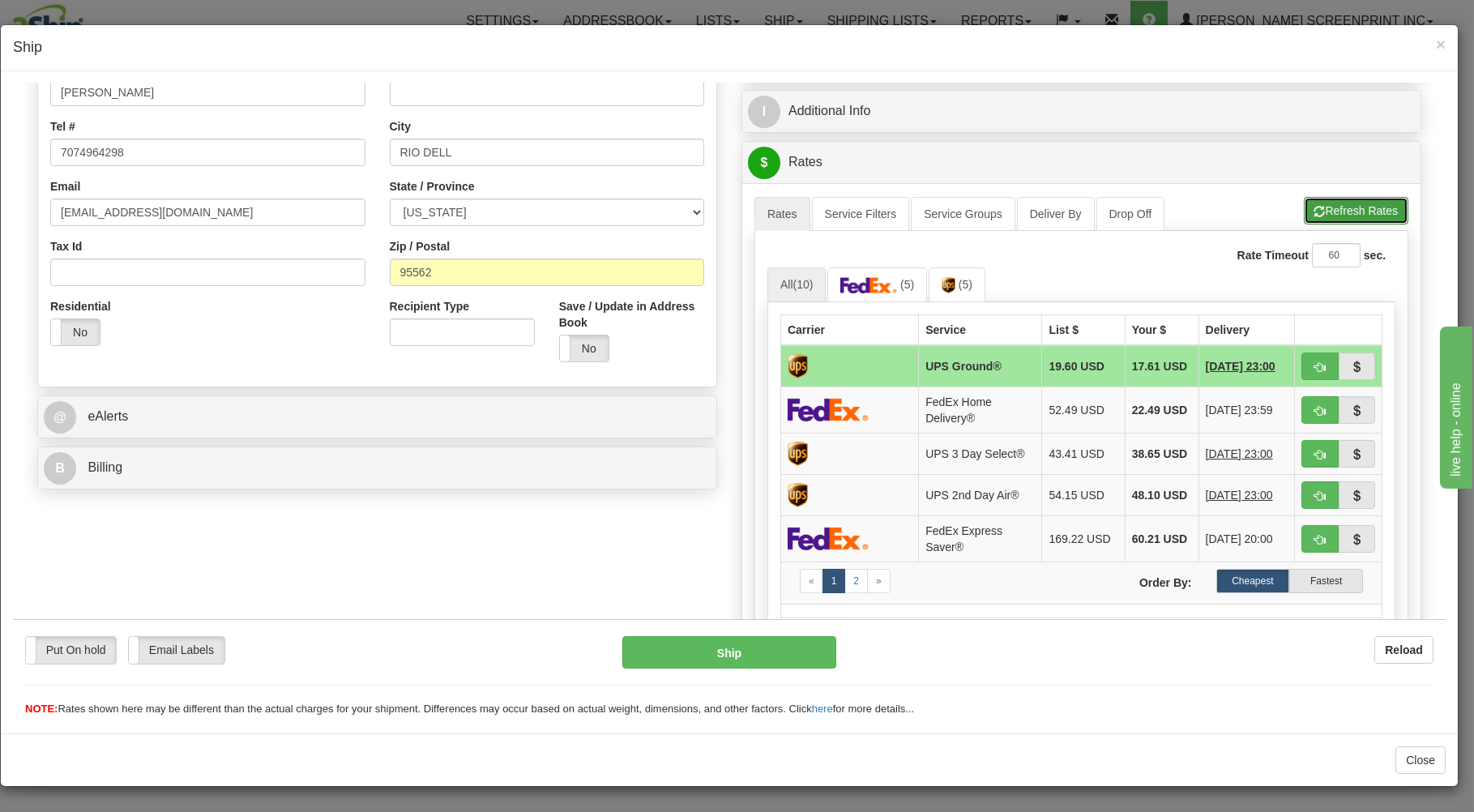
click at [1311, 214] on button "Refresh Rates" at bounding box center [1356, 210] width 104 height 27
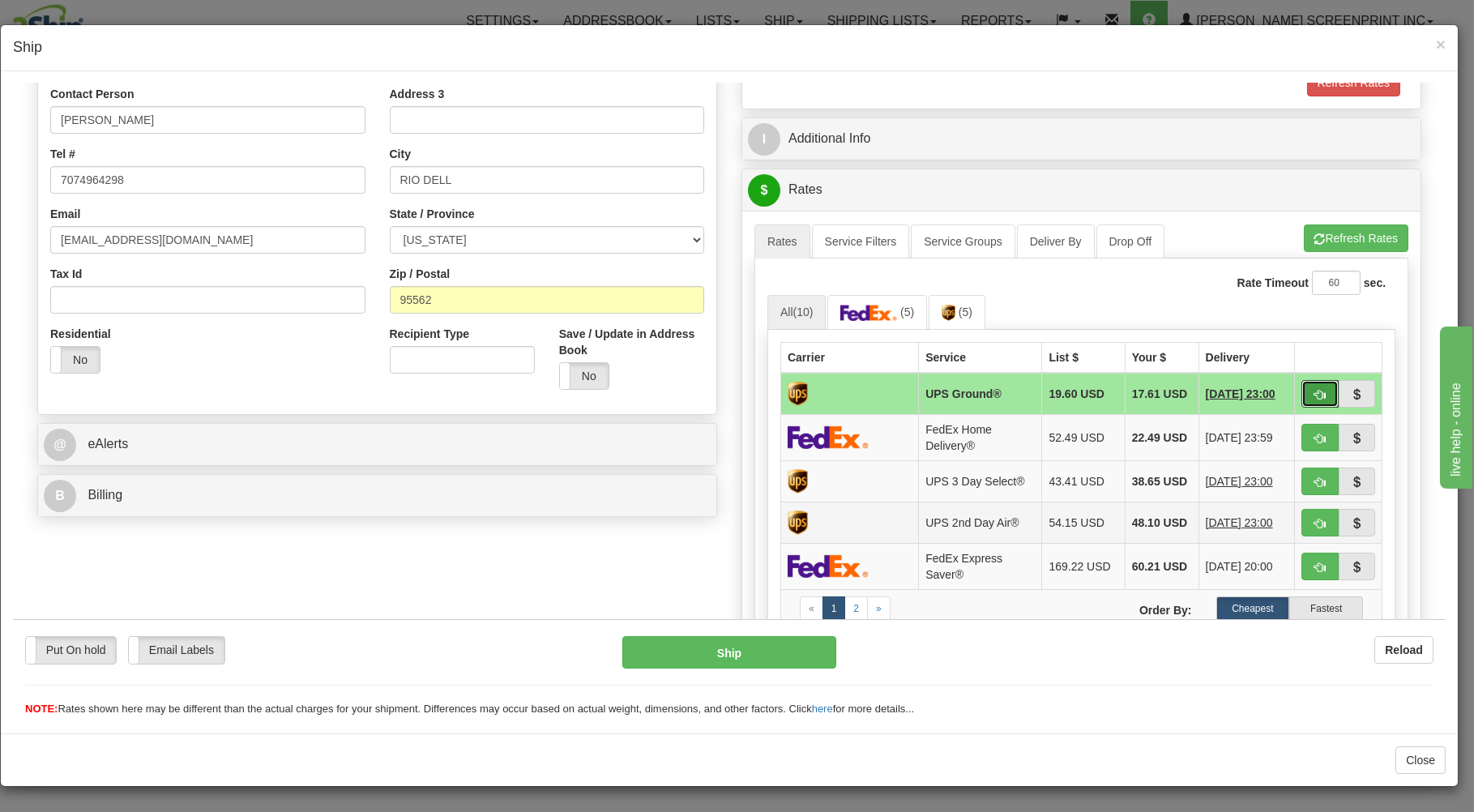
drag, startPoint x: 1296, startPoint y: 387, endPoint x: 1002, endPoint y: 520, distance: 322.7
click at [1302, 388] on button "button" at bounding box center [1321, 393] width 37 height 27
type input "03"
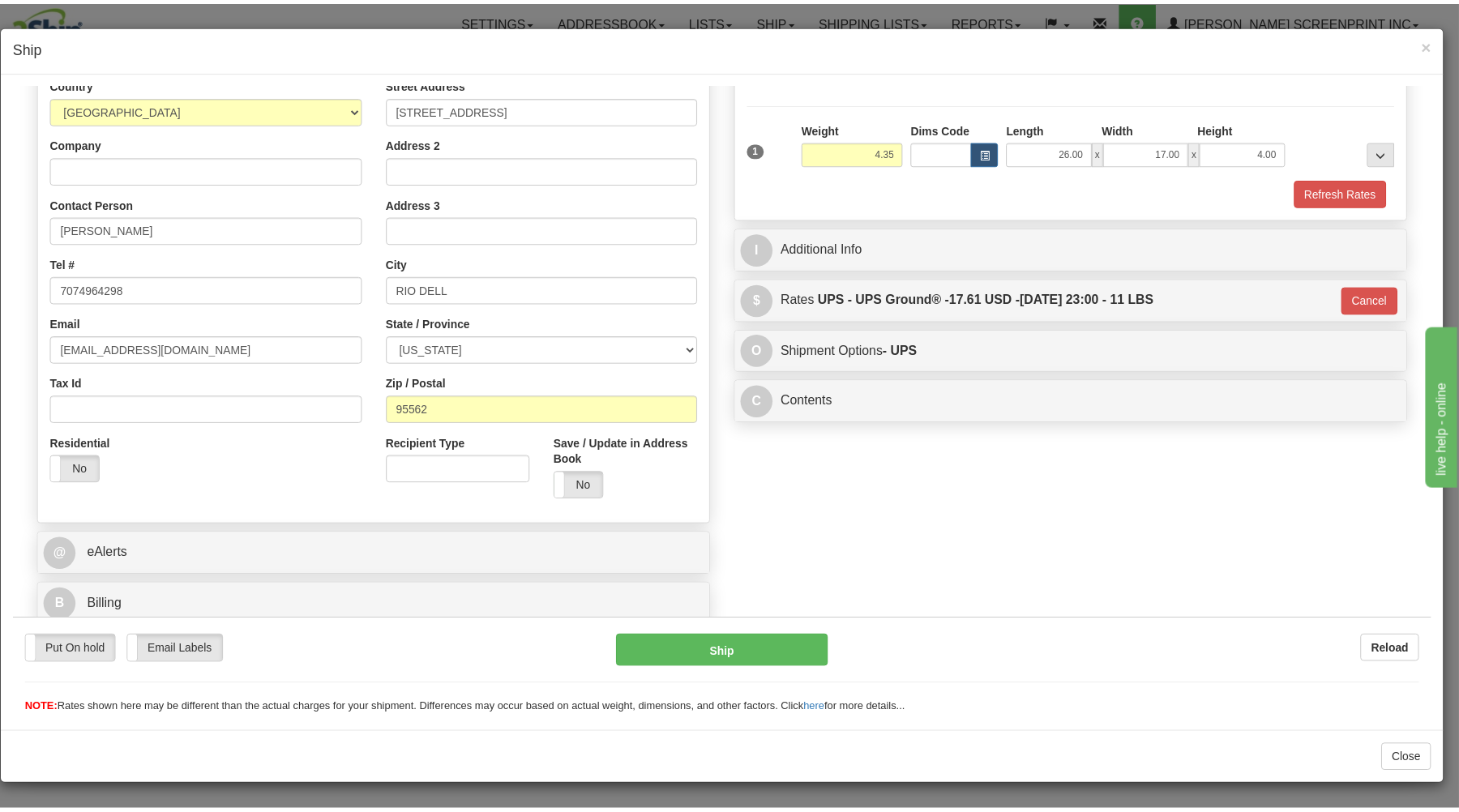
scroll to position [213, 0]
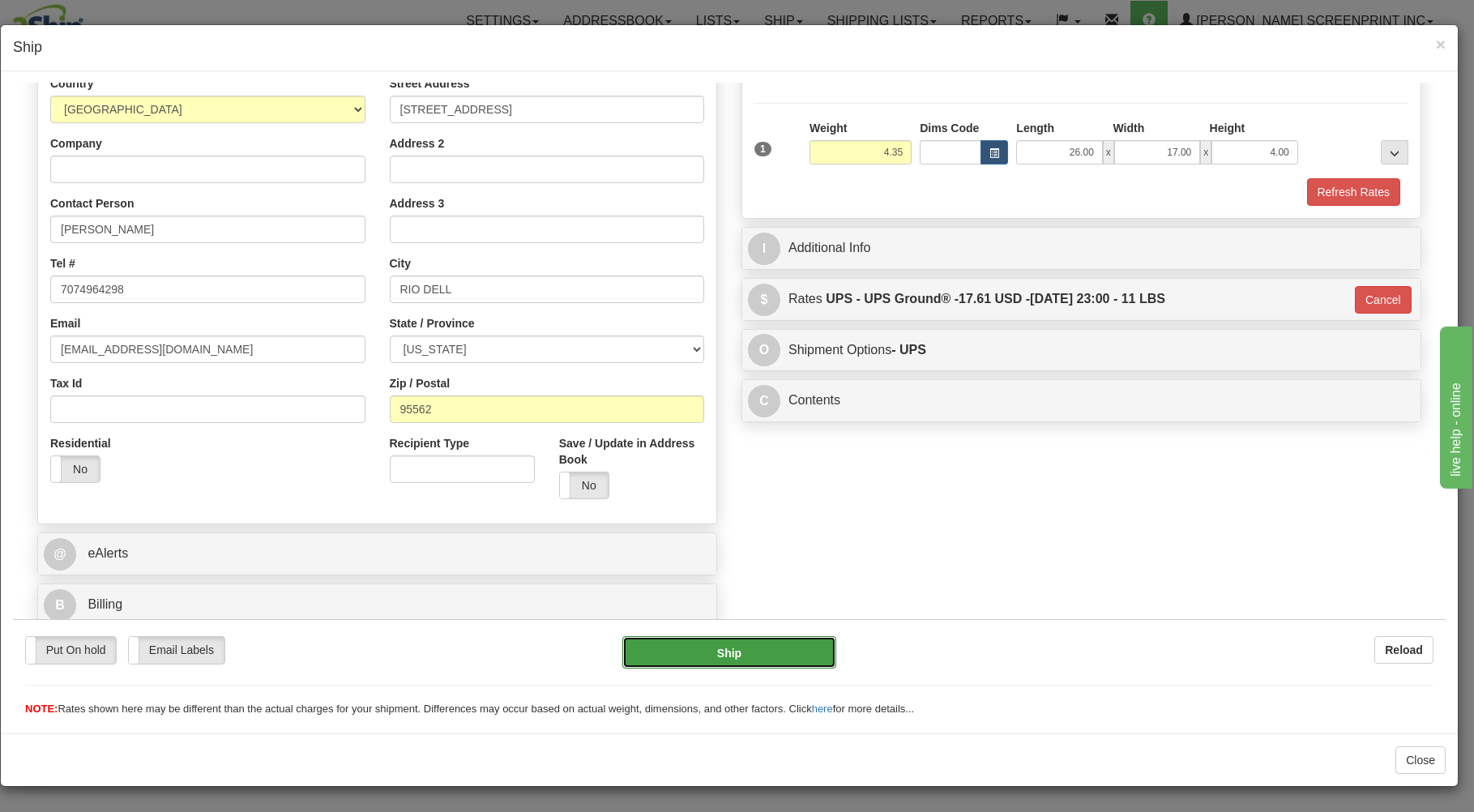
click at [697, 653] on button "Ship" at bounding box center [730, 651] width 215 height 32
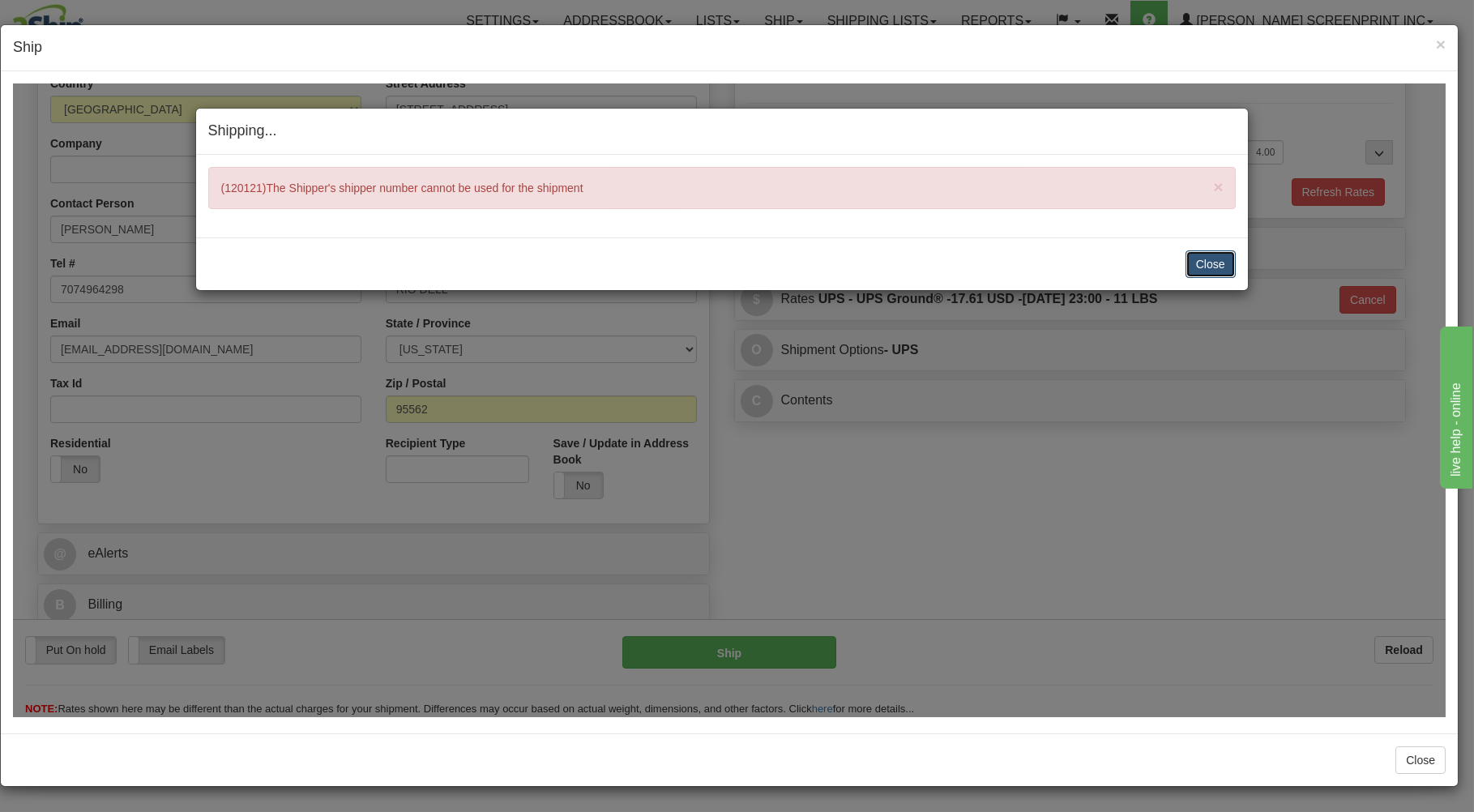
click at [1216, 255] on button "Close" at bounding box center [1211, 263] width 50 height 27
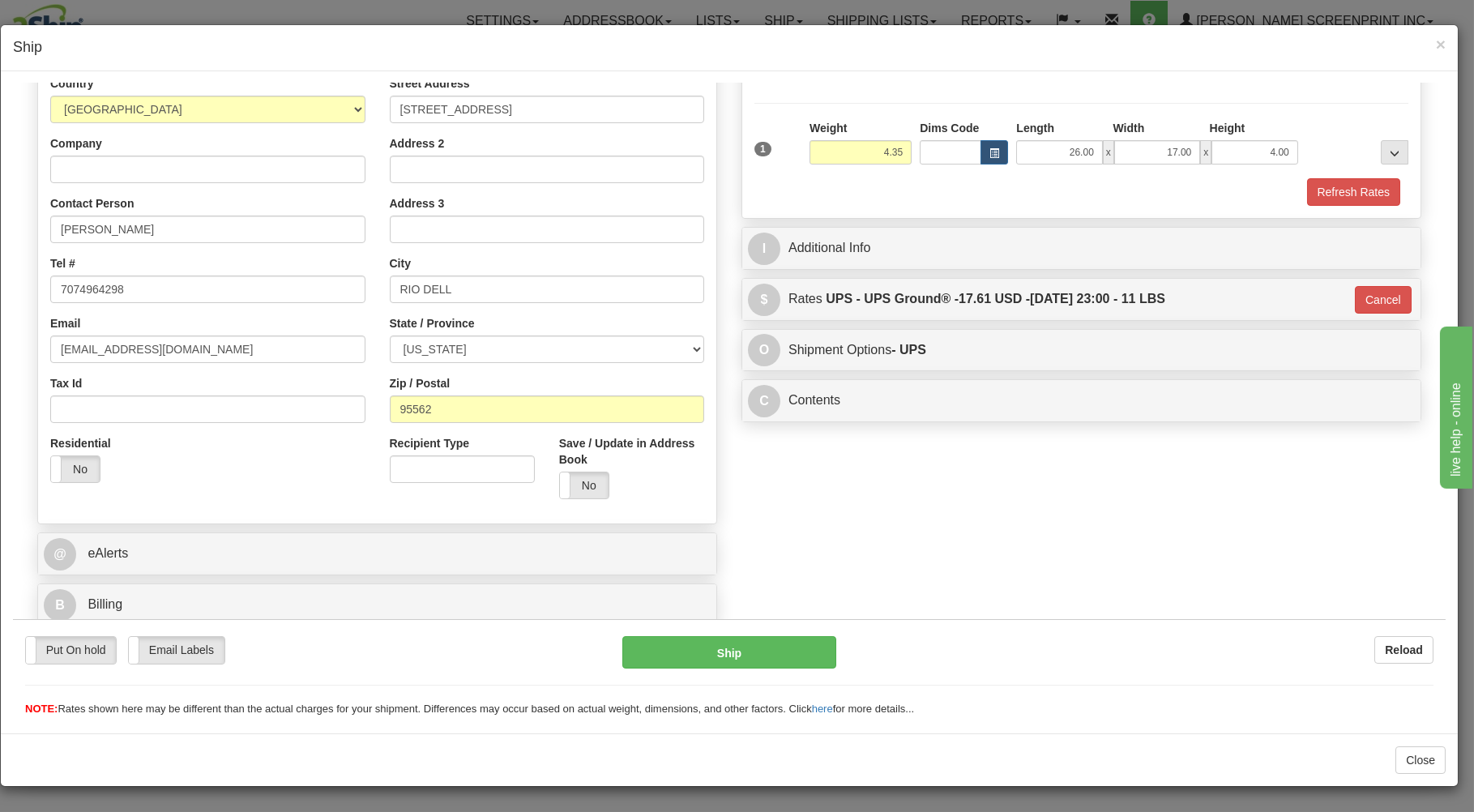
type input "4.40"
type input "03"
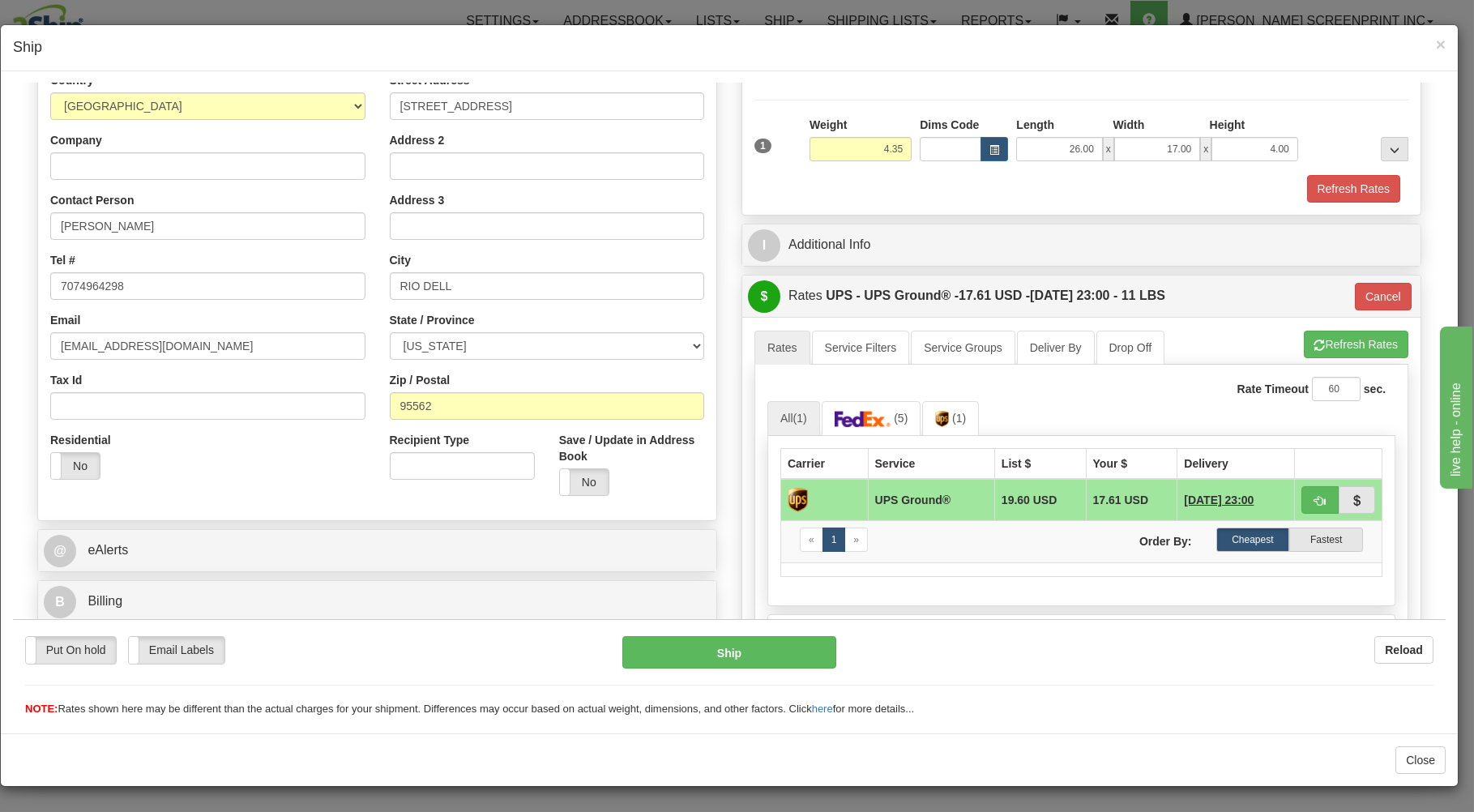
type input "4.40"
type input "03"
type input "4.40"
type input "03"
type input "4.40"
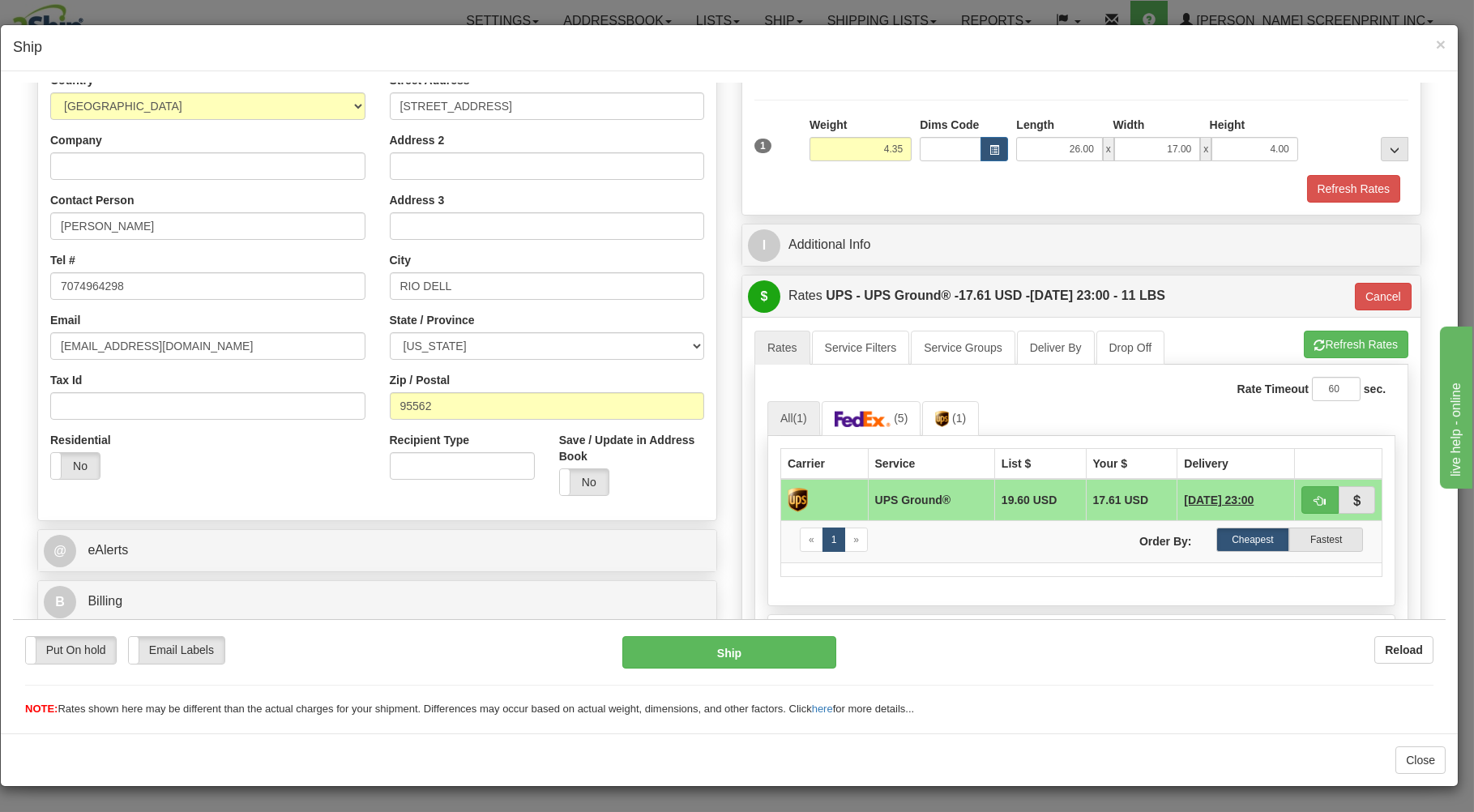
type input "03"
type input "4.35"
click at [1438, 41] on span "×" at bounding box center [1442, 43] width 10 height 19
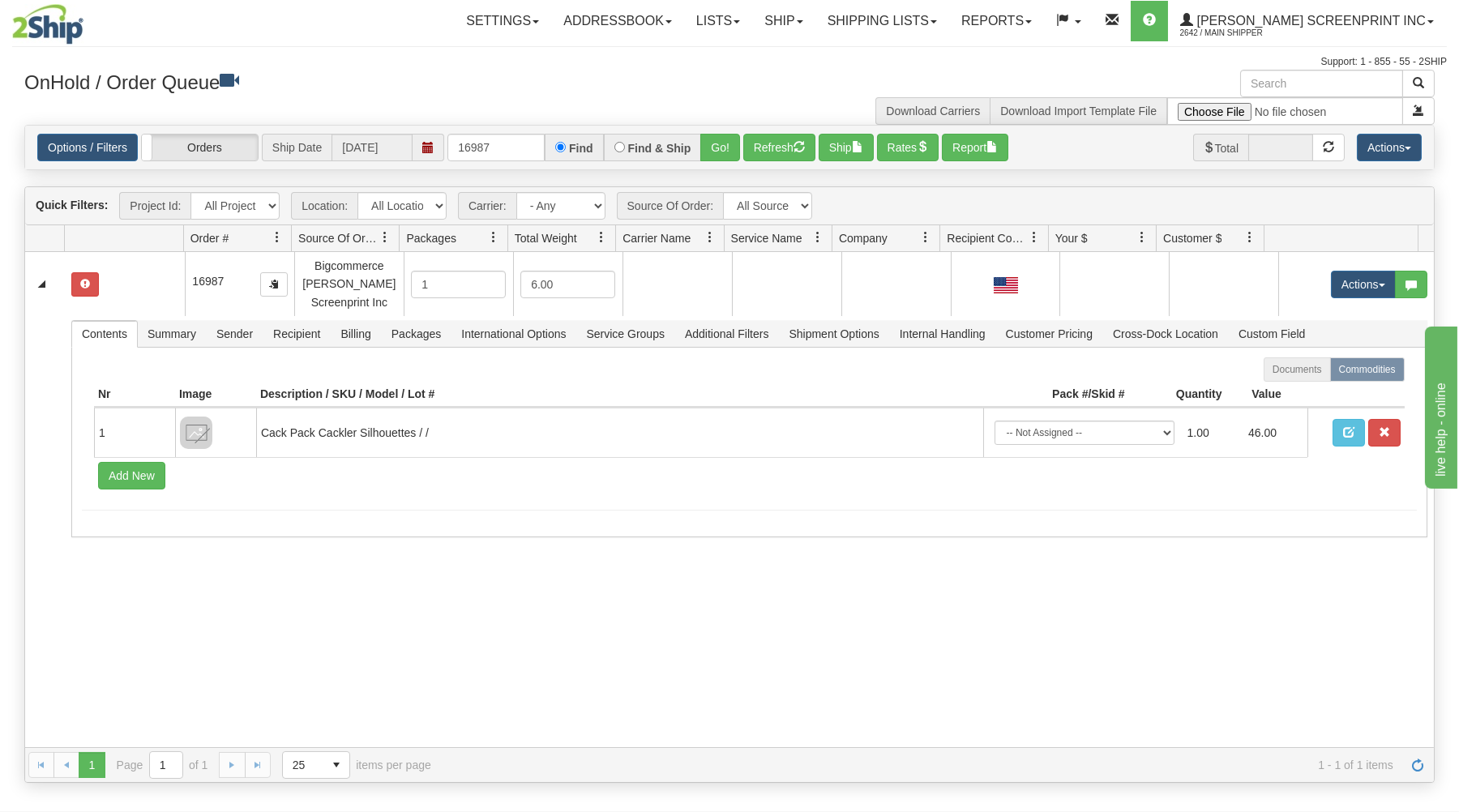
click at [433, 37] on div "Settings Shipping Preferences Fields Preferences New Store Connections Addressb…" at bounding box center [854, 21] width 1181 height 40
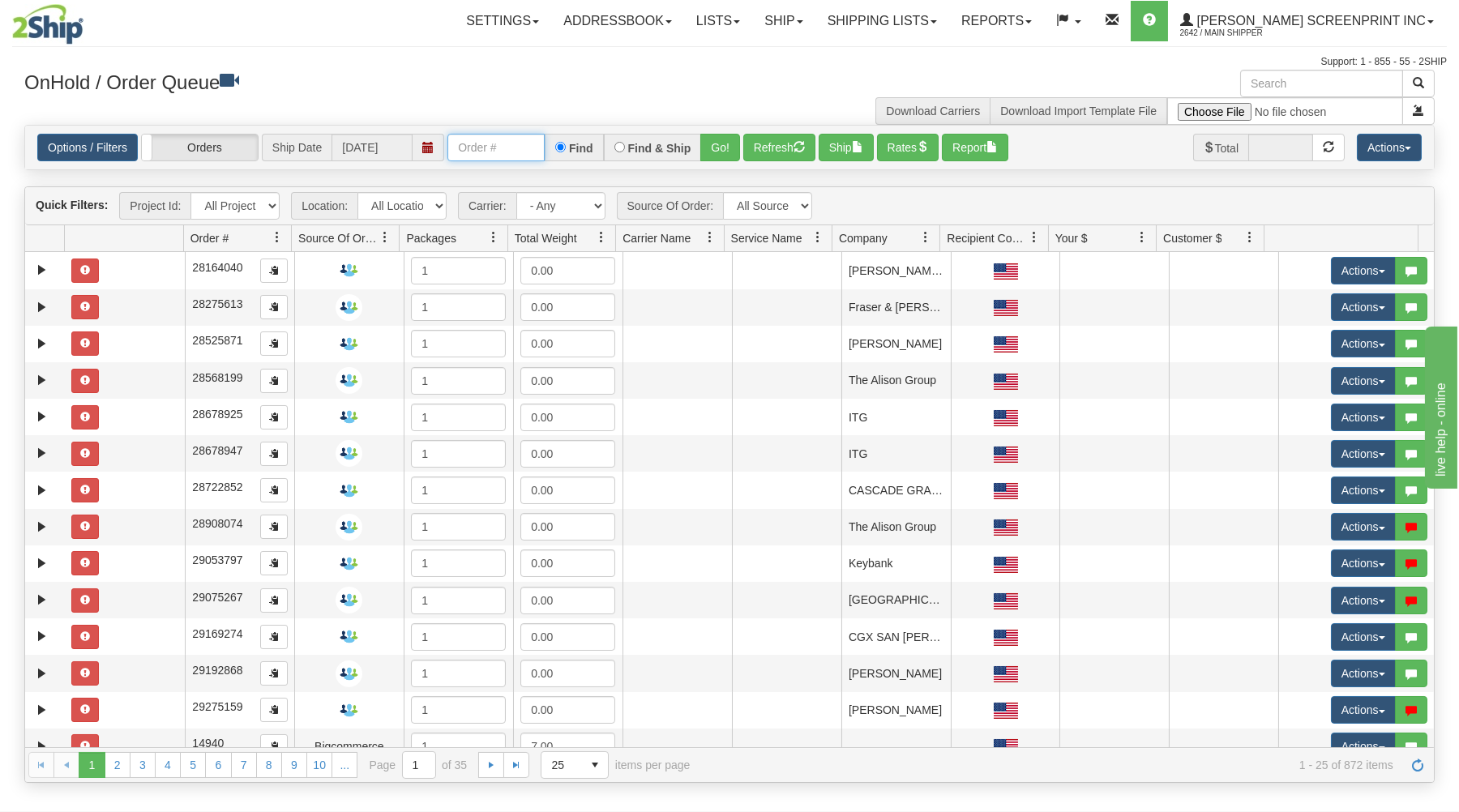
click at [502, 157] on input "text" at bounding box center [496, 147] width 97 height 27
type input "16991"
click at [722, 144] on button "Go!" at bounding box center [720, 147] width 39 height 27
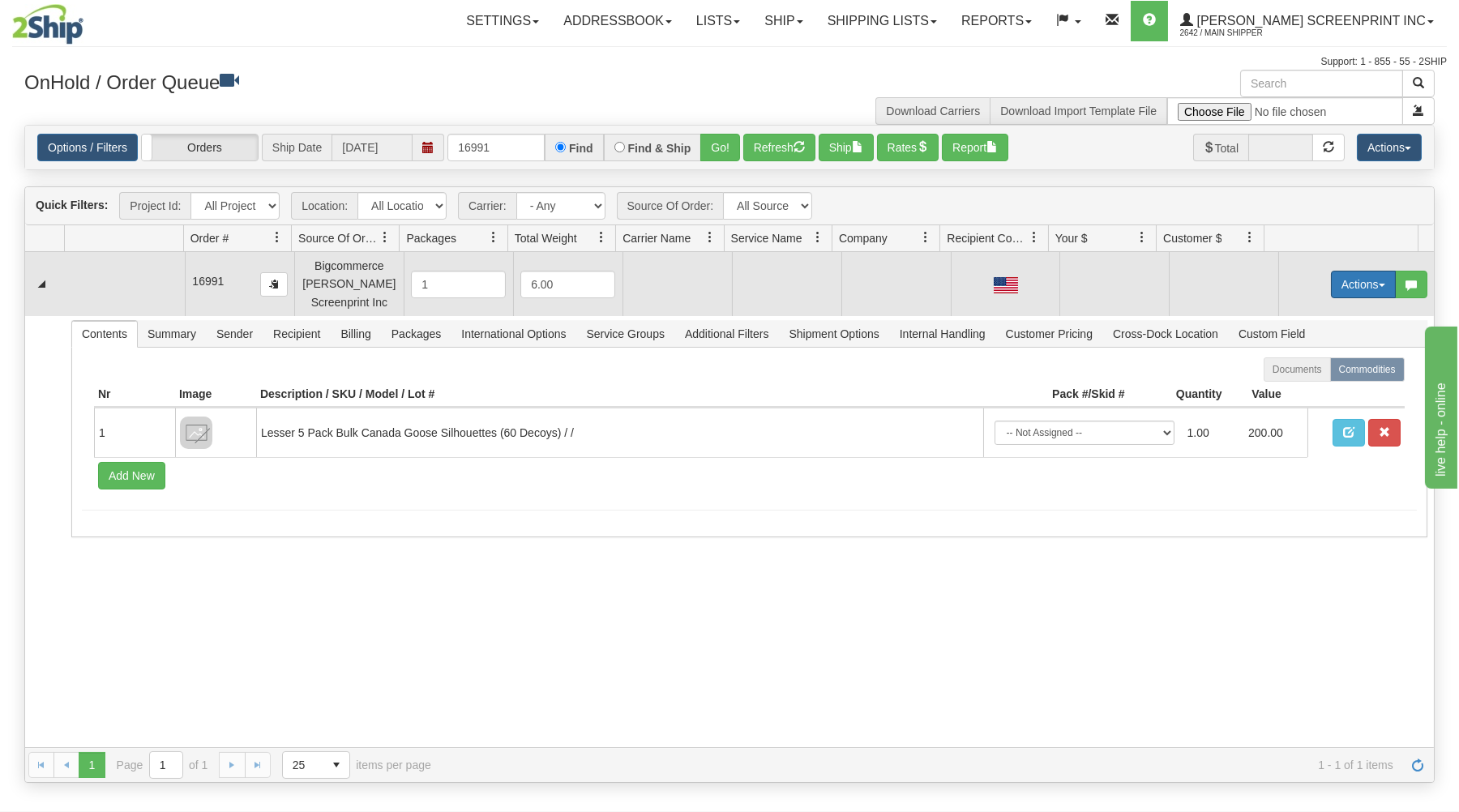
click at [1335, 282] on button "Actions" at bounding box center [1363, 285] width 65 height 27
click at [1309, 315] on link "Open" at bounding box center [1329, 314] width 130 height 21
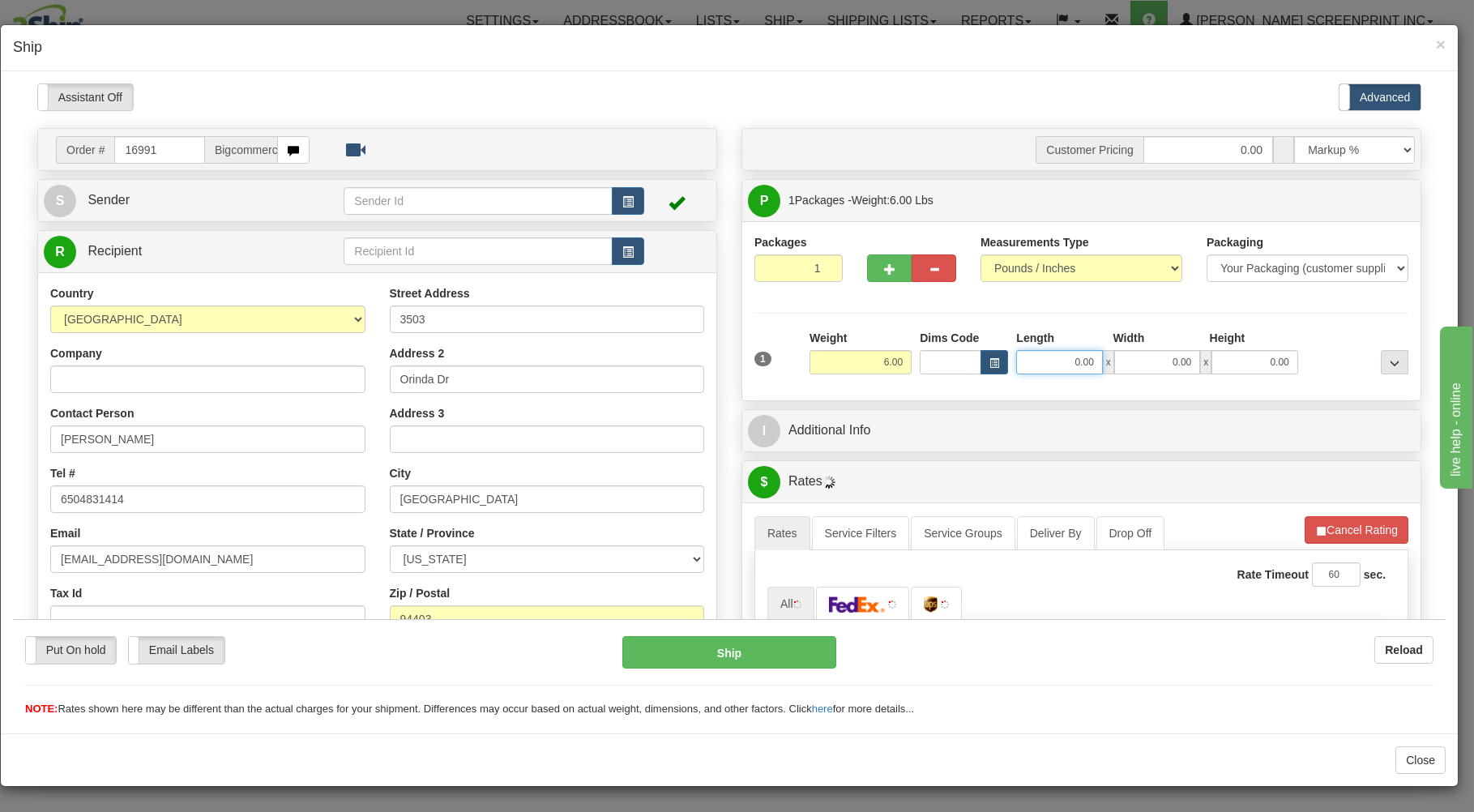
type input "20.75"
click at [1047, 370] on input "0.00" at bounding box center [1059, 361] width 85 height 25
type input "26.00"
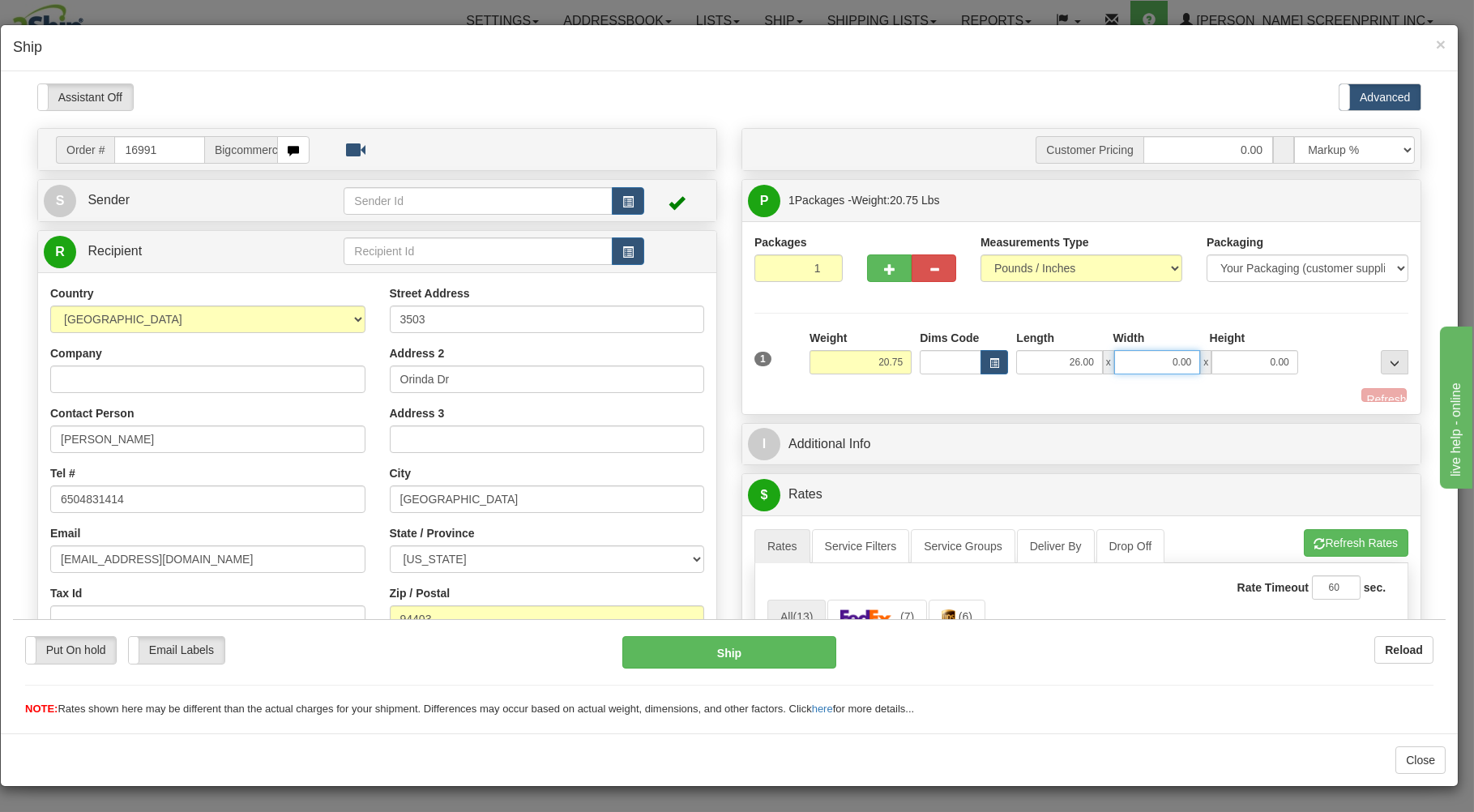
type input "1"
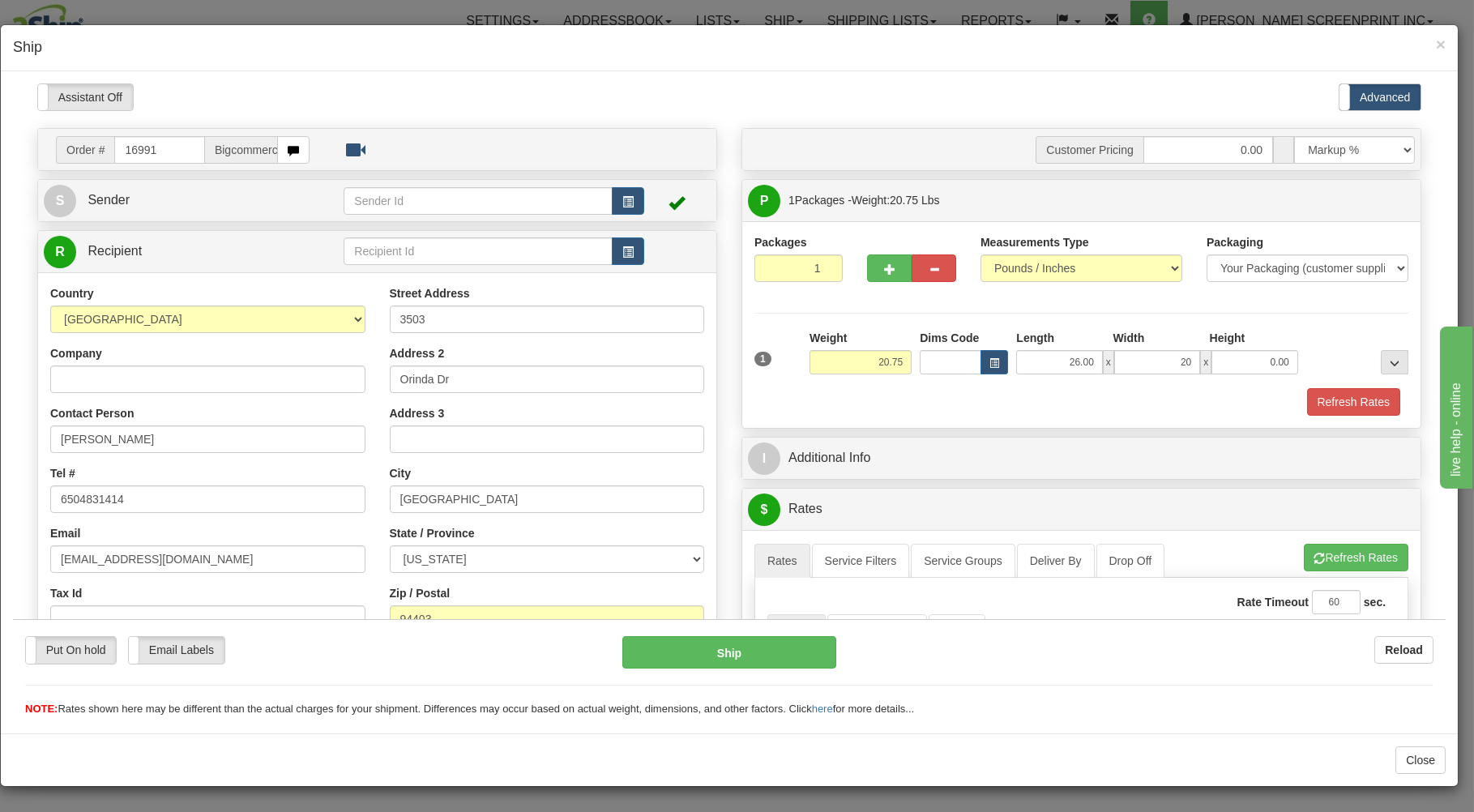
type input "20.00"
type input "7.00"
click at [981, 396] on div "Refresh Rates" at bounding box center [1081, 402] width 662 height 27
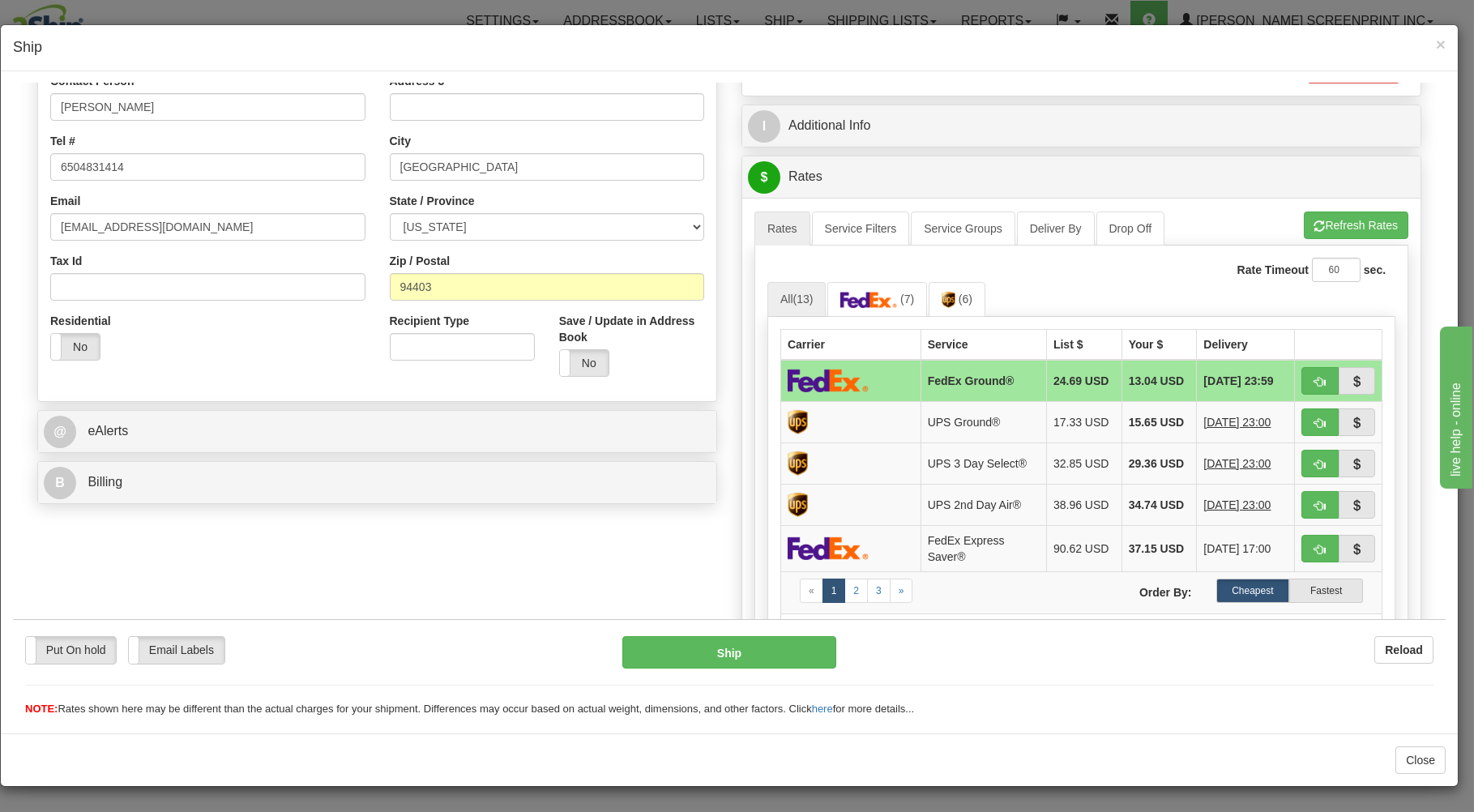
scroll to position [347, 0]
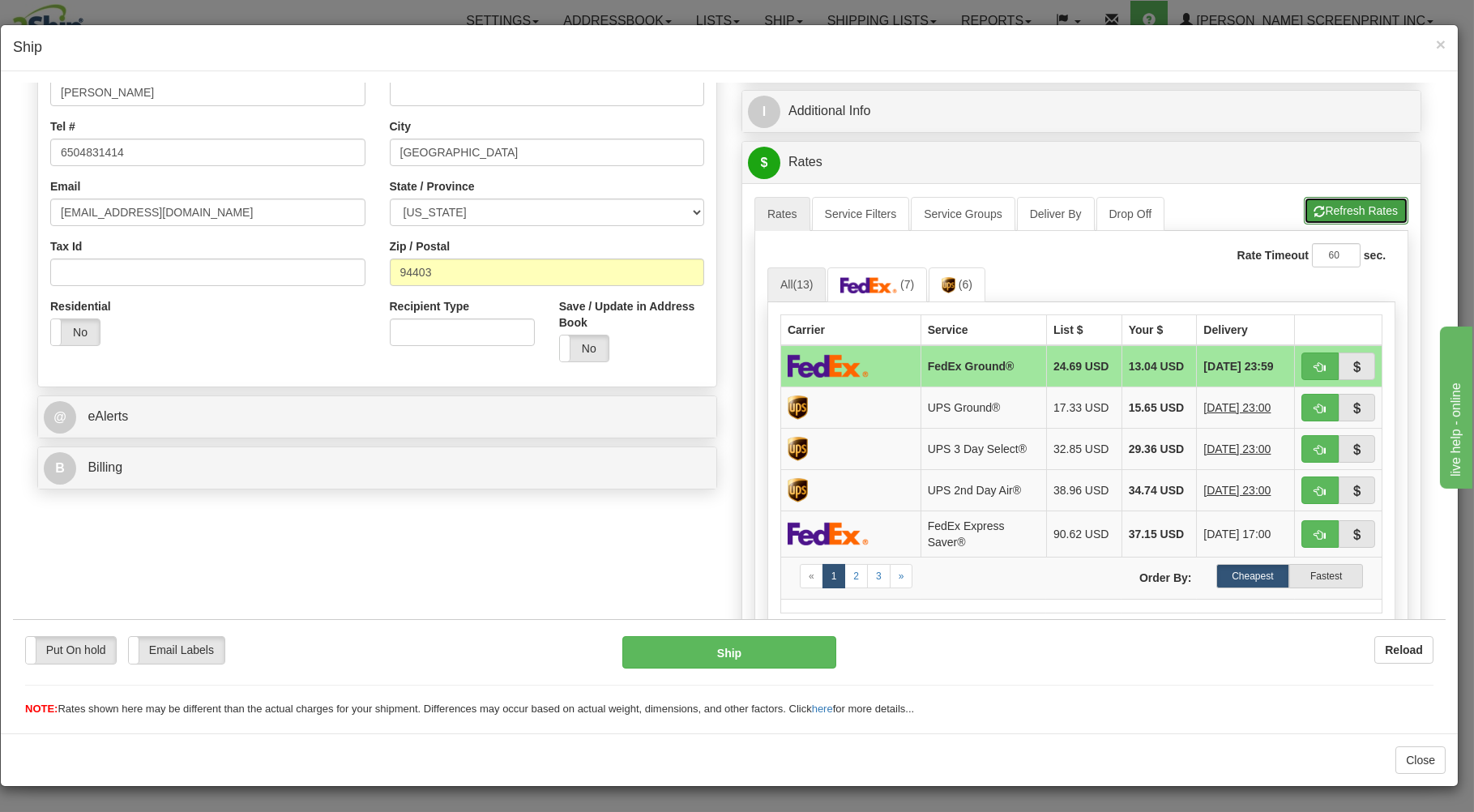
click at [1317, 207] on button "Refresh Rates" at bounding box center [1356, 210] width 104 height 27
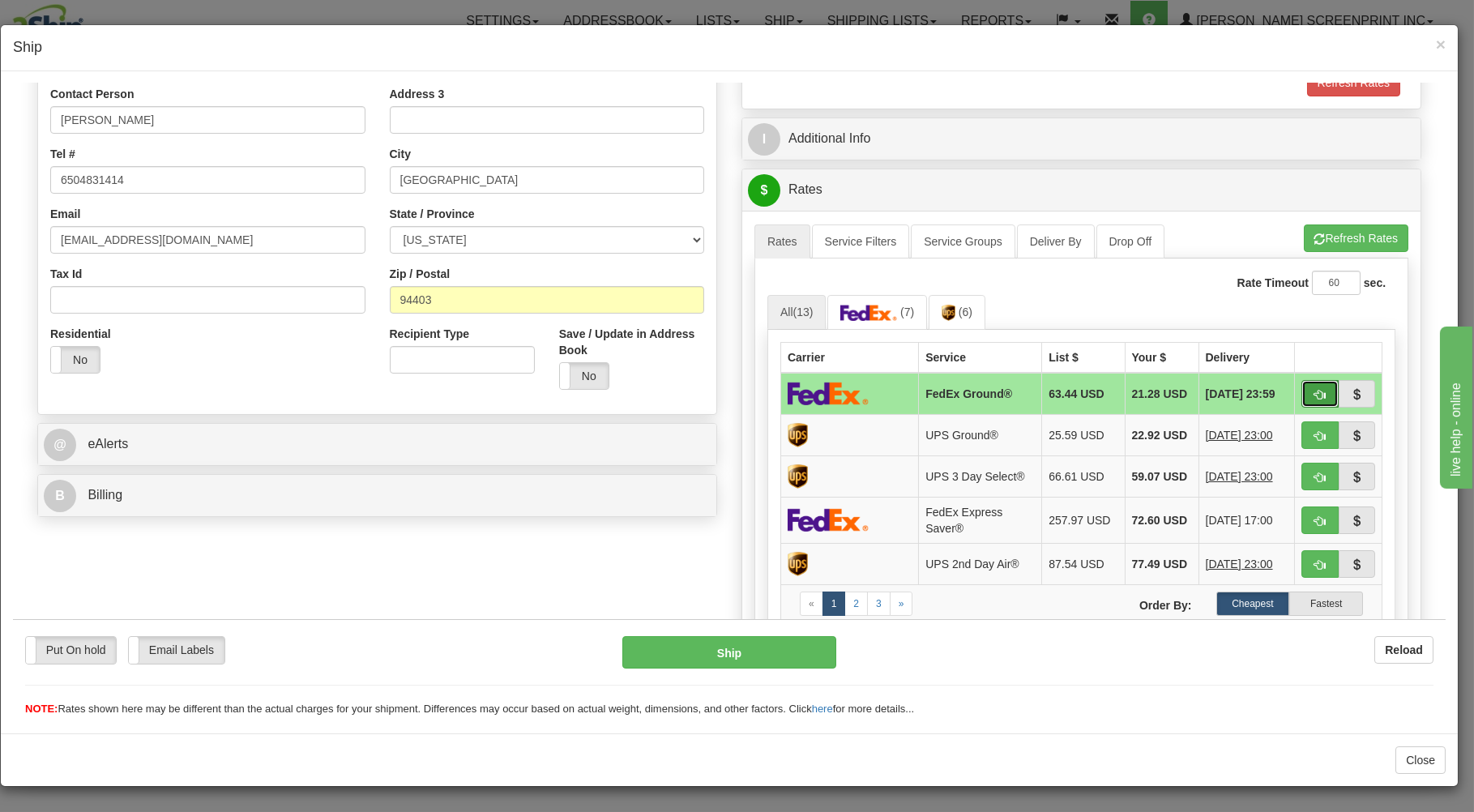
click at [1315, 392] on span "button" at bounding box center [1321, 394] width 12 height 11
type input "92"
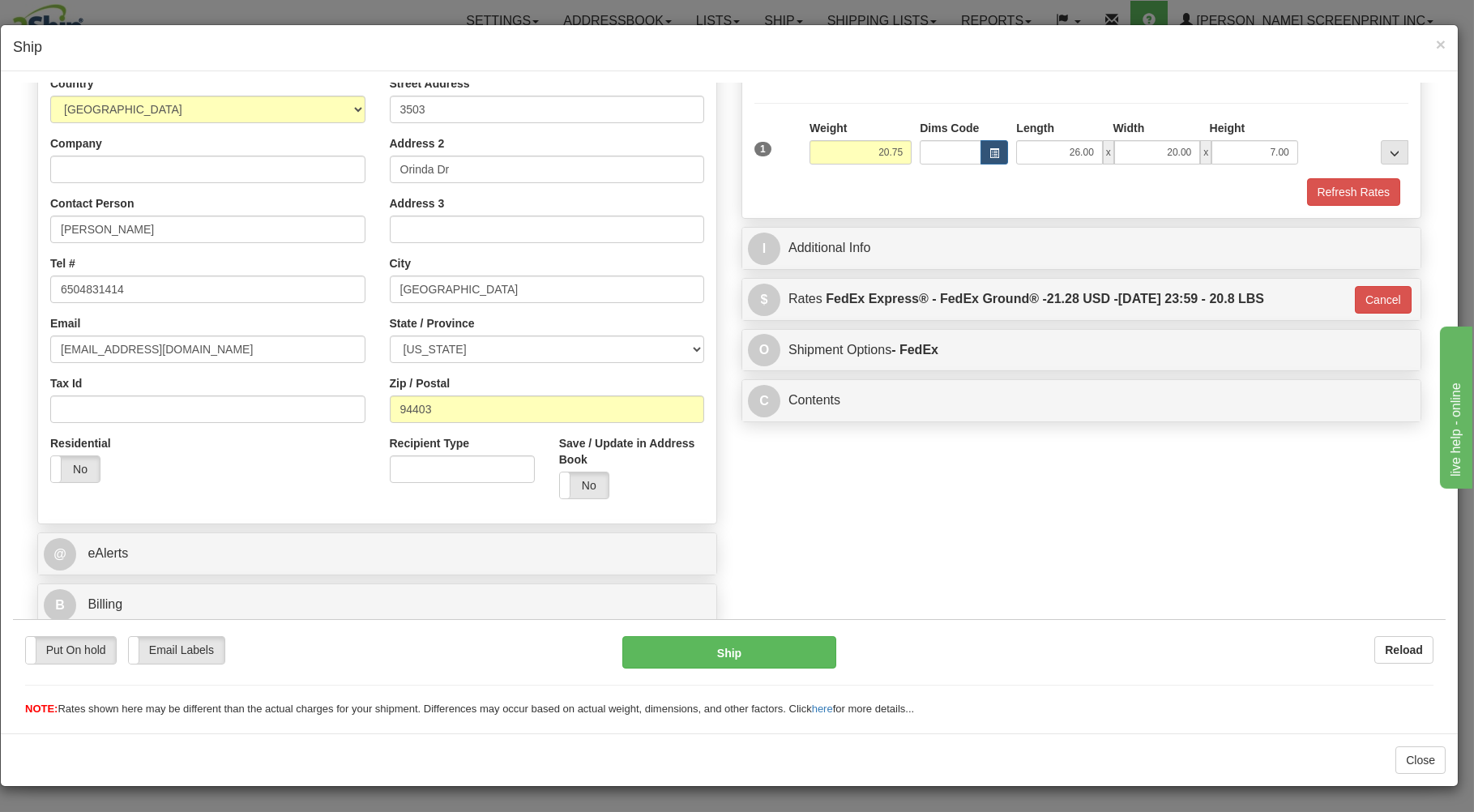
scroll to position [213, 0]
click at [737, 646] on button "Ship" at bounding box center [730, 651] width 215 height 32
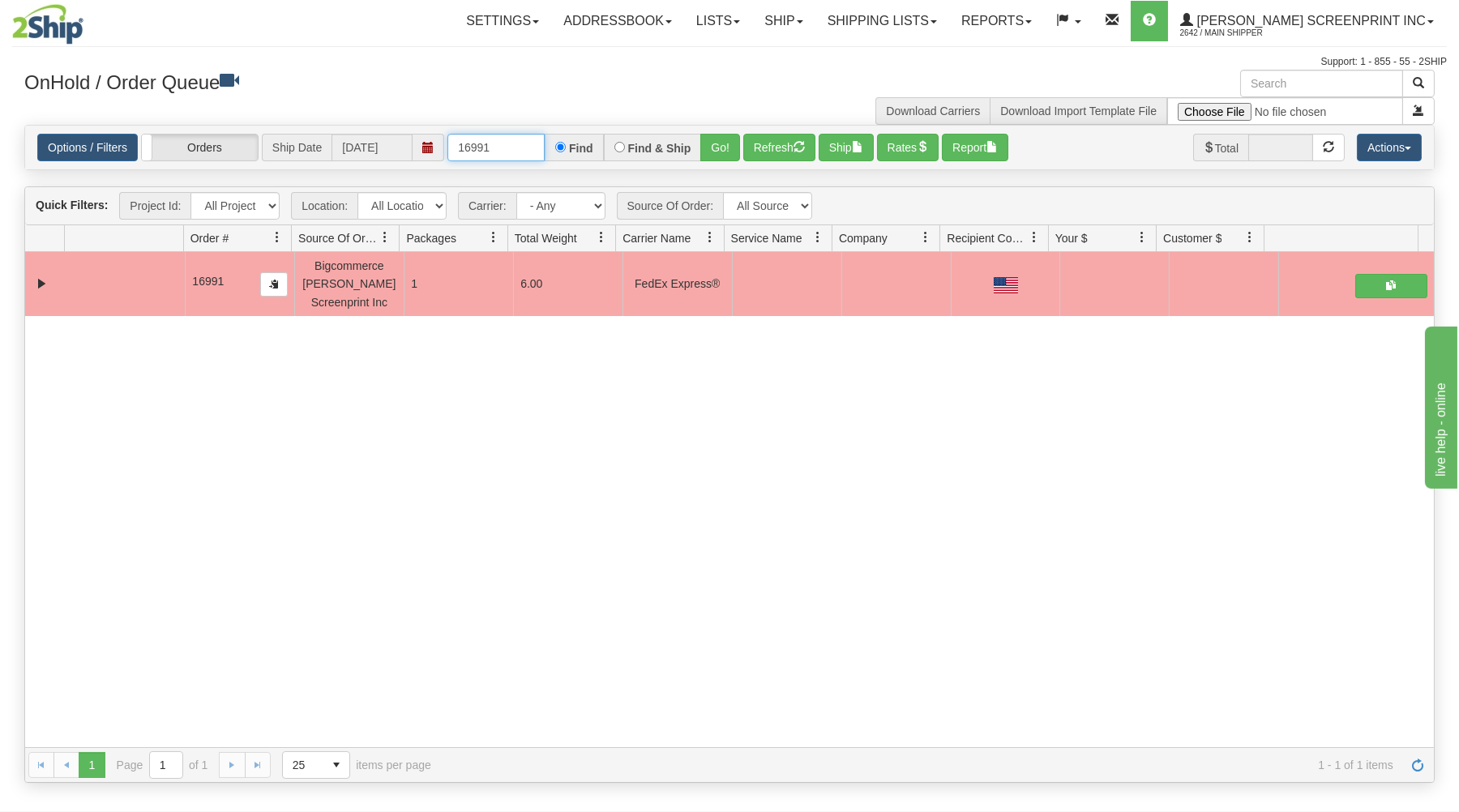
drag, startPoint x: 458, startPoint y: 141, endPoint x: 598, endPoint y: 123, distance: 141.2
click at [598, 123] on div "× Get OnHold Shipments fields - load dt: 296 Get OnHold Shipments fields - tran…" at bounding box center [729, 426] width 1434 height 713
type input "16979"
click at [722, 141] on button "Go!" at bounding box center [720, 147] width 39 height 27
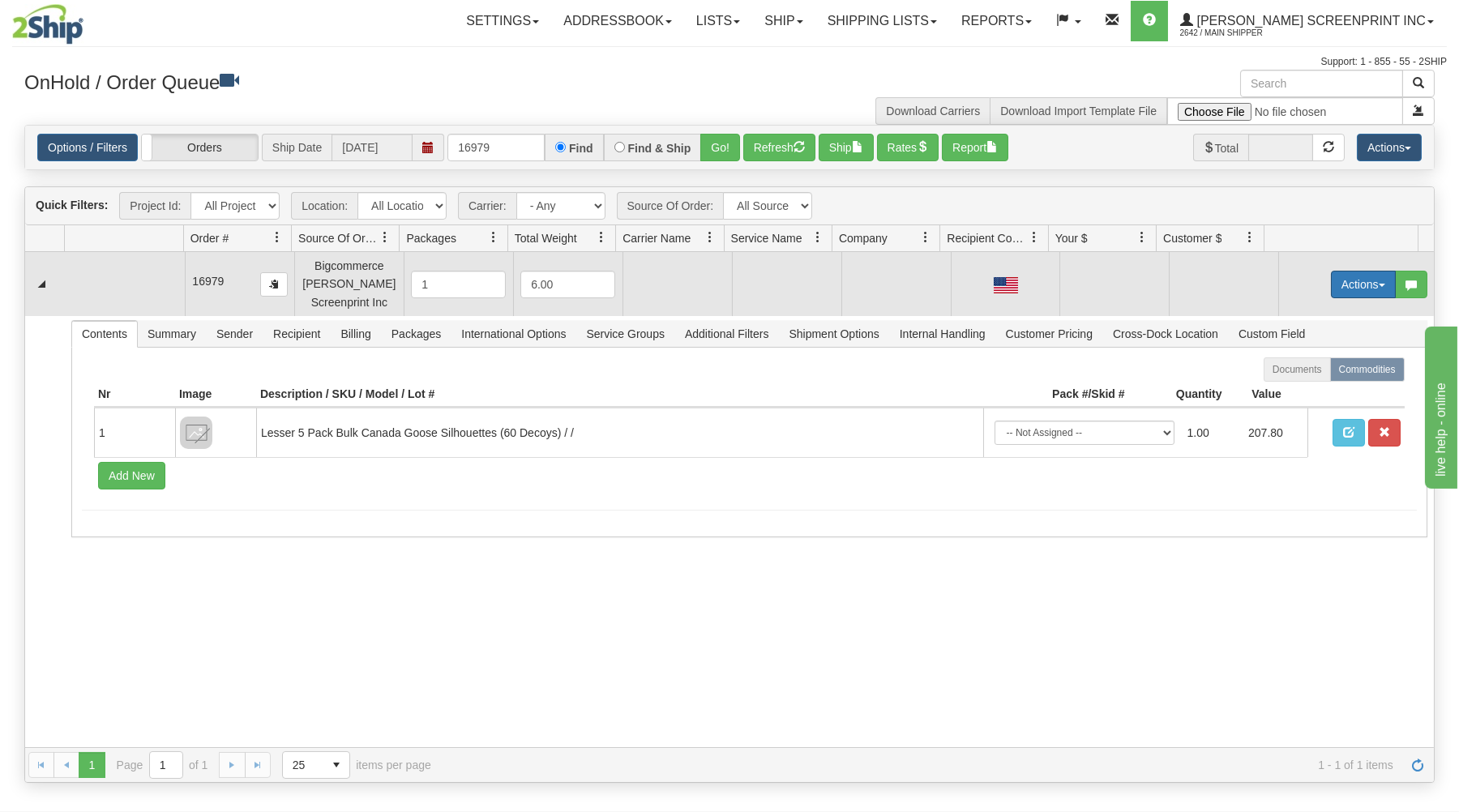
click at [1334, 281] on button "Actions" at bounding box center [1363, 285] width 65 height 27
click at [1316, 313] on link "Open" at bounding box center [1329, 314] width 130 height 21
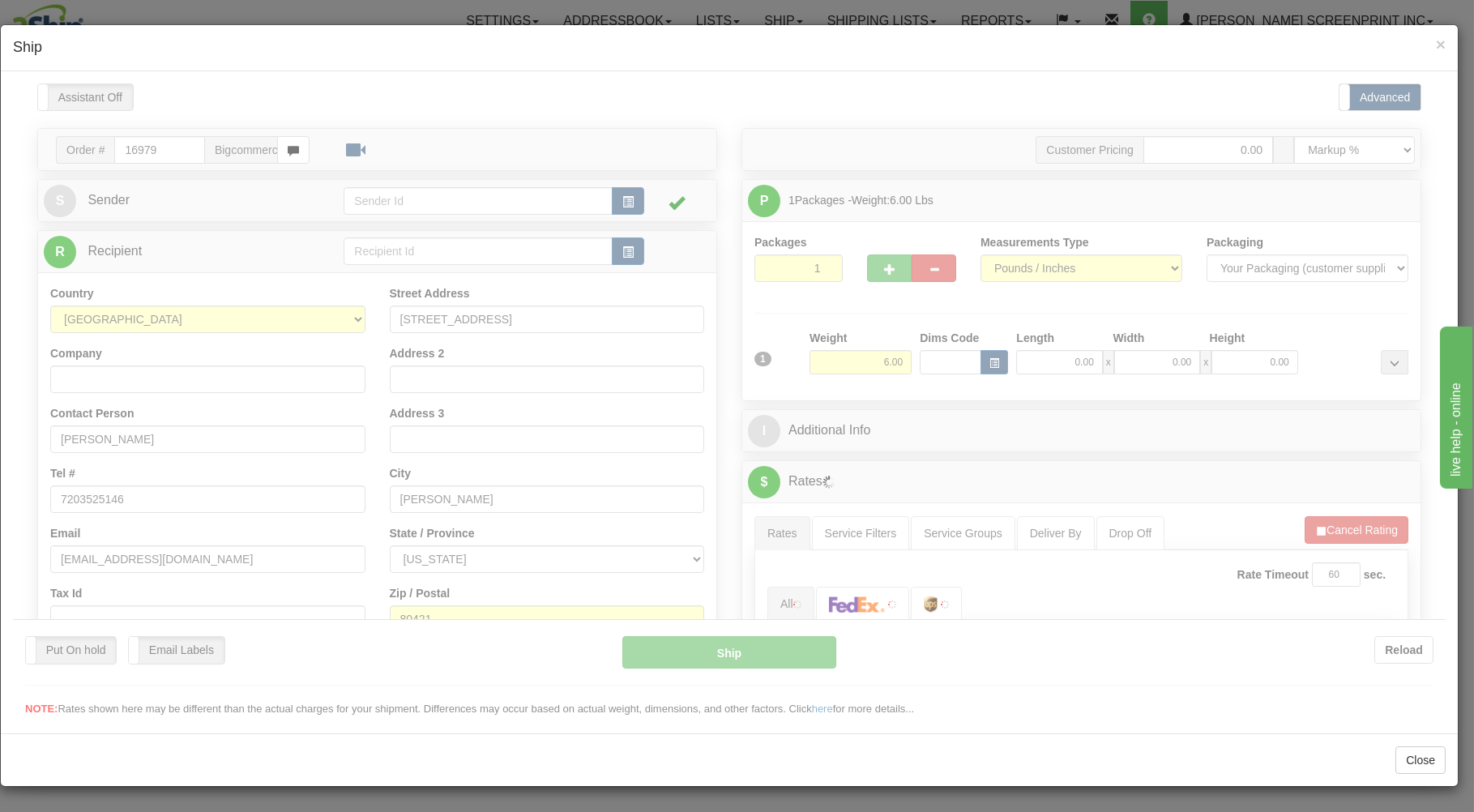
scroll to position [0, 0]
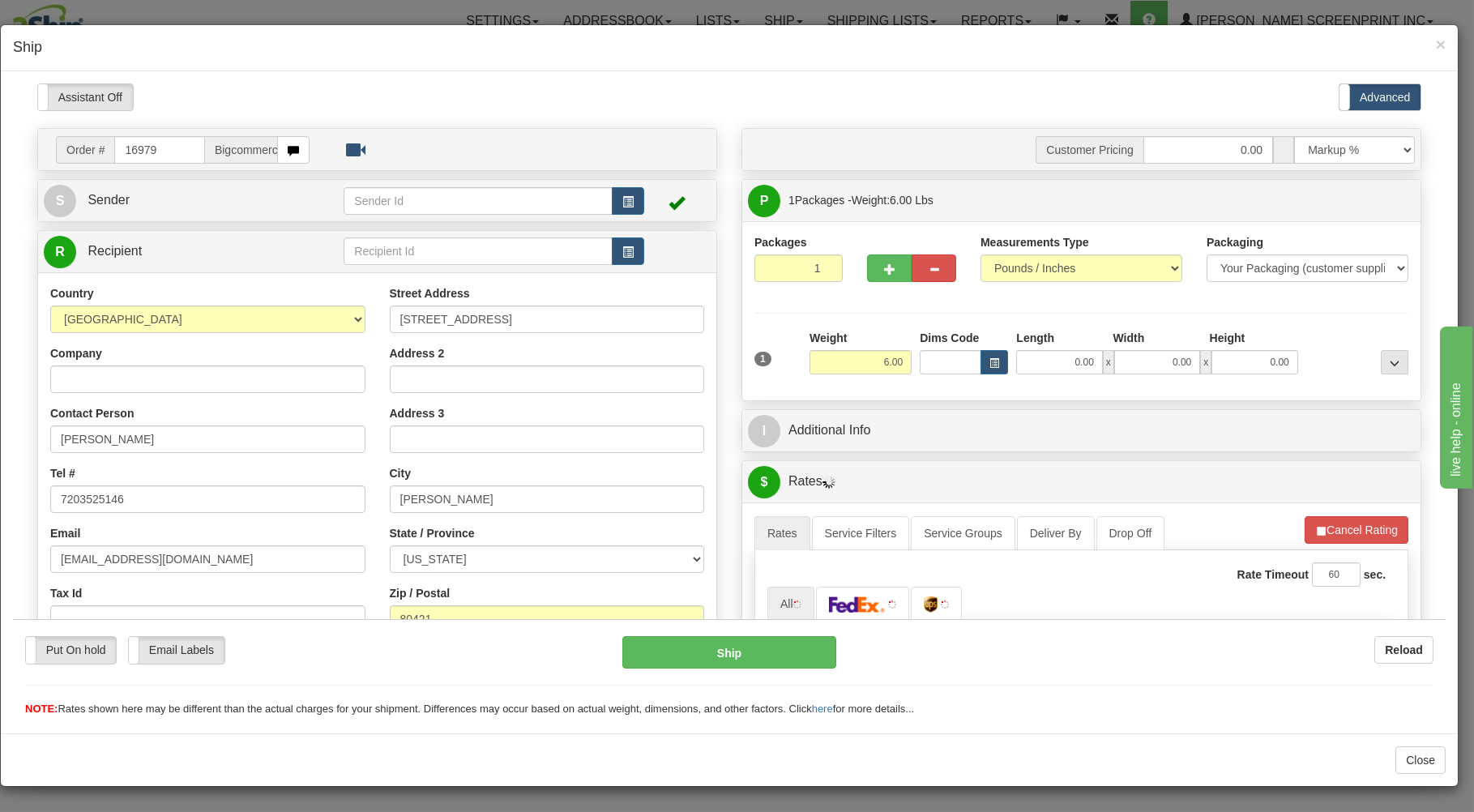
type input "20.70"
click at [1046, 365] on input "0.00" at bounding box center [1059, 361] width 85 height 25
type input "26.00"
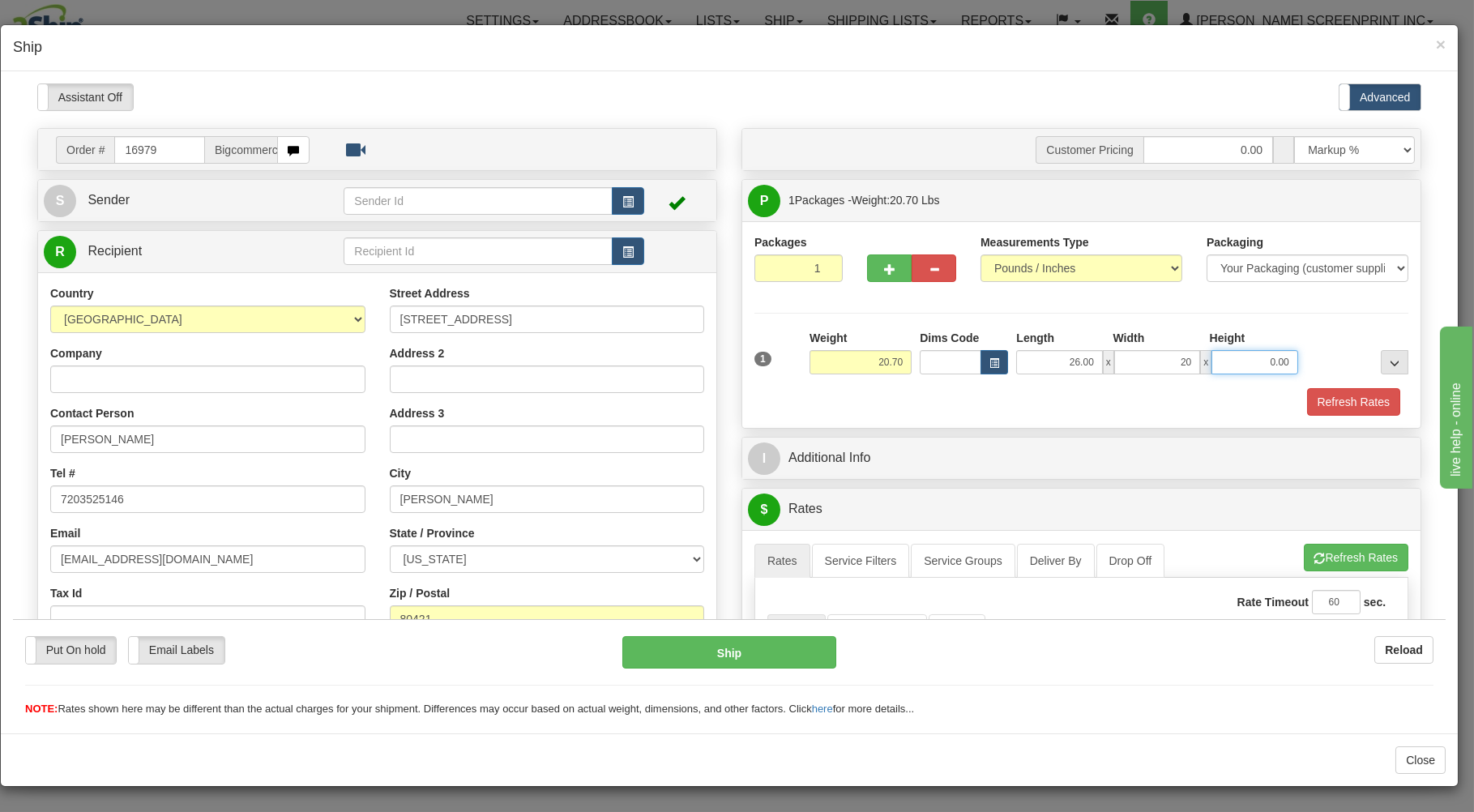
type input "20.00"
type input "7.00"
click at [1010, 395] on div "Refresh Rates" at bounding box center [1081, 402] width 662 height 27
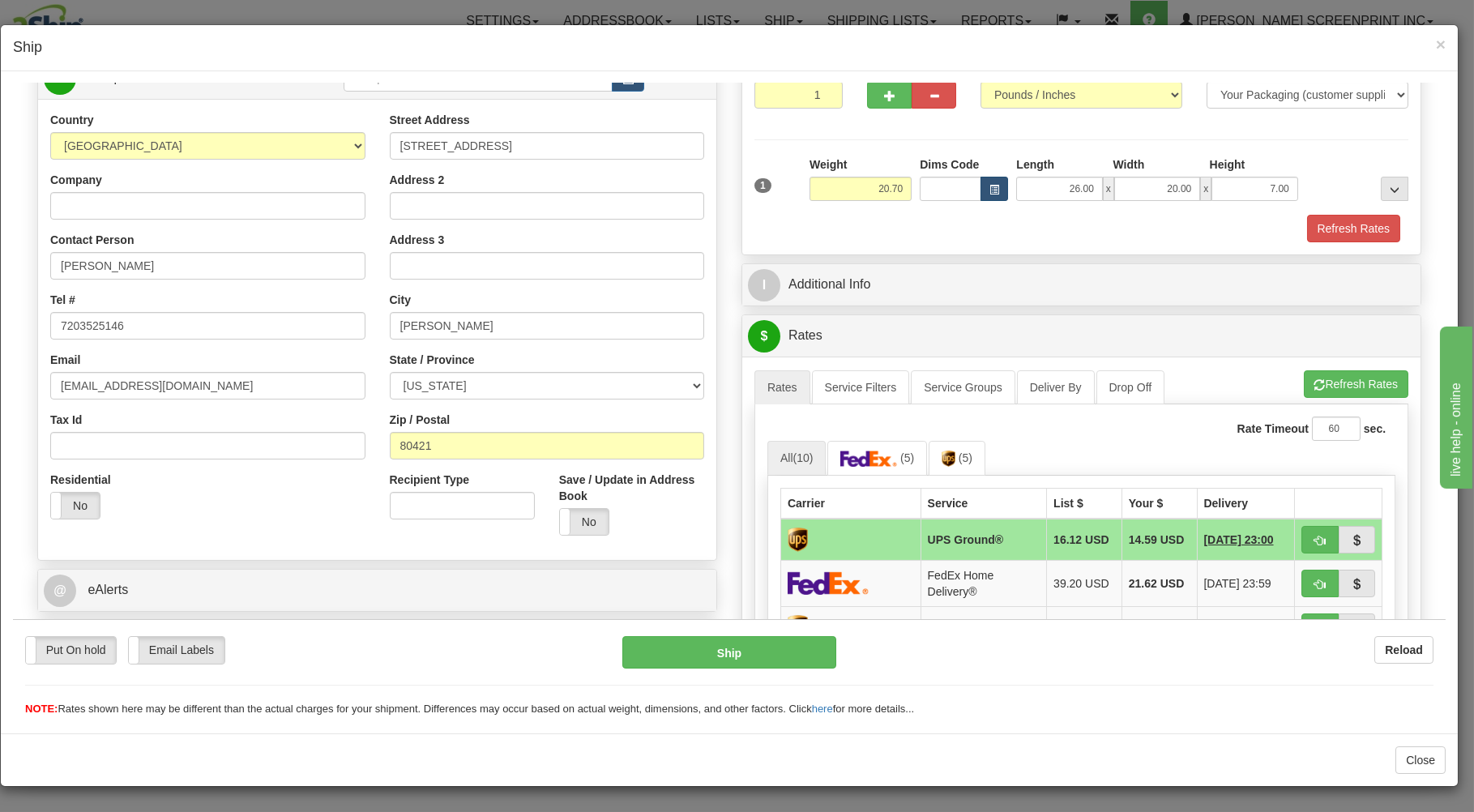
scroll to position [260, 0]
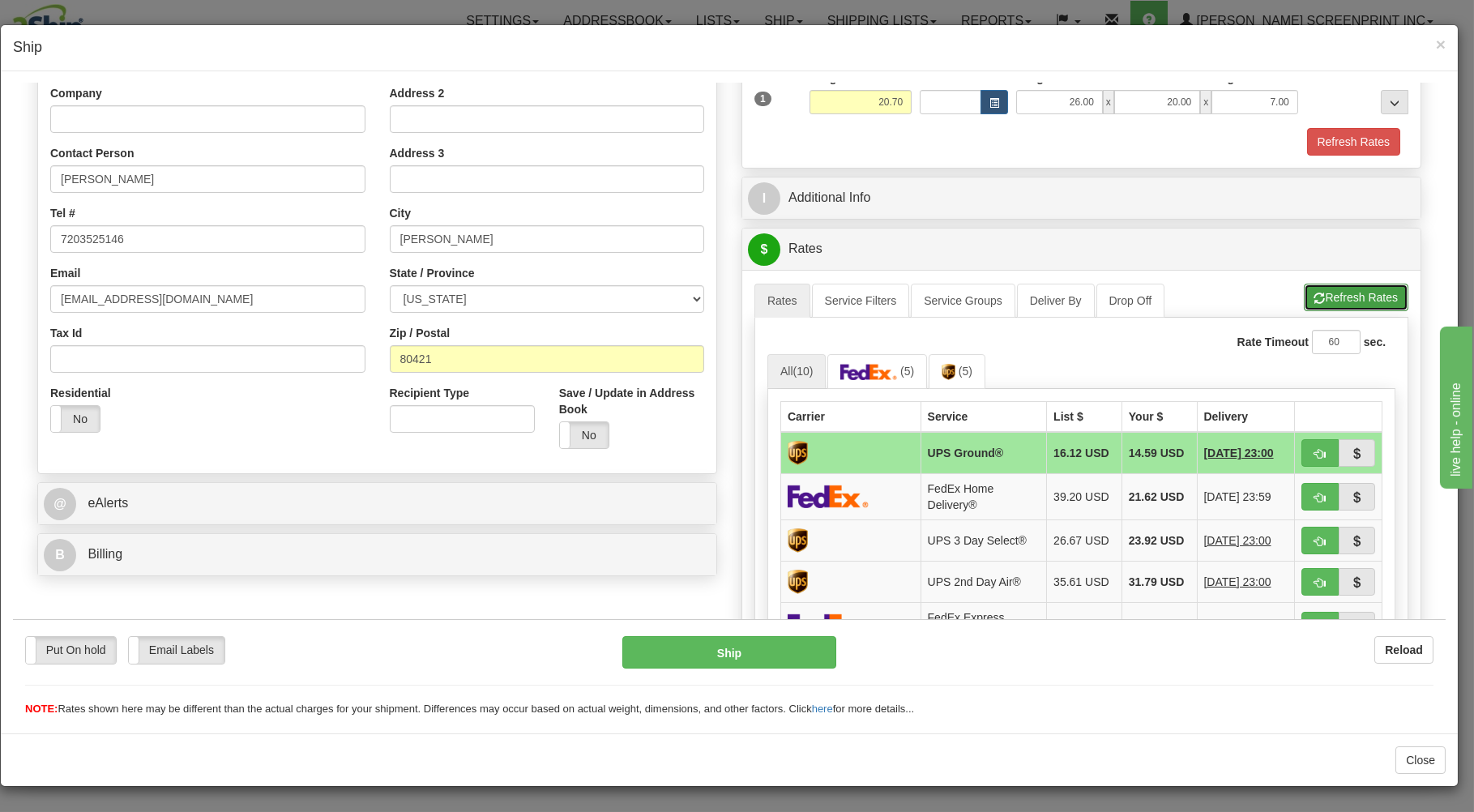
click at [1311, 290] on button "Refresh Rates" at bounding box center [1356, 297] width 104 height 27
click at [1442, 41] on span "×" at bounding box center [1442, 43] width 10 height 19
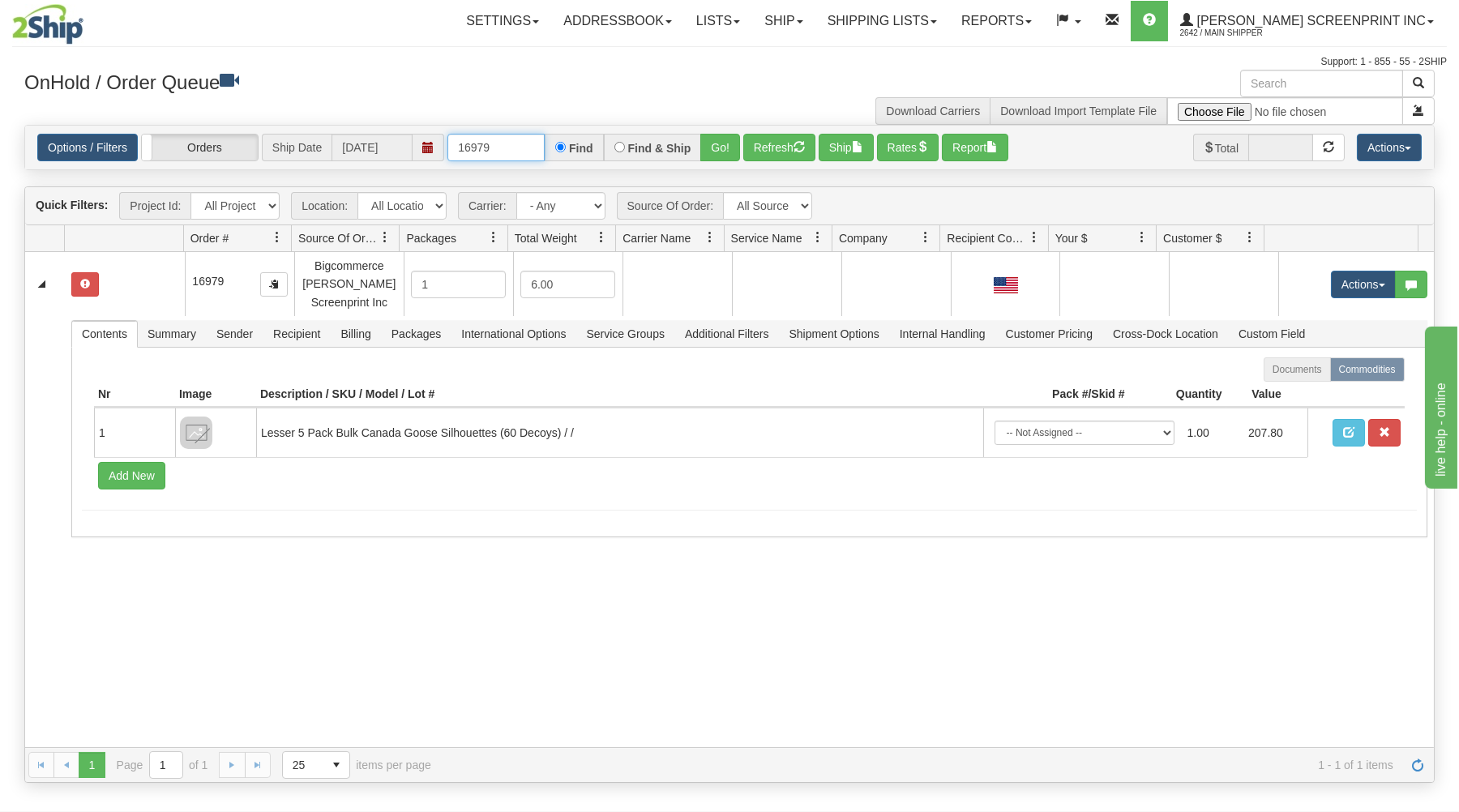
drag, startPoint x: 458, startPoint y: 146, endPoint x: 541, endPoint y: 111, distance: 90.1
click at [548, 144] on div "16979 Find Find & Ship Go!" at bounding box center [594, 147] width 293 height 27
type input "16981"
click at [715, 141] on button "Go!" at bounding box center [720, 147] width 39 height 27
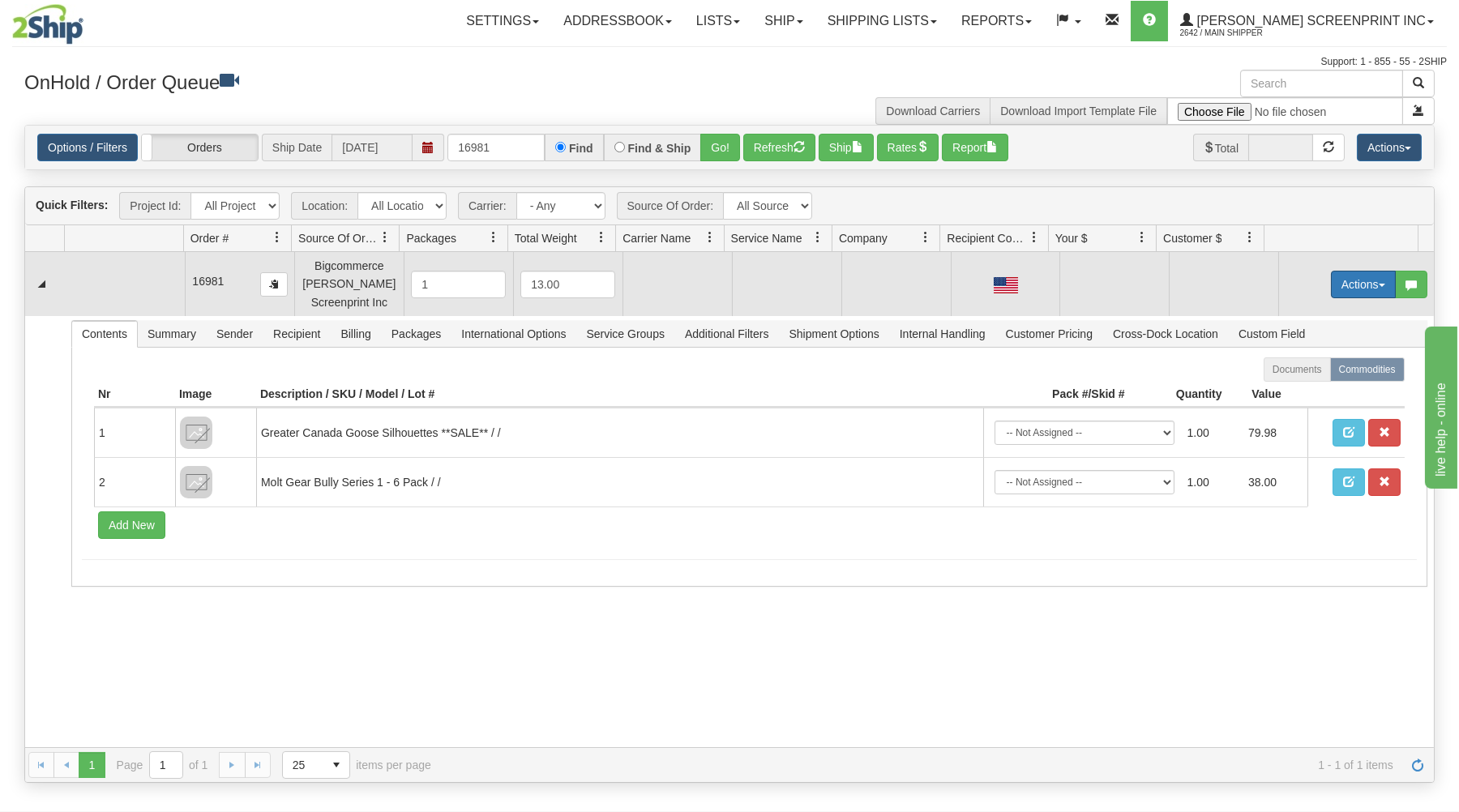
click at [1343, 281] on button "Actions" at bounding box center [1363, 285] width 65 height 27
click at [1300, 313] on span "Open" at bounding box center [1301, 314] width 39 height 13
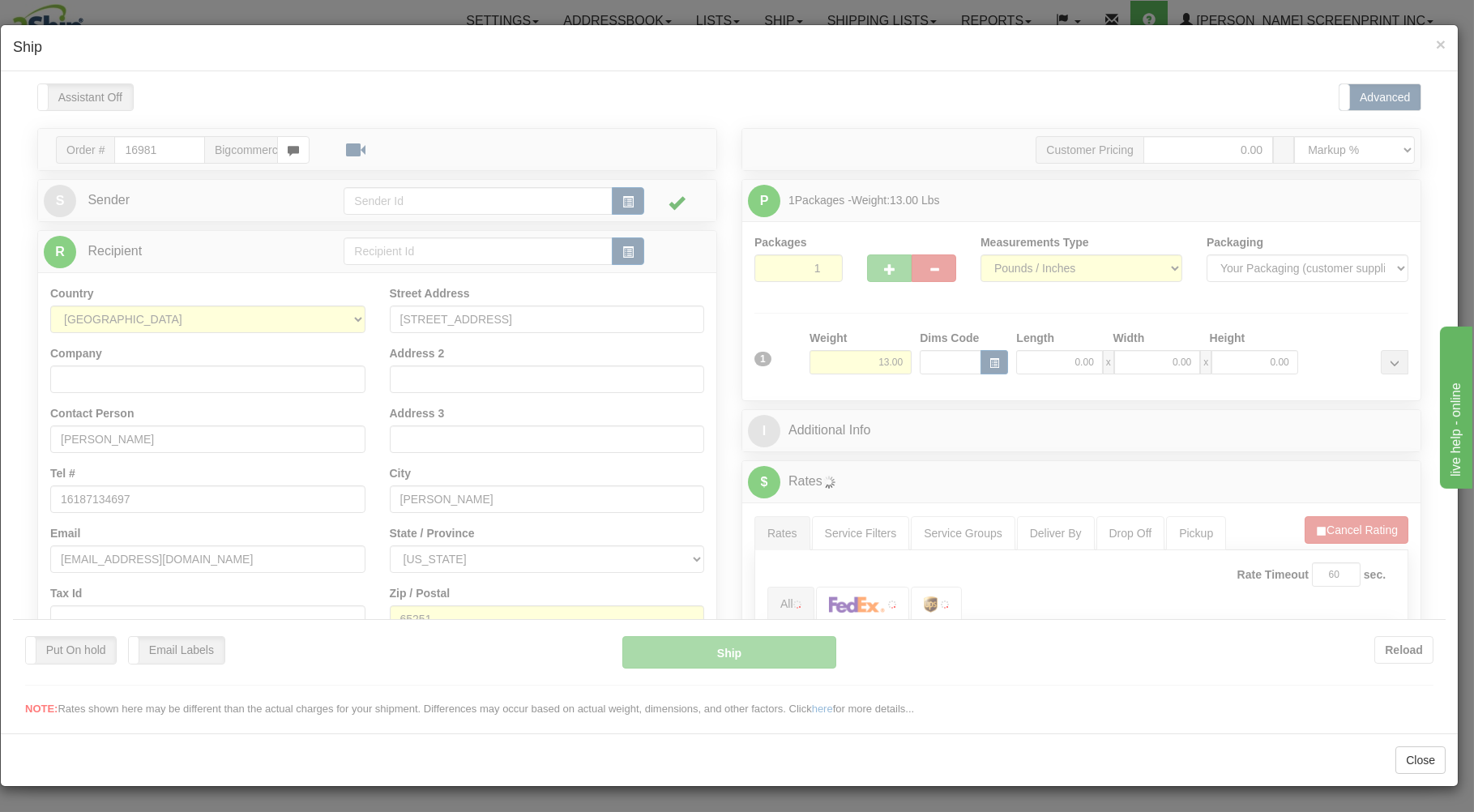
scroll to position [0, 0]
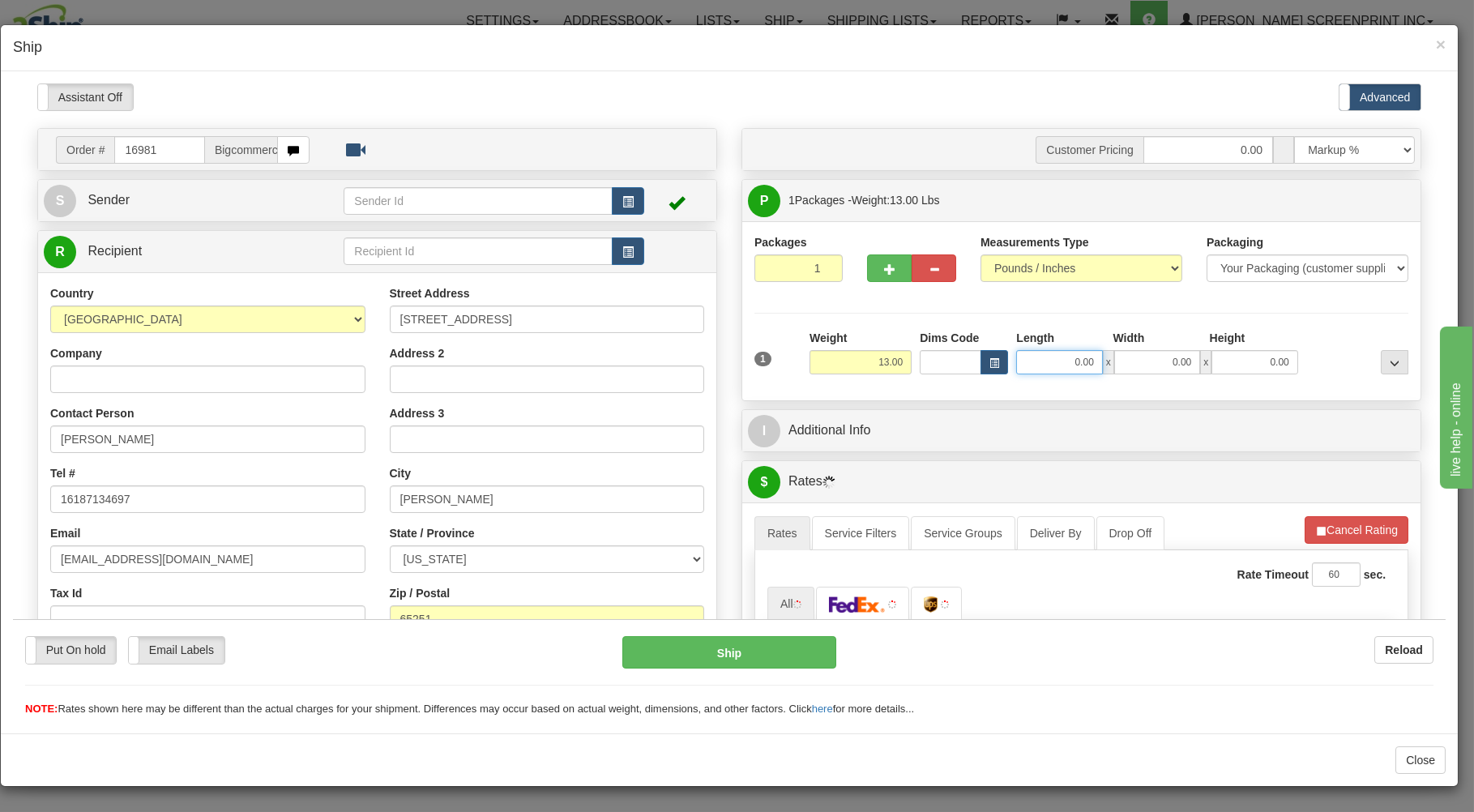
click at [1046, 358] on input "0.00" at bounding box center [1059, 361] width 85 height 25
type input "9.90"
type input "37.00"
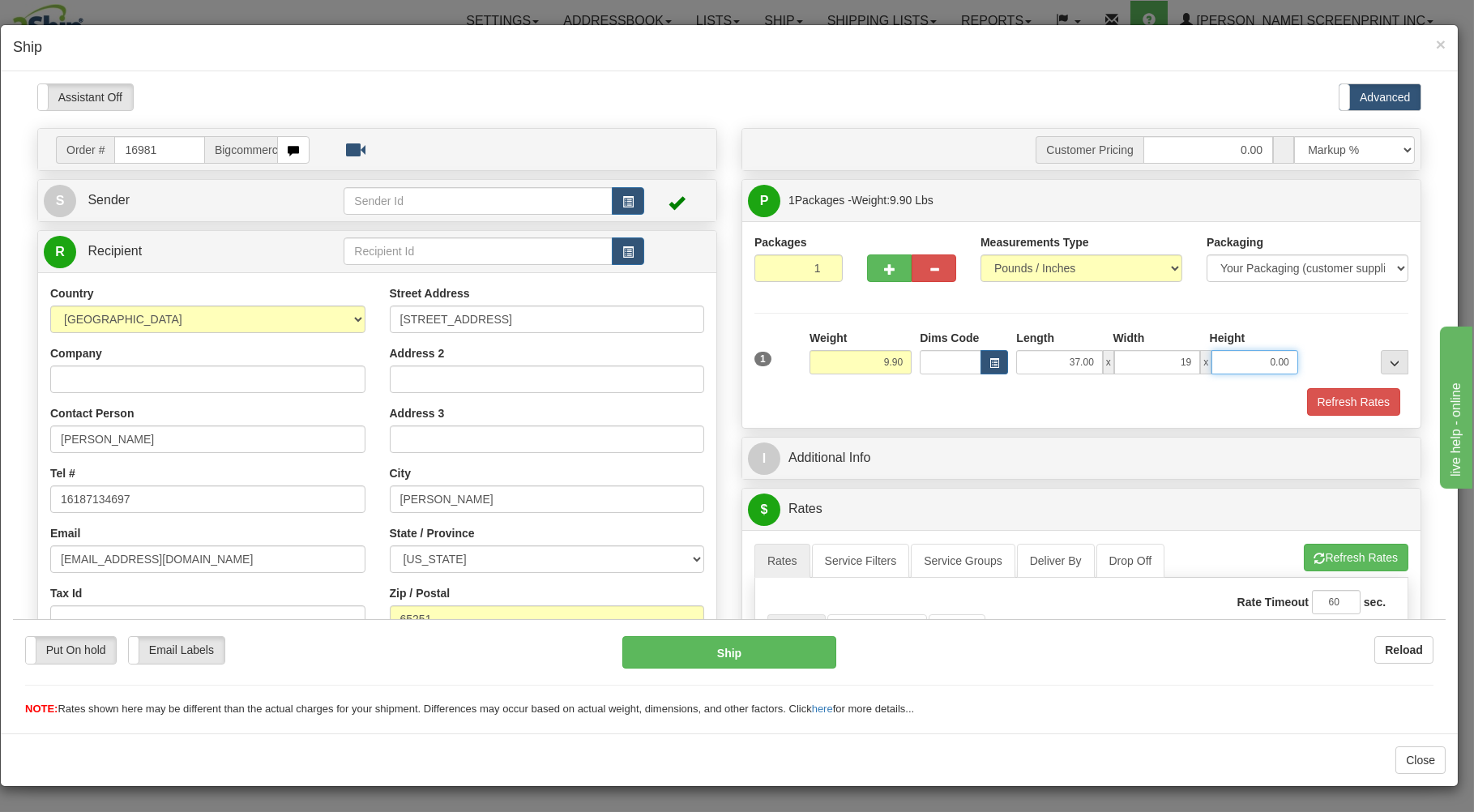
type input "19.00"
type input "9.70"
type input "6"
type input "9.90"
type input "6.00"
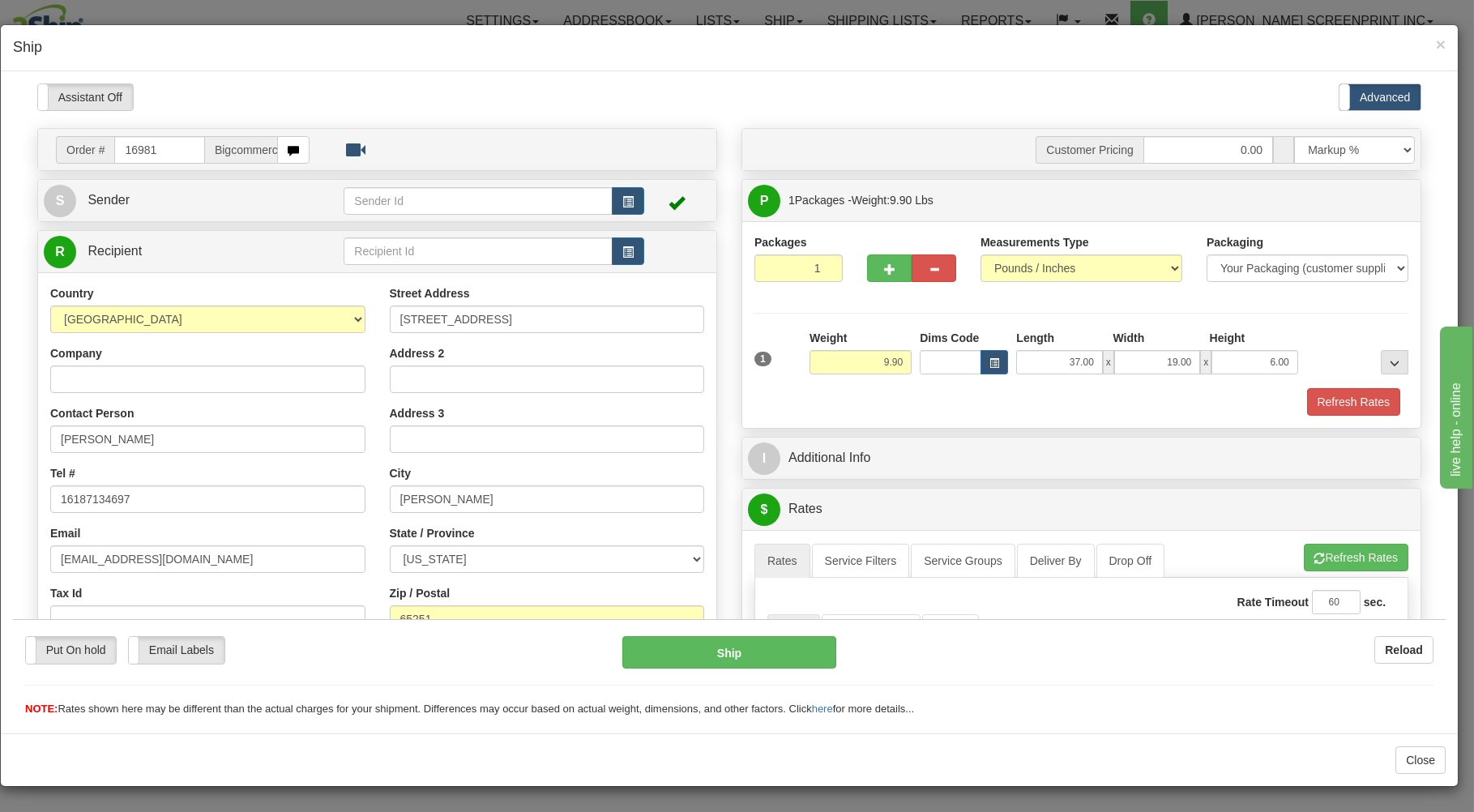
click at [1019, 387] on div at bounding box center [1081, 386] width 662 height 1
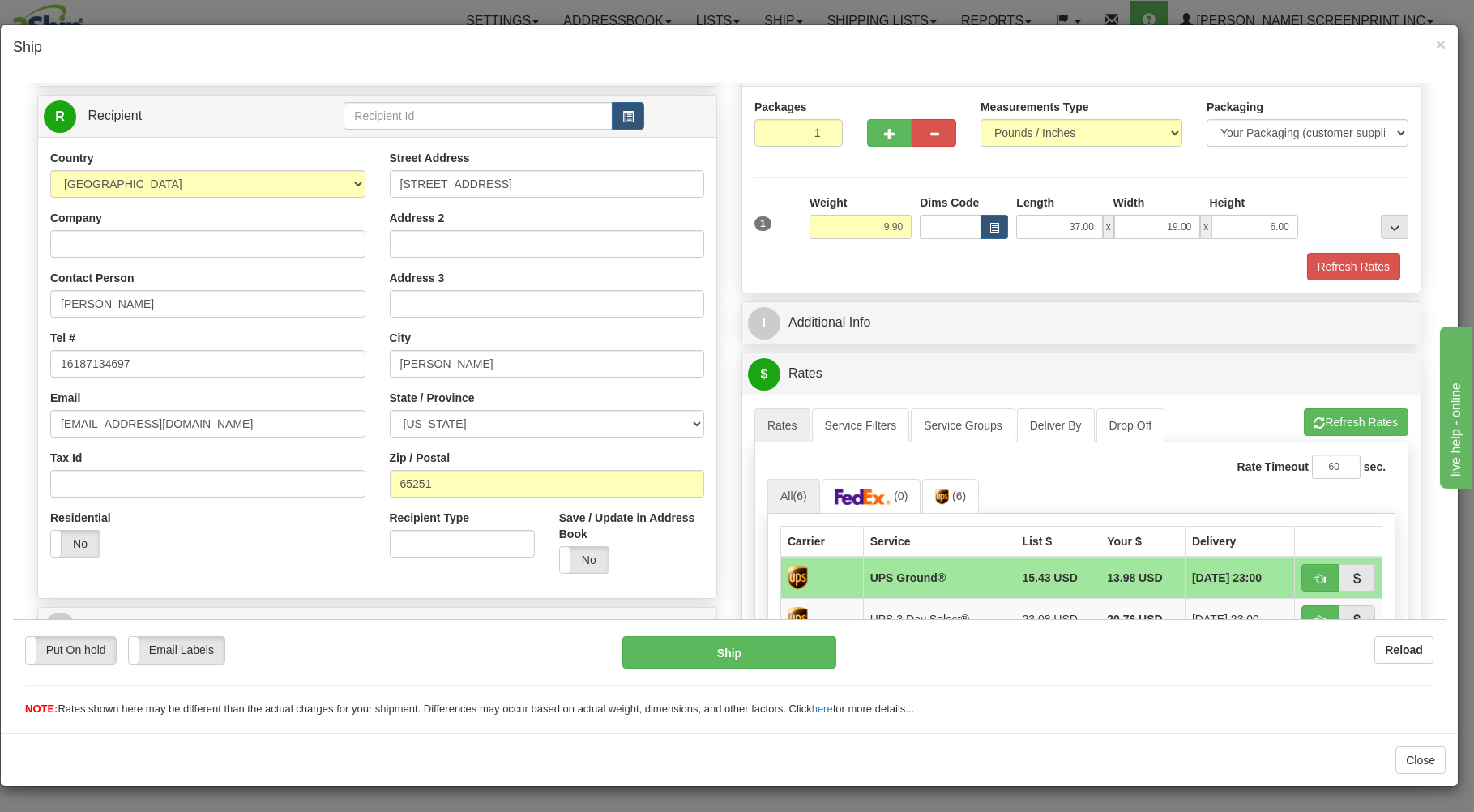
scroll to position [260, 0]
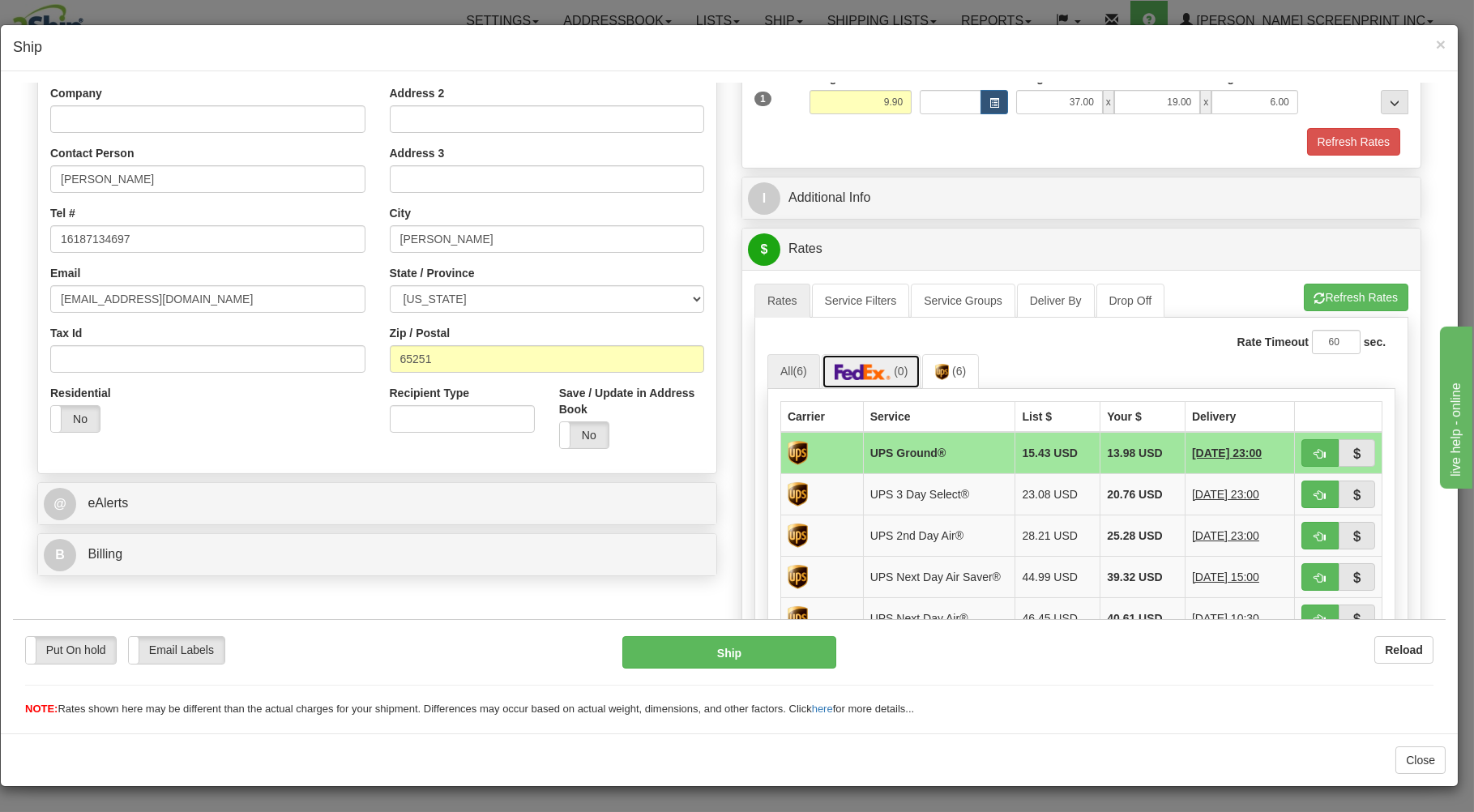
click at [880, 376] on img at bounding box center [863, 371] width 57 height 17
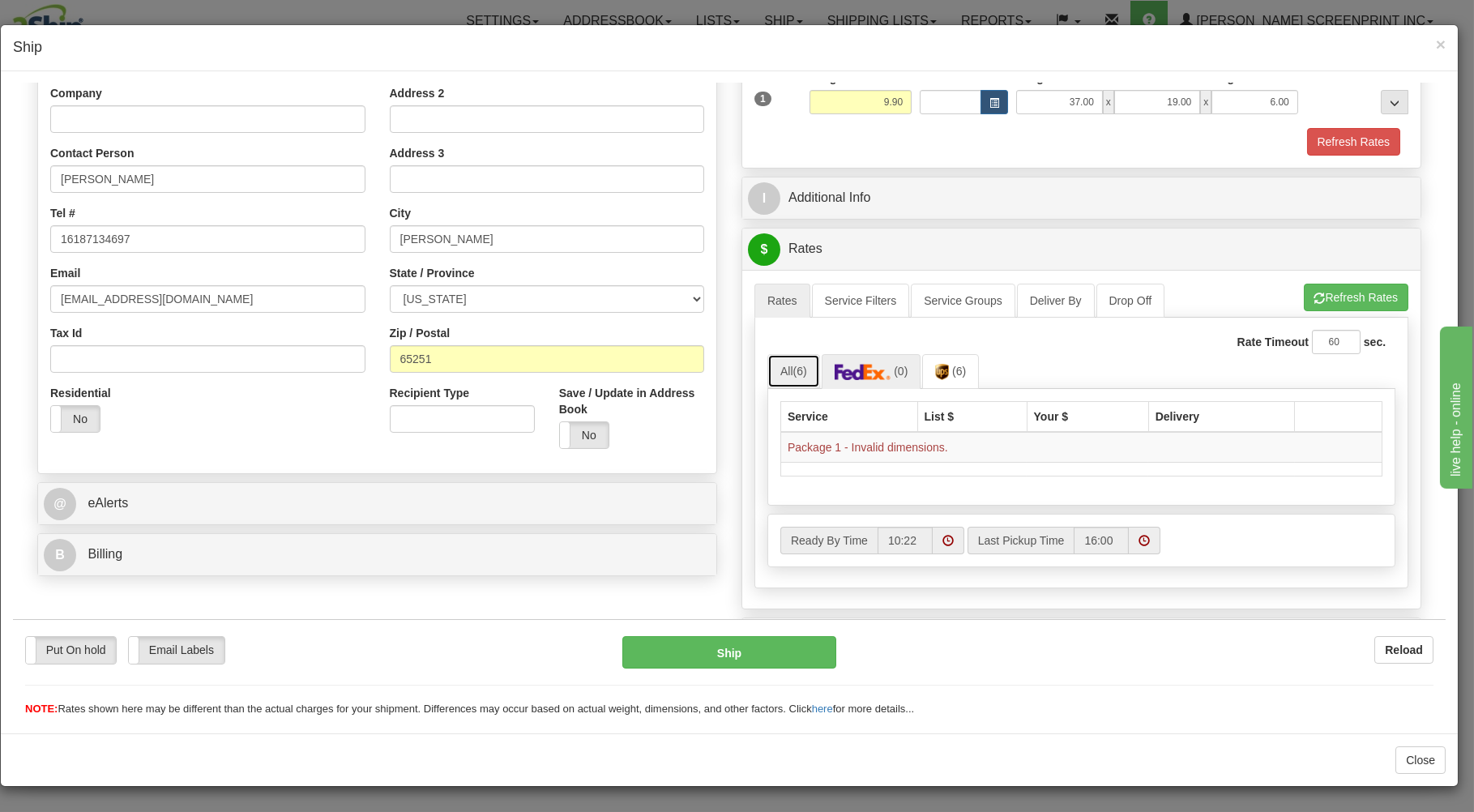
click at [777, 362] on link "All (6)" at bounding box center [794, 370] width 53 height 34
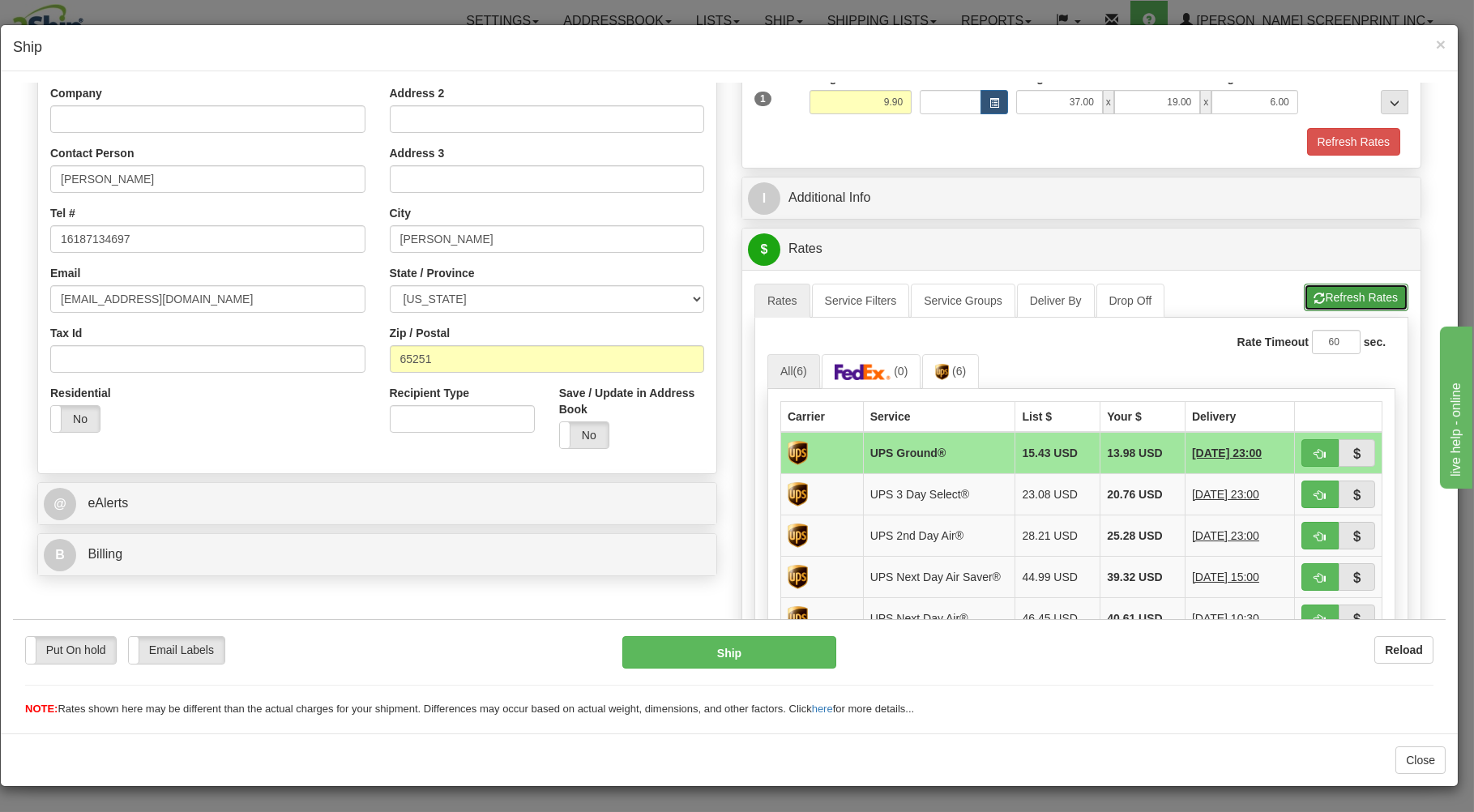
click at [1309, 287] on button "Refresh Rates" at bounding box center [1356, 297] width 104 height 27
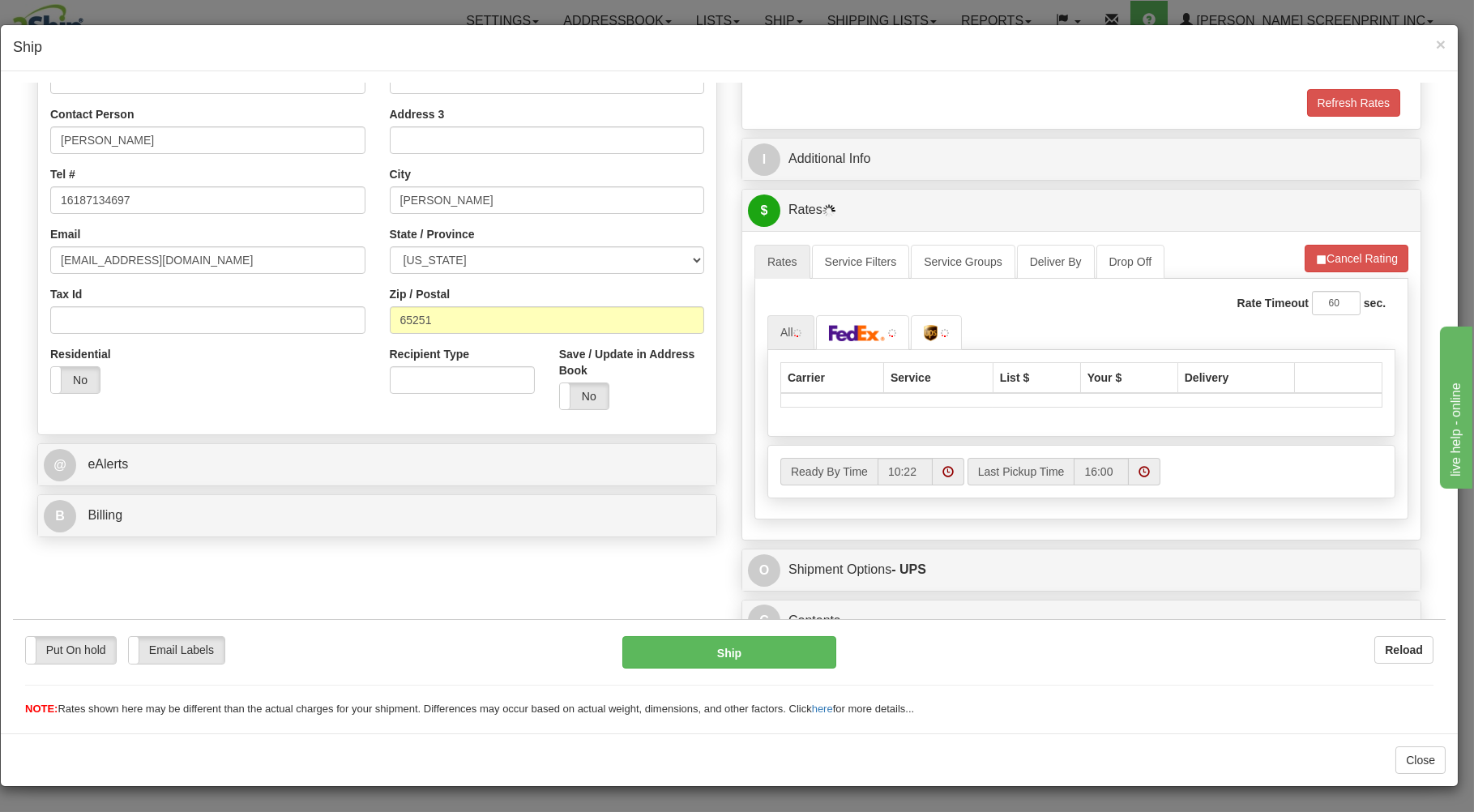
scroll to position [319, 0]
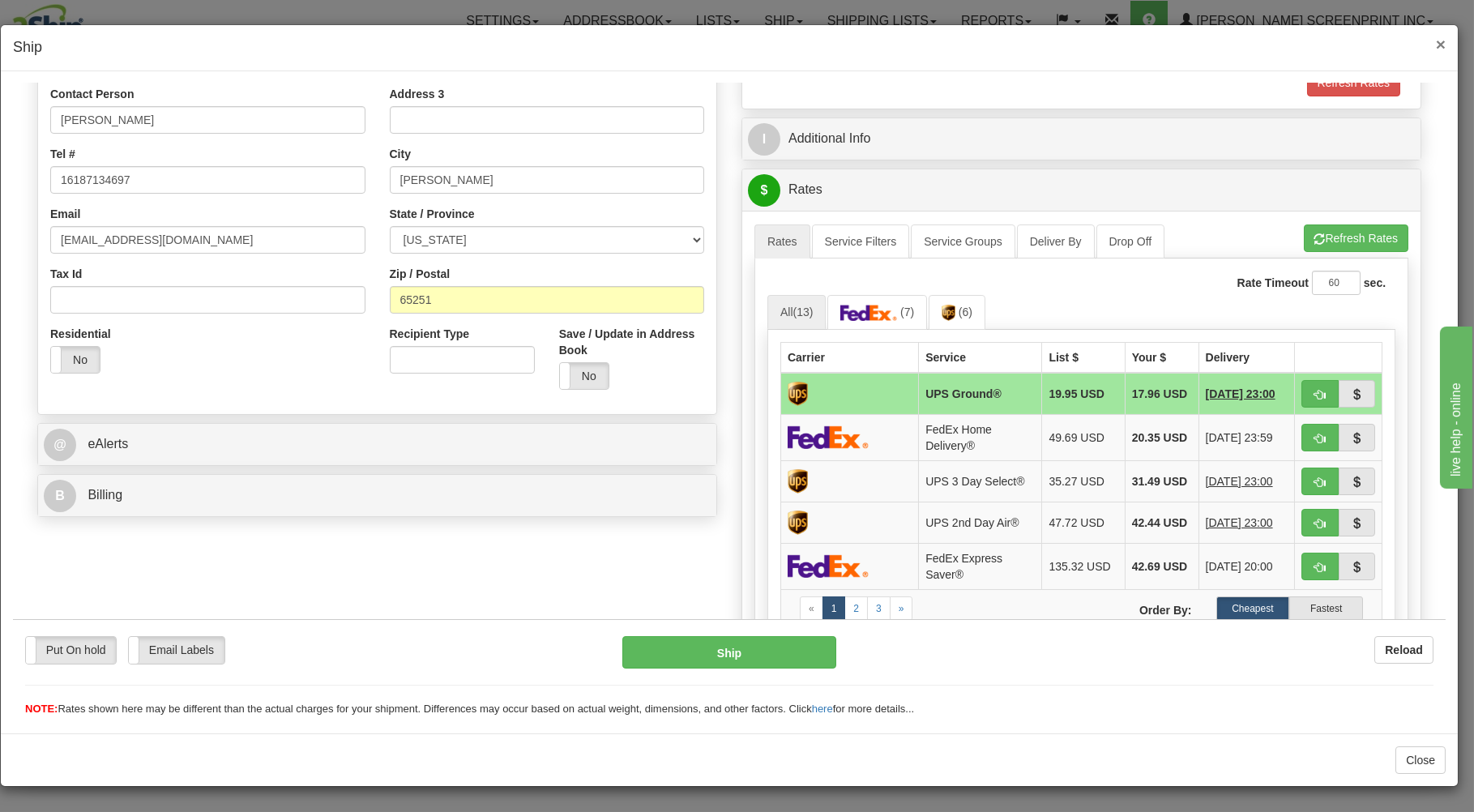
click at [1441, 37] on span "×" at bounding box center [1442, 43] width 10 height 19
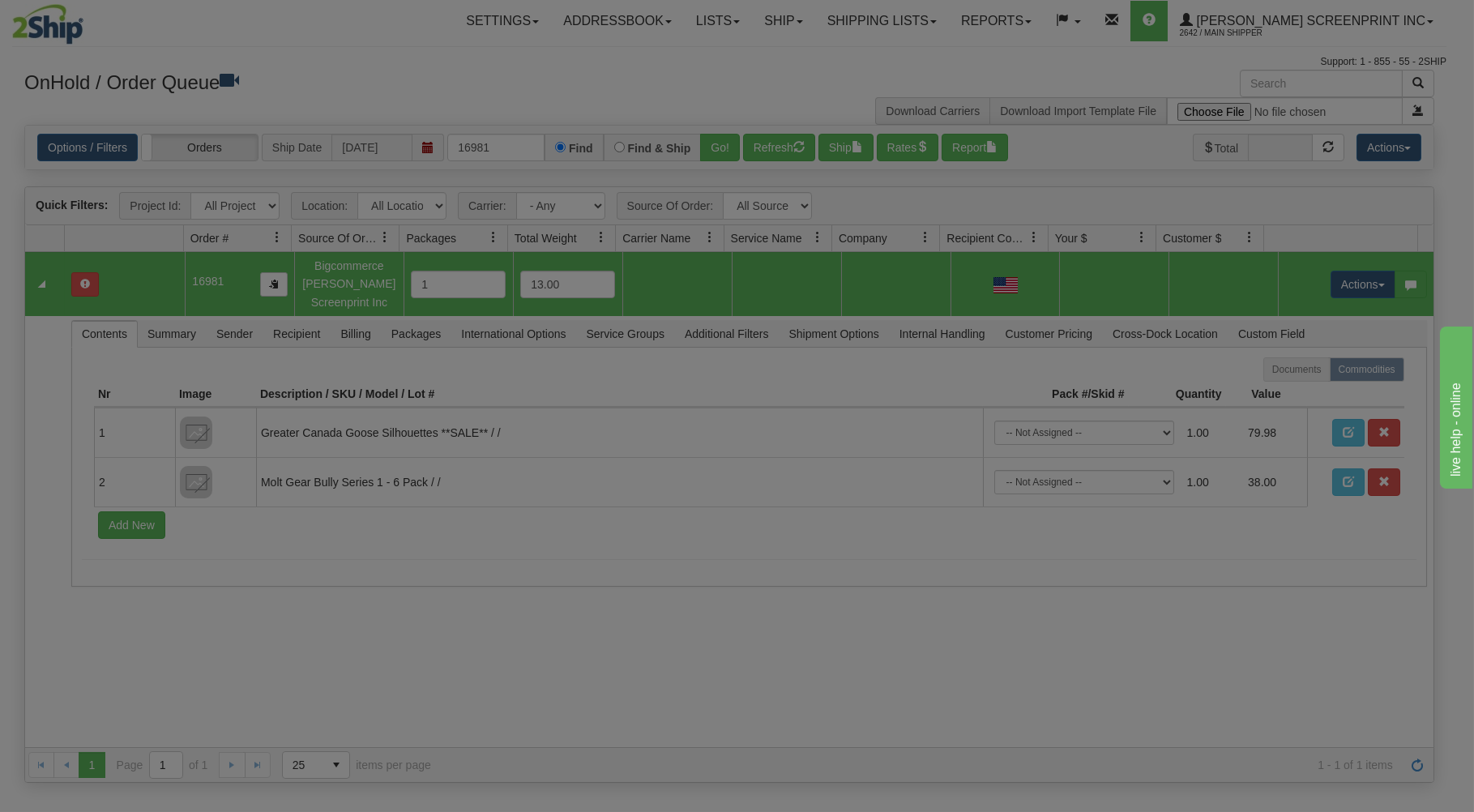
scroll to position [0, 0]
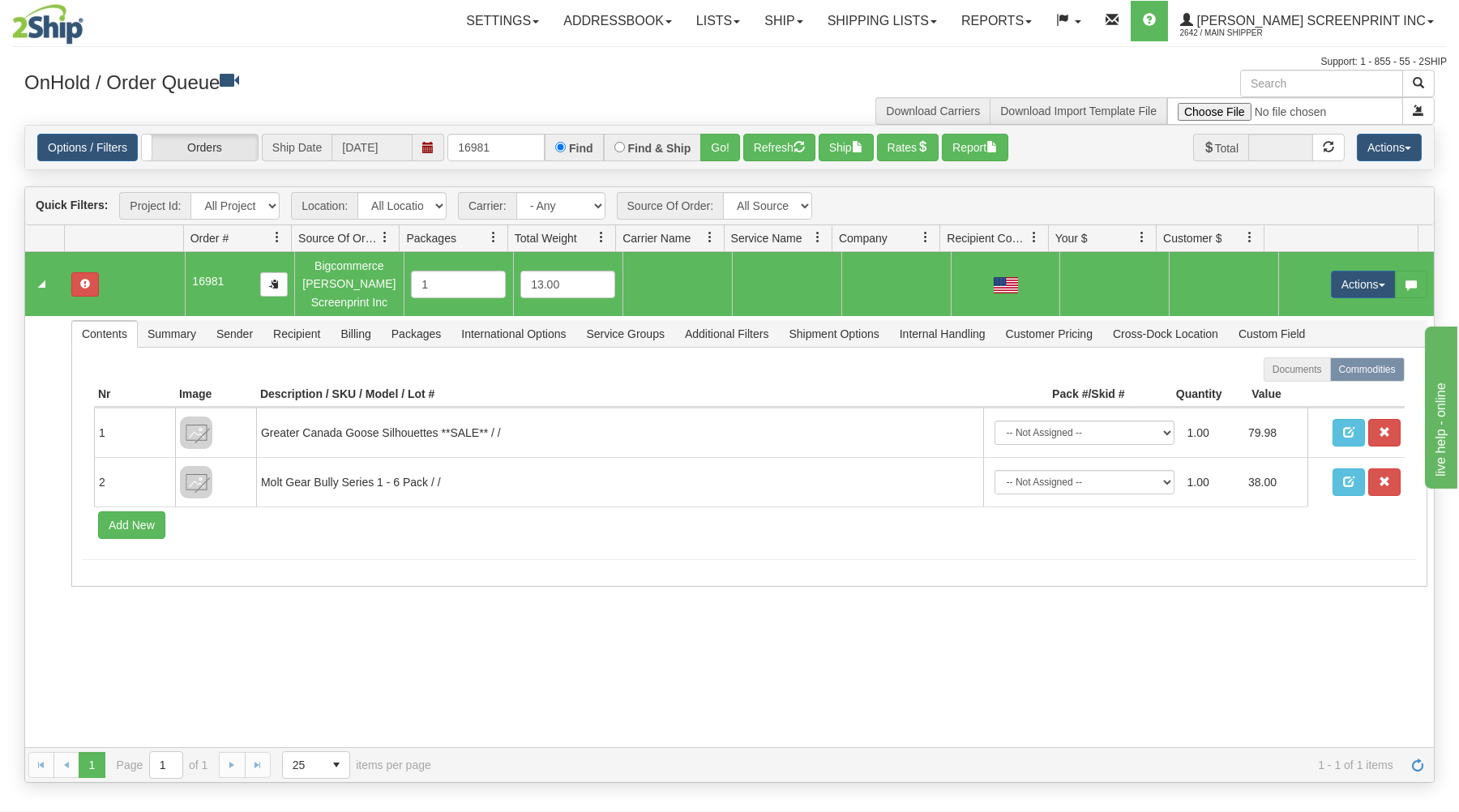
drag, startPoint x: 448, startPoint y: 142, endPoint x: 478, endPoint y: 142, distance: 30.0
click at [482, 145] on div "Options / Filters Group Shipments Orders Ship Date 08/22/2025 16981 Find Find &…" at bounding box center [730, 147] width 1384 height 27
drag, startPoint x: 455, startPoint y: 147, endPoint x: 592, endPoint y: 124, distance: 138.9
click at [592, 132] on div "Options / Filters Group Shipments Orders Ship Date 08/22/2025 16981 Find Find &…" at bounding box center [730, 147] width 1409 height 44
type input "16986"
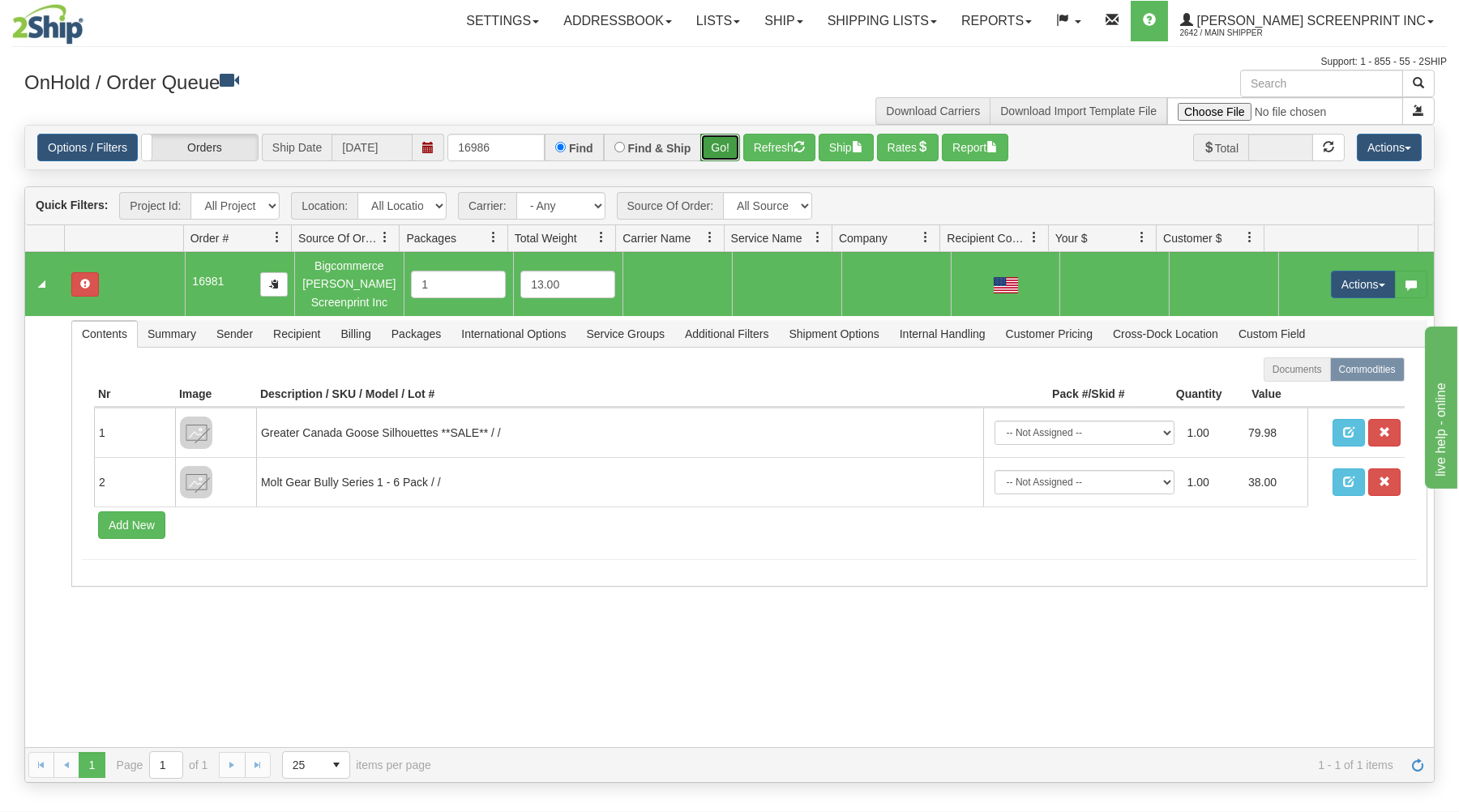
click at [714, 137] on button "Go!" at bounding box center [720, 147] width 39 height 27
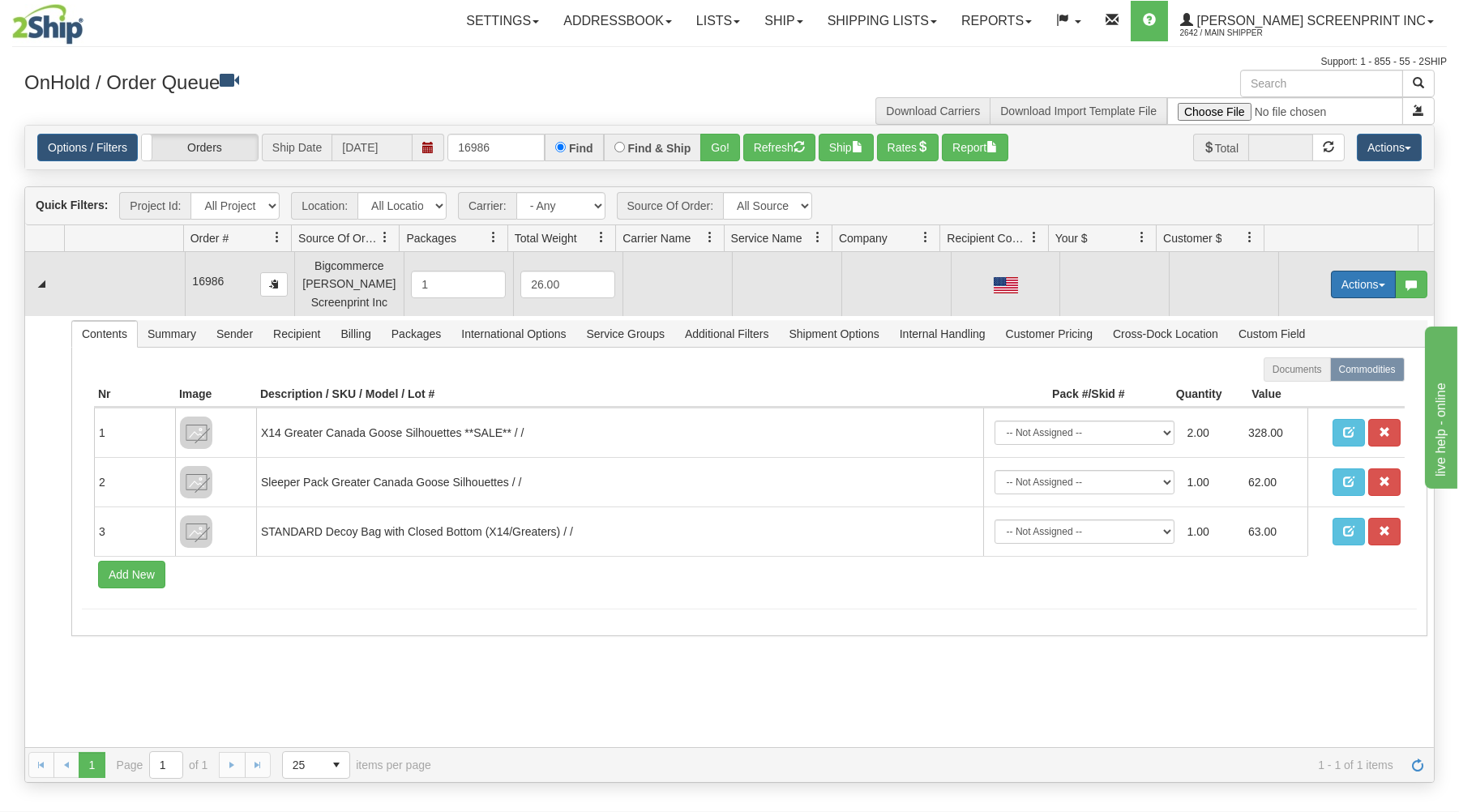
click at [1339, 274] on button "Actions" at bounding box center [1363, 285] width 65 height 27
click at [1280, 309] on link "Open" at bounding box center [1329, 314] width 130 height 21
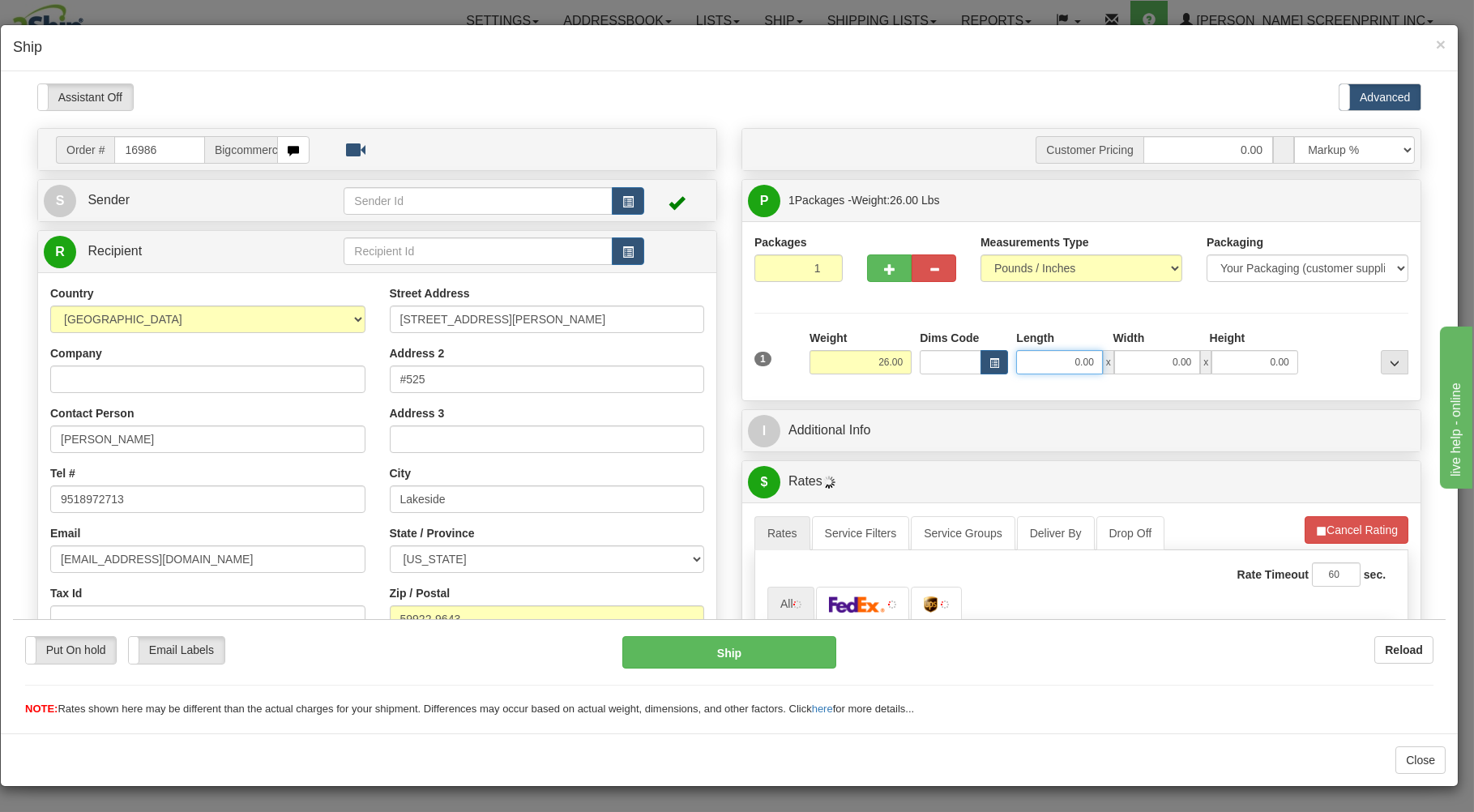
click at [1040, 363] on input "0.00" at bounding box center [1059, 361] width 85 height 25
type input "3"
type input "24.15"
type input "38.00"
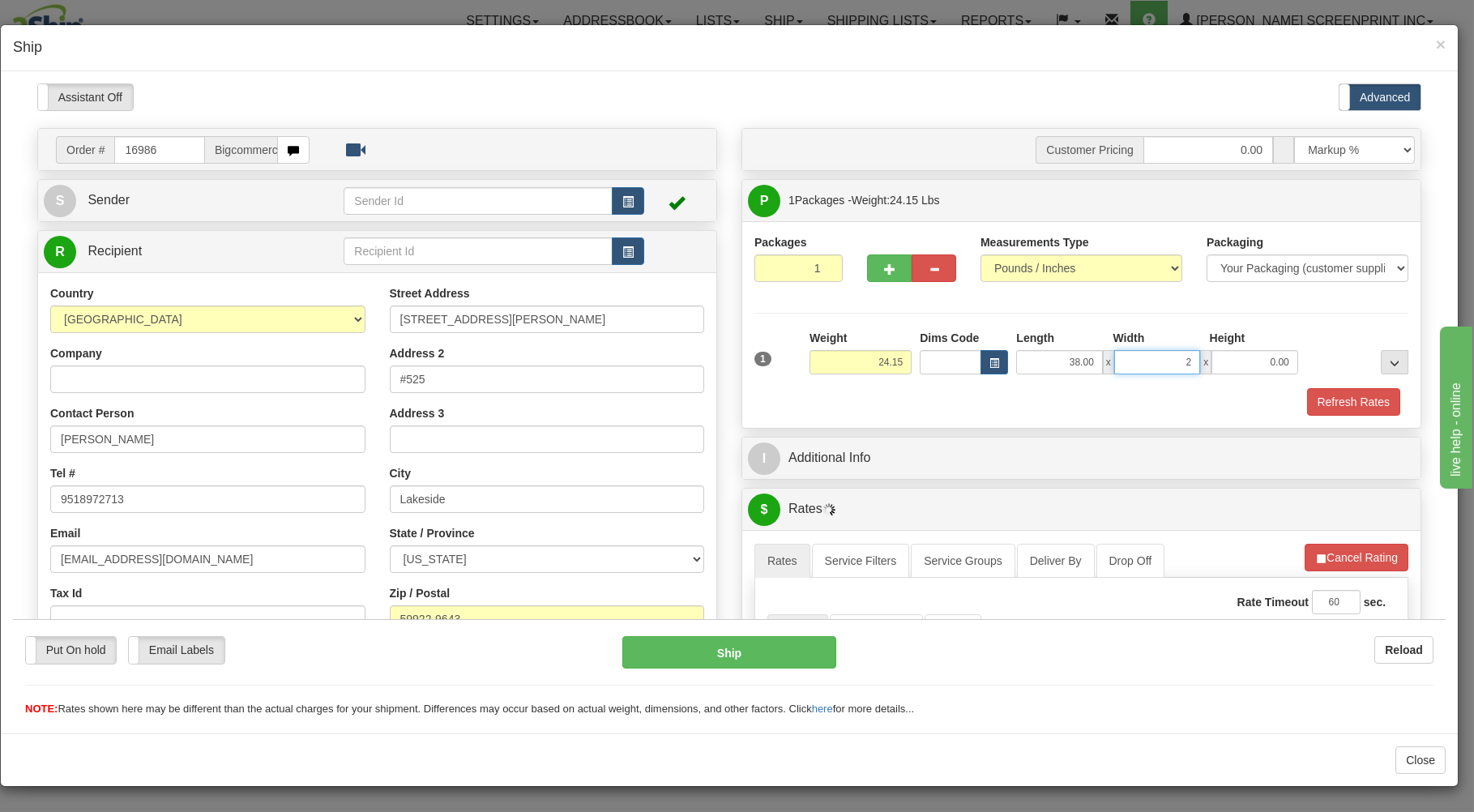
type input "20"
type input "24.30"
type input "20.00"
drag, startPoint x: 1047, startPoint y: 363, endPoint x: 1151, endPoint y: 346, distance: 105.4
click at [1103, 350] on input "38.00" at bounding box center [1059, 361] width 85 height 25
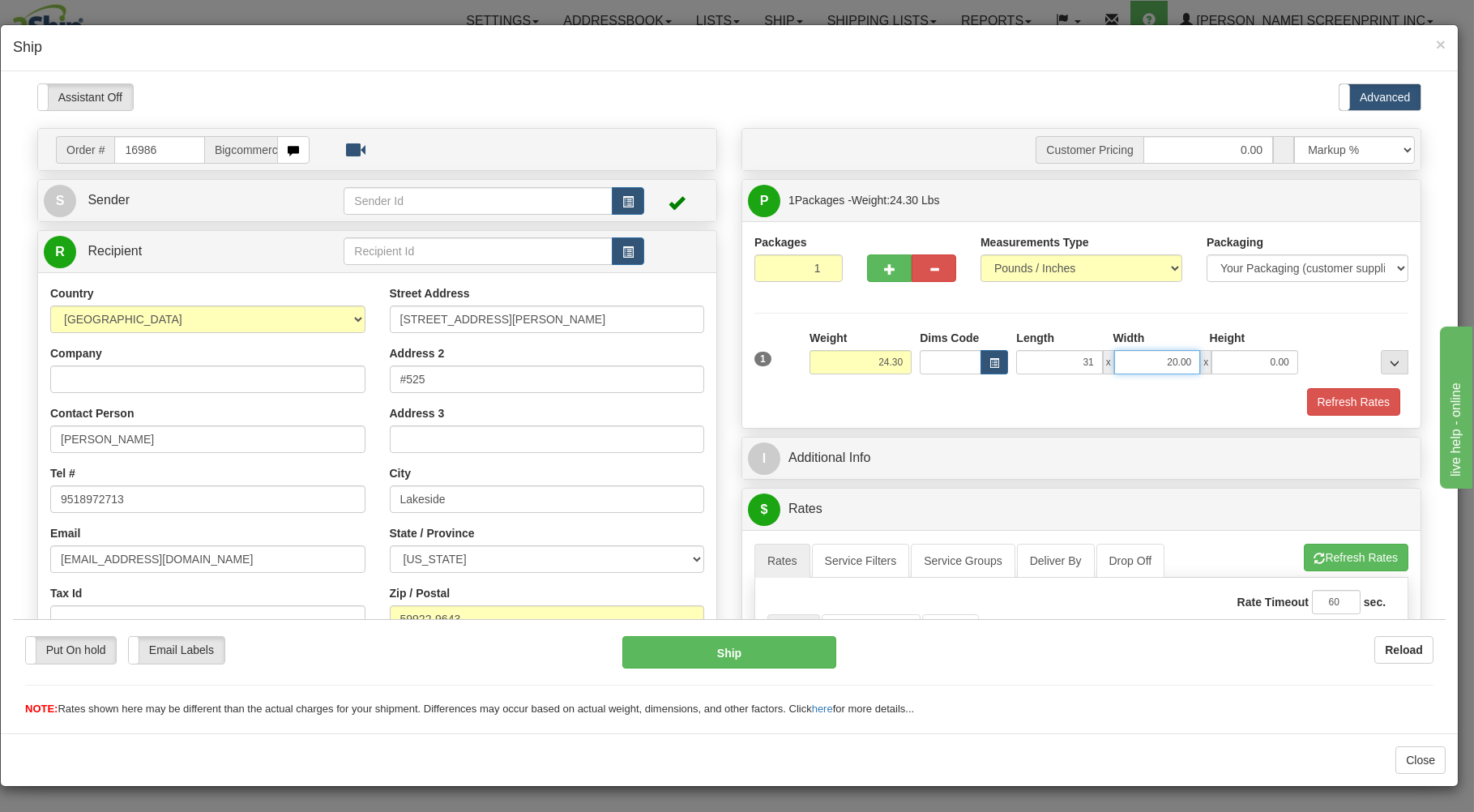
type input "31.00"
type input "24.15"
type input "19.00"
type input "24.00"
type input "12"
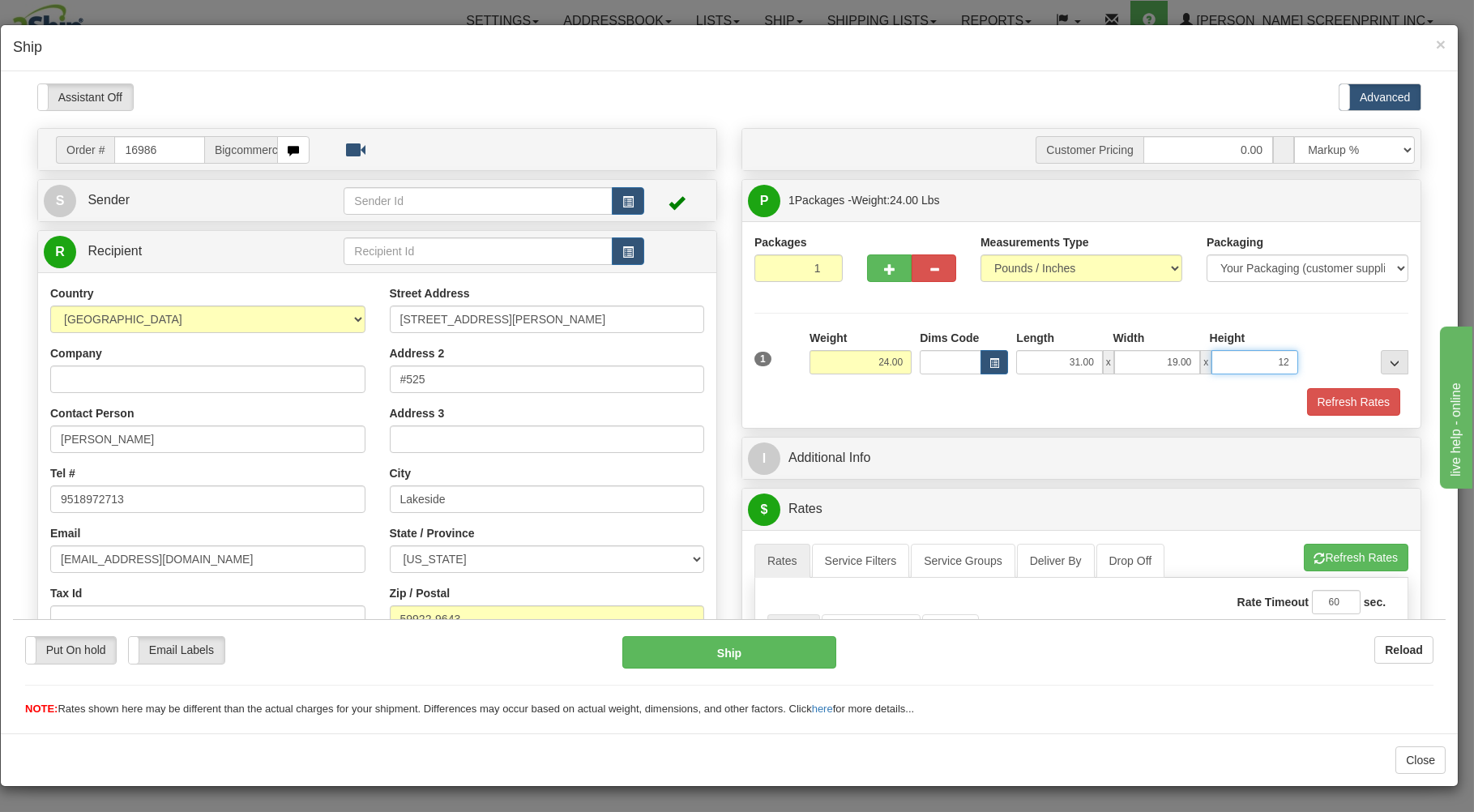
type input "24.15"
type input "12.00"
click at [1111, 397] on div "Refresh Rates" at bounding box center [1081, 402] width 662 height 27
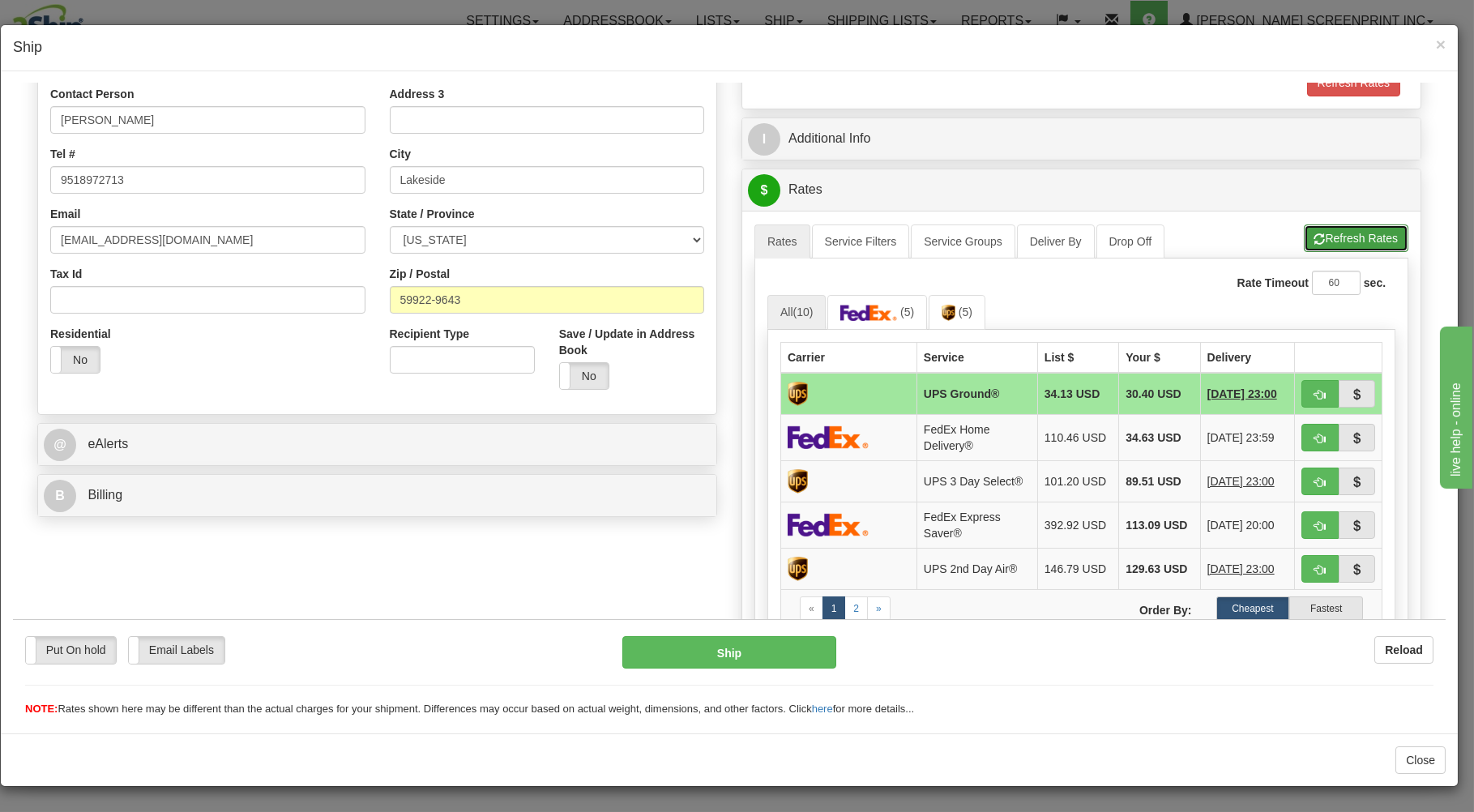
click at [1339, 231] on button "Refresh Rates" at bounding box center [1356, 238] width 104 height 27
click at [1444, 42] on span "×" at bounding box center [1442, 43] width 10 height 19
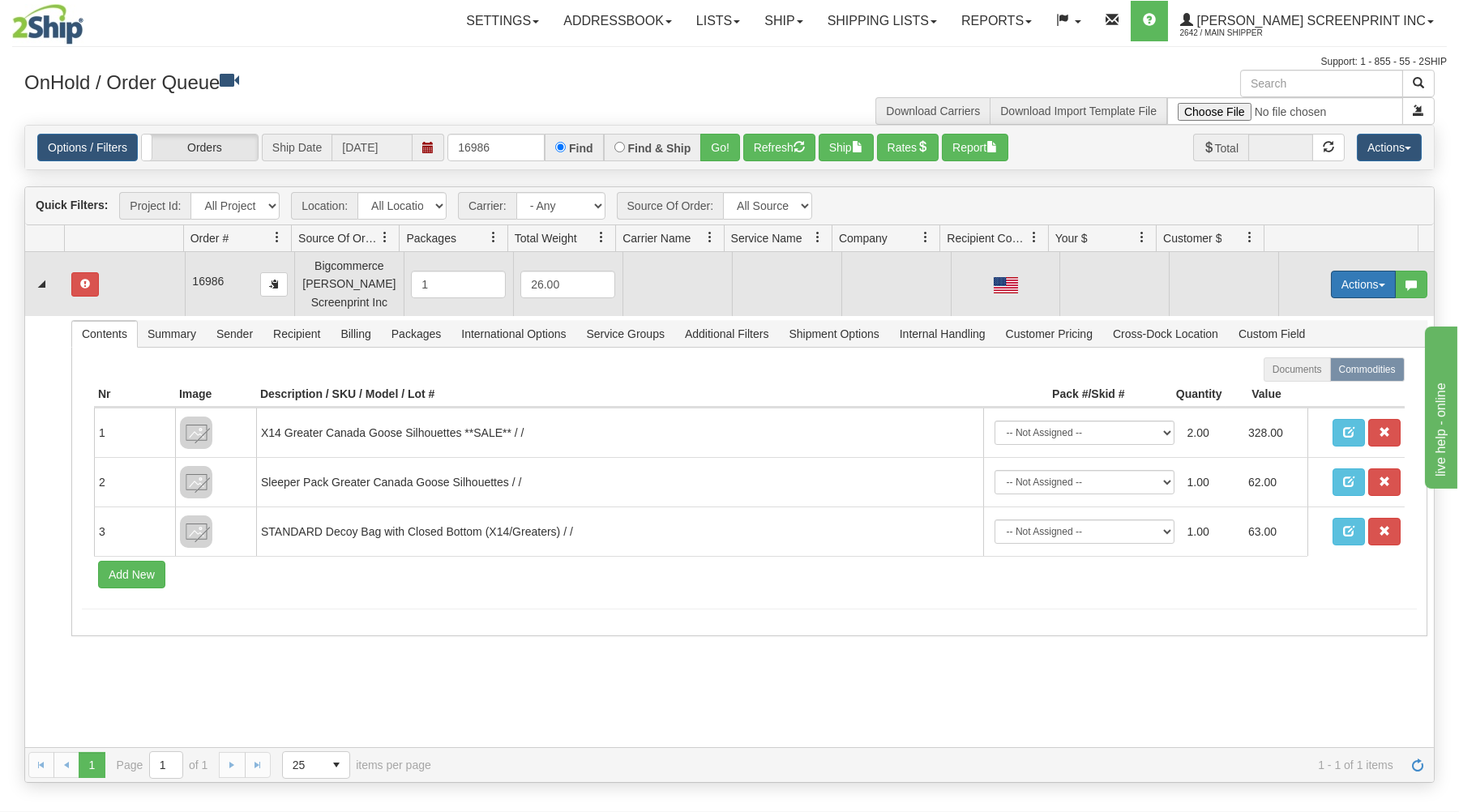
click at [1343, 281] on button "Actions" at bounding box center [1363, 285] width 65 height 27
click at [1318, 313] on link "Open" at bounding box center [1329, 314] width 130 height 21
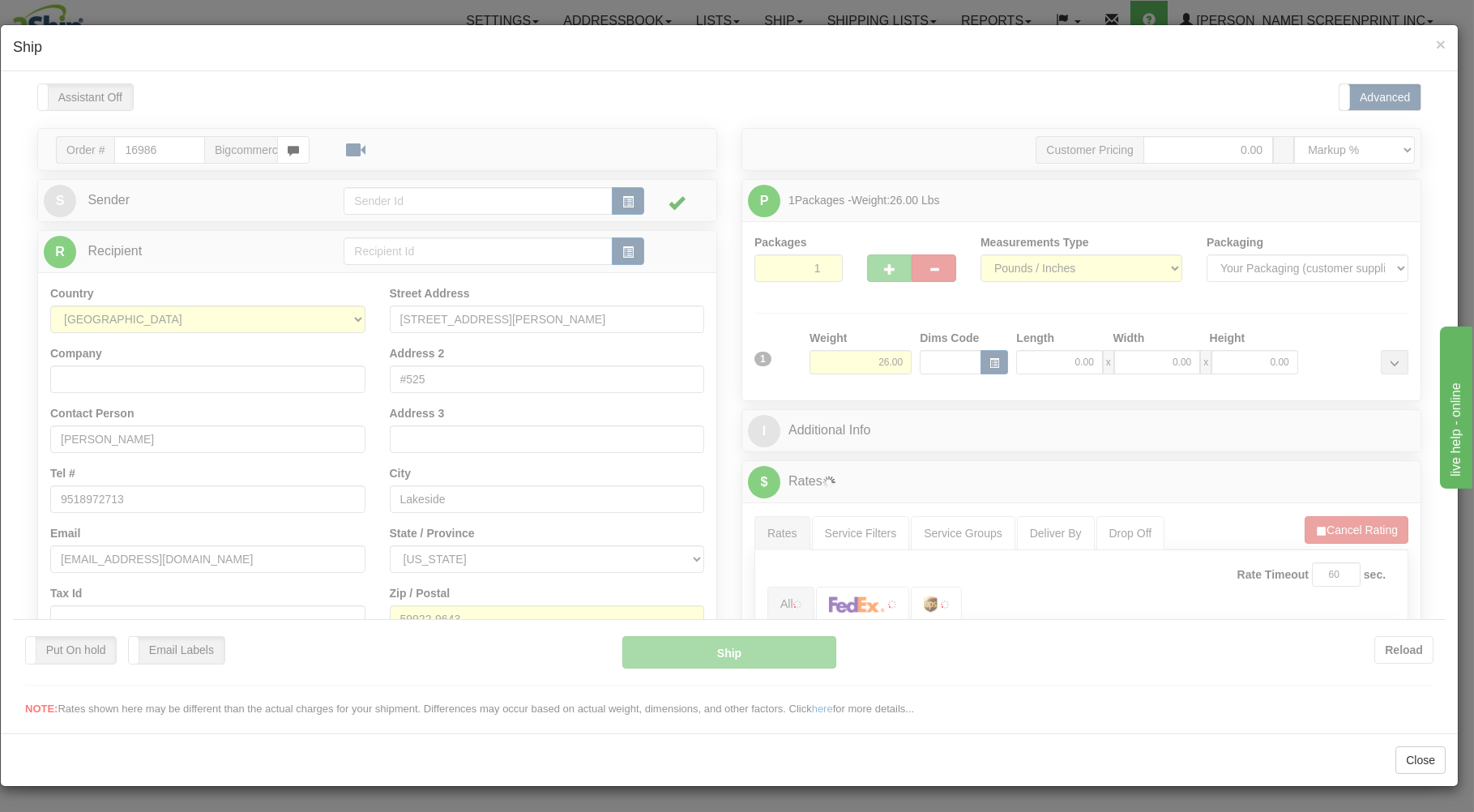
scroll to position [0, 0]
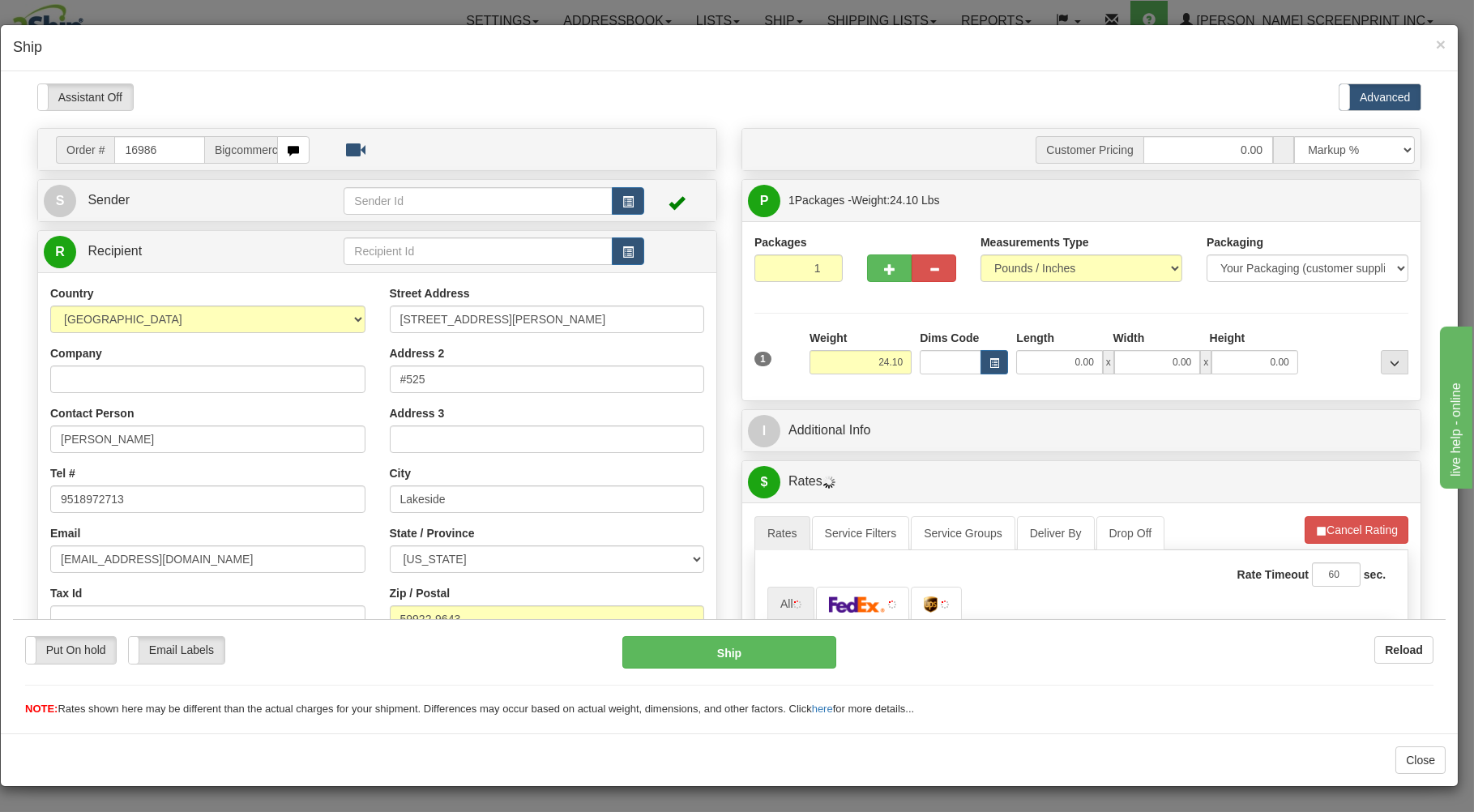
type input "24.15"
click at [1057, 365] on input "0.00" at bounding box center [1059, 361] width 85 height 25
type input "31.00"
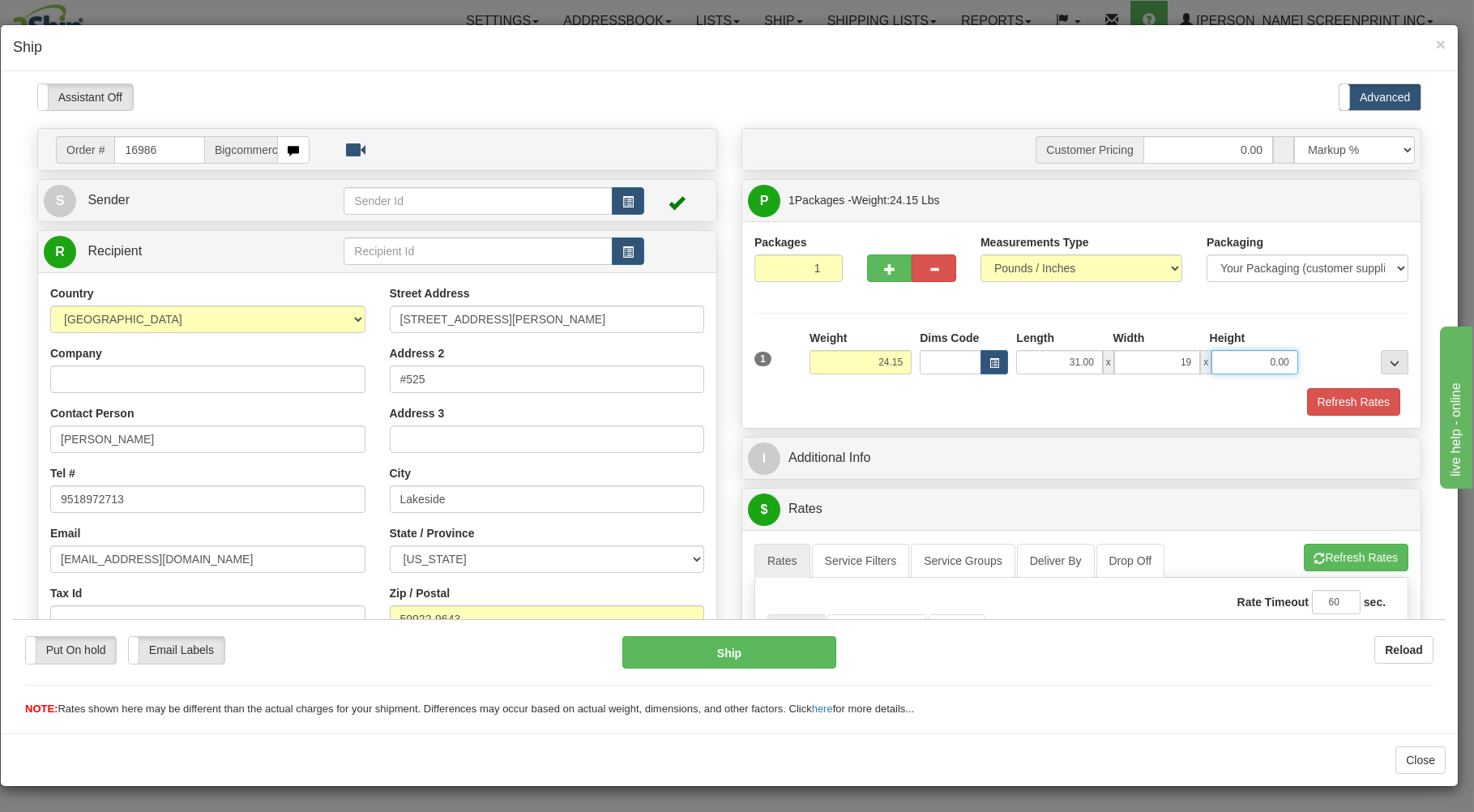
type input "19.00"
type input "23.95"
type input "1"
type input "23.85"
type input "12"
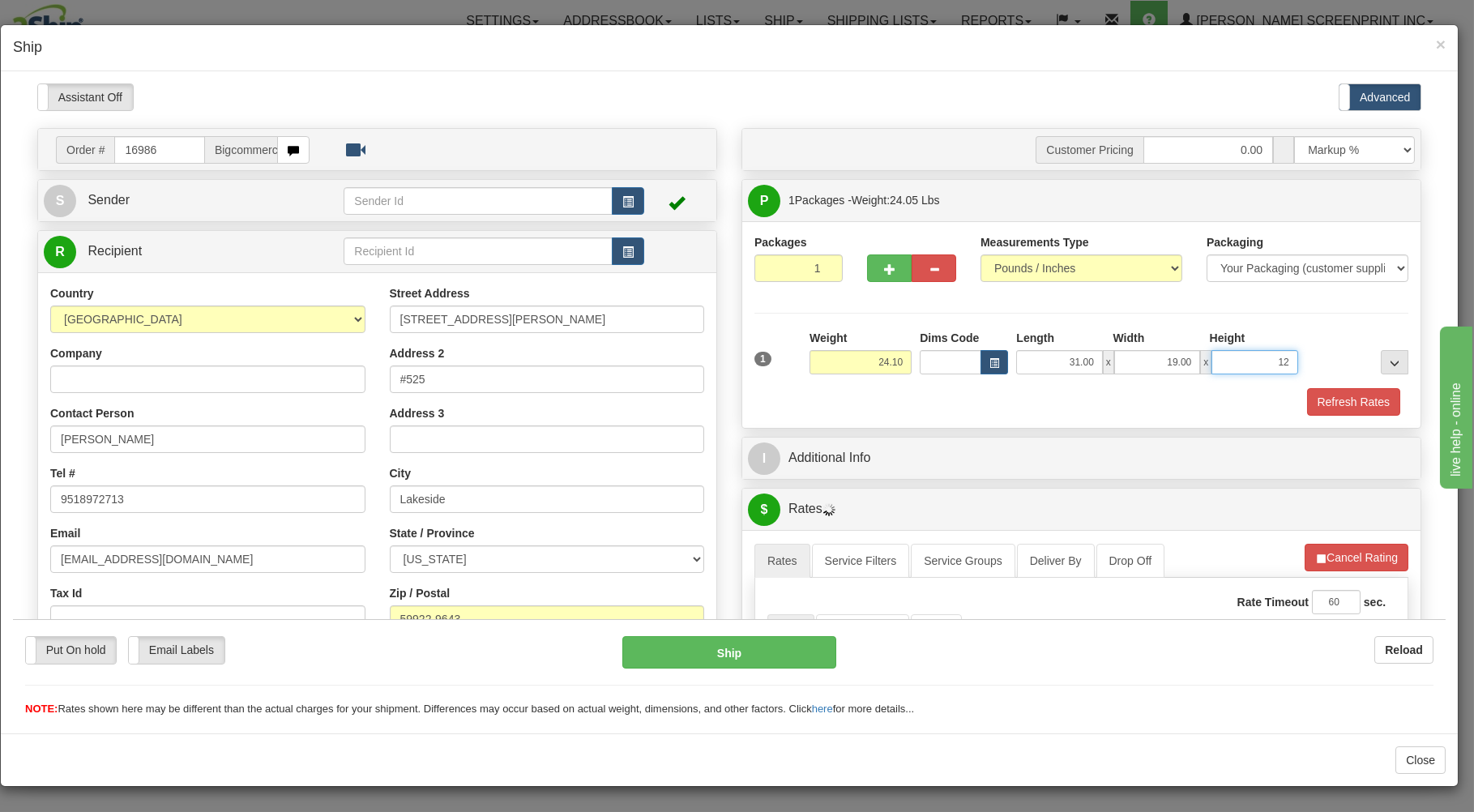
type input "24.15"
type input "12.00"
click at [1063, 399] on div "Refresh Rates" at bounding box center [1081, 402] width 662 height 27
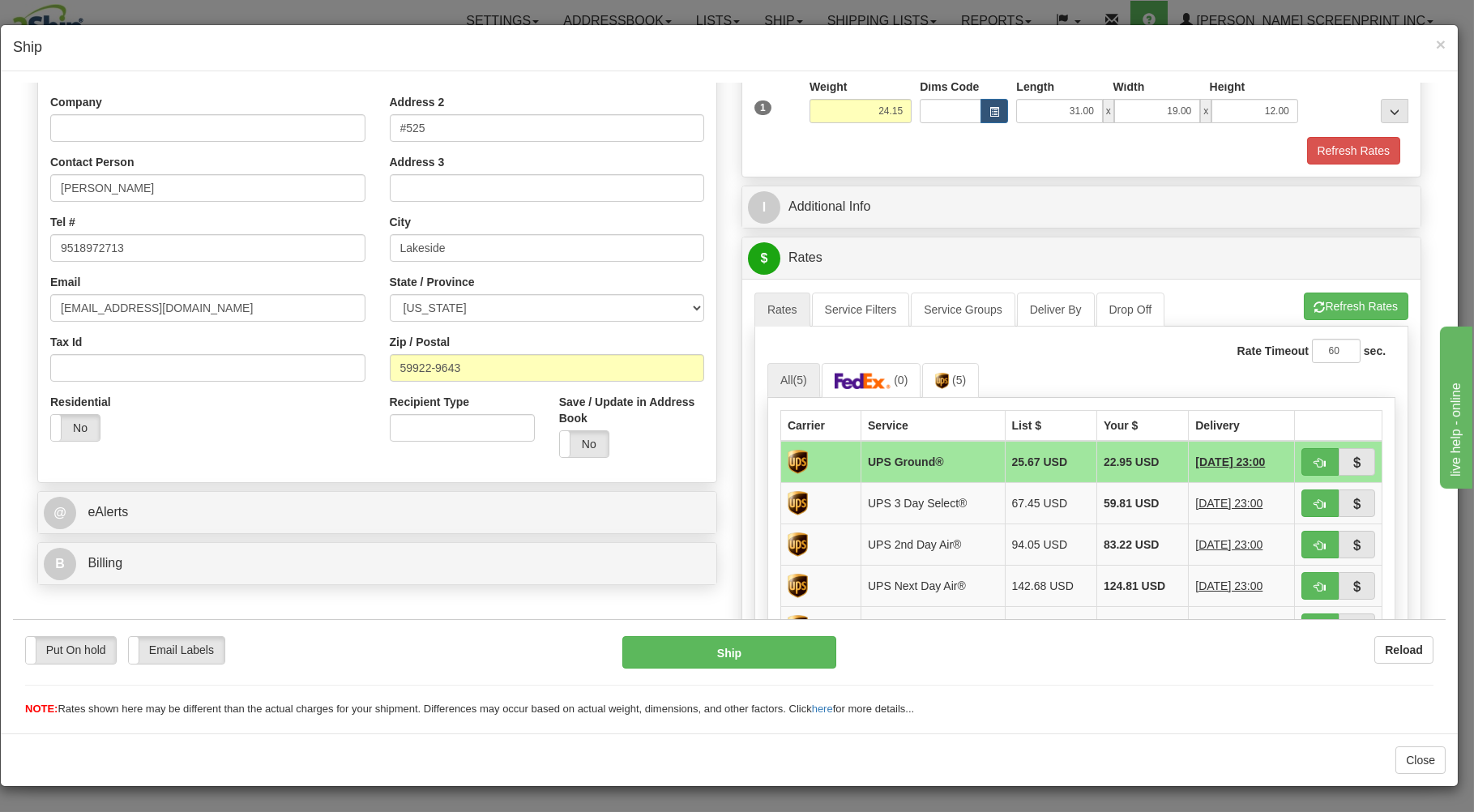
scroll to position [347, 0]
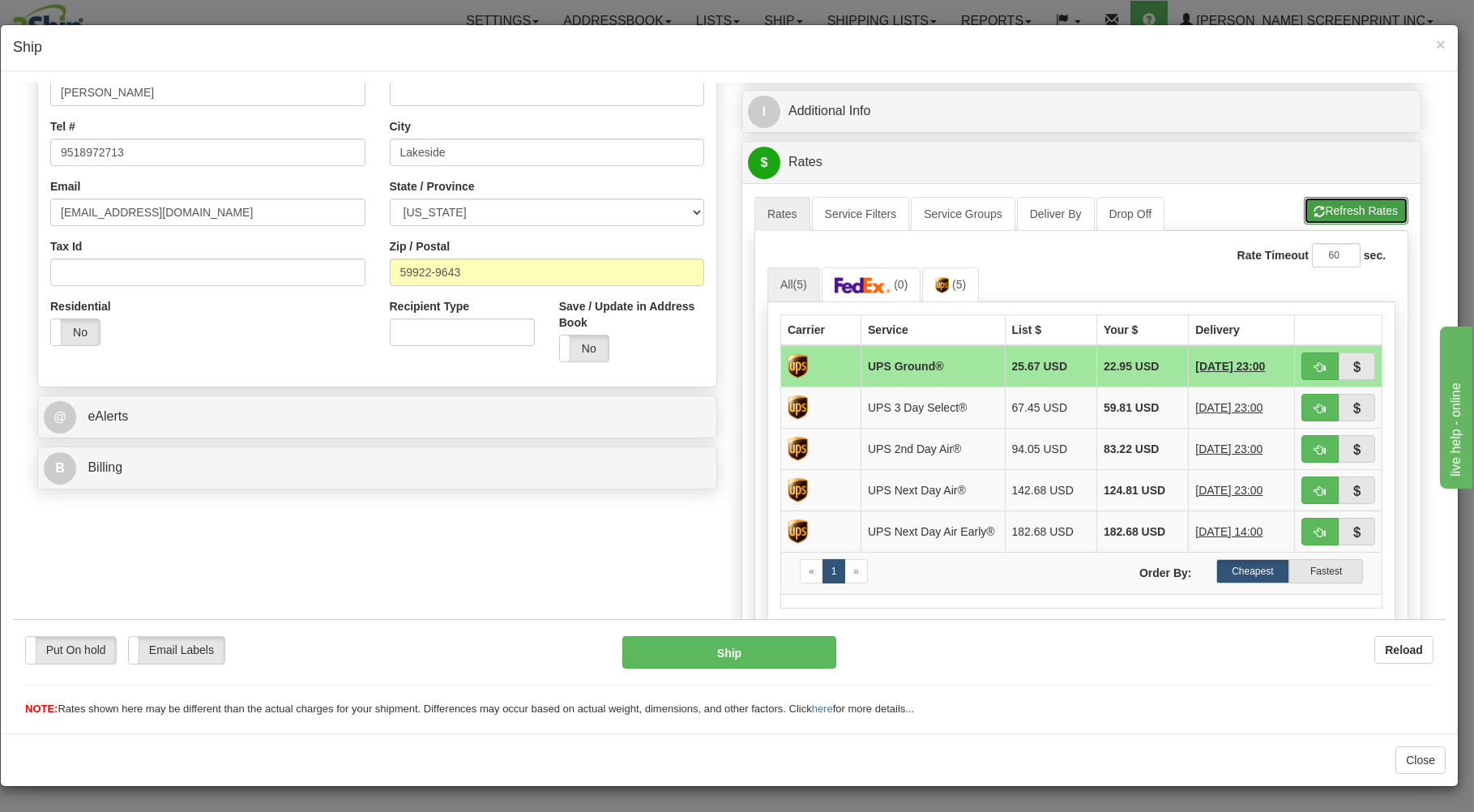
click at [1351, 209] on button "Refresh Rates" at bounding box center [1356, 210] width 104 height 27
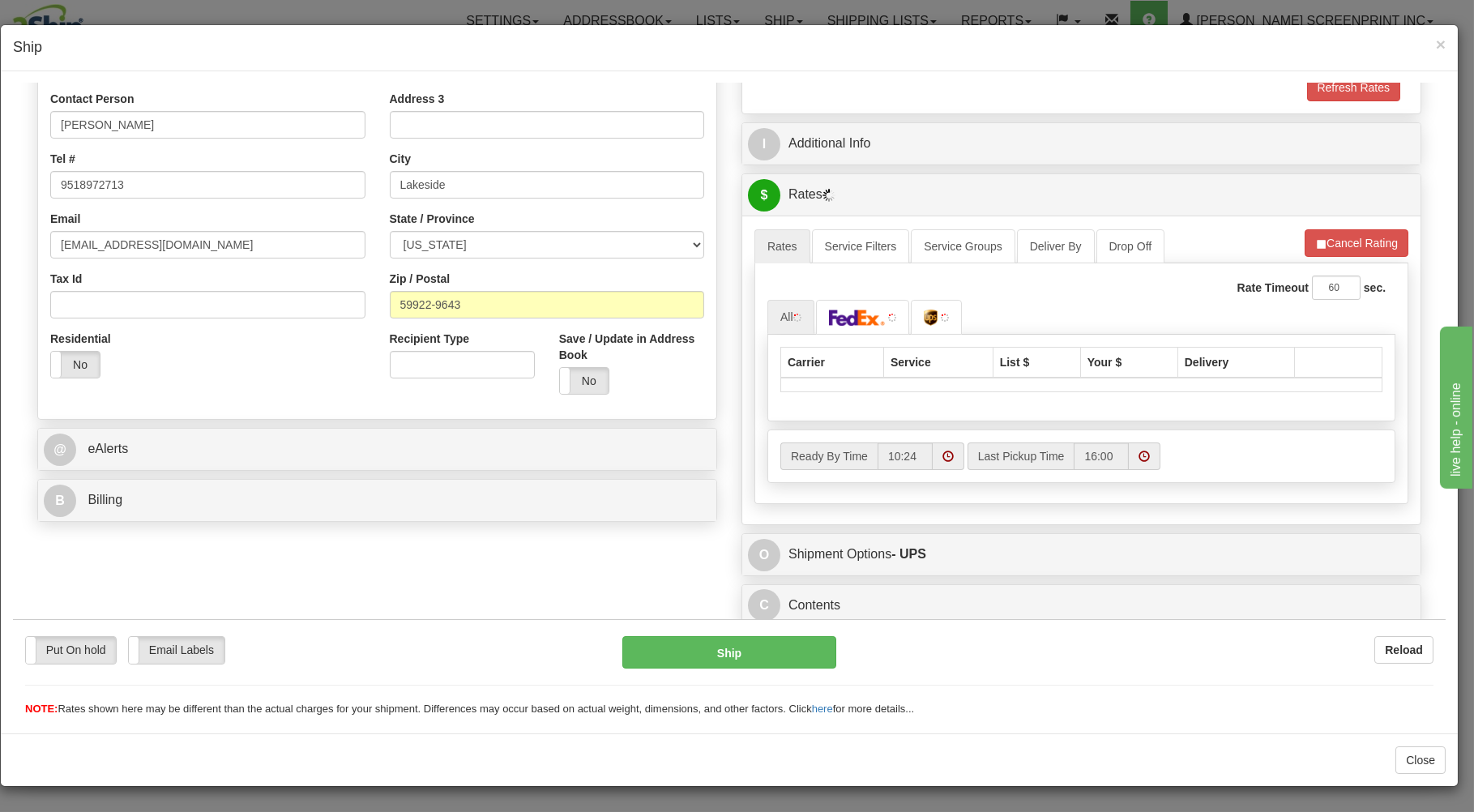
scroll to position [319, 0]
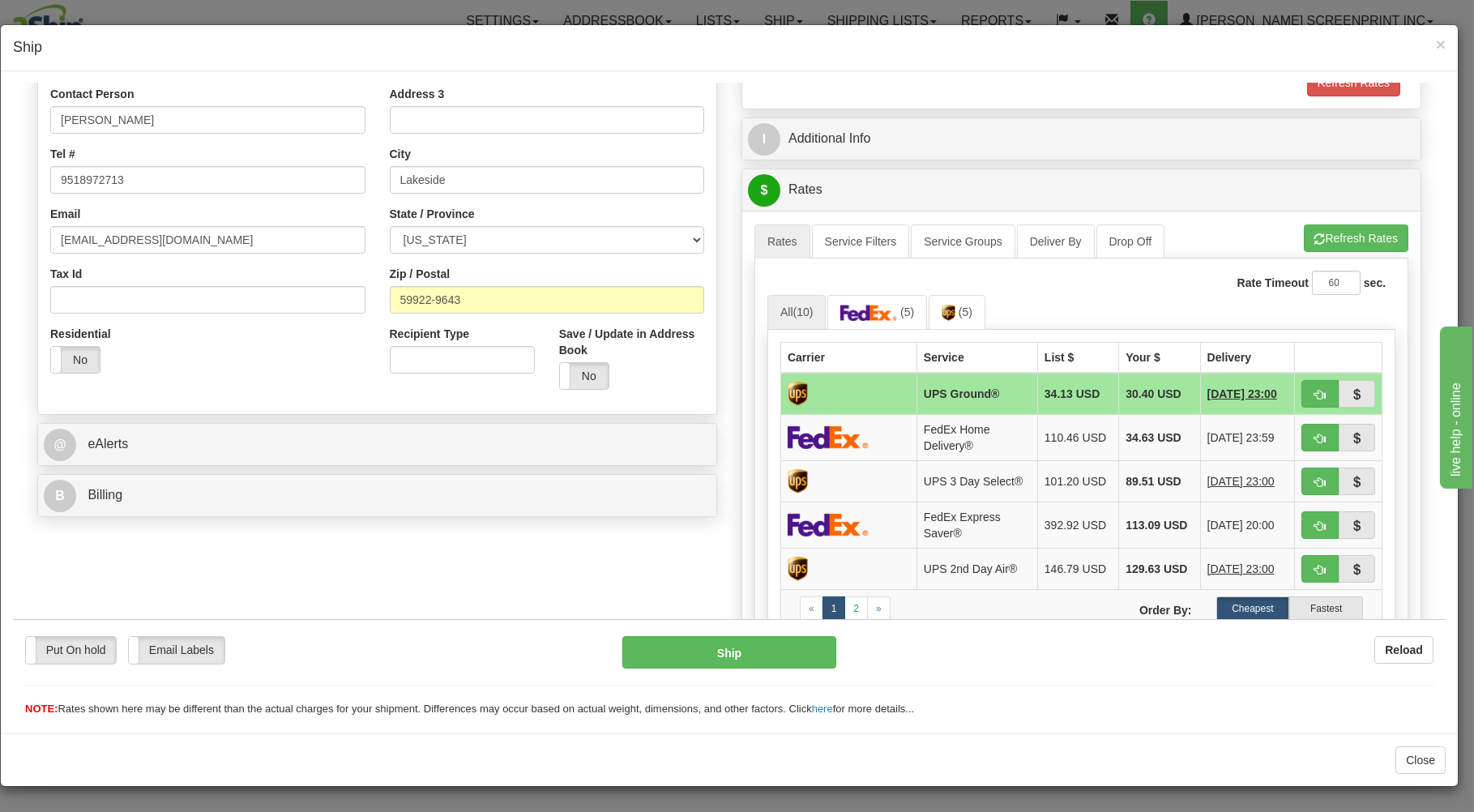
type input "24.15"
click at [1343, 236] on button "Refresh Rates" at bounding box center [1356, 238] width 104 height 27
click at [1315, 393] on span "button" at bounding box center [1321, 394] width 12 height 11
type input "03"
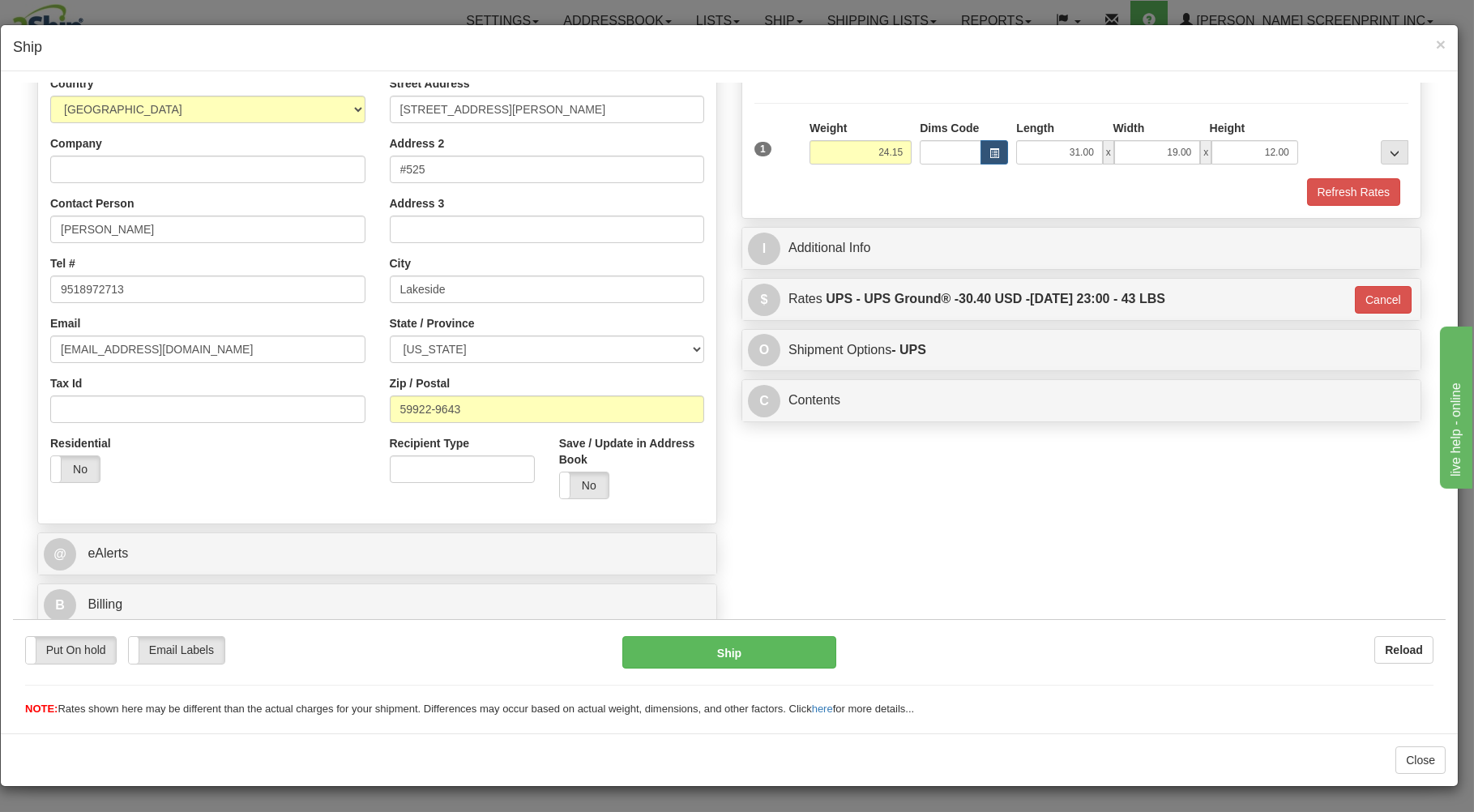
scroll to position [213, 0]
click at [769, 648] on button "Ship" at bounding box center [730, 651] width 215 height 32
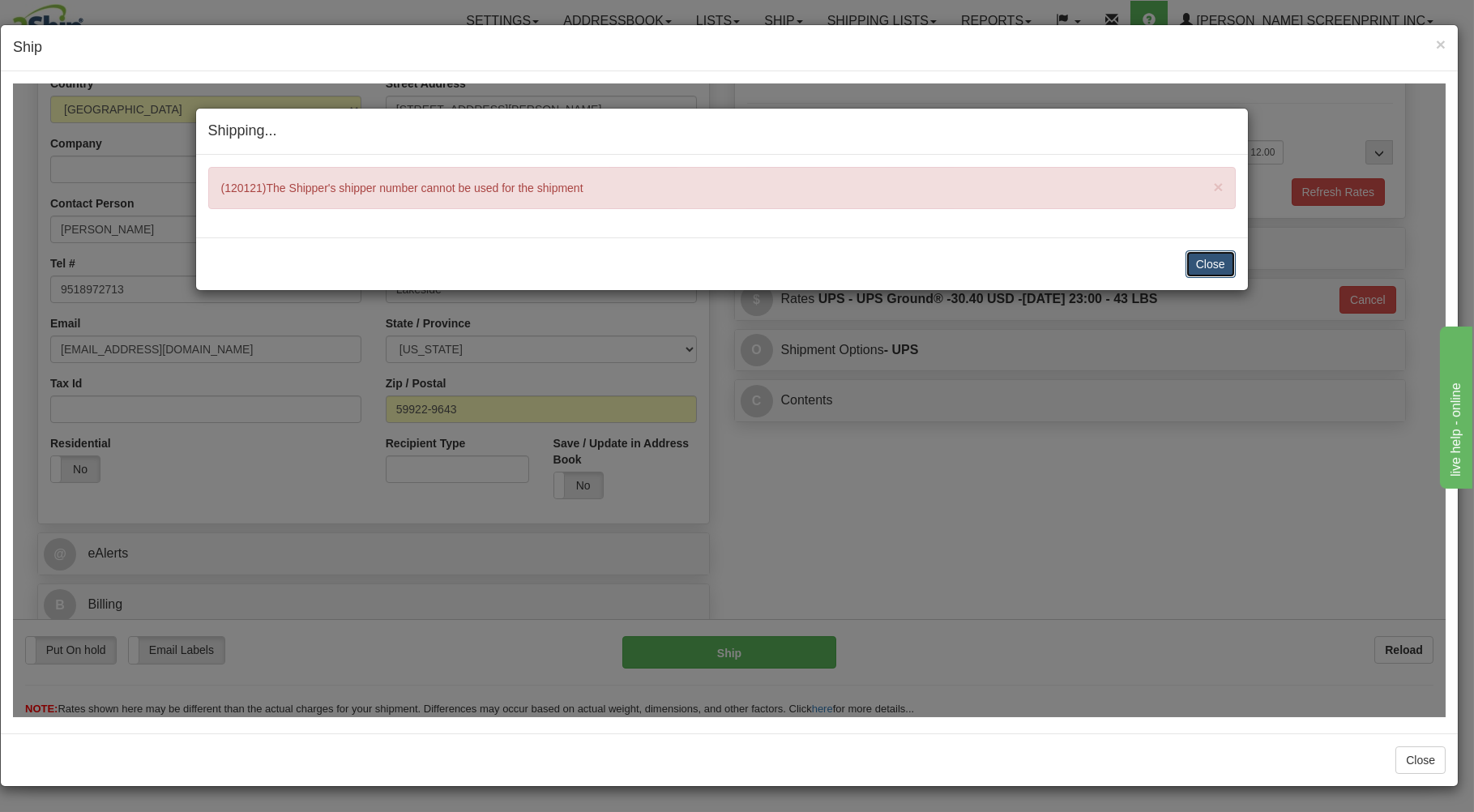
click at [1205, 257] on button "Close" at bounding box center [1211, 263] width 50 height 27
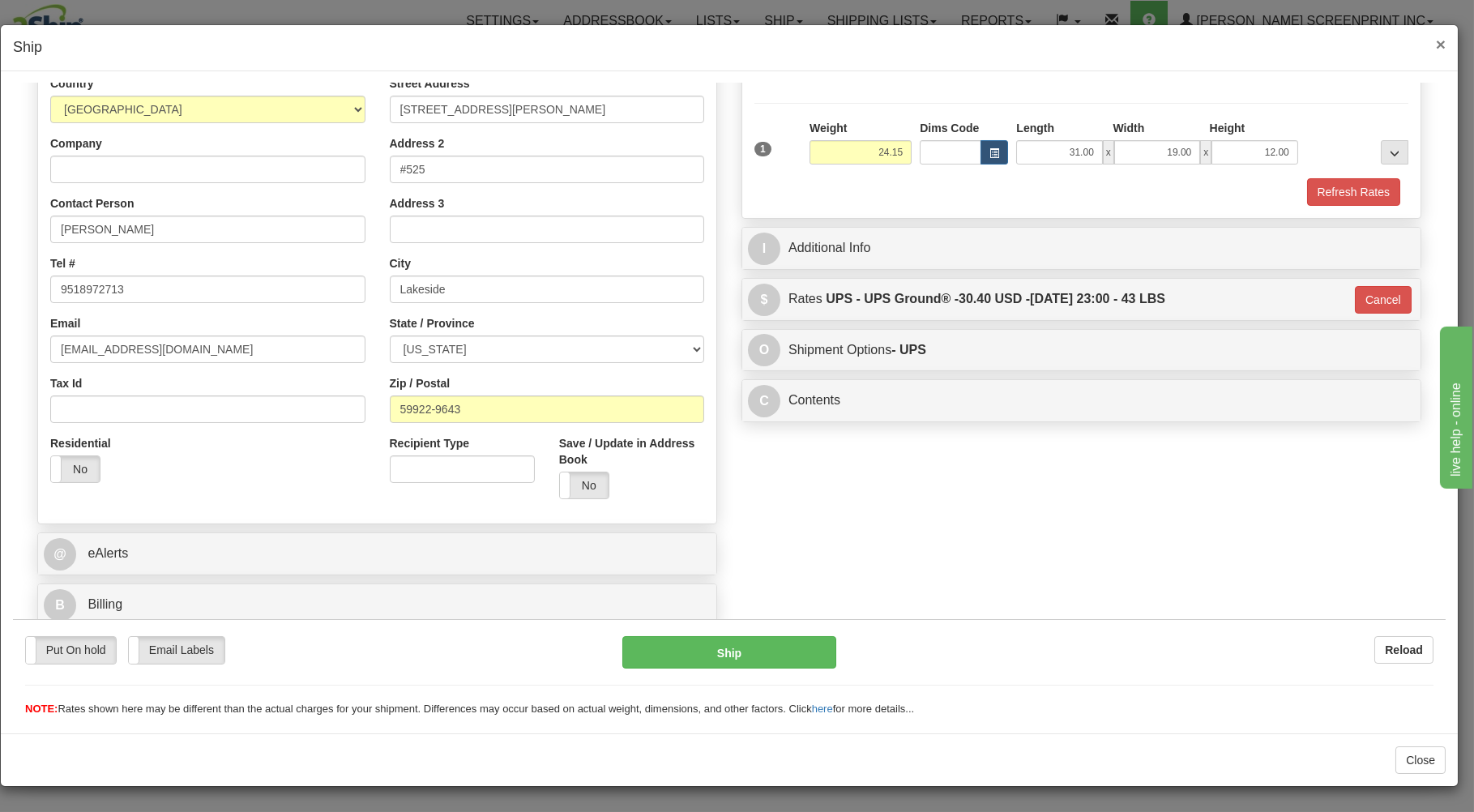
click at [1444, 44] on span "×" at bounding box center [1442, 43] width 10 height 19
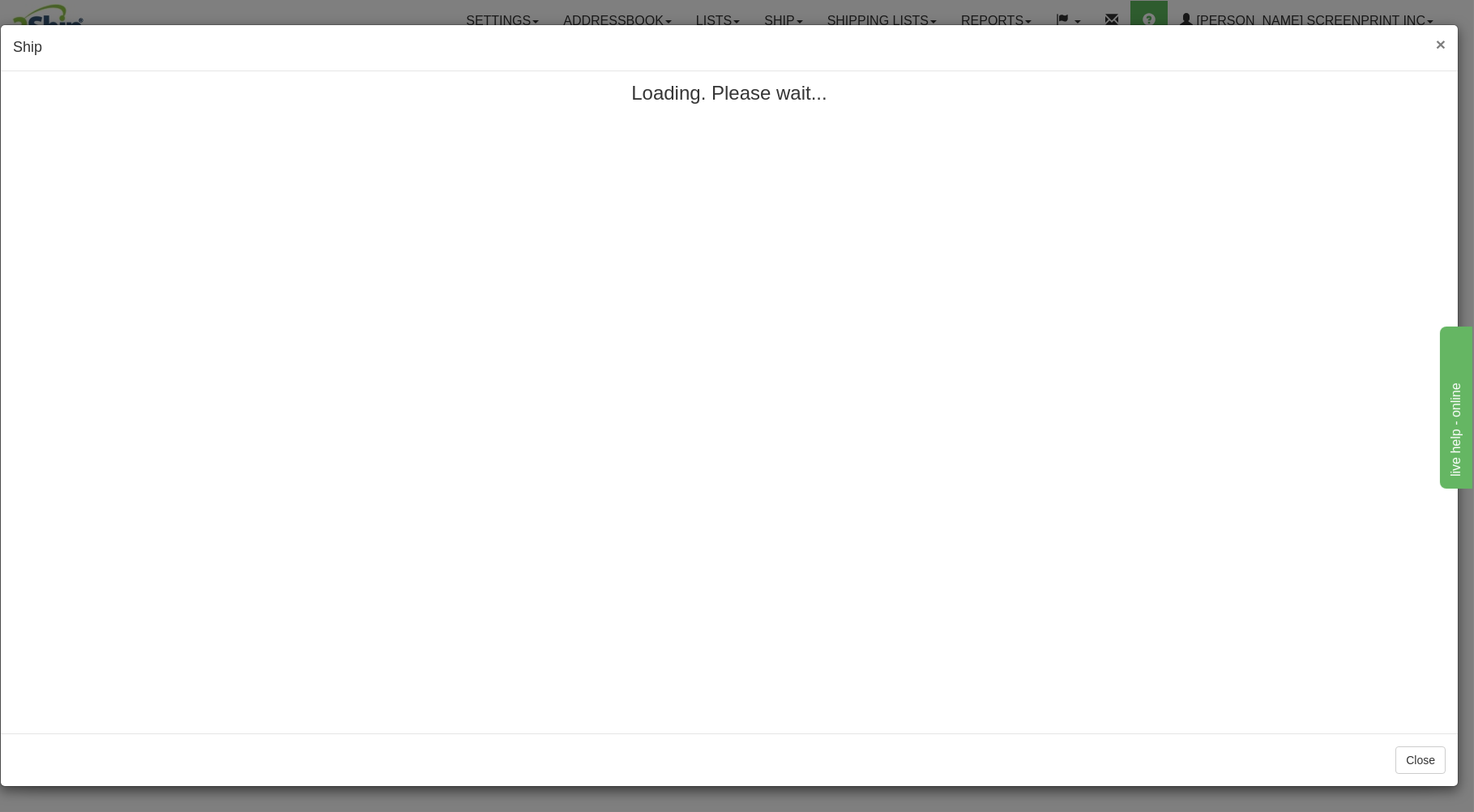
scroll to position [0, 0]
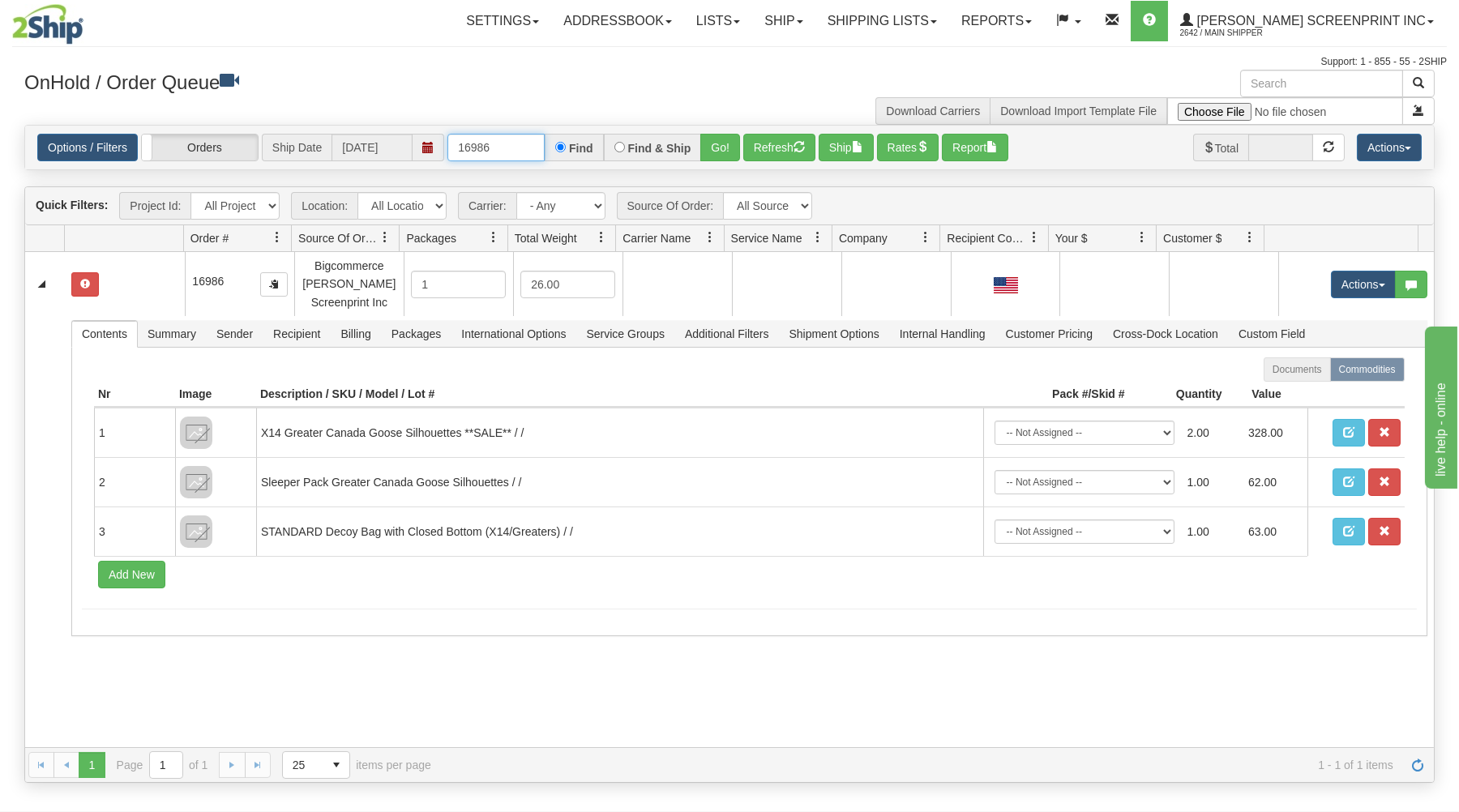
drag, startPoint x: 453, startPoint y: 149, endPoint x: 685, endPoint y: 118, distance: 234.1
click at [684, 118] on div "× Get OnHold Shipments fields - load dt: 310 Get OnHold Shipments fields - tran…" at bounding box center [729, 426] width 1434 height 713
type input "16979"
click at [720, 148] on button "Go!" at bounding box center [720, 147] width 39 height 27
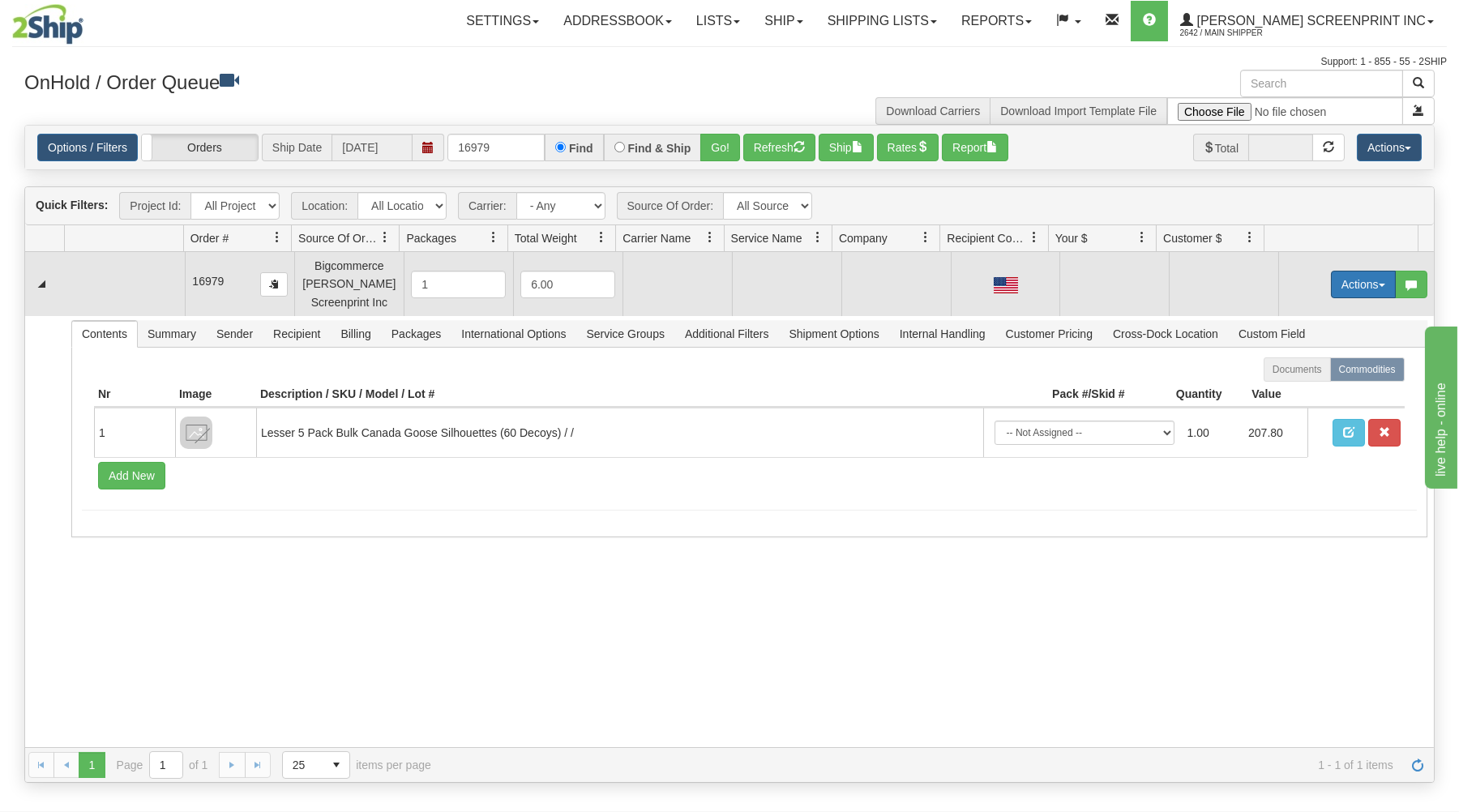
click at [1364, 274] on button "Actions" at bounding box center [1363, 285] width 65 height 27
click at [1284, 310] on span "Open" at bounding box center [1301, 314] width 39 height 13
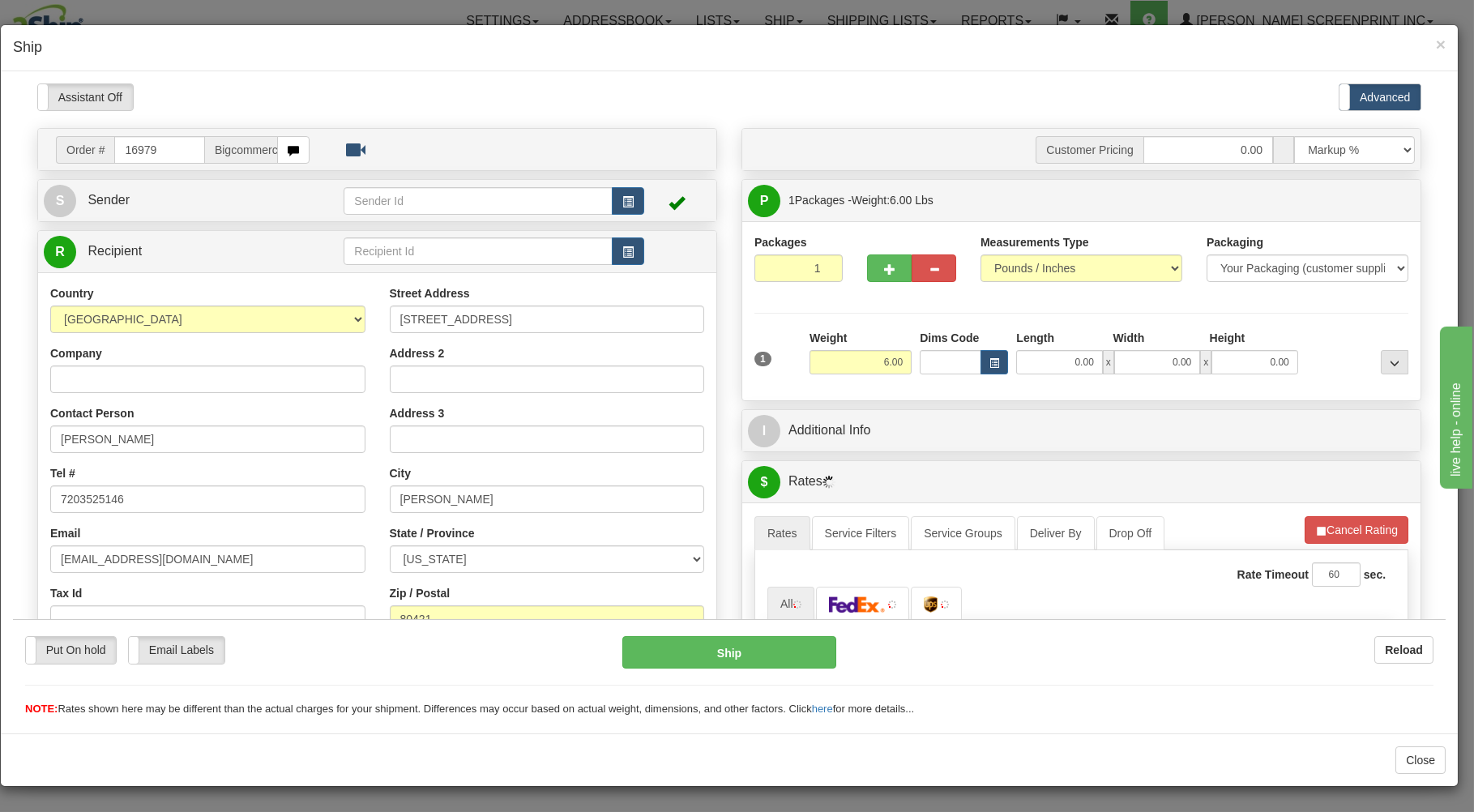
click at [1051, 365] on input "0.00" at bounding box center [1059, 361] width 85 height 25
type input "20.70"
type input "26.00"
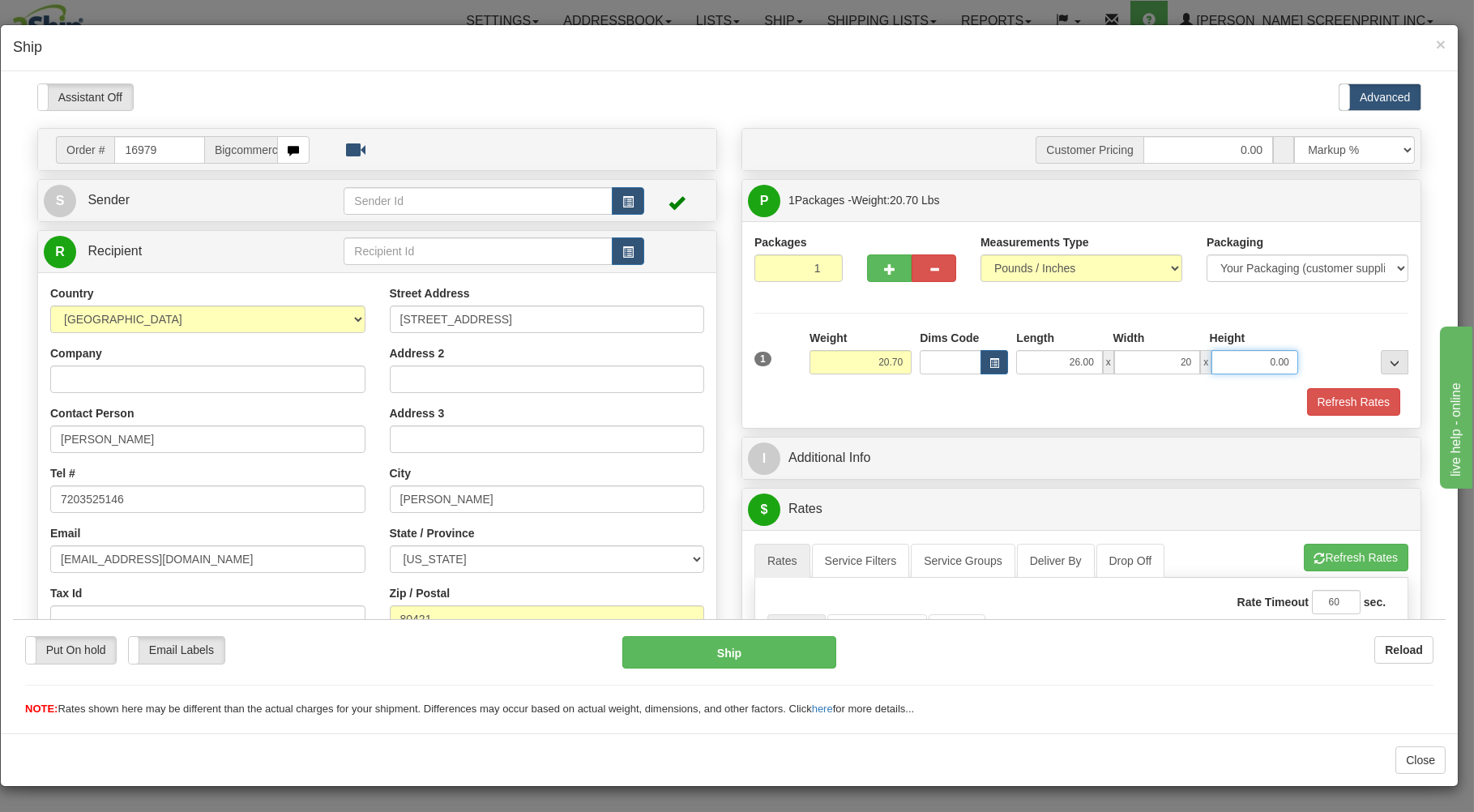
type input "20.00"
type input "20.55"
type input "7"
type input "20.70"
type input "7.00"
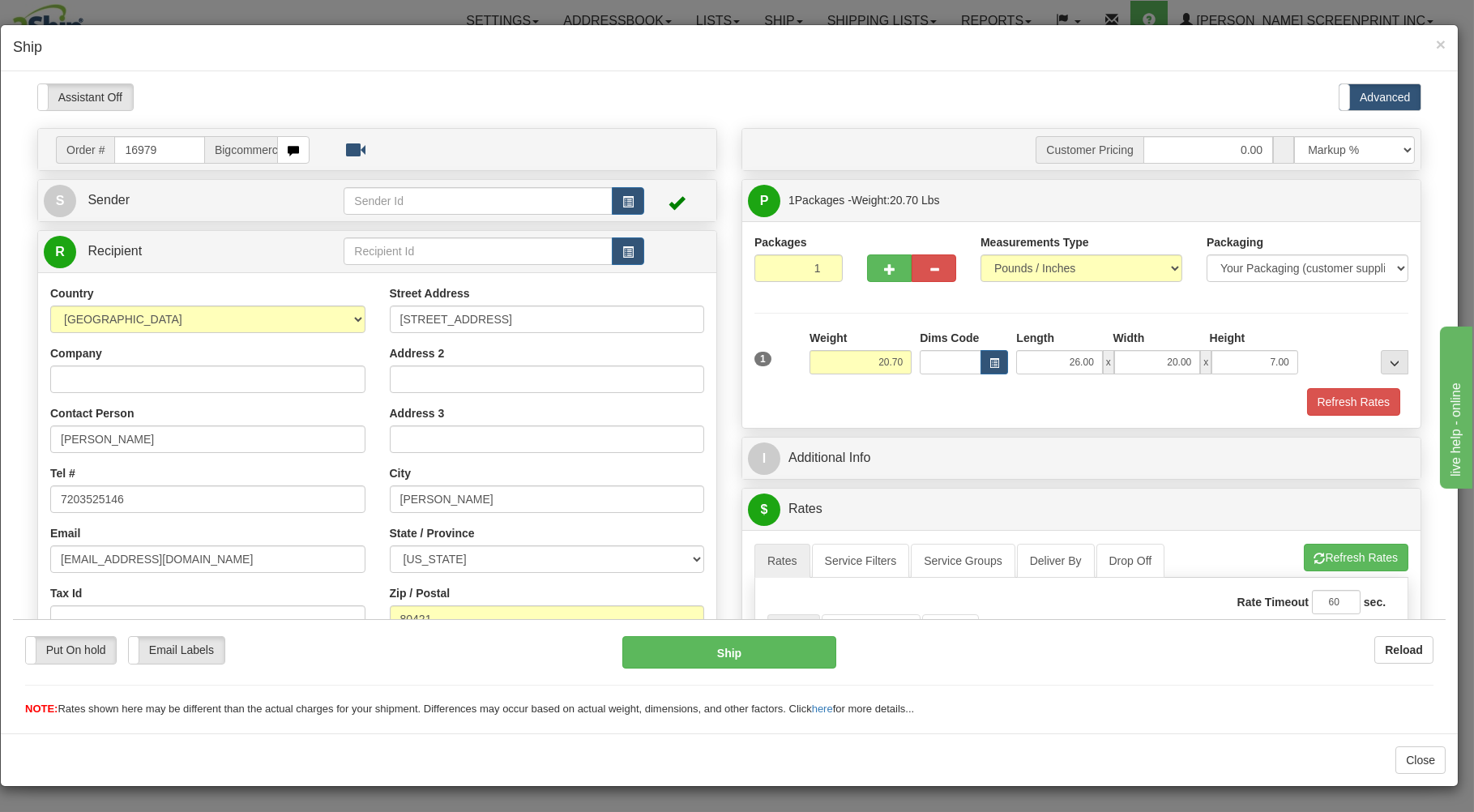
click at [1017, 415] on div "Refresh Rates" at bounding box center [1081, 402] width 662 height 27
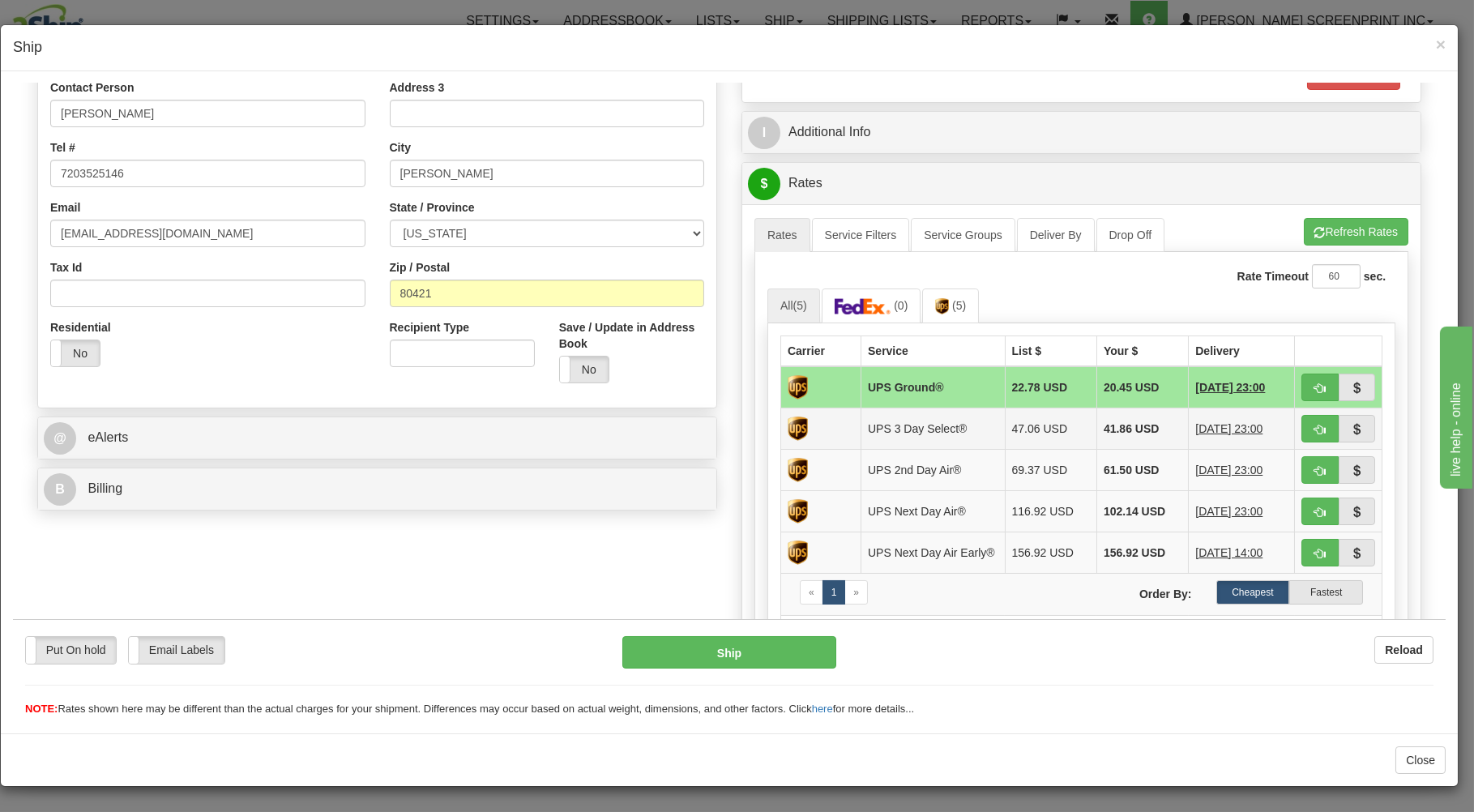
scroll to position [347, 0]
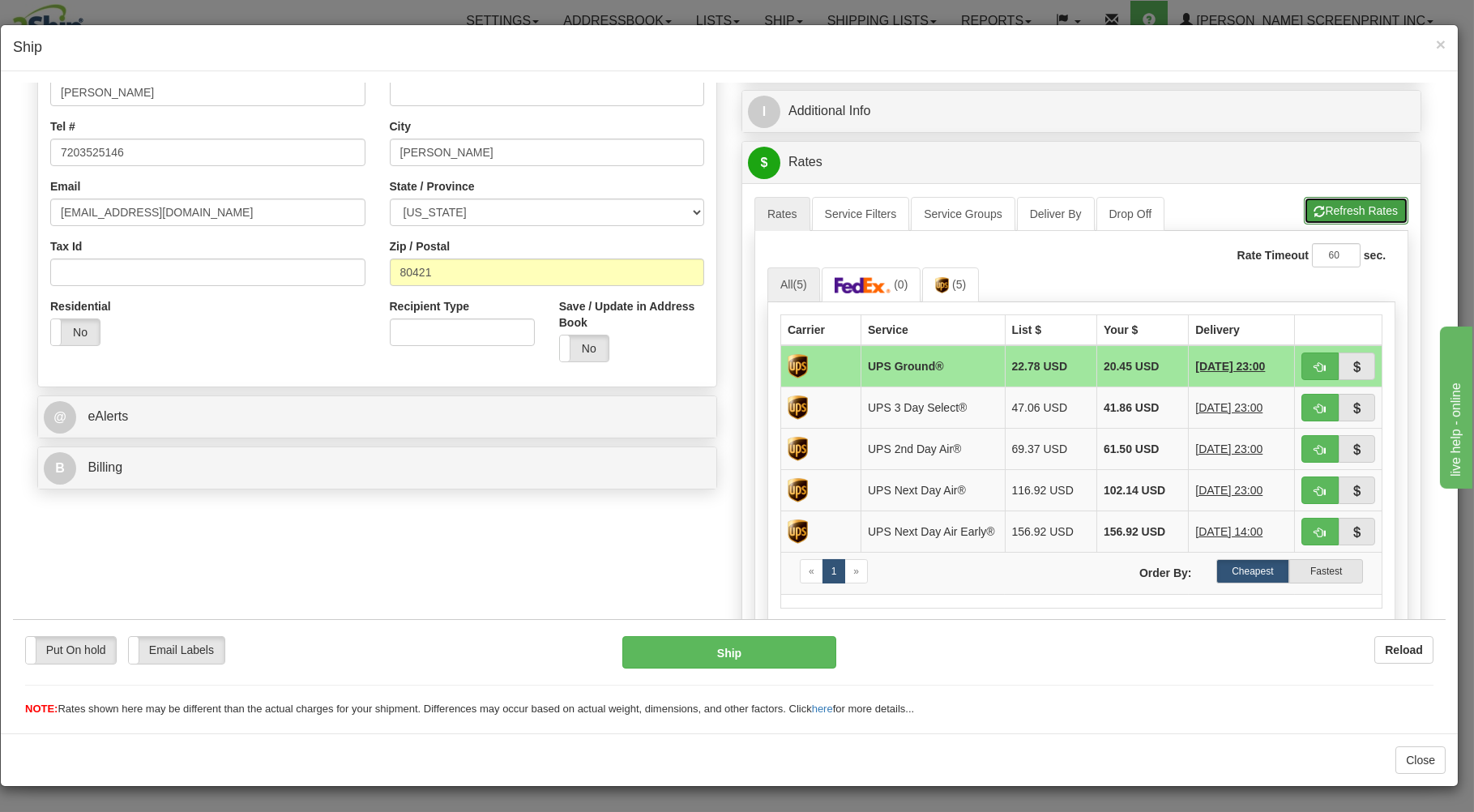
click at [1358, 211] on button "Refresh Rates" at bounding box center [1356, 210] width 104 height 27
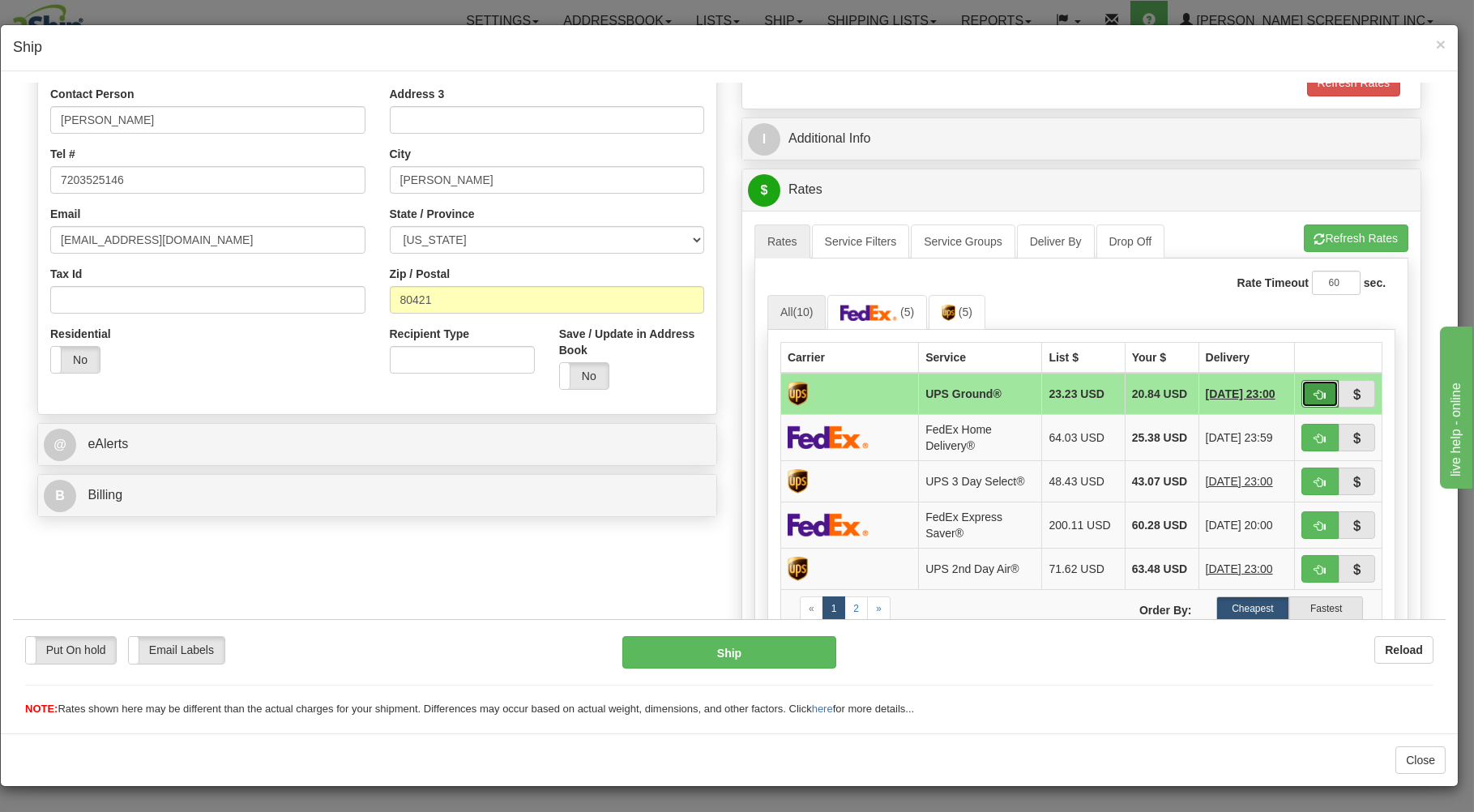
drag, startPoint x: 1296, startPoint y: 390, endPoint x: 1218, endPoint y: 531, distance: 161.1
click at [1302, 390] on button "button" at bounding box center [1321, 393] width 37 height 27
type input "03"
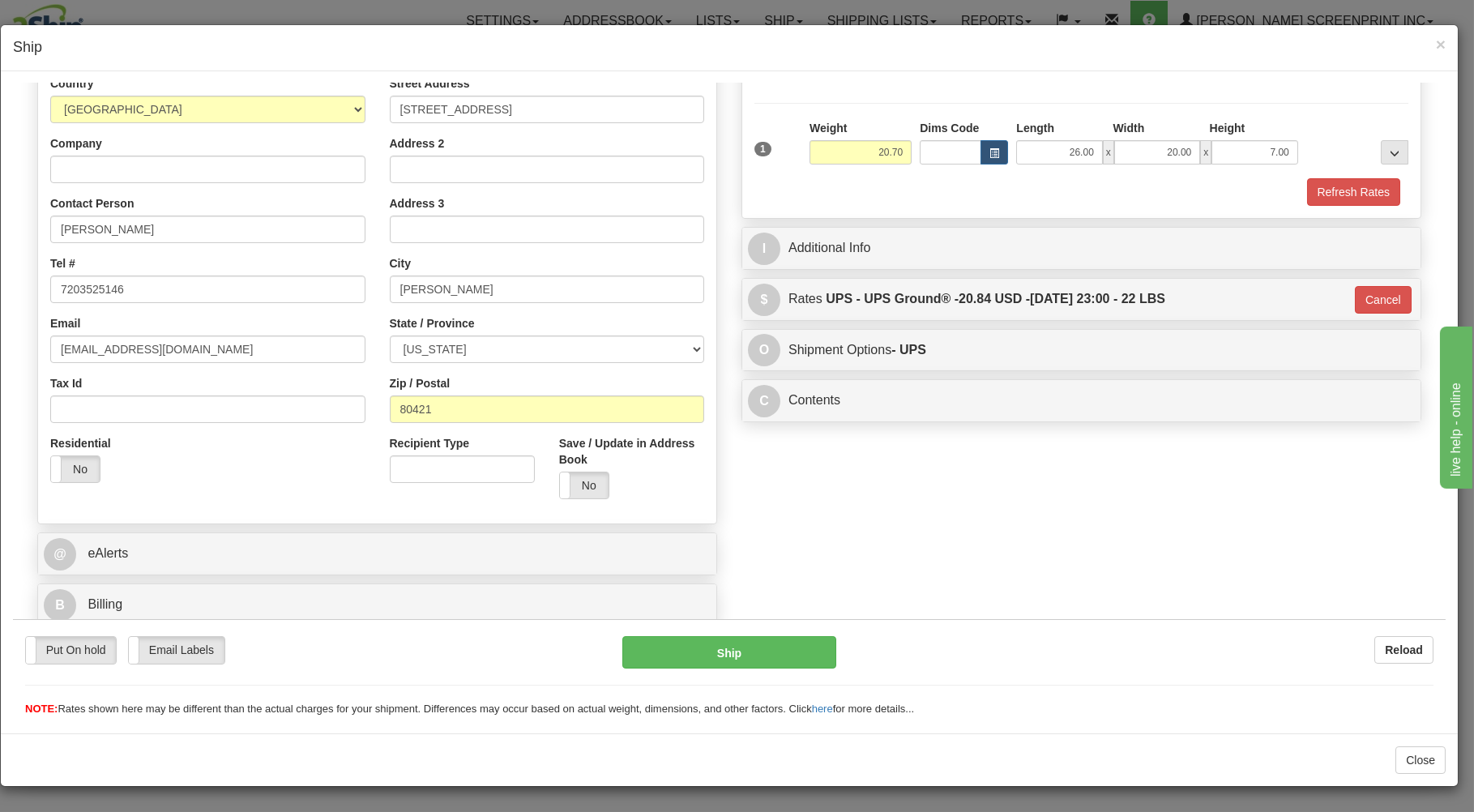
scroll to position [213, 0]
click at [759, 638] on button "Ship" at bounding box center [730, 651] width 215 height 32
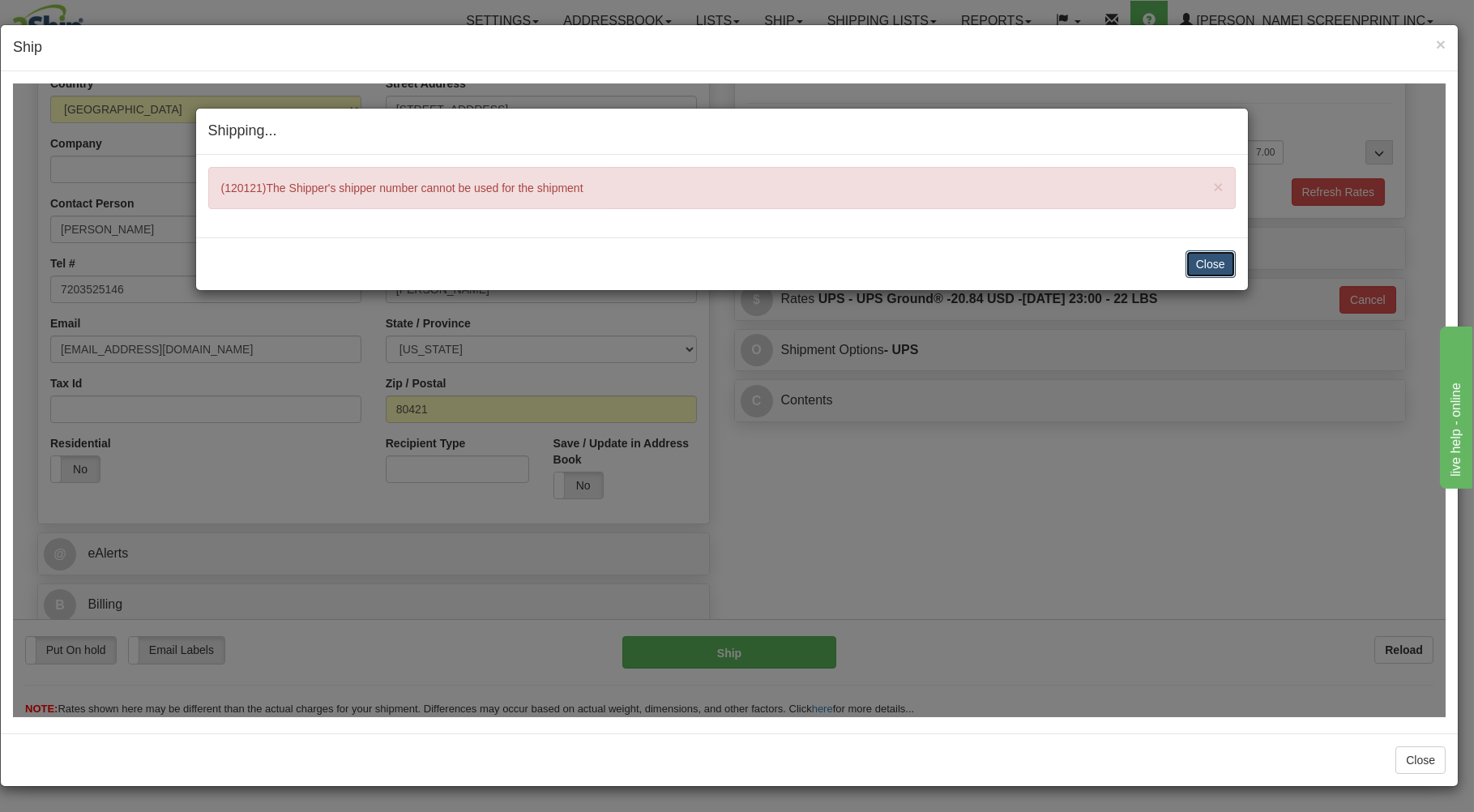
click at [1220, 262] on button "Close" at bounding box center [1211, 263] width 50 height 27
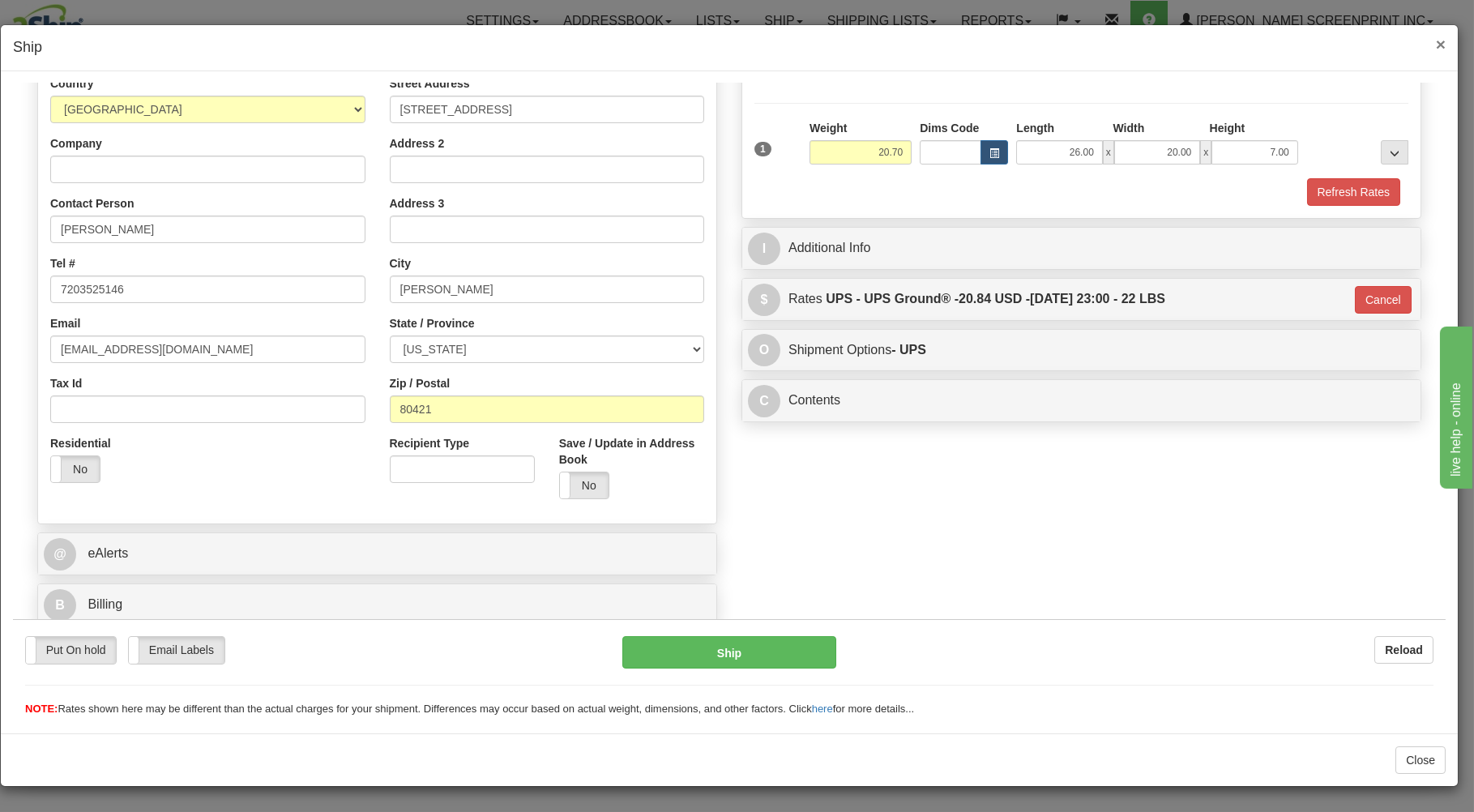
click at [1438, 44] on span "×" at bounding box center [1442, 43] width 10 height 19
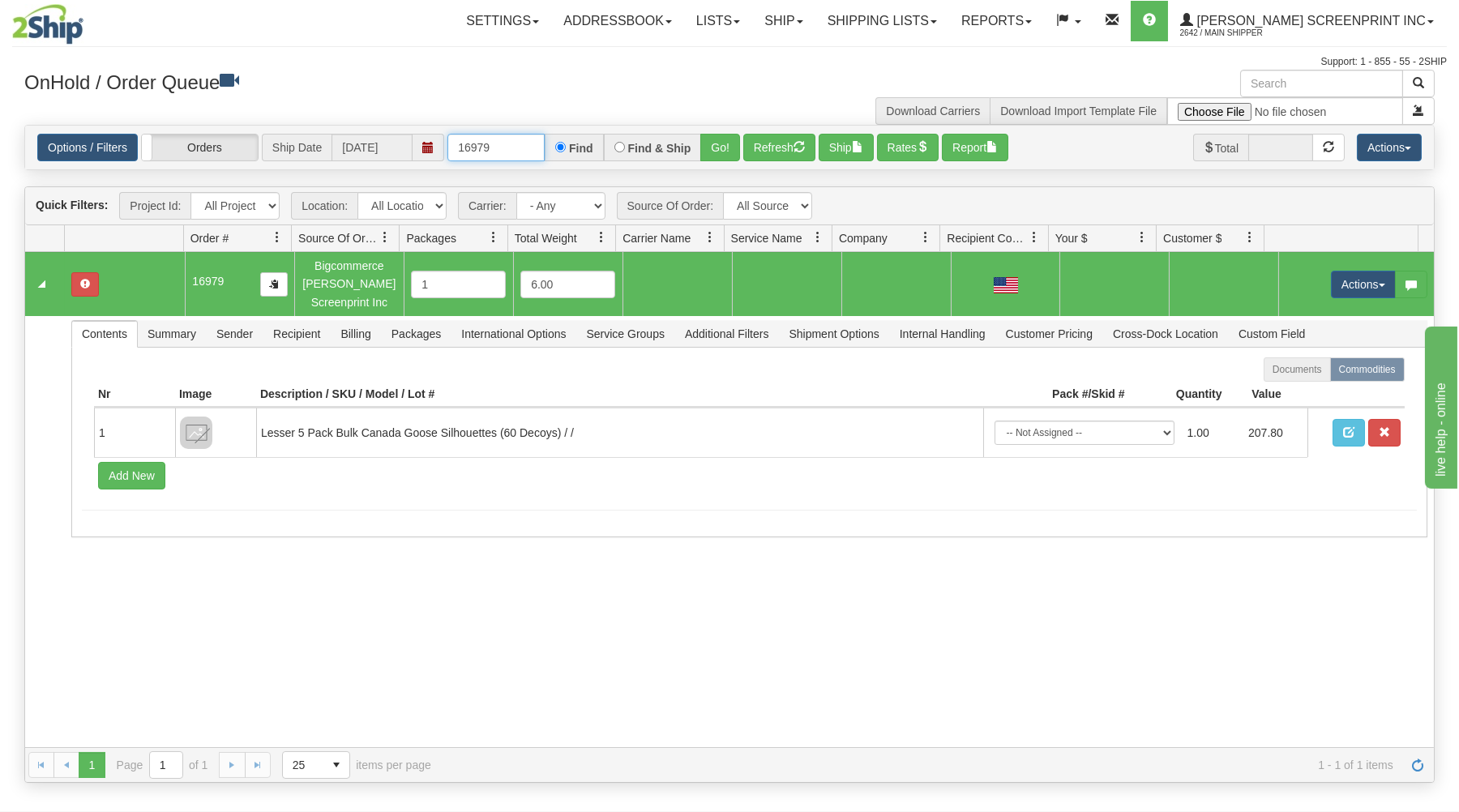
drag, startPoint x: 467, startPoint y: 146, endPoint x: 546, endPoint y: 146, distance: 79.0
click at [546, 146] on div "16979 Find Find & Ship Go!" at bounding box center [594, 147] width 293 height 27
type input "16993"
click at [733, 136] on button "Go!" at bounding box center [720, 147] width 39 height 27
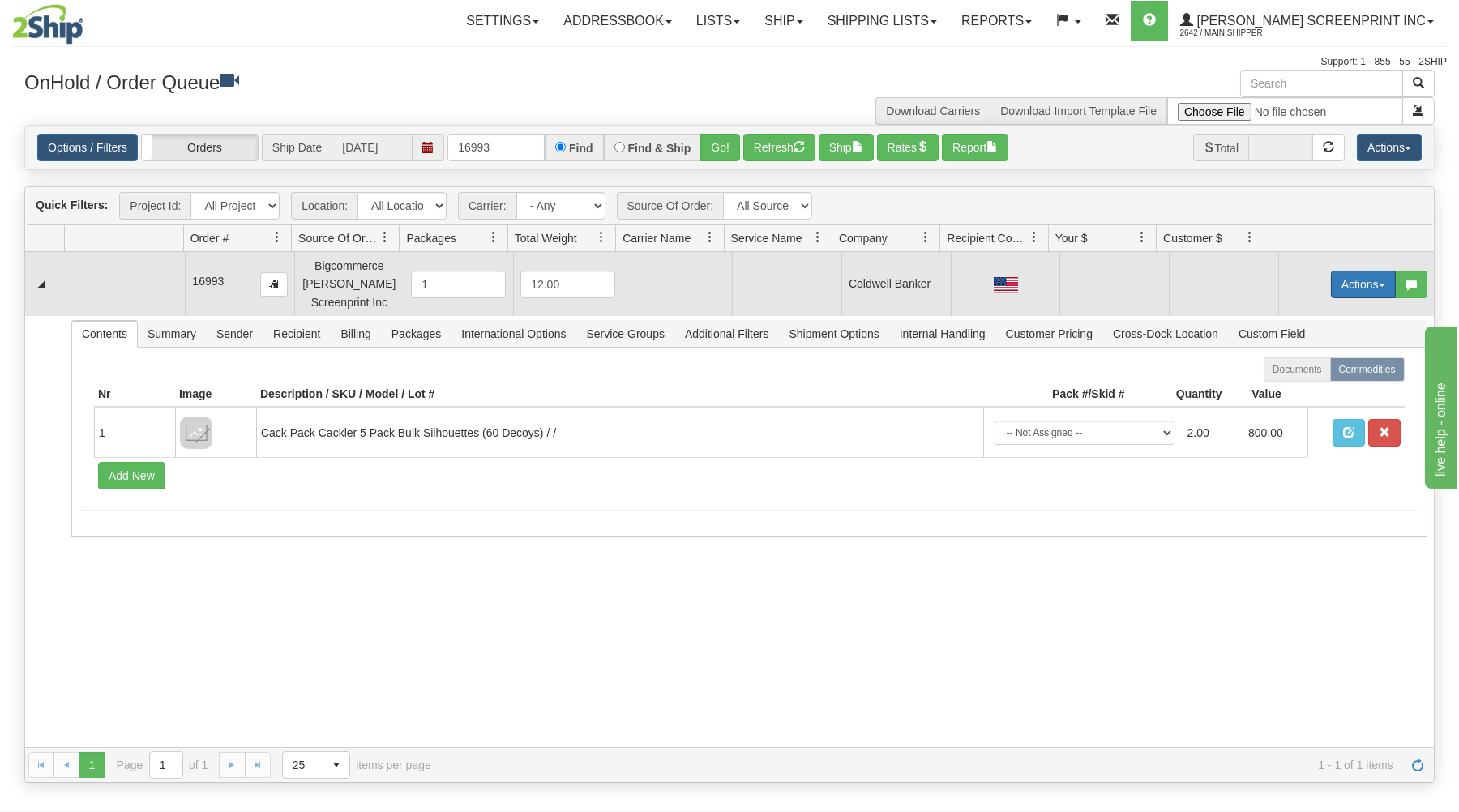
click at [1366, 281] on button "Actions" at bounding box center [1363, 285] width 65 height 27
click at [1305, 312] on link "Open" at bounding box center [1329, 314] width 130 height 21
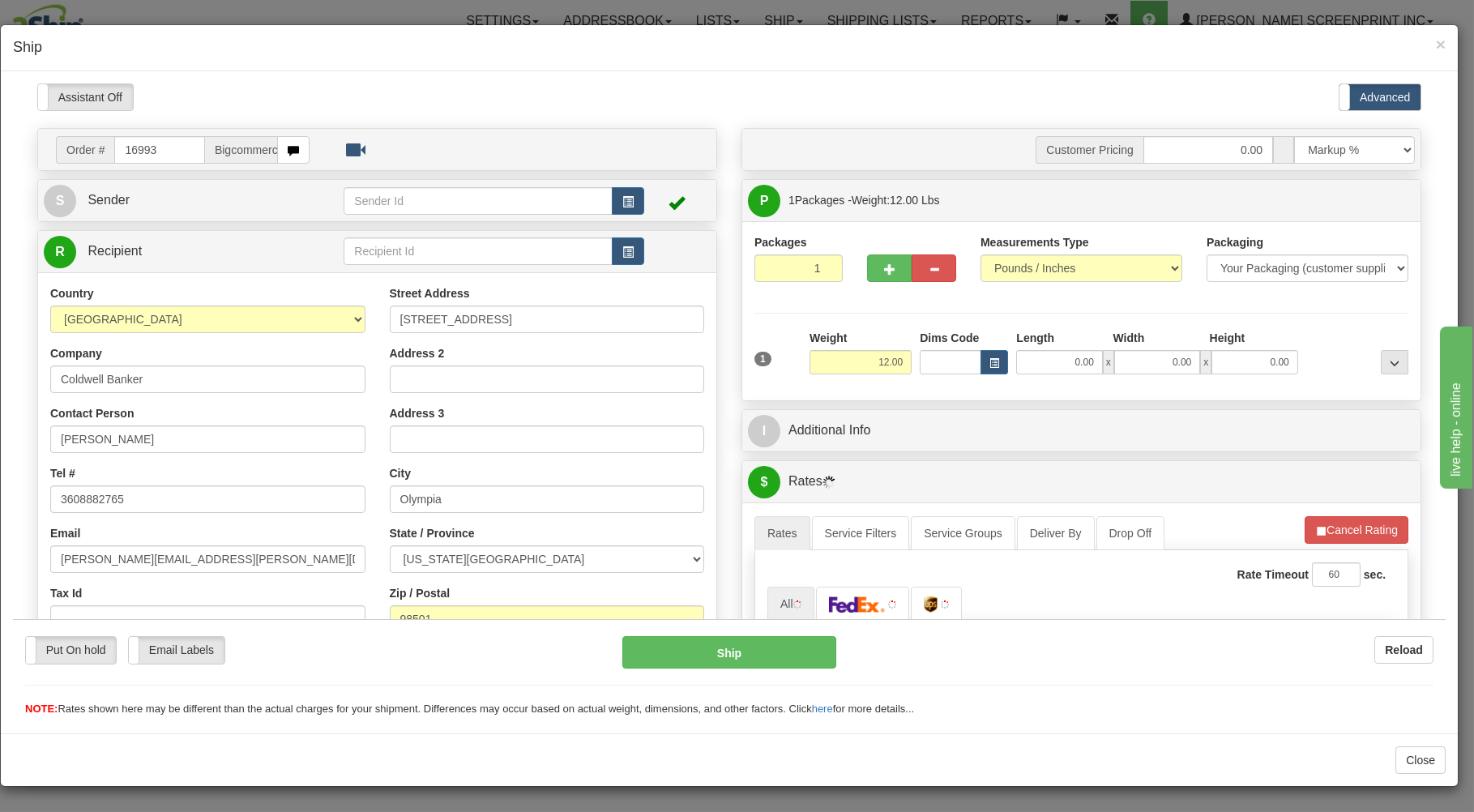
scroll to position [0, 0]
type input "28.60"
type input "24.35"
click at [550, 80] on div at bounding box center [730, 403] width 1457 height 662
click at [1018, 364] on input "0.00" at bounding box center [1059, 361] width 85 height 25
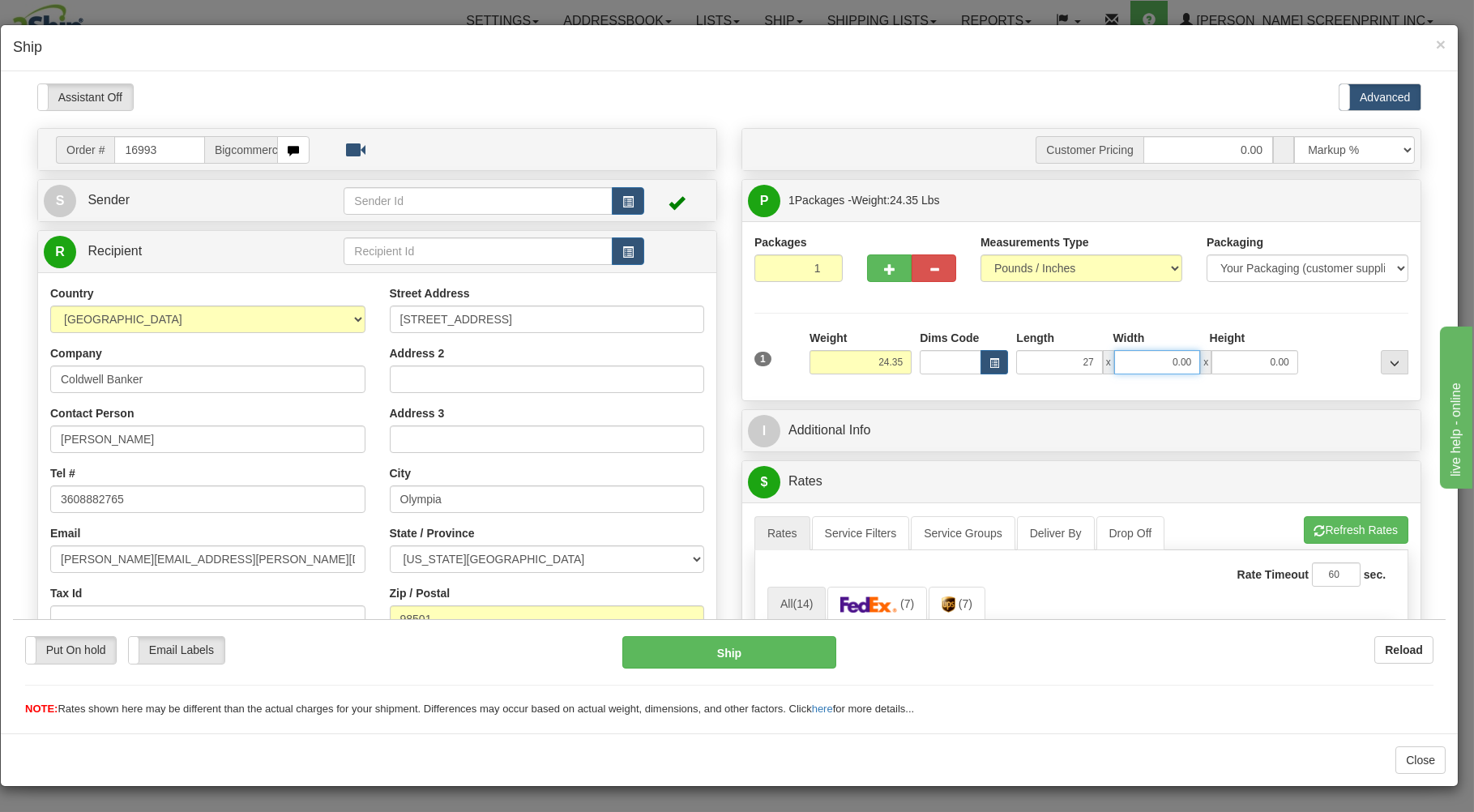
type input "27.00"
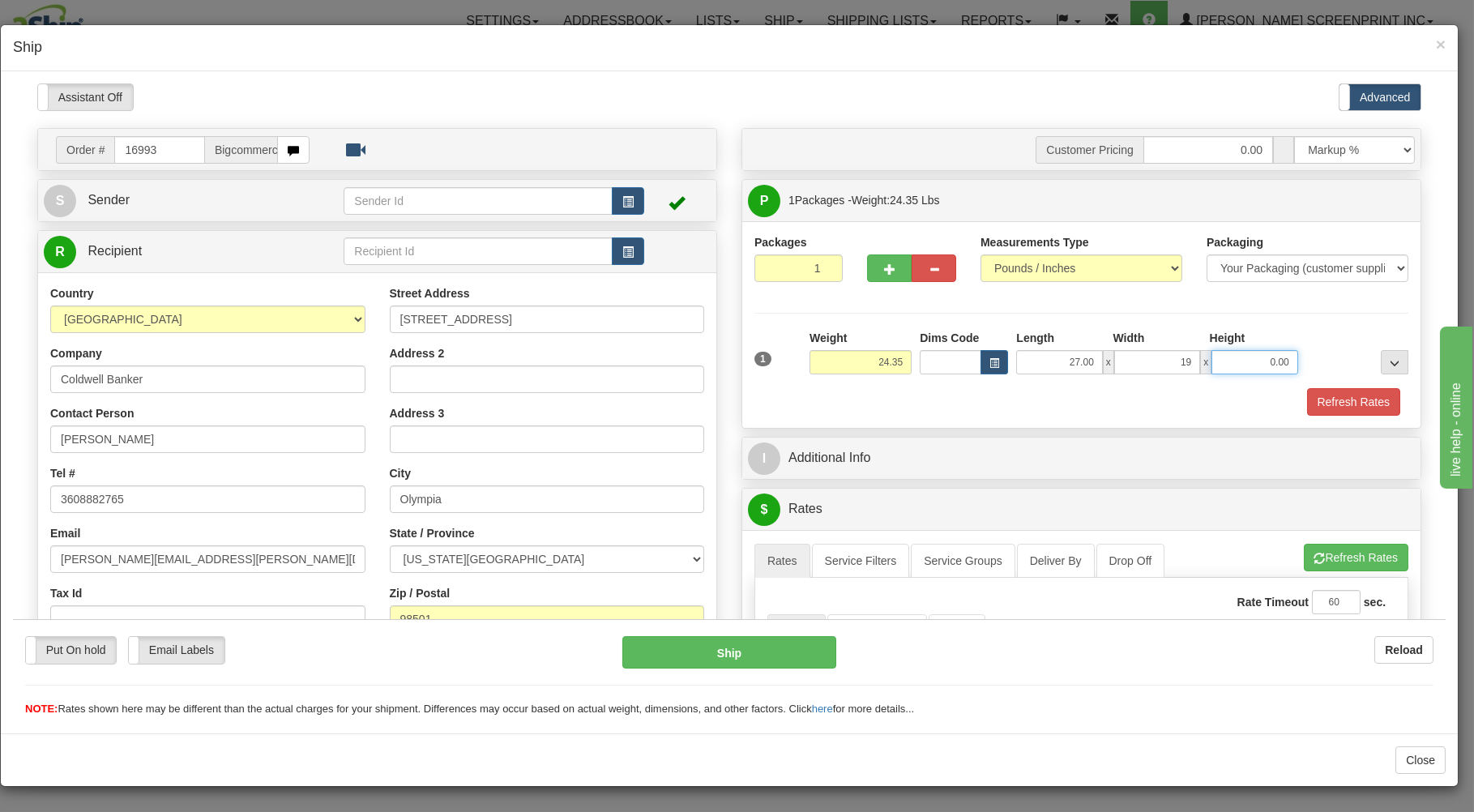
type input "19.00"
type input "17.00"
type input "24.35"
click at [1041, 404] on div "Refresh Rates" at bounding box center [1081, 402] width 662 height 27
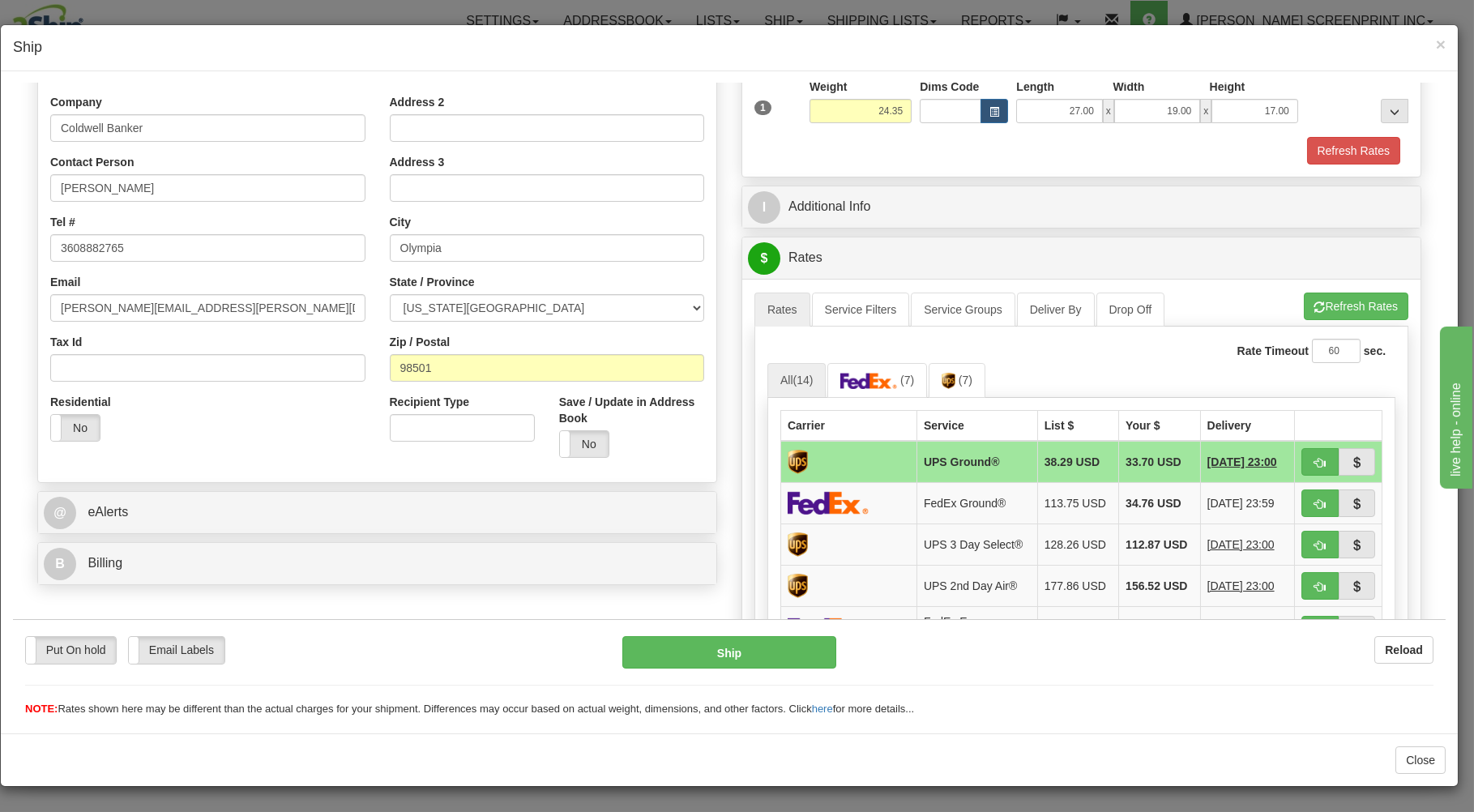
scroll to position [260, 0]
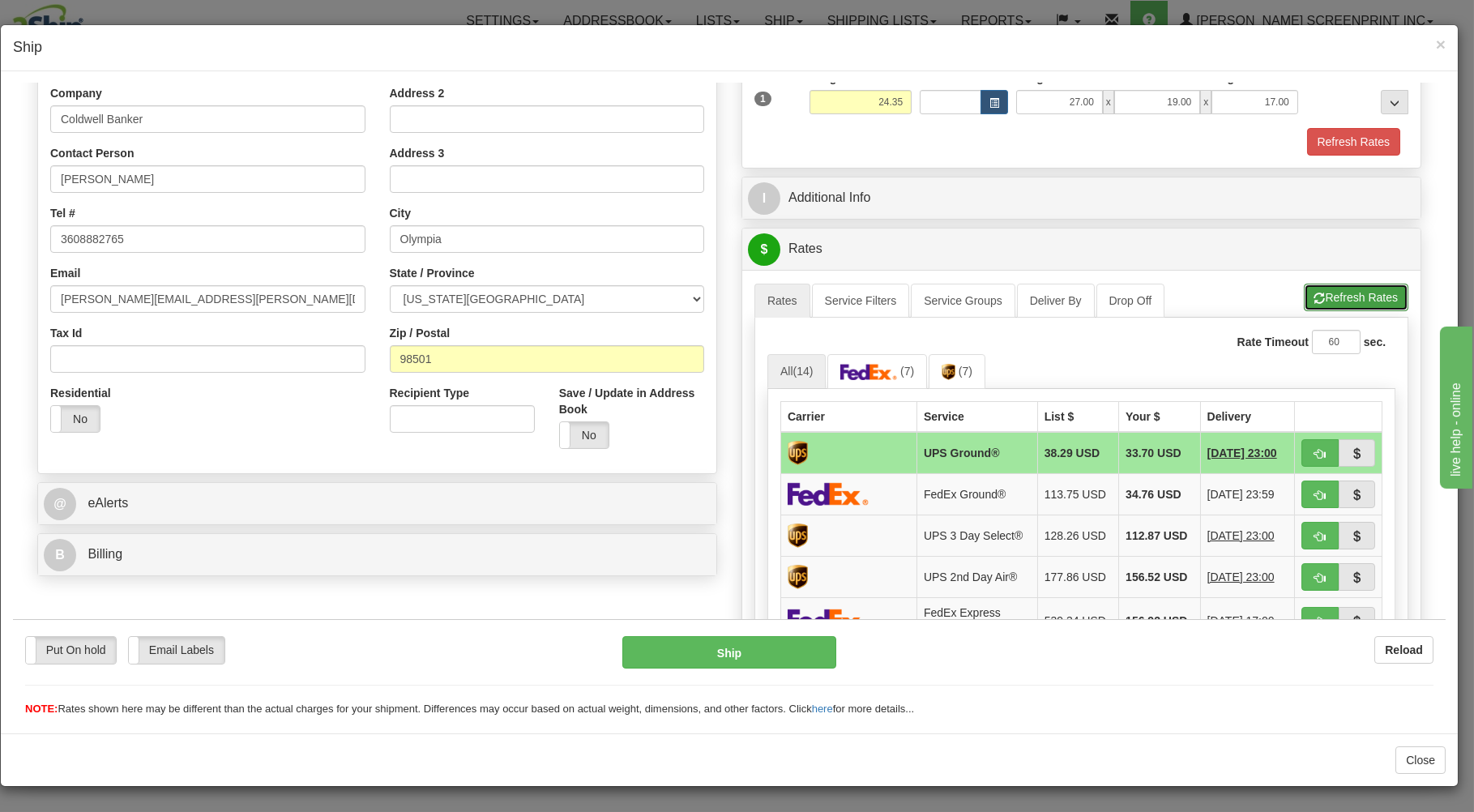
click at [1317, 296] on button "Refresh Rates" at bounding box center [1356, 297] width 104 height 27
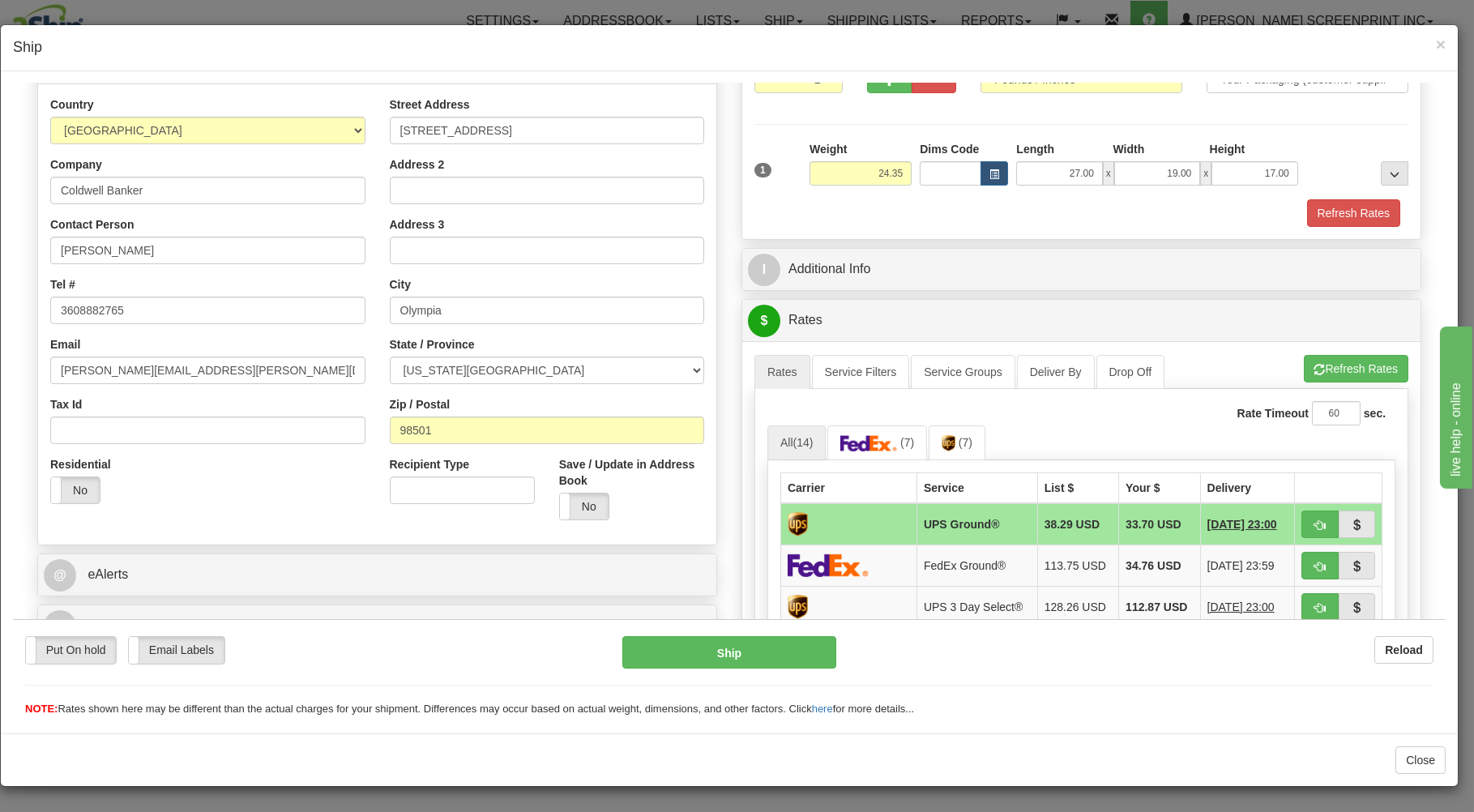
scroll to position [58, 0]
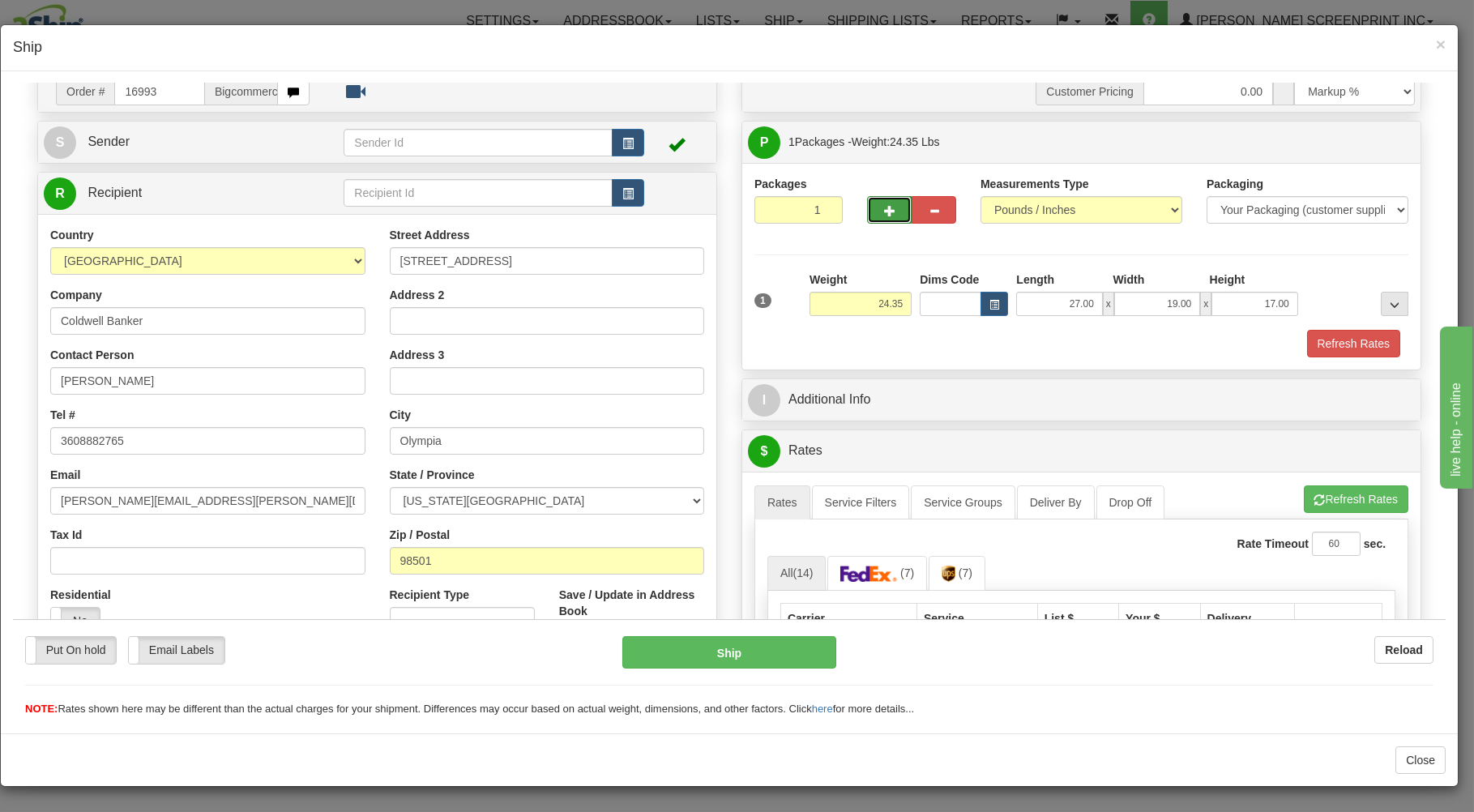
click at [884, 210] on span "button" at bounding box center [890, 210] width 12 height 11
type input "2"
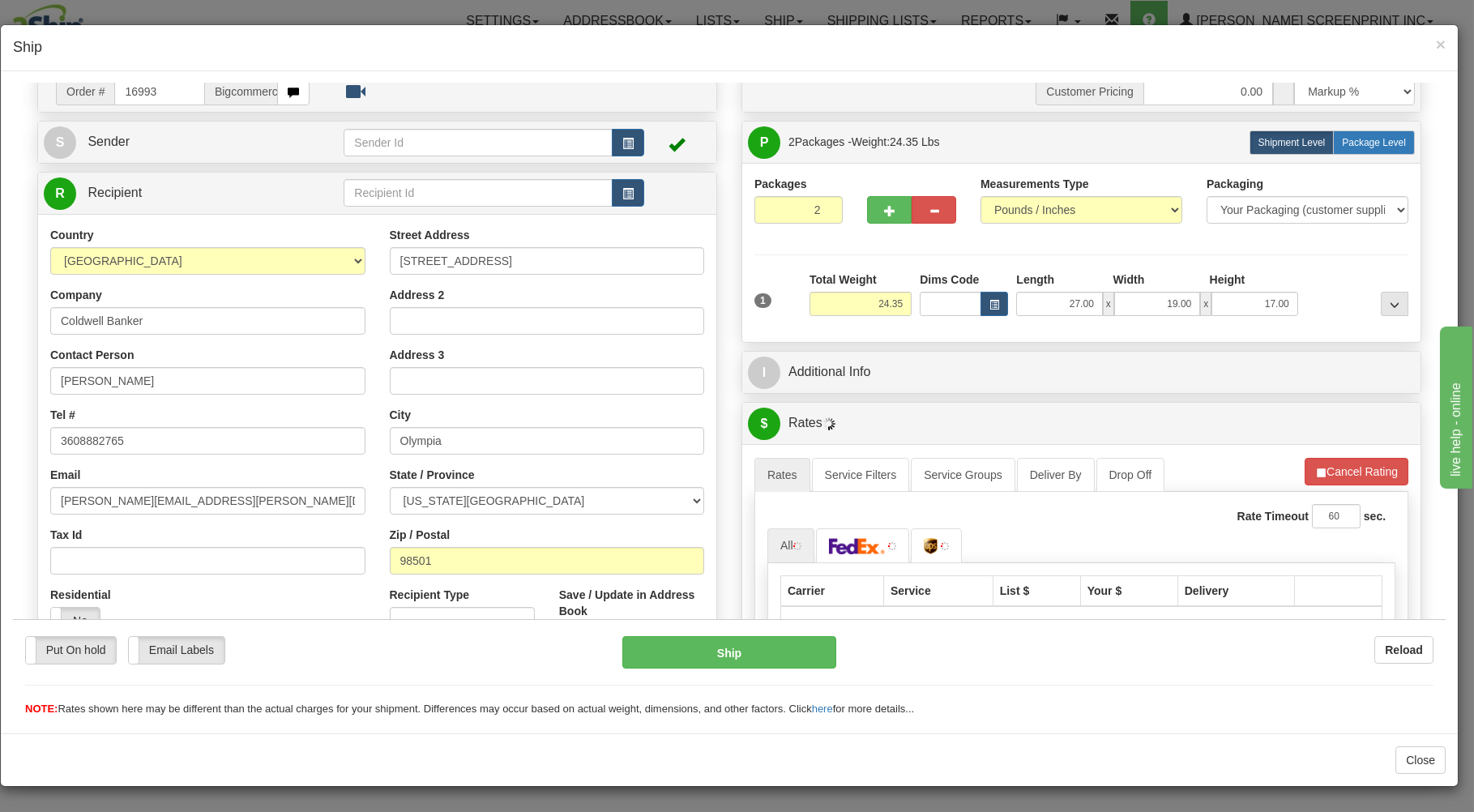
click at [1342, 137] on span "Package Level" at bounding box center [1374, 142] width 64 height 12
radio input "true"
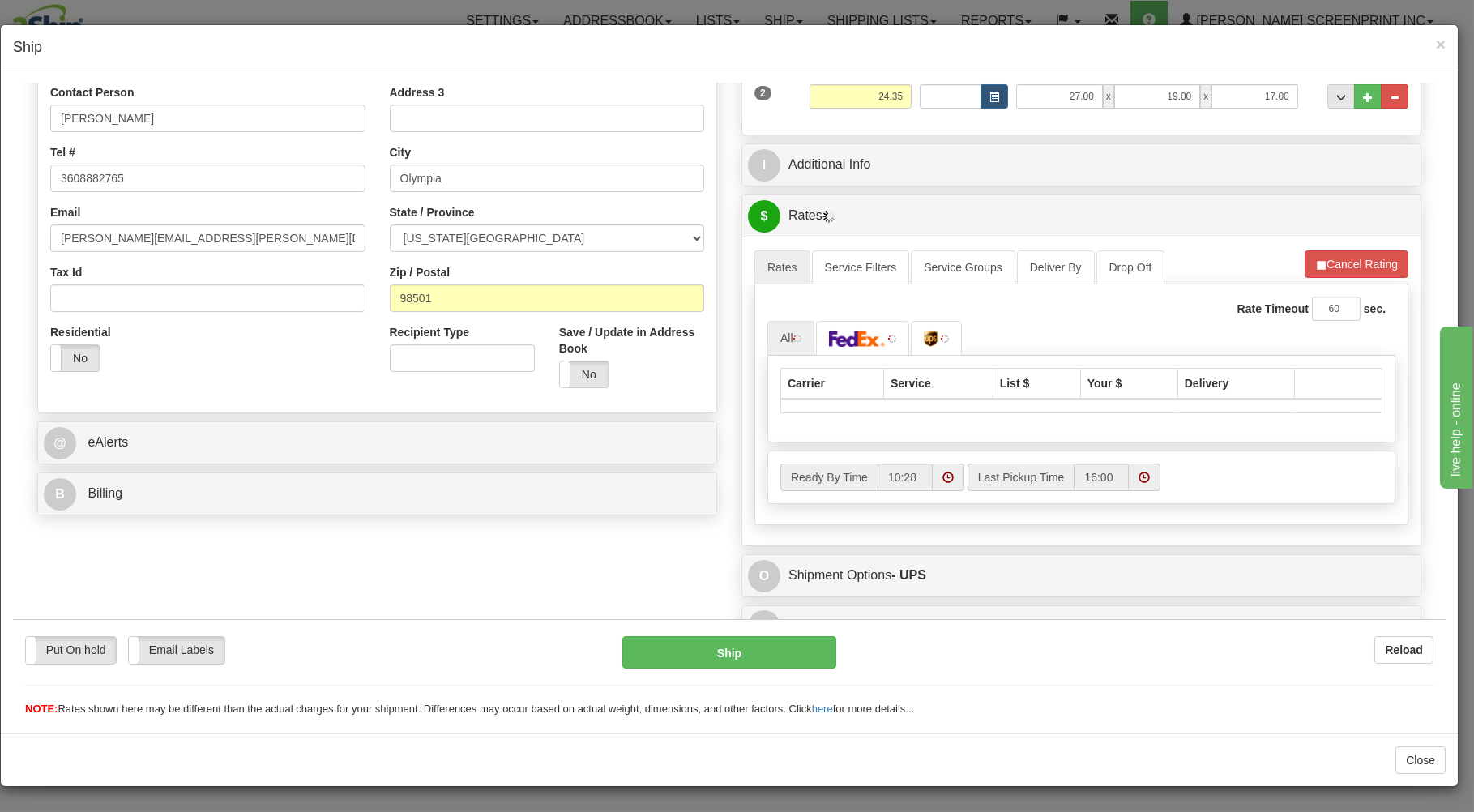
scroll to position [347, 0]
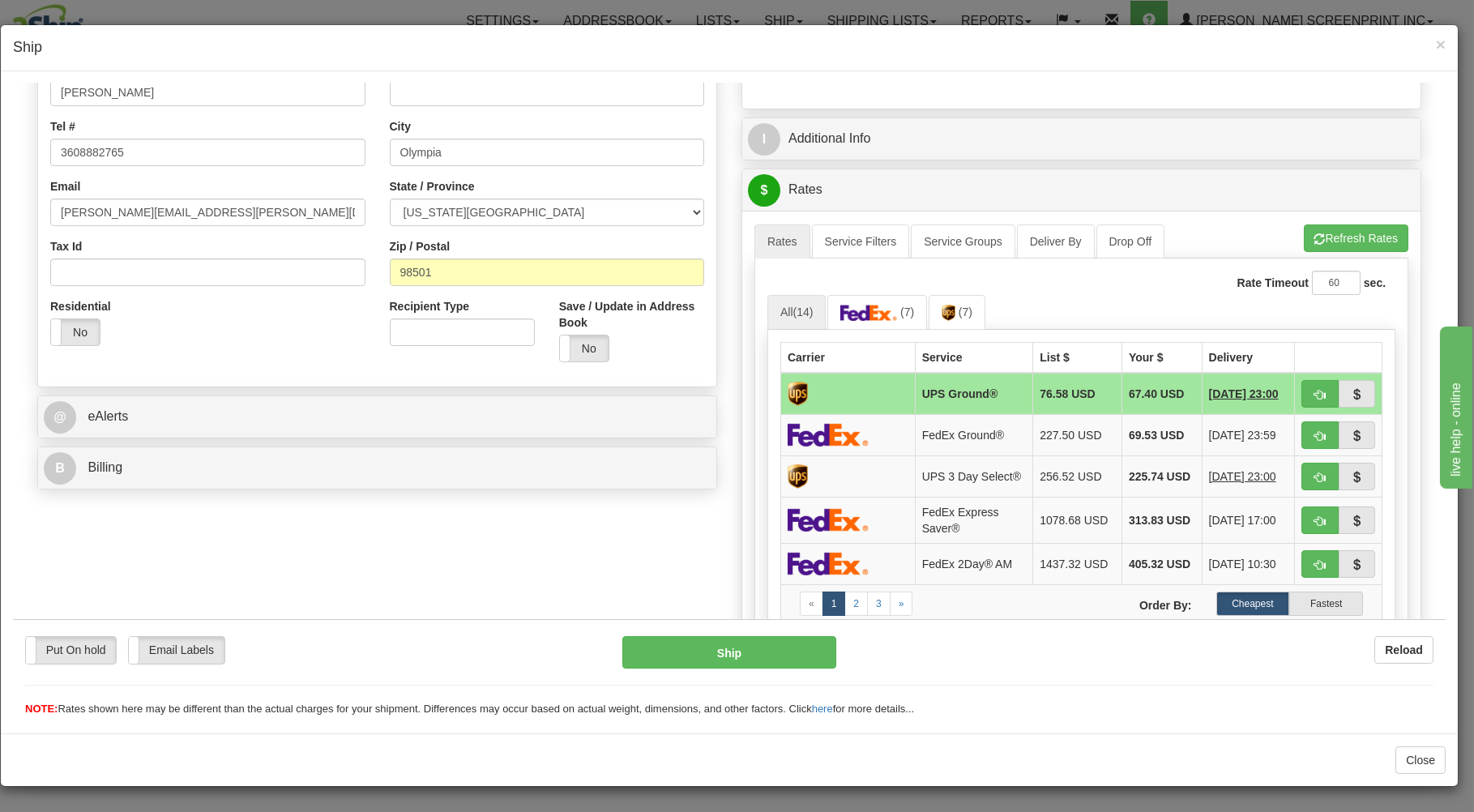
type input "24.35"
click at [1315, 432] on span "button" at bounding box center [1321, 435] width 12 height 11
type input "92"
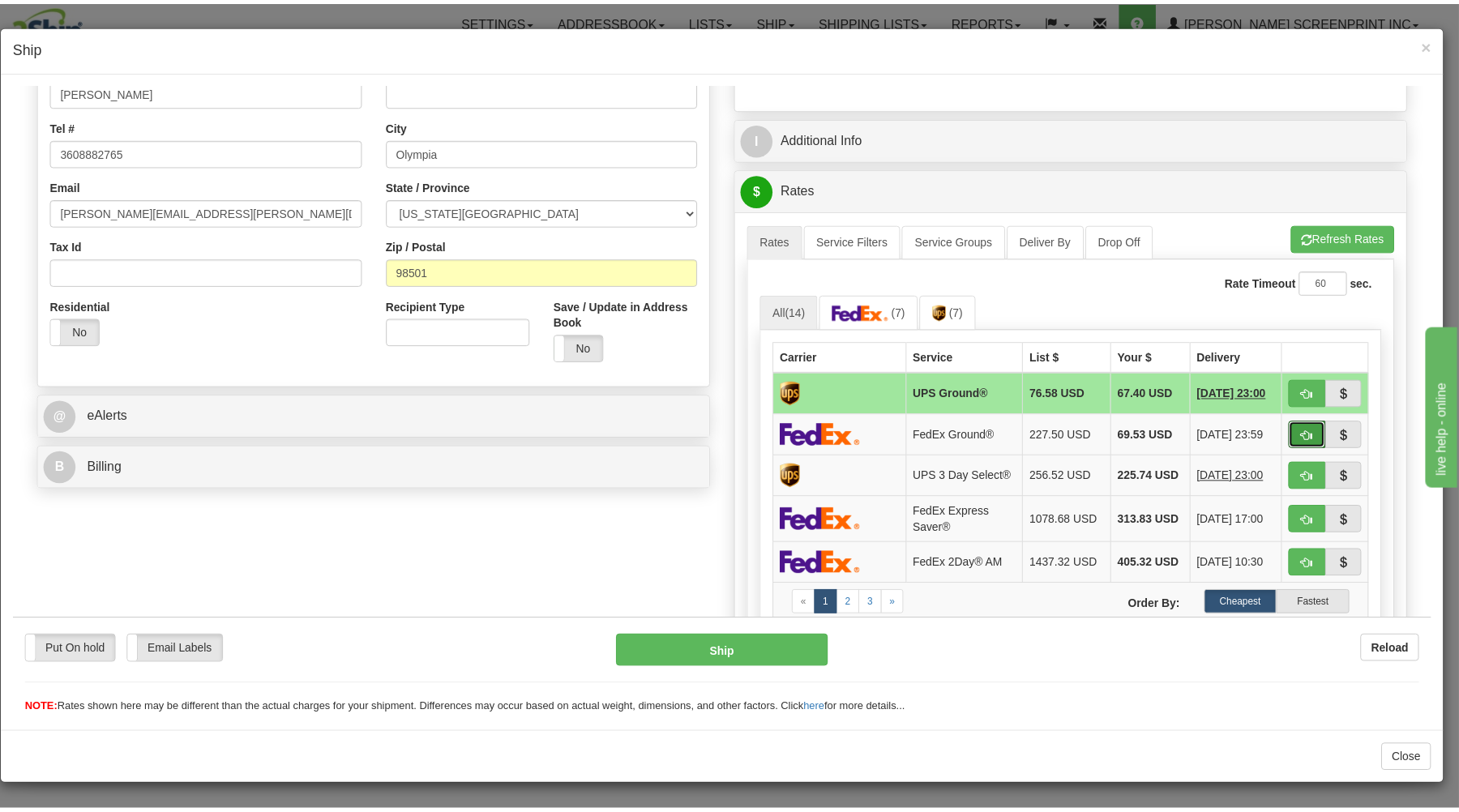
scroll to position [213, 0]
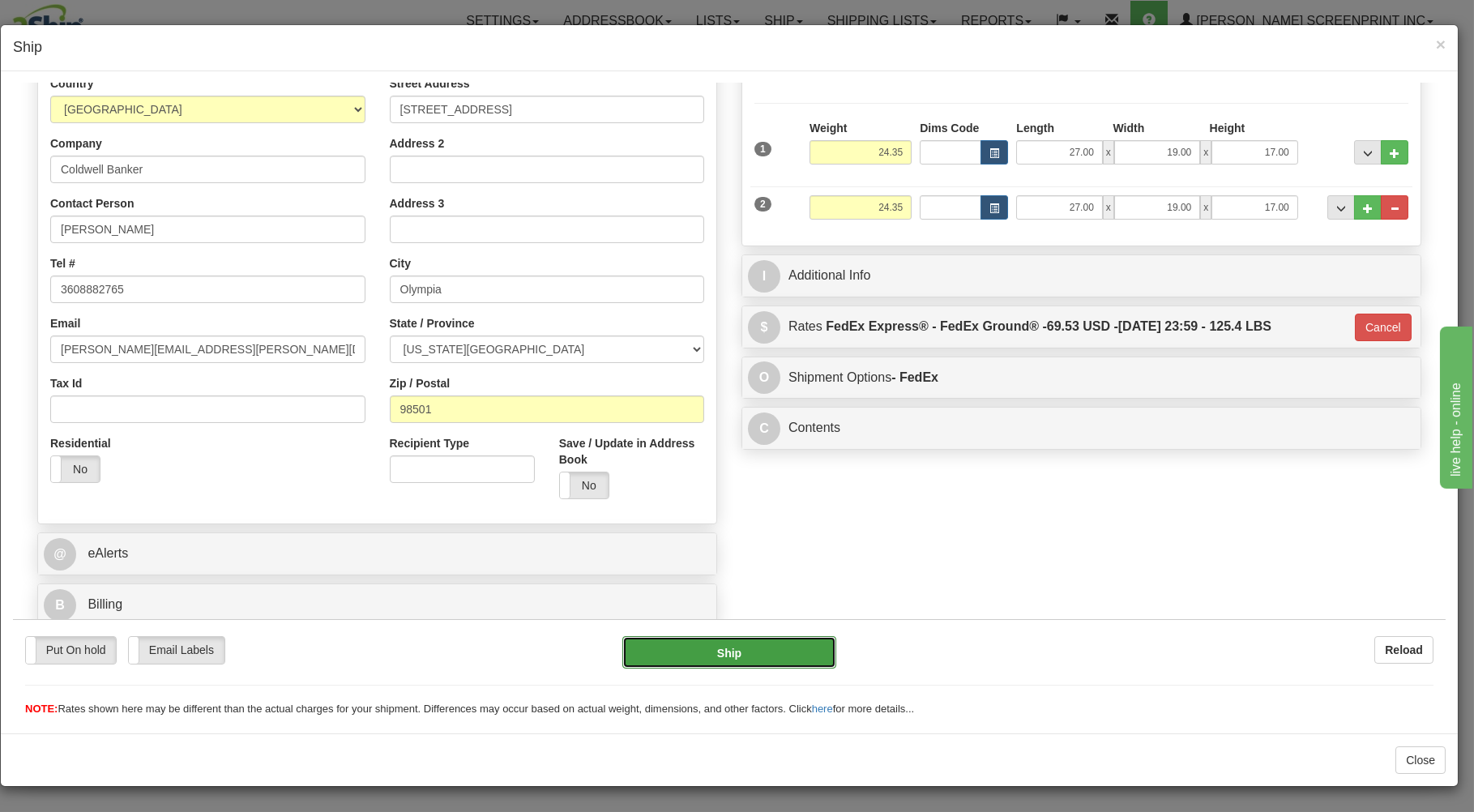
click at [776, 643] on button "Ship" at bounding box center [730, 651] width 215 height 32
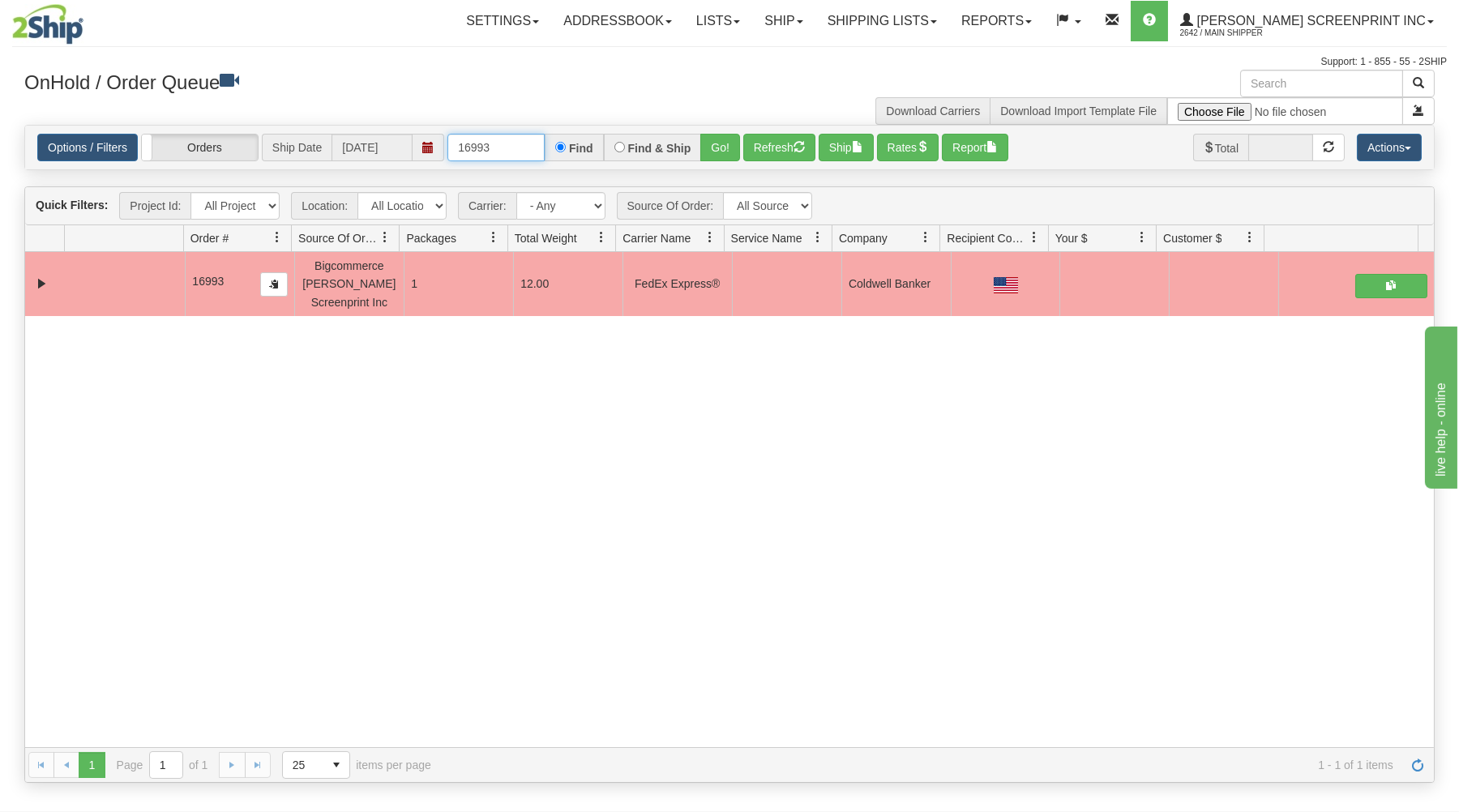
drag, startPoint x: 458, startPoint y: 144, endPoint x: 596, endPoint y: 116, distance: 140.8
click at [599, 119] on div "× Get OnHold Shipments fields - load dt: 277 Get OnHold Shipments fields - tran…" at bounding box center [729, 426] width 1434 height 713
drag, startPoint x: 453, startPoint y: 146, endPoint x: 641, endPoint y: 122, distance: 189.5
click at [641, 122] on div "× Get OnHold Shipments fields - load dt: 277 Get OnHold Shipments fields - tran…" at bounding box center [729, 426] width 1434 height 713
type input "16988"
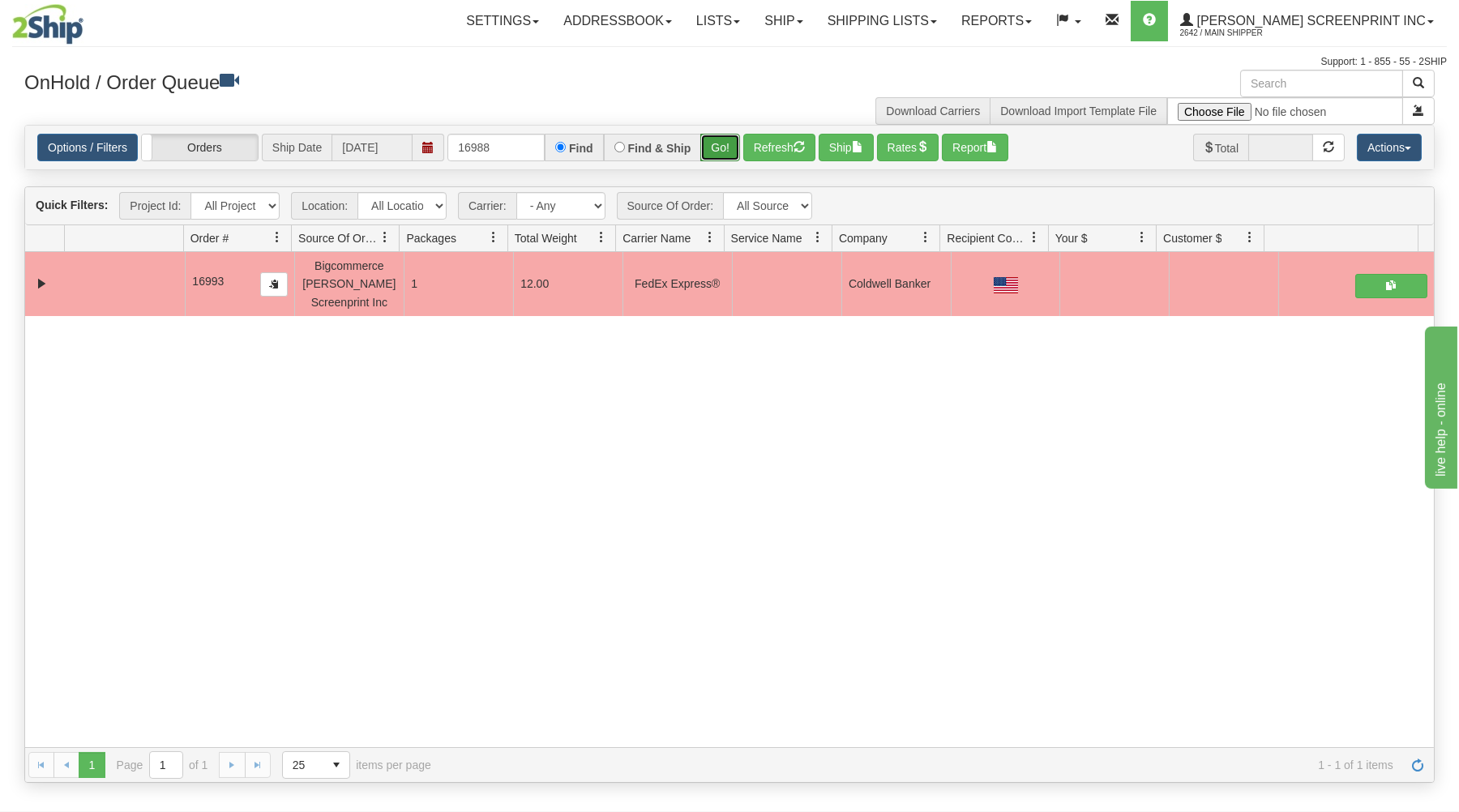
click at [718, 142] on button "Go!" at bounding box center [720, 147] width 39 height 27
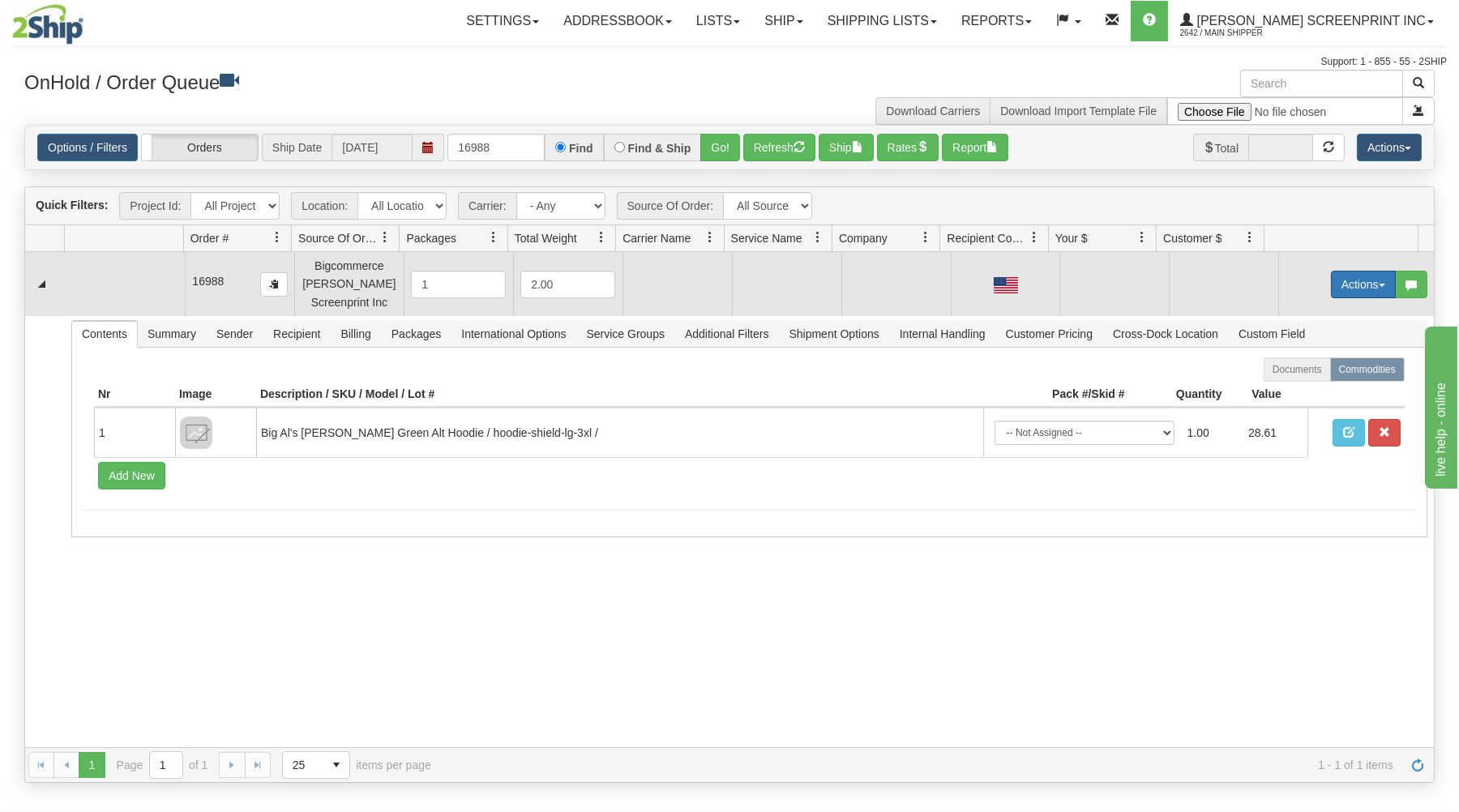
click at [1355, 281] on button "Actions" at bounding box center [1363, 285] width 65 height 27
drag, startPoint x: 1307, startPoint y: 313, endPoint x: 1055, endPoint y: 497, distance: 312.0
click at [1307, 313] on link "Open" at bounding box center [1329, 314] width 130 height 21
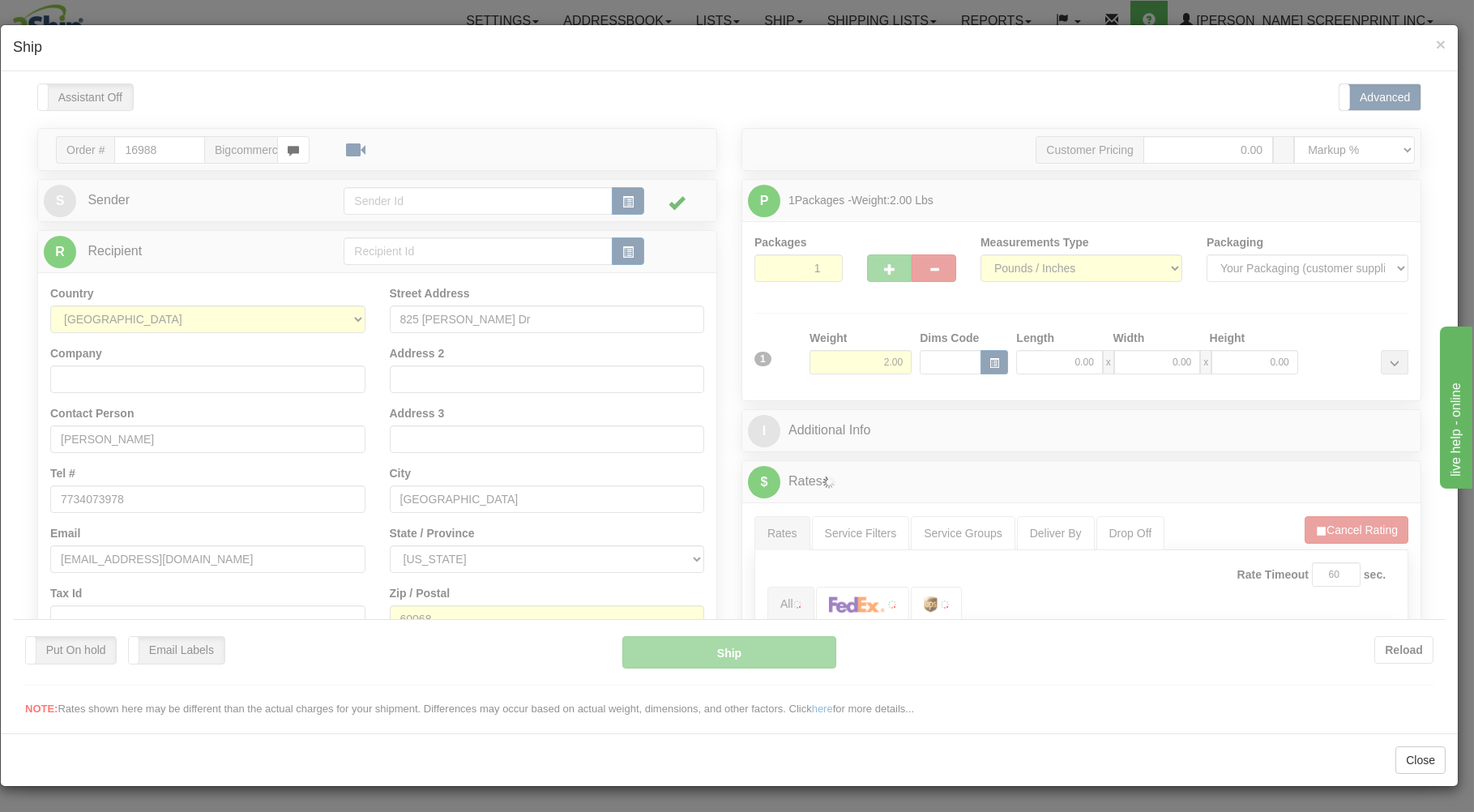
scroll to position [0, 0]
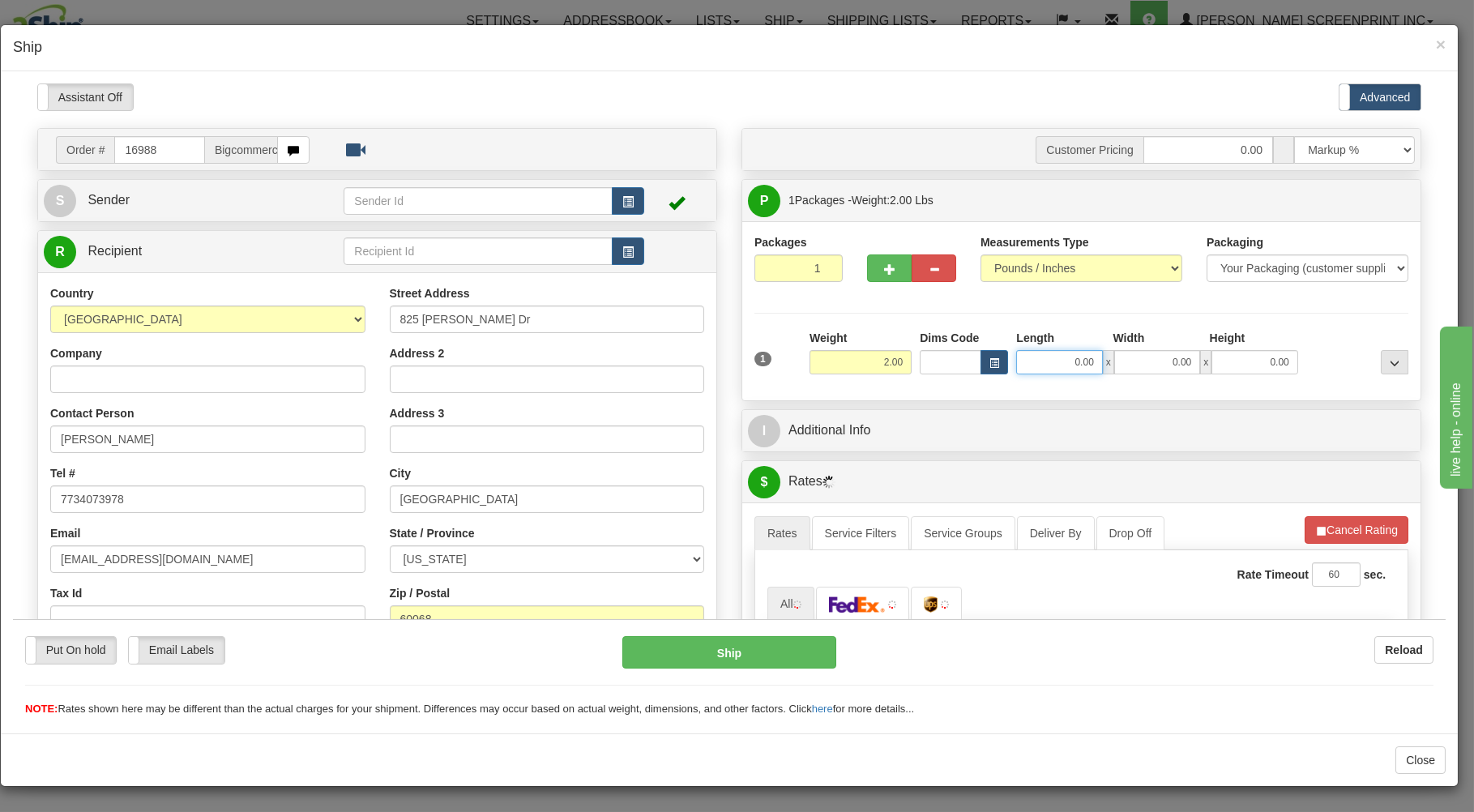
click at [1040, 358] on input "0.00" at bounding box center [1059, 361] width 85 height 25
type input "1"
type input "1.95"
type input "17.00"
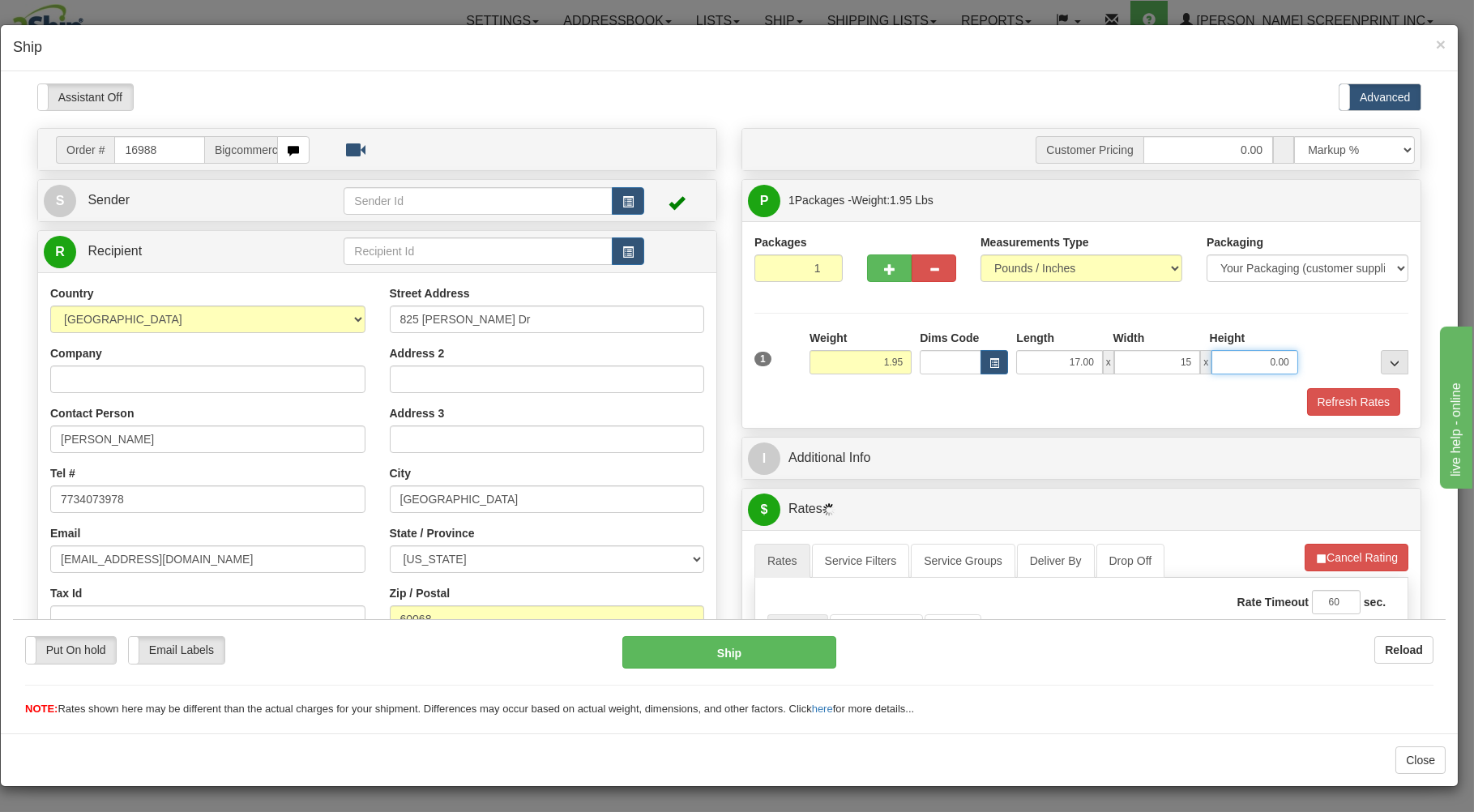
type input "15.00"
type input "3.00"
click at [1015, 401] on div "Refresh Rates" at bounding box center [1081, 402] width 662 height 27
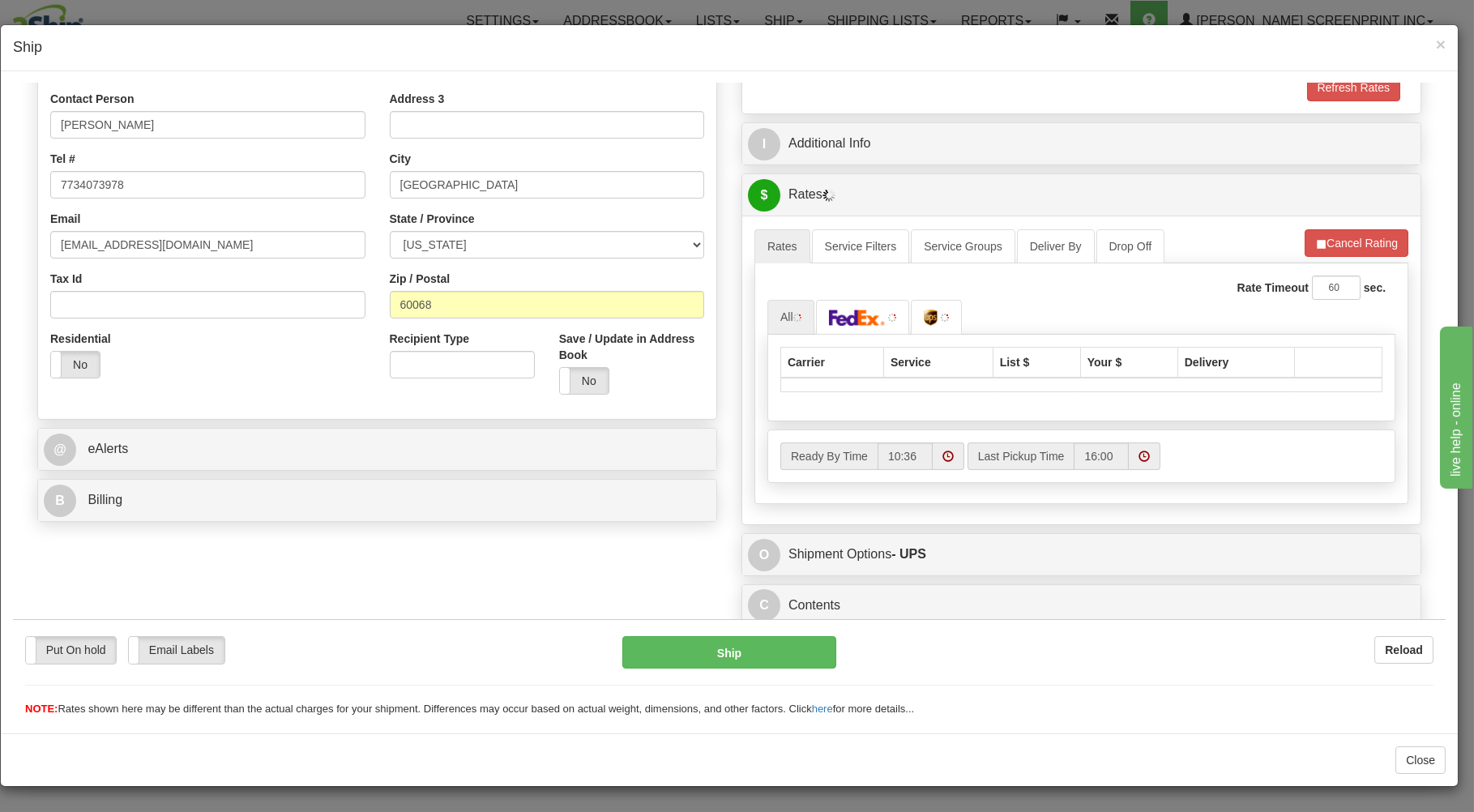
scroll to position [319, 0]
type input "1.95"
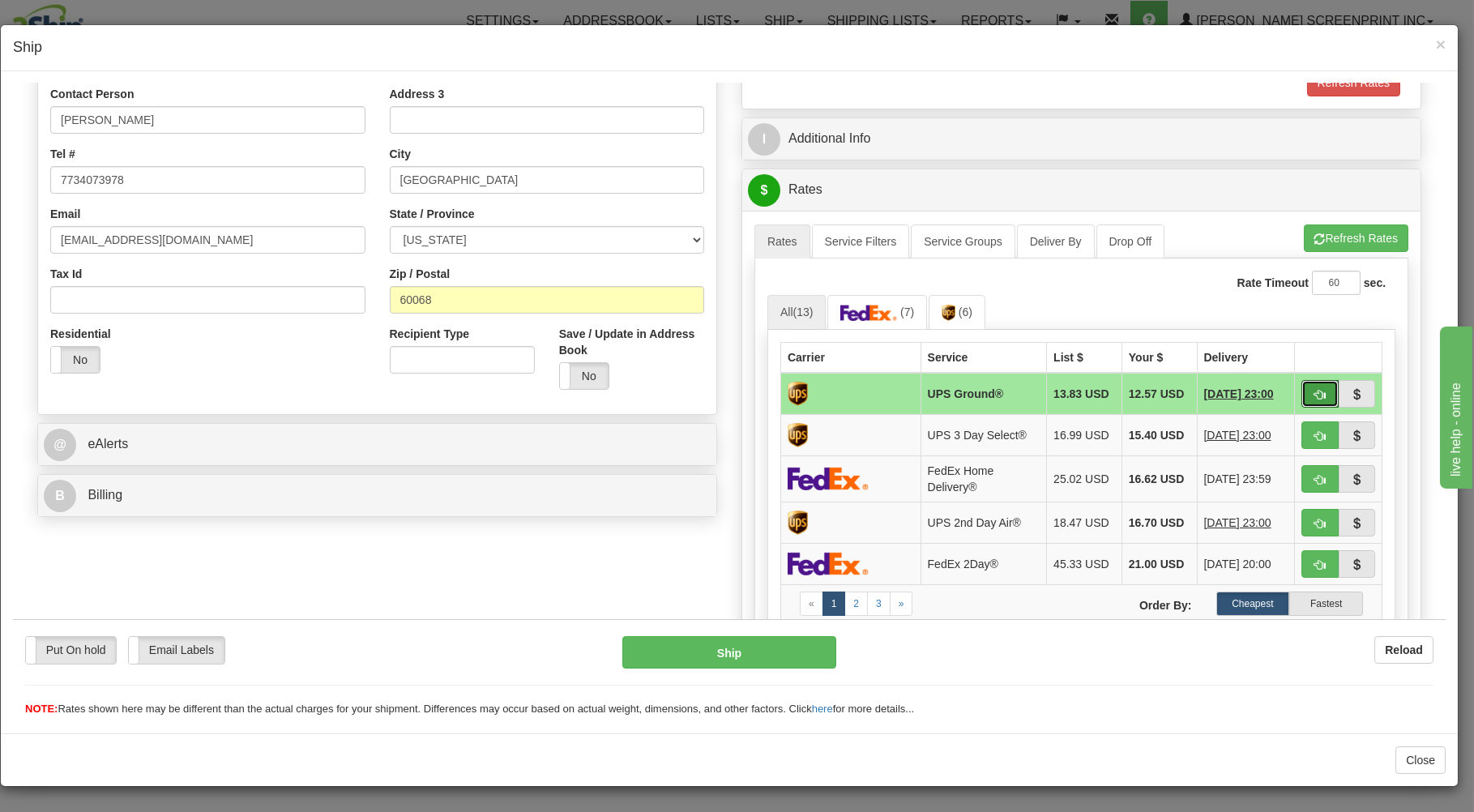
click at [1303, 388] on button "button" at bounding box center [1321, 393] width 37 height 27
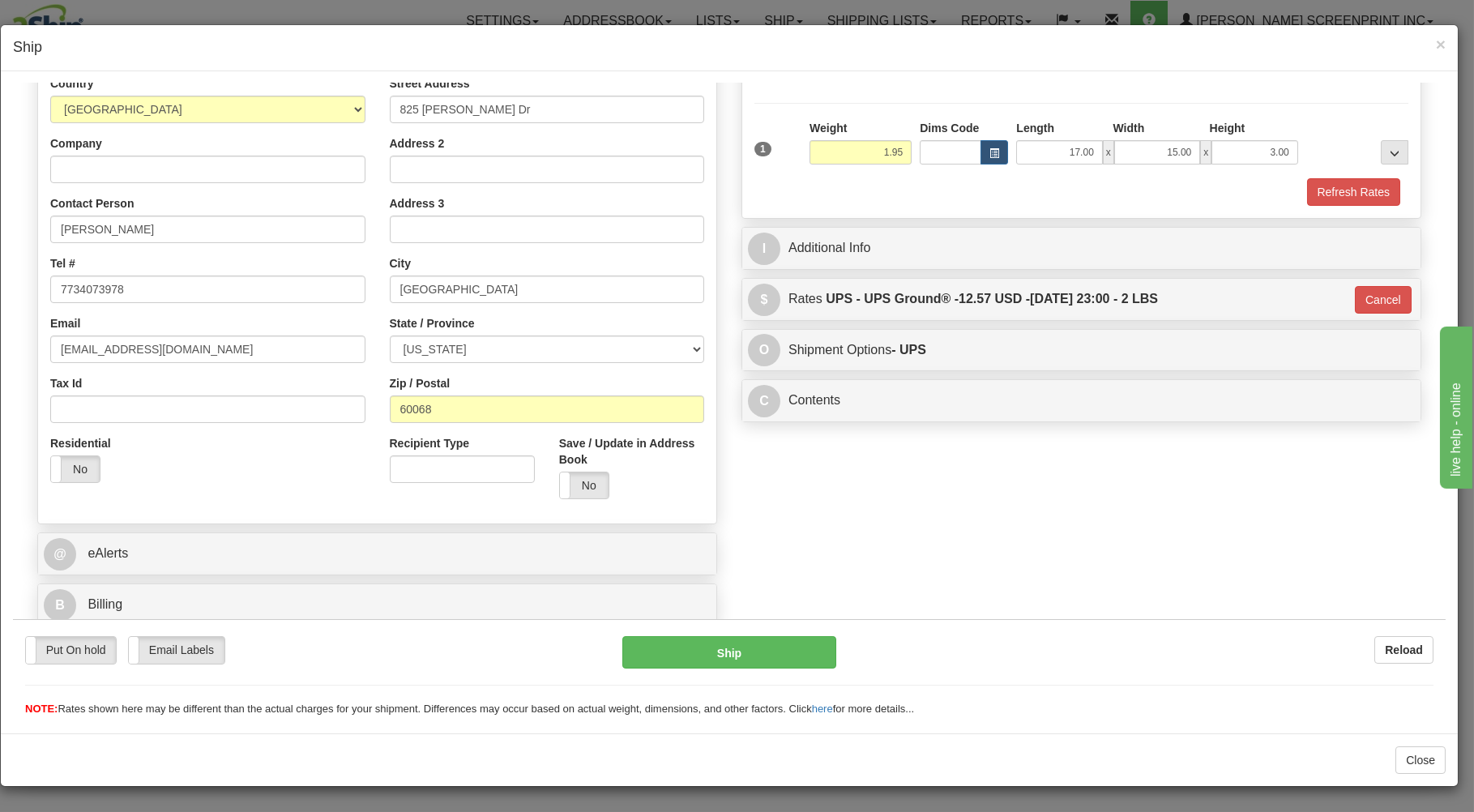
type input "03"
type input "2.00"
type input "03"
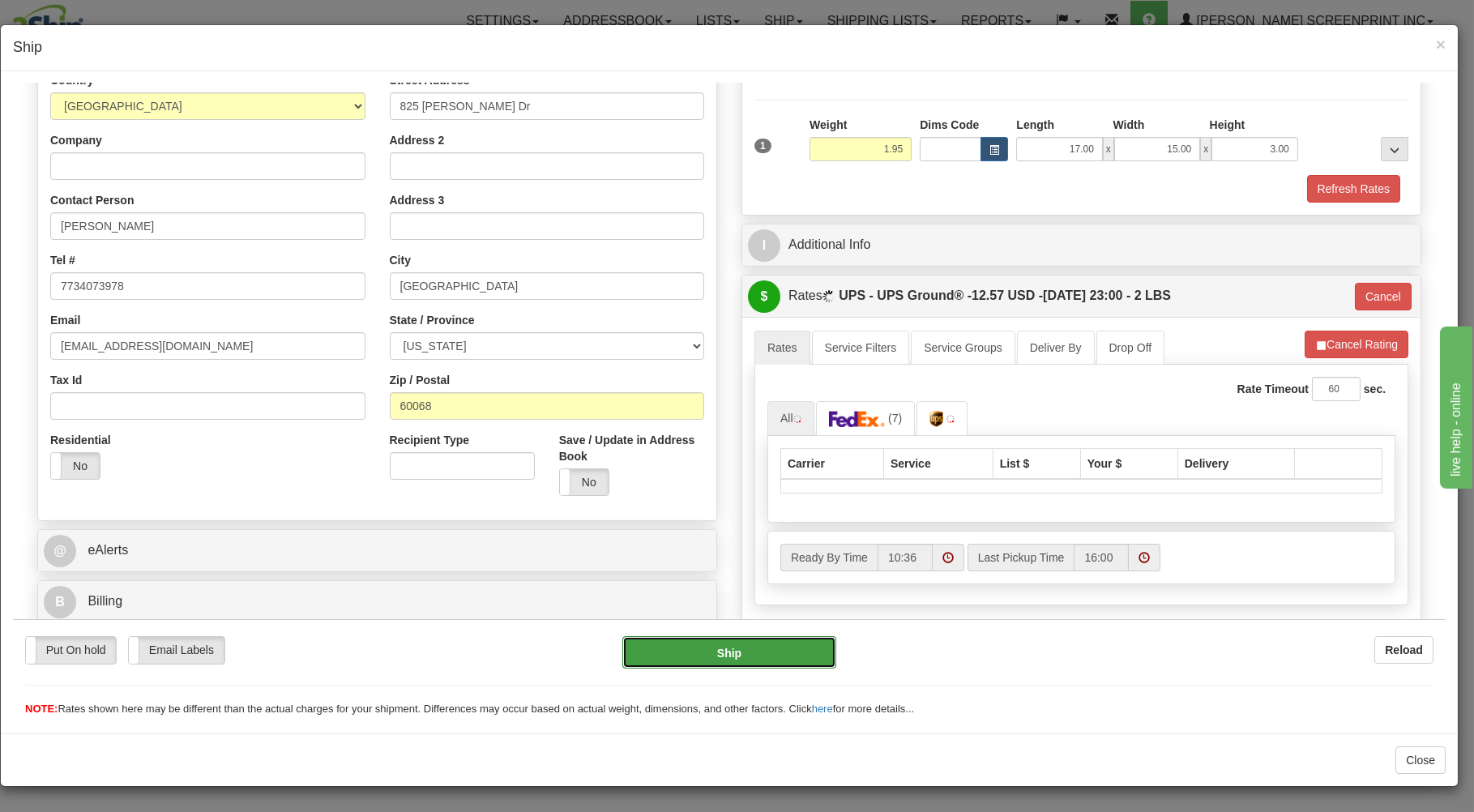
click at [691, 642] on button "Ship" at bounding box center [730, 651] width 215 height 32
type input "2.00"
type input "03"
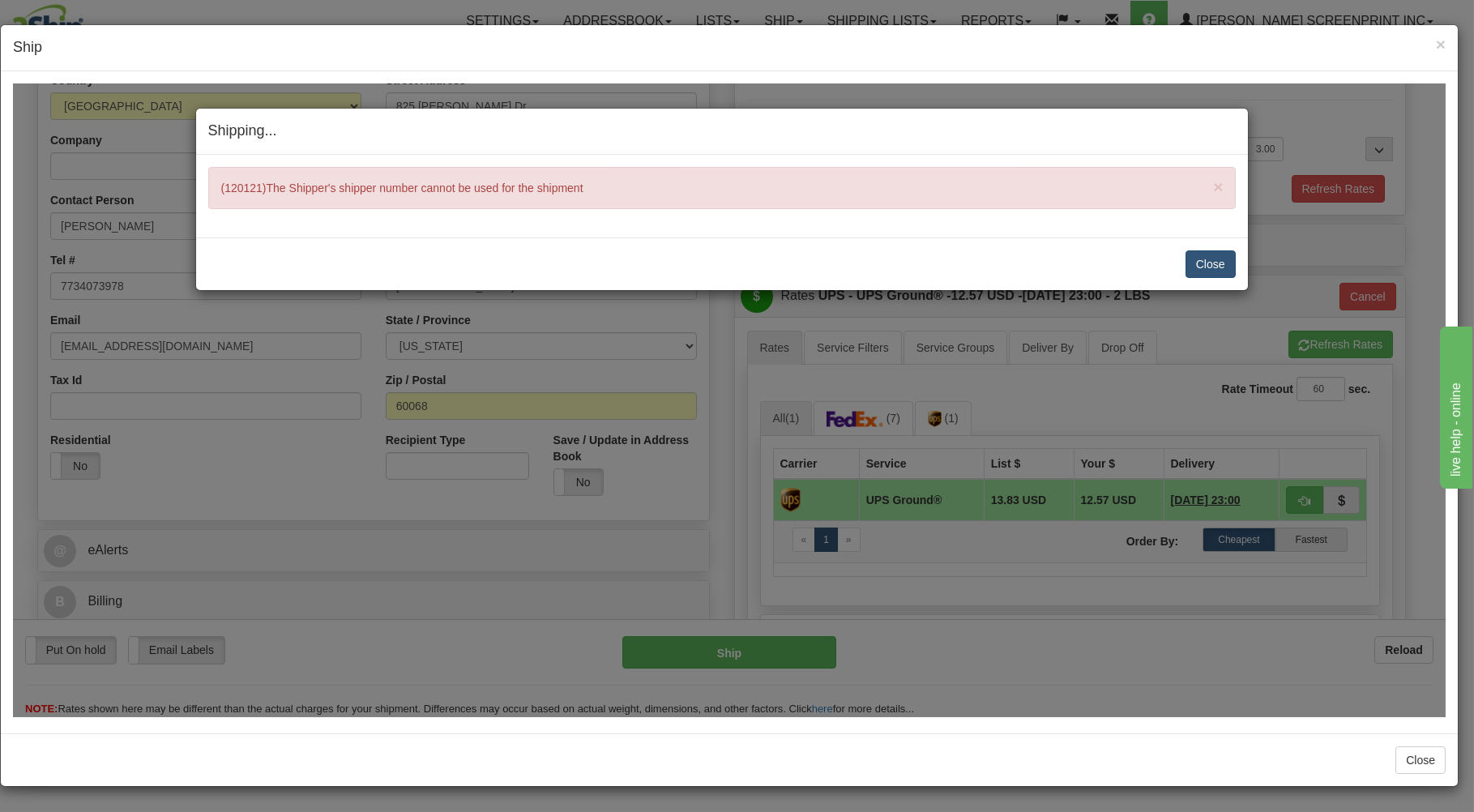
type input "2.00"
type input "03"
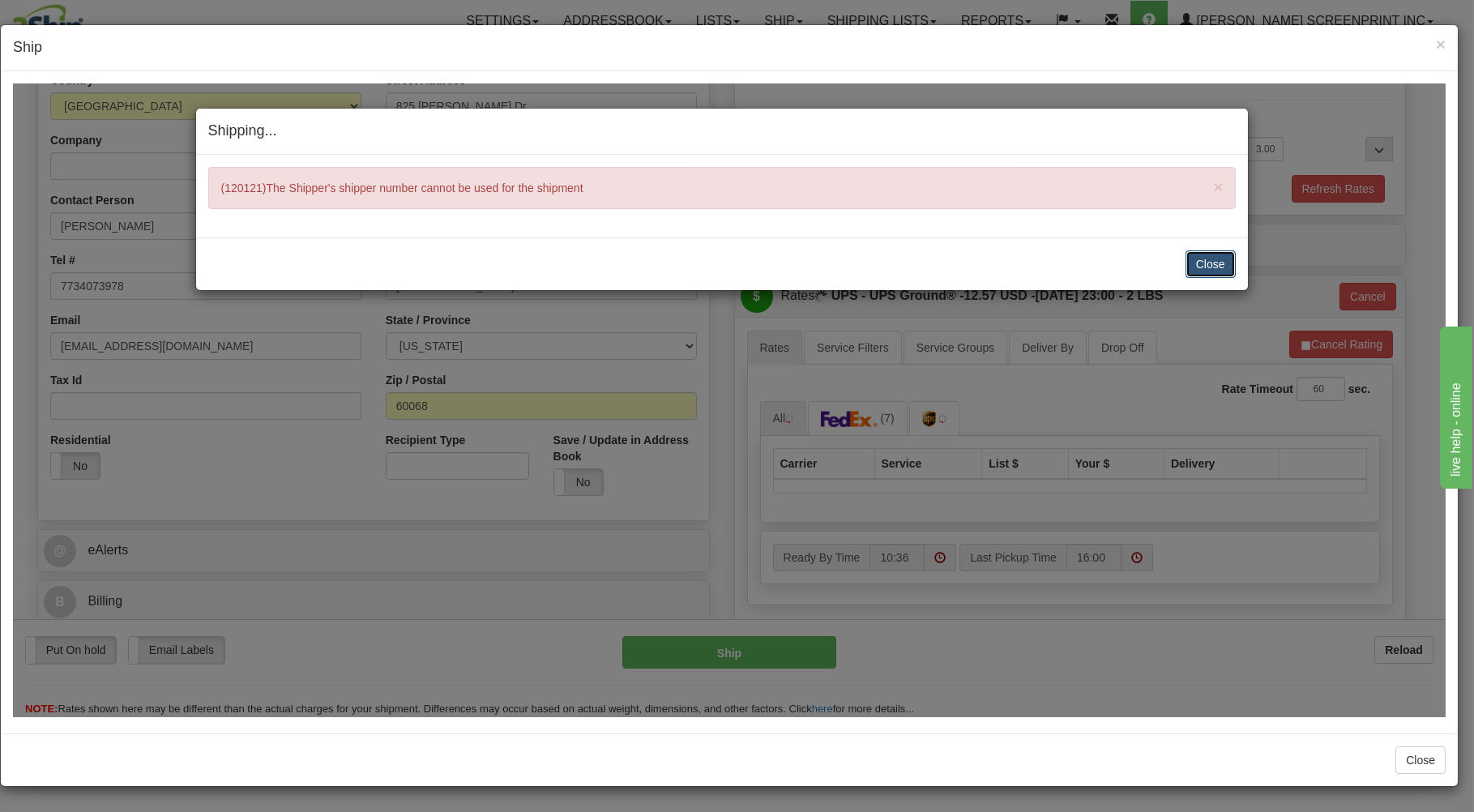
click at [1212, 262] on button "Close" at bounding box center [1211, 263] width 50 height 27
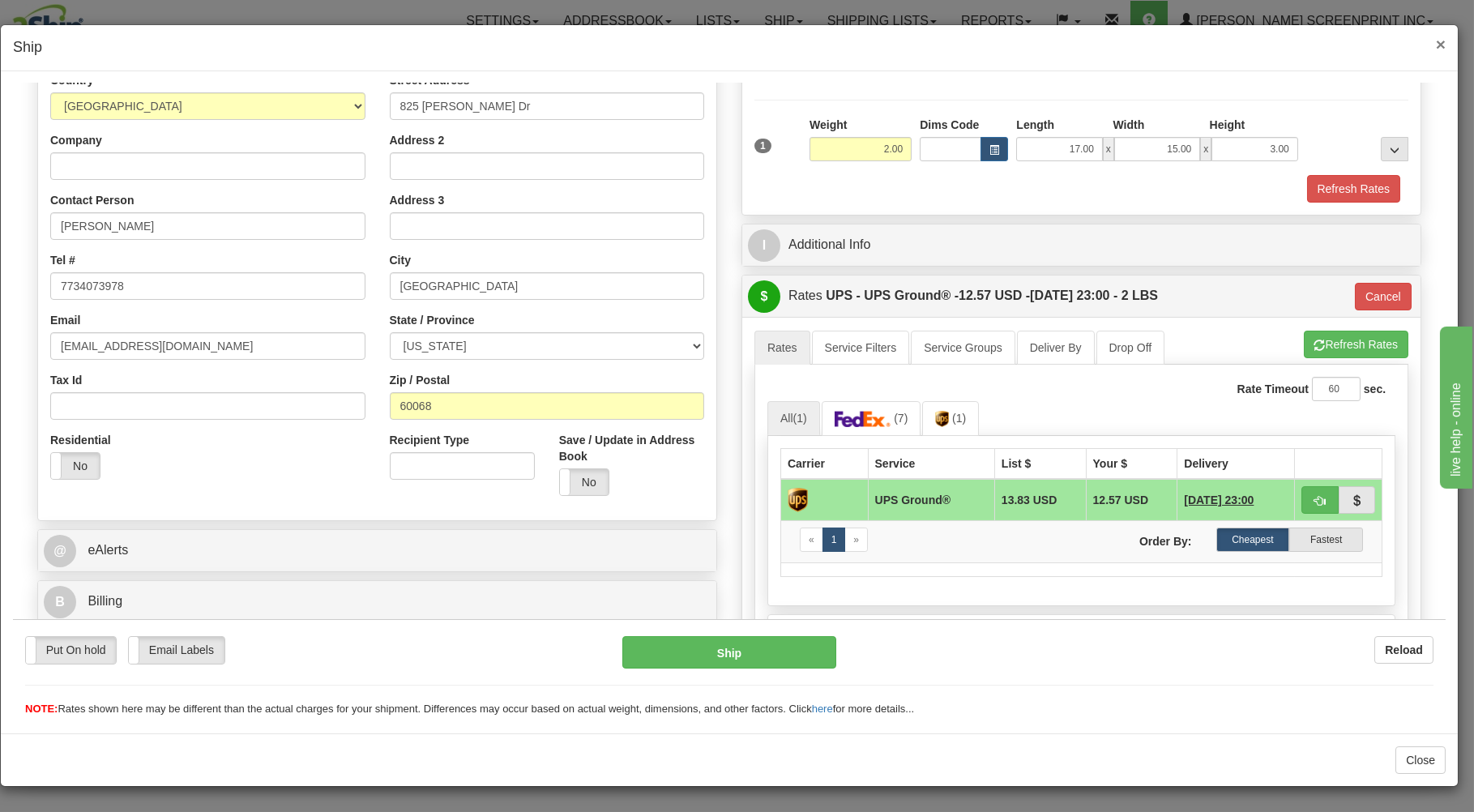
type input "1.95"
type input "03"
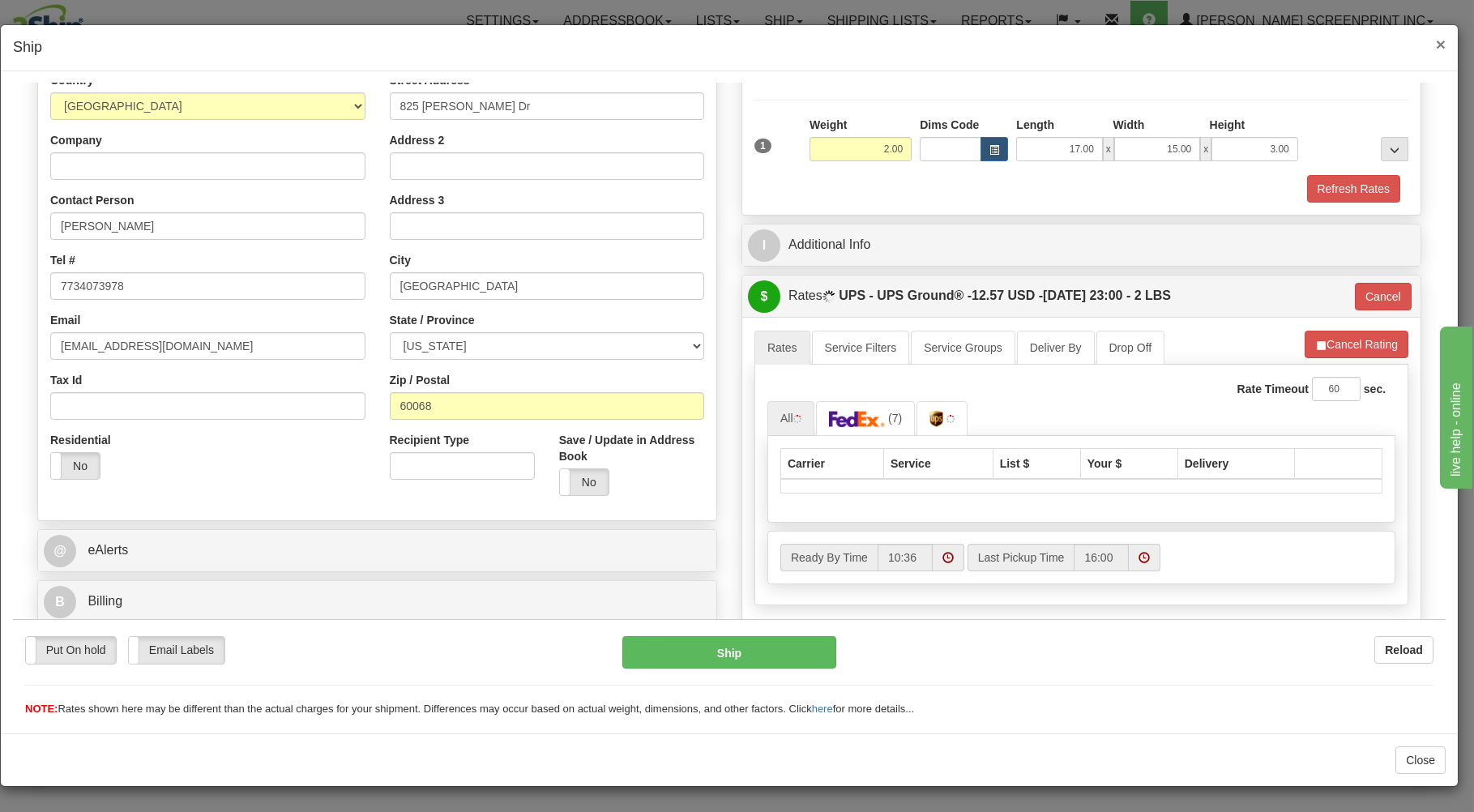
click at [1440, 41] on span "×" at bounding box center [1442, 43] width 10 height 19
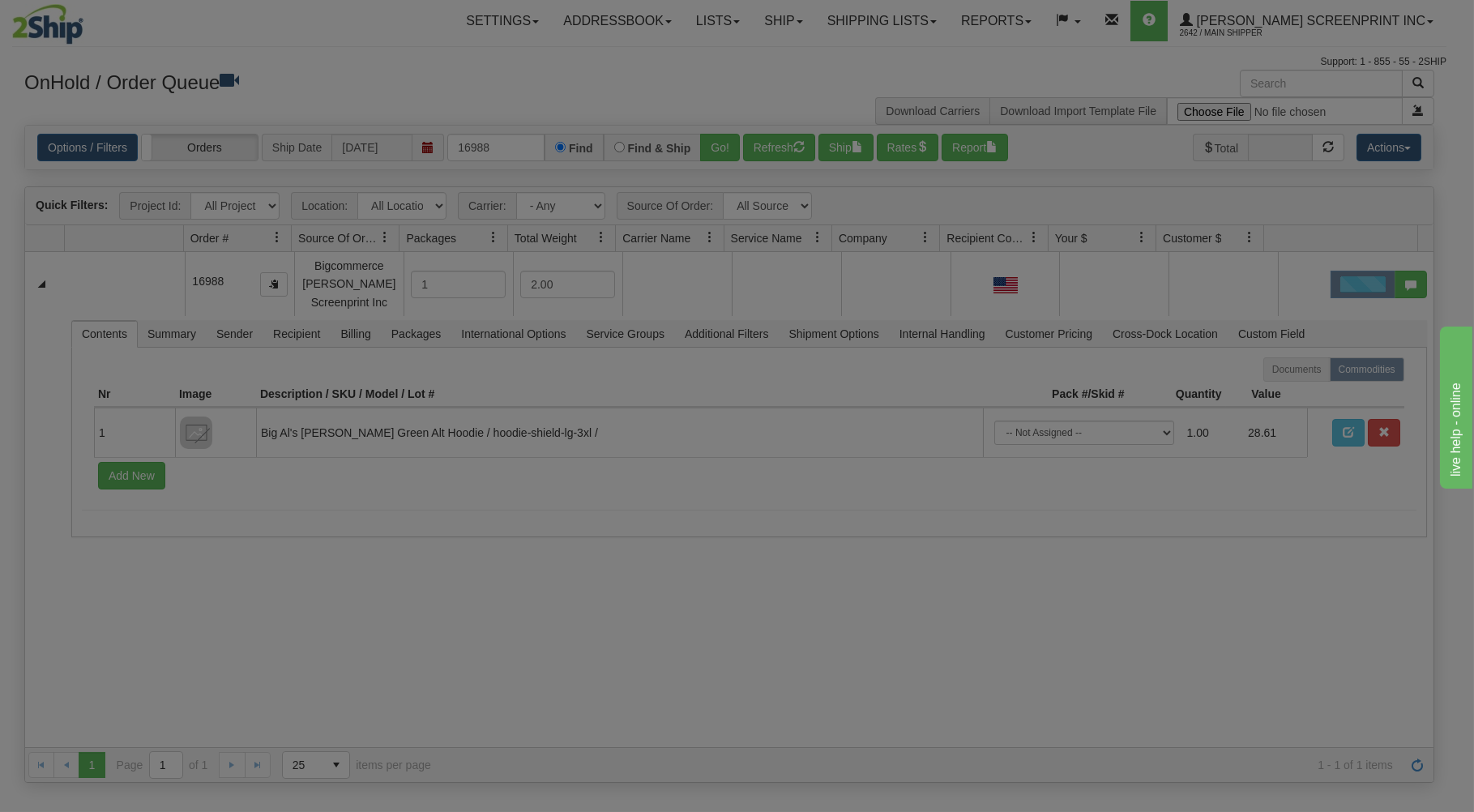
scroll to position [0, 0]
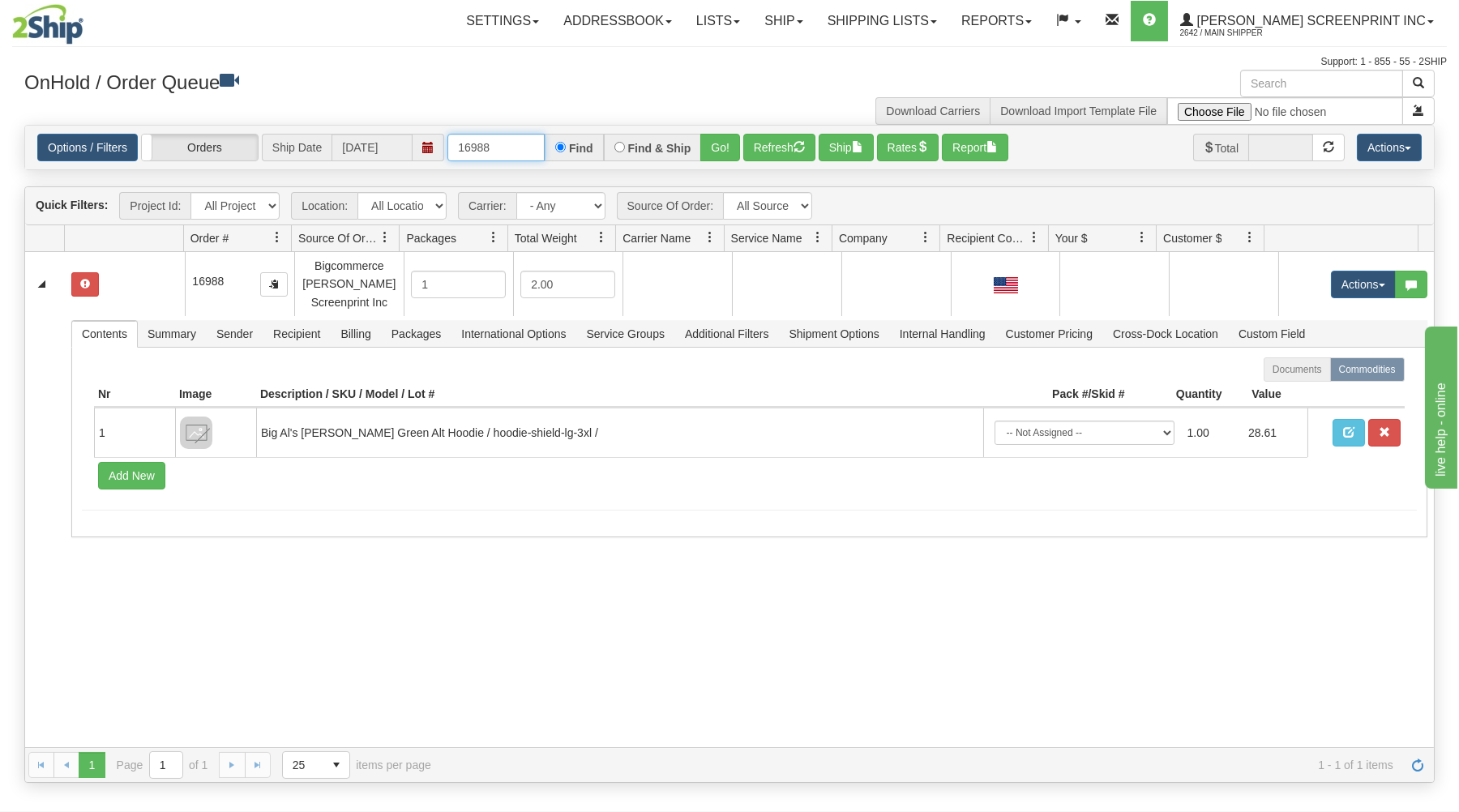
drag, startPoint x: 453, startPoint y: 146, endPoint x: 584, endPoint y: 139, distance: 131.2
click at [584, 139] on div "16988 Find Find & Ship Go!" at bounding box center [594, 147] width 293 height 27
type input "16982"
click at [735, 140] on button "Go!" at bounding box center [720, 147] width 39 height 27
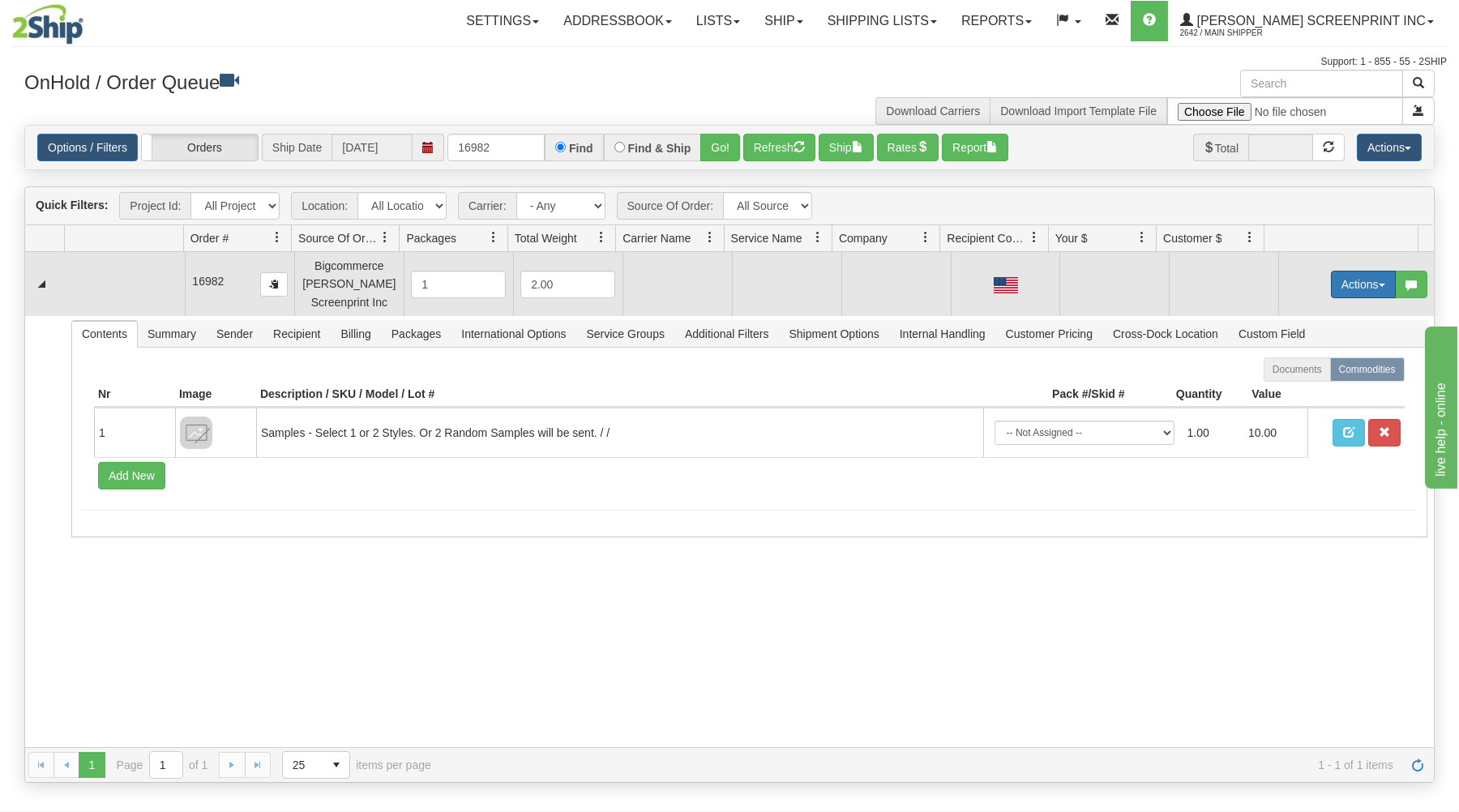
click at [1330, 278] on button "Actions" at bounding box center [1363, 285] width 65 height 27
click at [1301, 316] on span "Open" at bounding box center [1301, 314] width 39 height 13
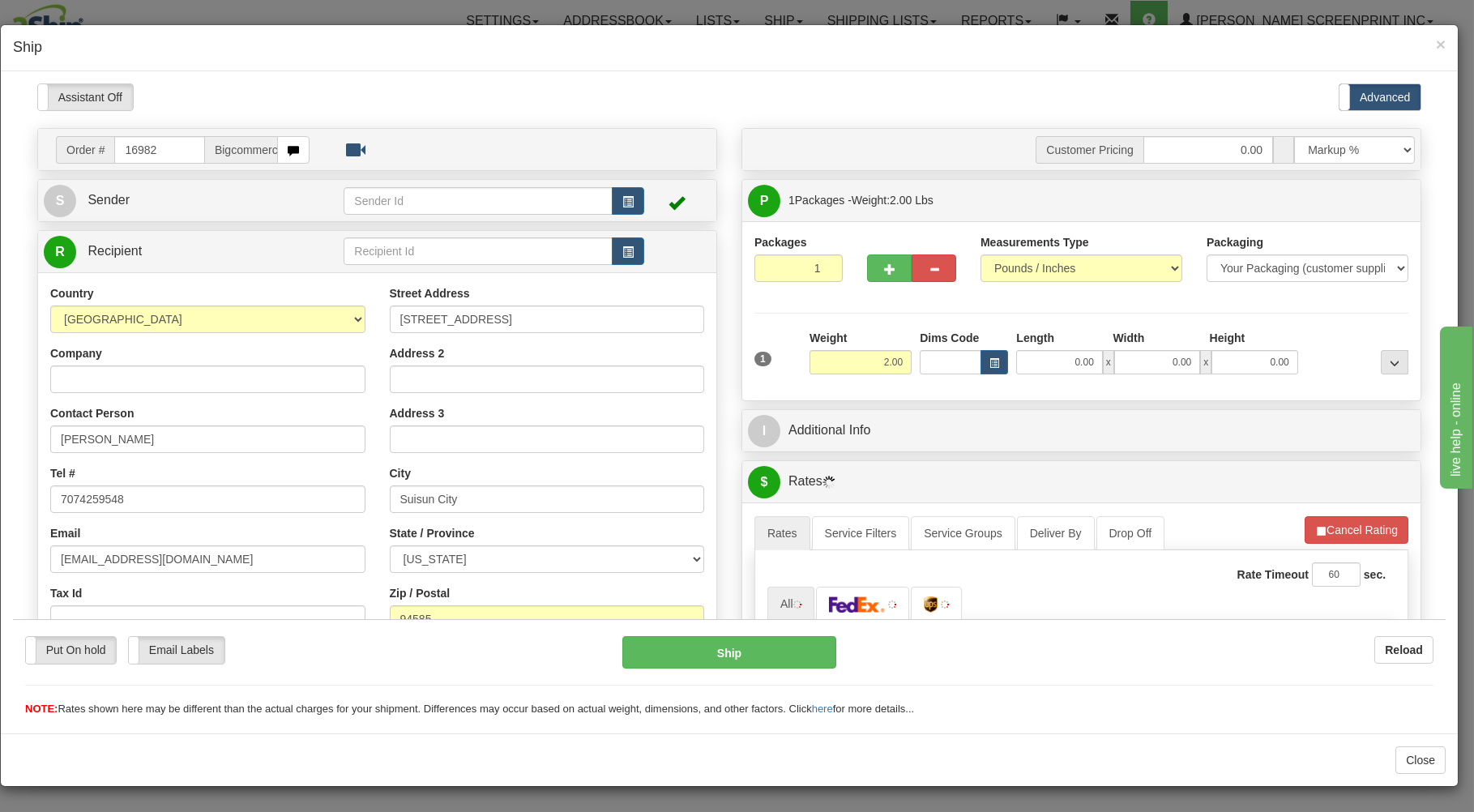
type input "1.20"
click at [1034, 364] on input "0.00" at bounding box center [1059, 361] width 85 height 25
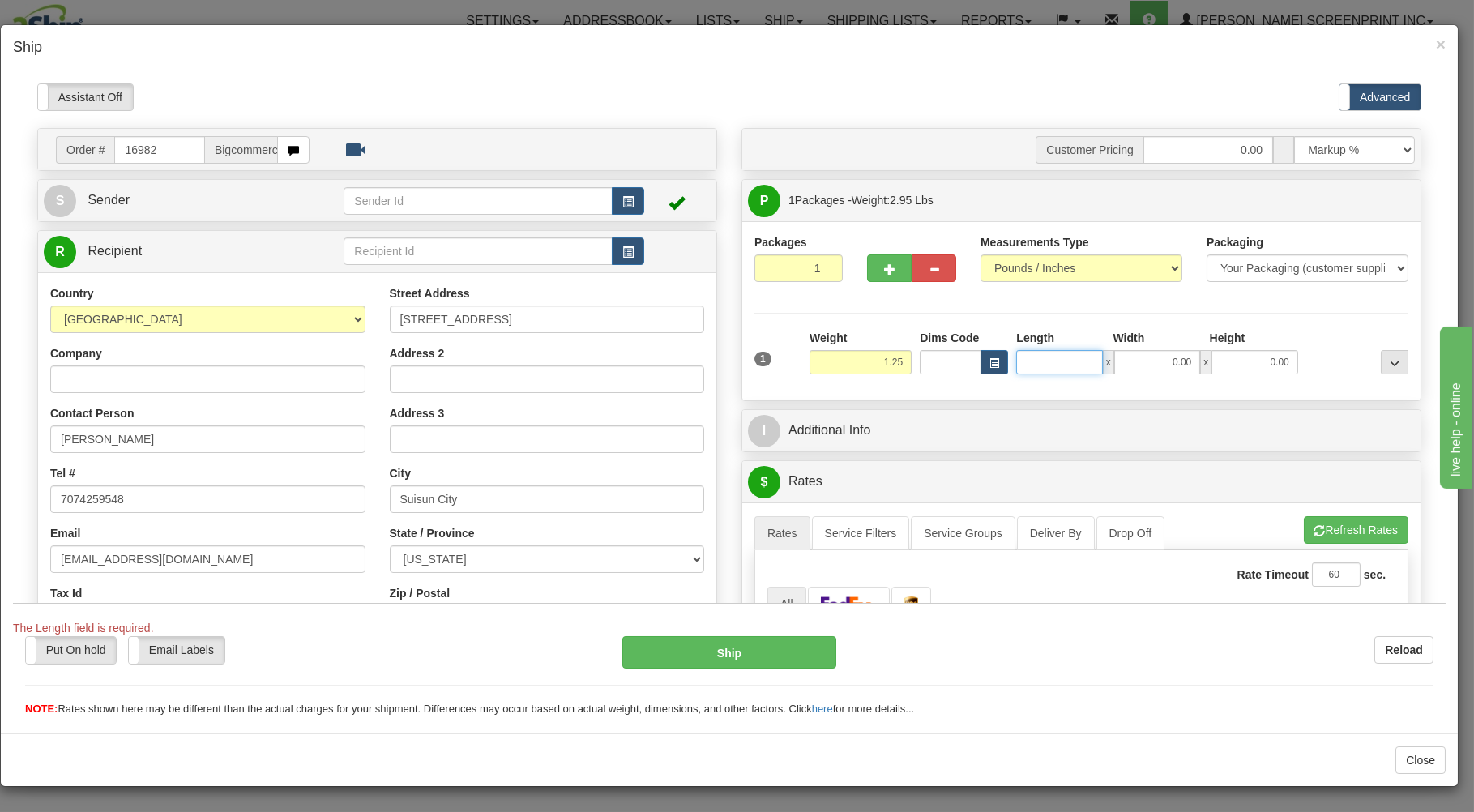
type input "1.35"
type input "25"
type input "1.20"
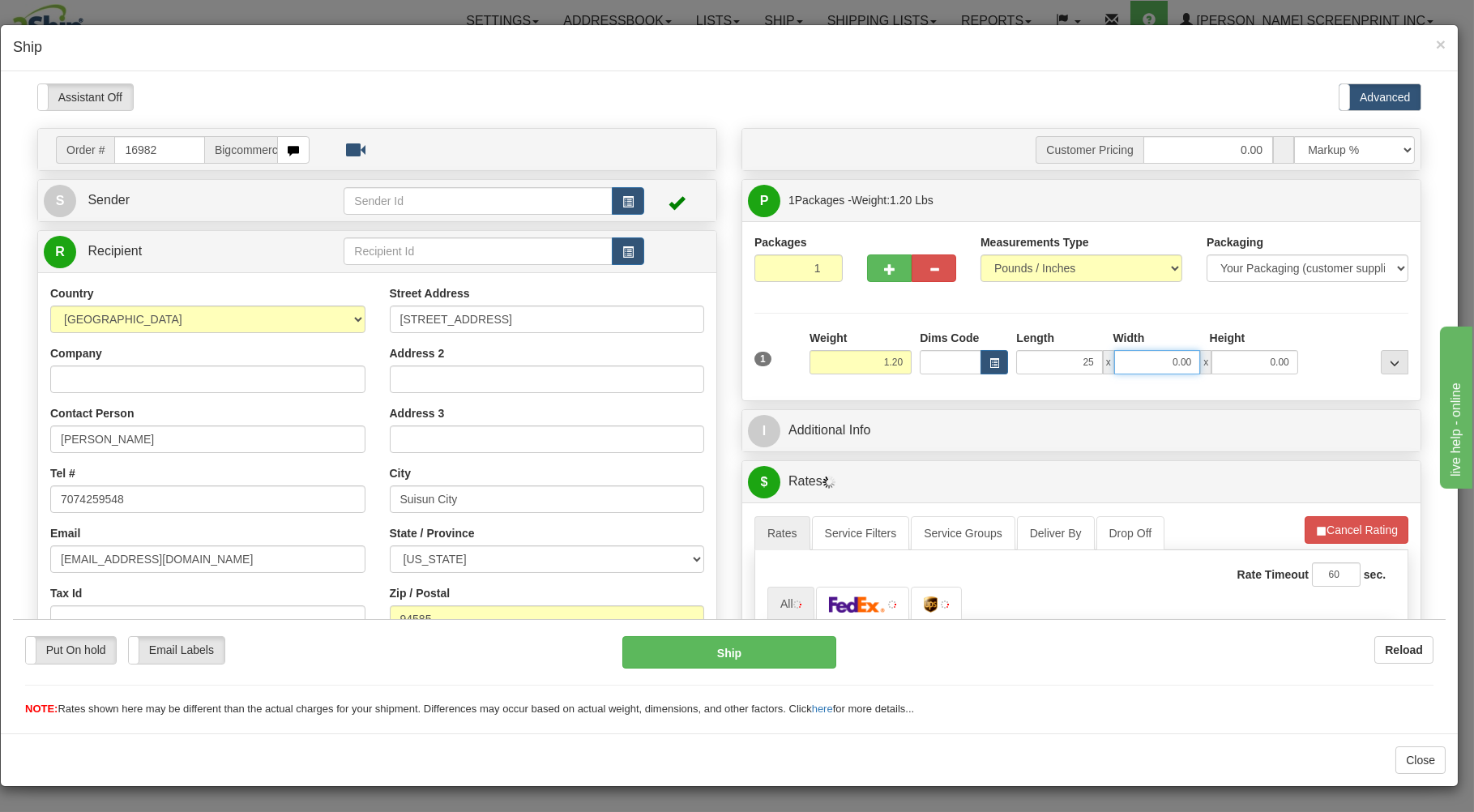
type input "25.00"
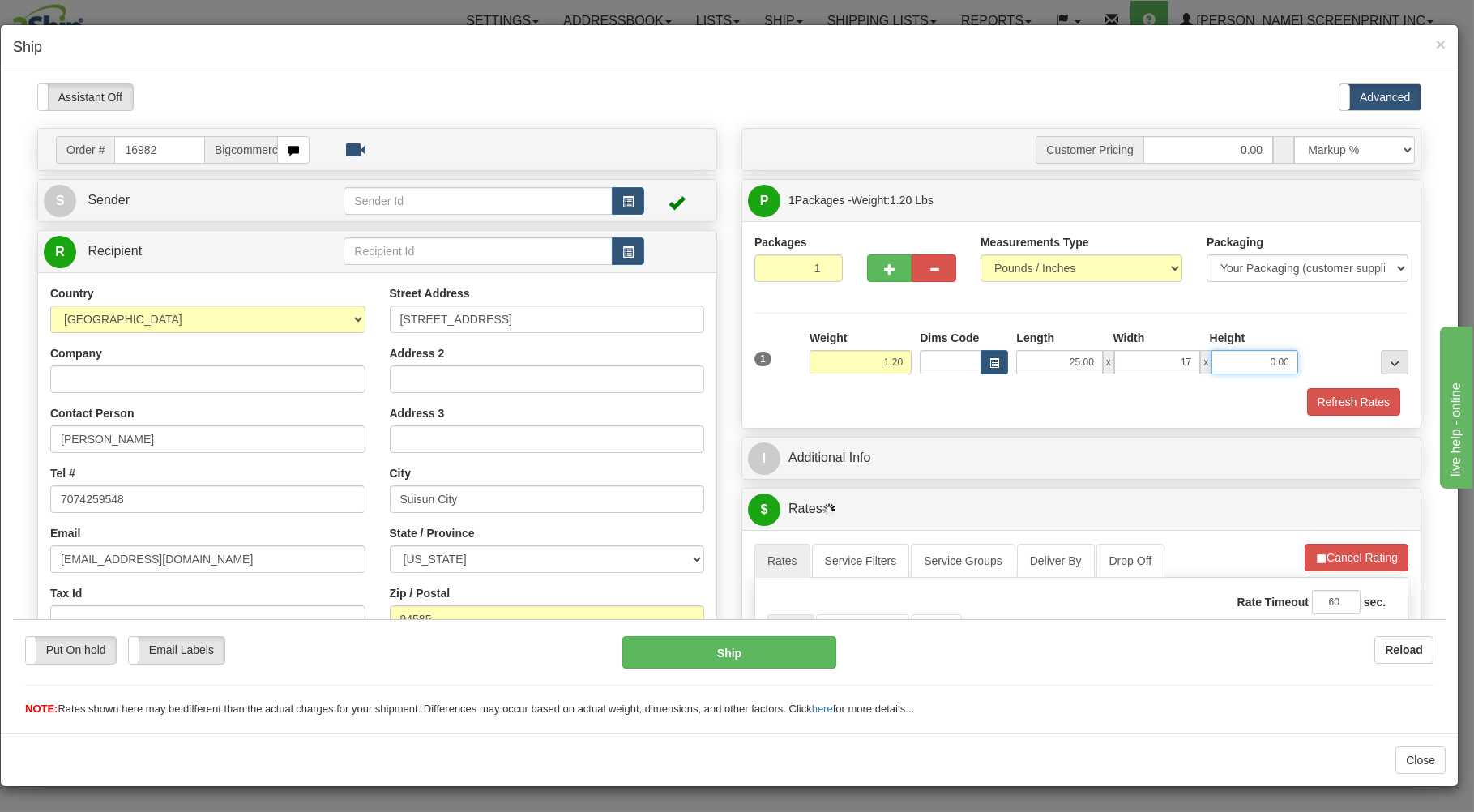
type input "17.00"
type input "1.00"
click at [1005, 384] on div "1 Weight 1.20 Dims Code x x" at bounding box center [1081, 357] width 662 height 58
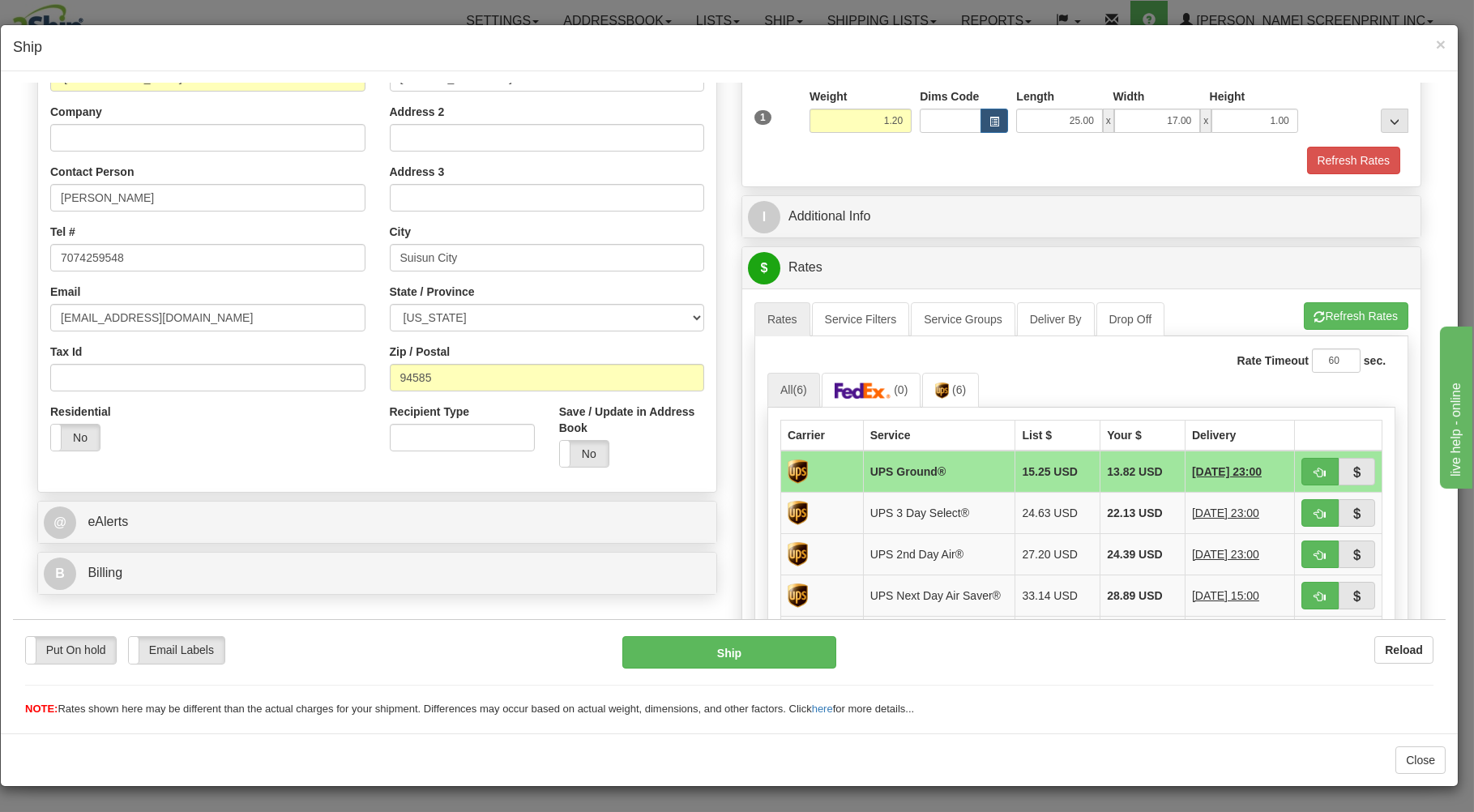
scroll to position [260, 0]
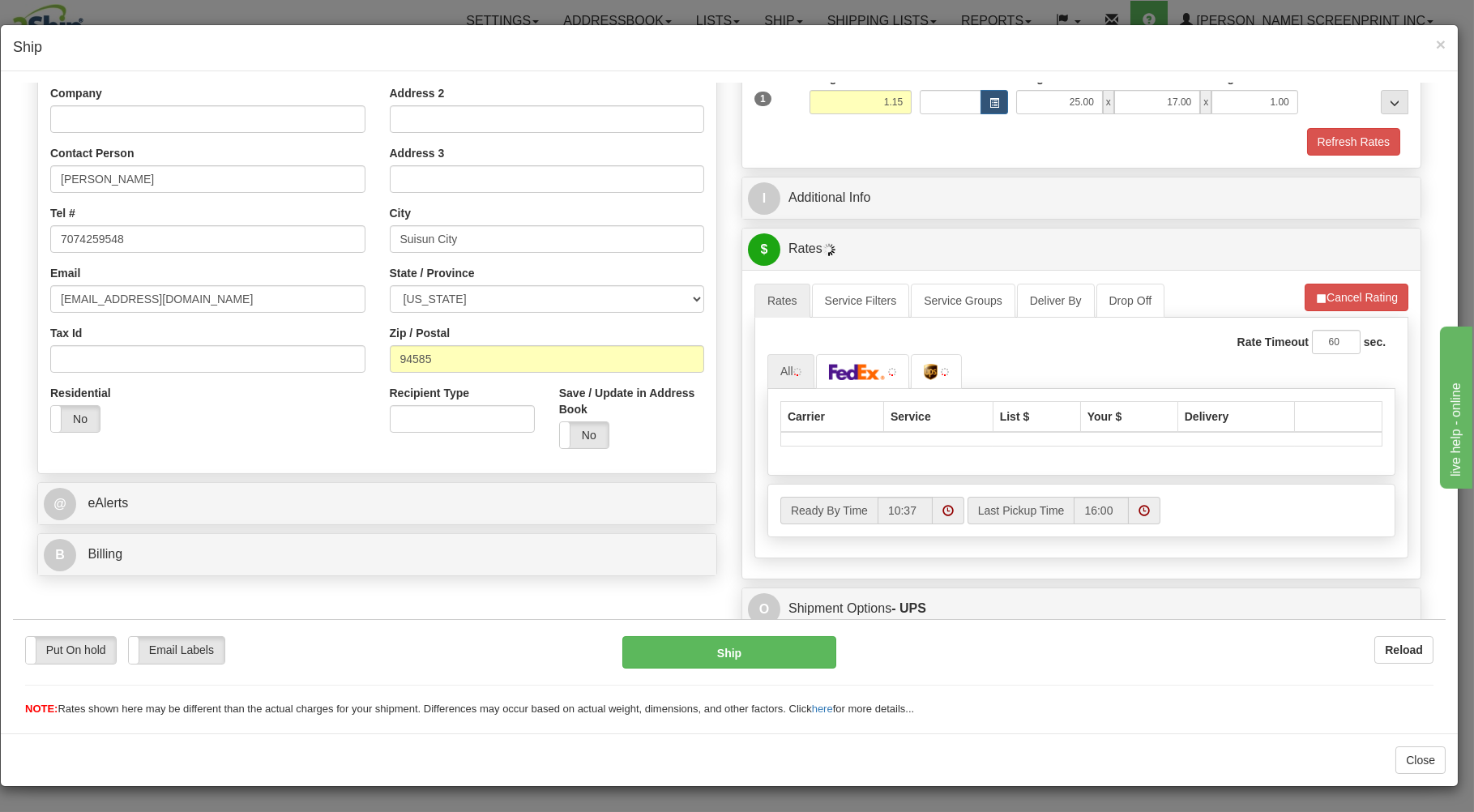
type input "1.20"
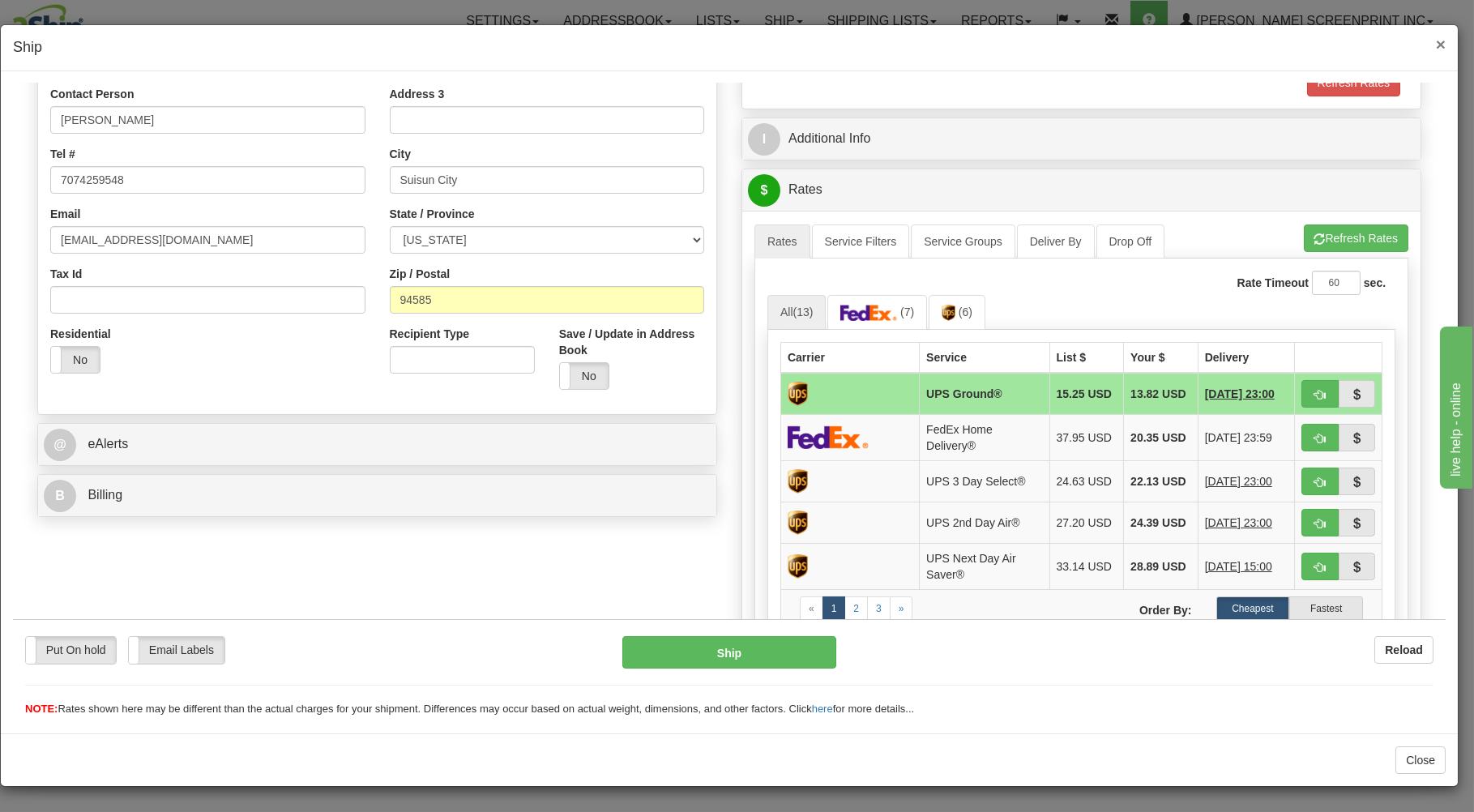
click at [1440, 44] on span "×" at bounding box center [1442, 43] width 10 height 19
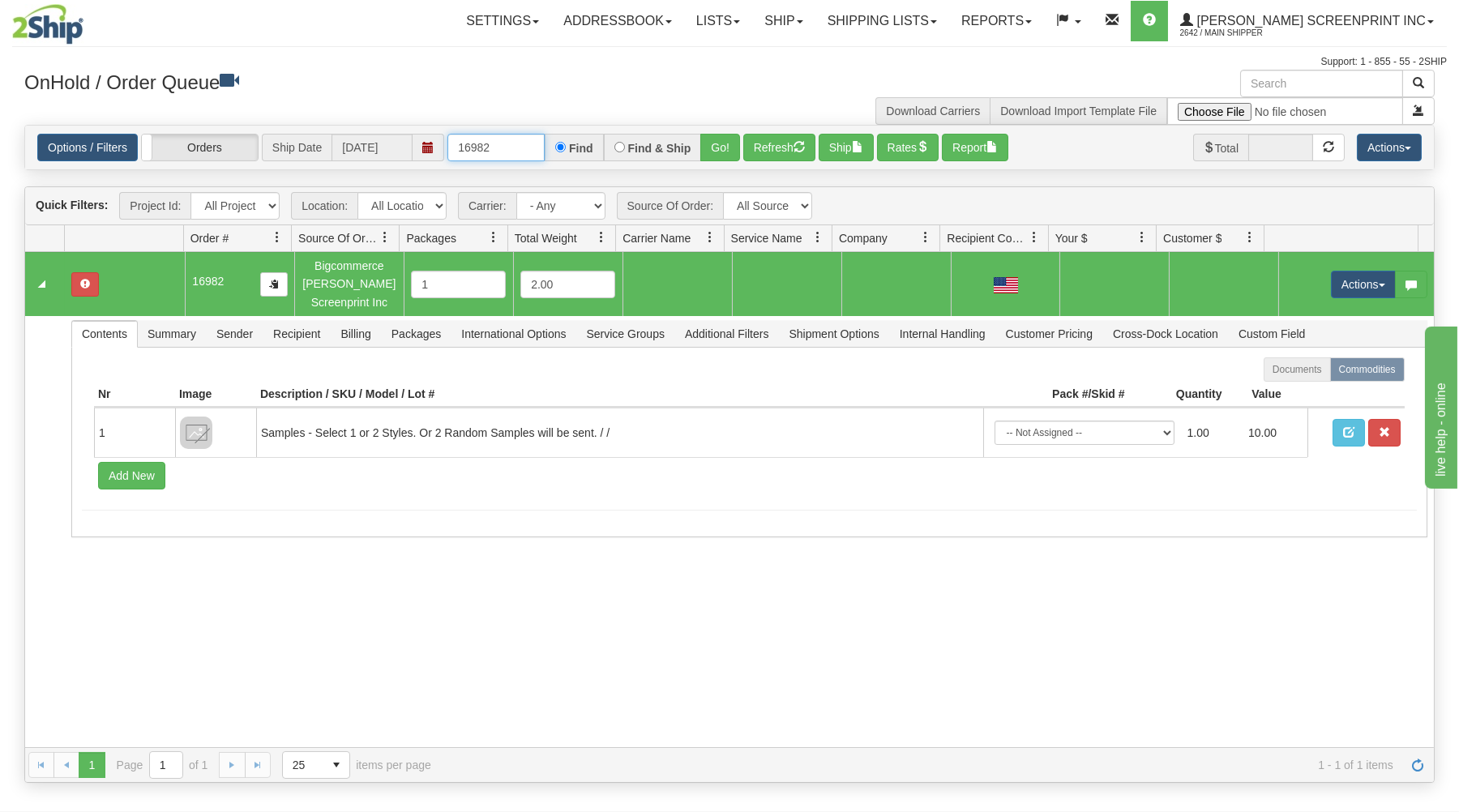
drag, startPoint x: 466, startPoint y: 145, endPoint x: 574, endPoint y: 141, distance: 108.1
click at [574, 141] on div "16982 Find Find & Ship Go!" at bounding box center [594, 147] width 293 height 27
type input "16983"
click at [717, 141] on button "Go!" at bounding box center [720, 147] width 39 height 27
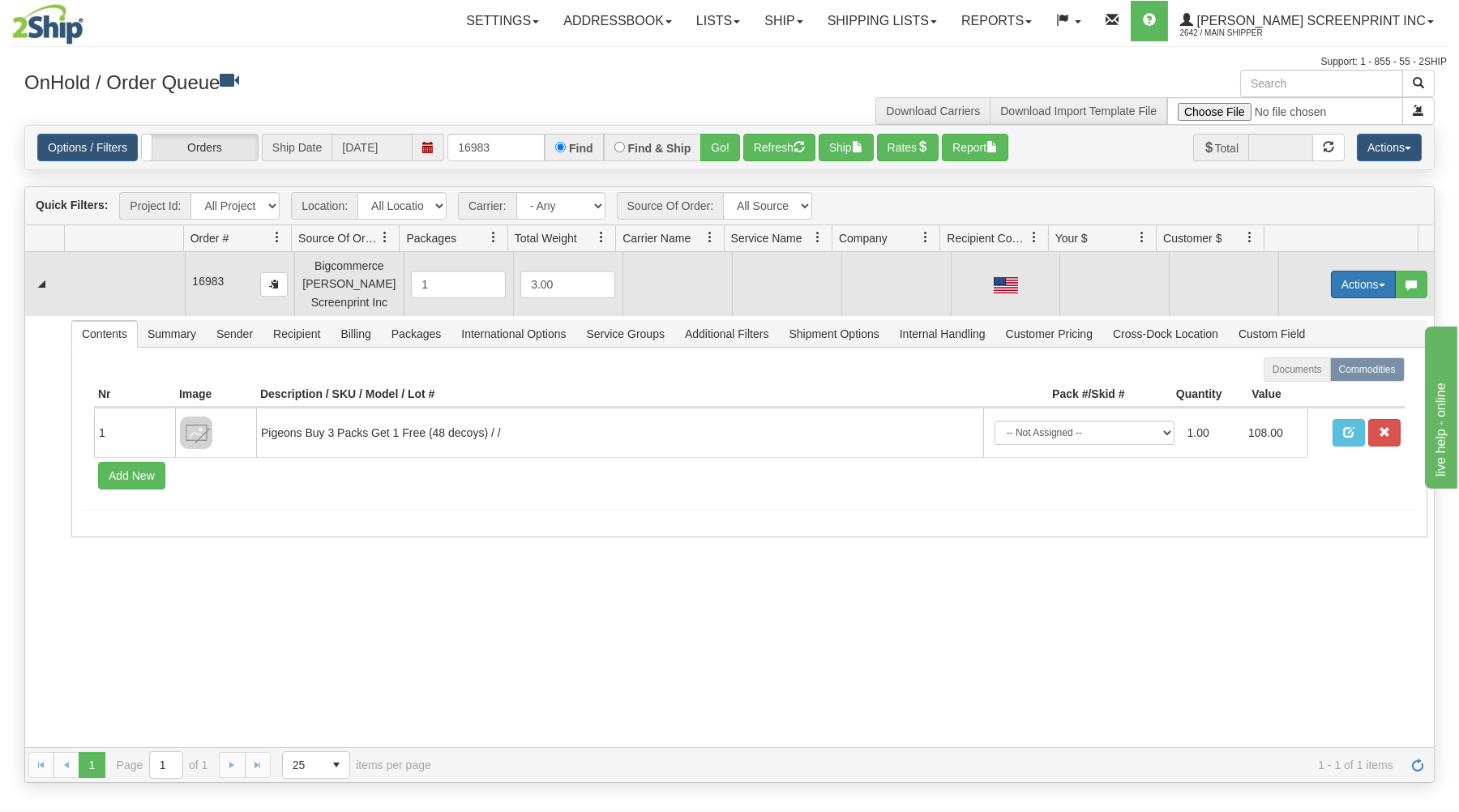
drag, startPoint x: 1361, startPoint y: 278, endPoint x: 1343, endPoint y: 290, distance: 21.6
click at [1358, 279] on button "Actions" at bounding box center [1363, 285] width 65 height 27
click at [1329, 312] on link "Open" at bounding box center [1329, 314] width 130 height 21
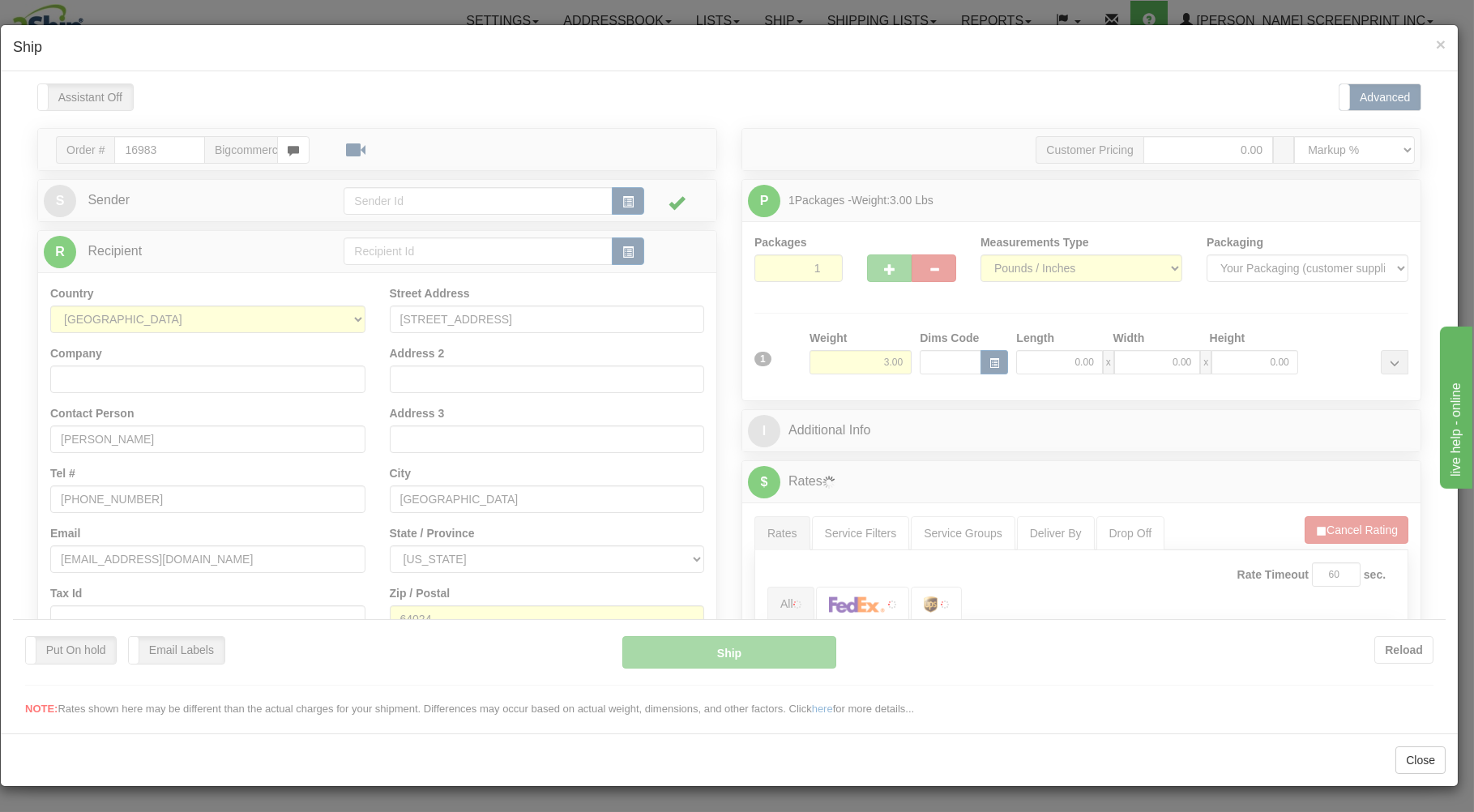
scroll to position [0, 0]
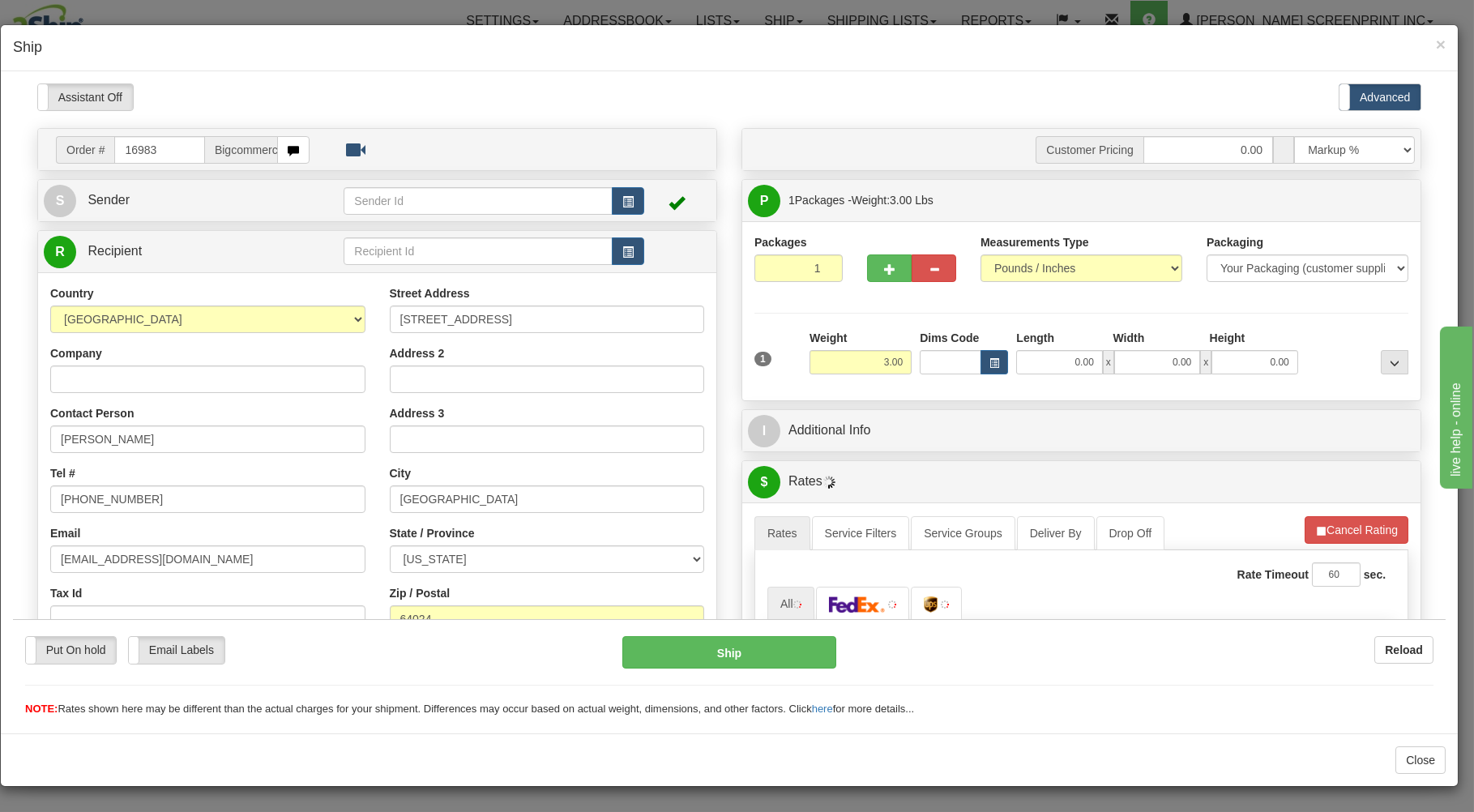
type input "9.15"
click at [1046, 369] on input "0.00" at bounding box center [1059, 361] width 85 height 25
type input "9.15"
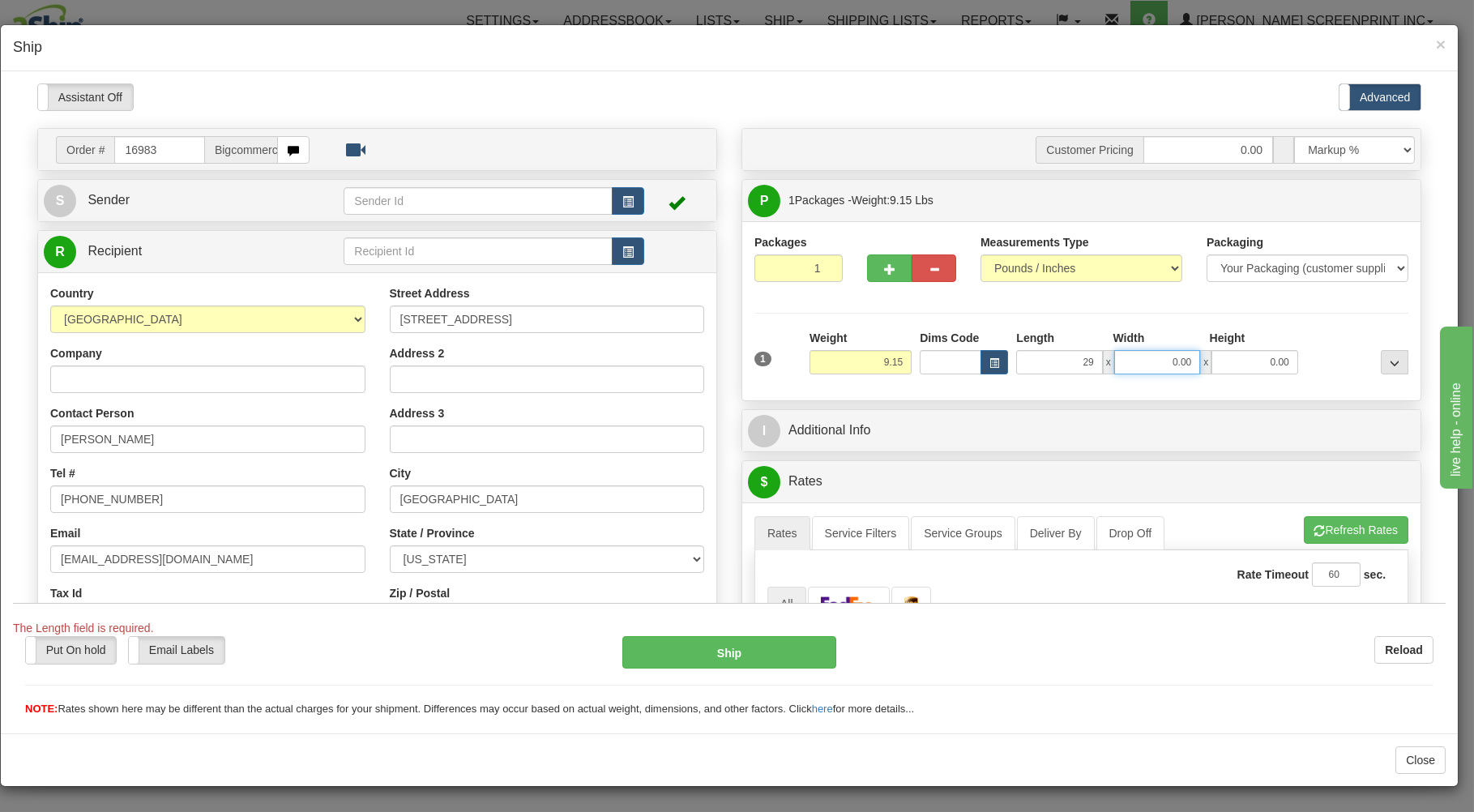
type input "29.00"
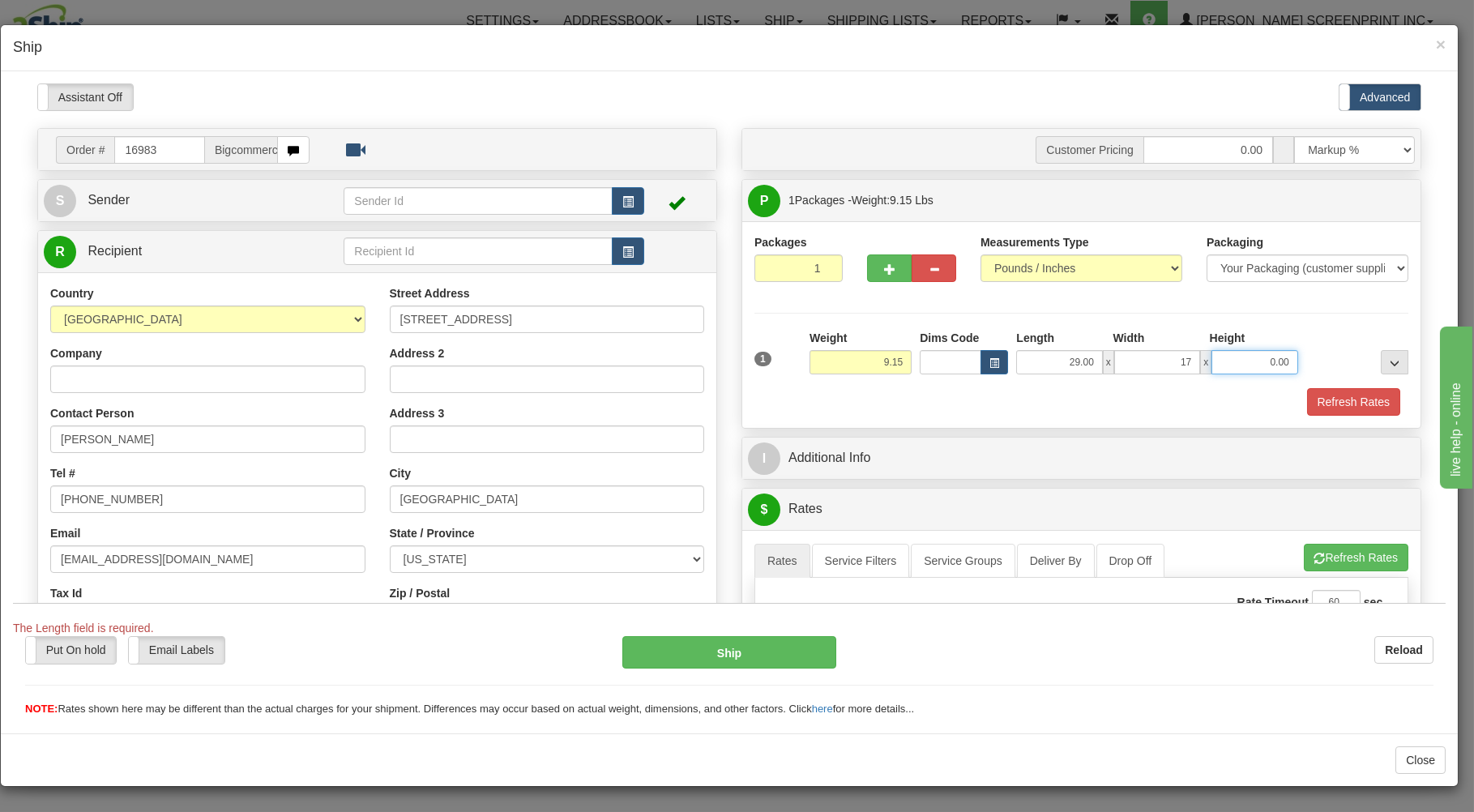
type input "17.00"
type input "4.00"
click at [1024, 392] on div "Refresh Rates" at bounding box center [1081, 402] width 662 height 27
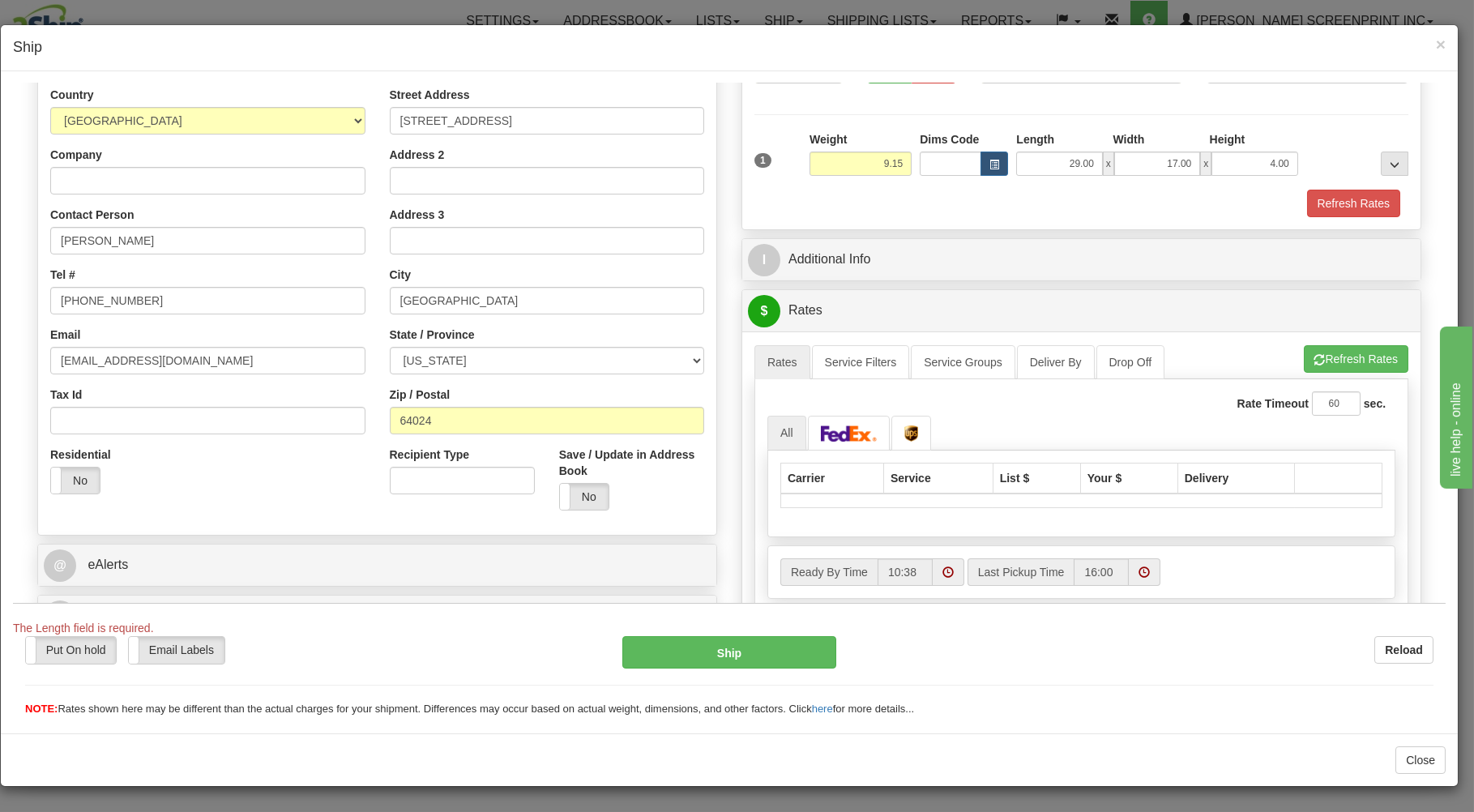
scroll to position [86, 0]
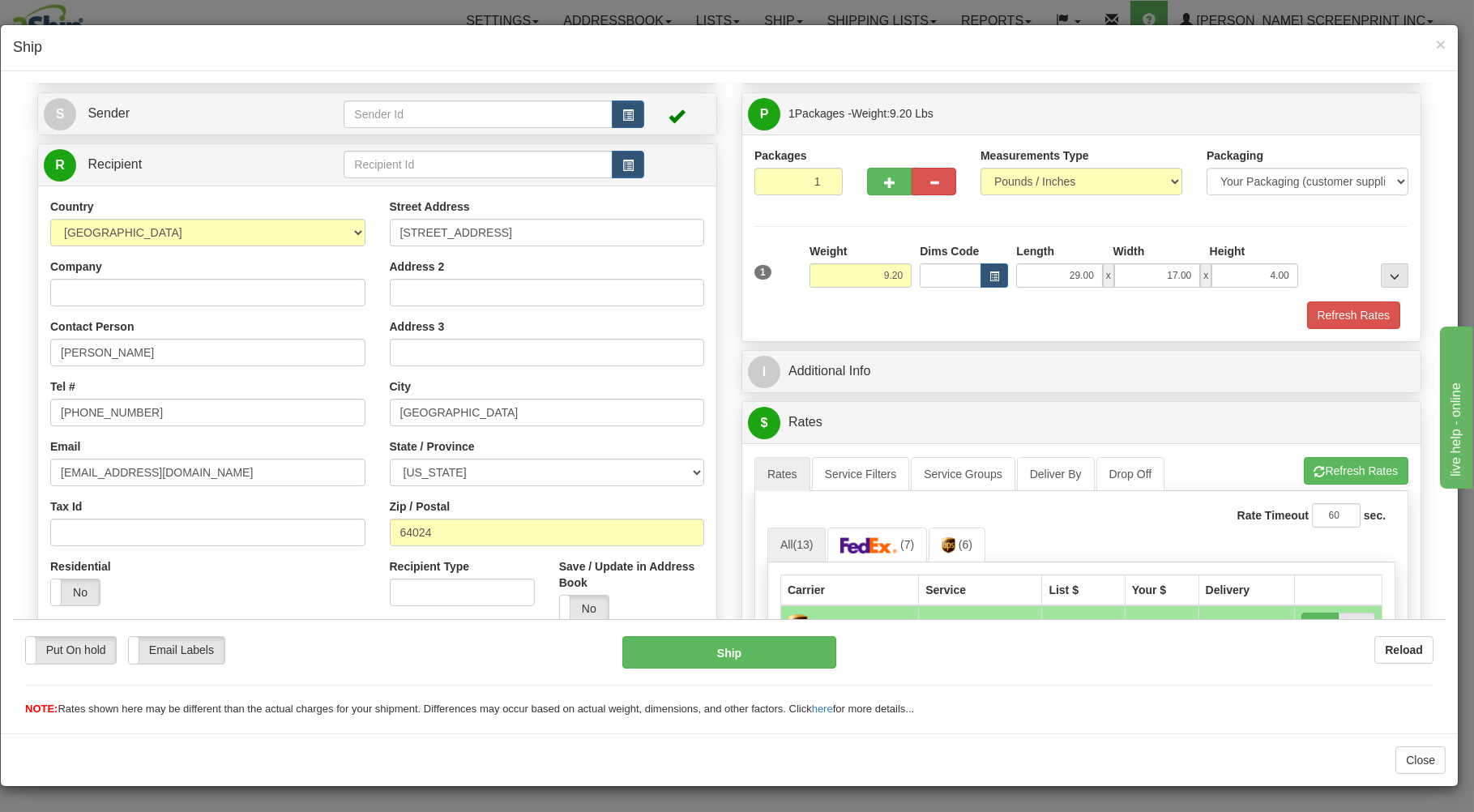
type input "9.15"
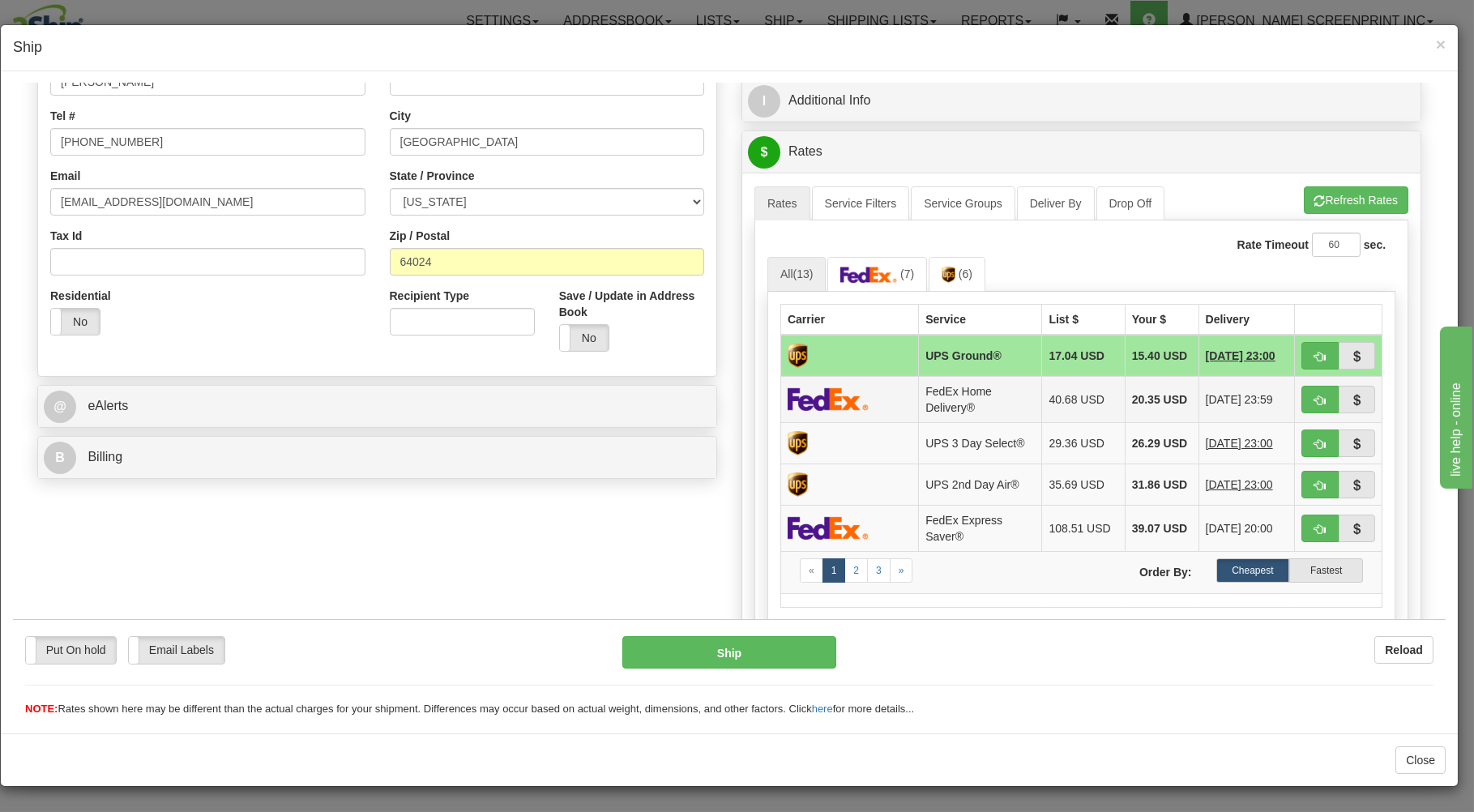
scroll to position [347, 0]
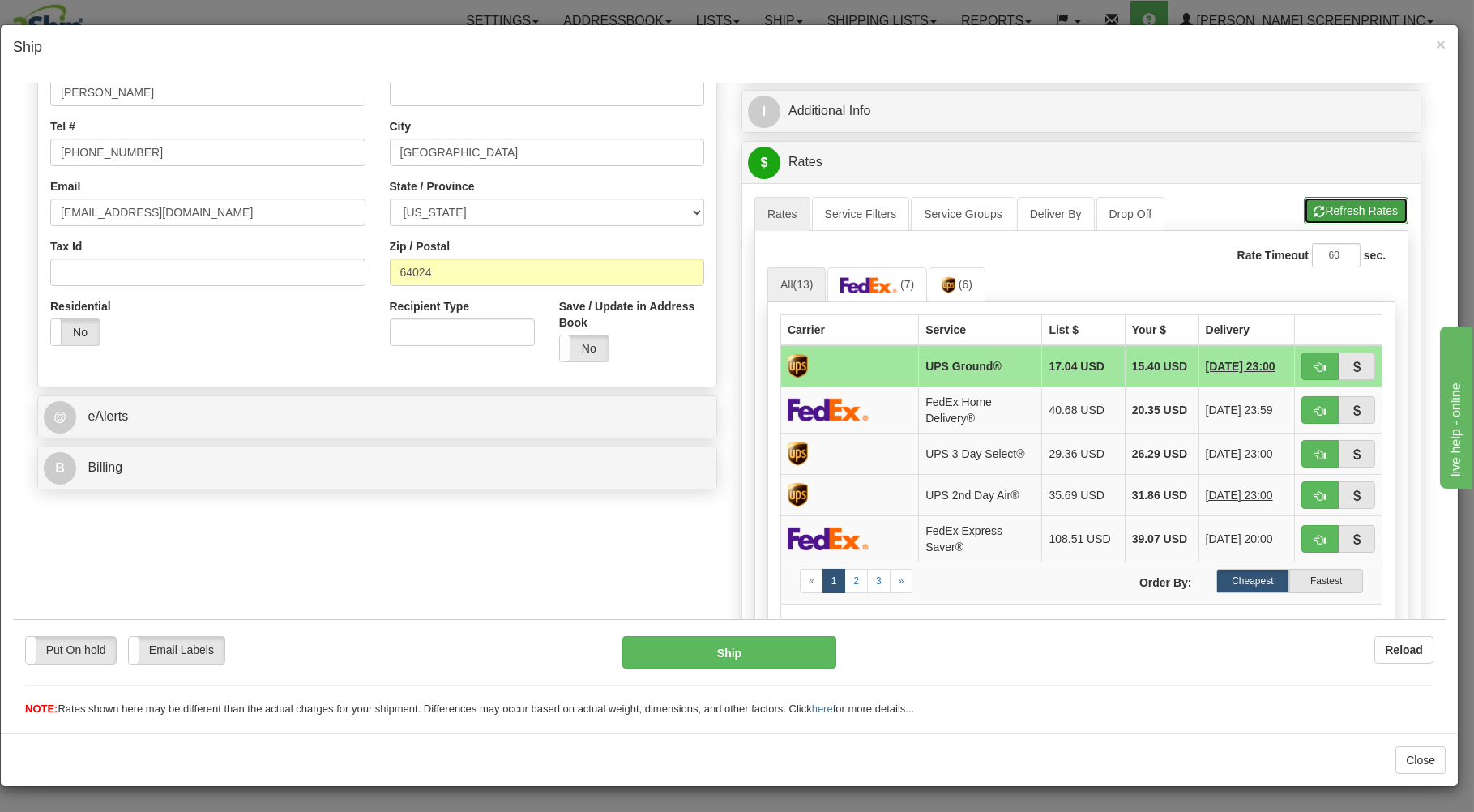
click at [1338, 200] on button "Refresh Rates" at bounding box center [1356, 210] width 104 height 27
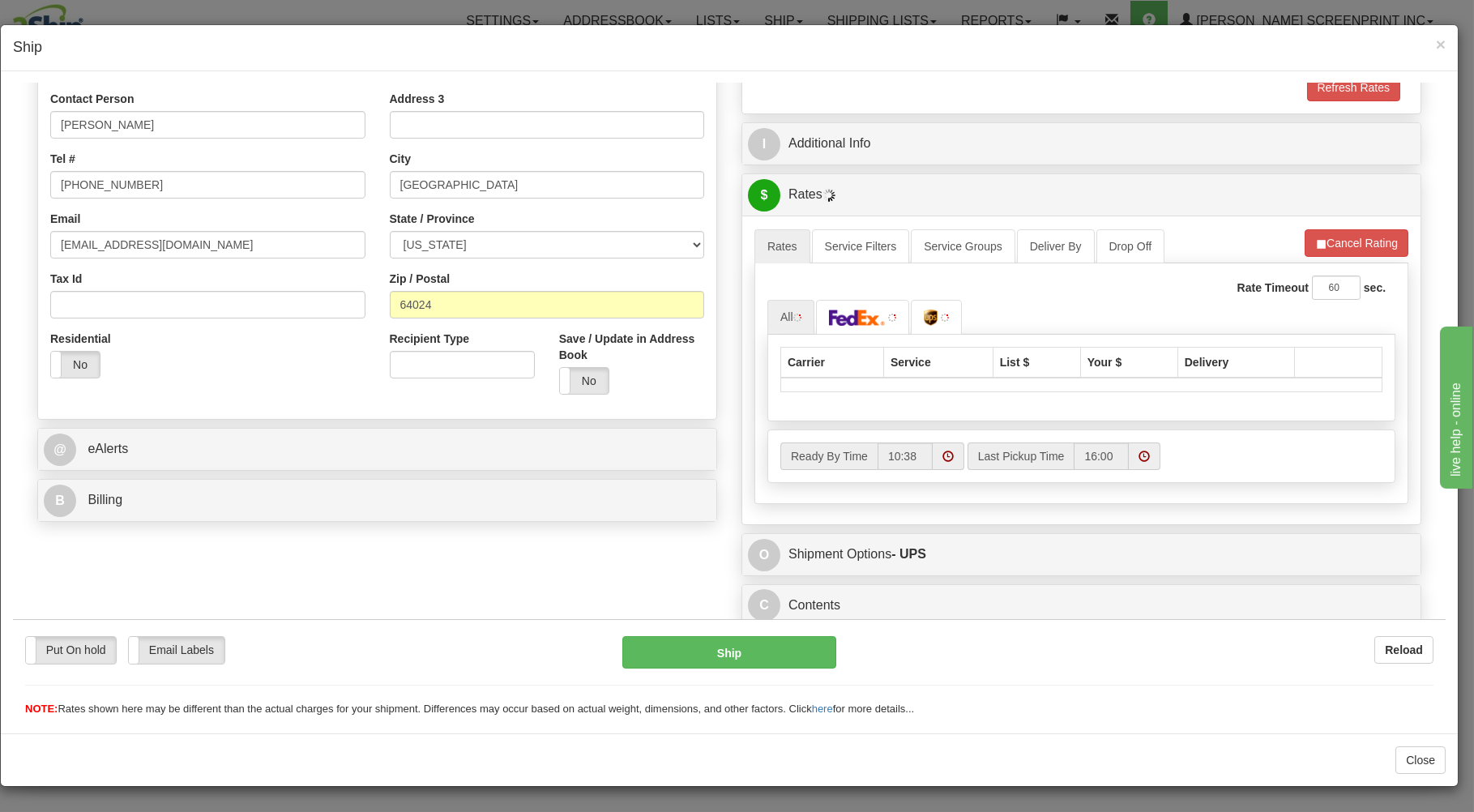
scroll to position [319, 0]
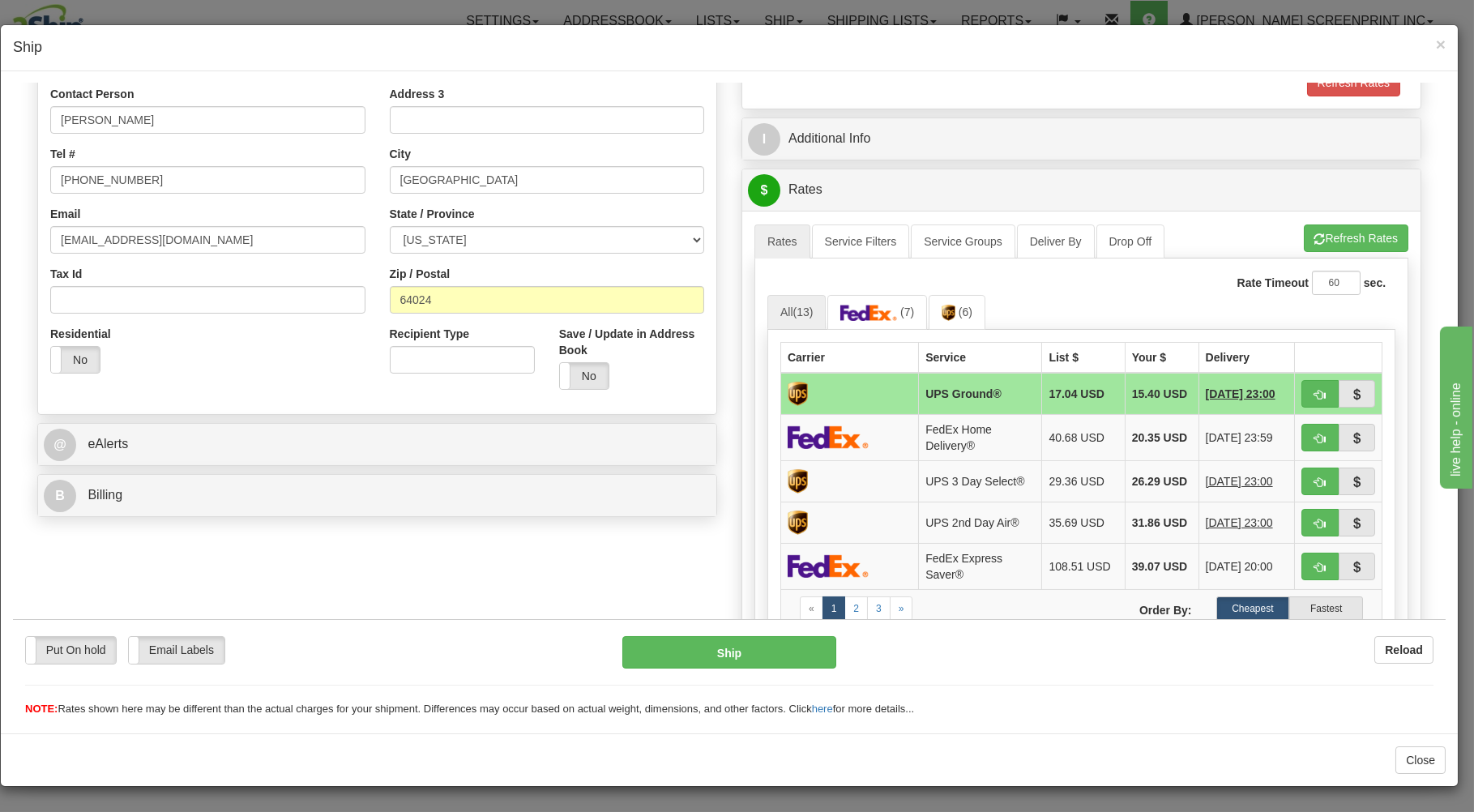
click at [1435, 38] on h4 "Ship" at bounding box center [729, 47] width 1433 height 21
click at [1440, 44] on span "×" at bounding box center [1442, 43] width 10 height 19
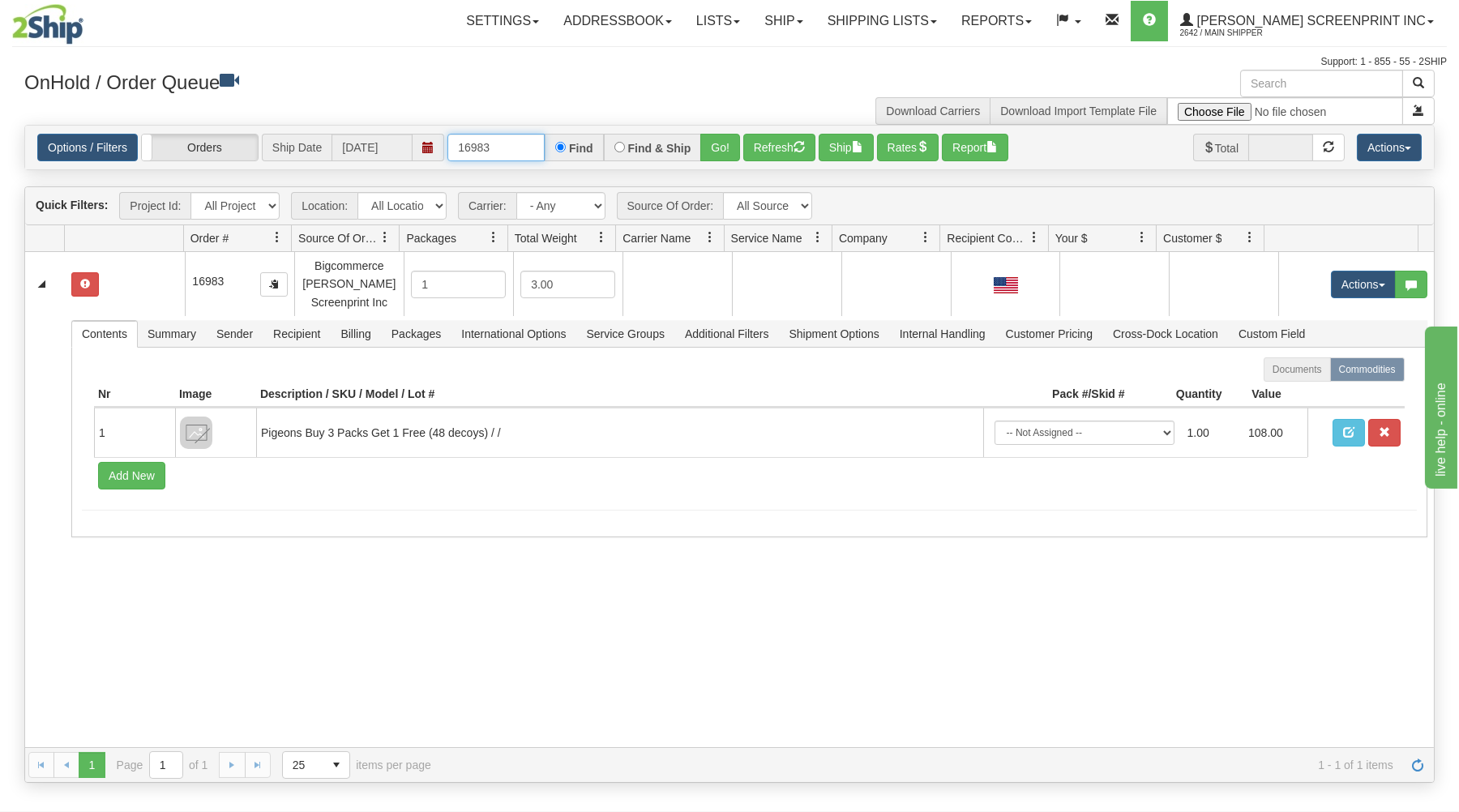
drag, startPoint x: 457, startPoint y: 144, endPoint x: 532, endPoint y: 138, distance: 75.2
click at [532, 138] on input "16983" at bounding box center [496, 147] width 97 height 27
type input "16987"
click at [713, 138] on button "Go!" at bounding box center [720, 147] width 39 height 27
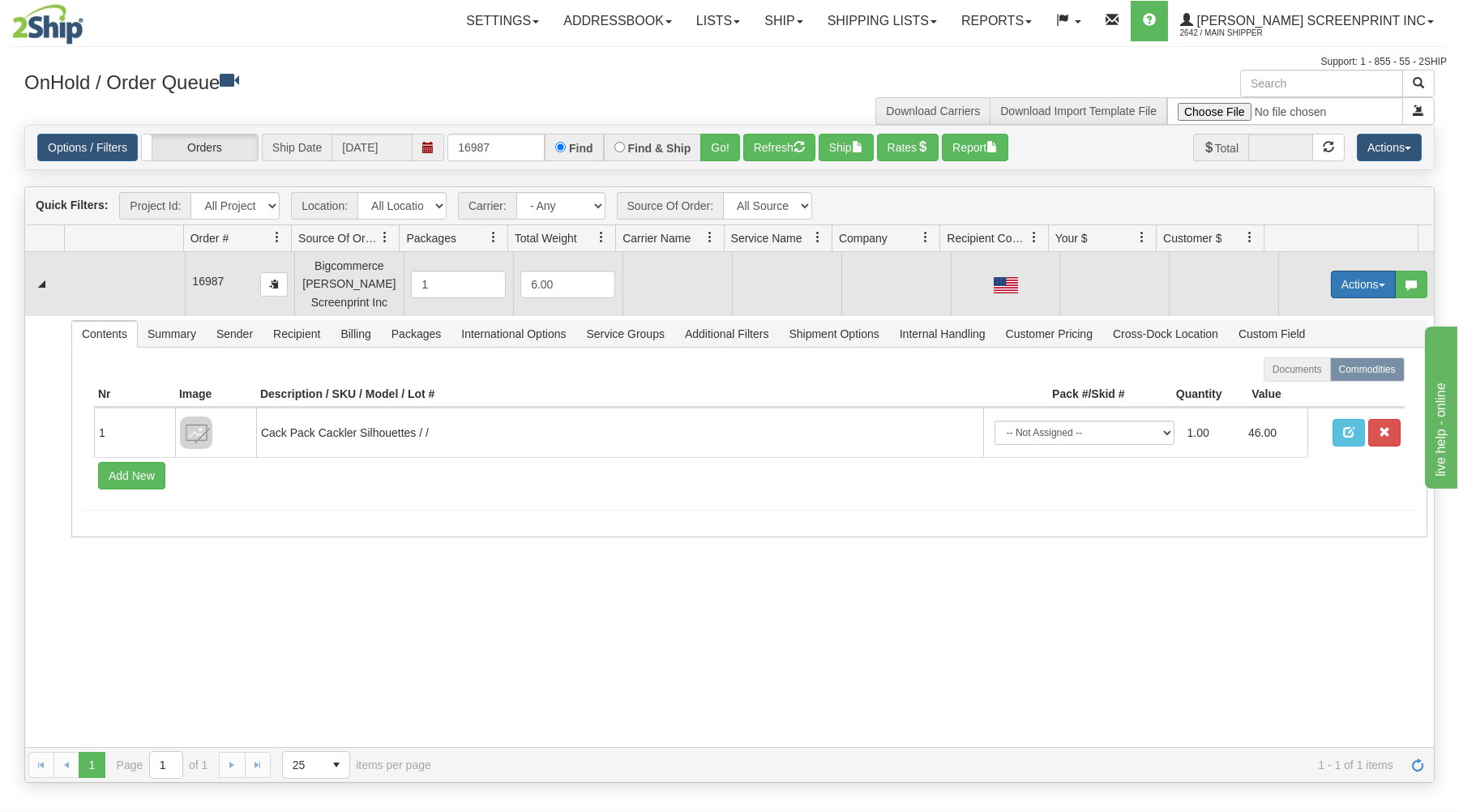
drag, startPoint x: 1375, startPoint y: 280, endPoint x: 1335, endPoint y: 296, distance: 43.1
click at [1374, 280] on button "Actions" at bounding box center [1363, 285] width 65 height 27
click at [1328, 313] on link "Open" at bounding box center [1329, 314] width 130 height 21
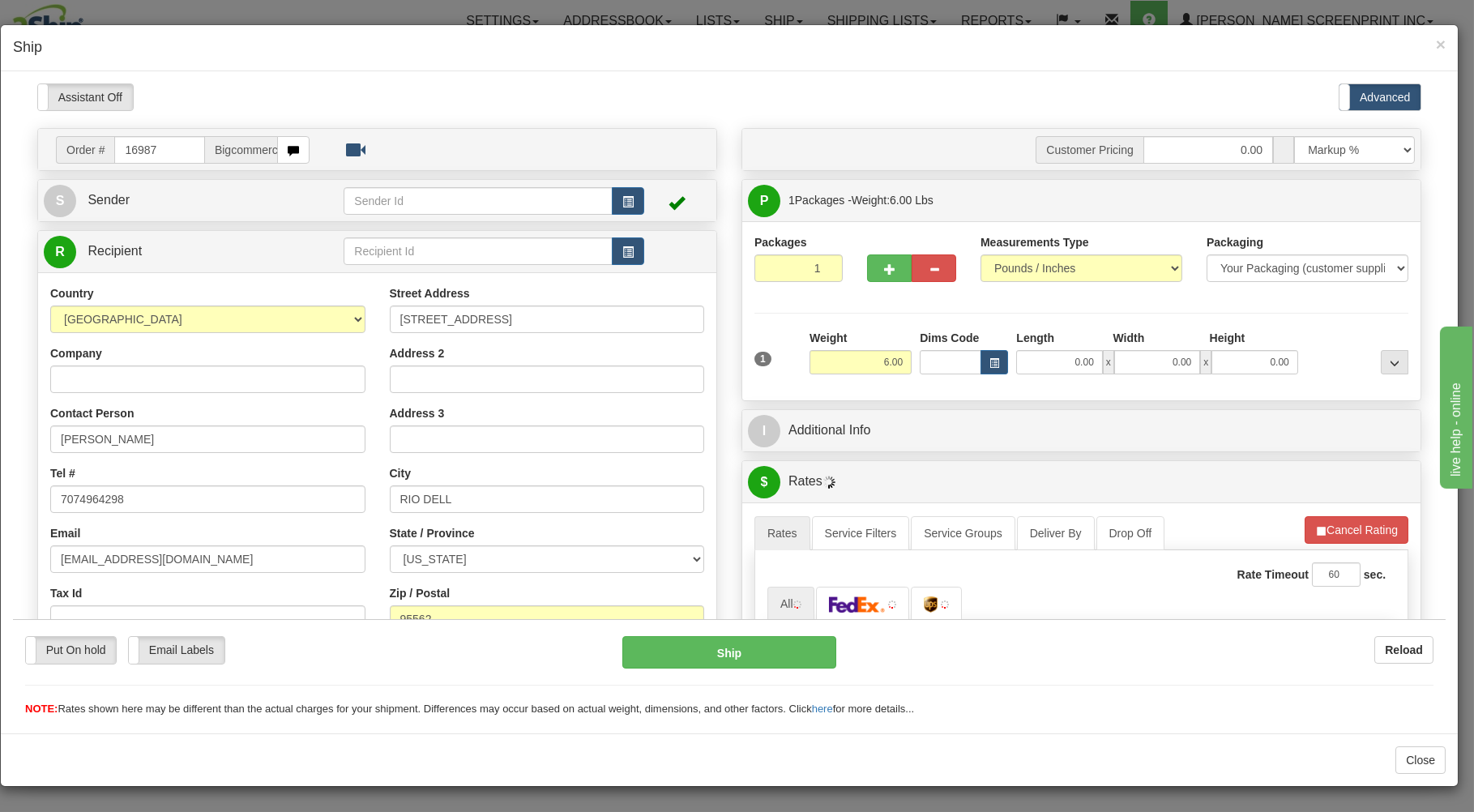
scroll to position [0, 0]
click at [1042, 360] on input "0.00" at bounding box center [1059, 361] width 85 height 25
type input "4.35"
type input "26.00"
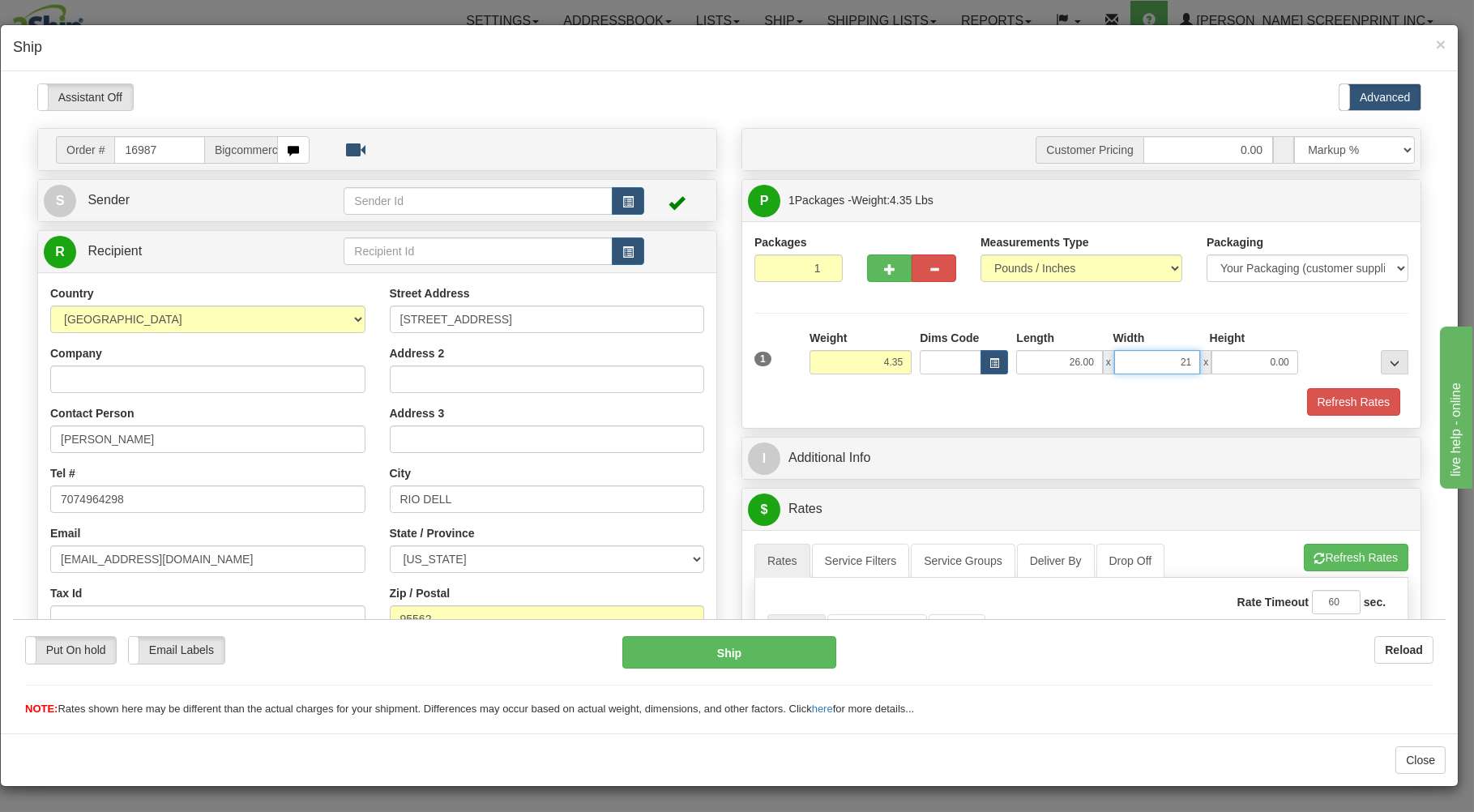
type input "2"
type input "17.00"
type input "4.00"
click at [1047, 406] on div "Refresh Rates" at bounding box center [1081, 402] width 662 height 27
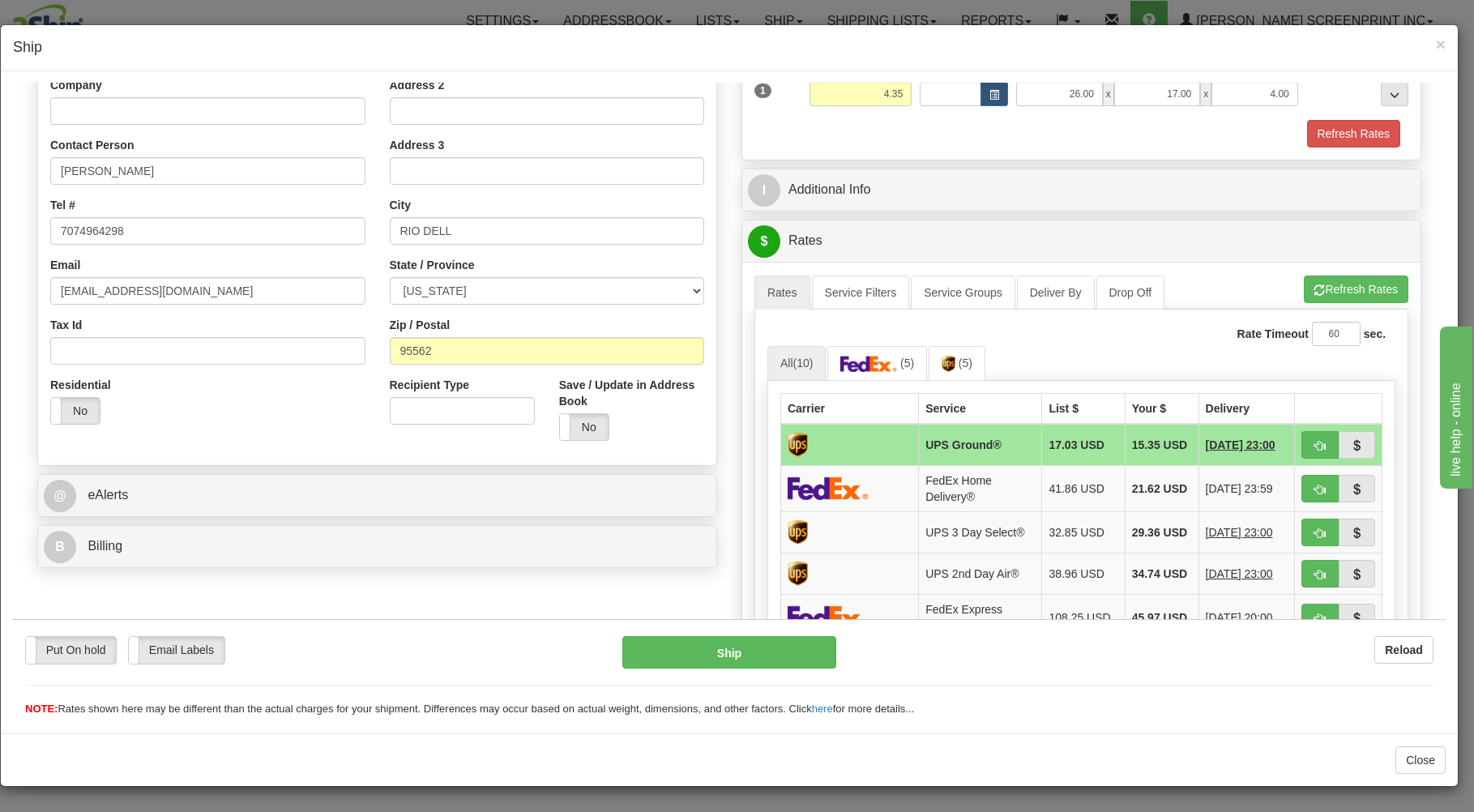
scroll to position [434, 0]
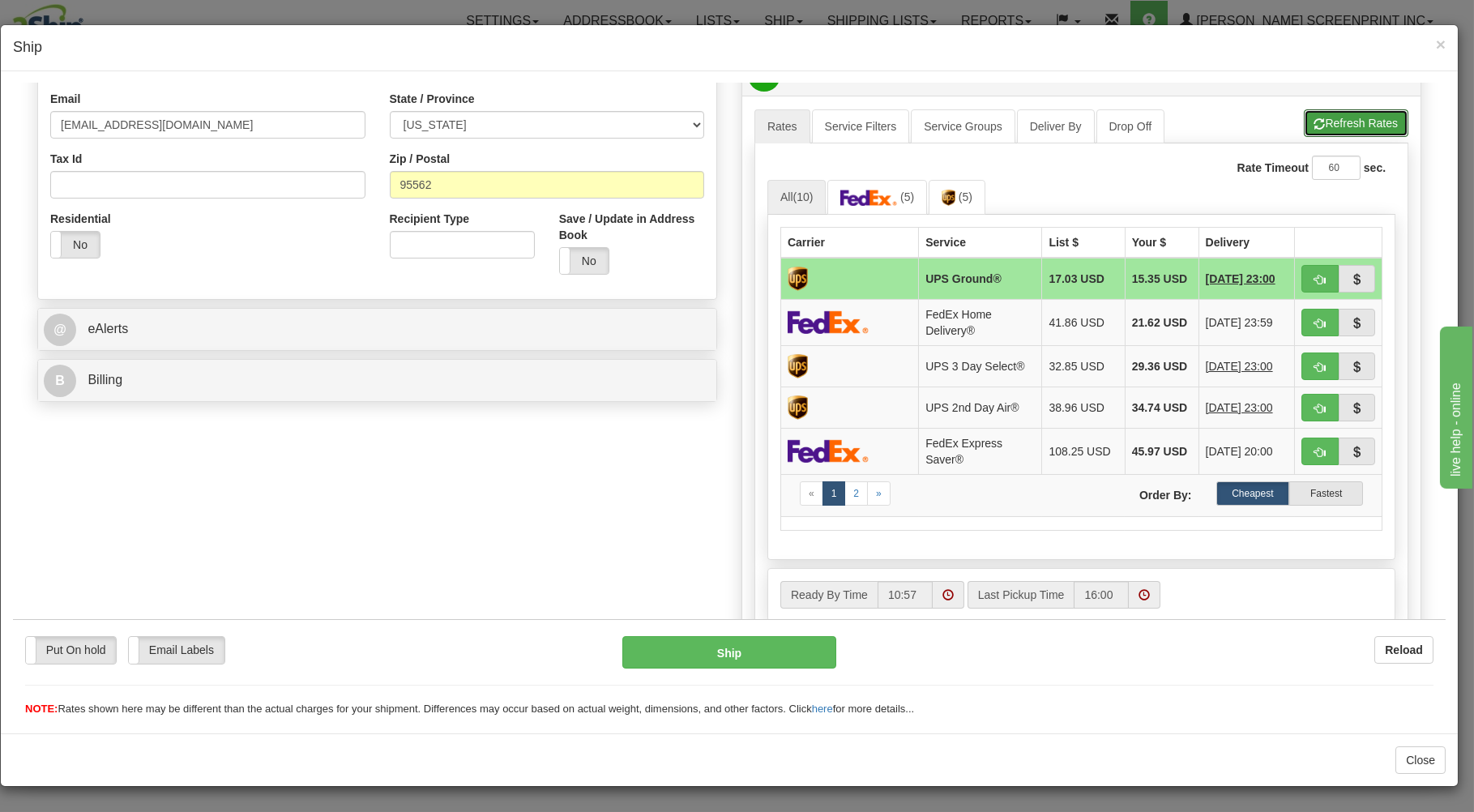
drag, startPoint x: 1342, startPoint y: 120, endPoint x: 1323, endPoint y: 132, distance: 22.5
click at [1343, 119] on button "Refresh Rates" at bounding box center [1356, 123] width 104 height 27
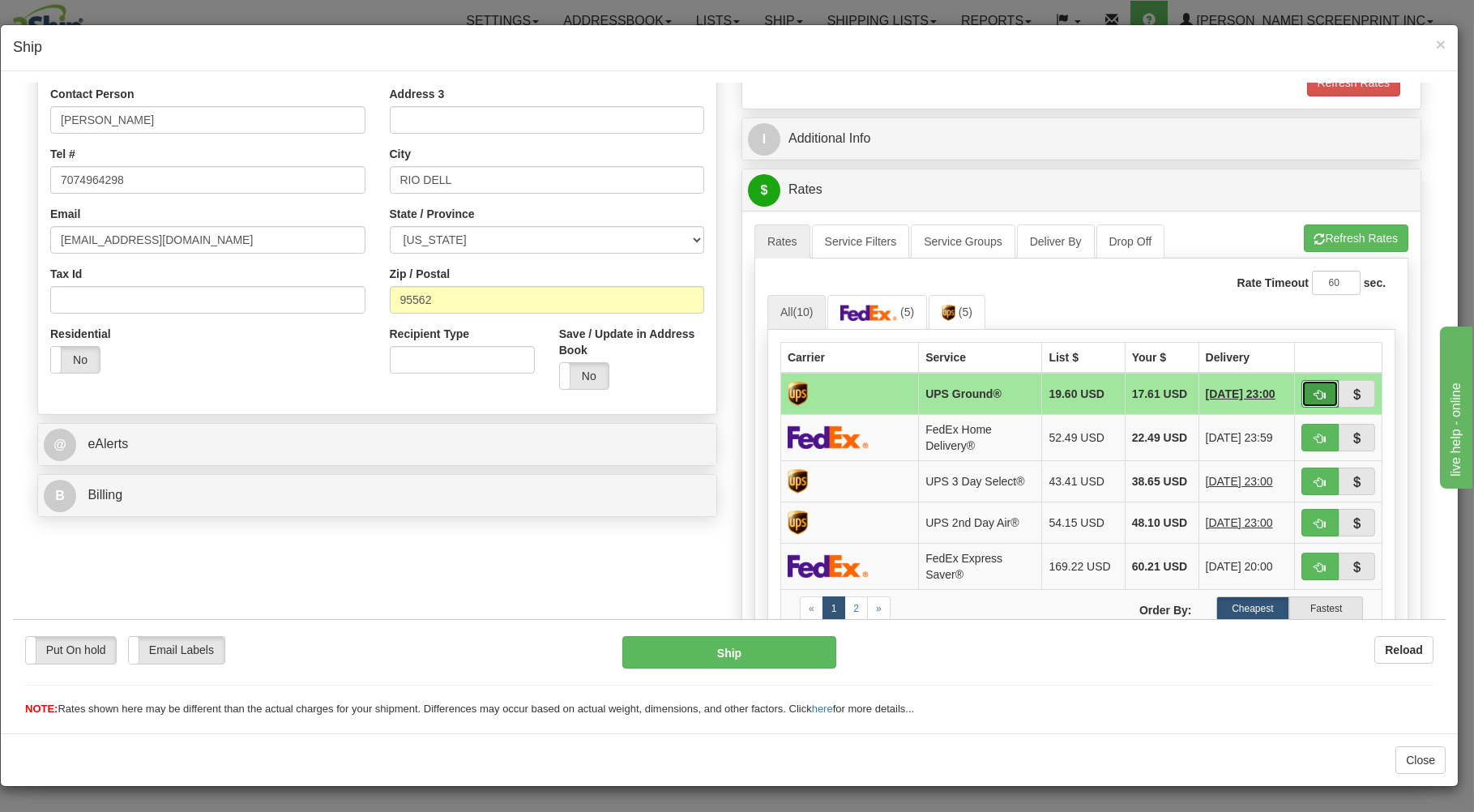
click at [1315, 390] on span "button" at bounding box center [1321, 394] width 12 height 11
type input "03"
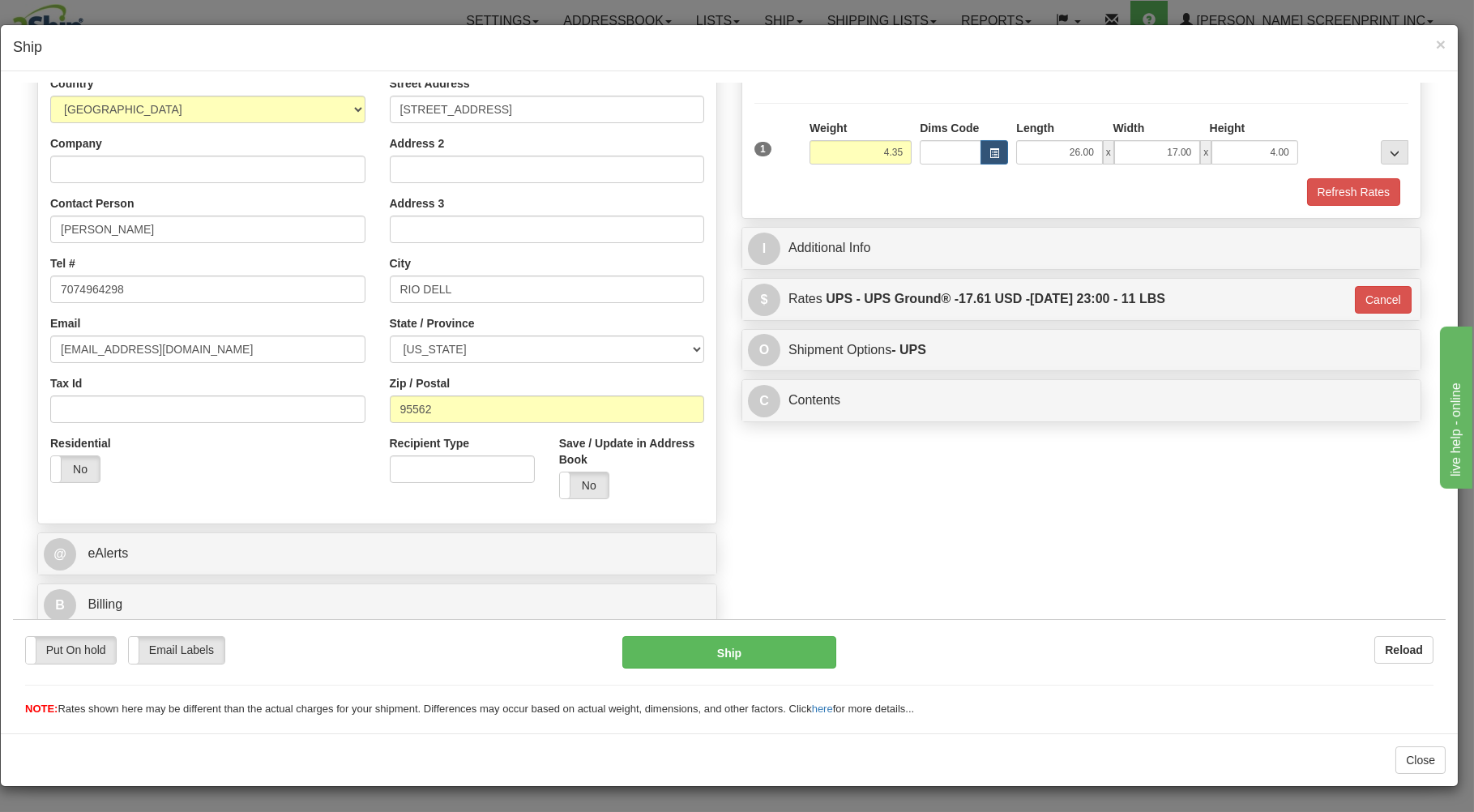
scroll to position [213, 0]
click at [800, 644] on button "Ship" at bounding box center [730, 651] width 215 height 32
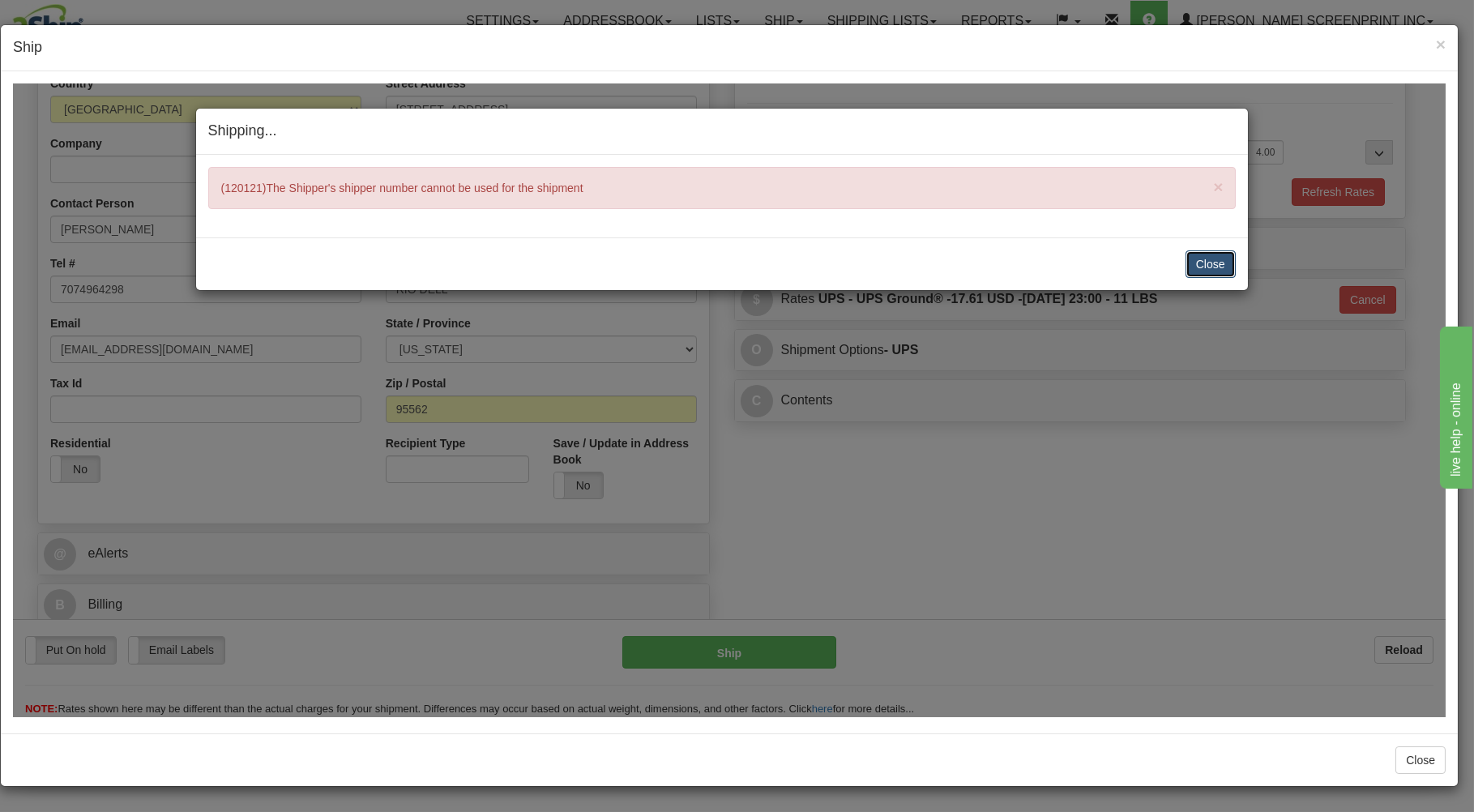
click at [1206, 261] on button "Close" at bounding box center [1211, 263] width 50 height 27
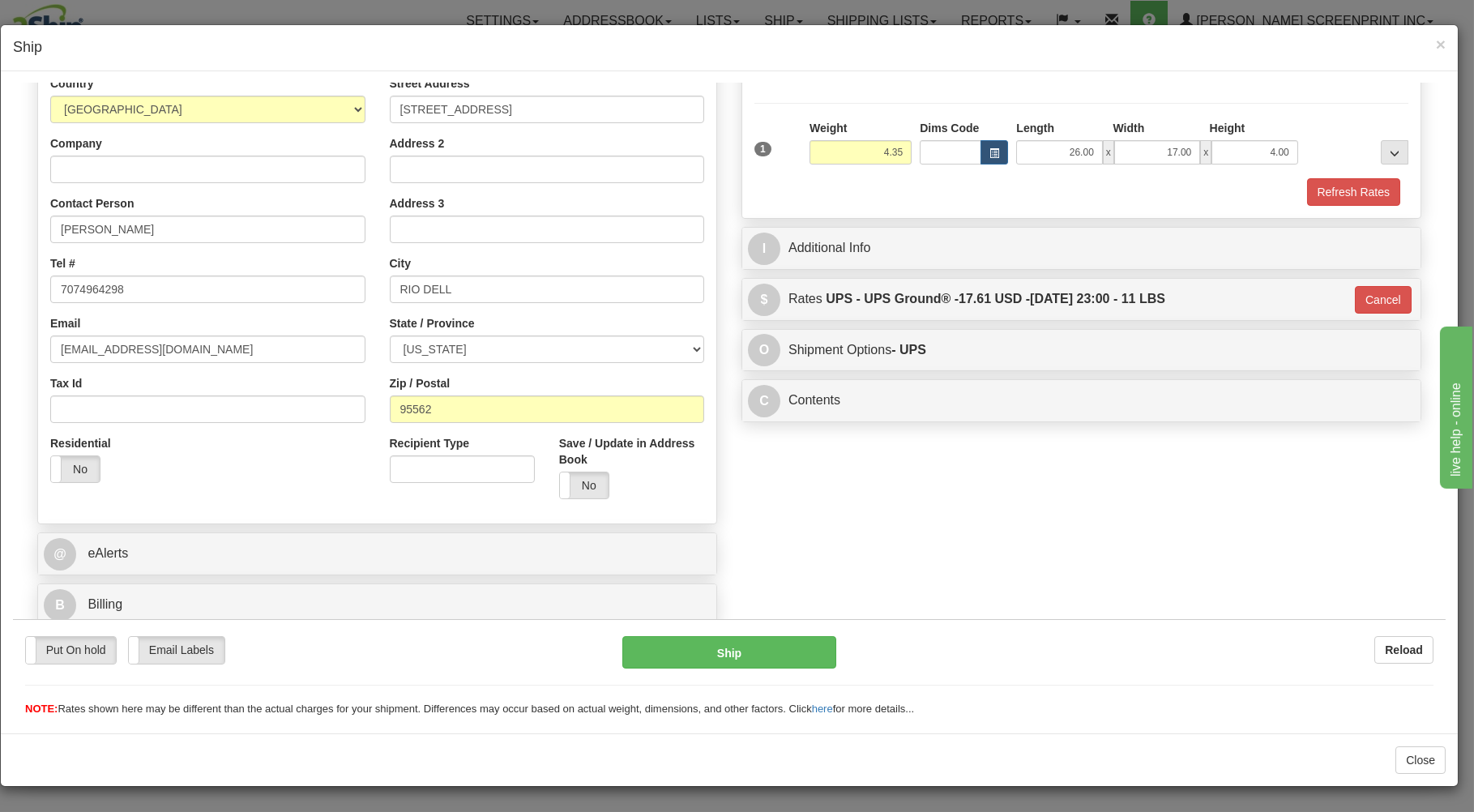
type input "4.40"
type input "03"
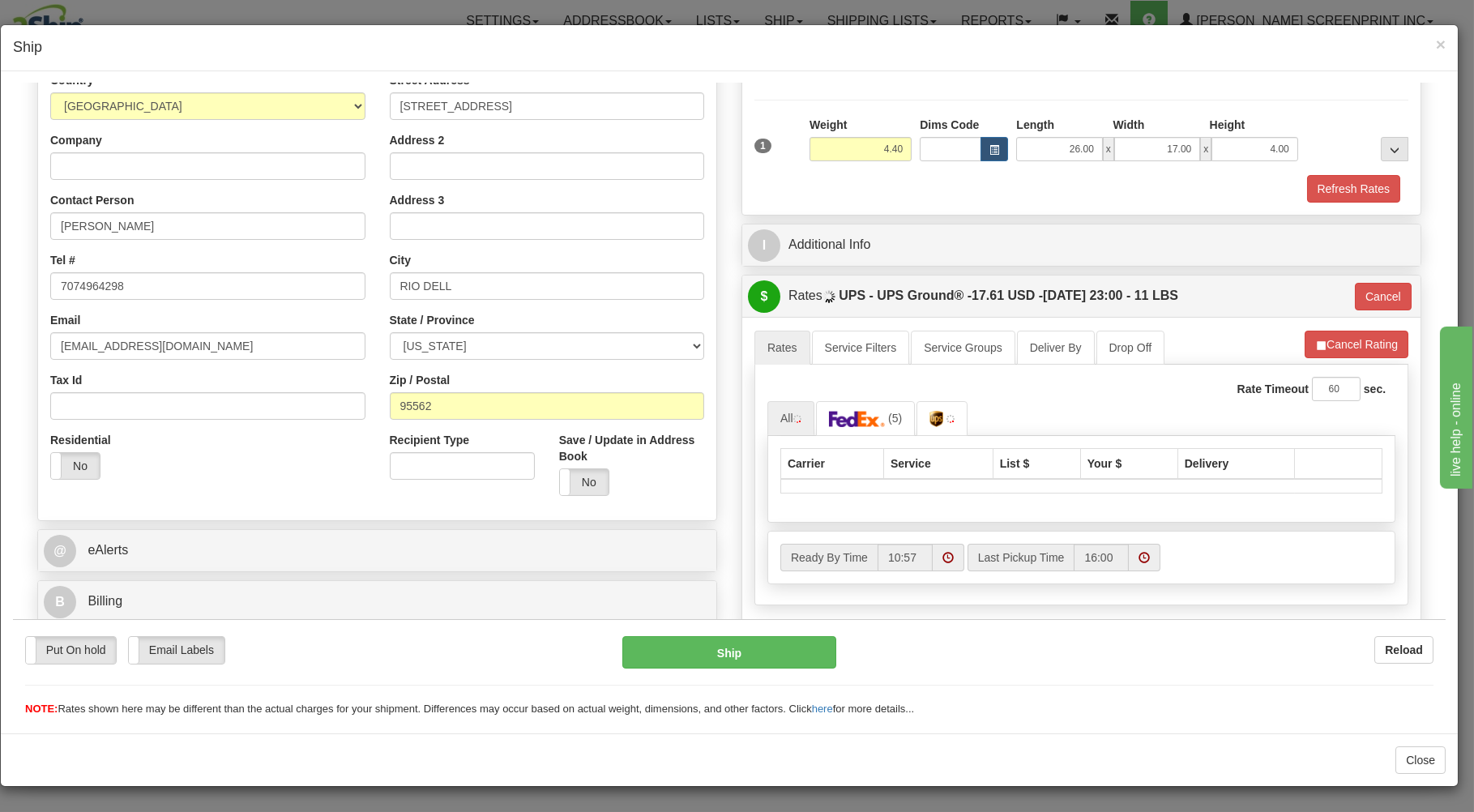
type input "4.35"
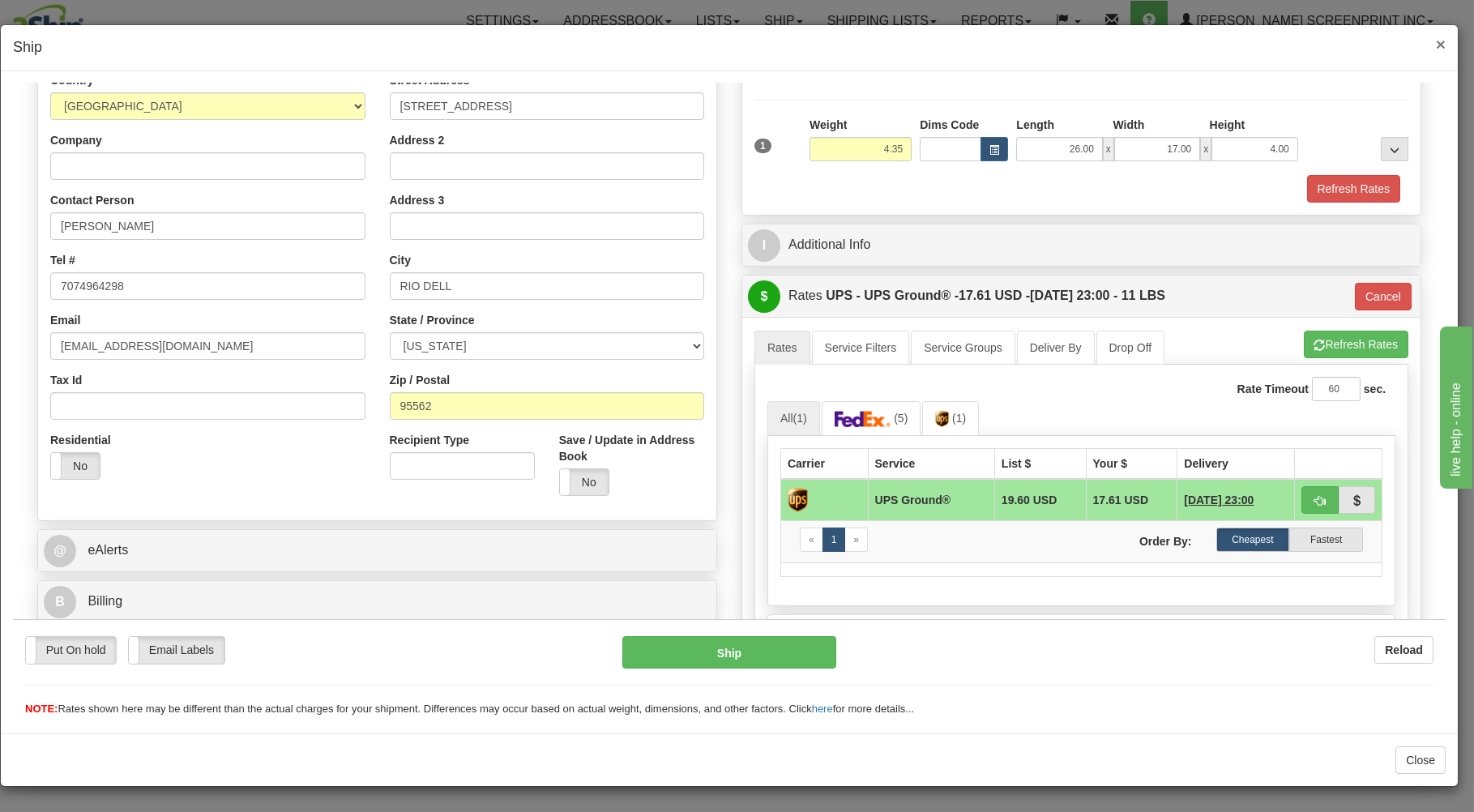
click at [1441, 44] on span "×" at bounding box center [1442, 43] width 10 height 19
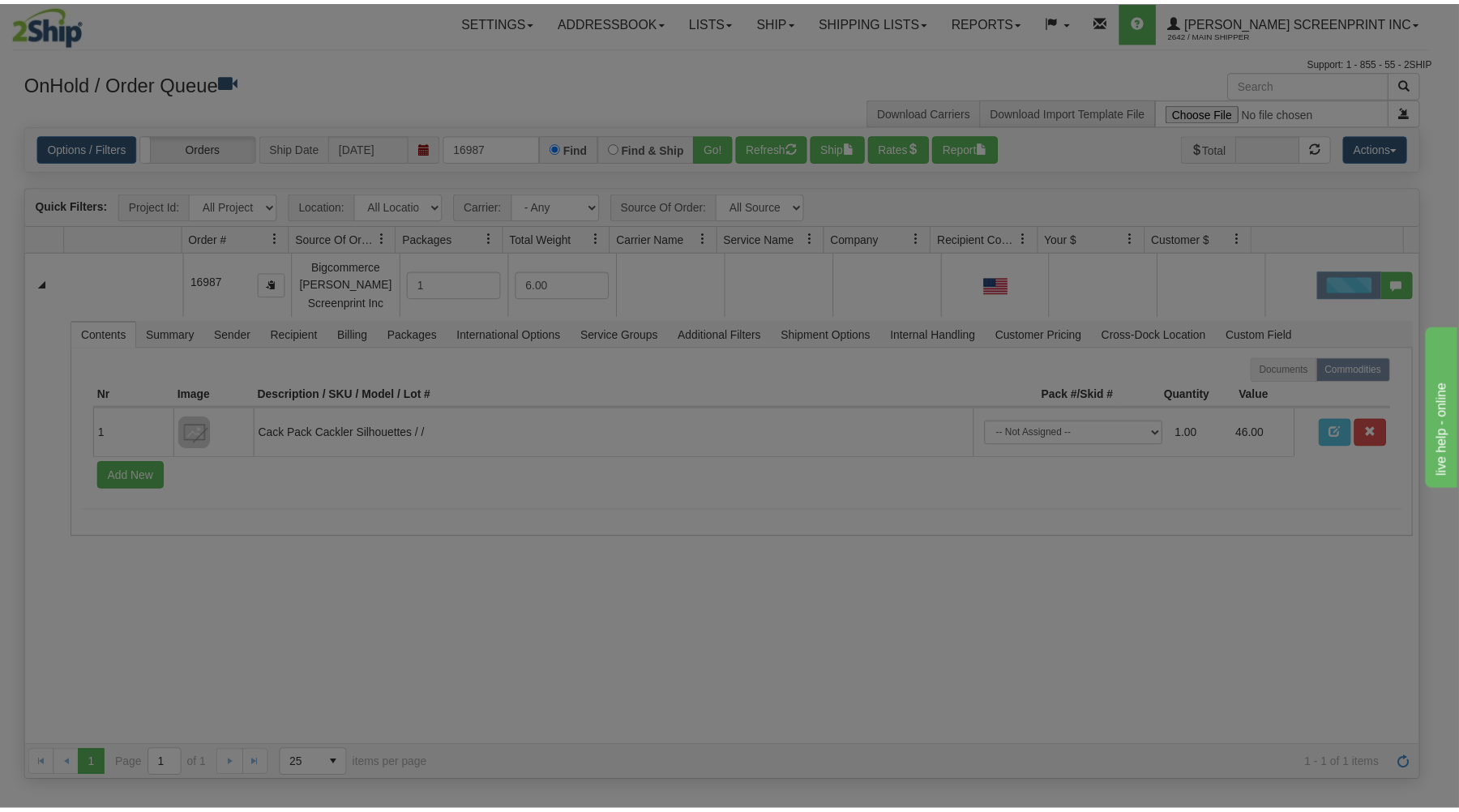
scroll to position [0, 0]
